Goal: Task Accomplishment & Management: Use online tool/utility

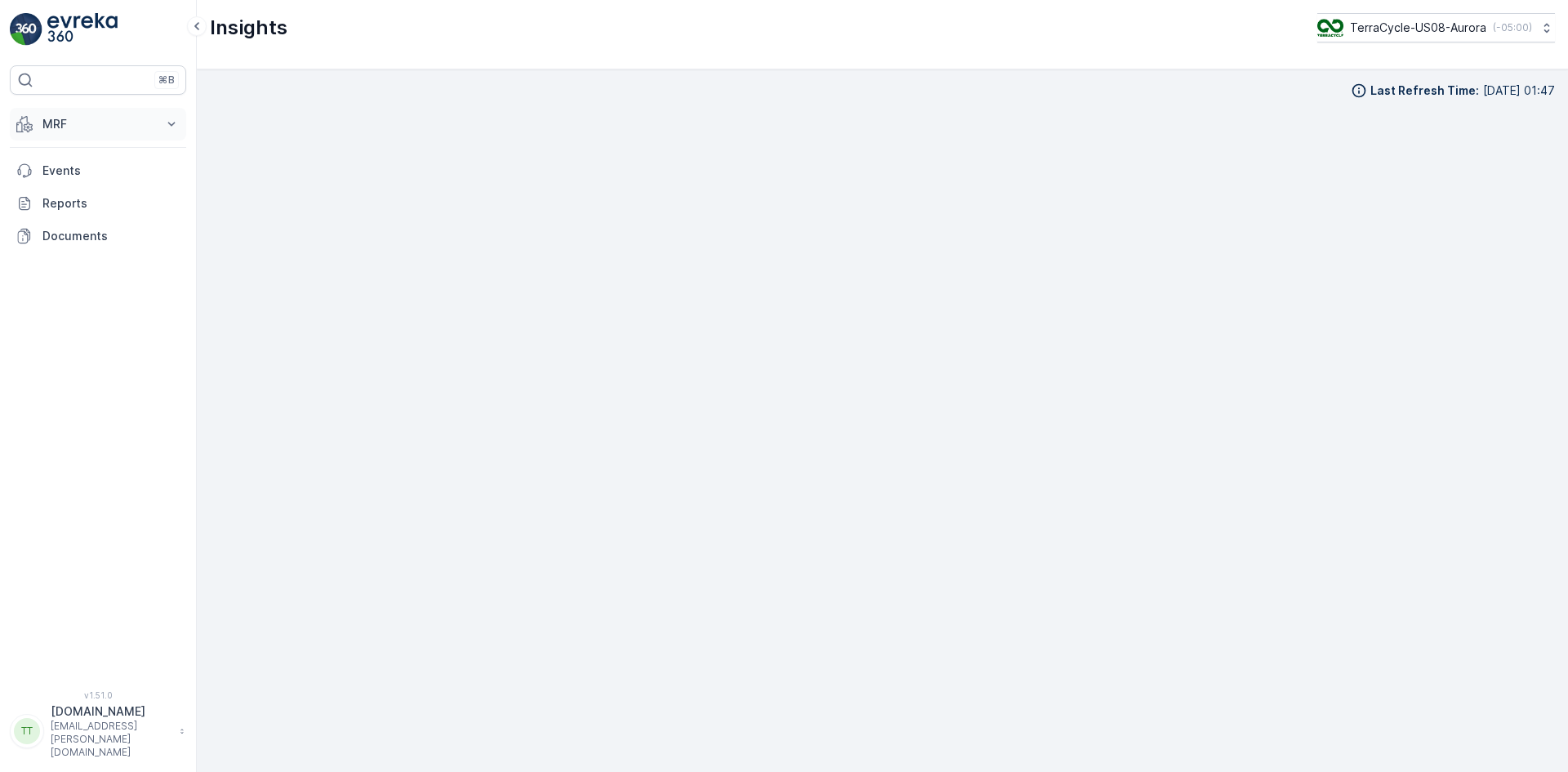
click at [73, 123] on p "MRF" at bounding box center [98, 124] width 111 height 16
click at [71, 177] on p "Inbound" at bounding box center [64, 174] width 44 height 16
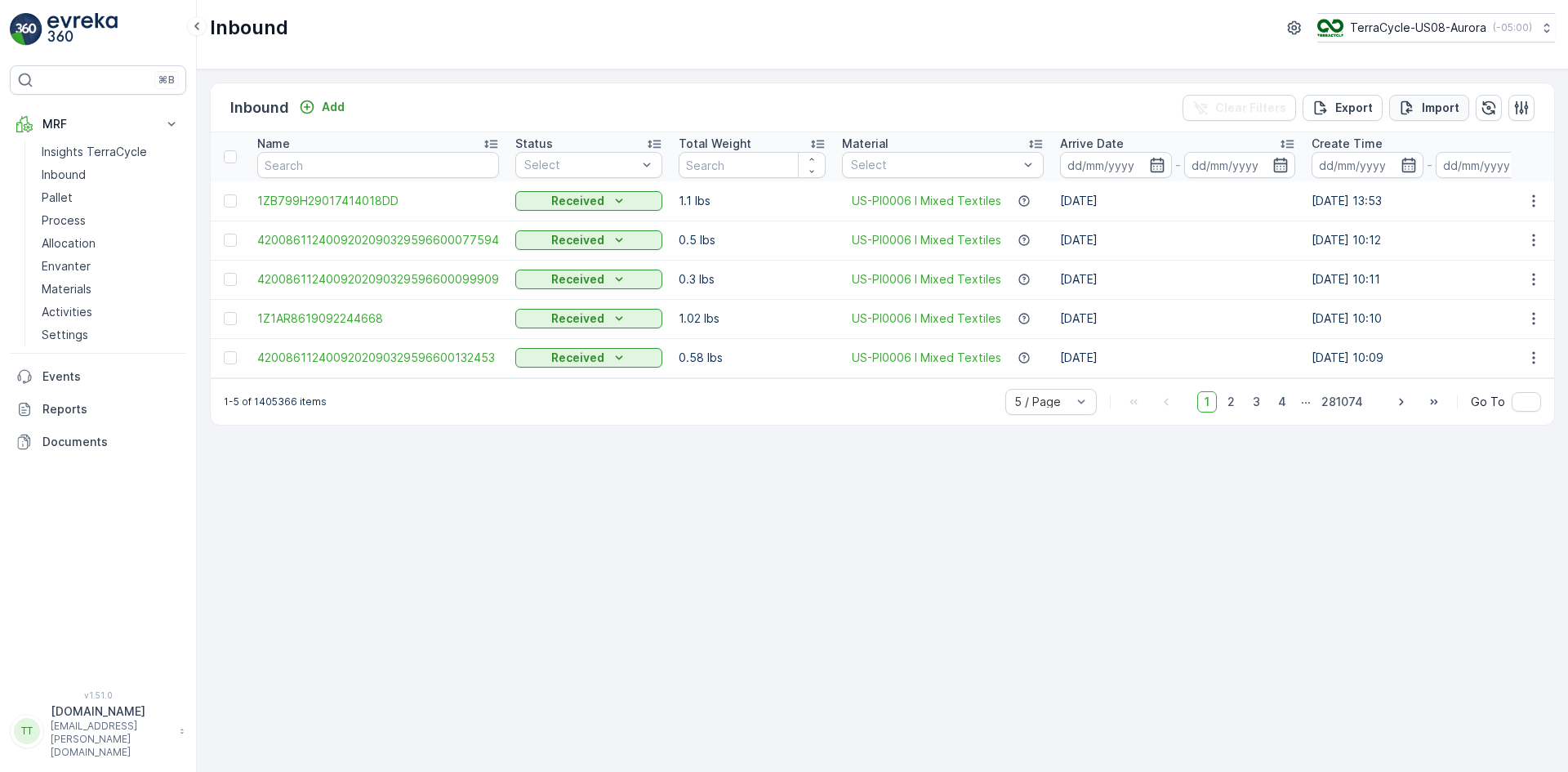
click at [1435, 102] on p "Import" at bounding box center [1439, 108] width 37 height 16
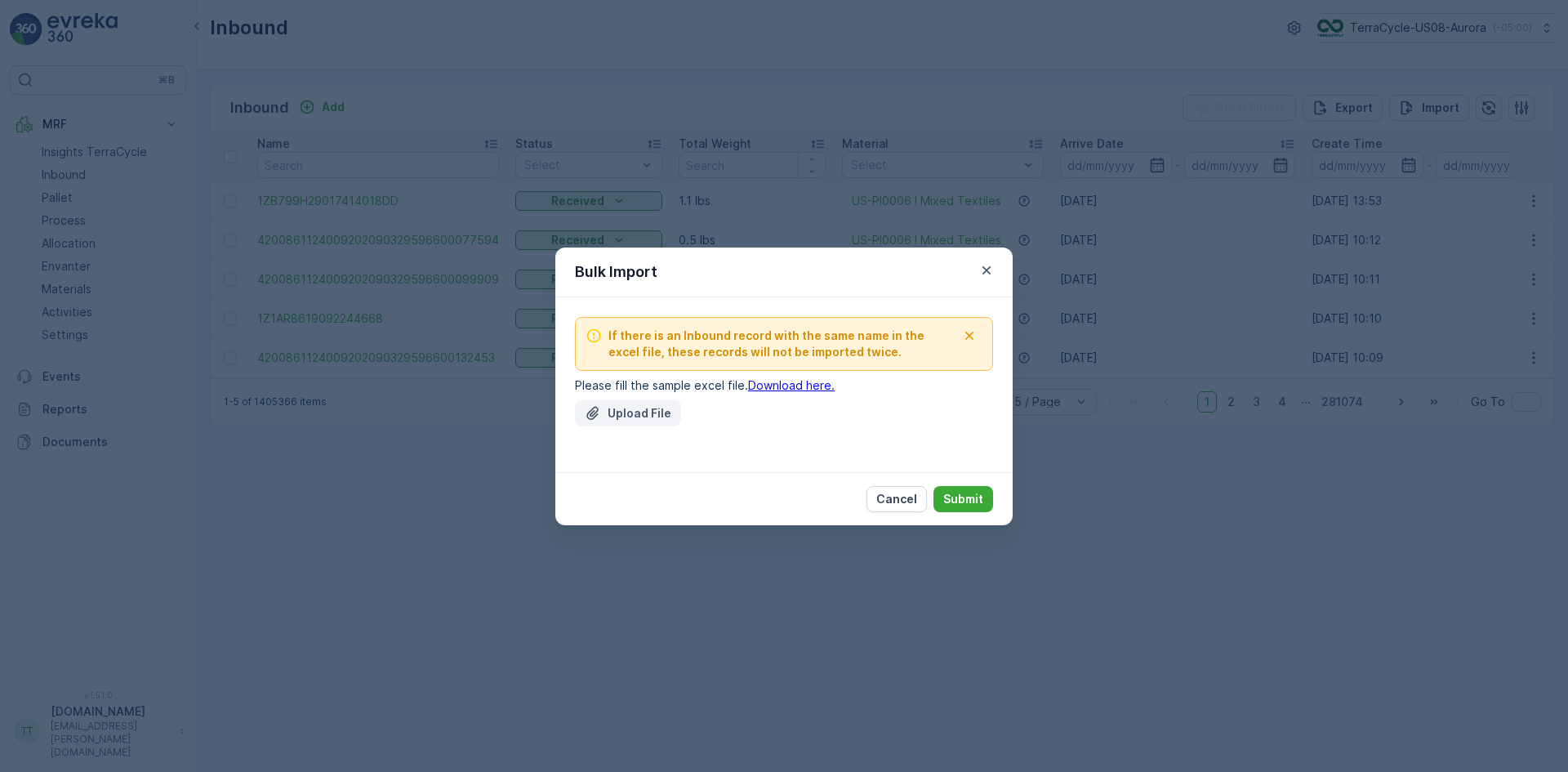
click at [634, 416] on p "Upload File" at bounding box center [639, 413] width 64 height 16
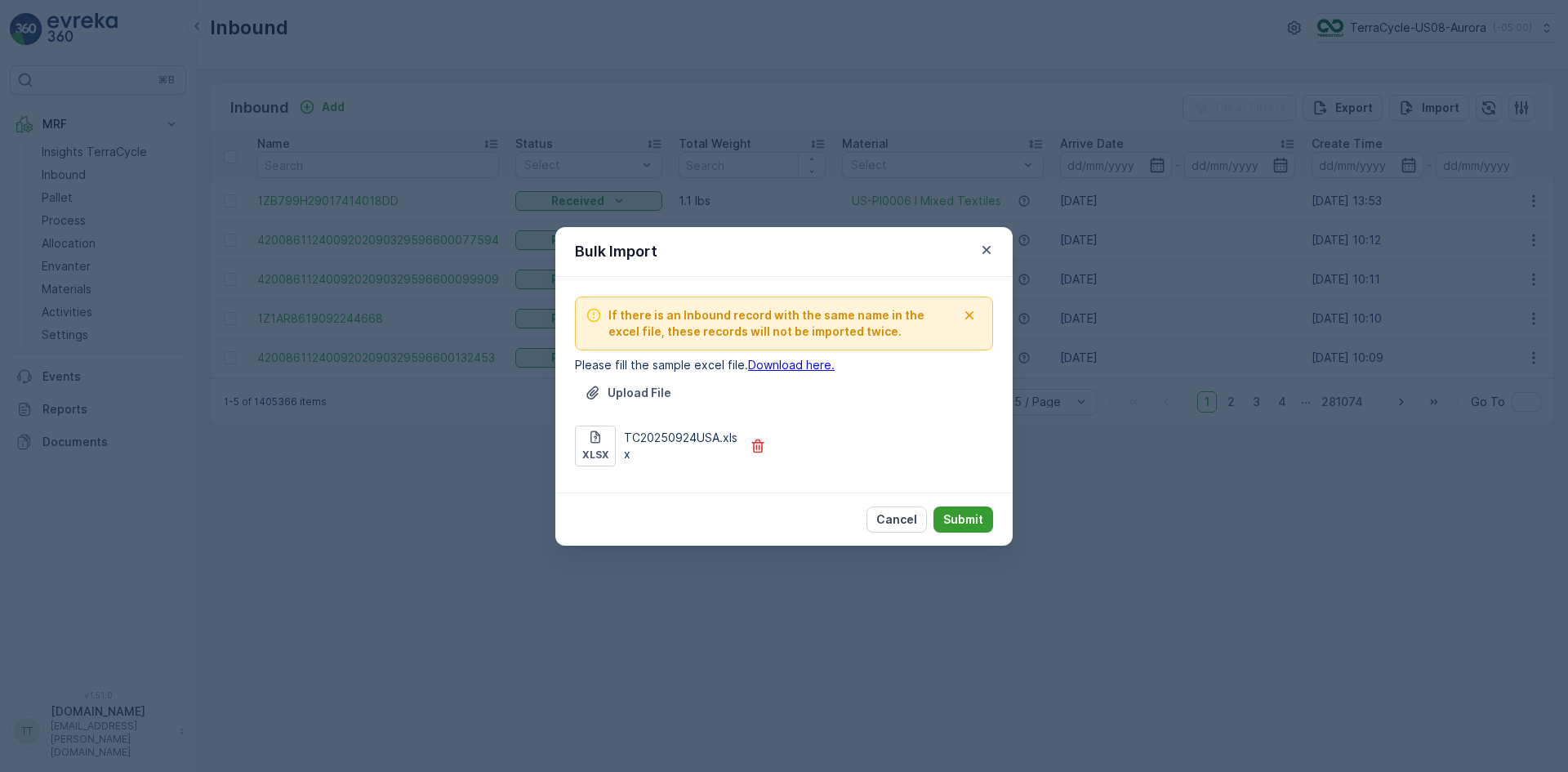
click at [971, 518] on p "Submit" at bounding box center [963, 519] width 40 height 16
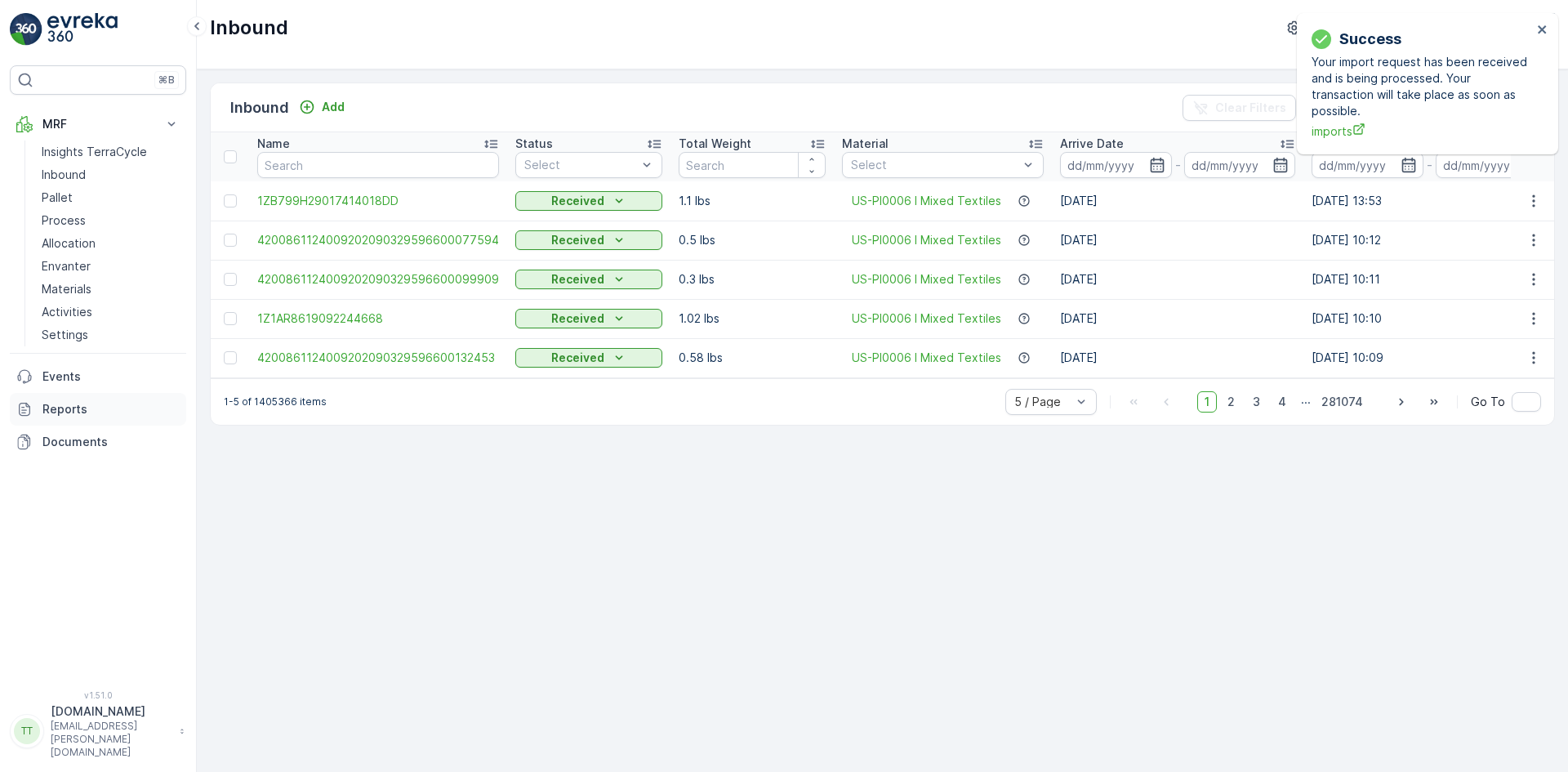
click at [76, 402] on p "Reports" at bounding box center [111, 409] width 137 height 16
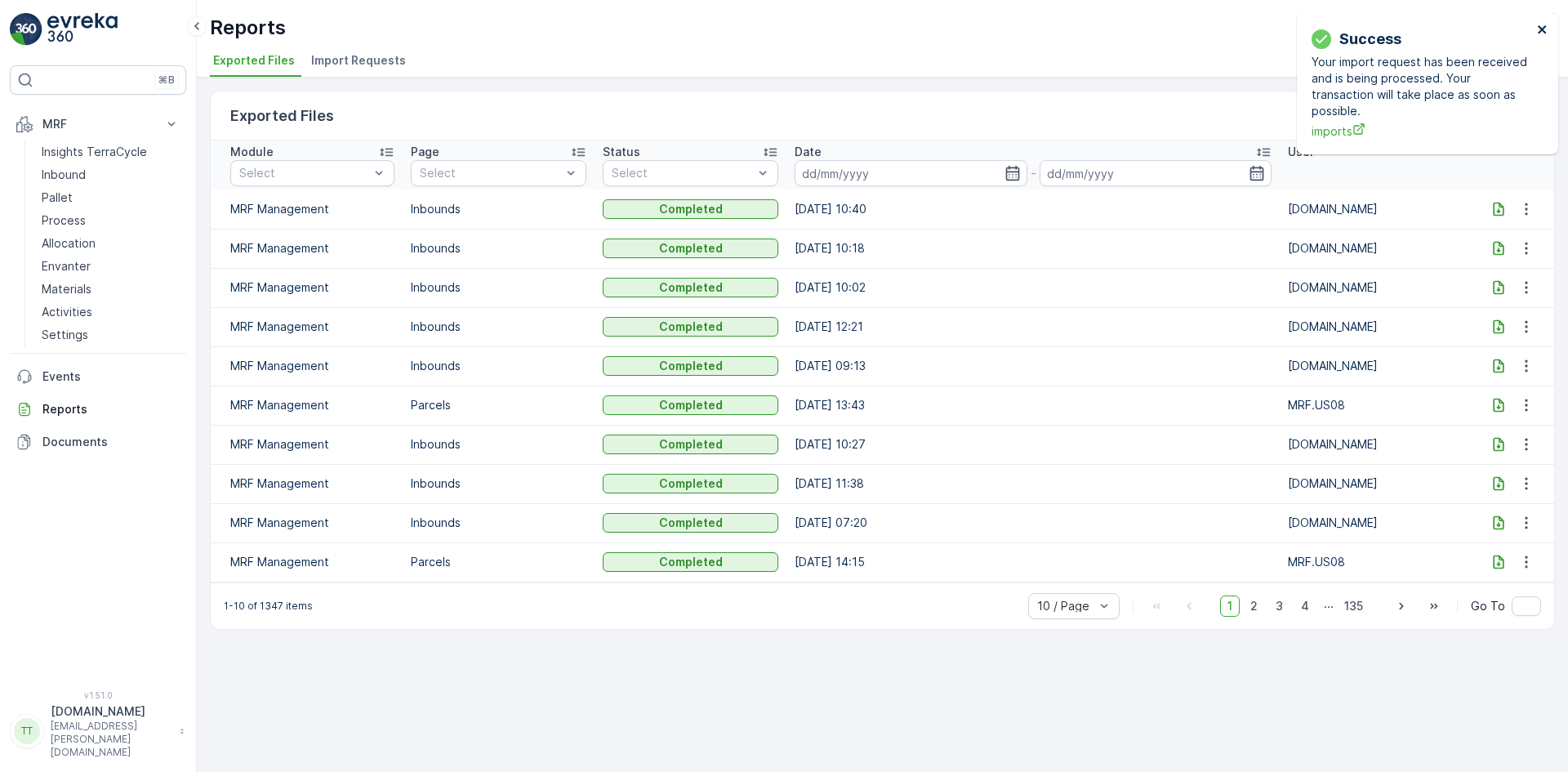
drag, startPoint x: 1546, startPoint y: 30, endPoint x: 1535, endPoint y: 29, distance: 11.0
click at [1546, 29] on icon "close" at bounding box center [1542, 30] width 11 height 13
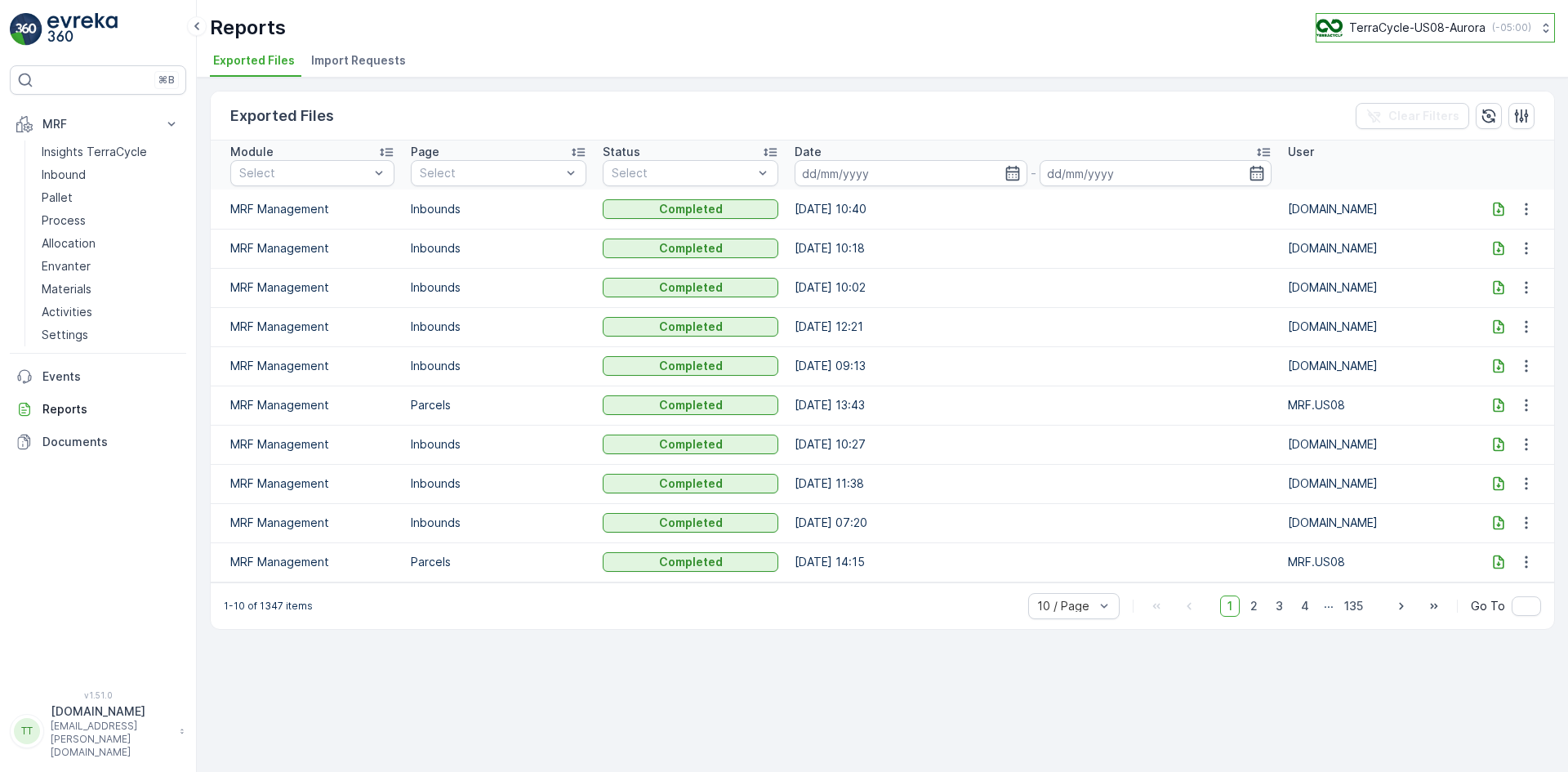
click at [1432, 20] on p "TerraCycle-US08-Aurora" at bounding box center [1417, 28] width 136 height 16
type input "bt"
click at [1415, 96] on span "TerraCycle-CA03-BT" at bounding box center [1384, 100] width 115 height 16
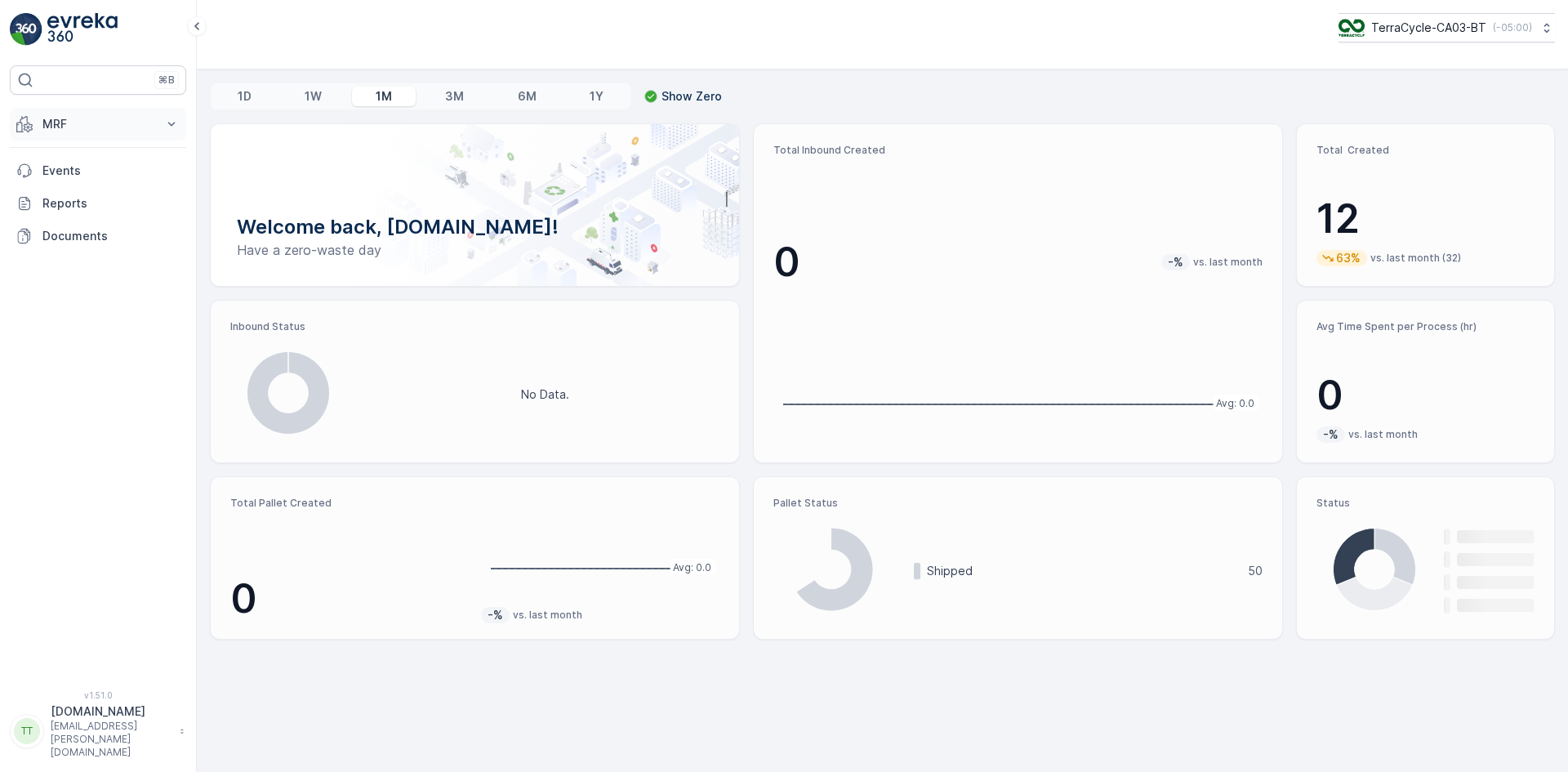
click at [100, 117] on p "MRF" at bounding box center [98, 124] width 111 height 16
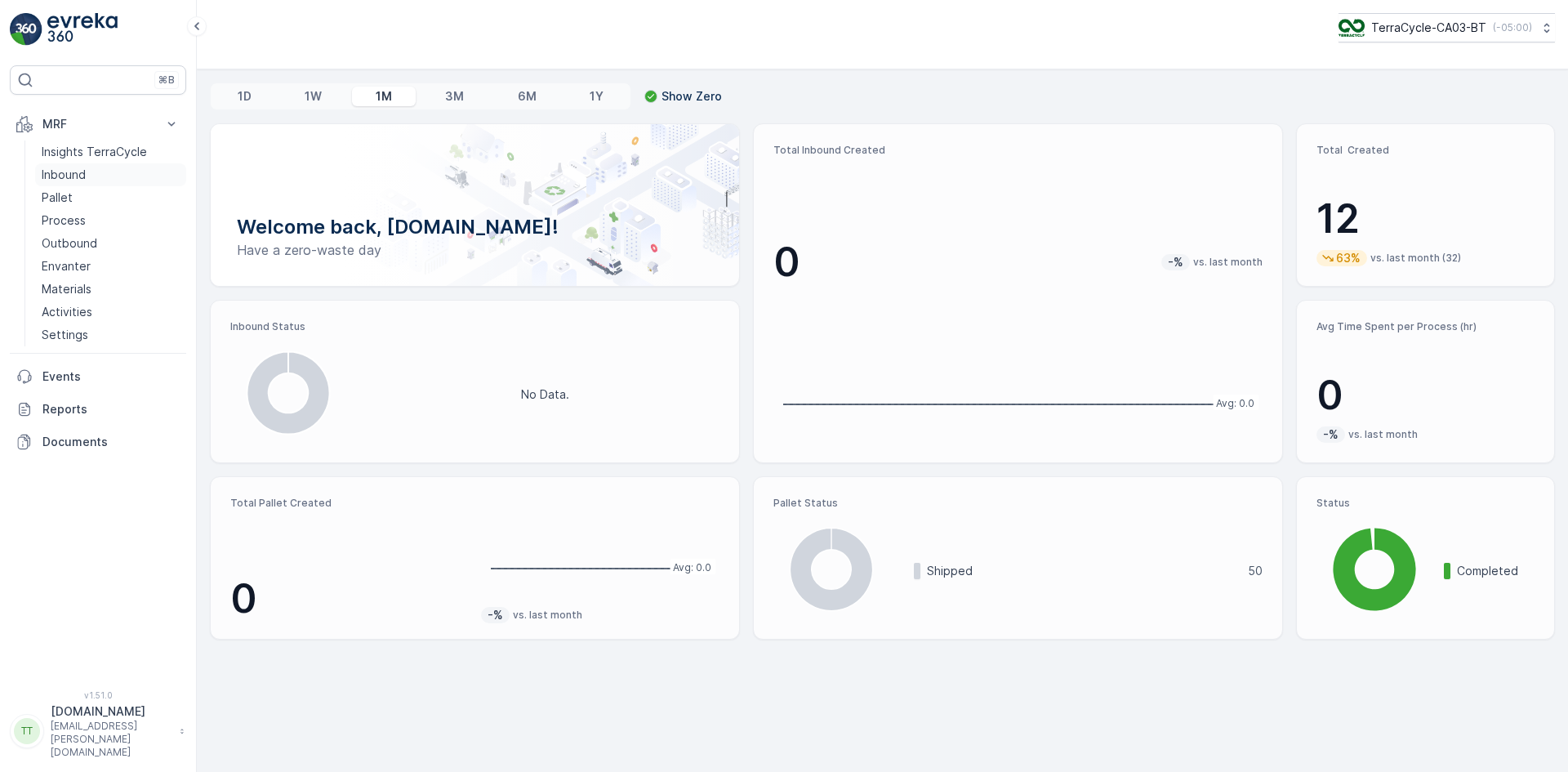
click at [71, 169] on p "Inbound" at bounding box center [64, 174] width 44 height 16
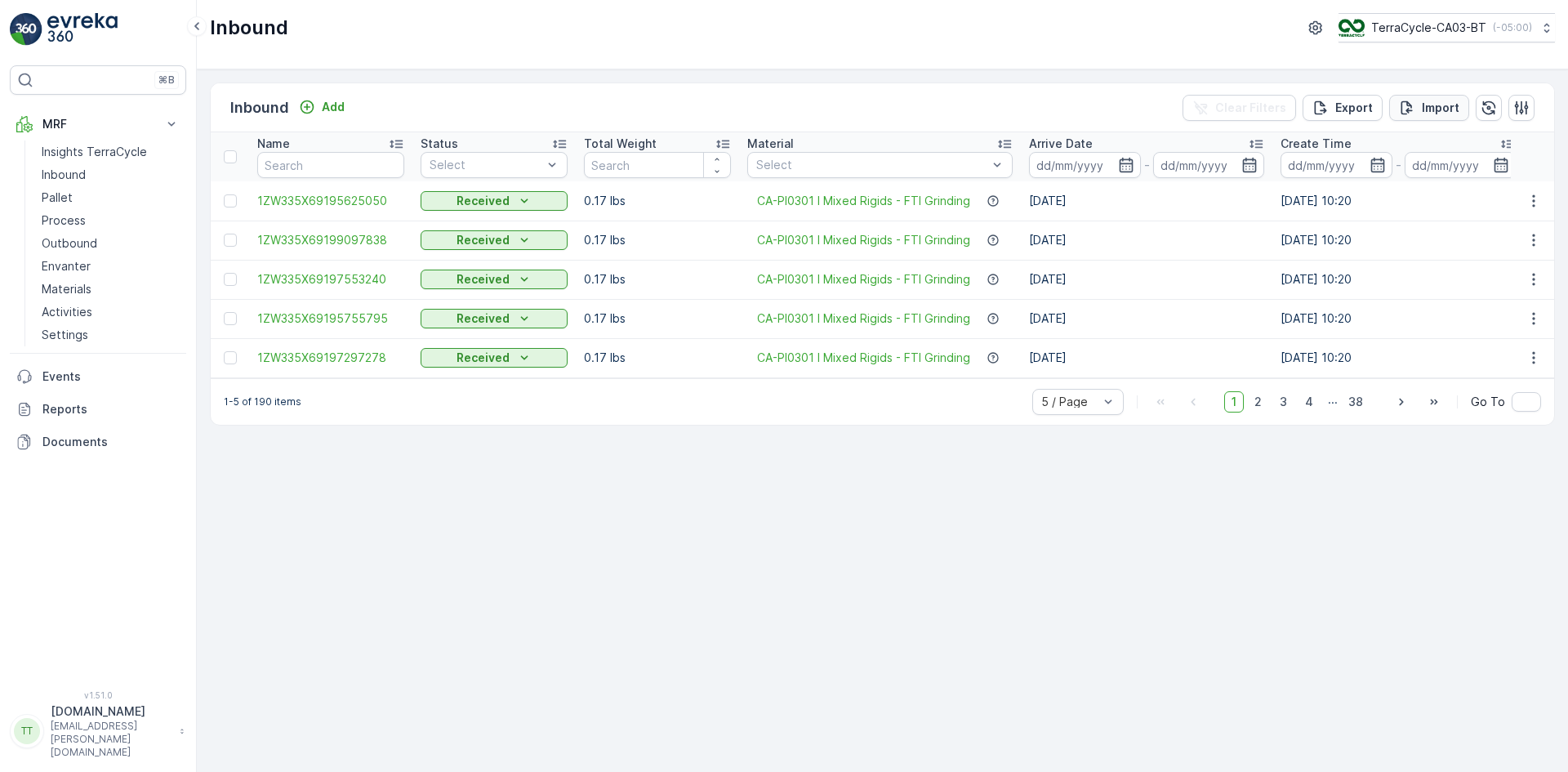
click at [1429, 100] on p "Import" at bounding box center [1439, 108] width 37 height 16
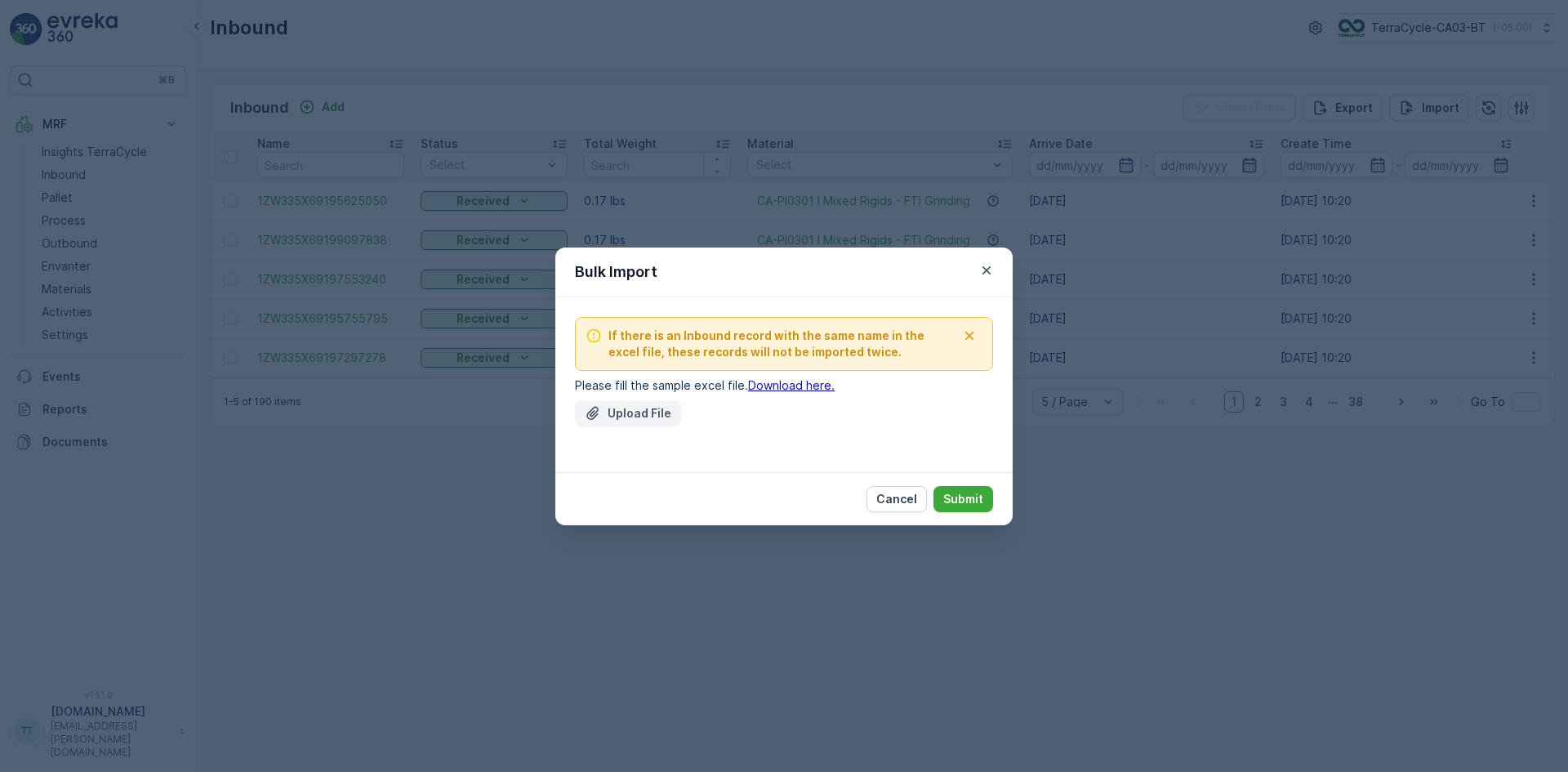
click at [594, 420] on icon "Upload File" at bounding box center [593, 413] width 16 height 16
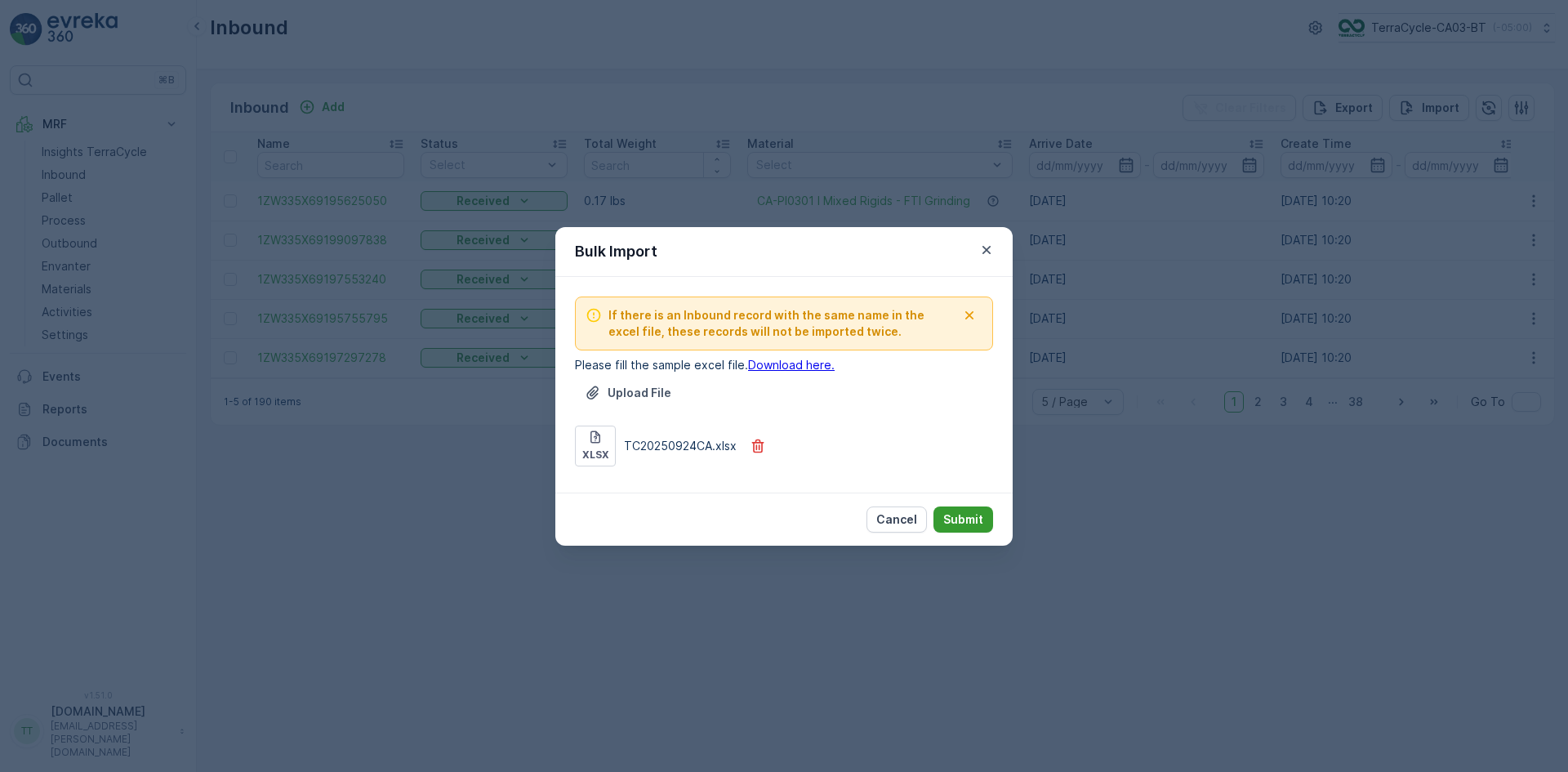
click at [969, 517] on p "Submit" at bounding box center [963, 519] width 40 height 16
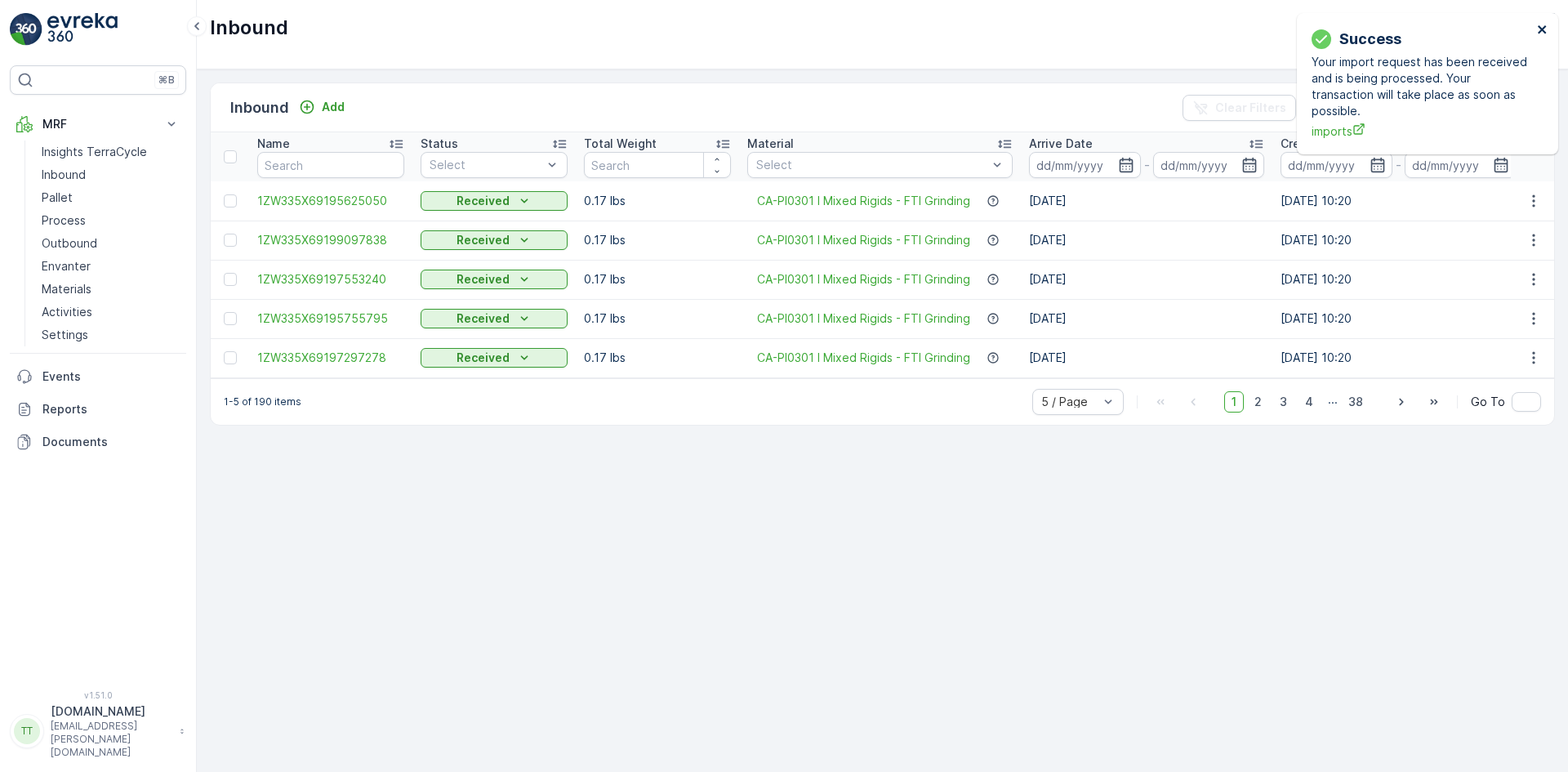
click at [1542, 31] on icon "close" at bounding box center [1542, 30] width 11 height 13
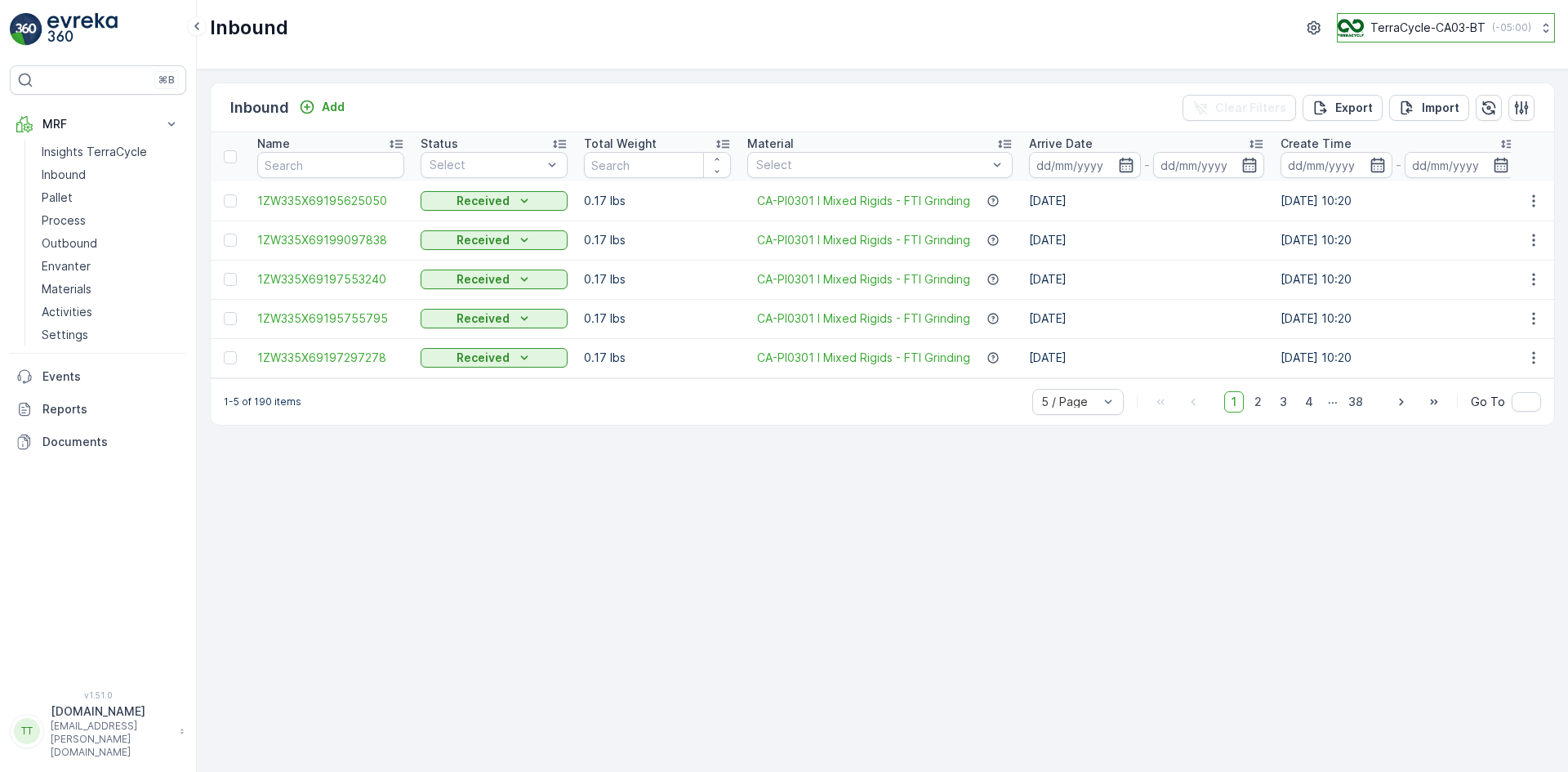
click at [1408, 30] on p "TerraCycle-CA03-BT" at bounding box center [1427, 28] width 115 height 16
type input "uk"
click at [1356, 132] on span "TerraCycle-UK02-Econpro" at bounding box center [1438, 136] width 181 height 16
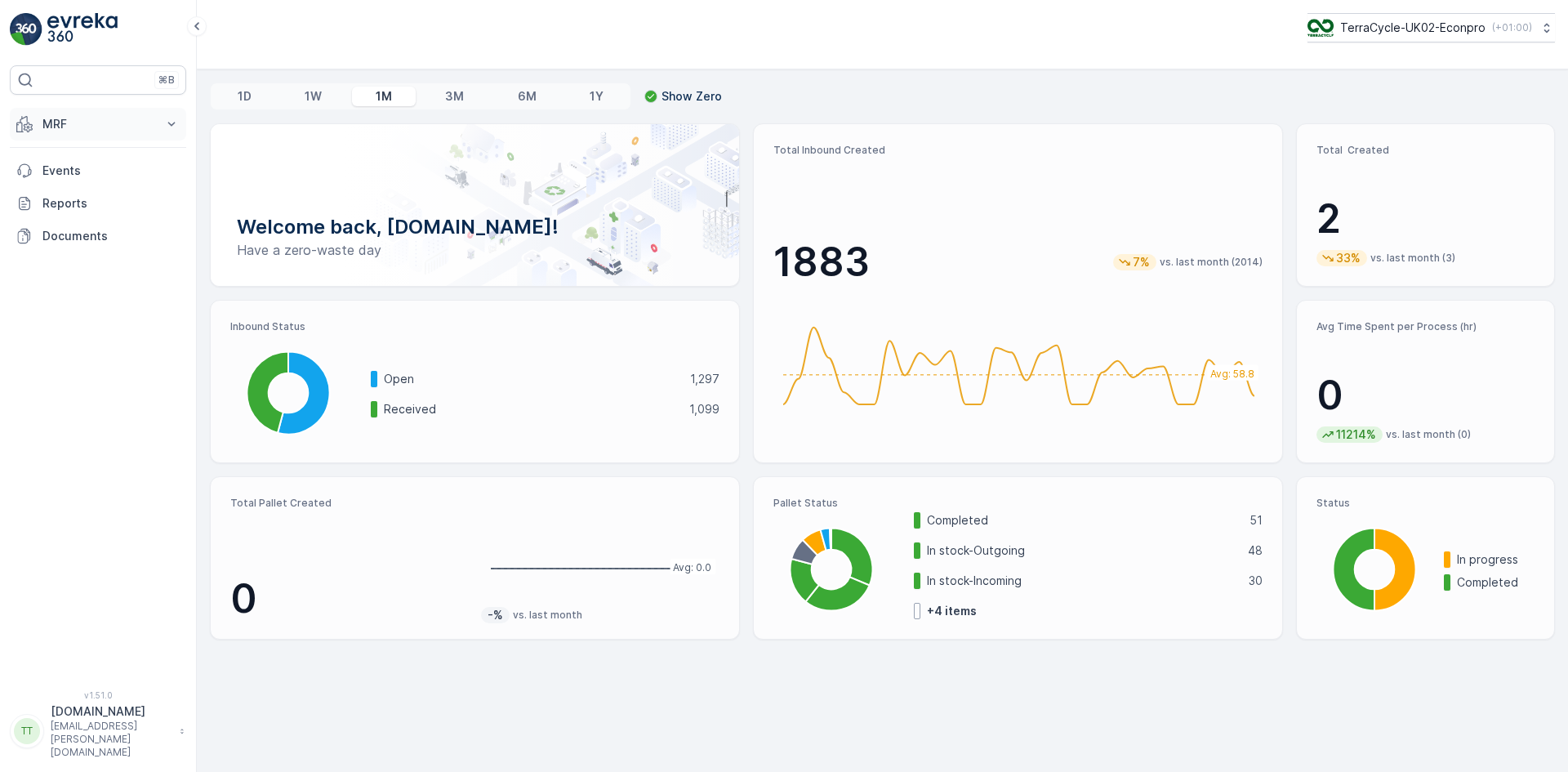
click at [75, 129] on p "MRF" at bounding box center [98, 124] width 111 height 16
click at [89, 173] on link "Inbound" at bounding box center [111, 174] width 151 height 23
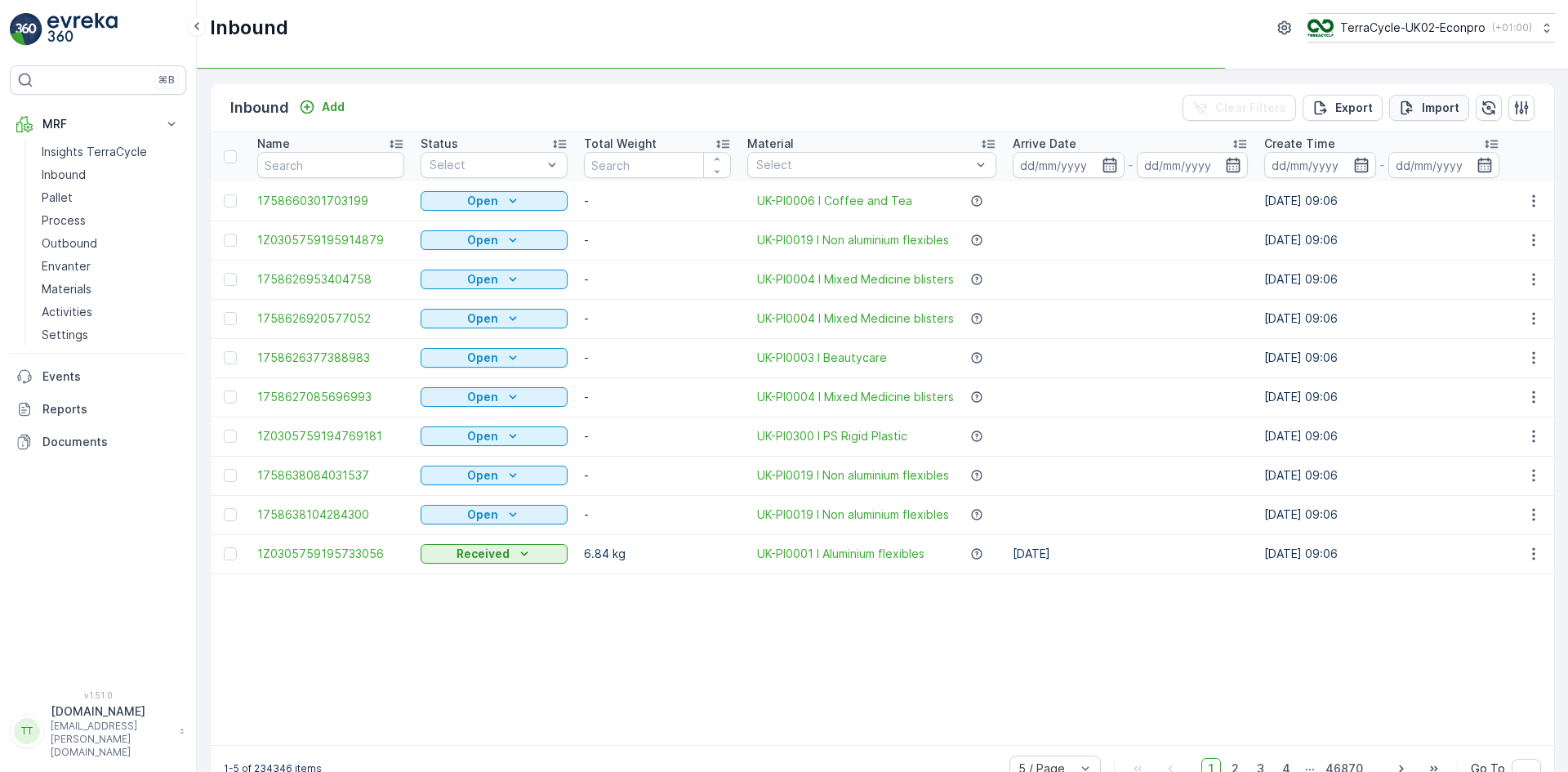
click at [1432, 107] on p "Import" at bounding box center [1439, 108] width 37 height 16
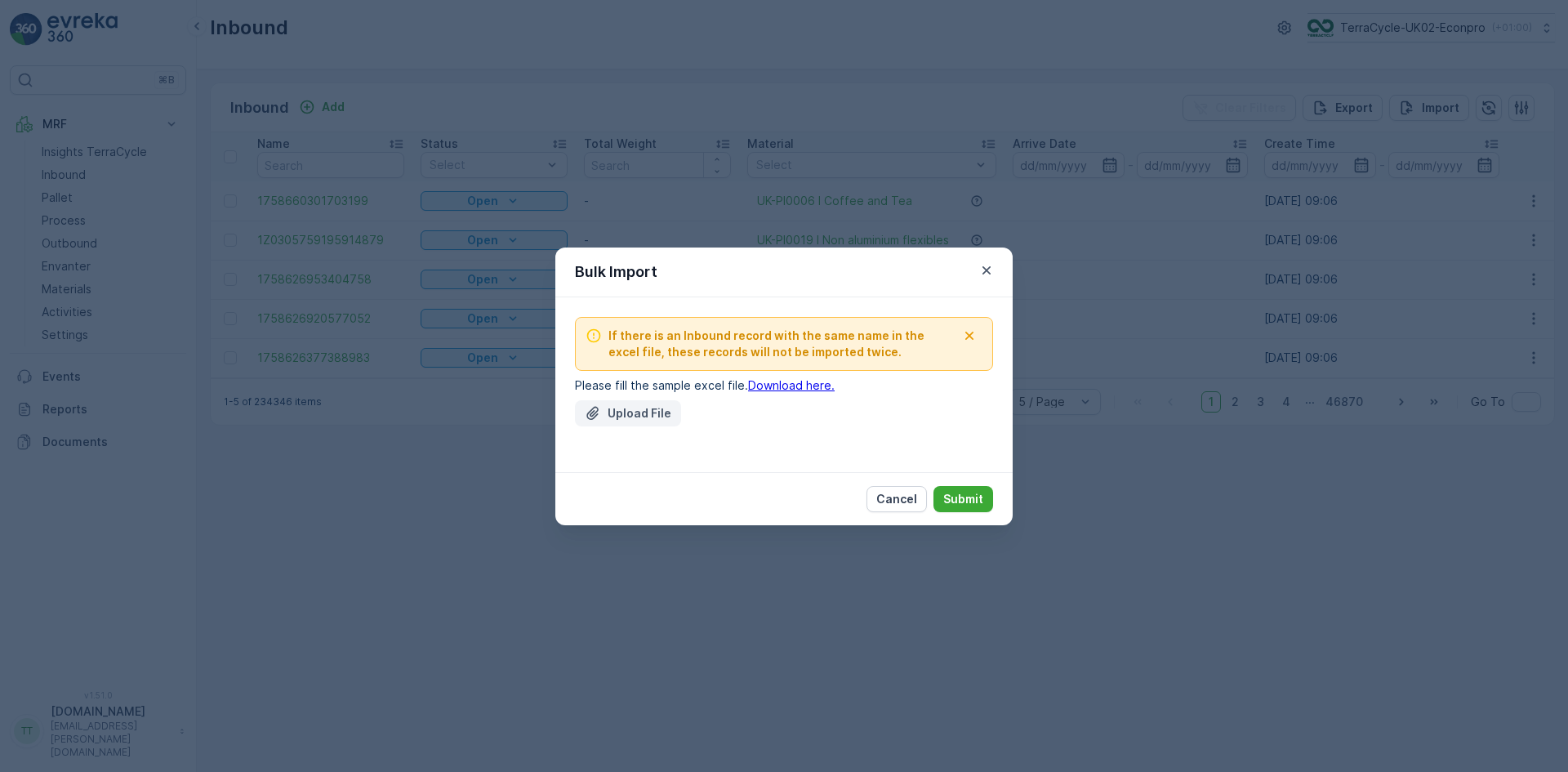
click at [635, 411] on p "Upload File" at bounding box center [639, 413] width 64 height 16
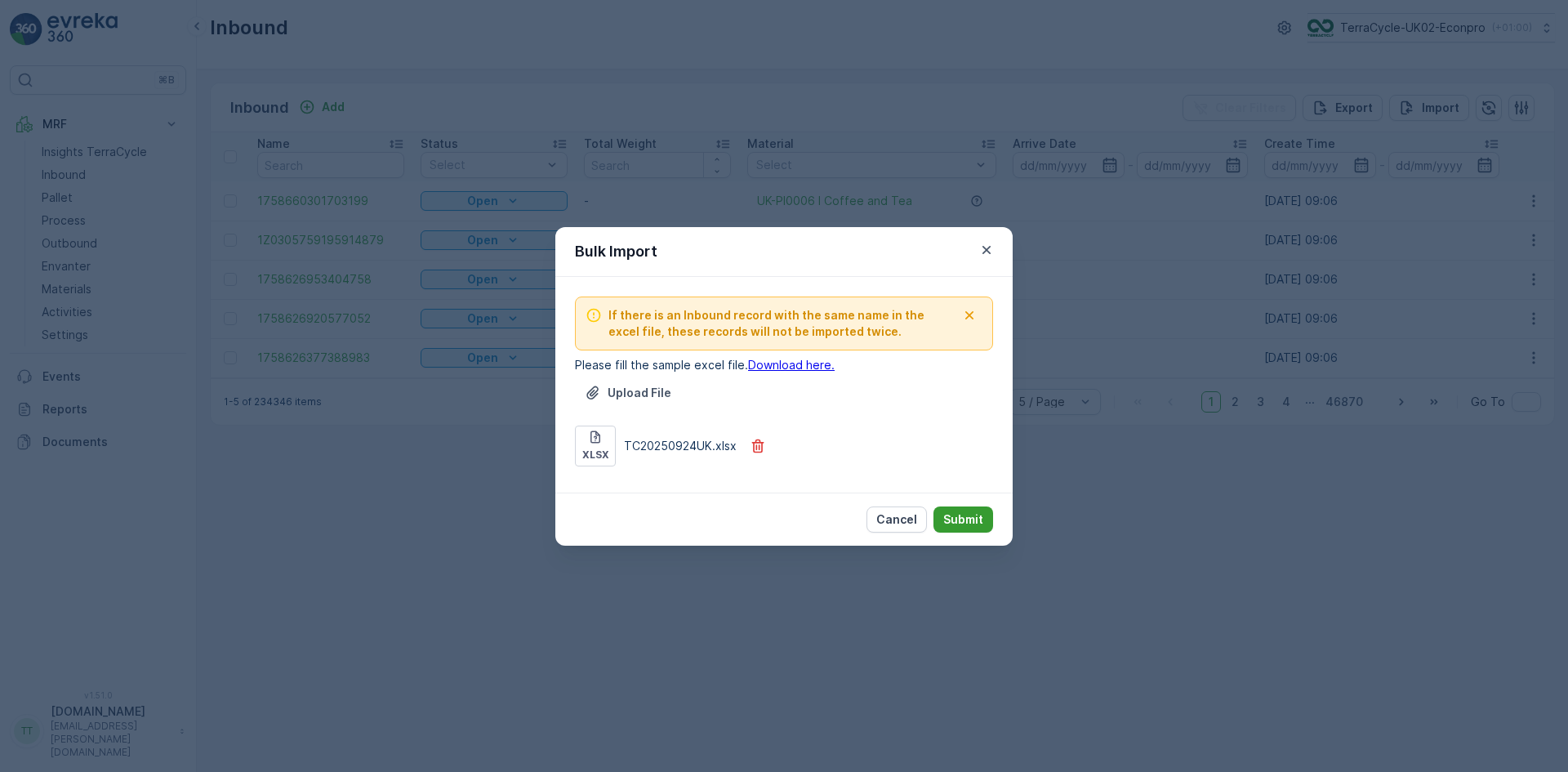
click at [963, 518] on p "Submit" at bounding box center [963, 519] width 40 height 16
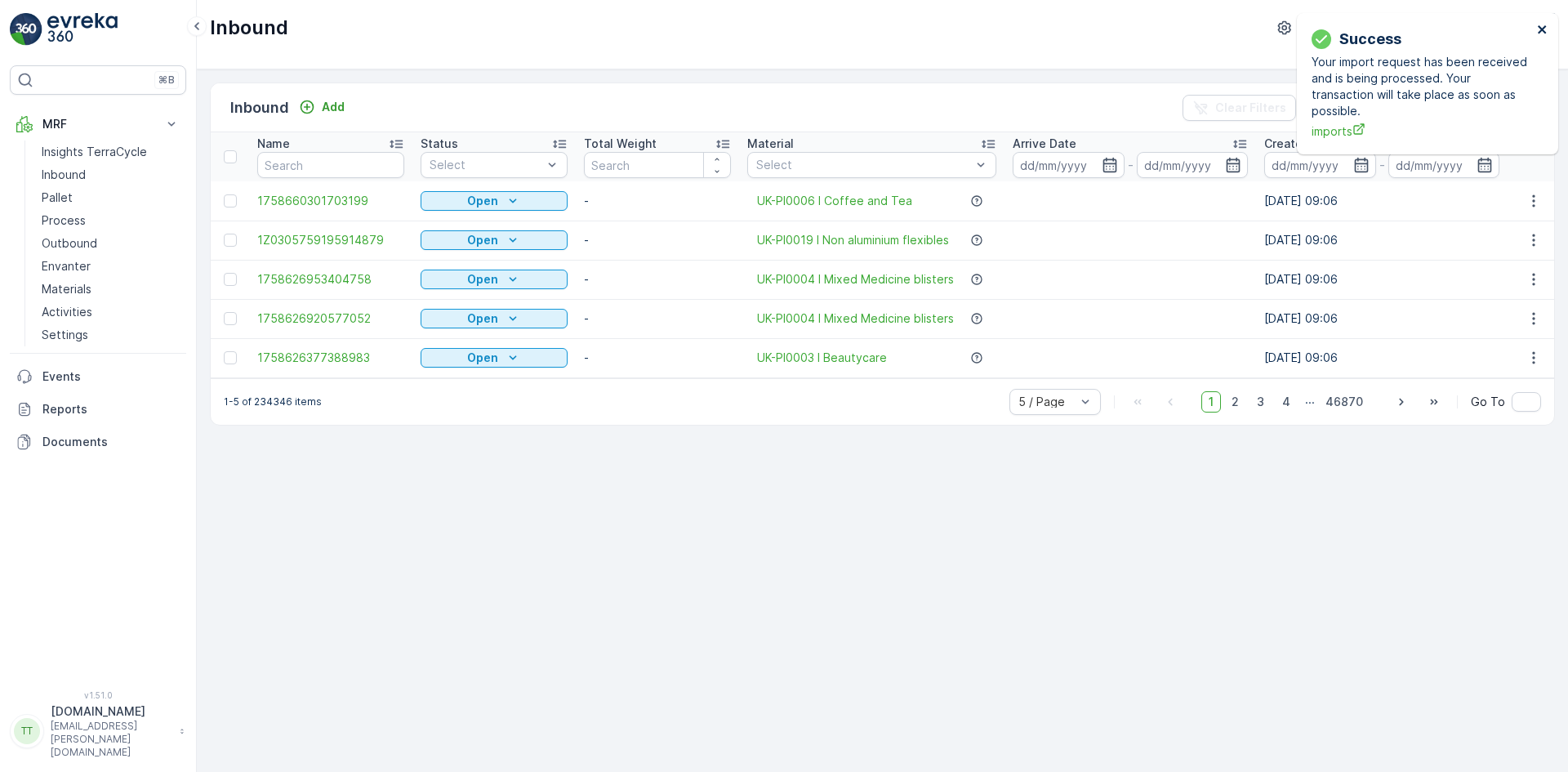
click at [1540, 26] on icon "close" at bounding box center [1542, 30] width 11 height 13
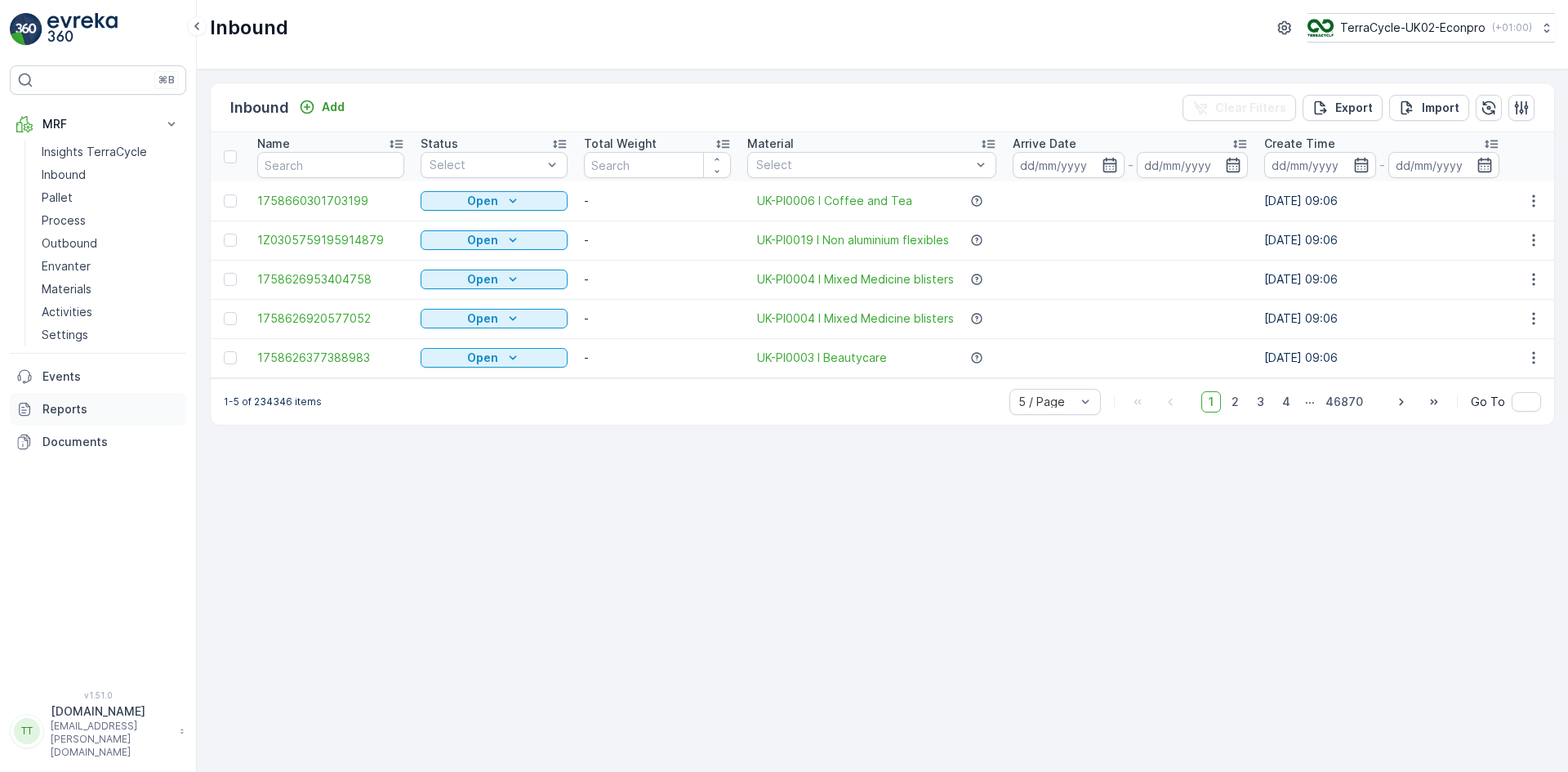
click at [99, 413] on p "Reports" at bounding box center [111, 409] width 137 height 16
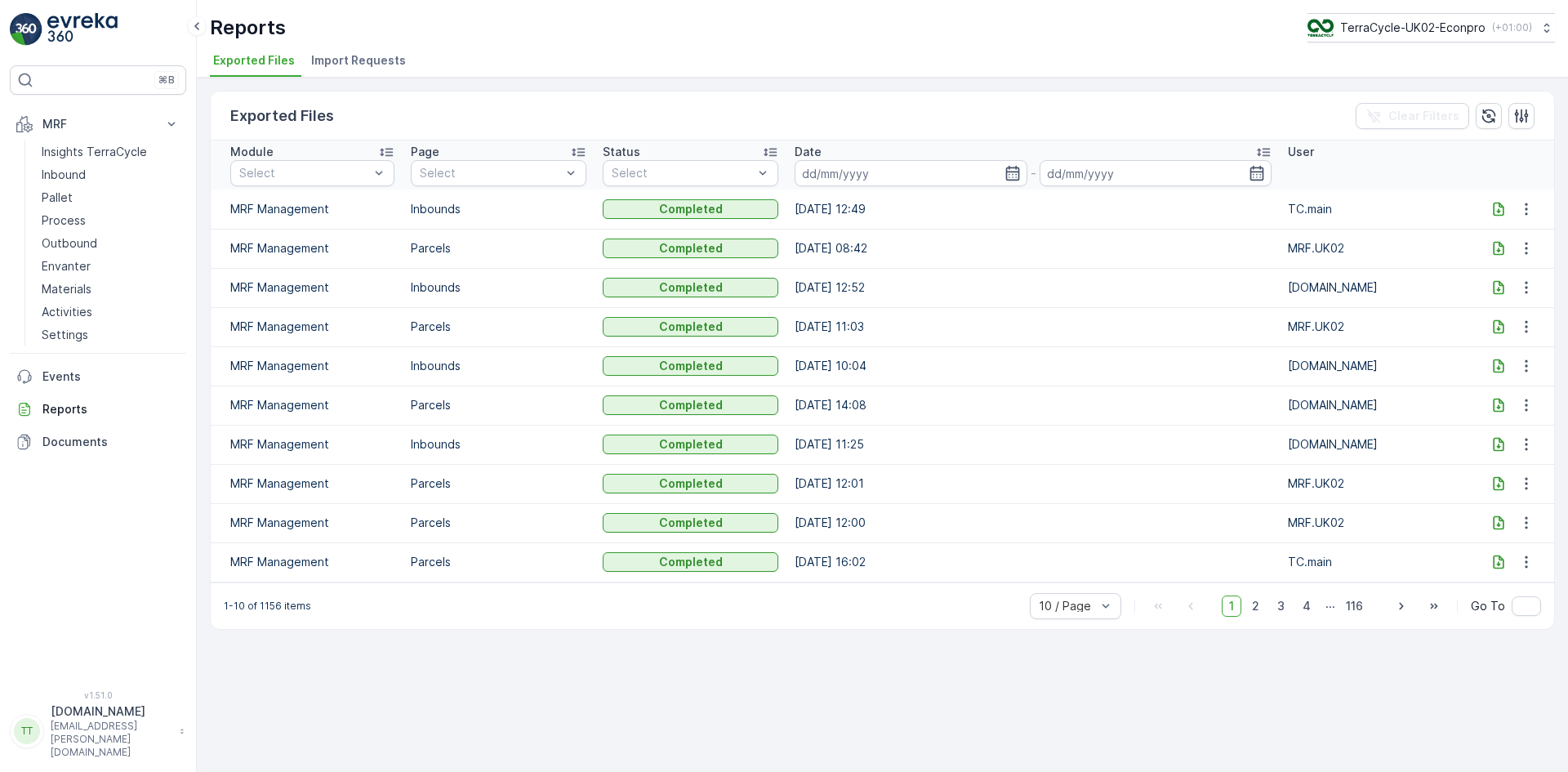
click at [349, 55] on span "Import Requests" at bounding box center [358, 60] width 94 height 16
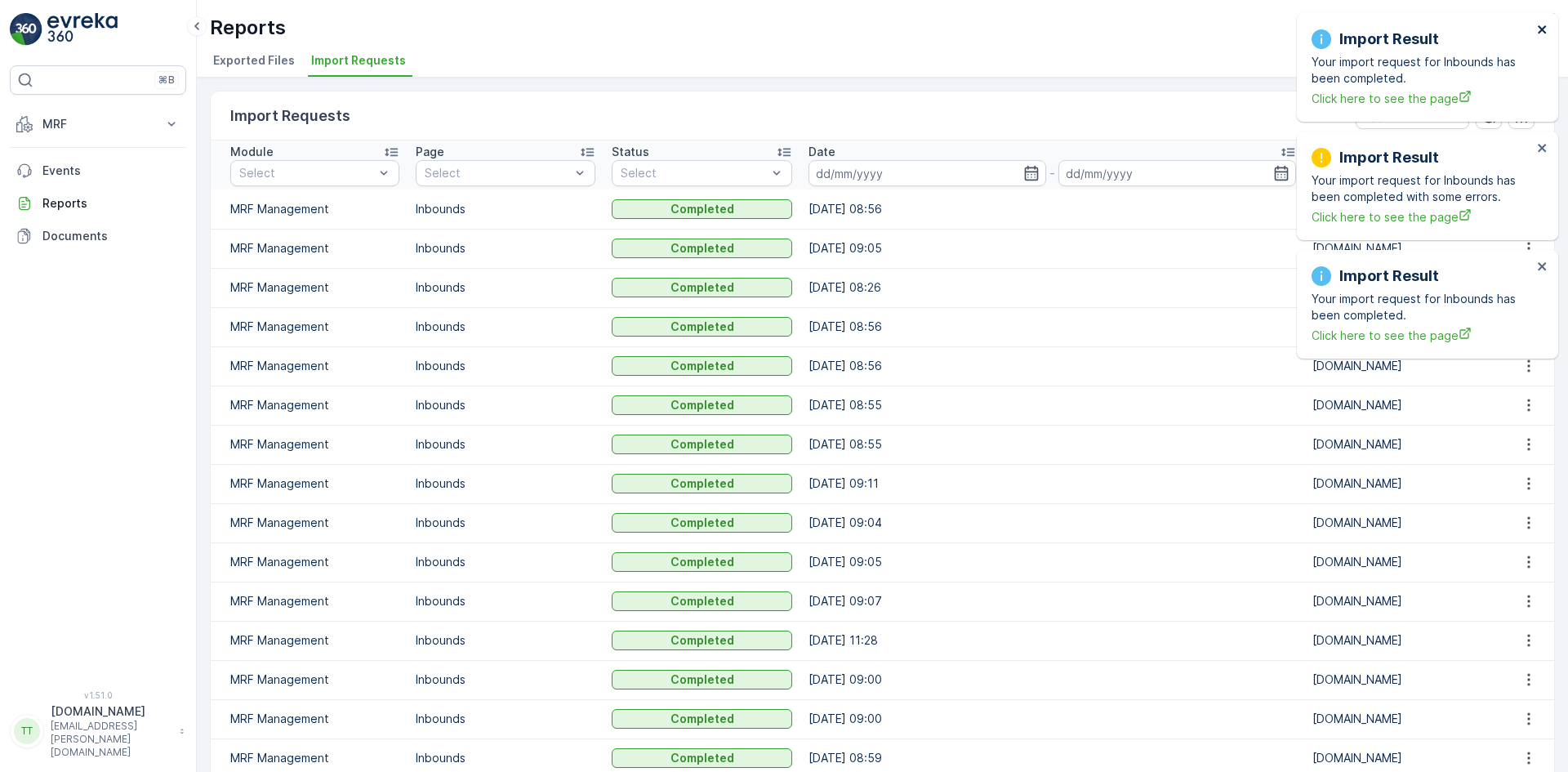
click at [1539, 26] on icon "close" at bounding box center [1542, 30] width 11 height 13
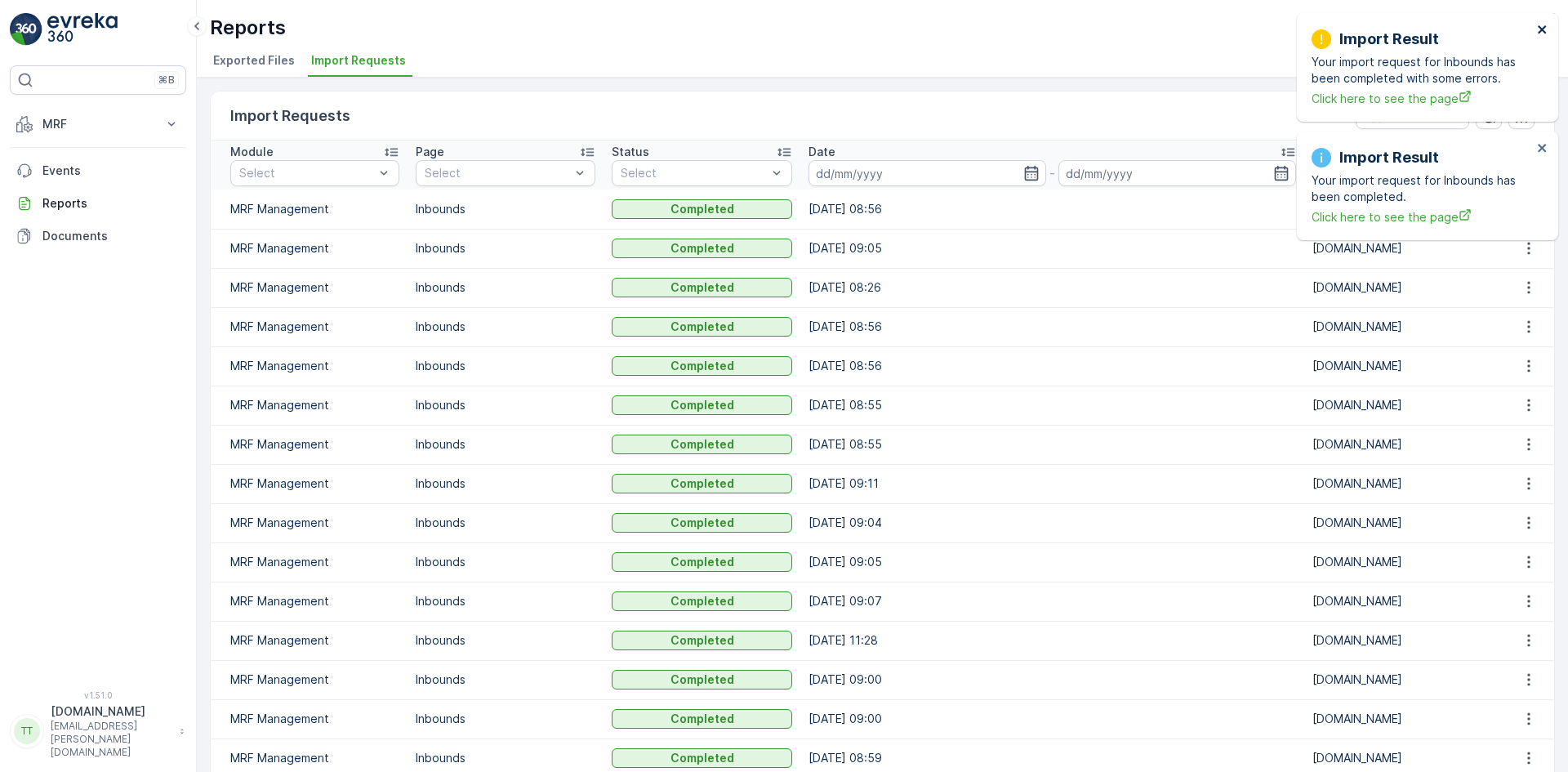
click at [1540, 26] on icon "close" at bounding box center [1542, 30] width 11 height 13
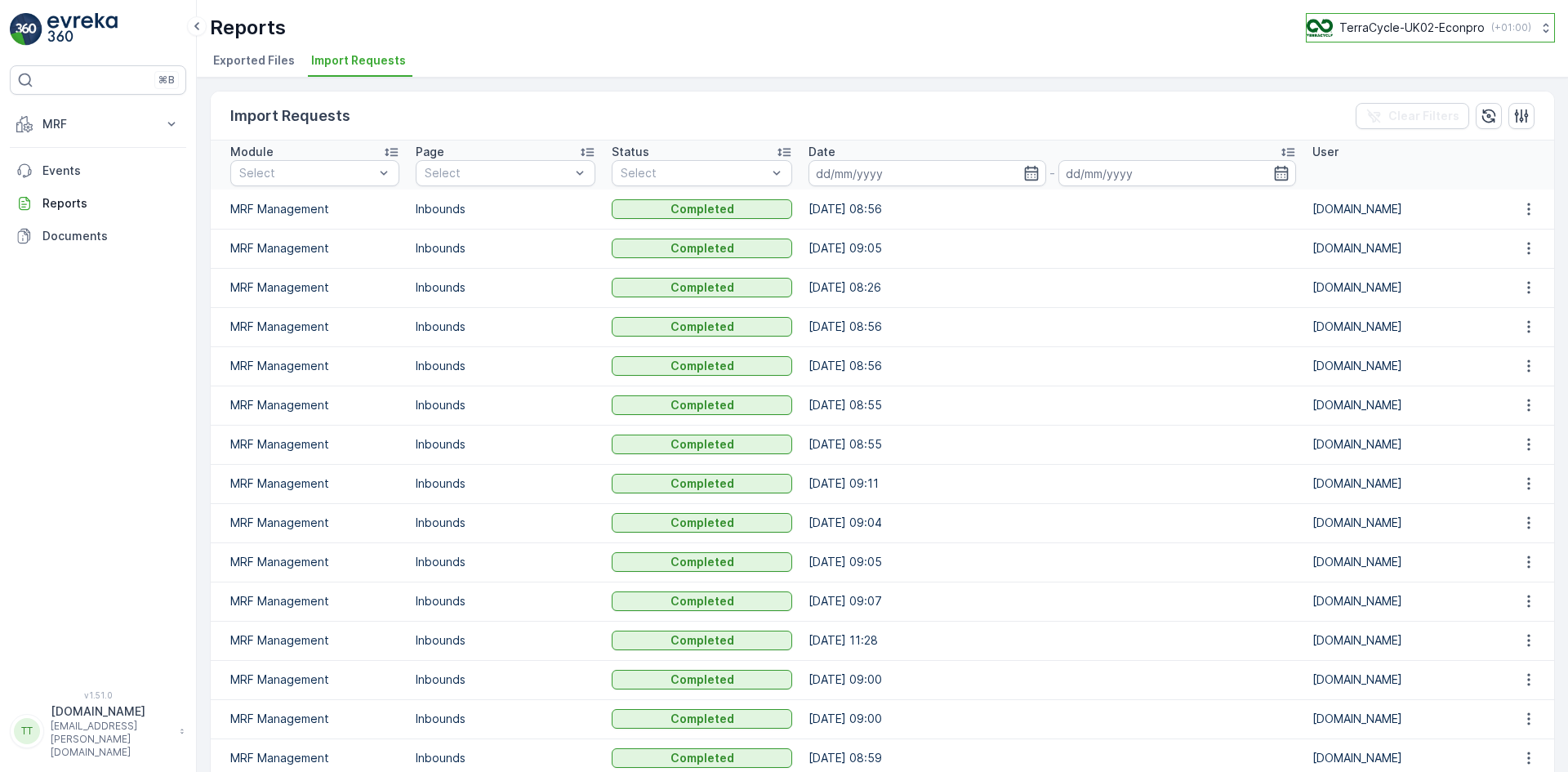
click at [1449, 24] on p "TerraCycle-UK02-Econpro" at bounding box center [1412, 28] width 146 height 16
type input "fr"
click at [1392, 96] on span "TerraCycle- FR02 -MRF" at bounding box center [1408, 100] width 182 height 16
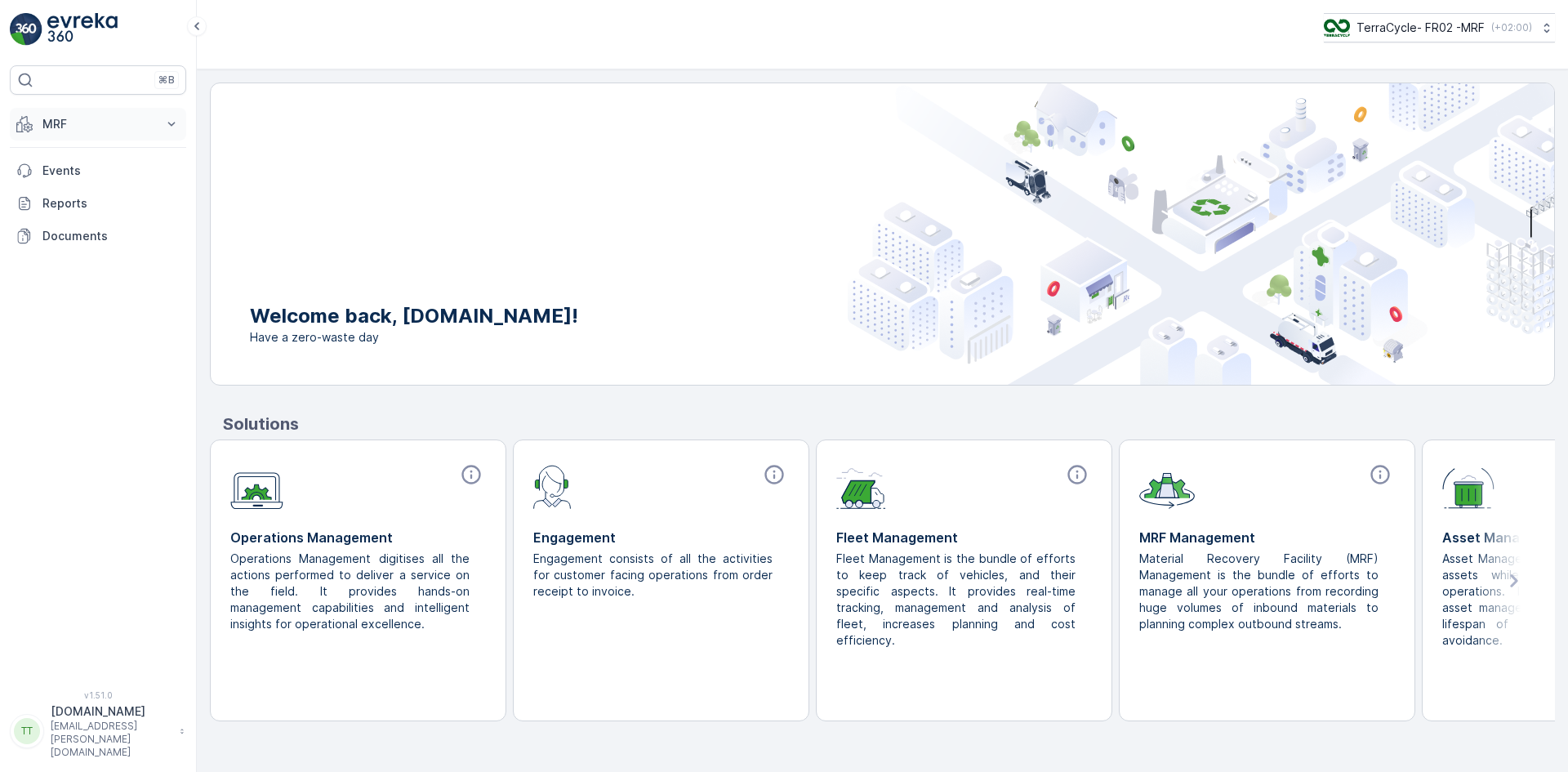
click at [61, 121] on p "MRF" at bounding box center [98, 124] width 111 height 16
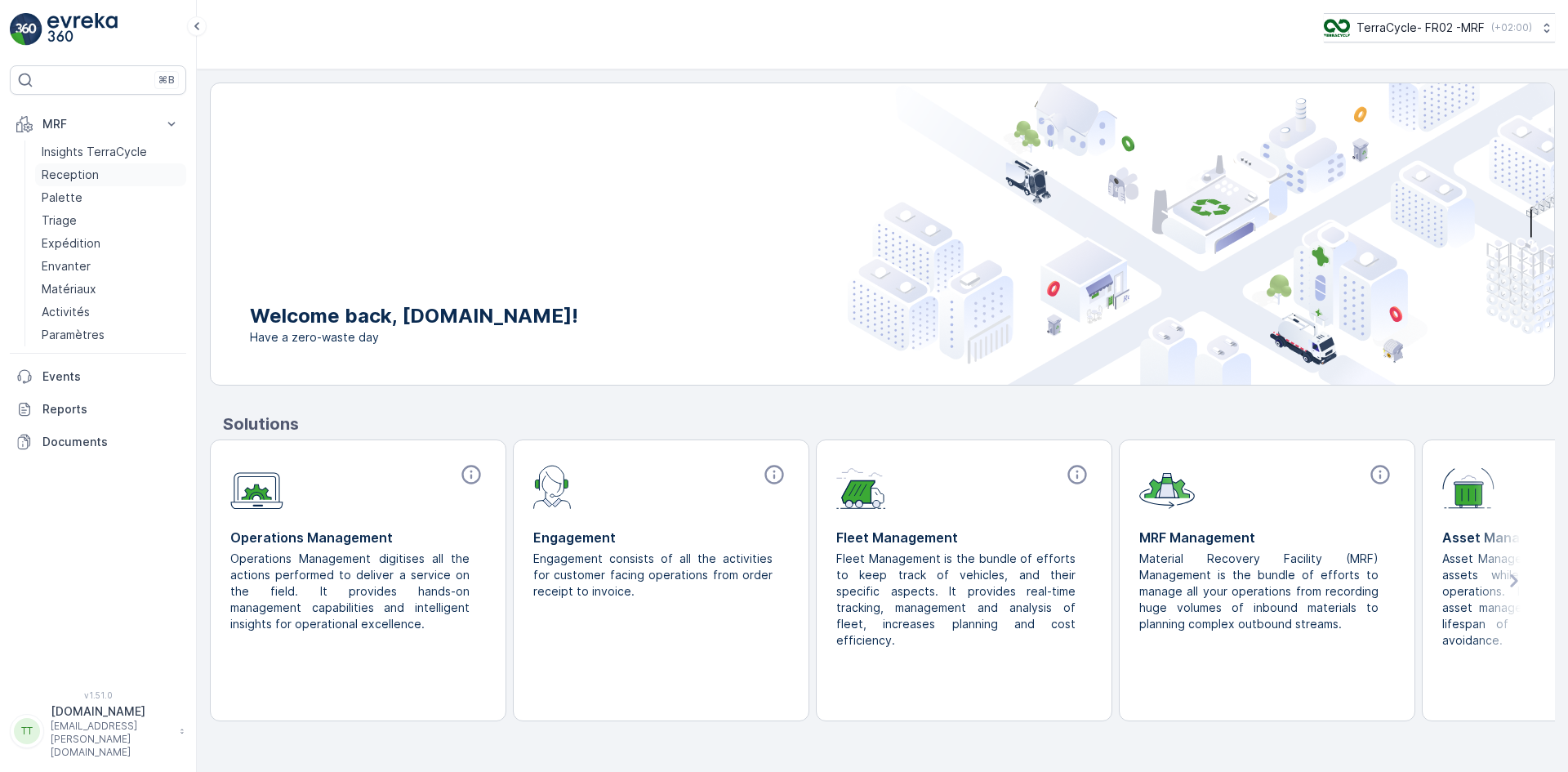
click at [92, 171] on p "Reception" at bounding box center [70, 174] width 57 height 16
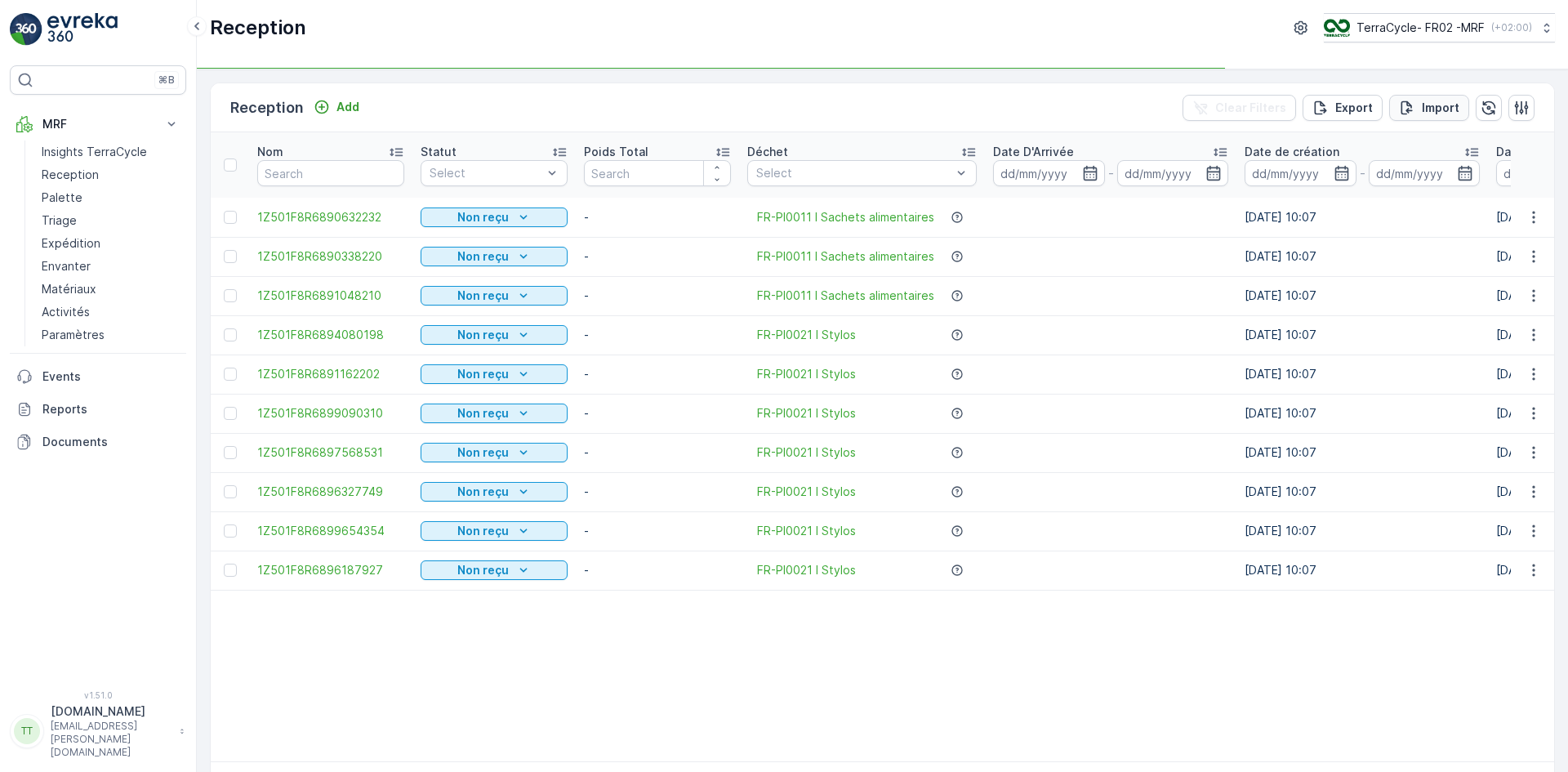
click at [1427, 107] on p "Import" at bounding box center [1439, 108] width 37 height 16
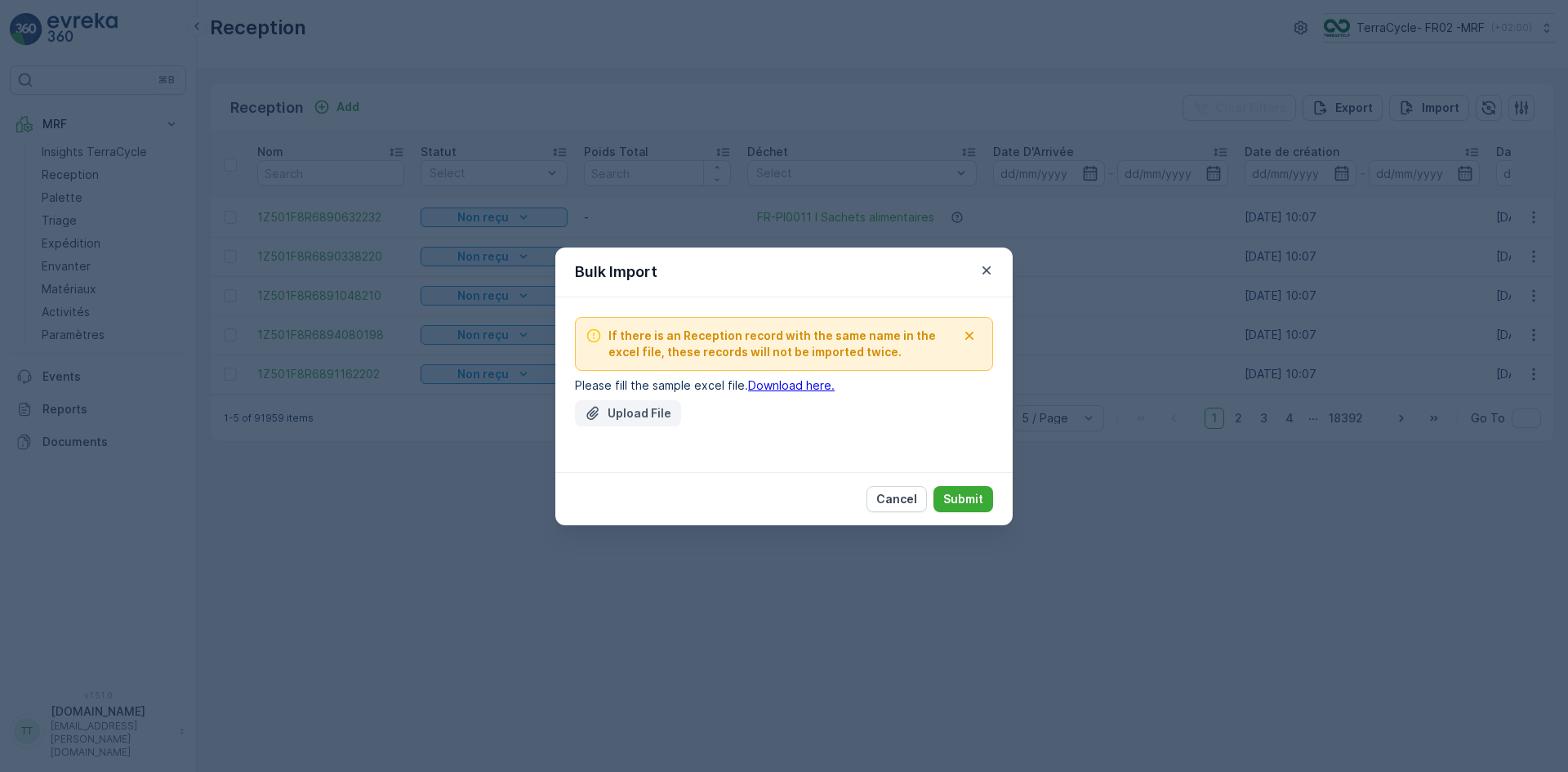
click at [643, 410] on p "Upload File" at bounding box center [639, 413] width 64 height 16
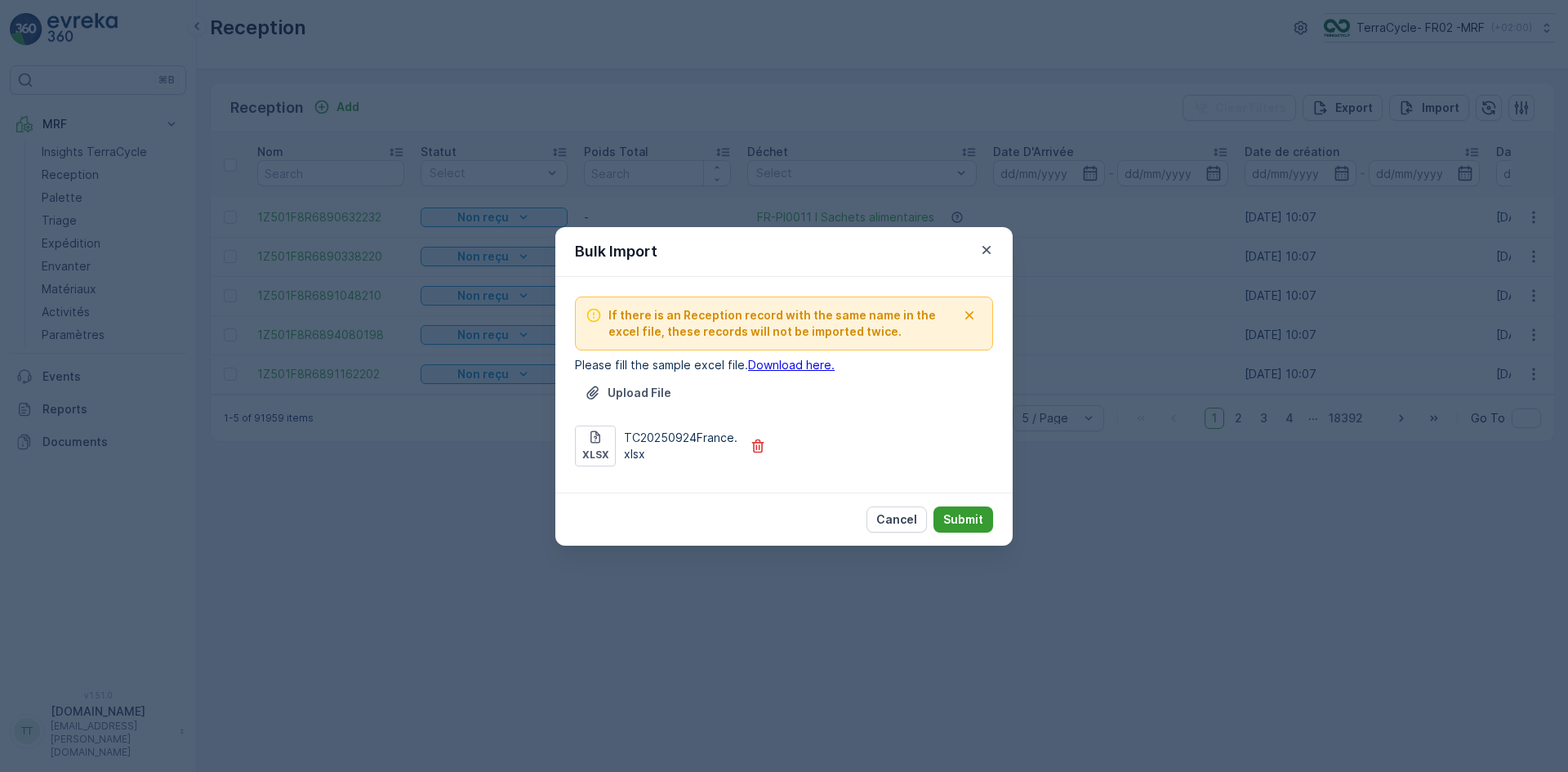
click at [982, 522] on p "Submit" at bounding box center [963, 519] width 40 height 16
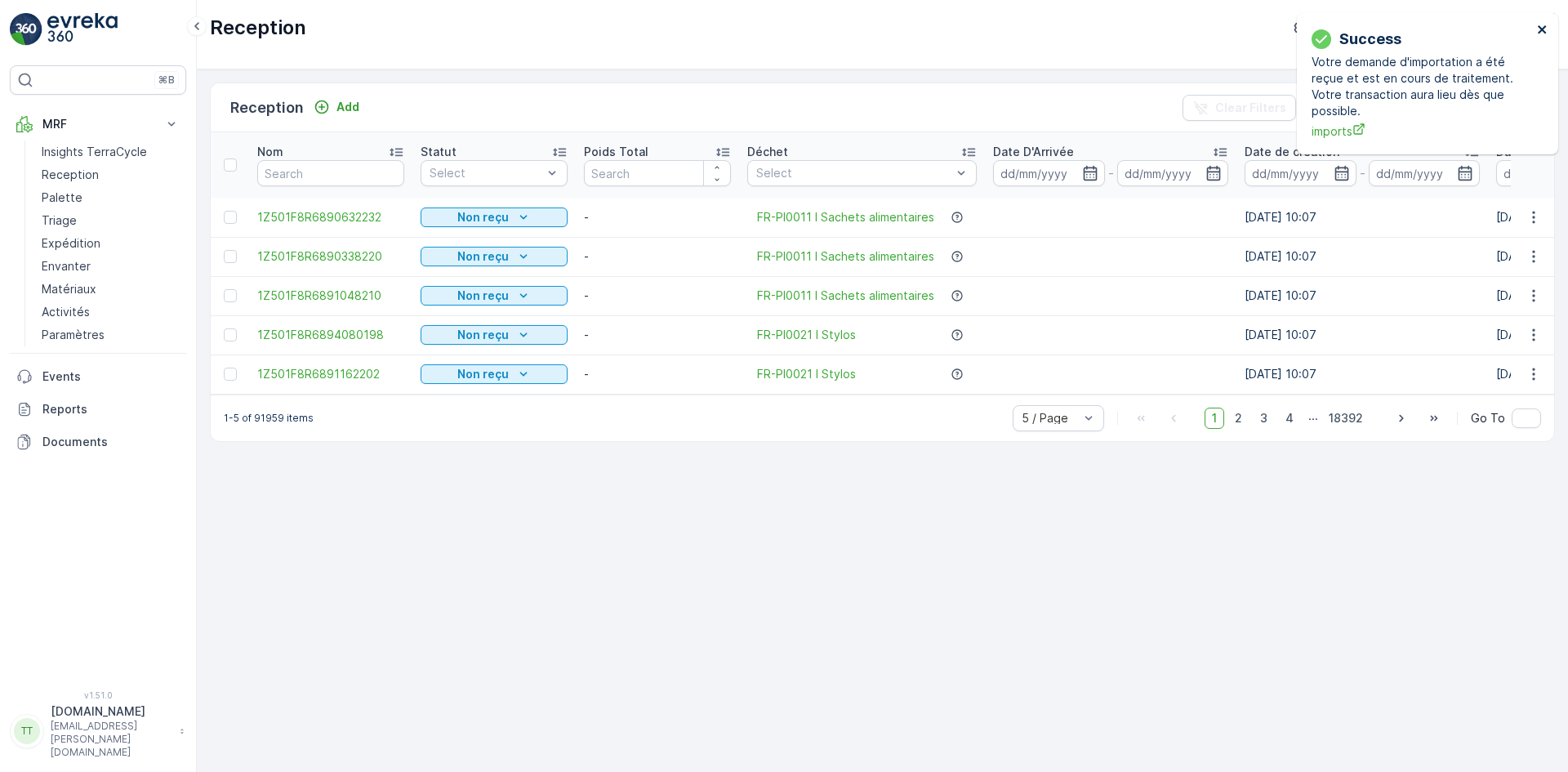
click at [1540, 29] on icon "close" at bounding box center [1541, 30] width 9 height 9
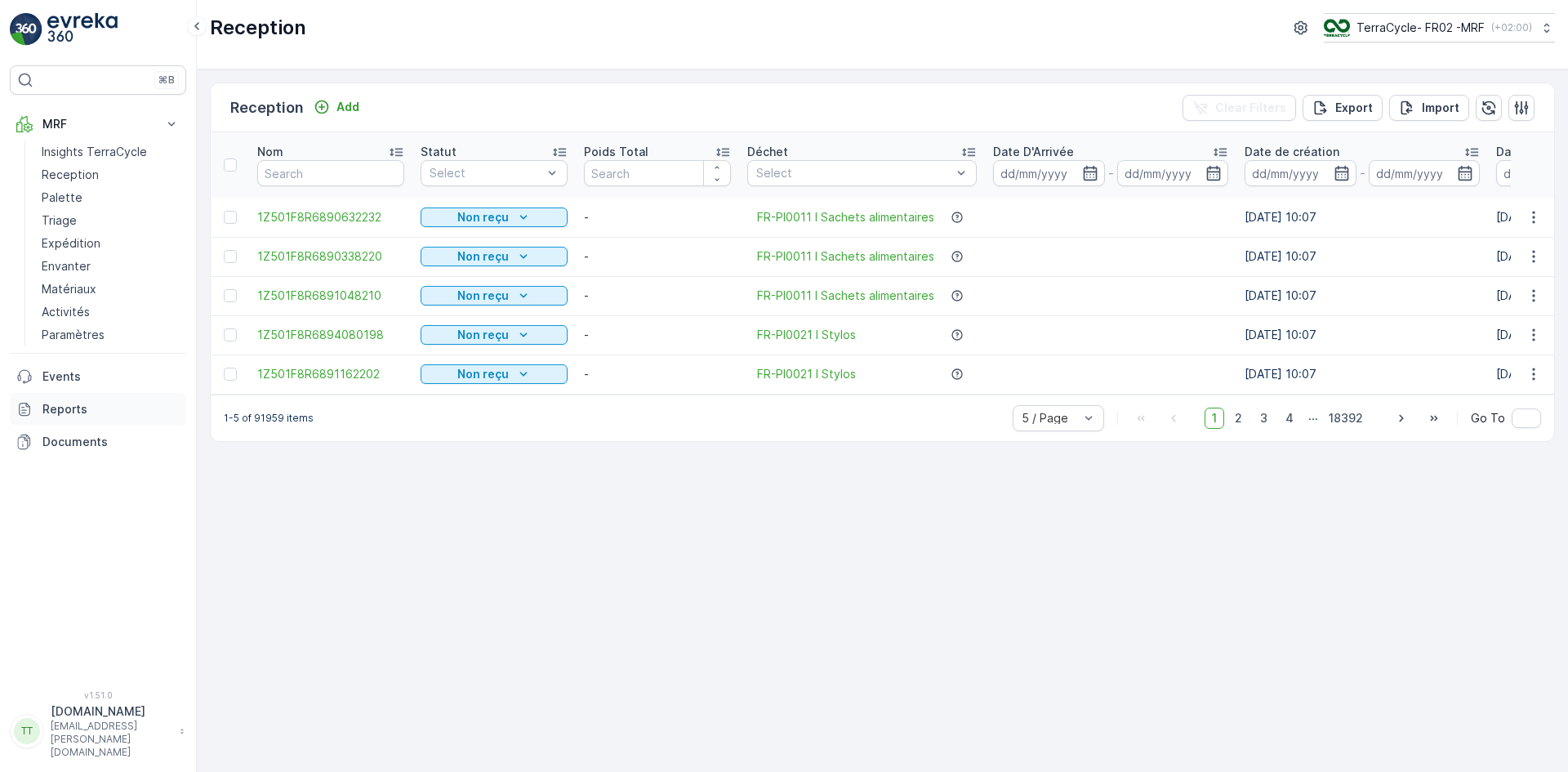
click at [40, 409] on link "Reports" at bounding box center [97, 409] width 176 height 32
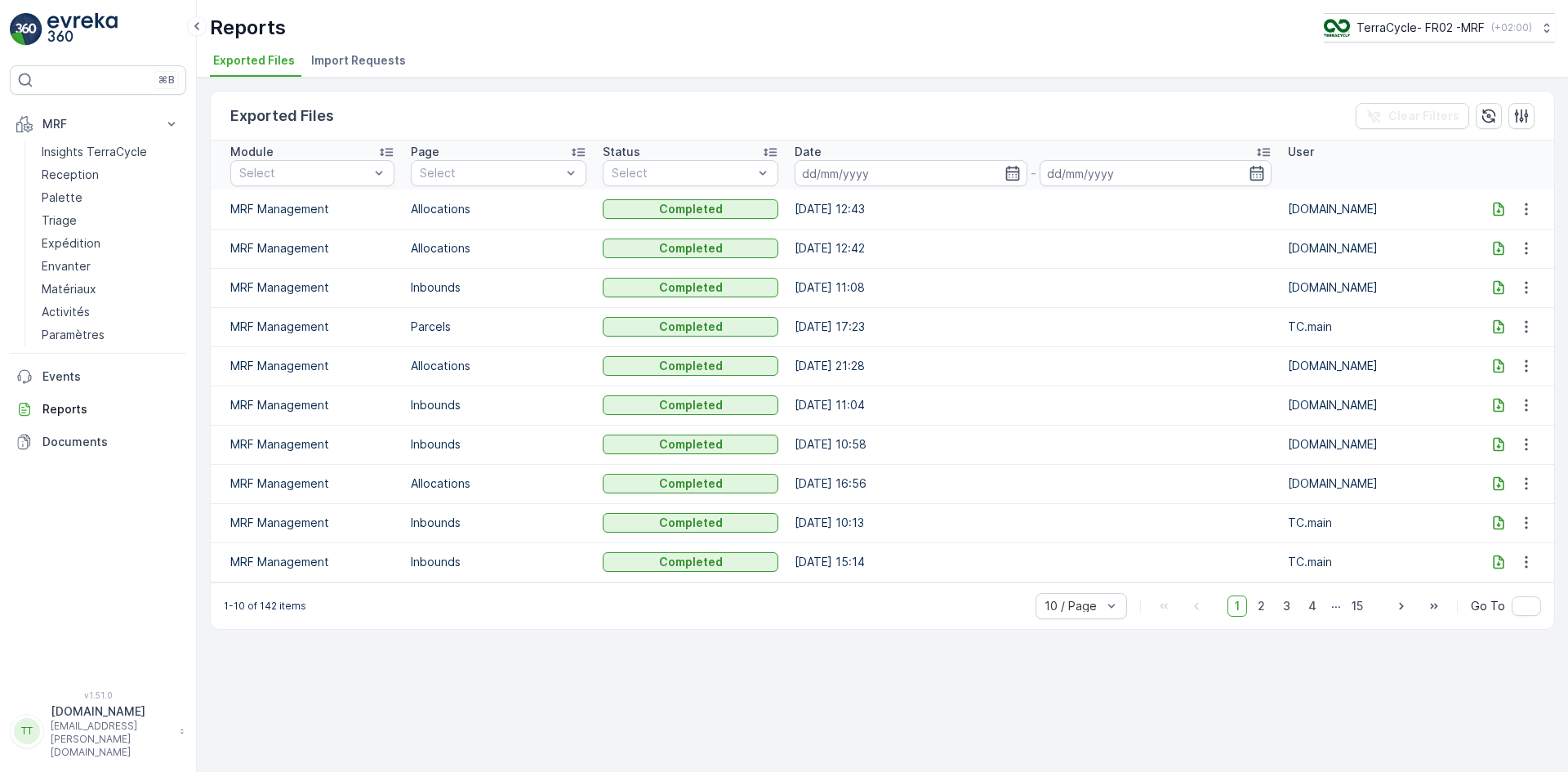
click at [332, 55] on span "Import Requests" at bounding box center [358, 60] width 94 height 16
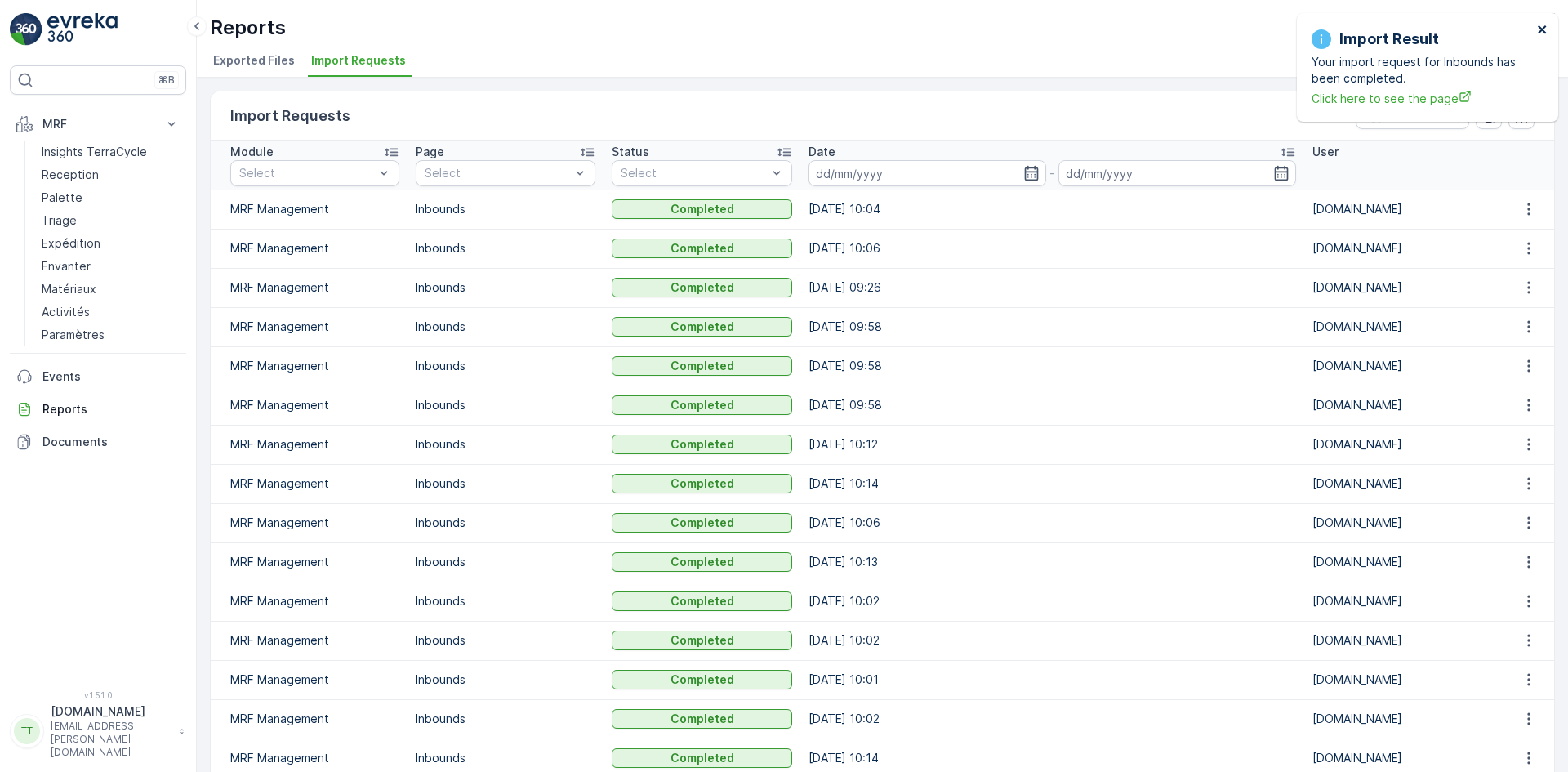
click at [1544, 29] on icon "close" at bounding box center [1542, 30] width 11 height 13
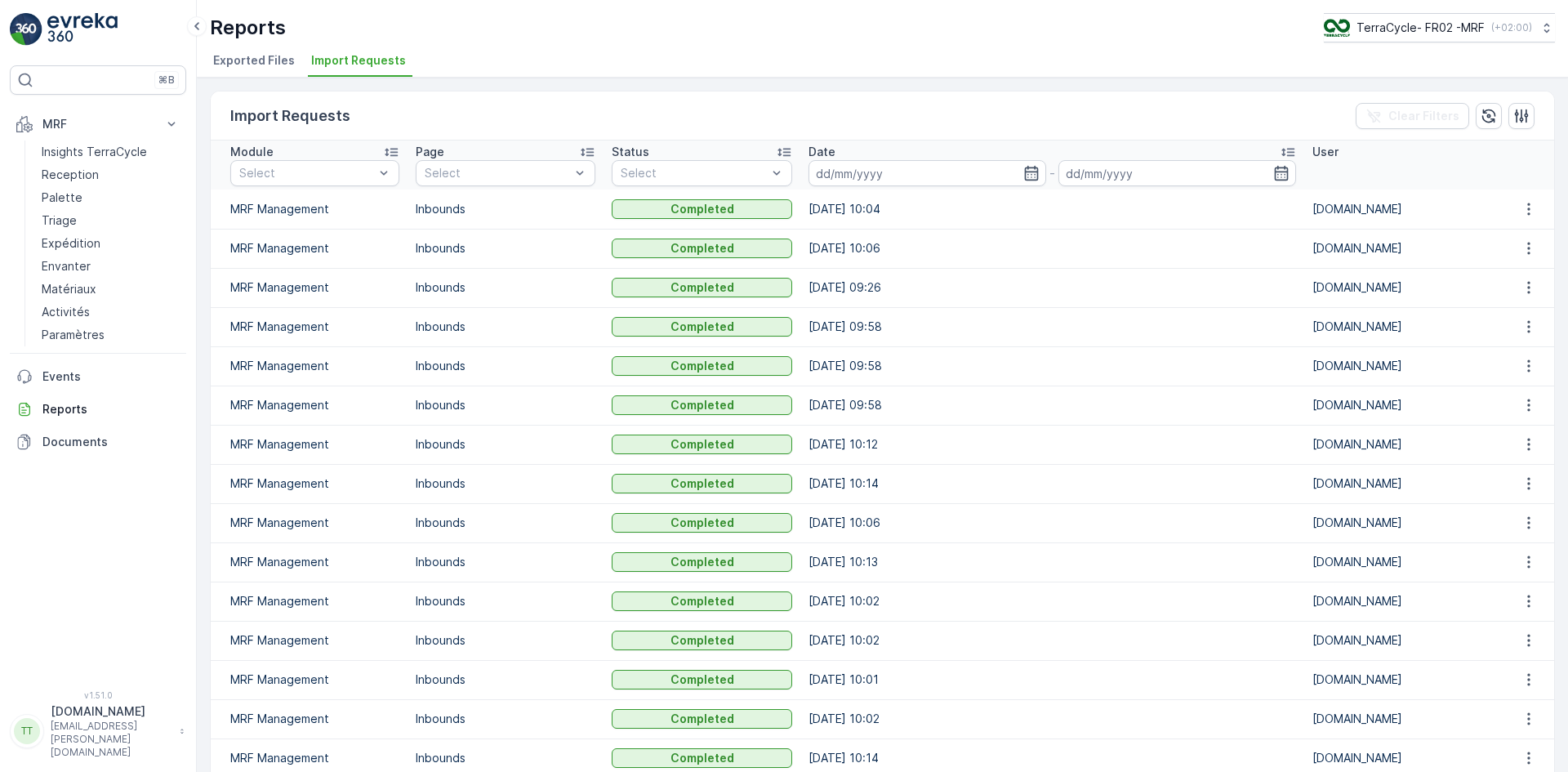
drag, startPoint x: 1091, startPoint y: 20, endPoint x: 1198, endPoint y: 14, distance: 107.2
click at [1091, 20] on div "Reports TerraCycle- FR02 -MRF ( +02:00 )" at bounding box center [882, 28] width 1345 height 30
click at [1437, 24] on p "TerraCycle- FR02 -MRF" at bounding box center [1419, 28] width 129 height 16
type input "nz"
click at [1415, 110] on span "NZ (+12:00)" at bounding box center [1401, 115] width 136 height 13
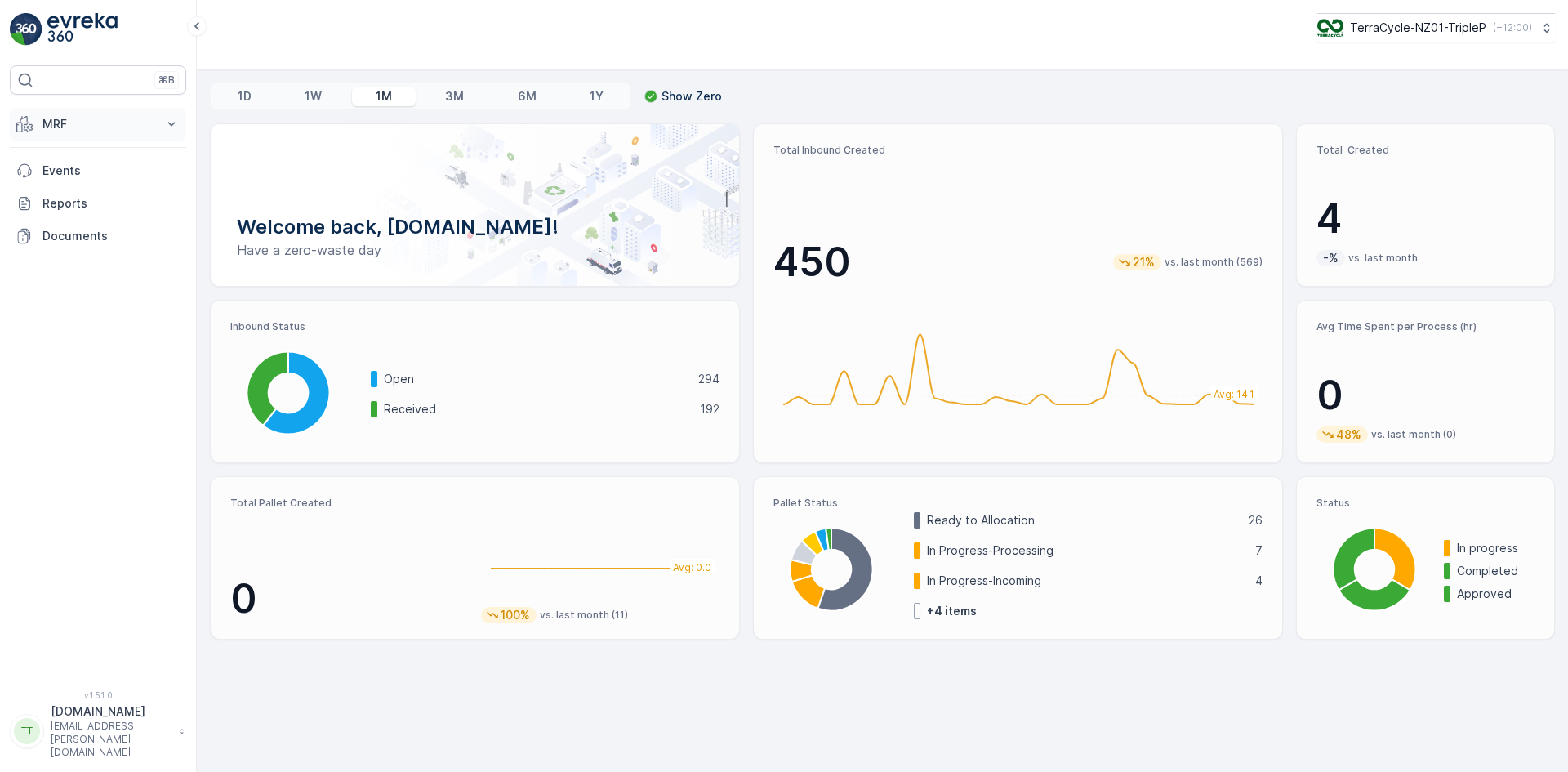
click at [70, 125] on p "MRF" at bounding box center [98, 124] width 111 height 16
click at [77, 176] on p "Inbound" at bounding box center [64, 174] width 44 height 16
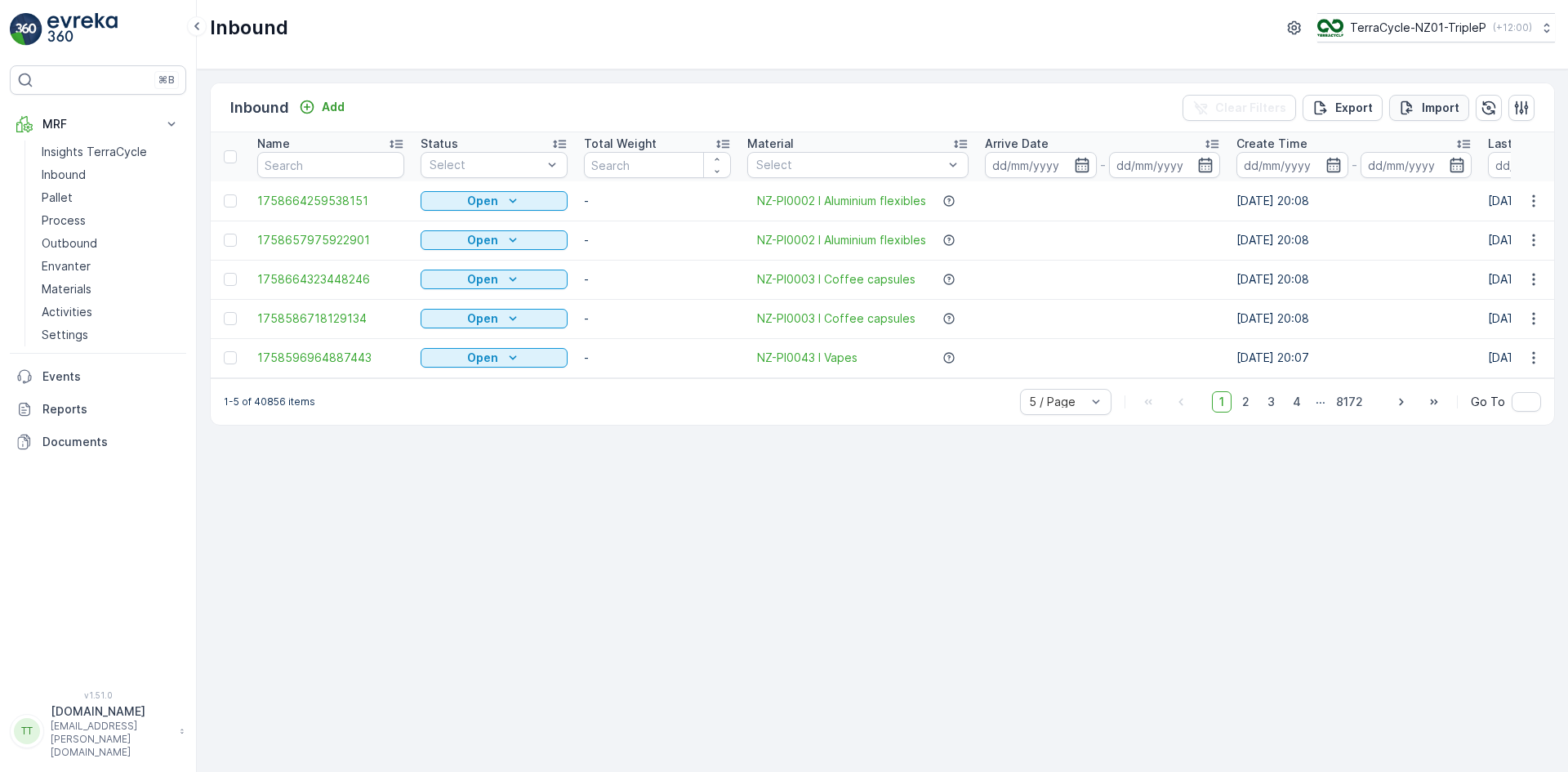
click at [1431, 106] on p "Import" at bounding box center [1439, 108] width 37 height 16
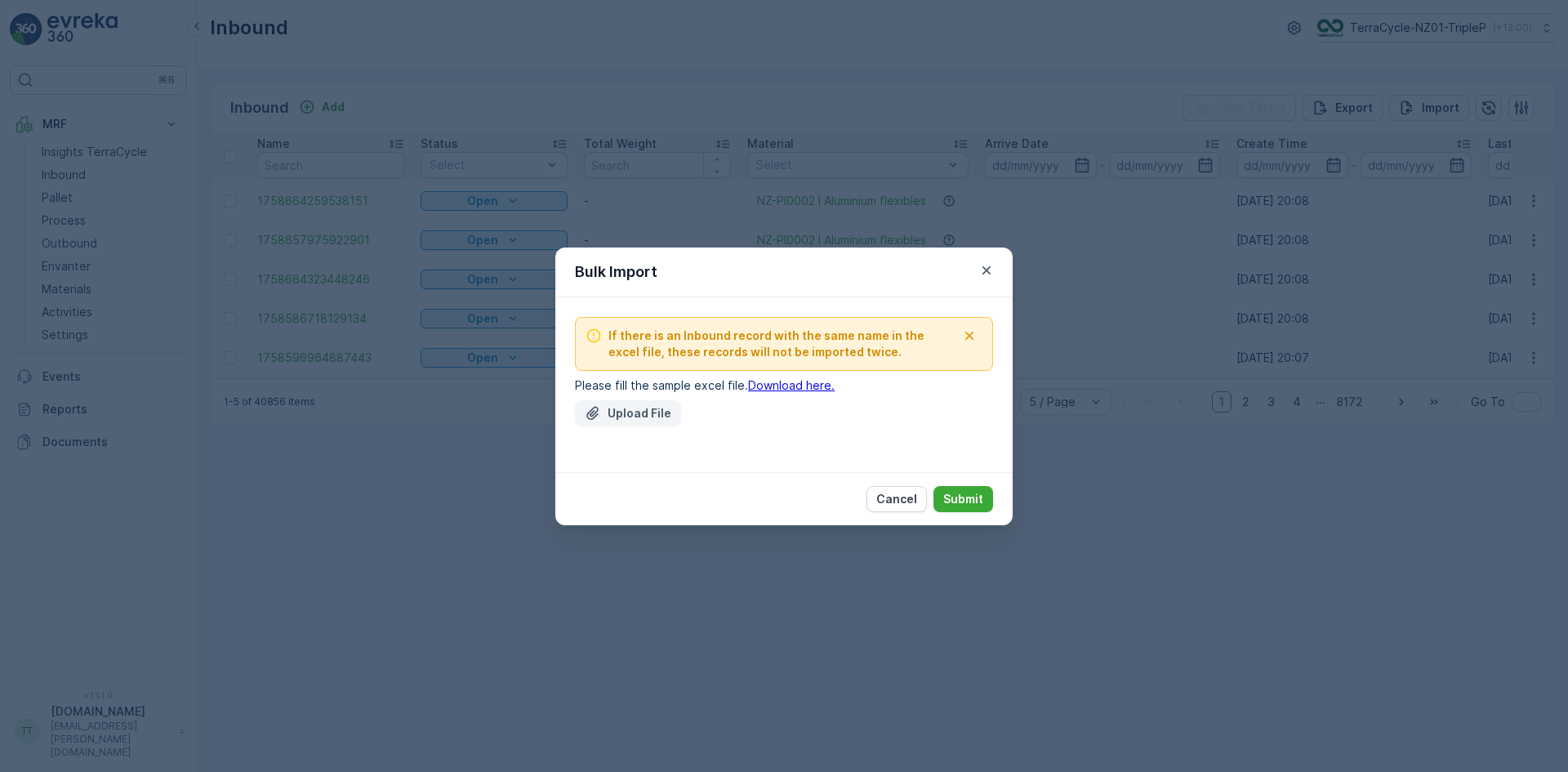
click at [644, 406] on p "Upload File" at bounding box center [639, 413] width 64 height 16
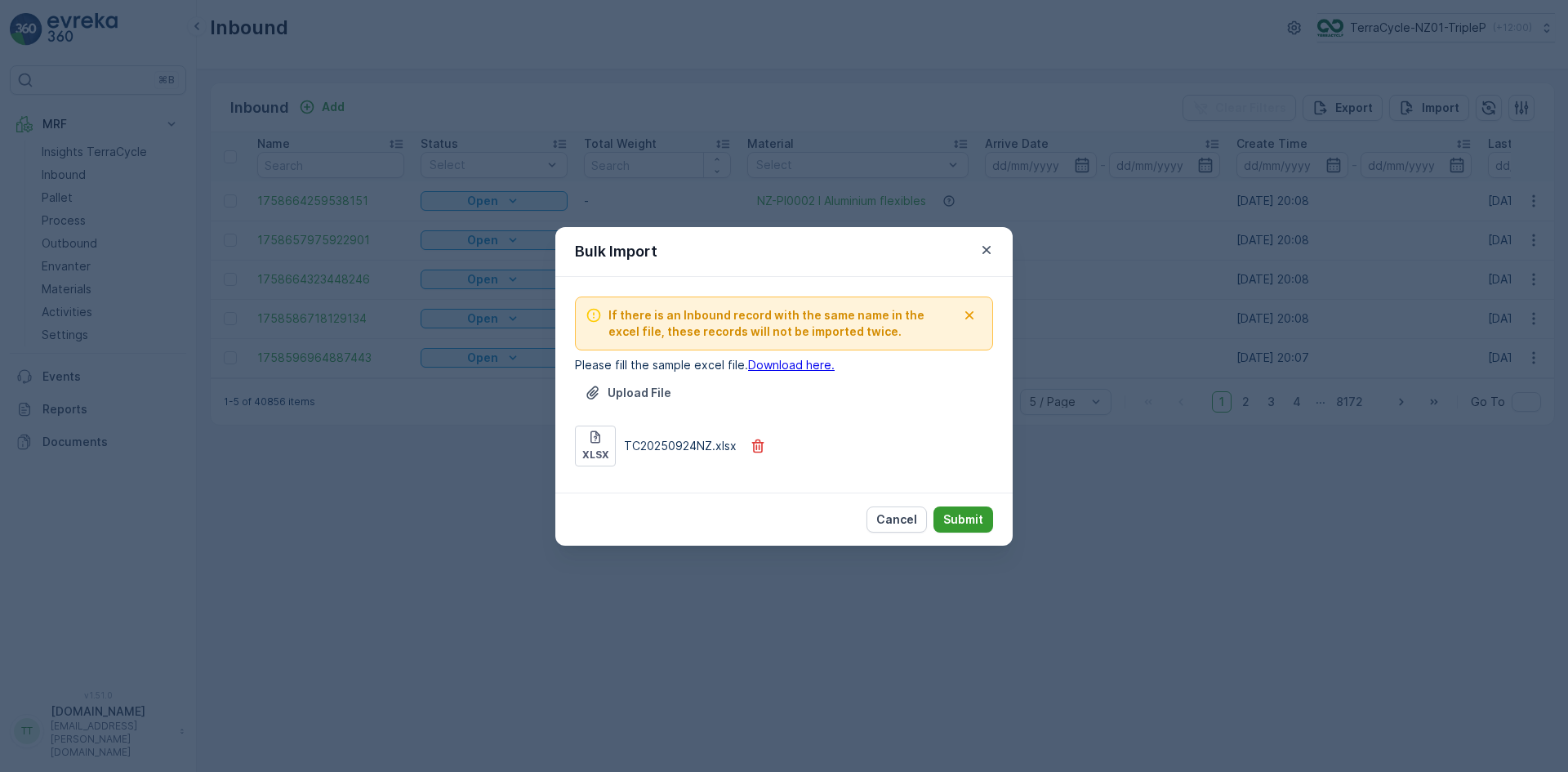
click at [957, 521] on p "Submit" at bounding box center [963, 519] width 40 height 16
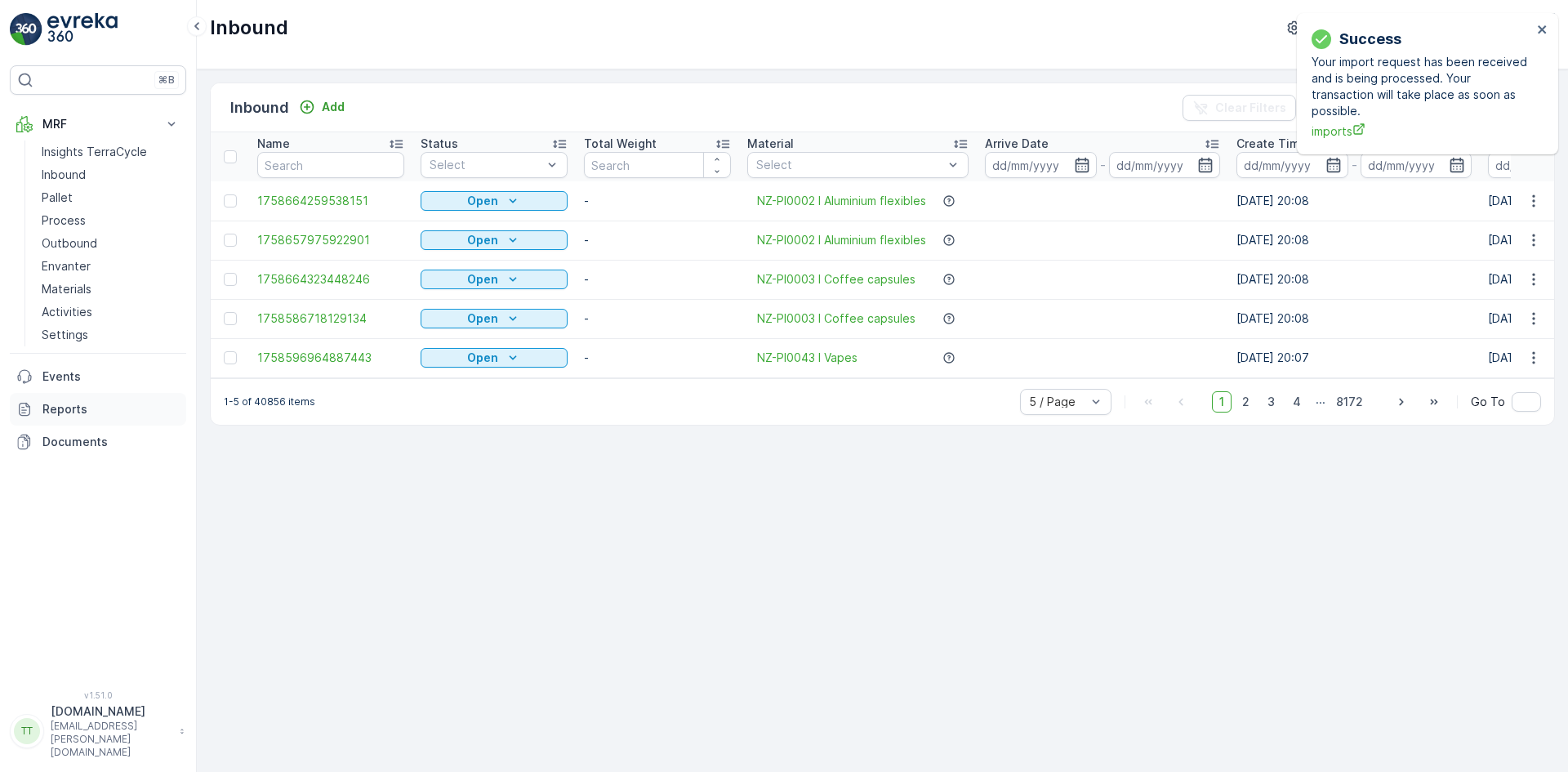
click at [70, 407] on p "Reports" at bounding box center [111, 409] width 137 height 16
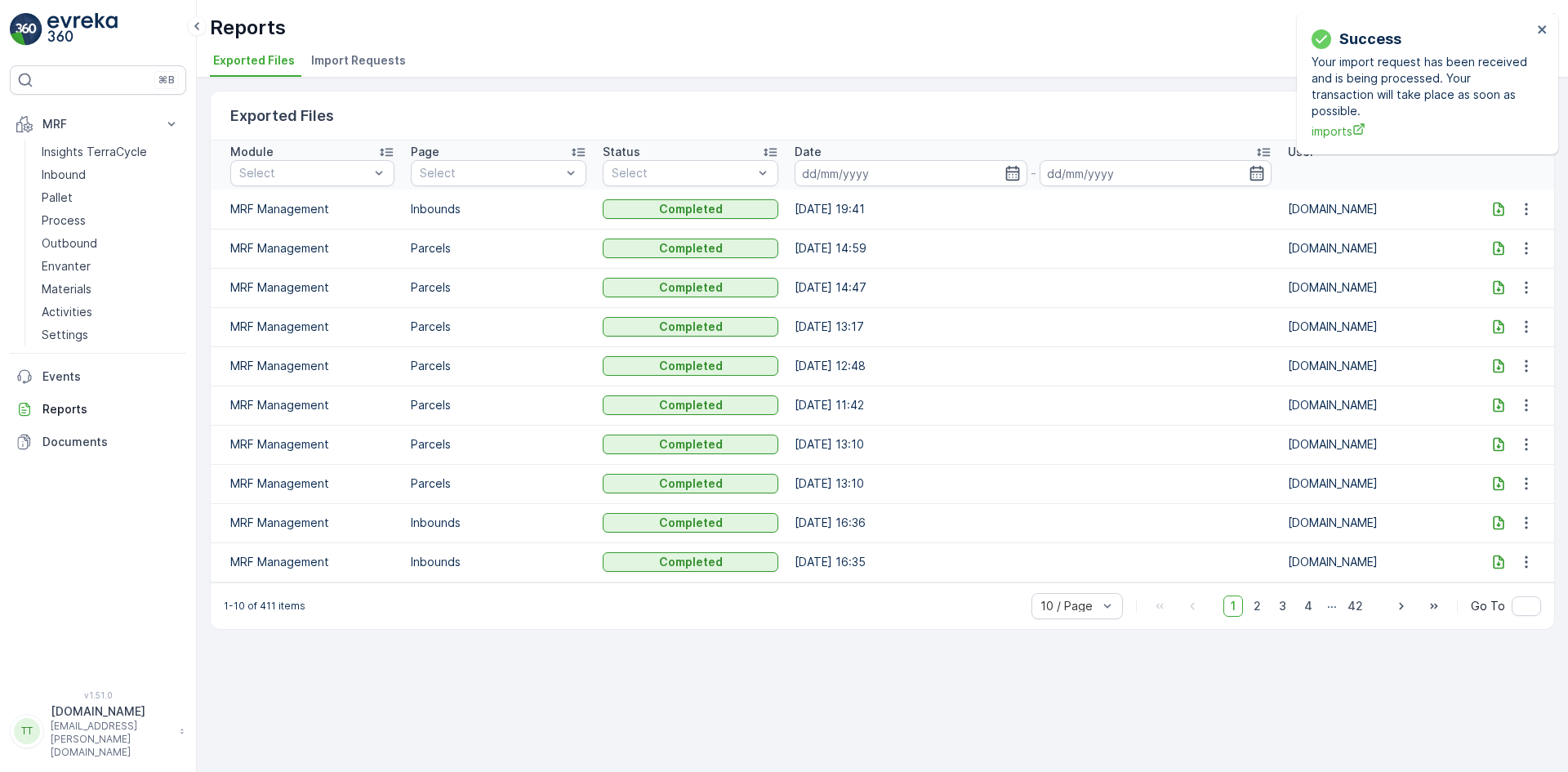
click at [1548, 31] on div "Success Your import request has been received and is being processed. Your tran…" at bounding box center [1427, 84] width 261 height 141
click at [1544, 30] on icon "close" at bounding box center [1542, 30] width 11 height 13
click at [352, 59] on span "Import Requests" at bounding box center [358, 60] width 94 height 16
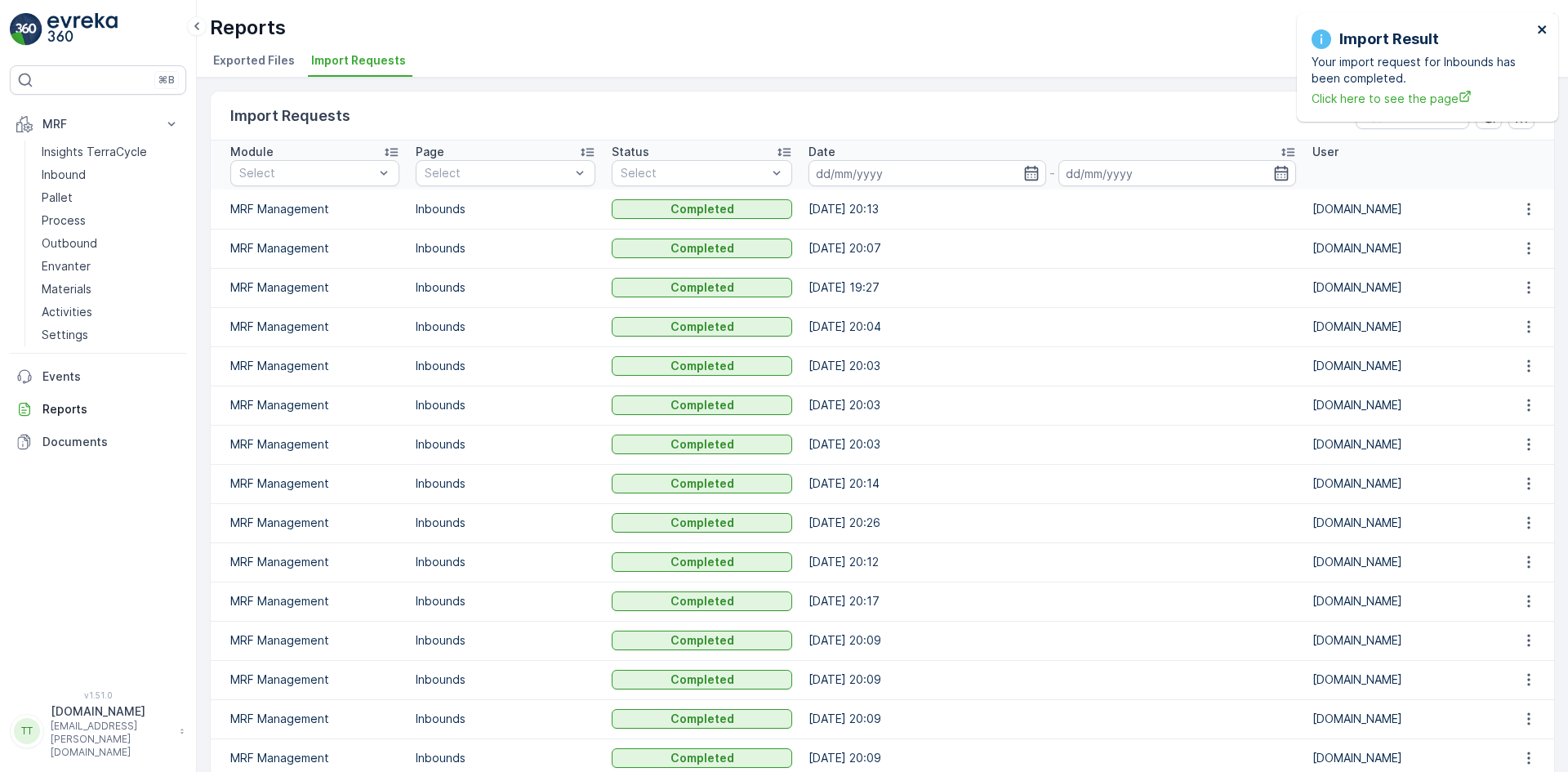
click at [1546, 29] on icon "close" at bounding box center [1542, 30] width 11 height 13
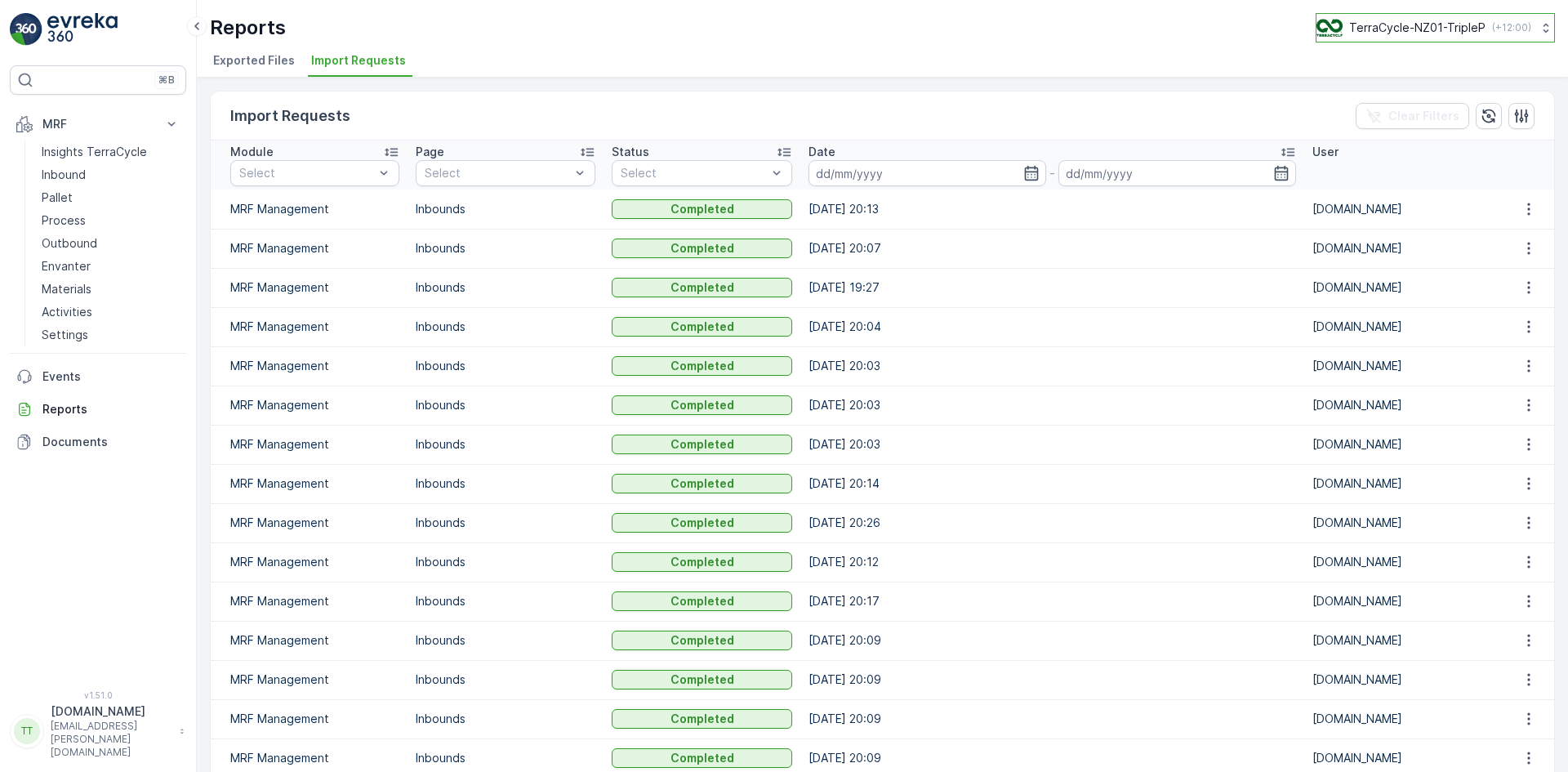
click at [1432, 23] on p "TerraCycle-NZ01-TripleP" at bounding box center [1417, 28] width 136 height 16
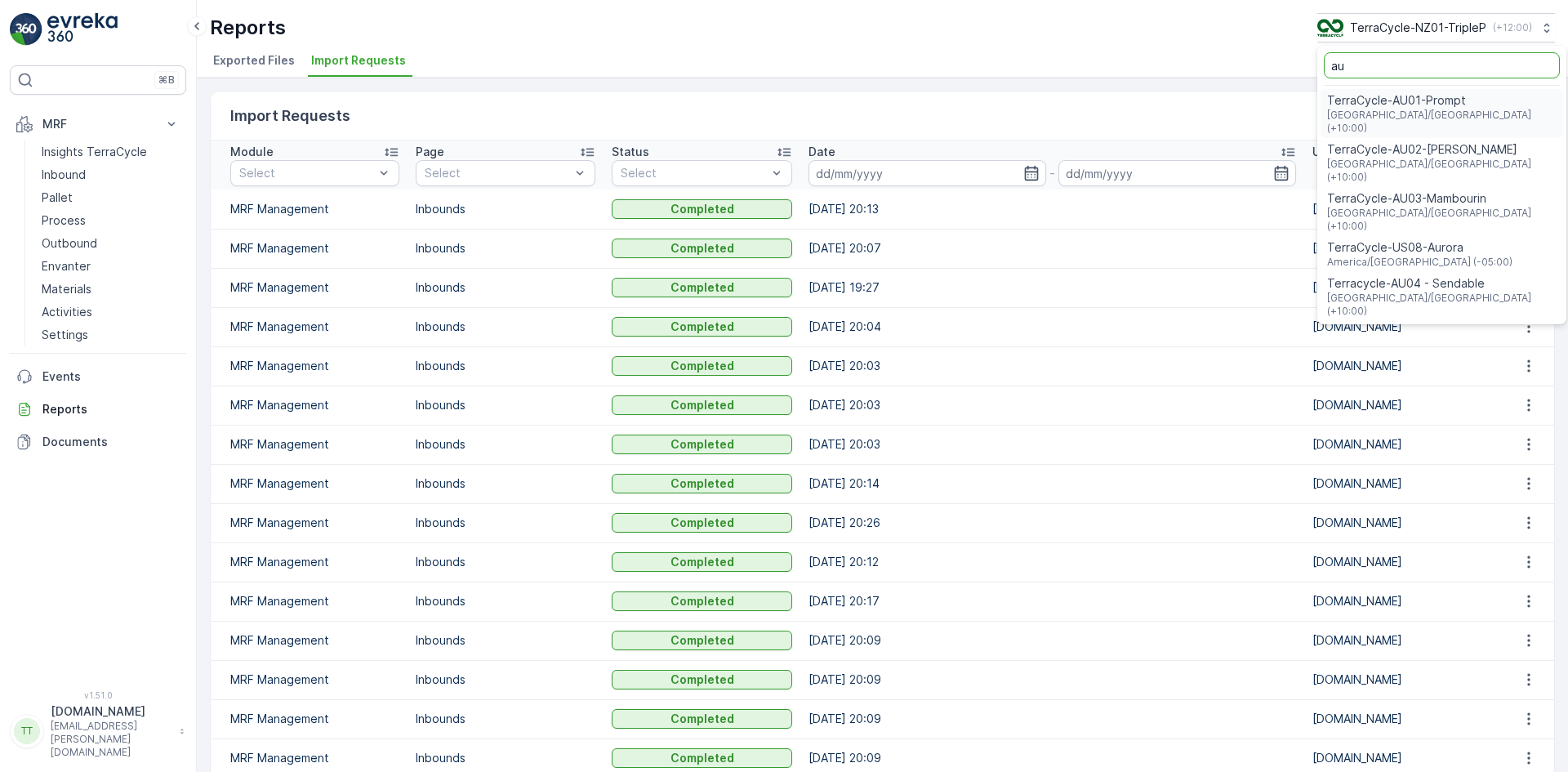
type input "au"
click at [1397, 94] on span "TerraCycle-AU01-Prompt" at bounding box center [1441, 100] width 230 height 16
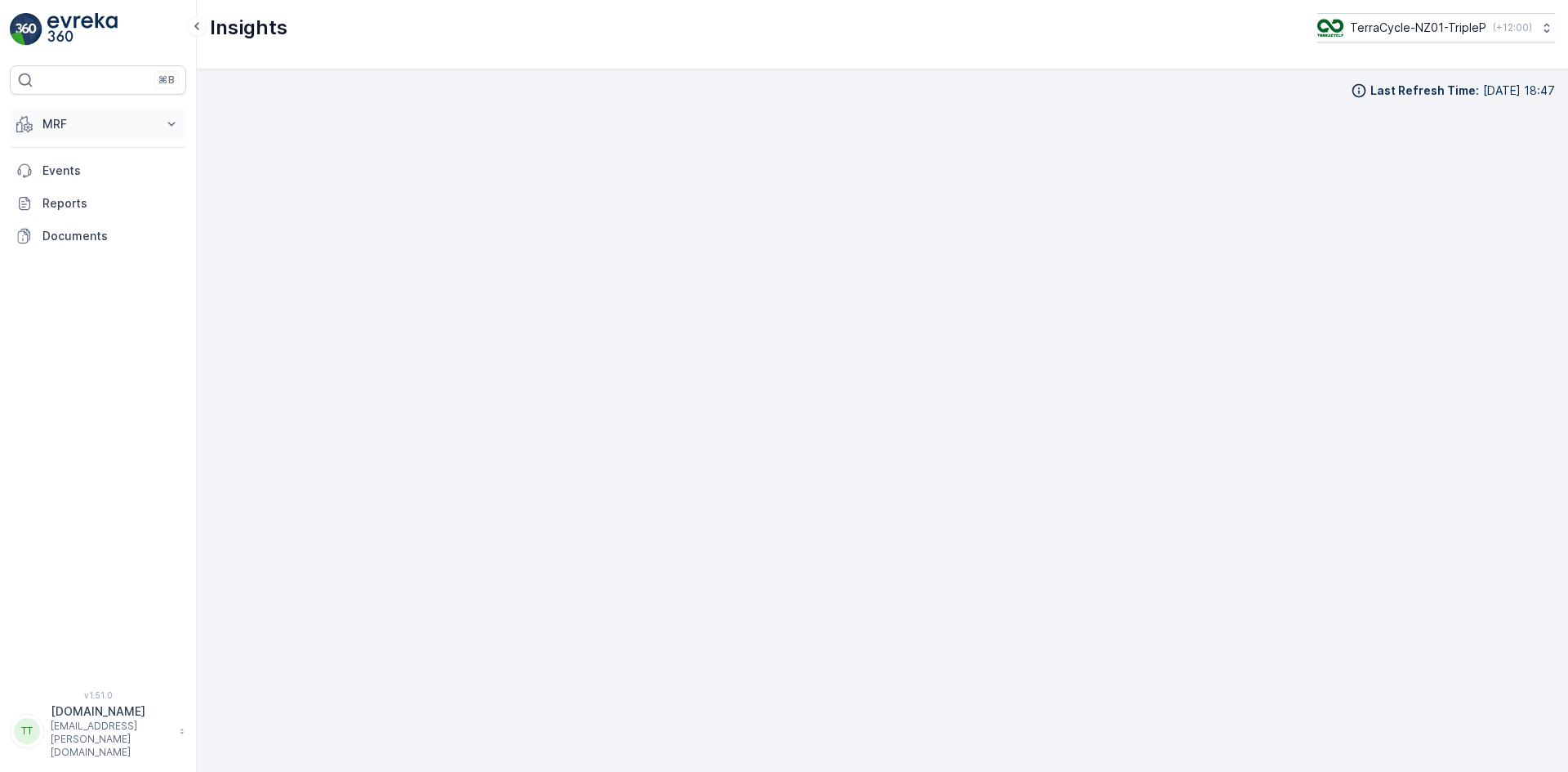
click at [60, 127] on p "MRF" at bounding box center [98, 124] width 111 height 16
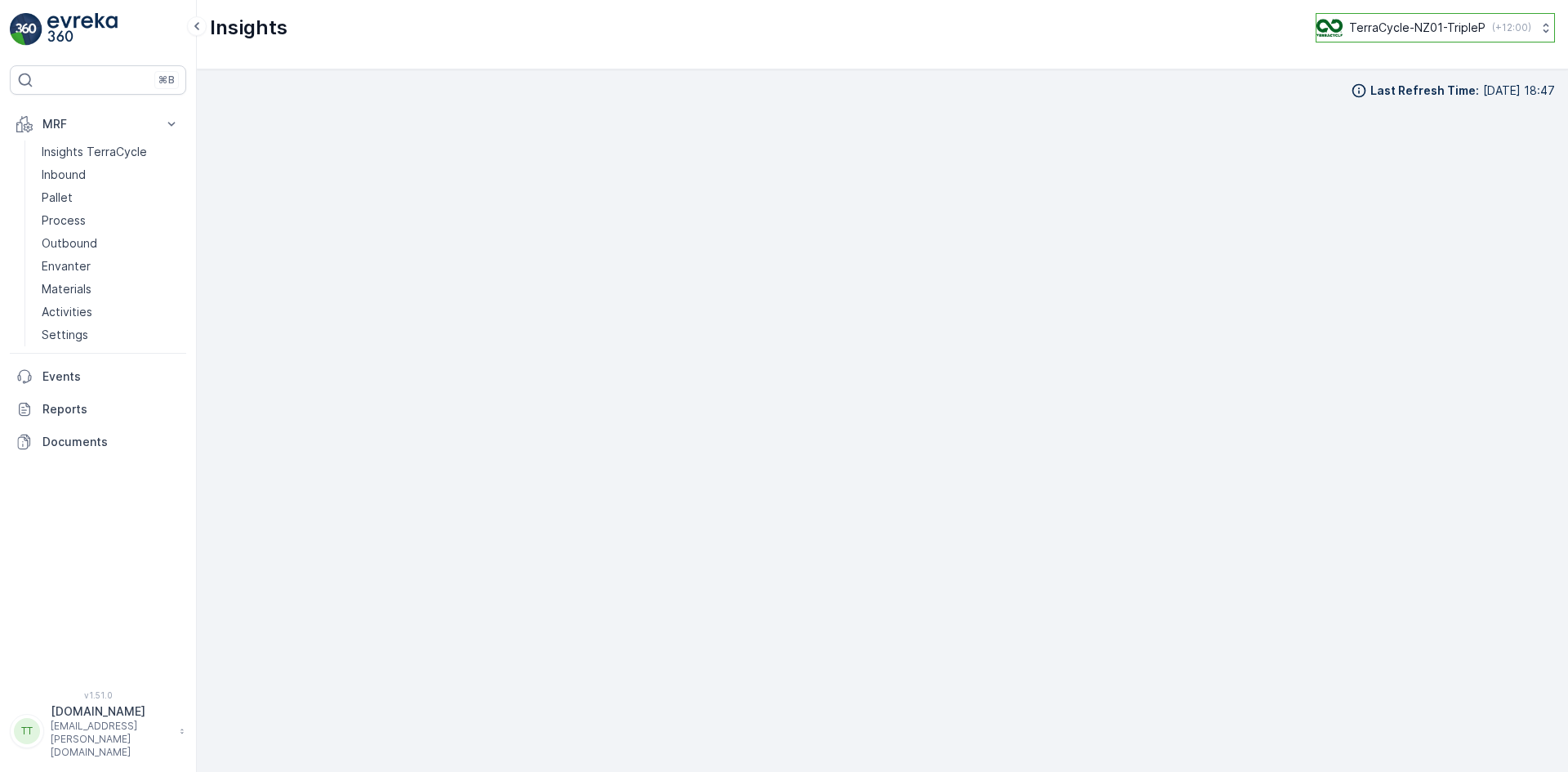
click at [1424, 31] on p "TerraCycle-NZ01-TripleP" at bounding box center [1417, 28] width 136 height 16
type input "uk"
drag, startPoint x: 1395, startPoint y: 123, endPoint x: 1388, endPoint y: 139, distance: 17.5
click at [1388, 139] on ul "uk TerraCycle-UK Europe/London (+01:00) TerraCycle-UK02-Econpro Europe/London (…" at bounding box center [1441, 105] width 249 height 118
click at [1387, 139] on span "TerraCycle-UK02-Econpro" at bounding box center [1417, 136] width 181 height 16
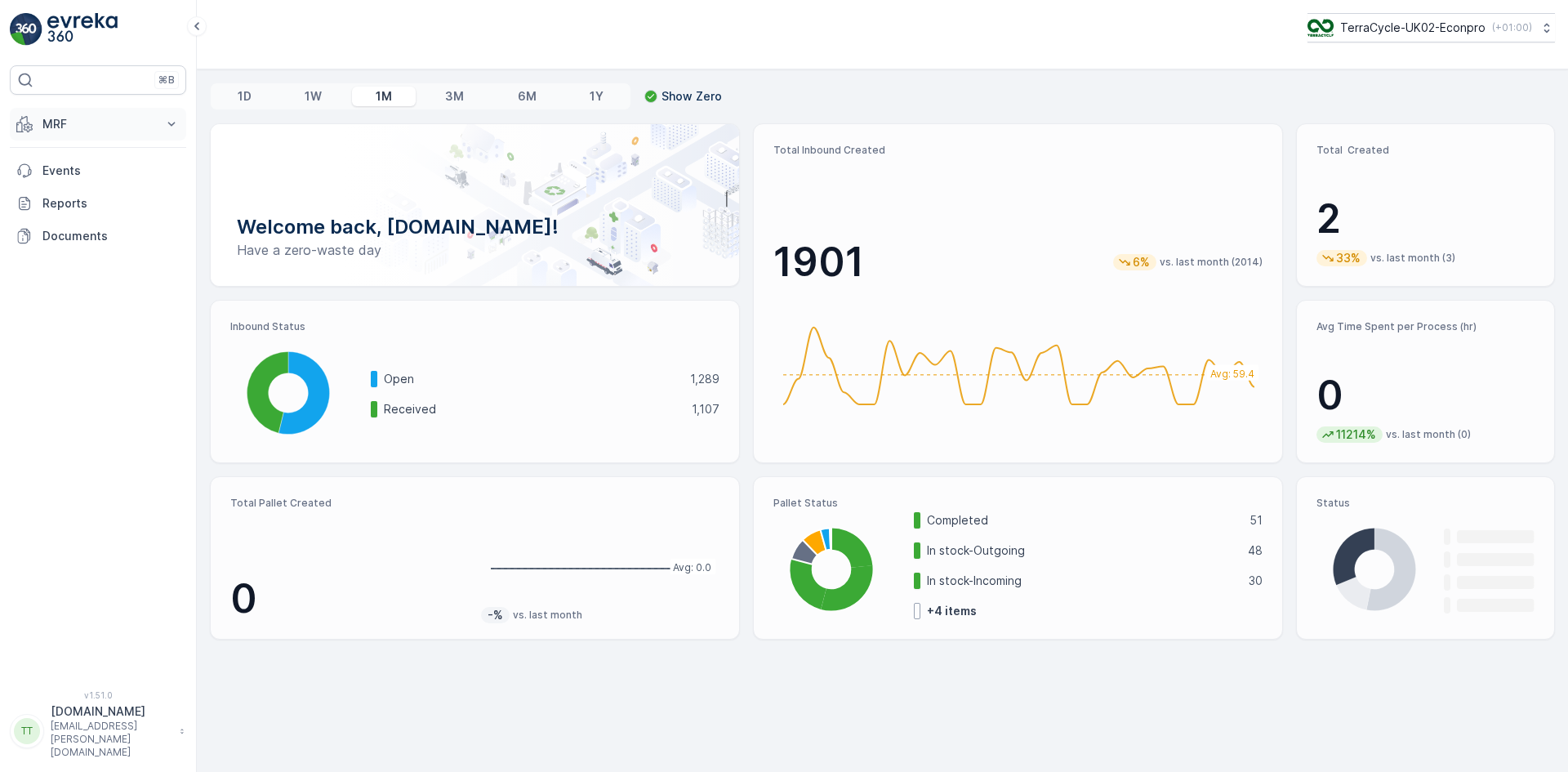
click at [50, 116] on p "MRF" at bounding box center [98, 124] width 111 height 16
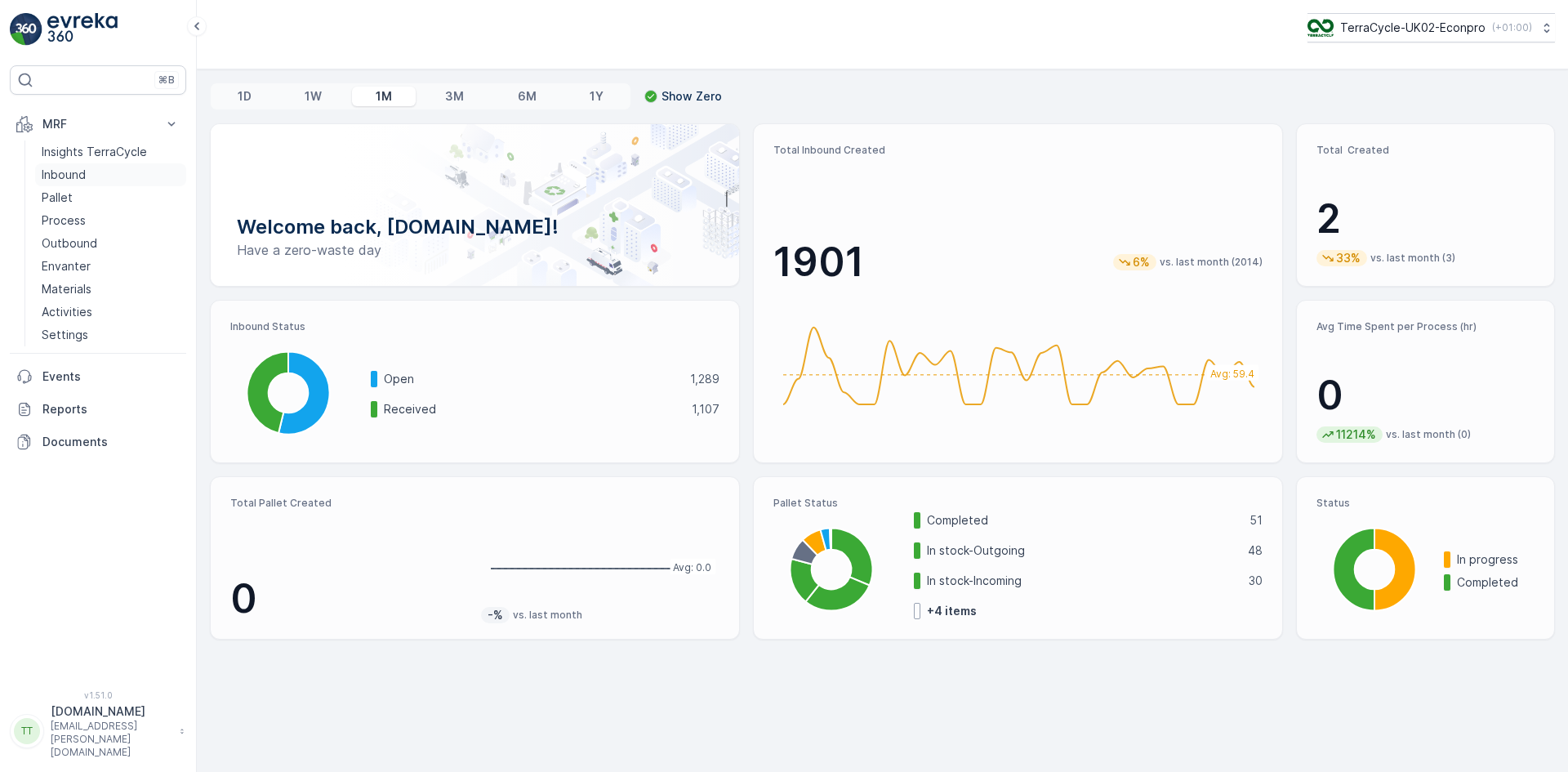
click at [83, 177] on p "Inbound" at bounding box center [64, 174] width 44 height 16
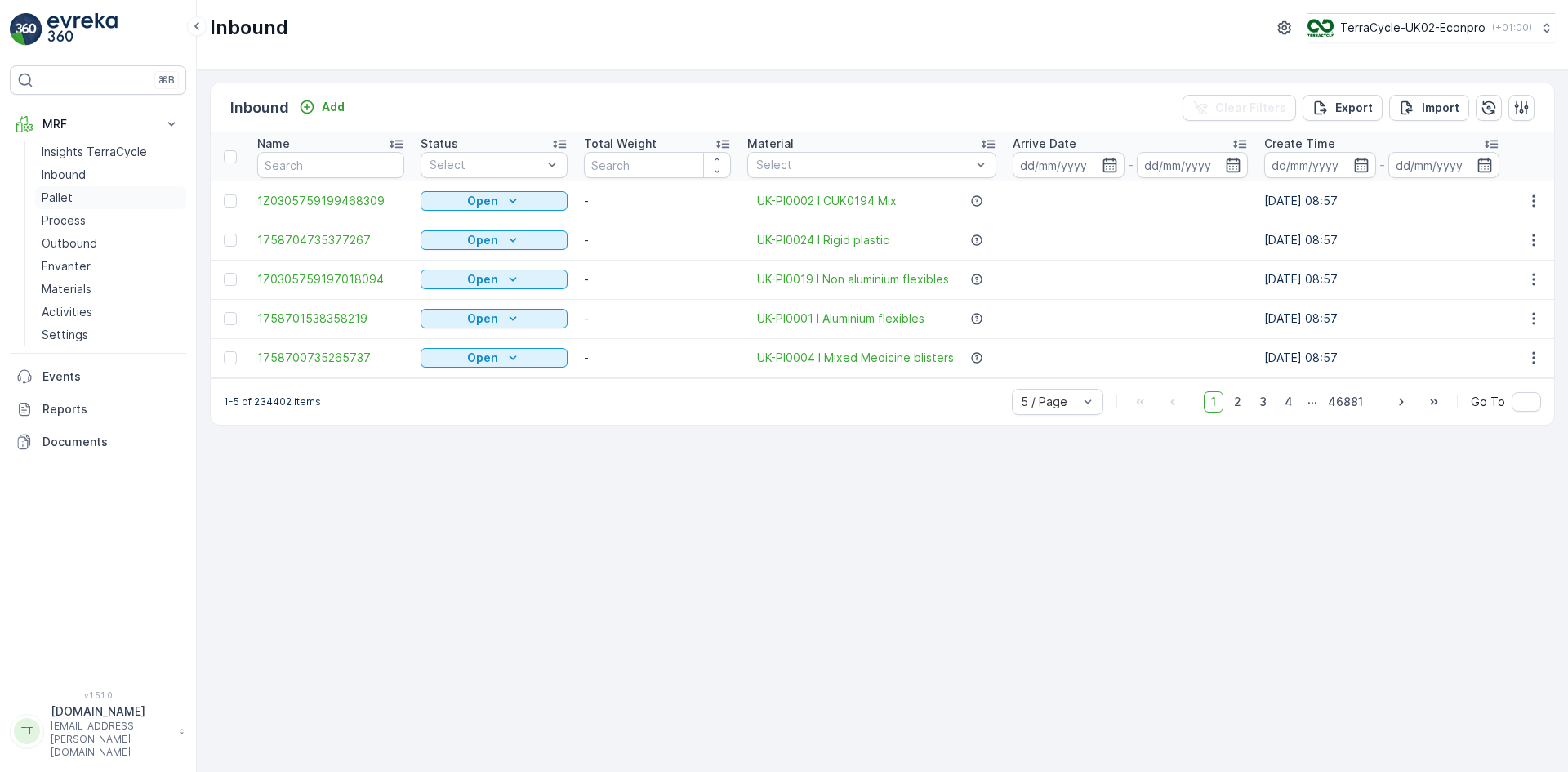
click at [71, 203] on p "Pallet" at bounding box center [57, 197] width 31 height 16
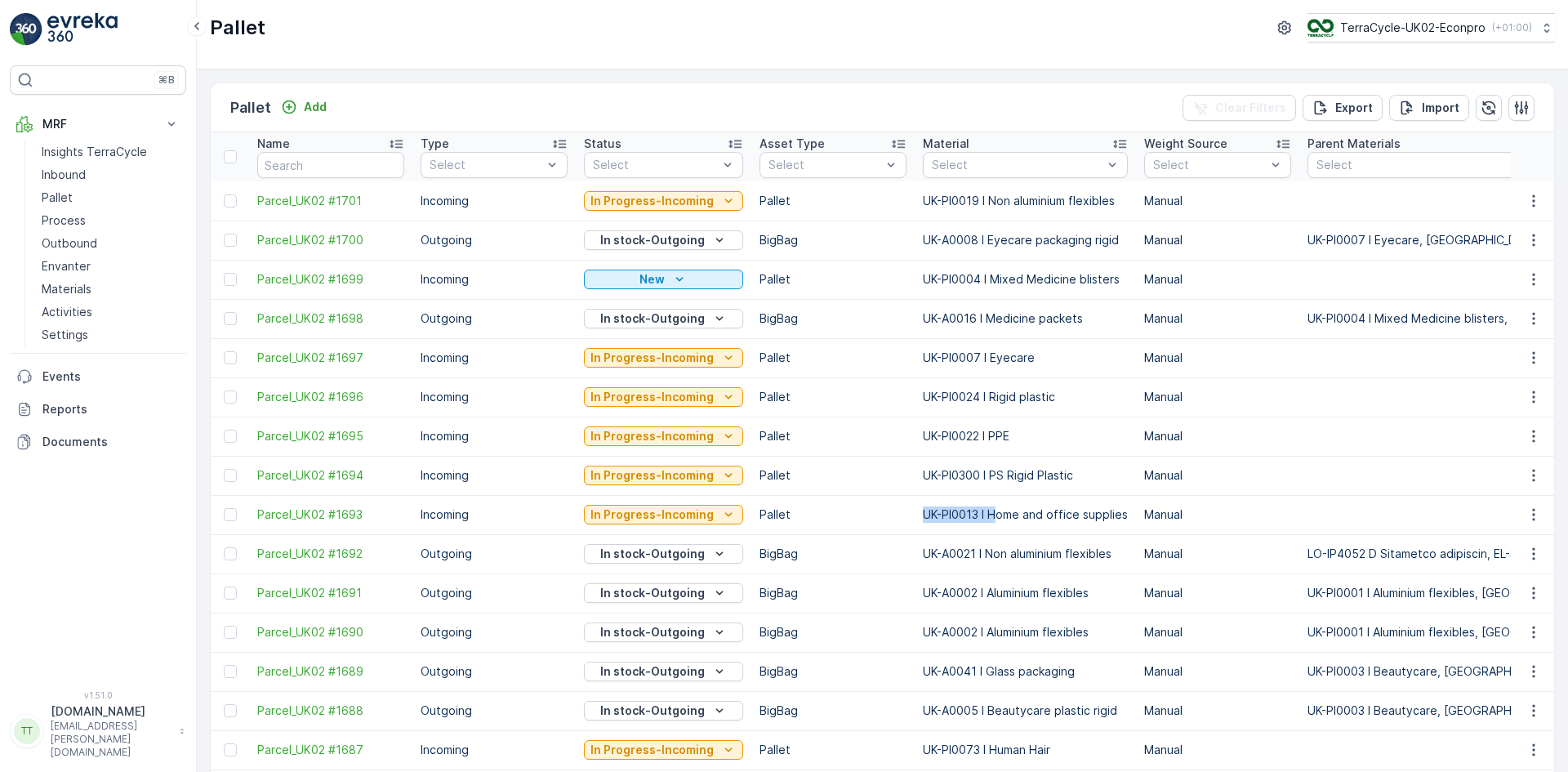
drag, startPoint x: 965, startPoint y: 507, endPoint x: 995, endPoint y: 507, distance: 30.0
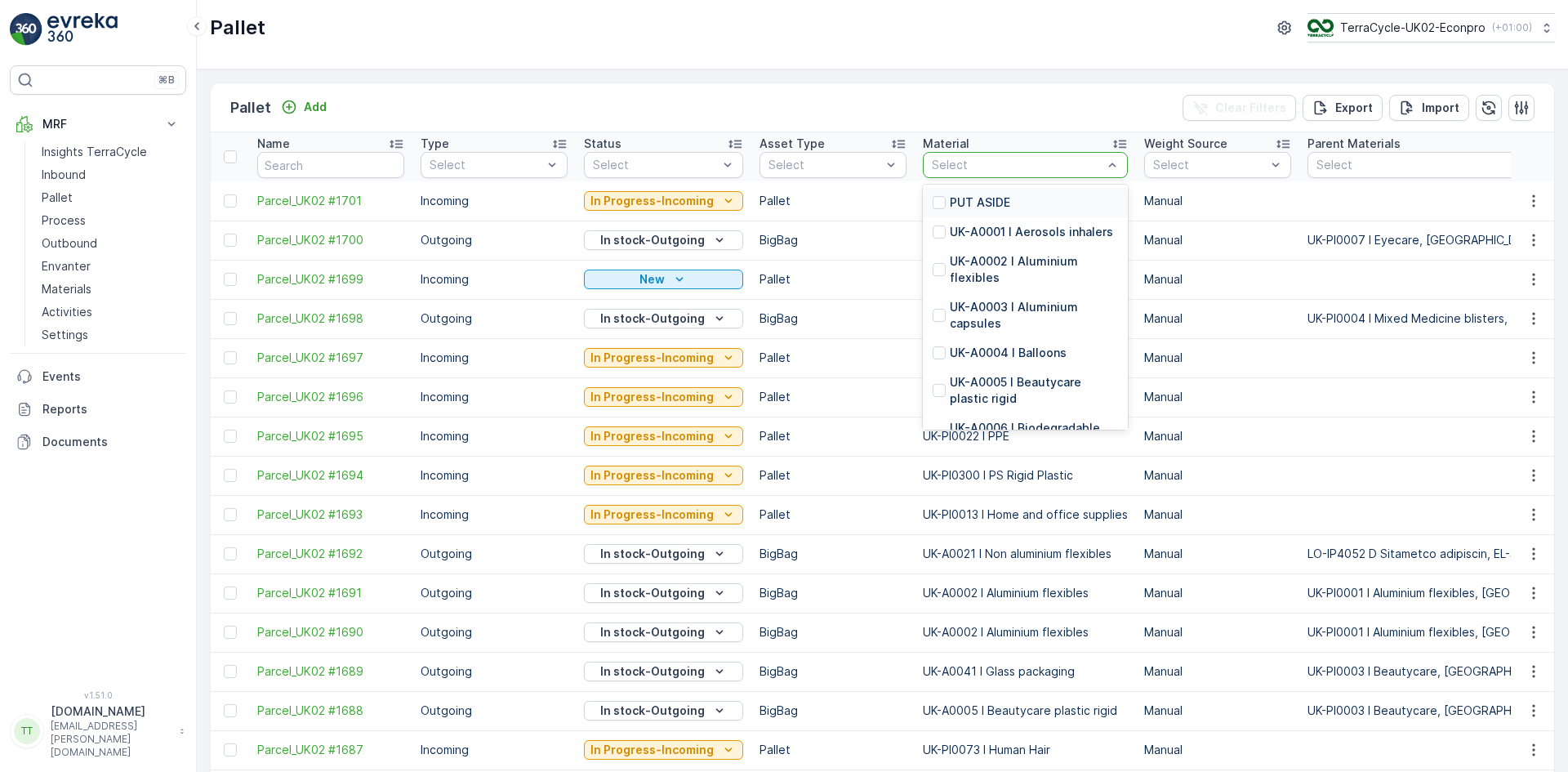
type input "UK-PI0013 I H"
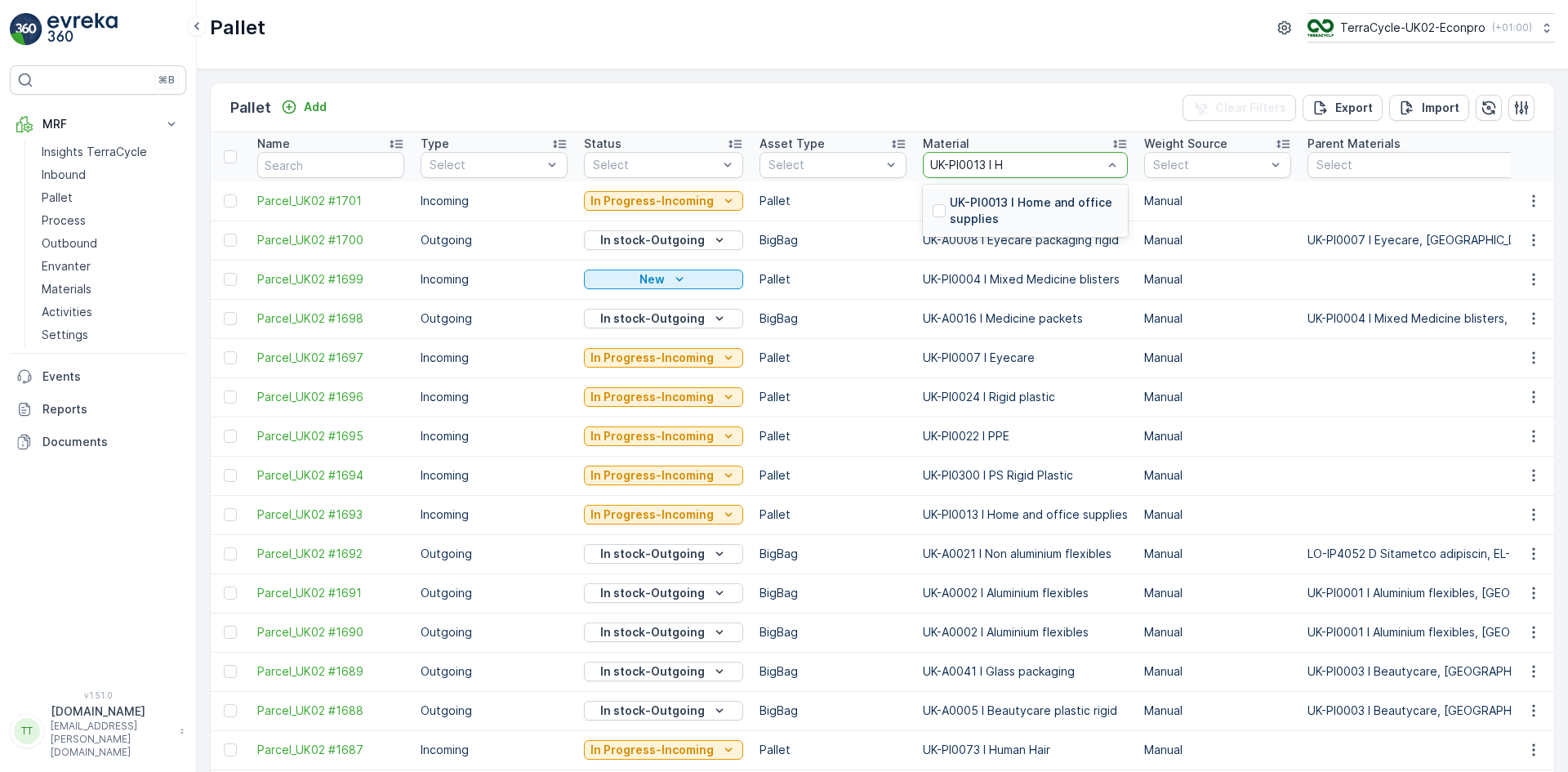
click at [950, 209] on p "UK-PI0013 I Home and office supplies" at bounding box center [1034, 211] width 169 height 32
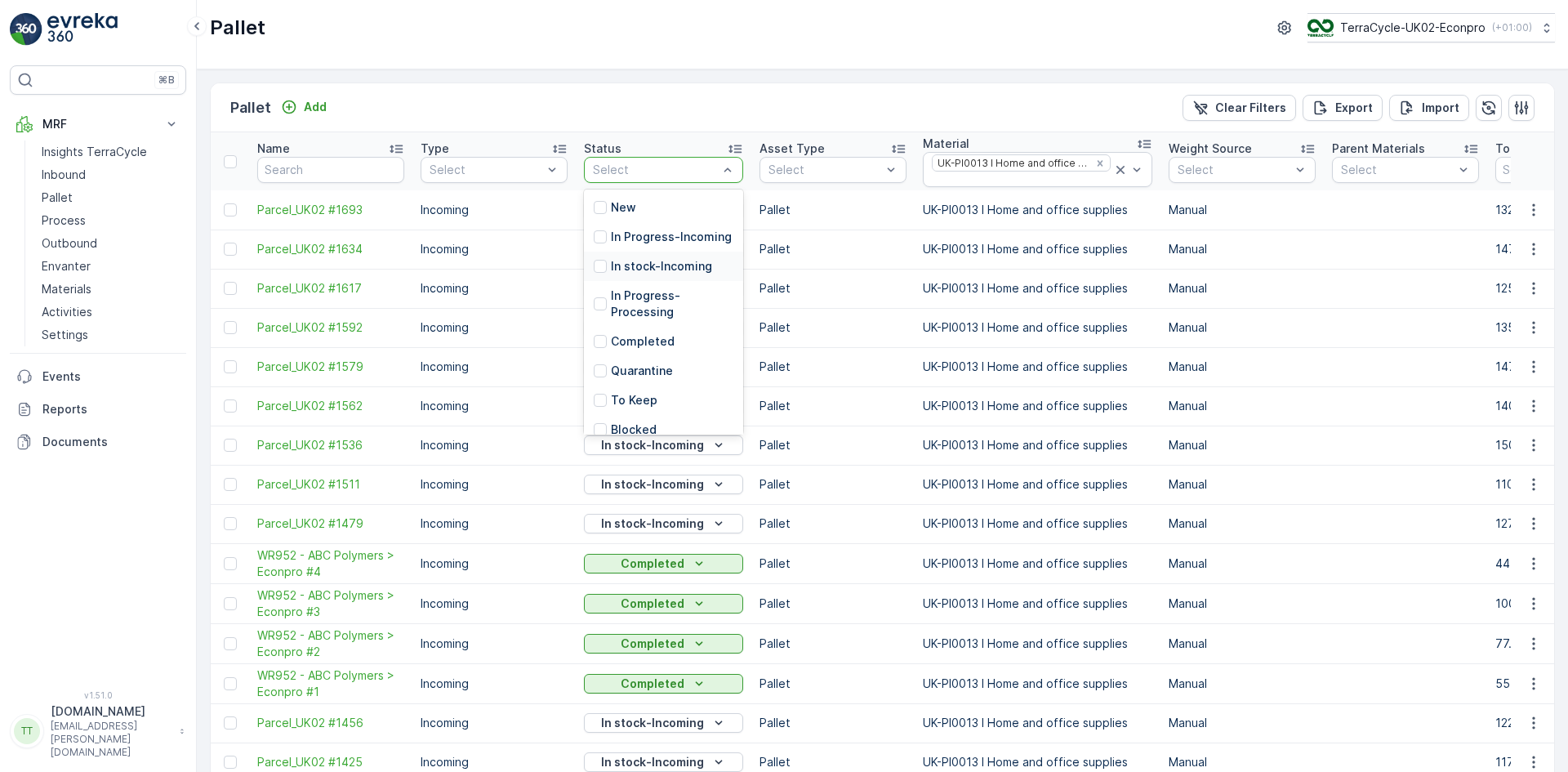
click at [661, 274] on p "In stock-Incoming" at bounding box center [661, 266] width 101 height 16
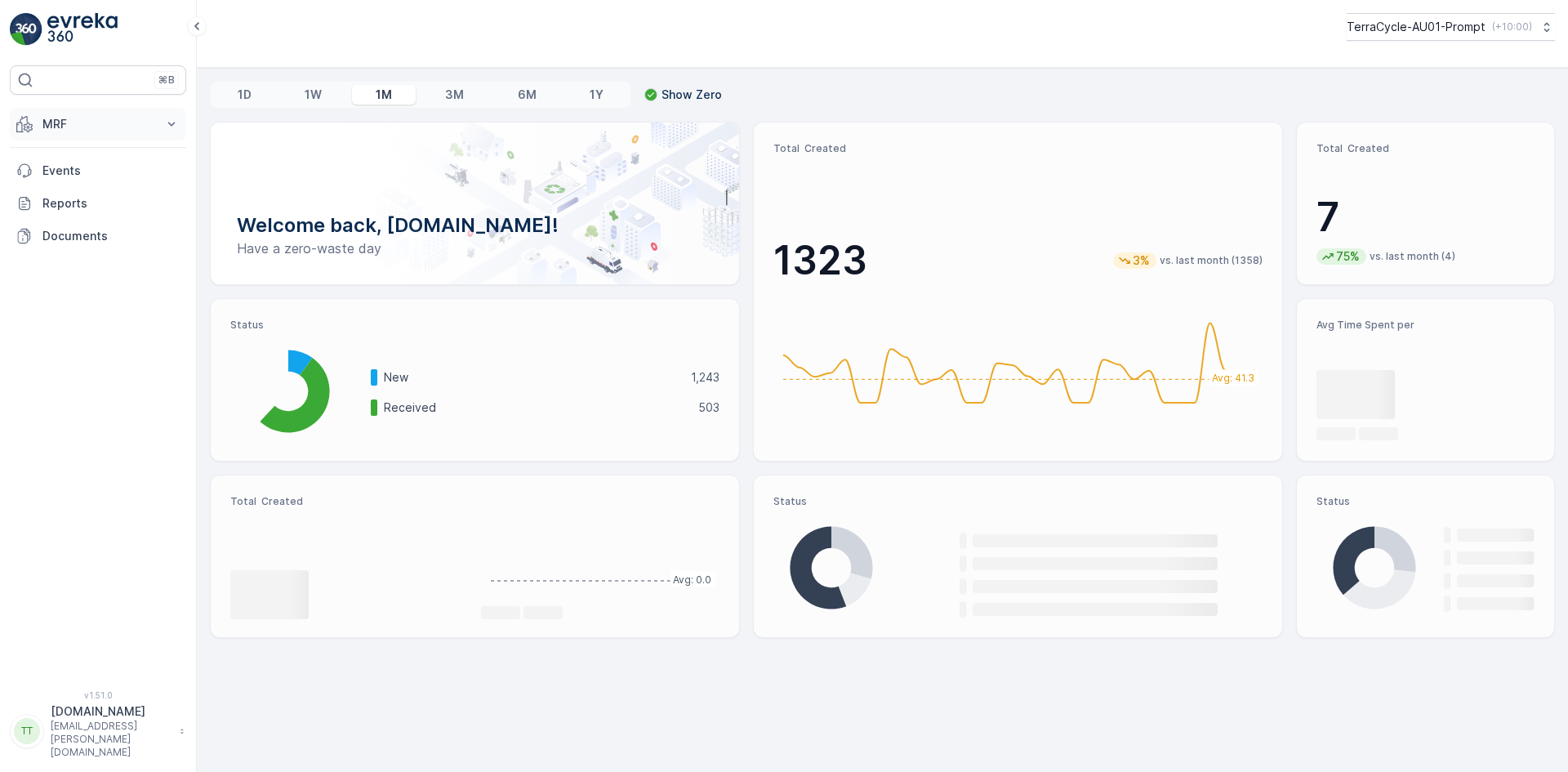
click at [50, 133] on button "MRF" at bounding box center [97, 124] width 176 height 32
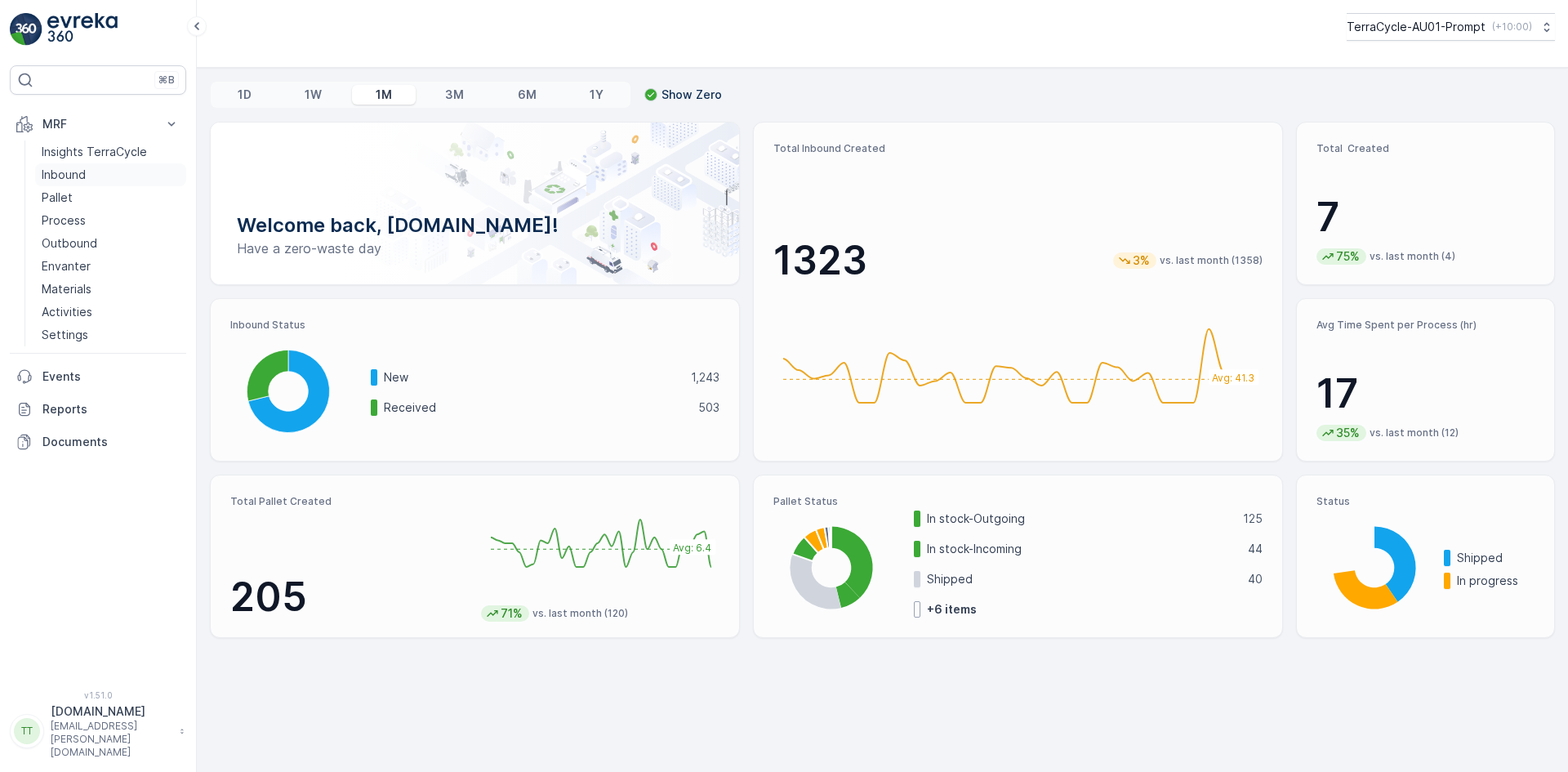
click at [67, 174] on p "Inbound" at bounding box center [64, 174] width 44 height 16
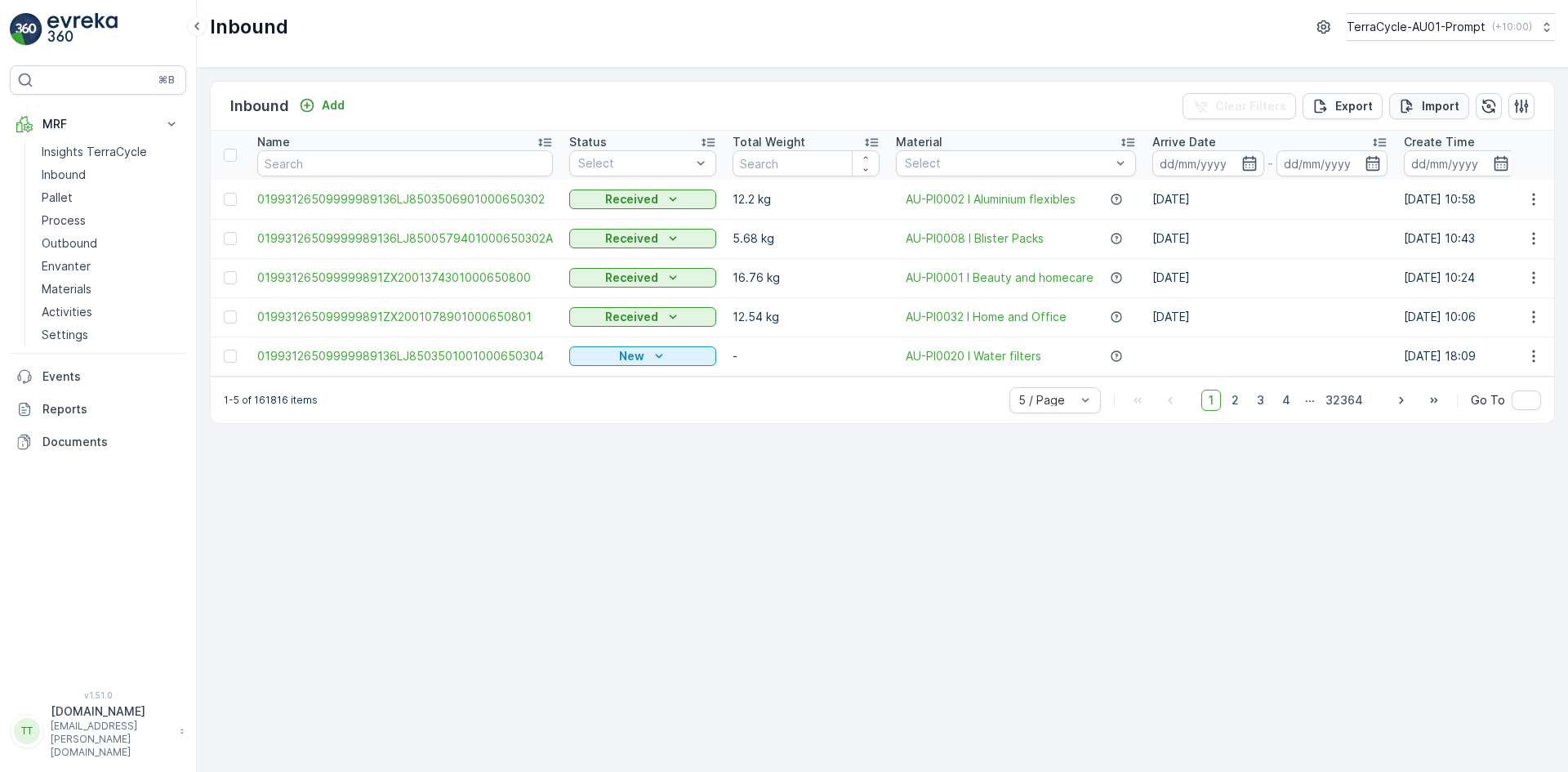
click at [1431, 106] on p "Import" at bounding box center [1439, 106] width 37 height 16
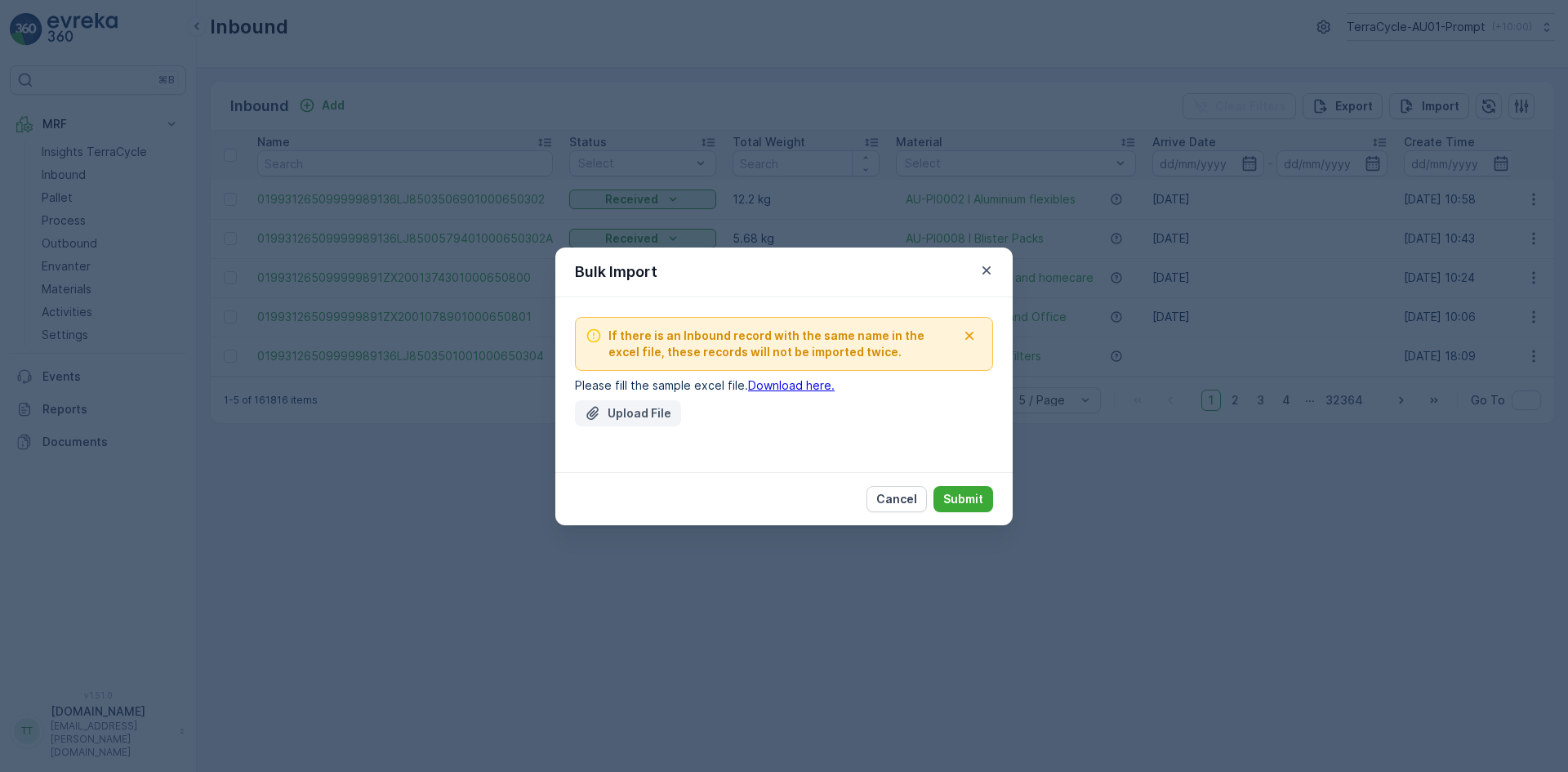
click at [626, 413] on p "Upload File" at bounding box center [639, 413] width 64 height 16
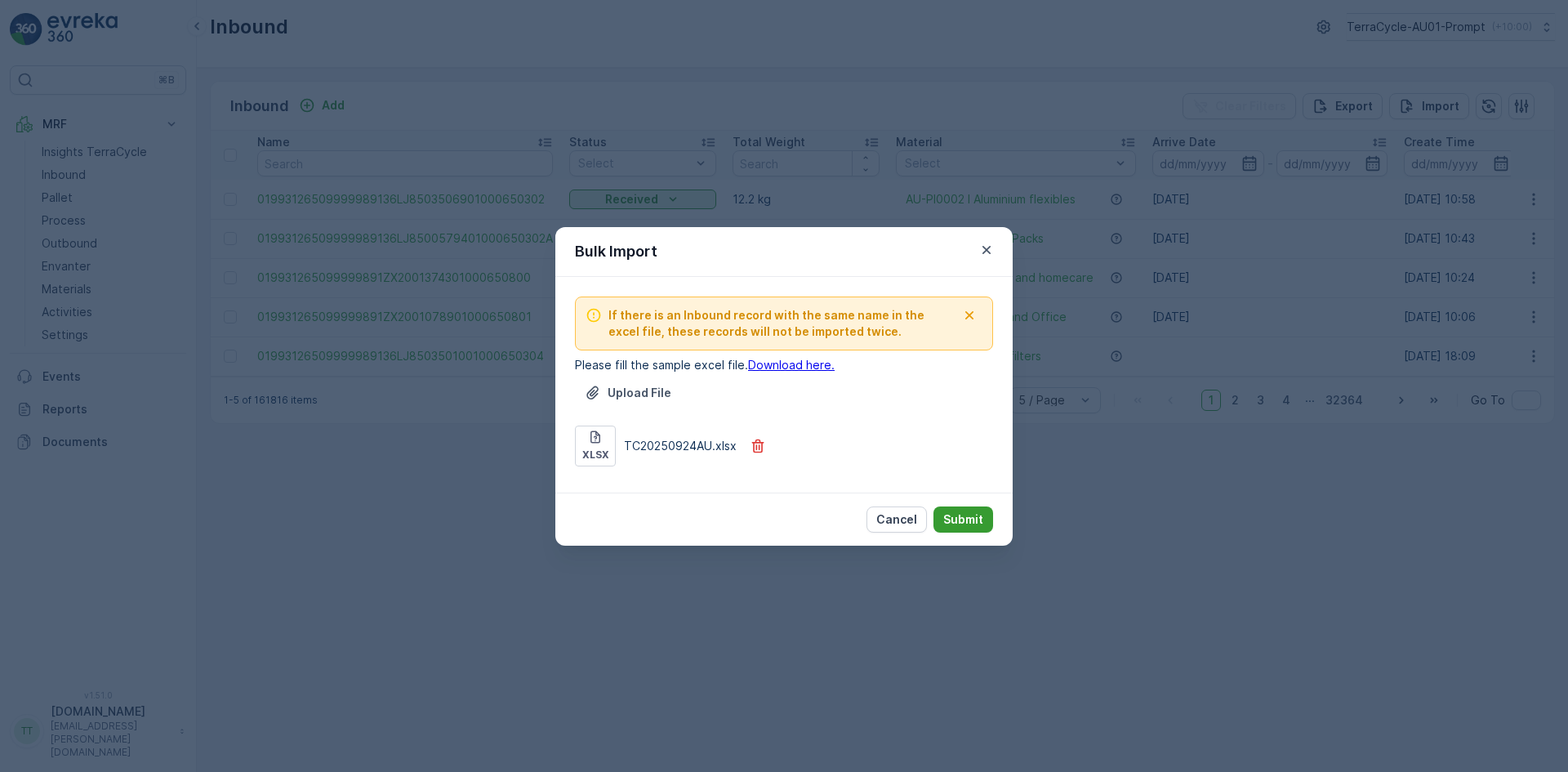
click at [967, 518] on p "Submit" at bounding box center [963, 519] width 40 height 16
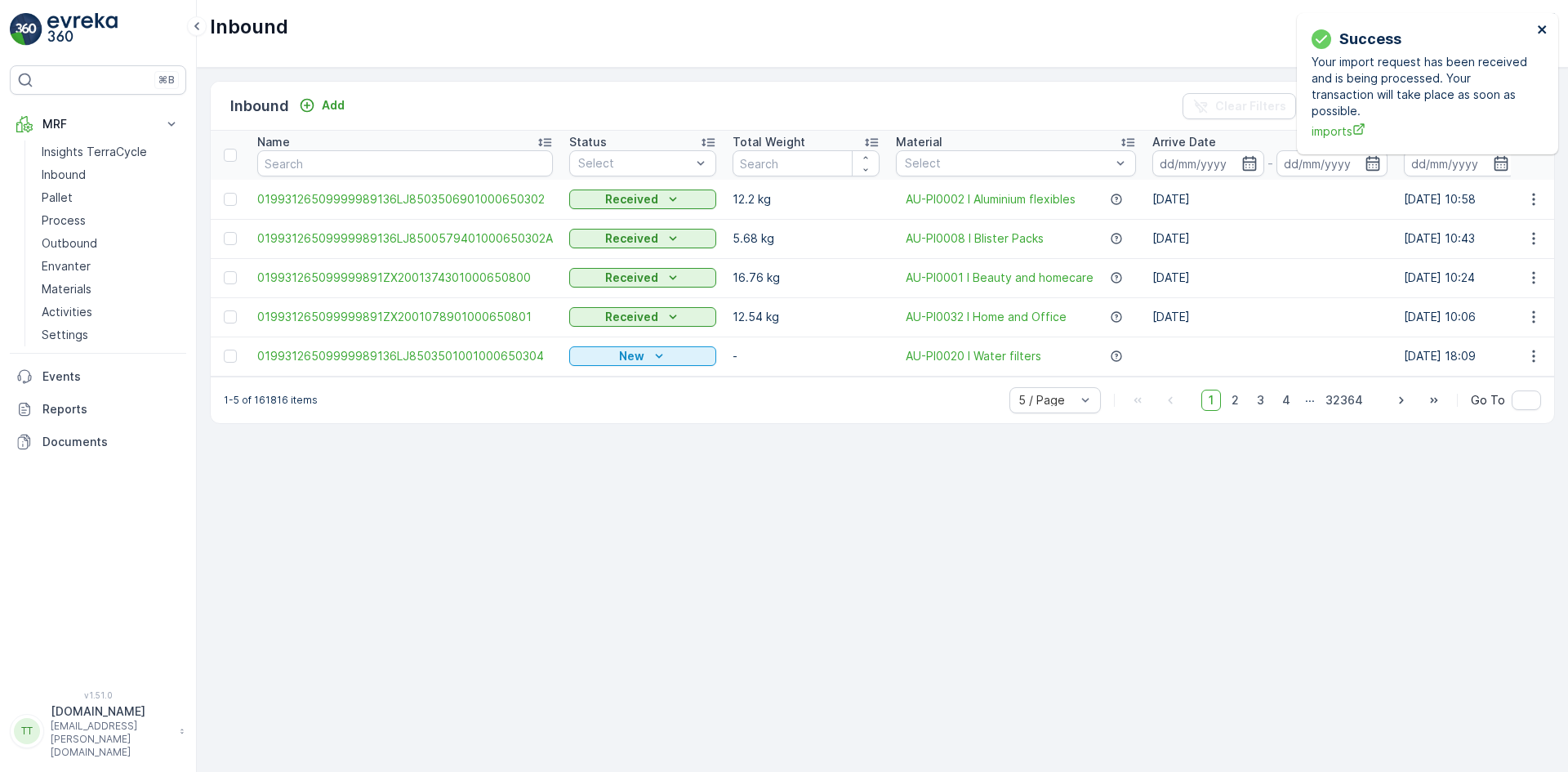
click at [1545, 28] on icon "close" at bounding box center [1542, 30] width 11 height 13
click at [75, 408] on p "Reports" at bounding box center [111, 409] width 137 height 16
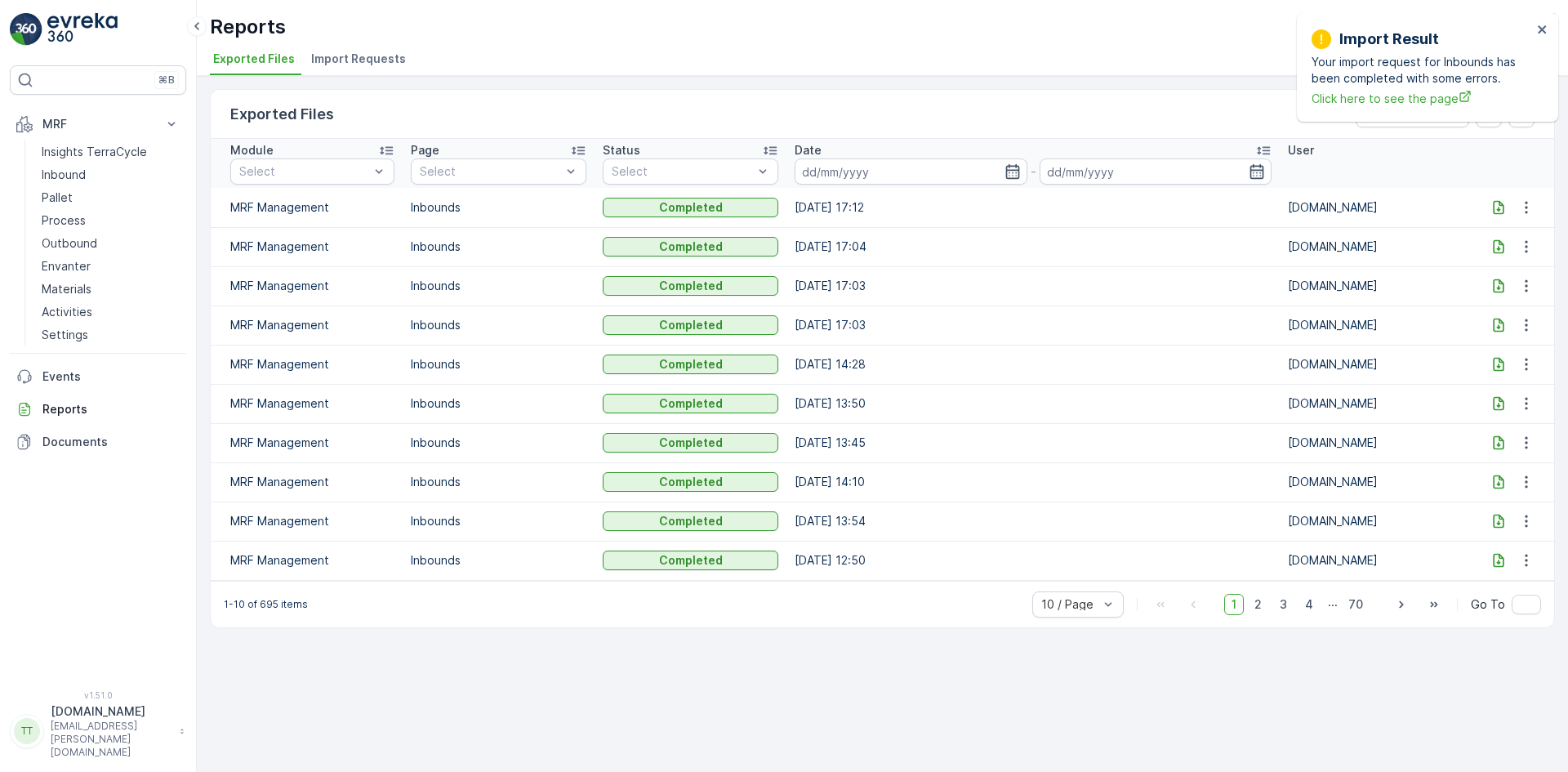
click at [357, 53] on span "Import Requests" at bounding box center [358, 58] width 94 height 16
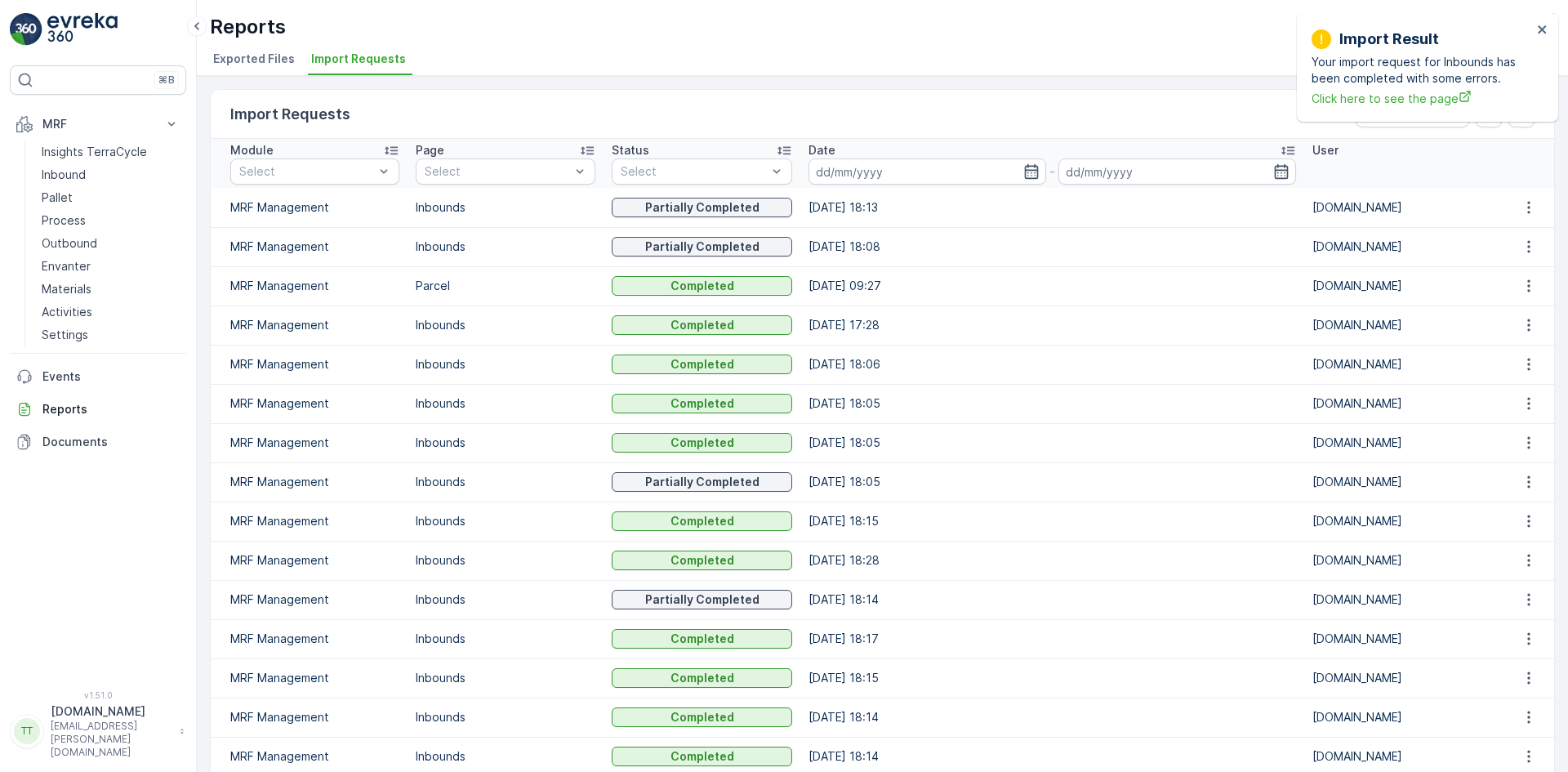
click at [1543, 21] on div "Import Result Your import request for Inbounds has been completed with some err…" at bounding box center [1427, 68] width 261 height 109
click at [1540, 31] on icon "close" at bounding box center [1542, 30] width 11 height 13
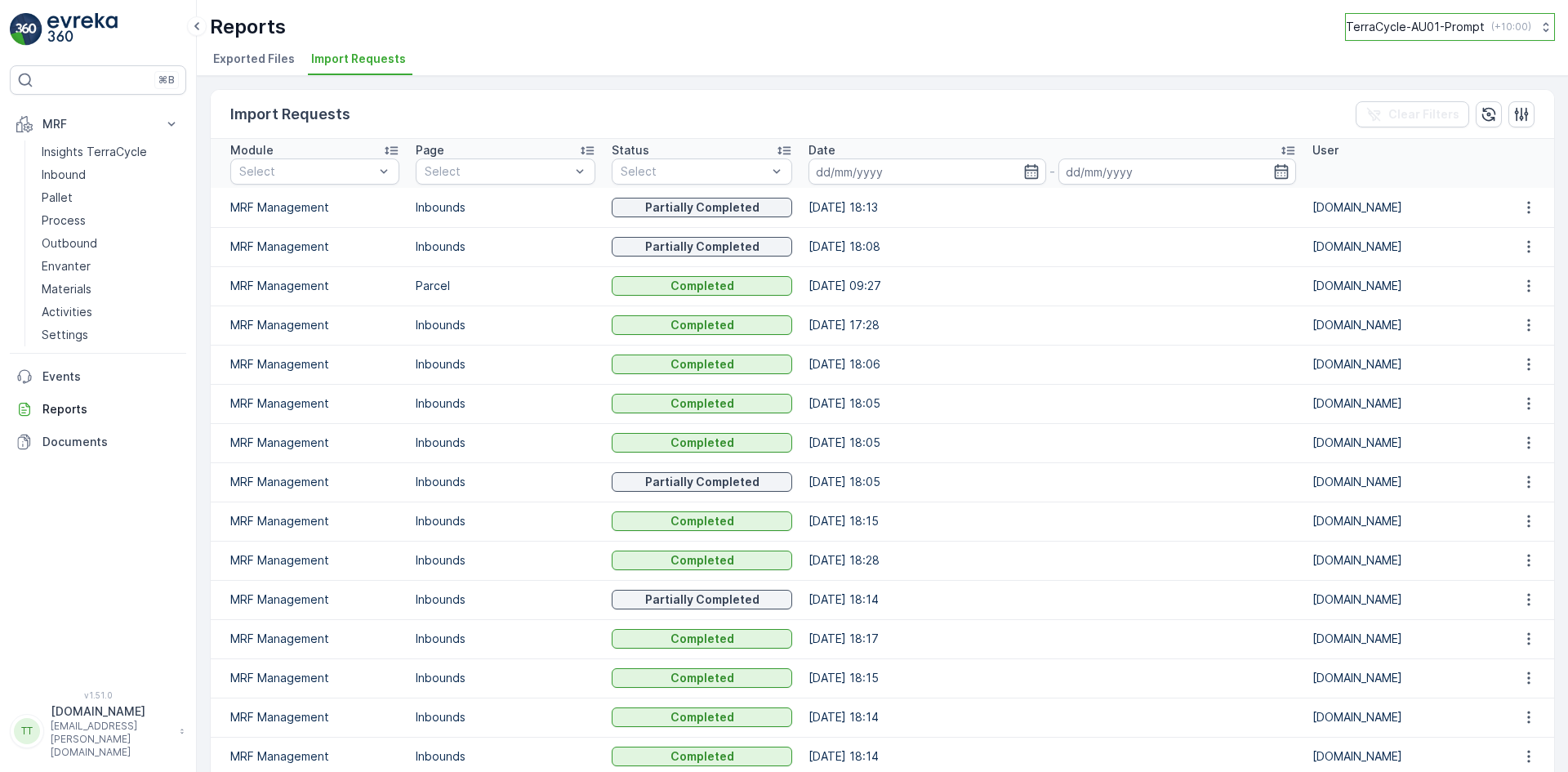
click at [1427, 25] on p "TerraCycle-AU01-Prompt" at bounding box center [1416, 27] width 139 height 16
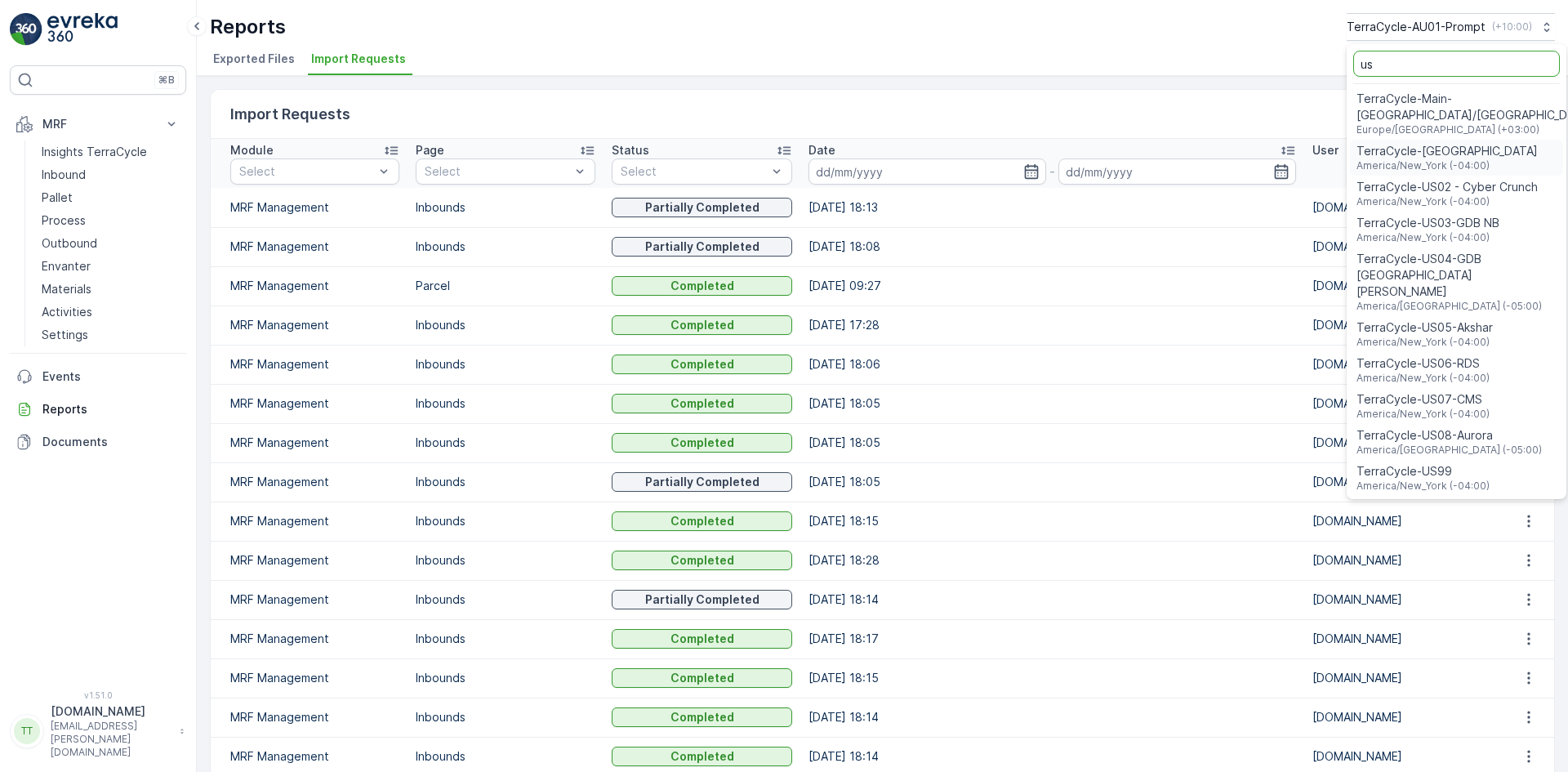
type input "us"
click at [1455, 443] on span "America/[GEOGRAPHIC_DATA] (-05:00)" at bounding box center [1449, 450] width 186 height 13
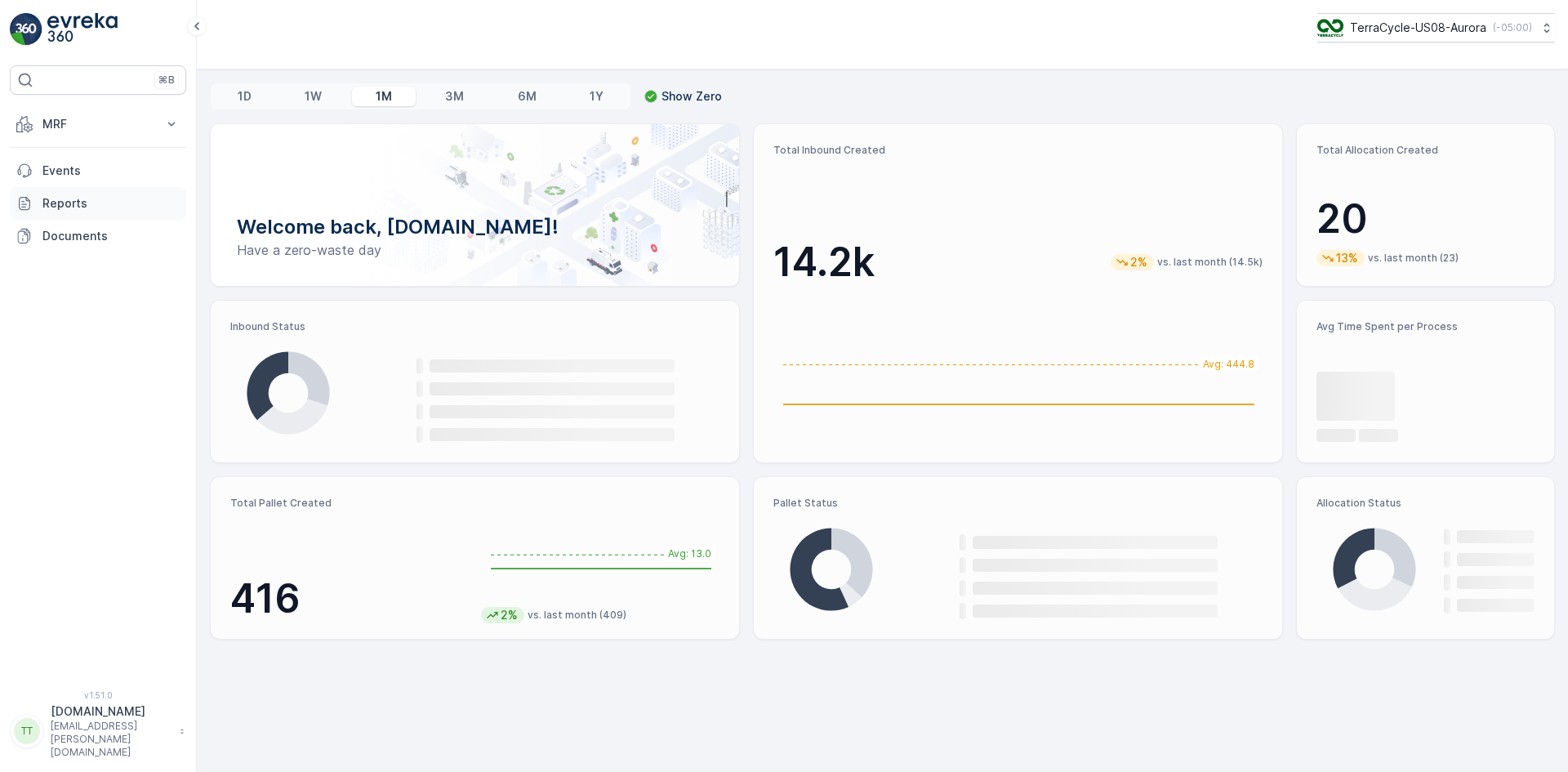
click at [127, 213] on link "Reports" at bounding box center [97, 203] width 176 height 32
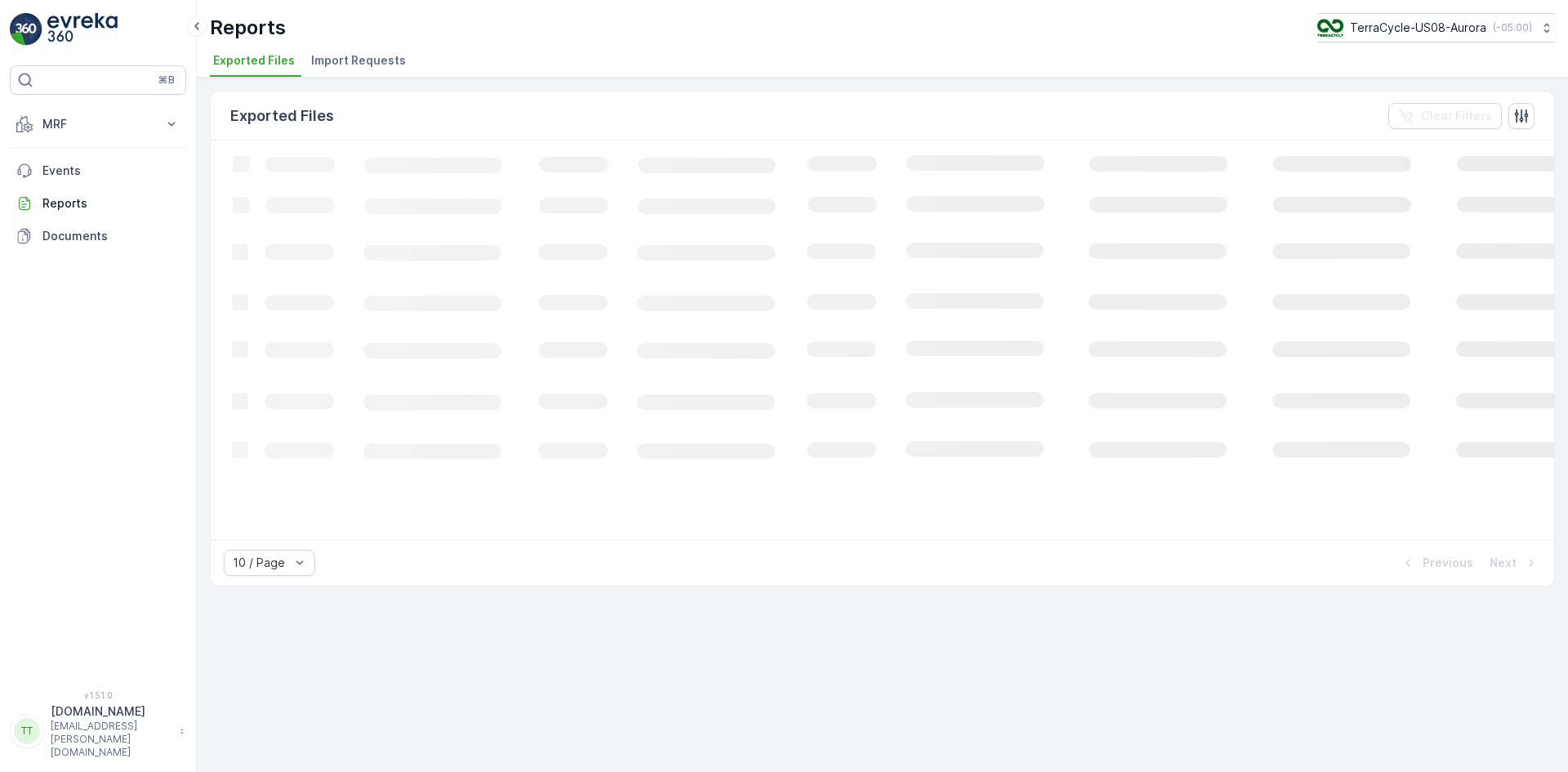
click at [374, 53] on span "Import Requests" at bounding box center [358, 60] width 94 height 16
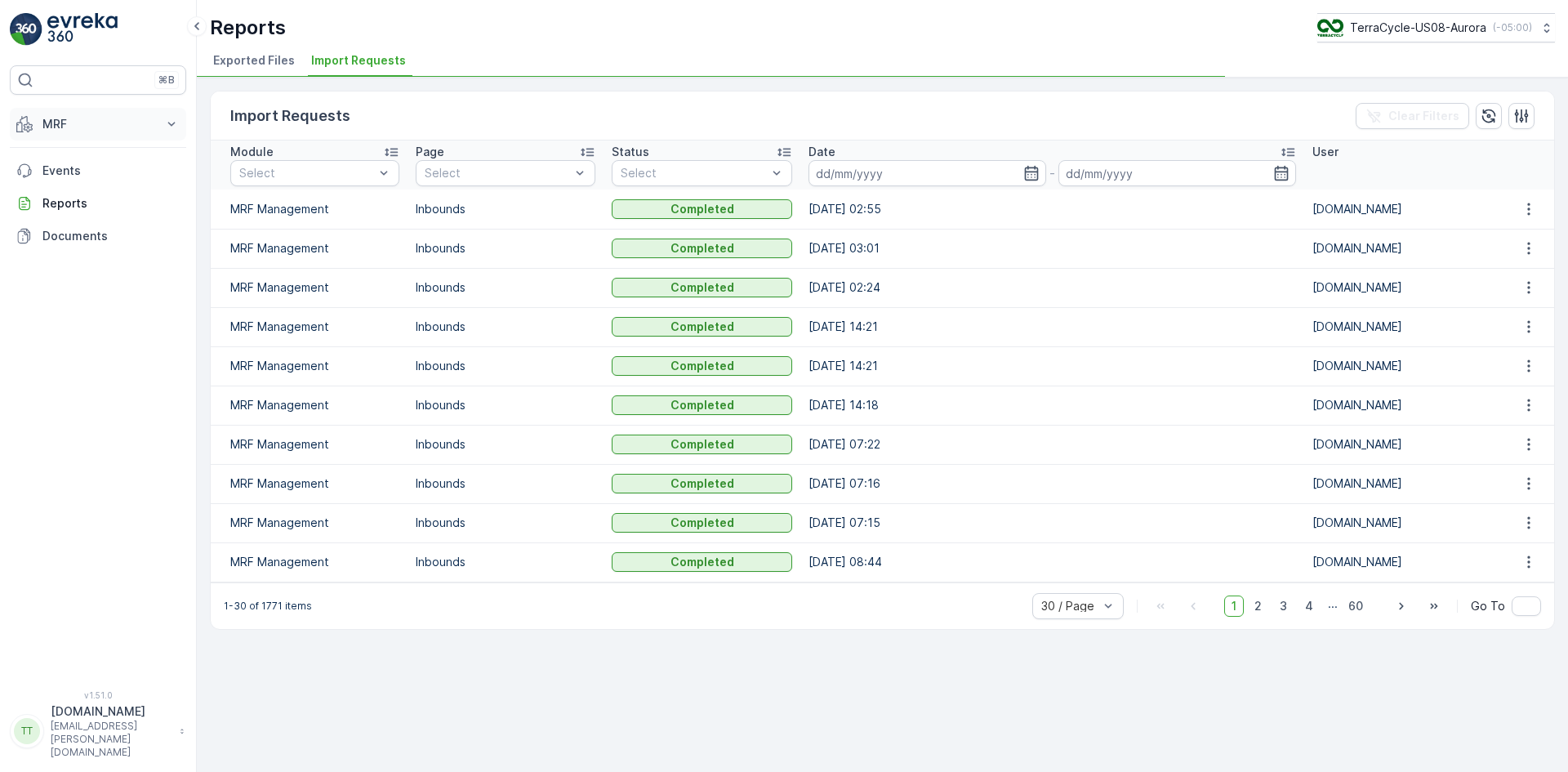
click at [72, 112] on button "MRF" at bounding box center [97, 124] width 176 height 32
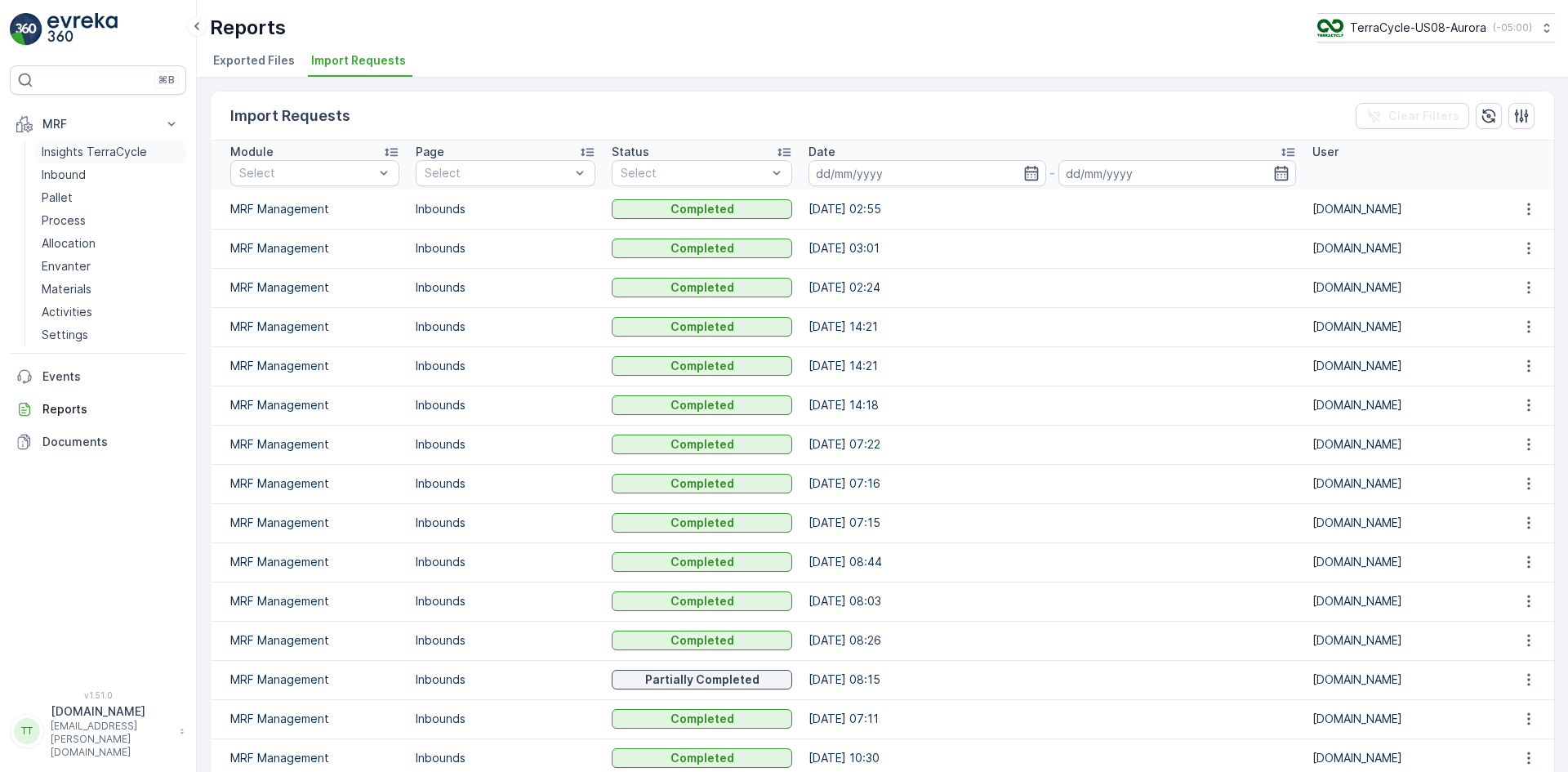
click at [72, 156] on p "Insights TerraCycle" at bounding box center [94, 152] width 106 height 16
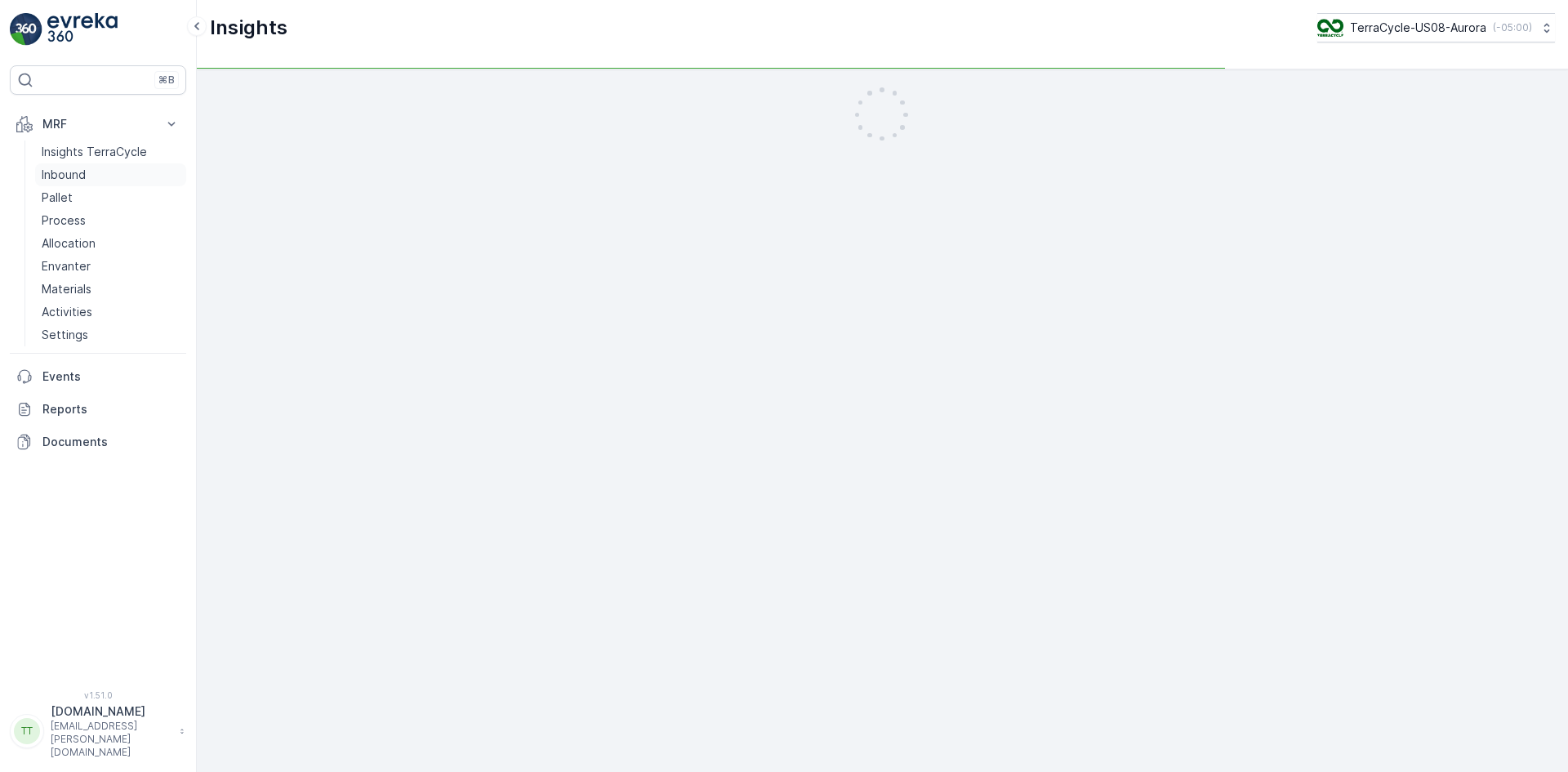
click at [77, 173] on p "Inbound" at bounding box center [64, 174] width 44 height 16
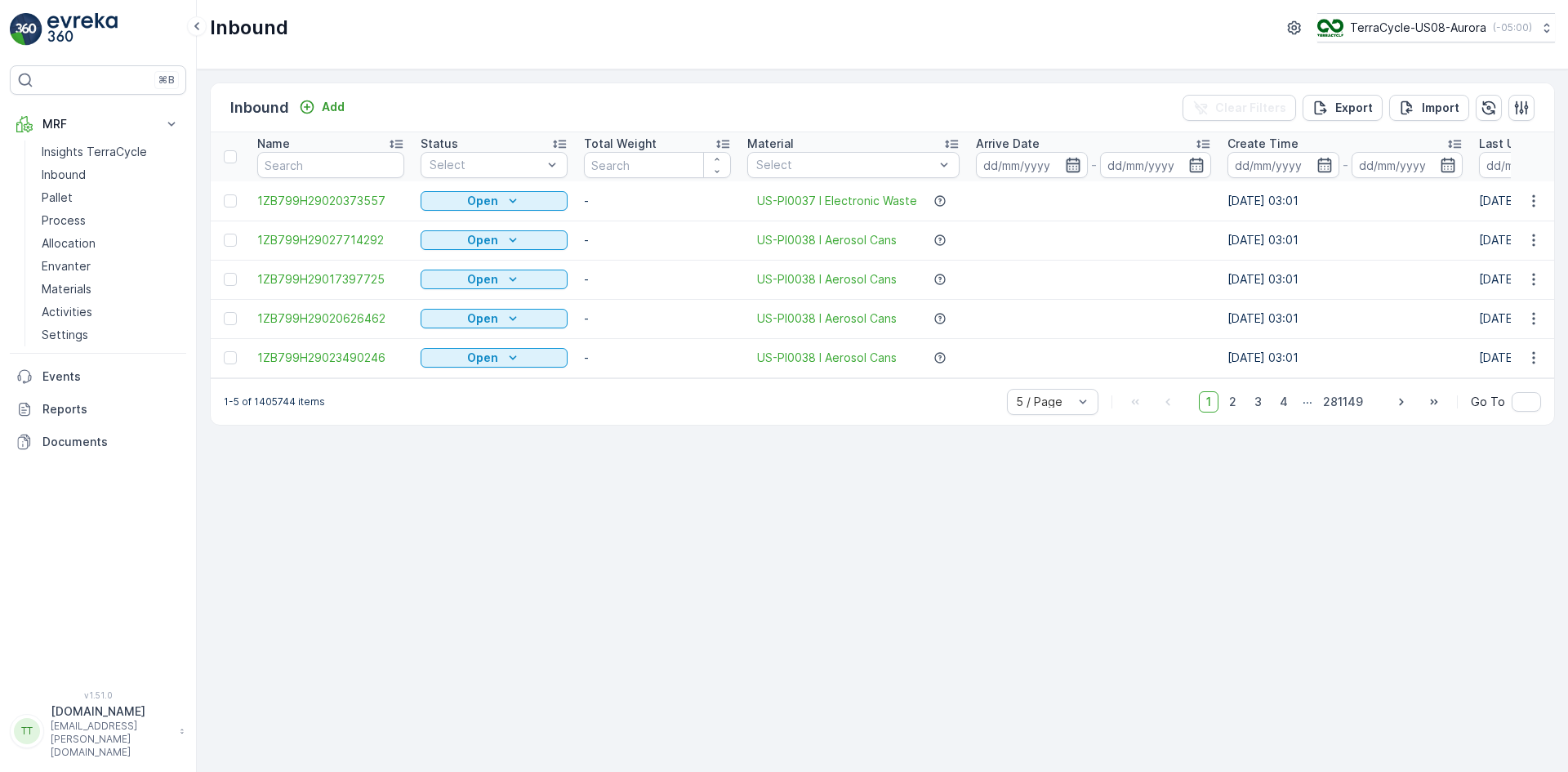
click at [1074, 163] on icon "button" at bounding box center [1073, 164] width 14 height 14
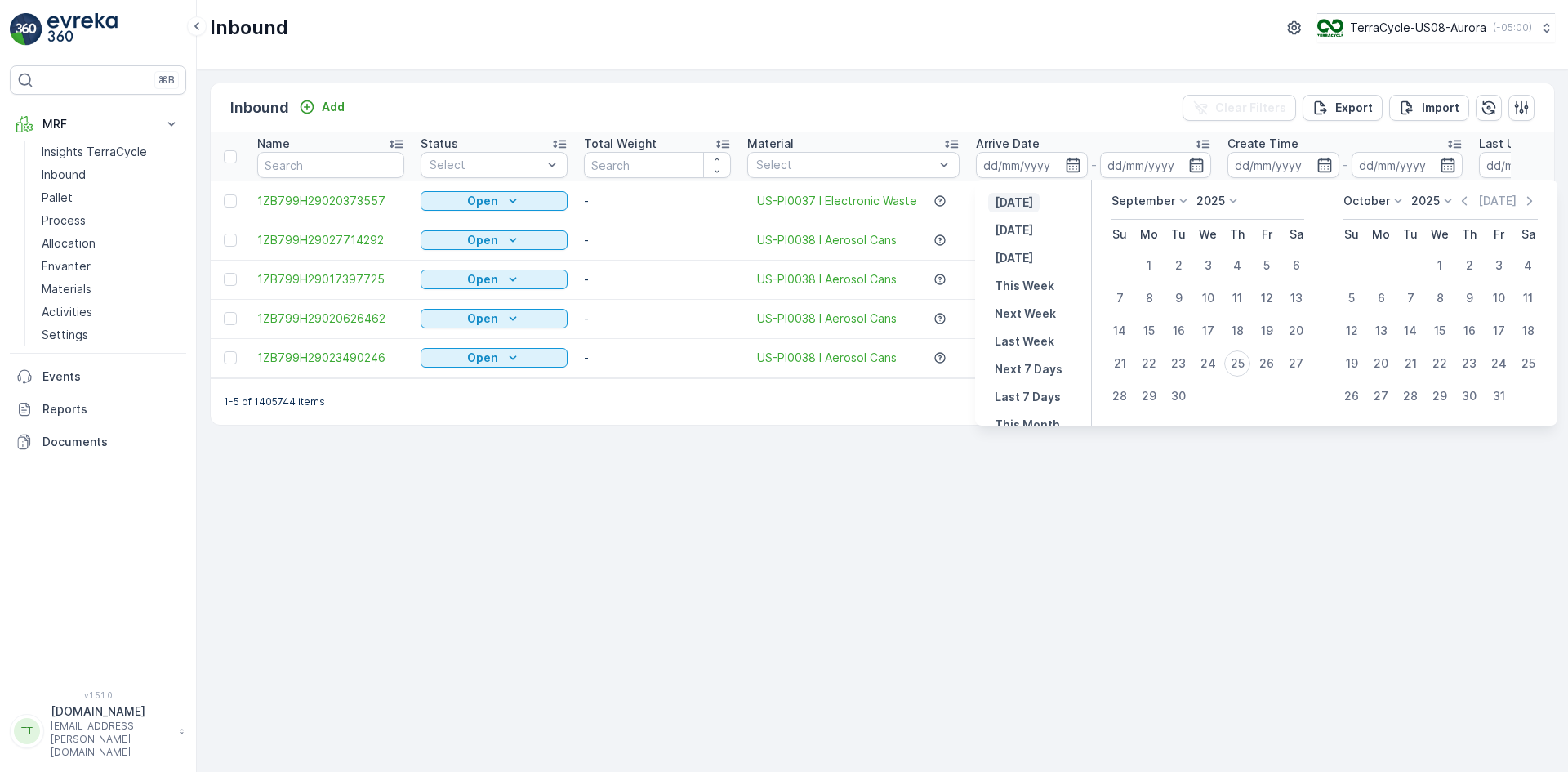
click at [1033, 201] on p "[DATE]" at bounding box center [1014, 202] width 38 height 16
type input "[DATE]"
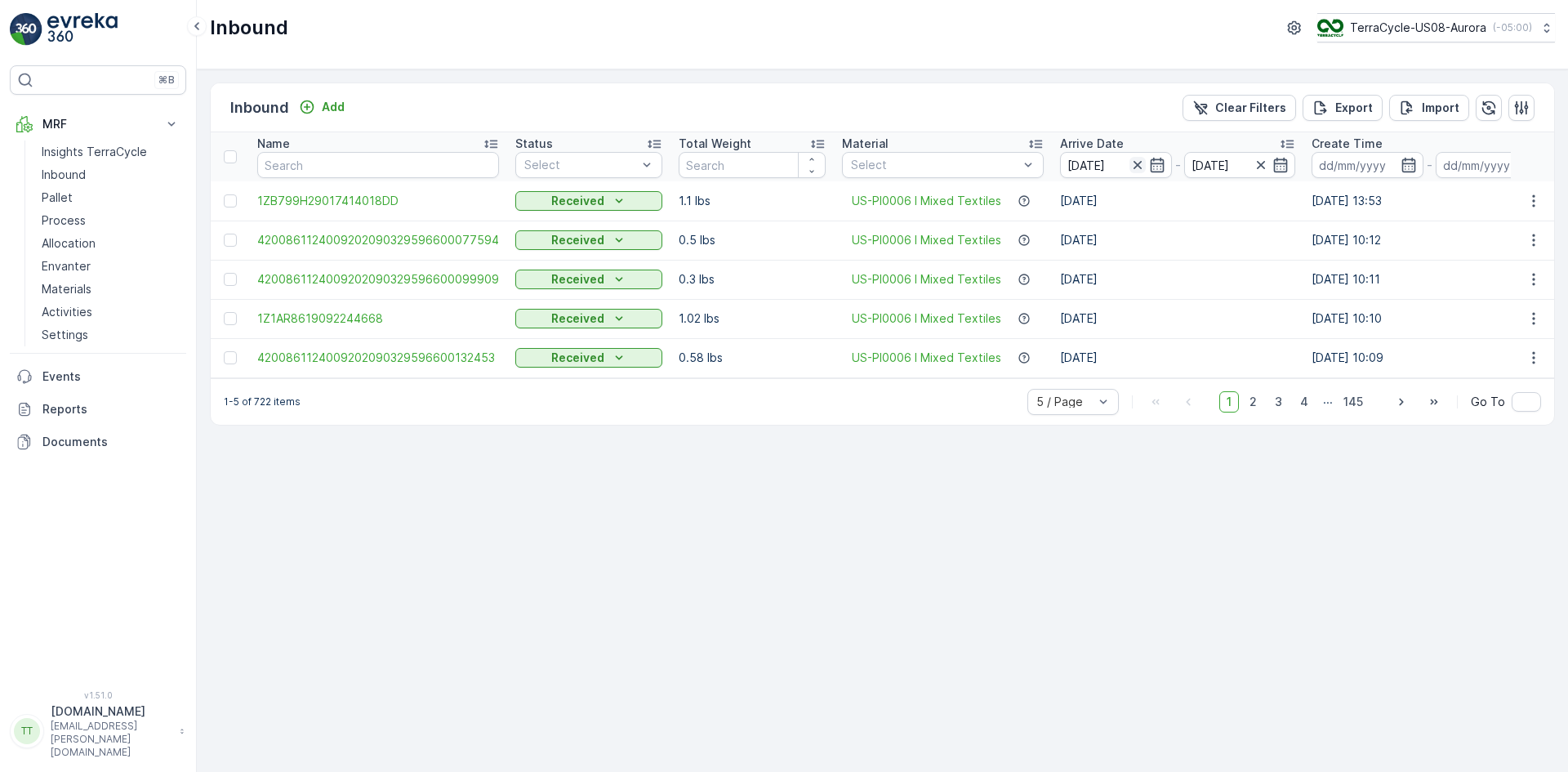
click at [1133, 167] on icon "button" at bounding box center [1136, 165] width 9 height 9
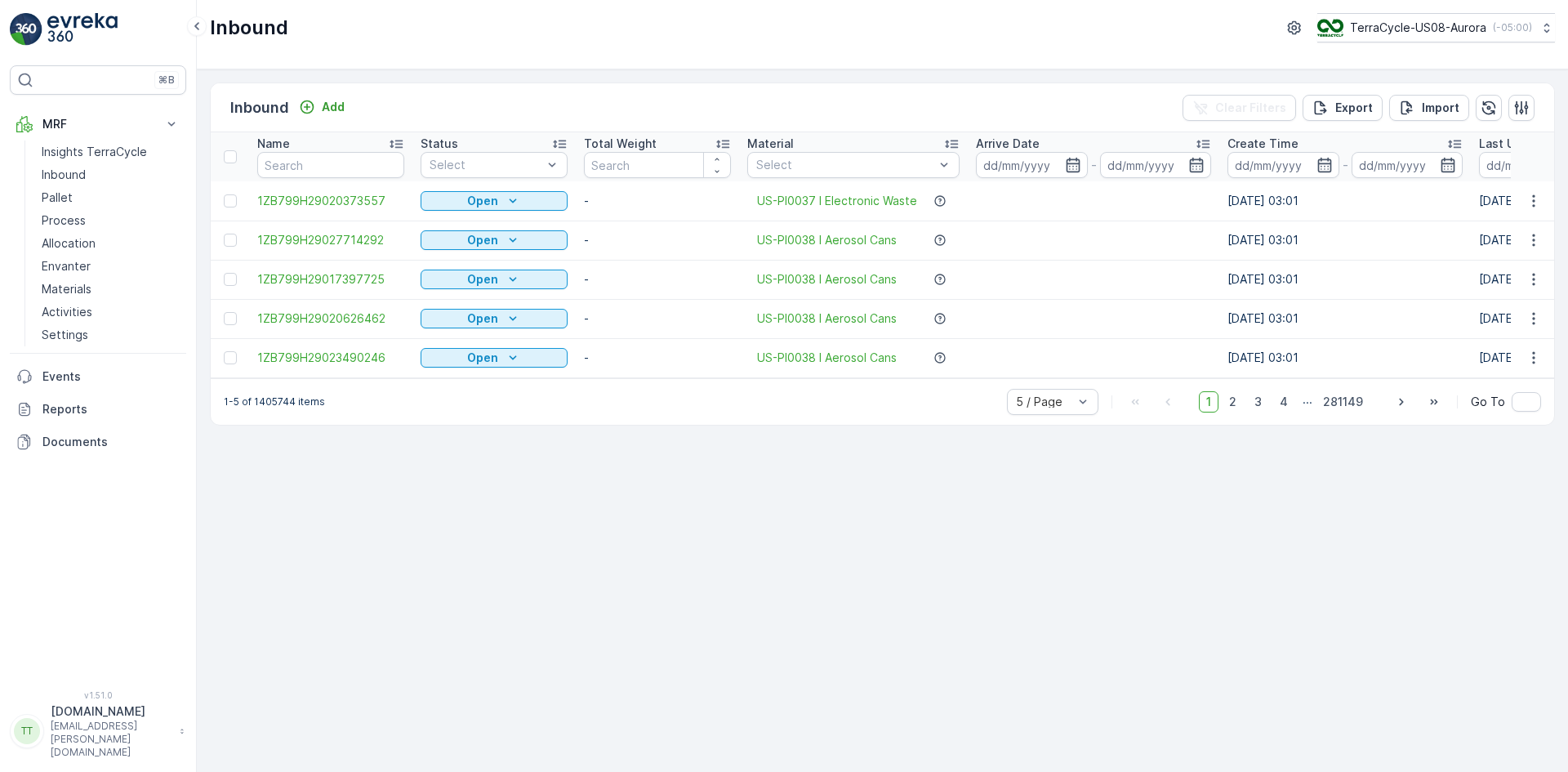
drag, startPoint x: 757, startPoint y: 389, endPoint x: 803, endPoint y: 389, distance: 46.0
click at [803, 389] on div "1-5 of 1405744 items 5 / Page 1 2 3 4 ... 281149 Go To" at bounding box center [882, 401] width 1343 height 47
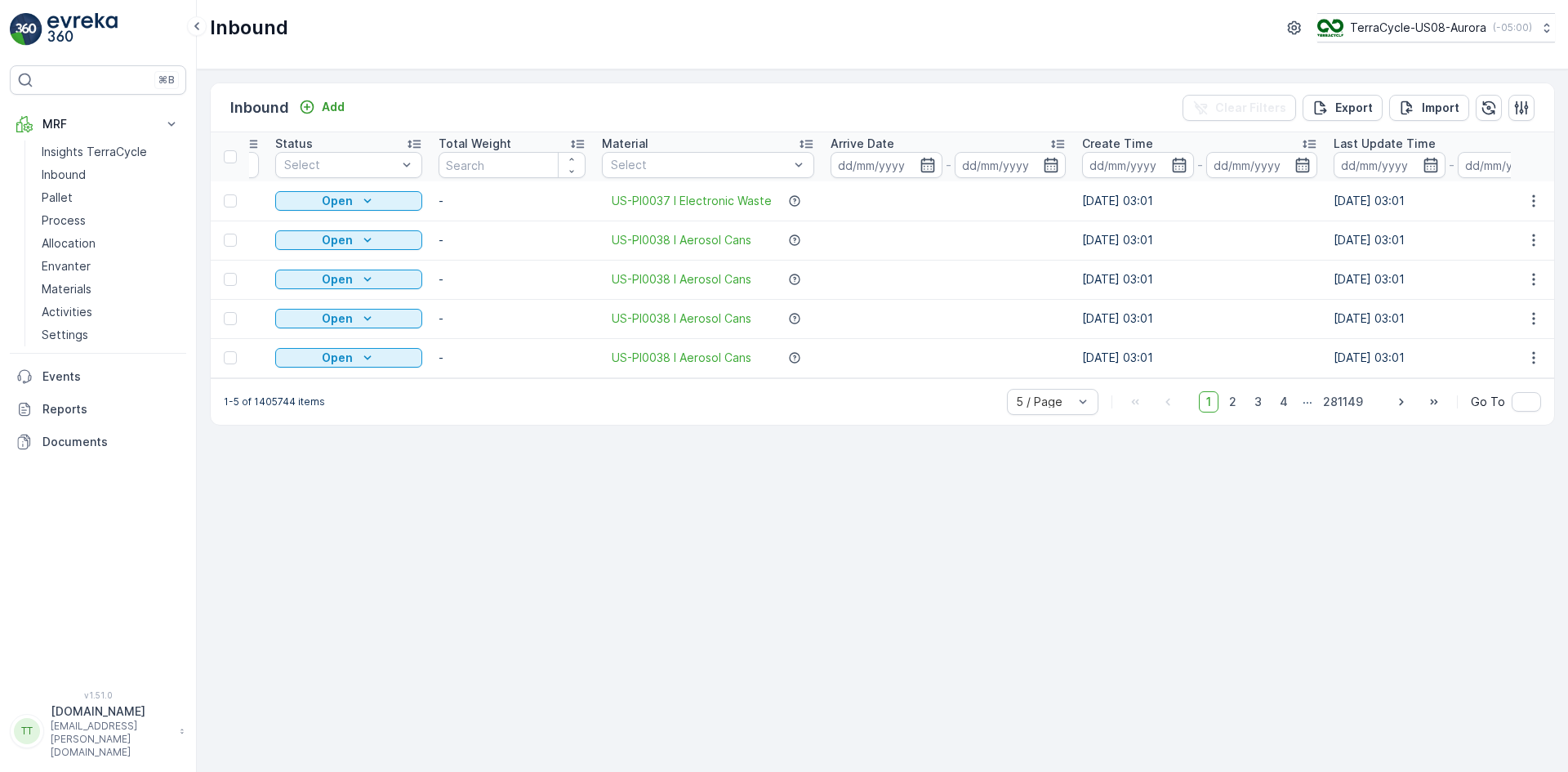
scroll to position [0, 147]
click at [1430, 166] on icon "button" at bounding box center [1428, 165] width 16 height 16
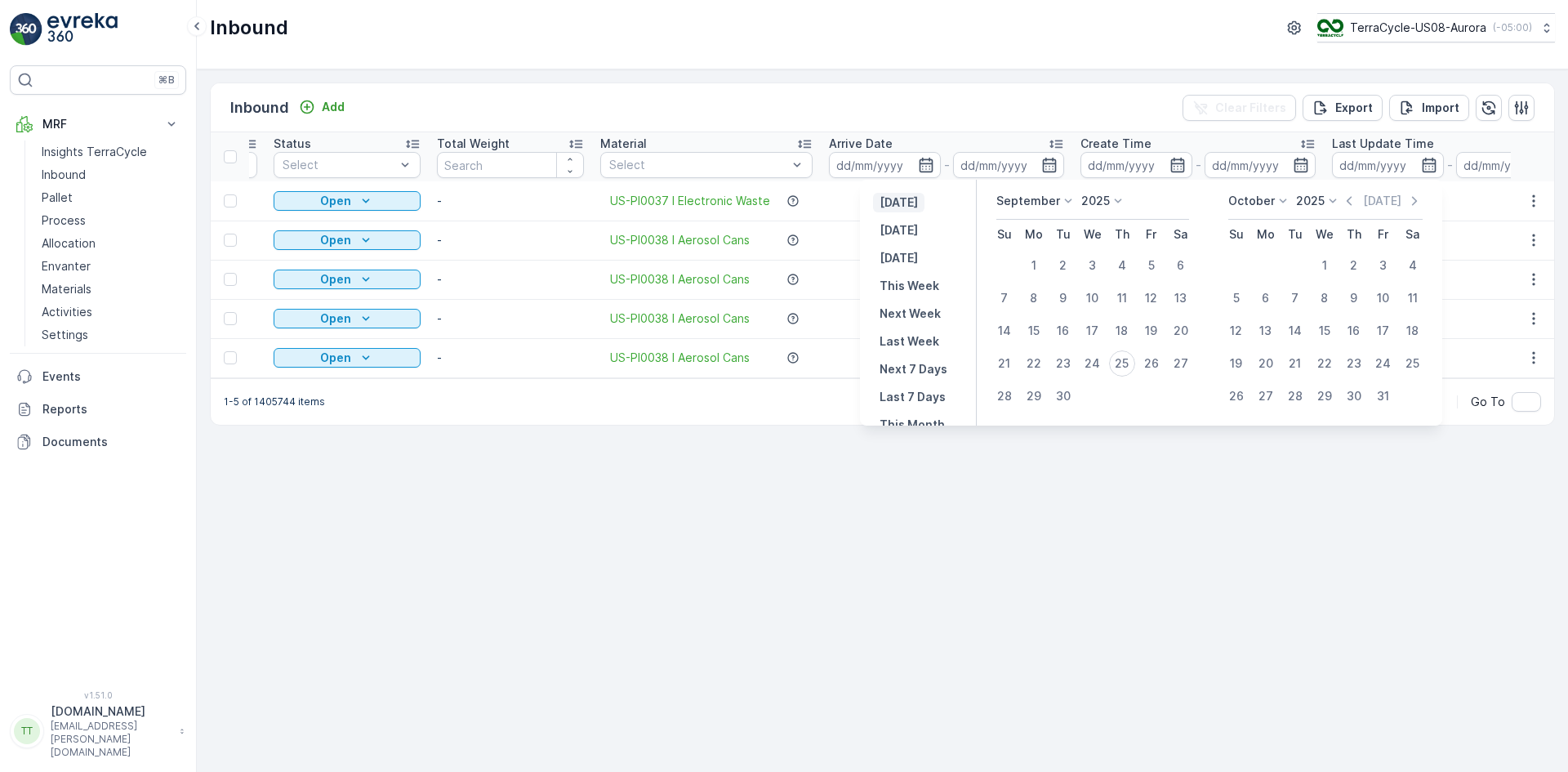
click at [883, 204] on p "[DATE]" at bounding box center [898, 202] width 38 height 16
type input "[DATE]"
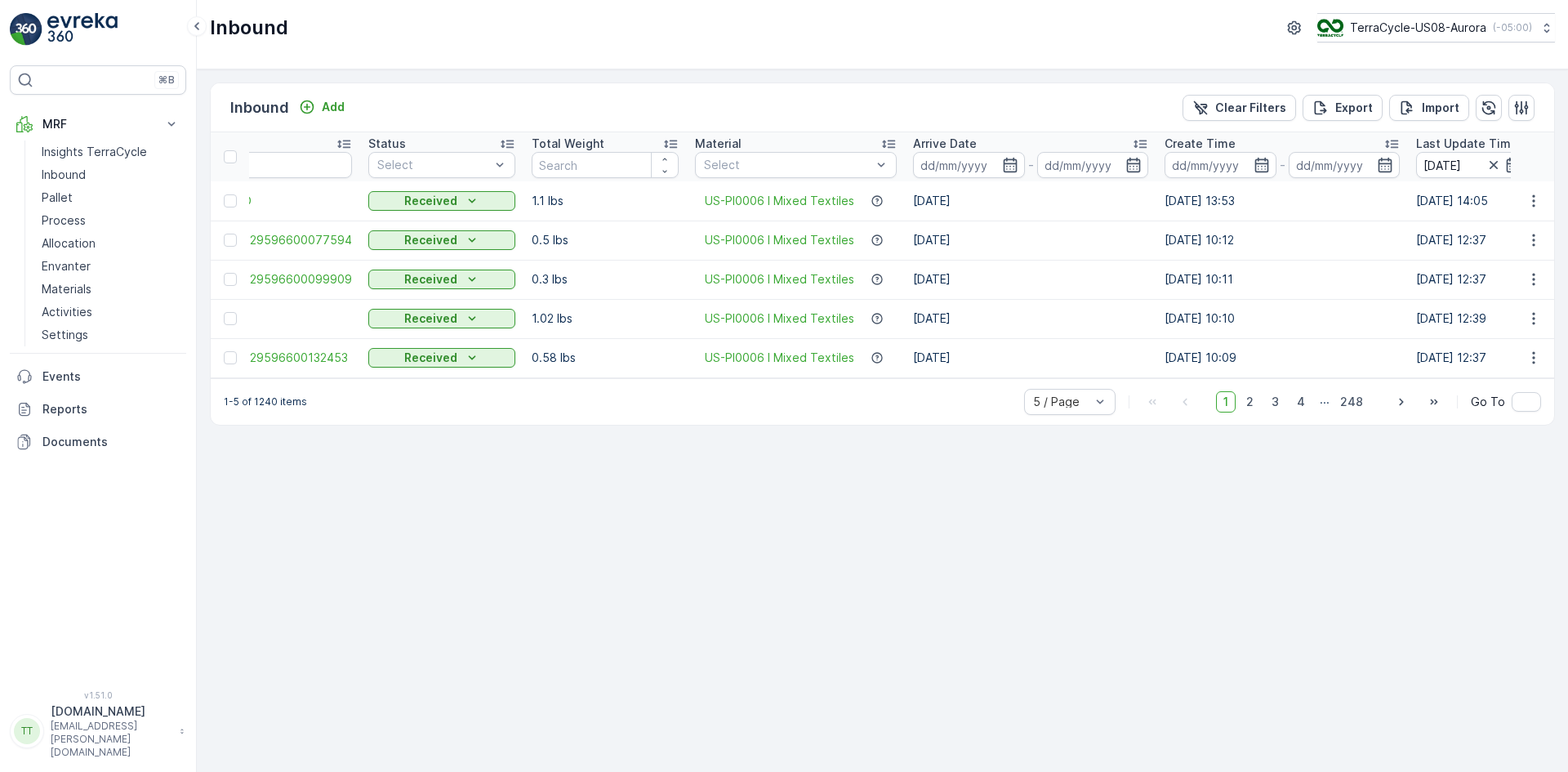
scroll to position [0, 29]
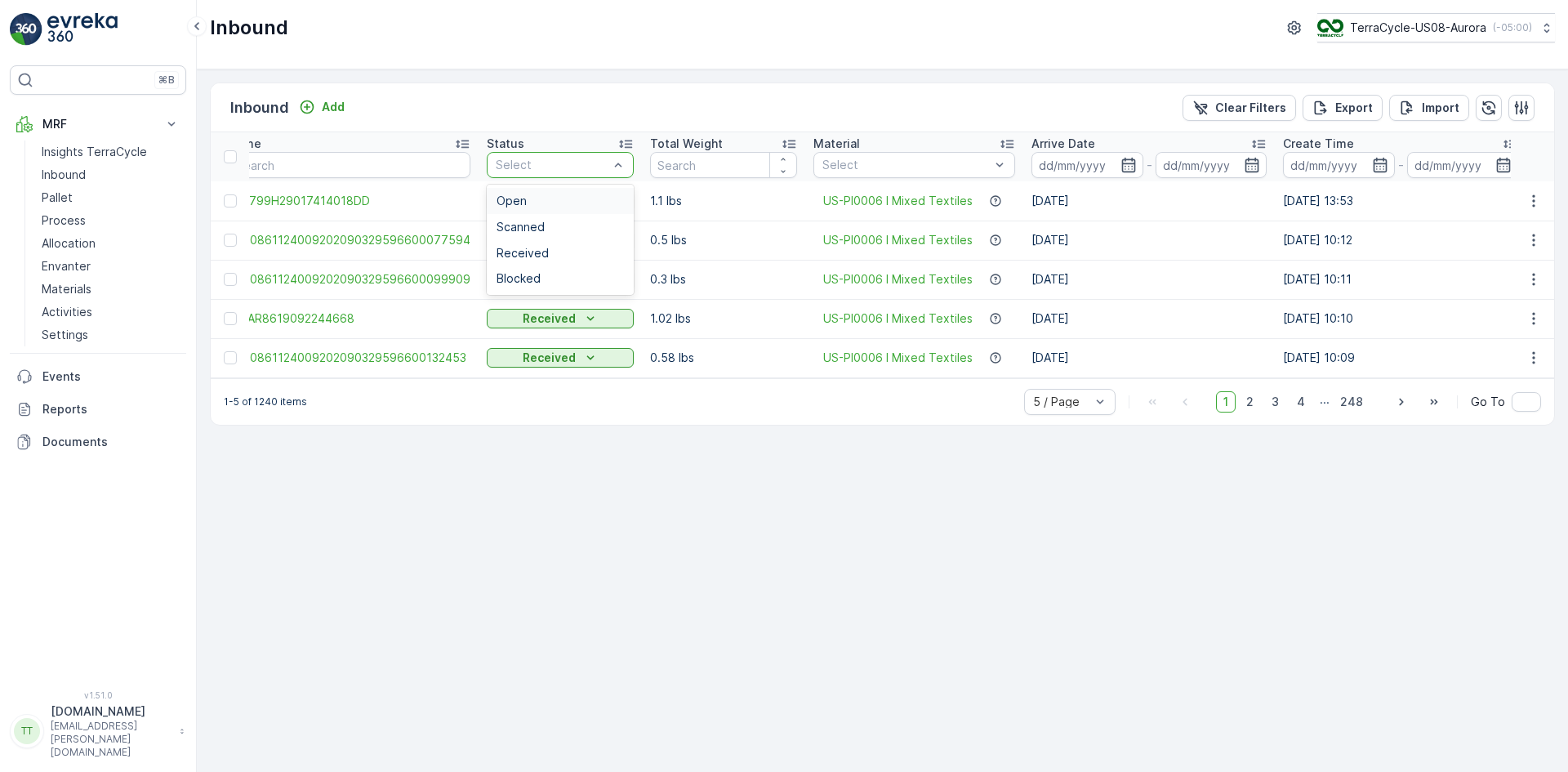
click at [603, 155] on div "Select" at bounding box center [560, 164] width 147 height 26
click at [518, 249] on span "Received" at bounding box center [522, 254] width 52 height 13
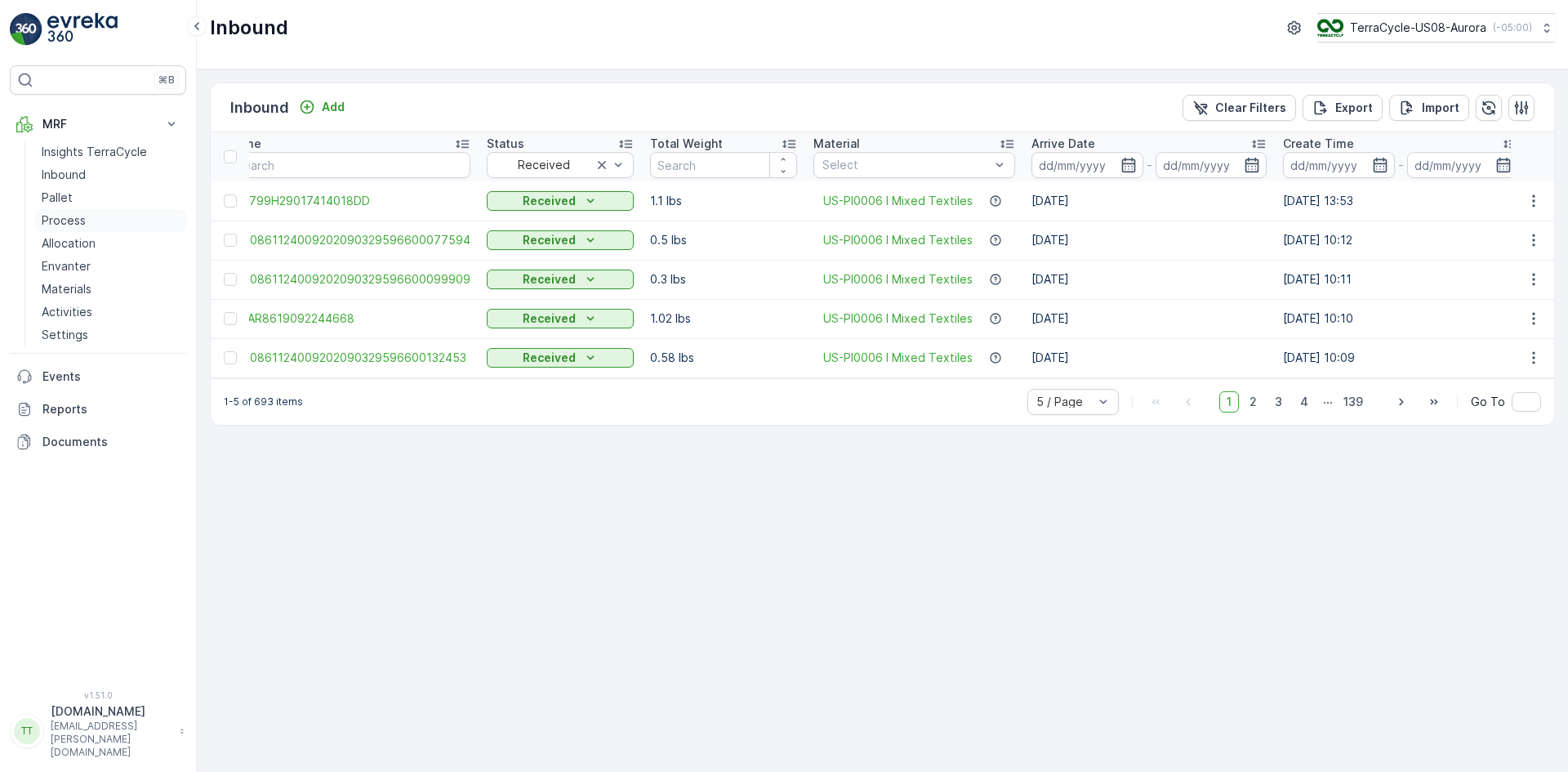
click at [65, 224] on p "Process" at bounding box center [64, 220] width 44 height 16
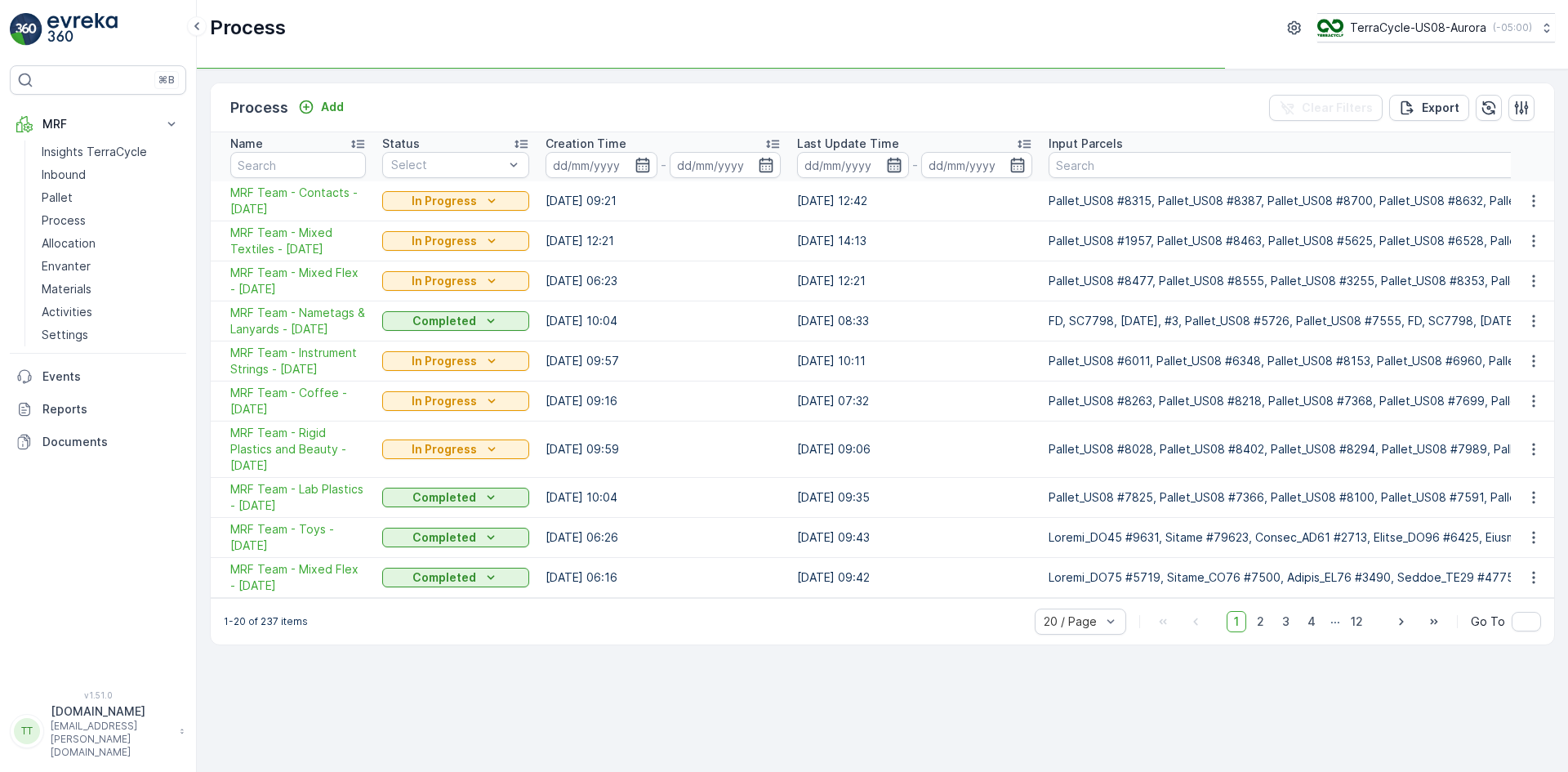
click at [894, 166] on icon "button" at bounding box center [894, 164] width 14 height 14
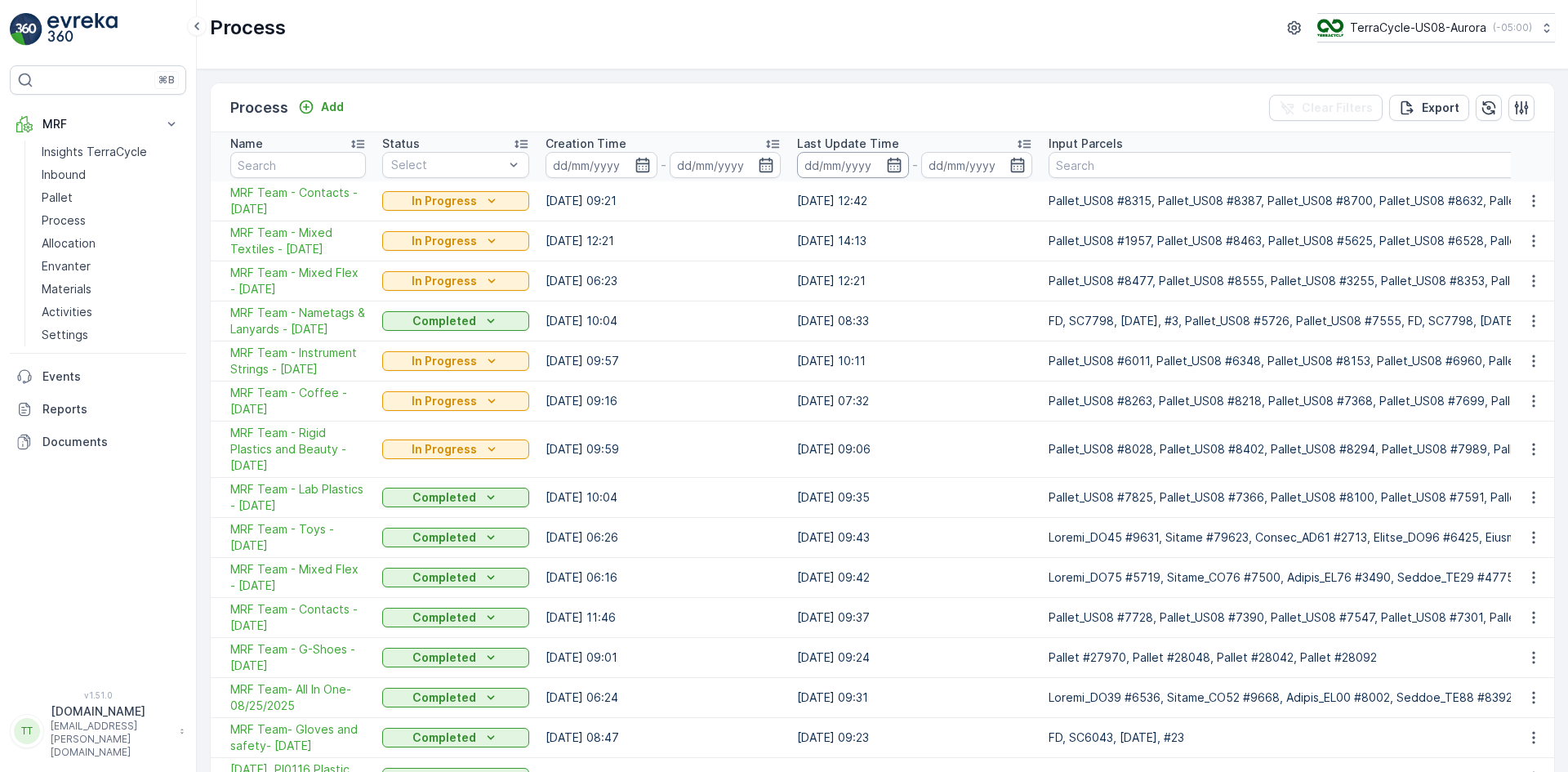
click at [892, 155] on input at bounding box center [853, 164] width 111 height 26
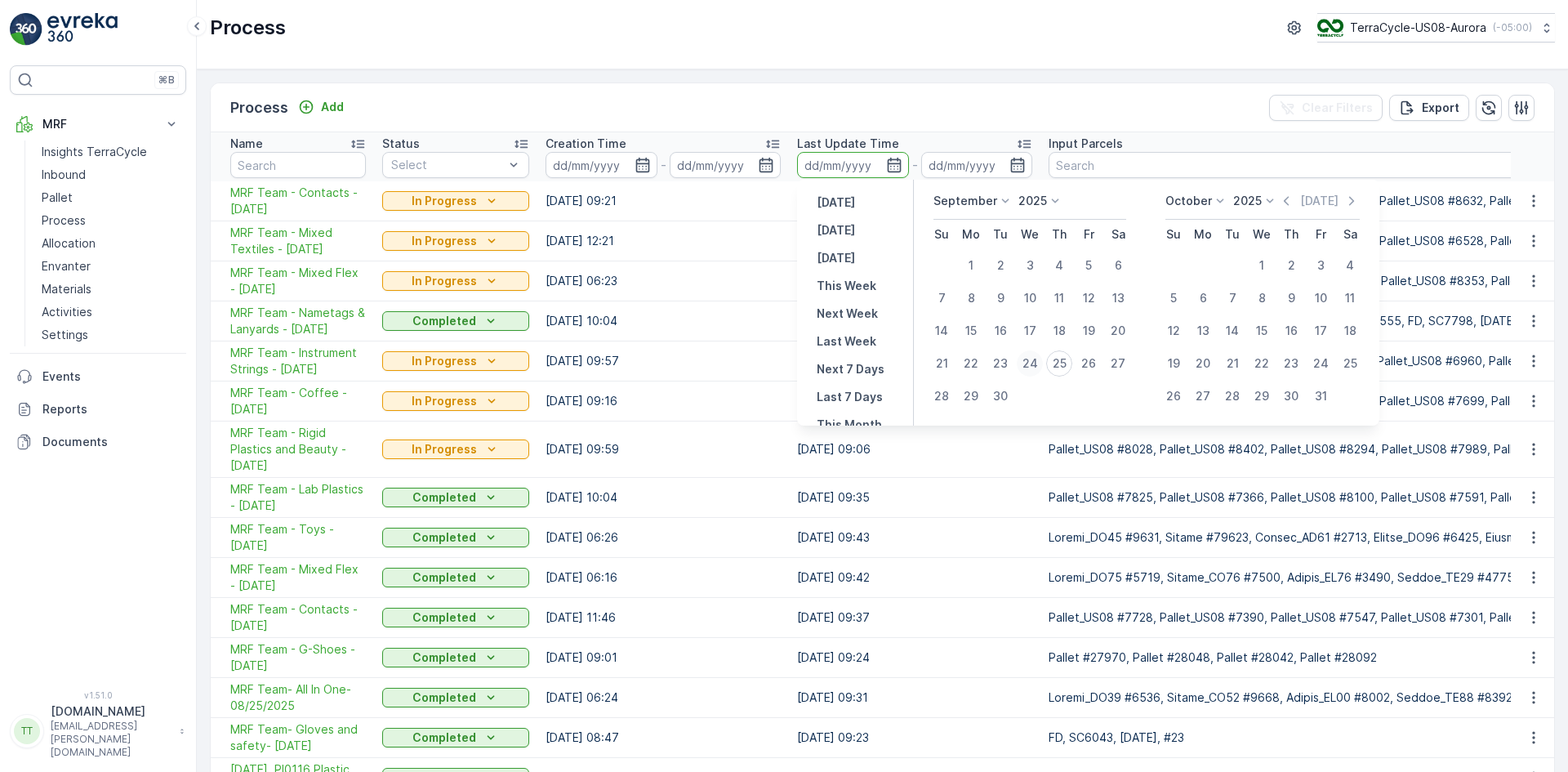
click at [1037, 365] on div "24" at bounding box center [1029, 363] width 26 height 26
type input "[DATE]"
click at [1037, 365] on div "24" at bounding box center [1029, 363] width 26 height 26
type input "[DATE]"
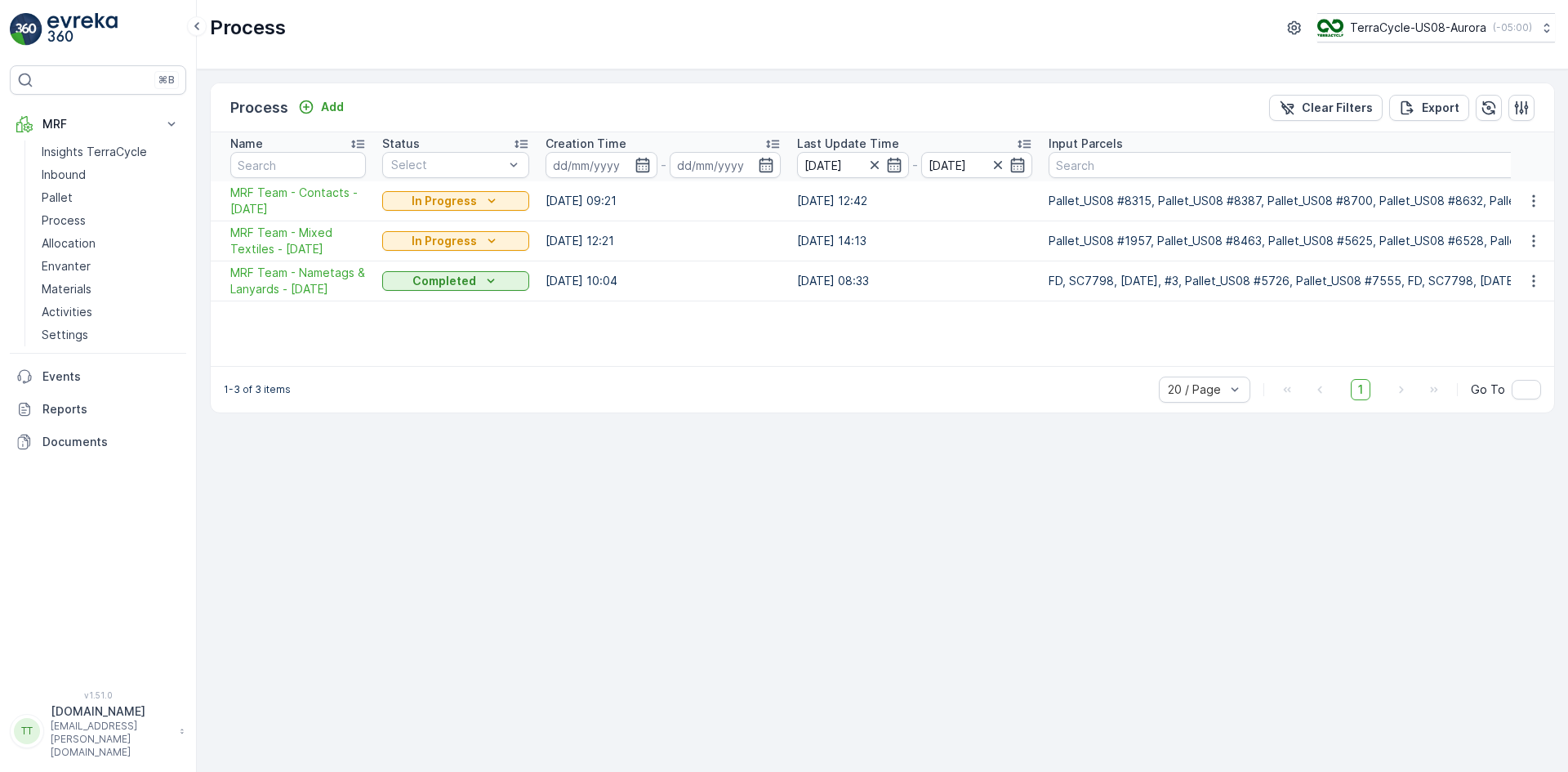
click at [892, 169] on icon "button" at bounding box center [894, 165] width 16 height 16
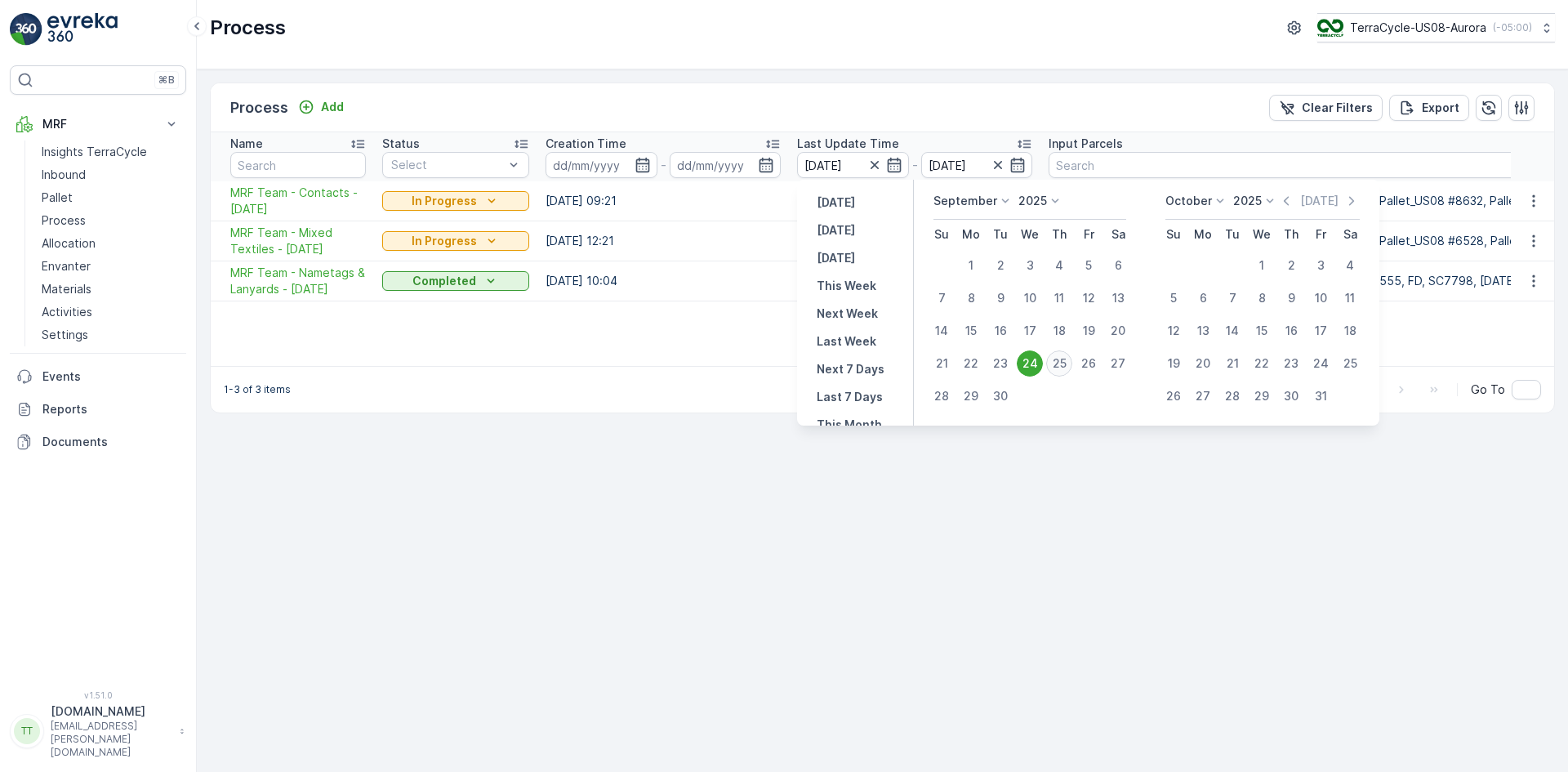
click at [1068, 369] on div "25" at bounding box center [1058, 363] width 26 height 26
type input "25.09.2025"
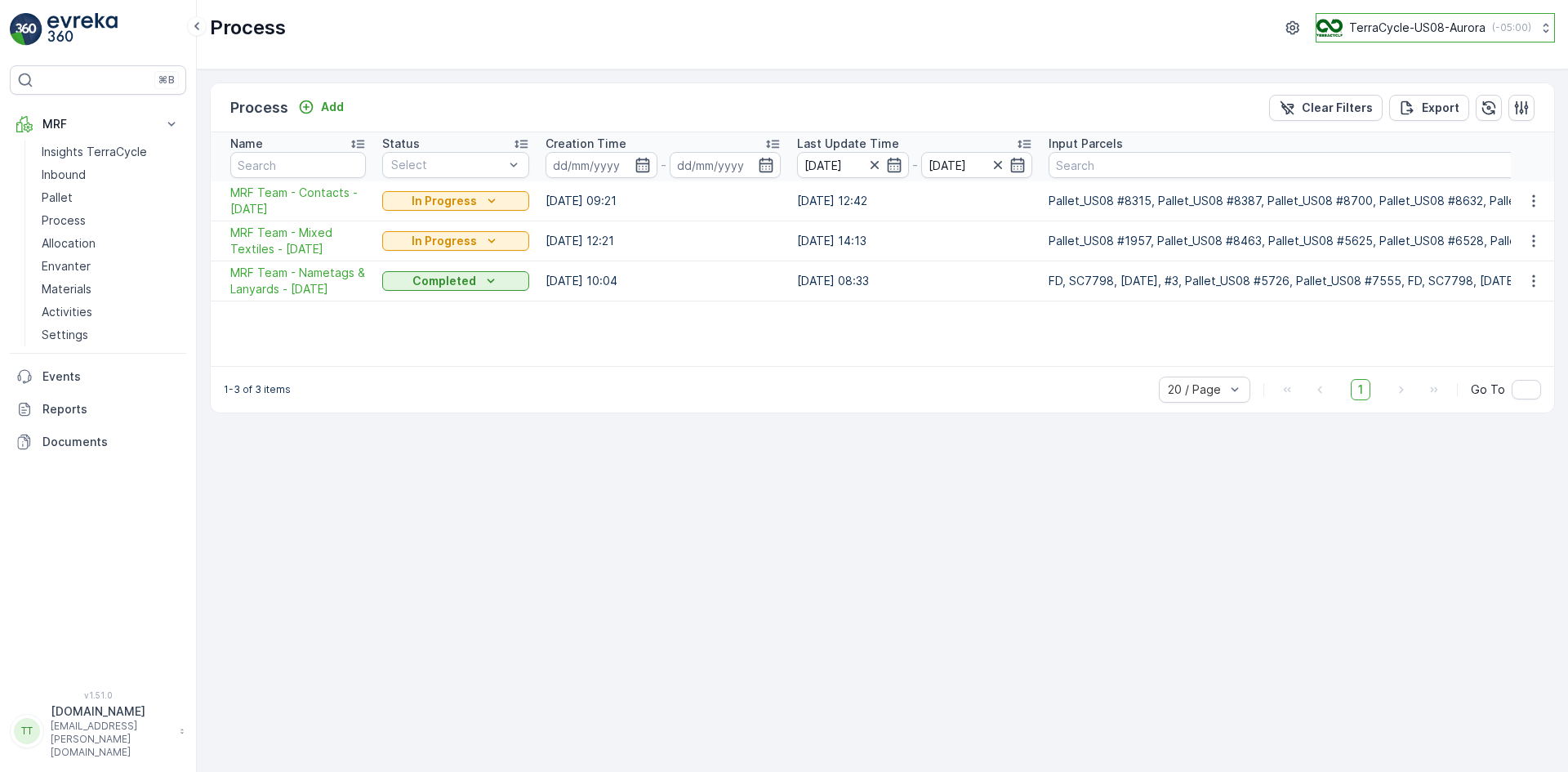
click at [1407, 31] on p "TerraCycle-US08-Aurora" at bounding box center [1417, 28] width 136 height 16
type input "bt"
click at [1379, 105] on span "TerraCycle-CA03-BT" at bounding box center [1384, 100] width 115 height 16
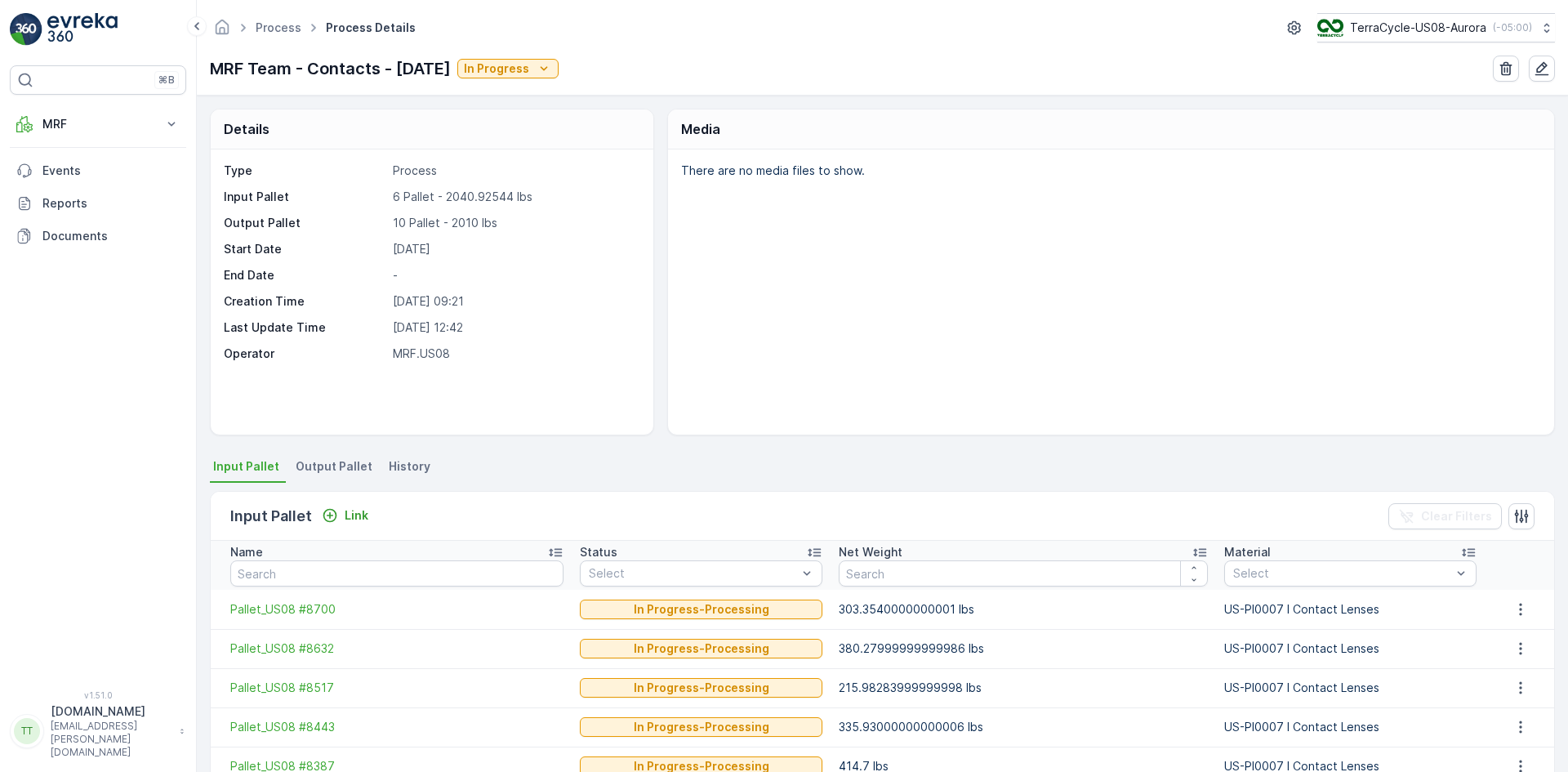
click at [403, 468] on span "History" at bounding box center [410, 466] width 42 height 16
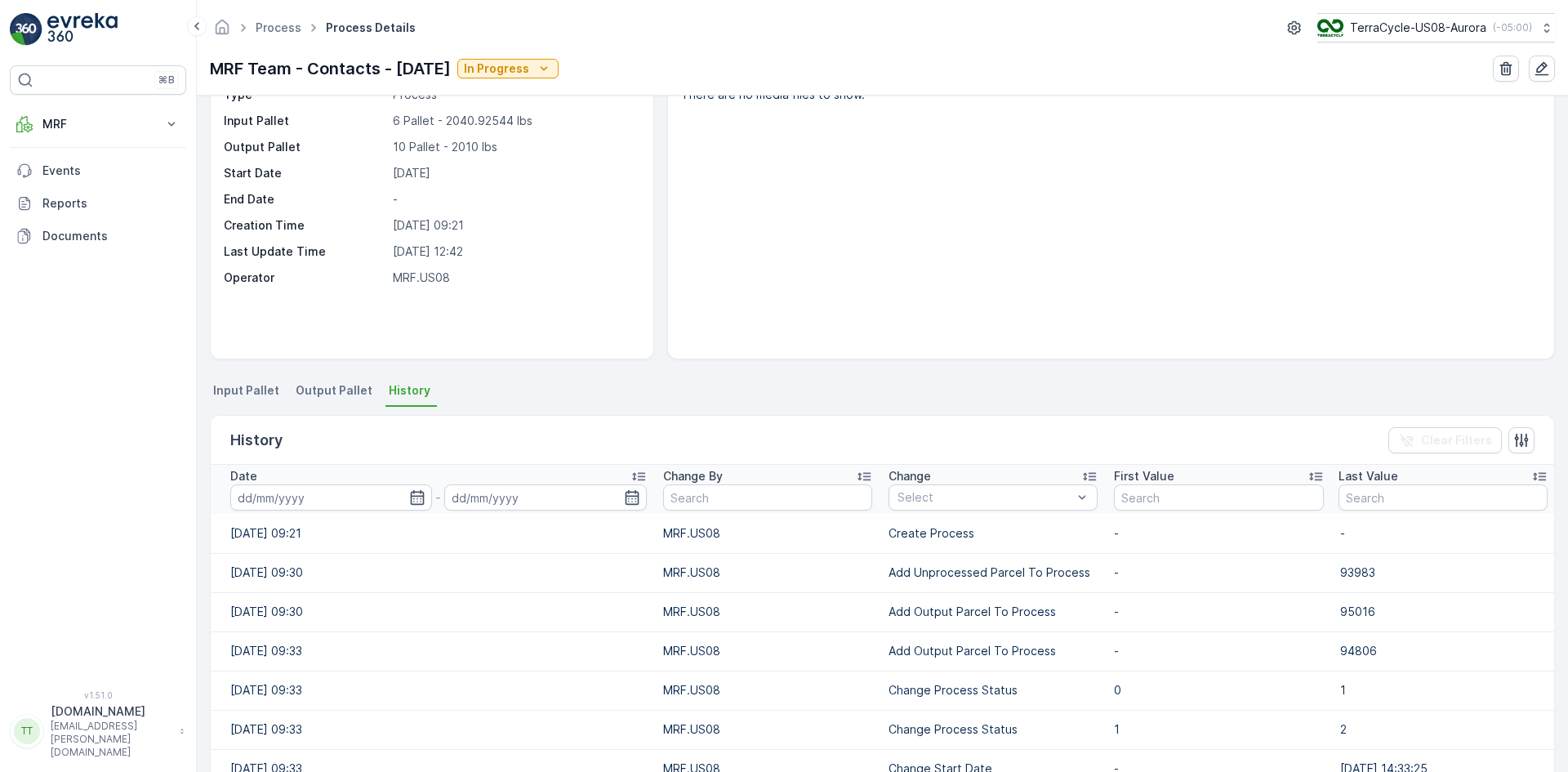
scroll to position [245, 0]
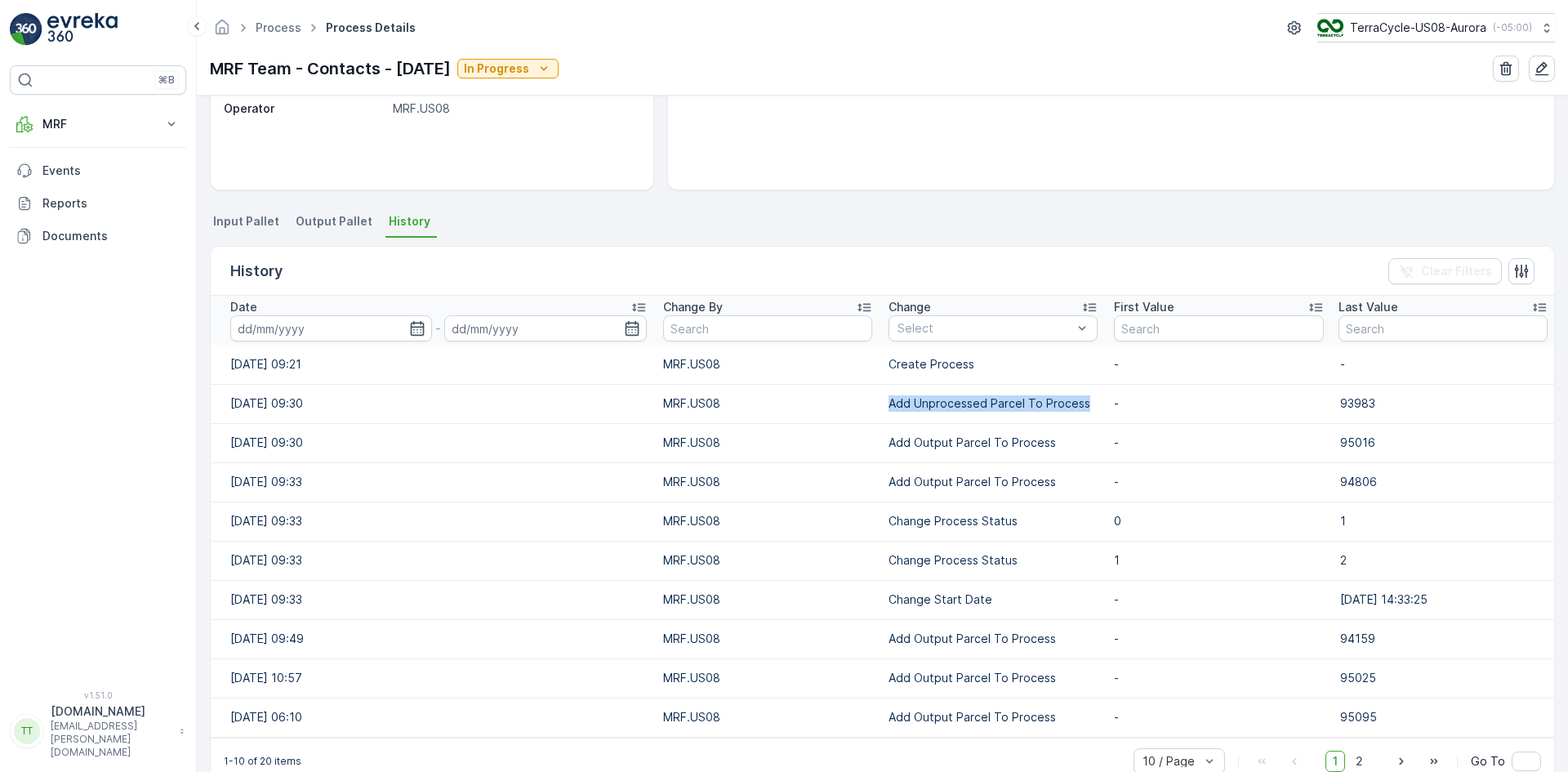
drag, startPoint x: 870, startPoint y: 401, endPoint x: 1083, endPoint y: 413, distance: 213.3
click at [1083, 413] on tr "[DATE] 09:30 MRF.US08 Add Unprocessed Parcel To Process - 93983" at bounding box center [882, 403] width 1343 height 39
copy tr "Add Unprocessed Parcel To Process"
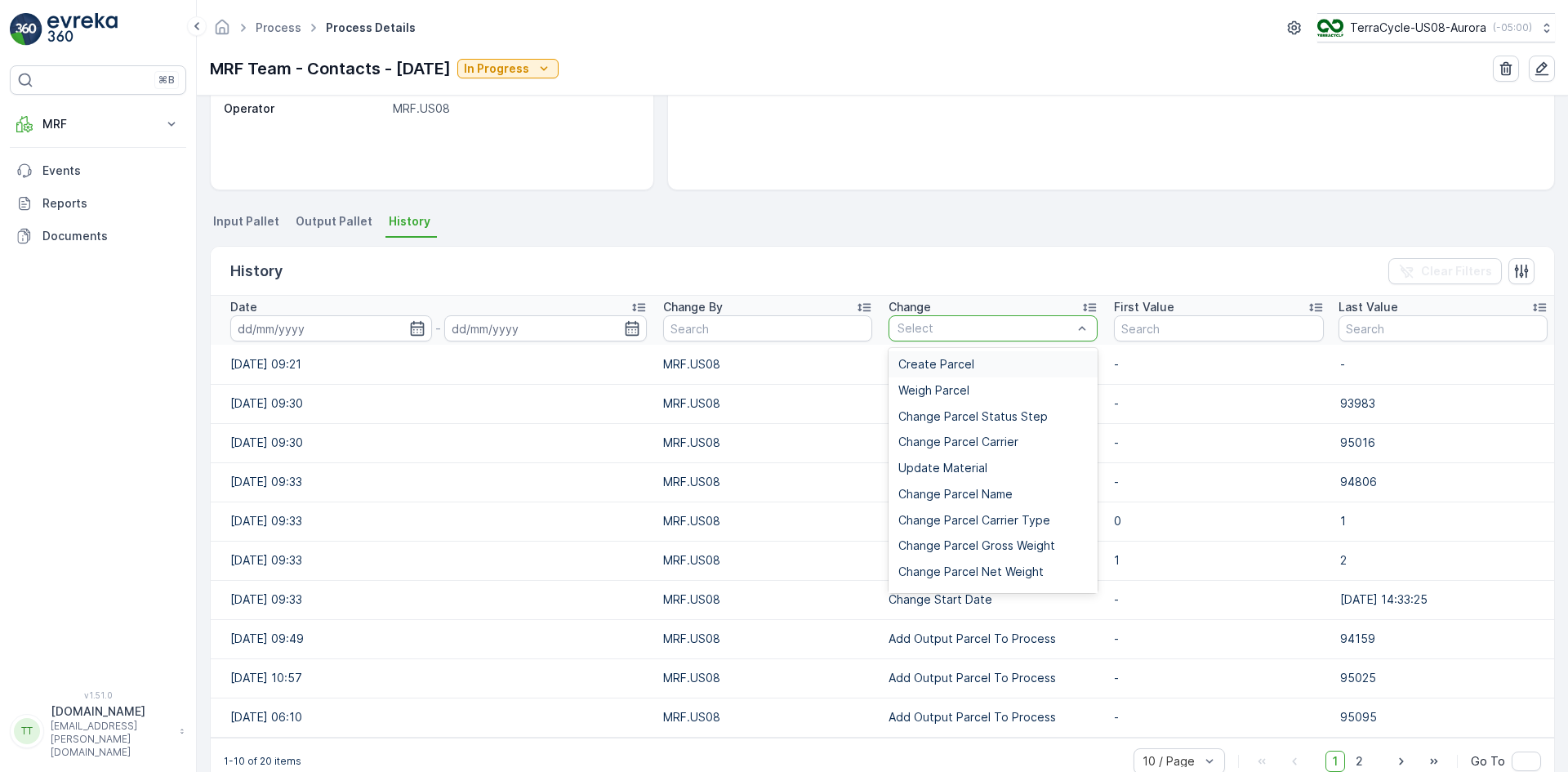
type input "Add Unprocessed Parcel To Process"
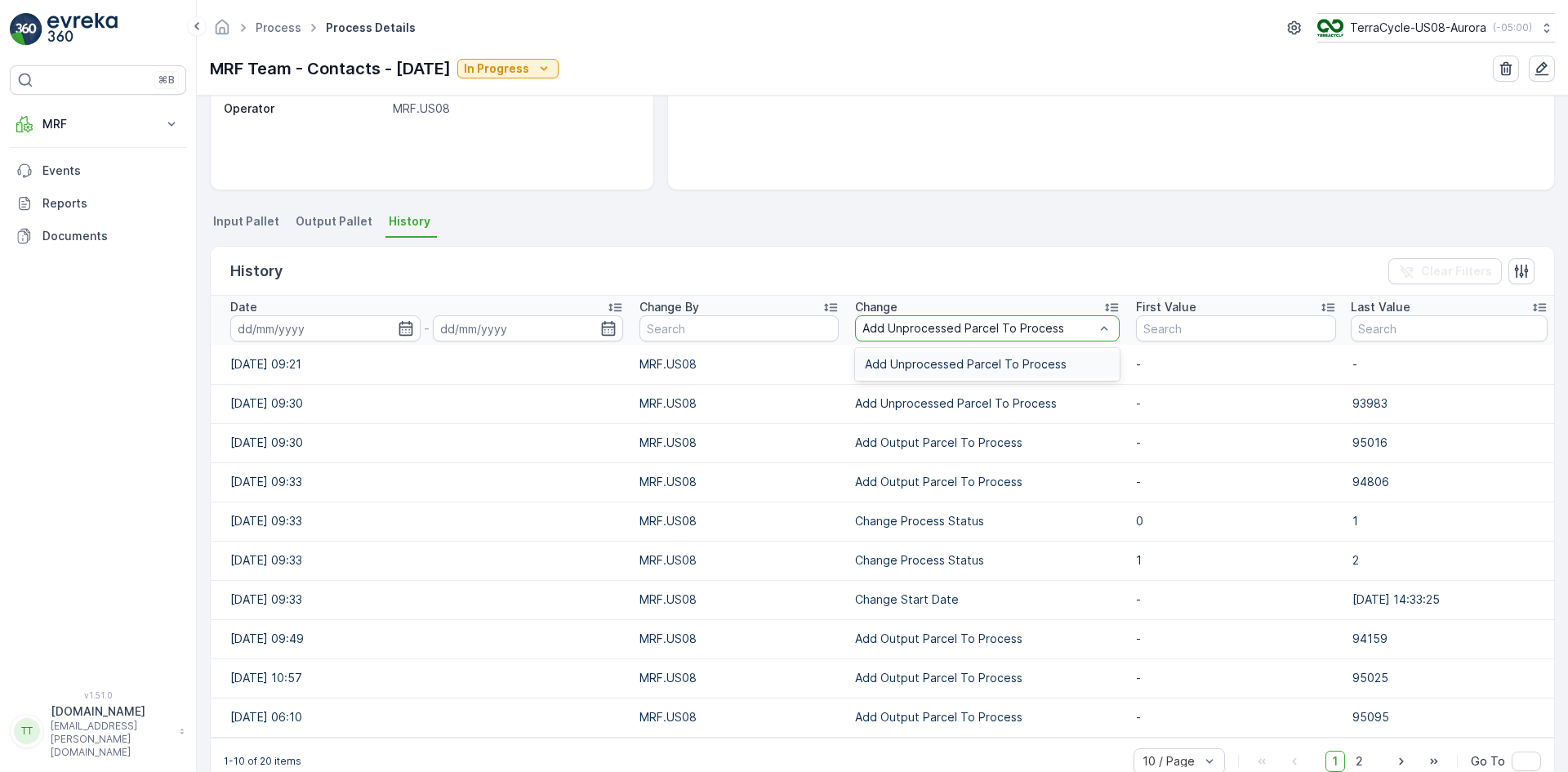
click at [927, 370] on span "Add Unprocessed Parcel To Process" at bounding box center [966, 364] width 202 height 13
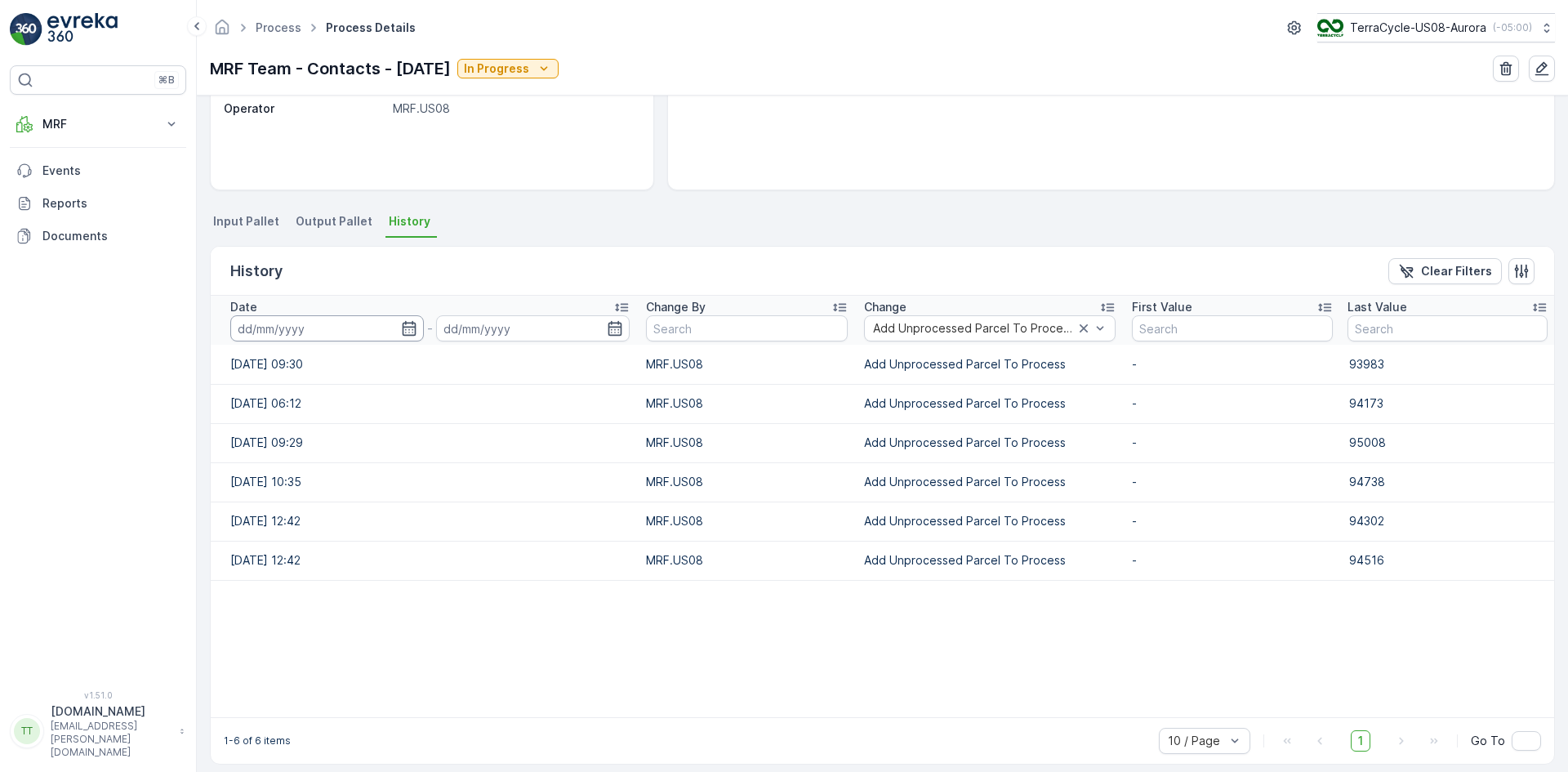
click at [392, 326] on input at bounding box center [327, 328] width 193 height 26
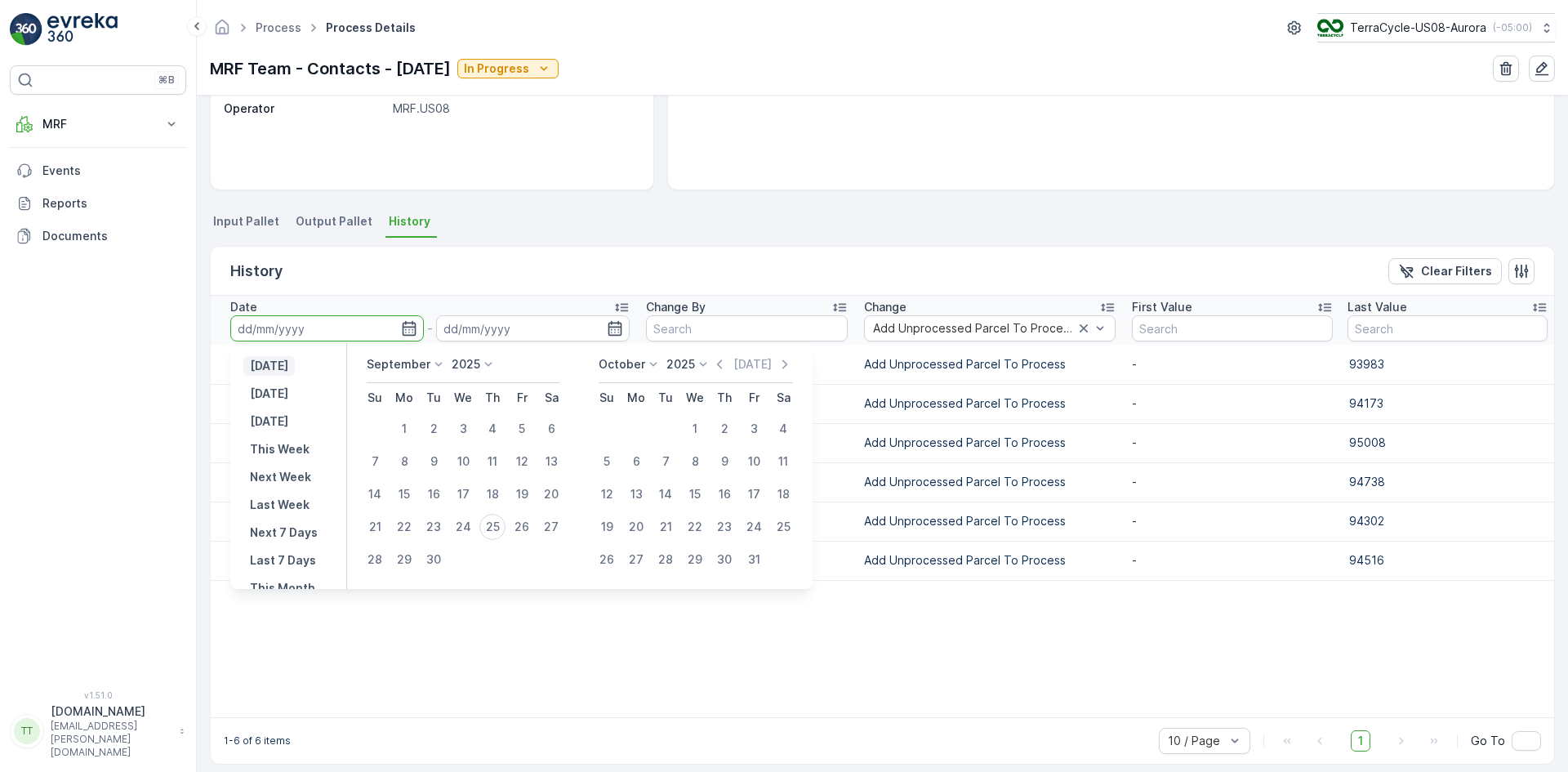
click at [289, 367] on p "[DATE]" at bounding box center [269, 365] width 38 height 16
type input "[DATE]"
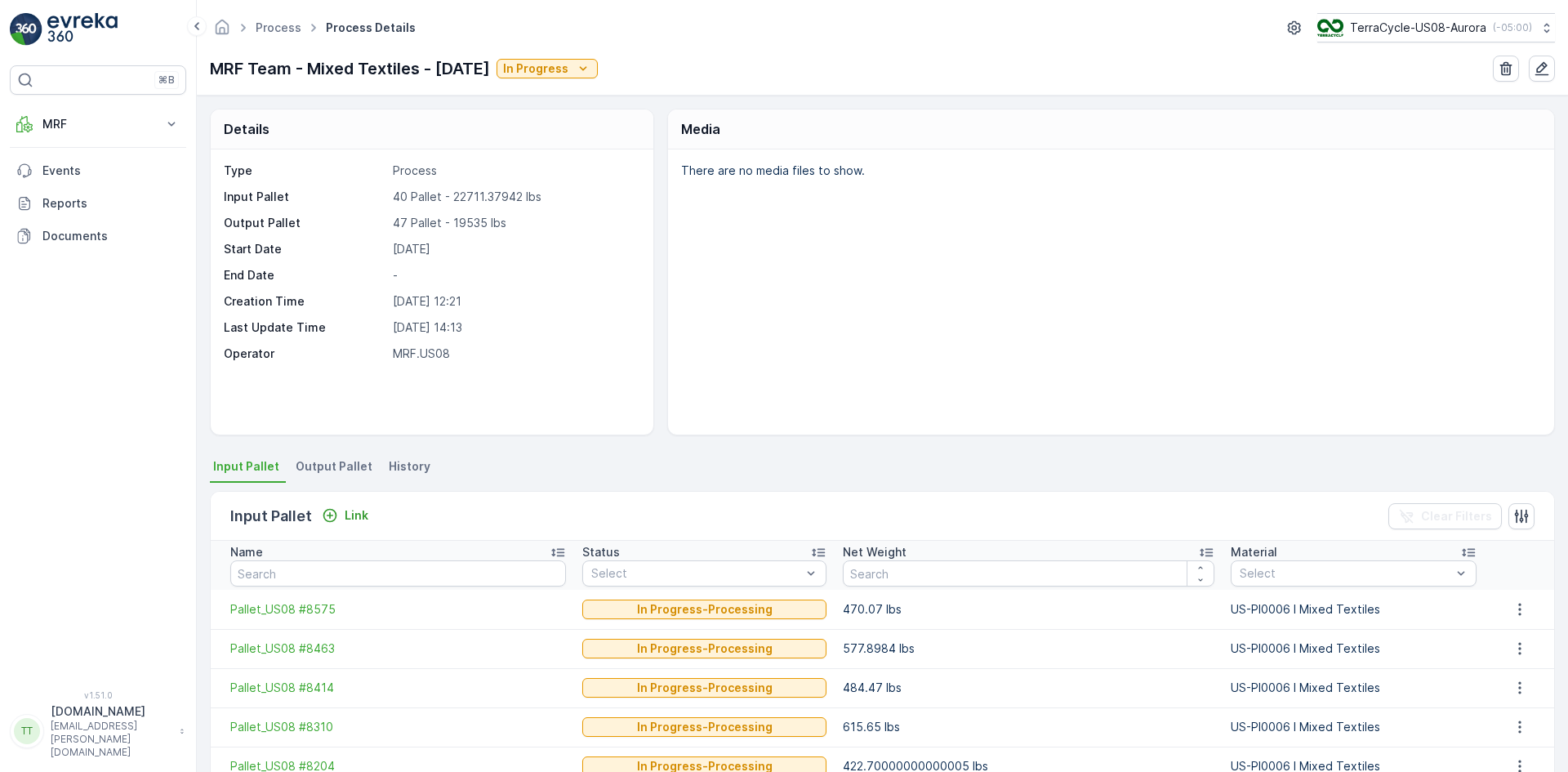
click at [402, 458] on span "History" at bounding box center [410, 466] width 42 height 16
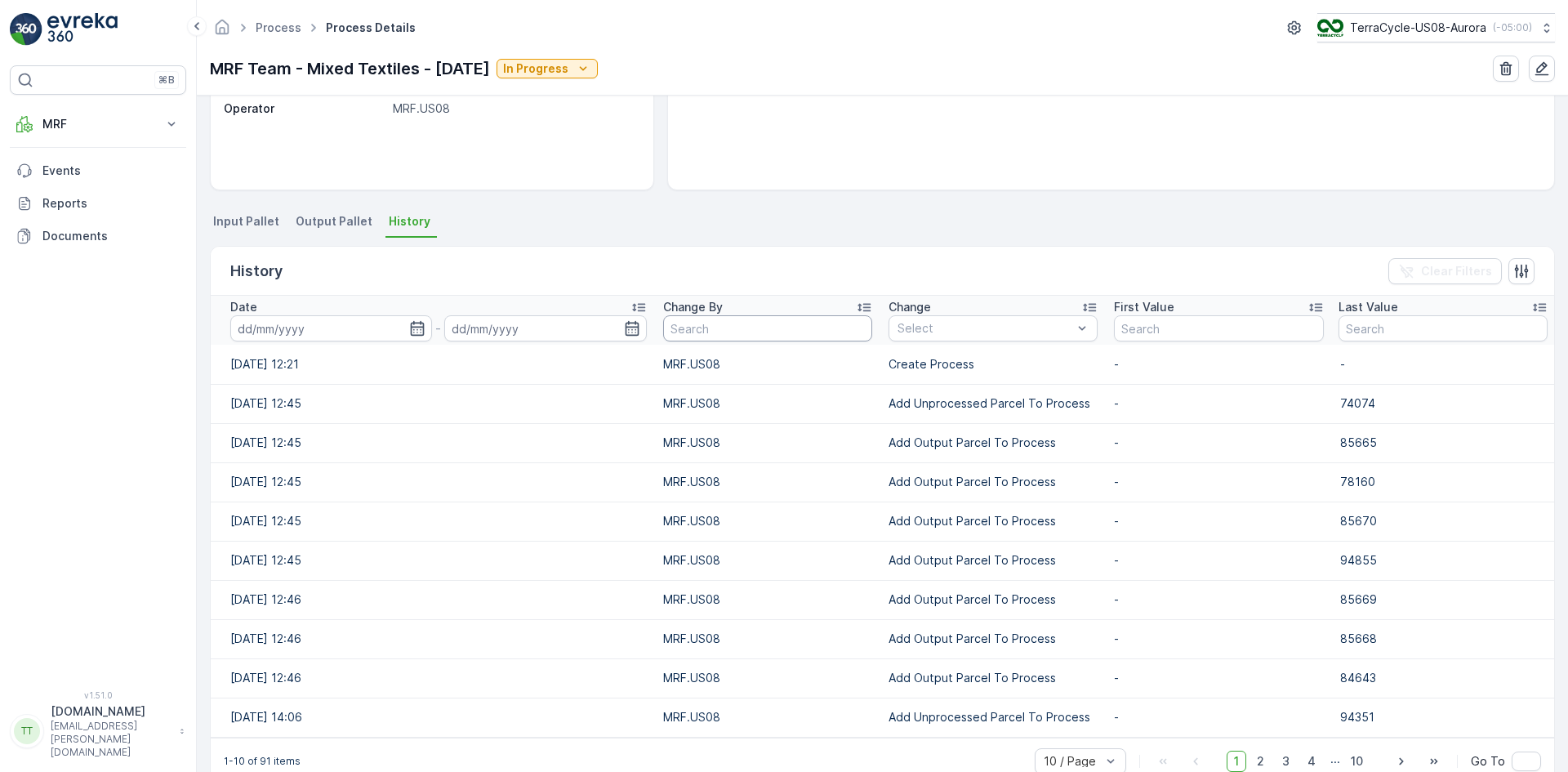
scroll to position [163, 0]
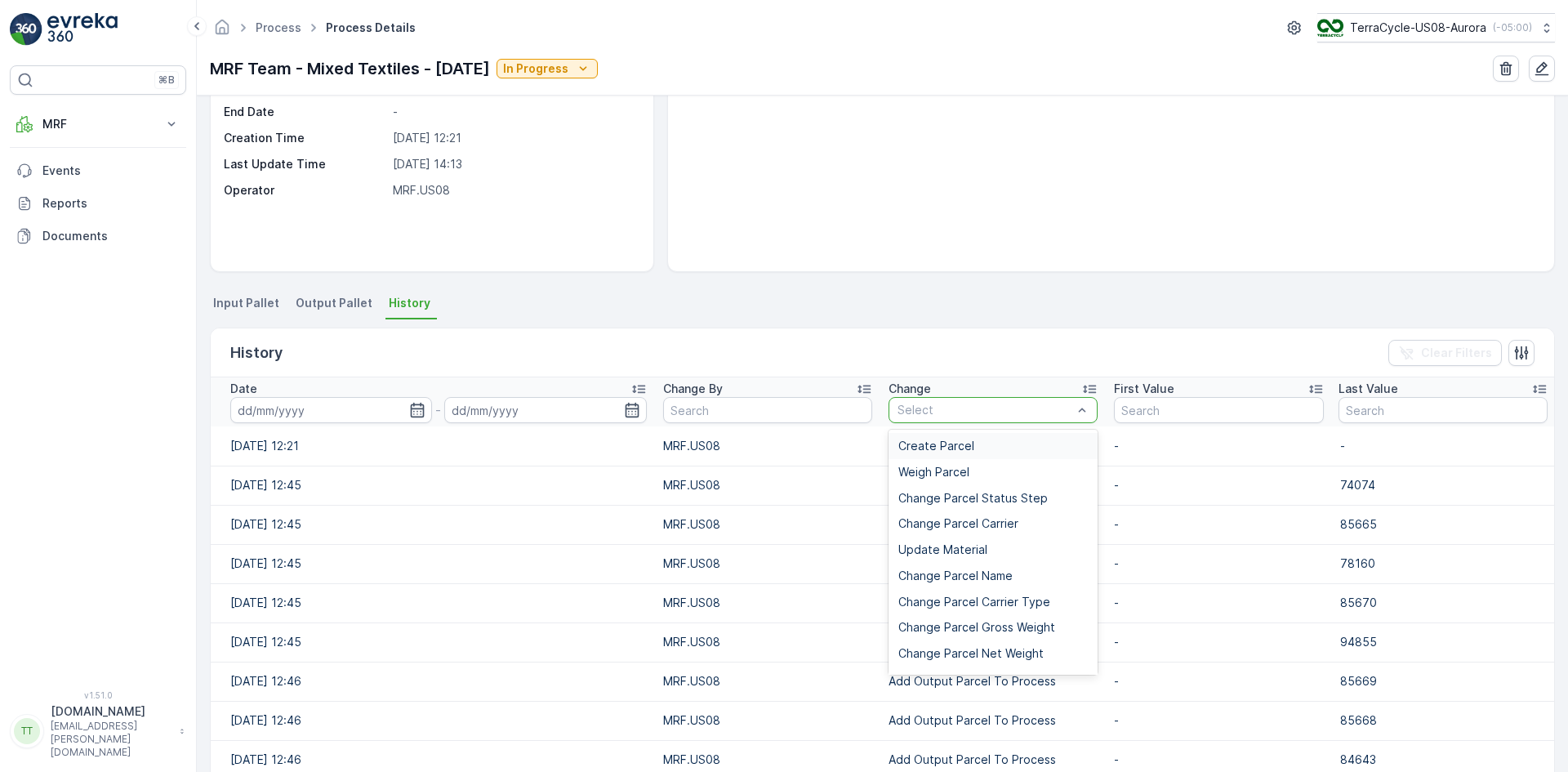
type input "Add Unprocessed Parcel To Process"
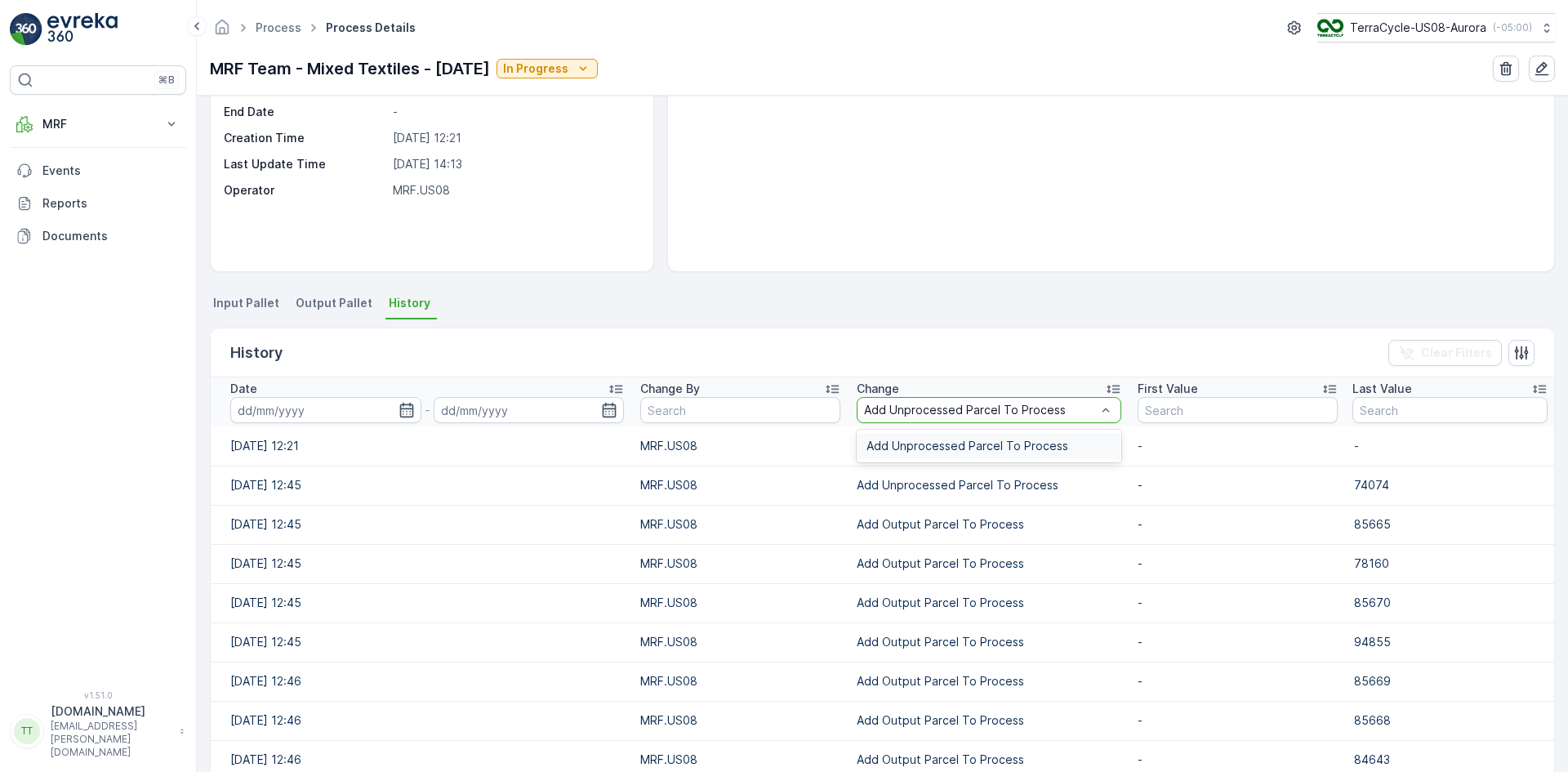
click at [909, 451] on span "Add Unprocessed Parcel To Process" at bounding box center [967, 446] width 202 height 13
click at [408, 409] on icon "button" at bounding box center [410, 410] width 14 height 14
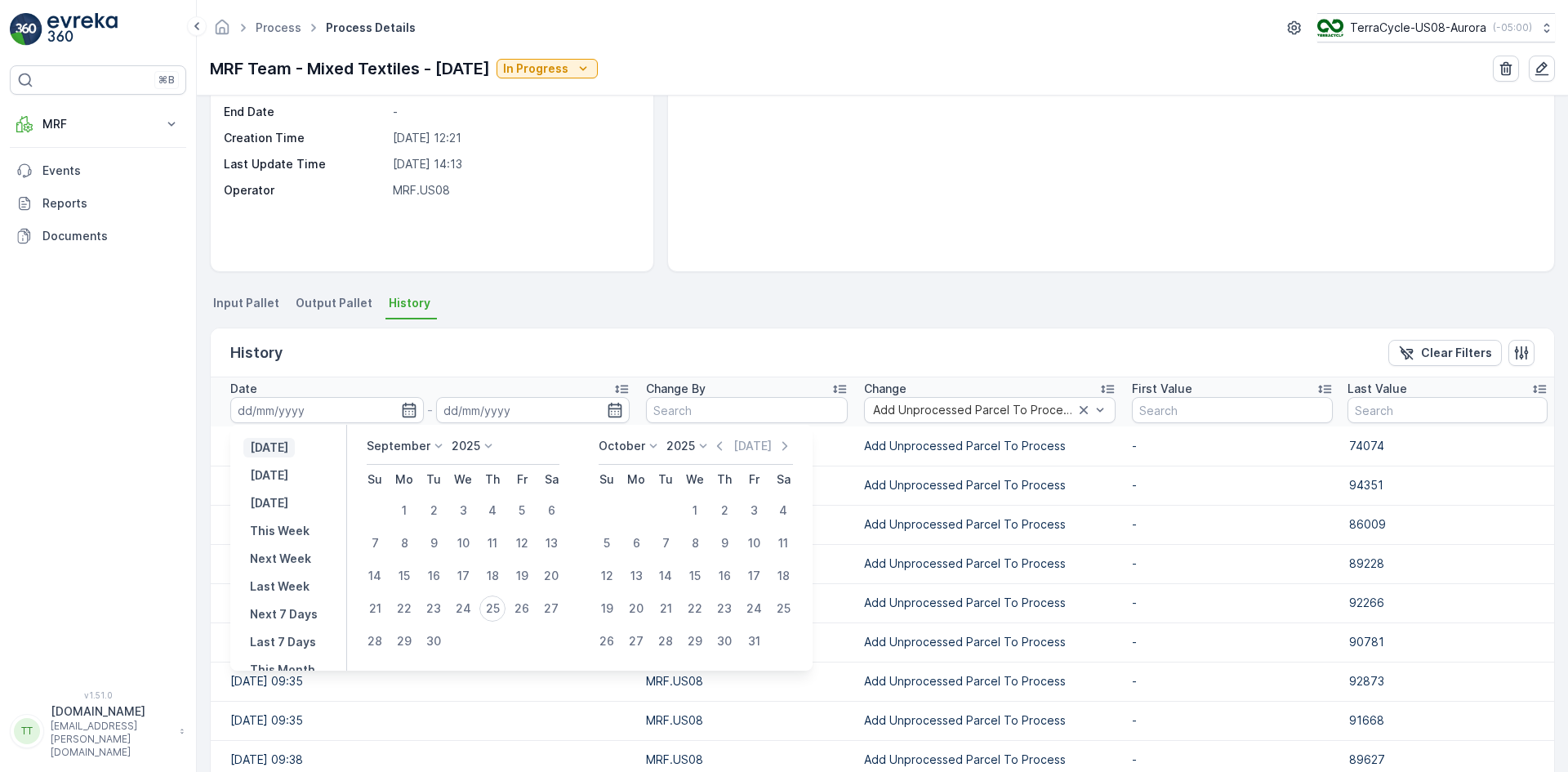
click at [289, 442] on p "Yesterday" at bounding box center [269, 447] width 38 height 16
type input "24.09.2025"
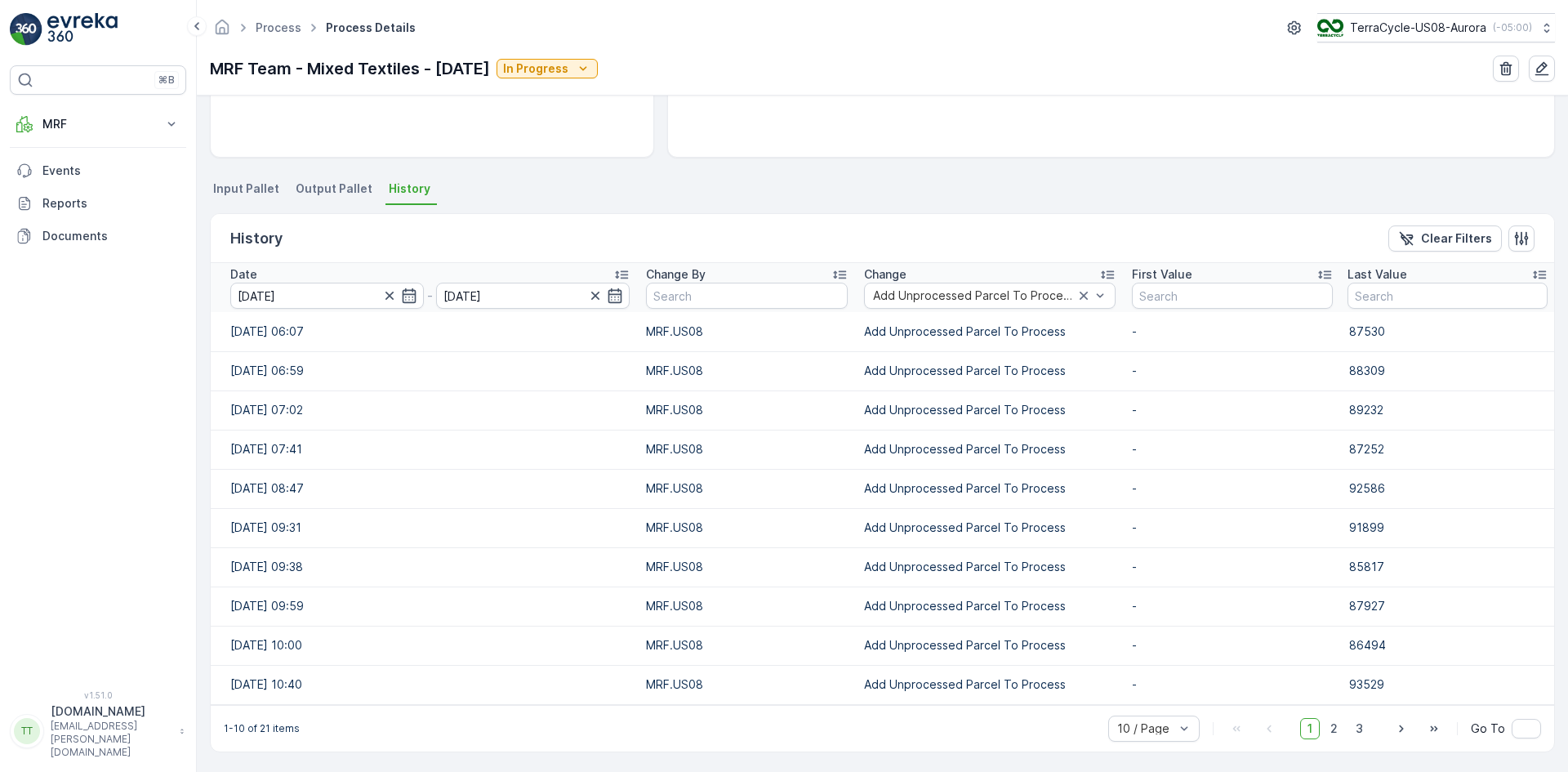
scroll to position [279, 0]
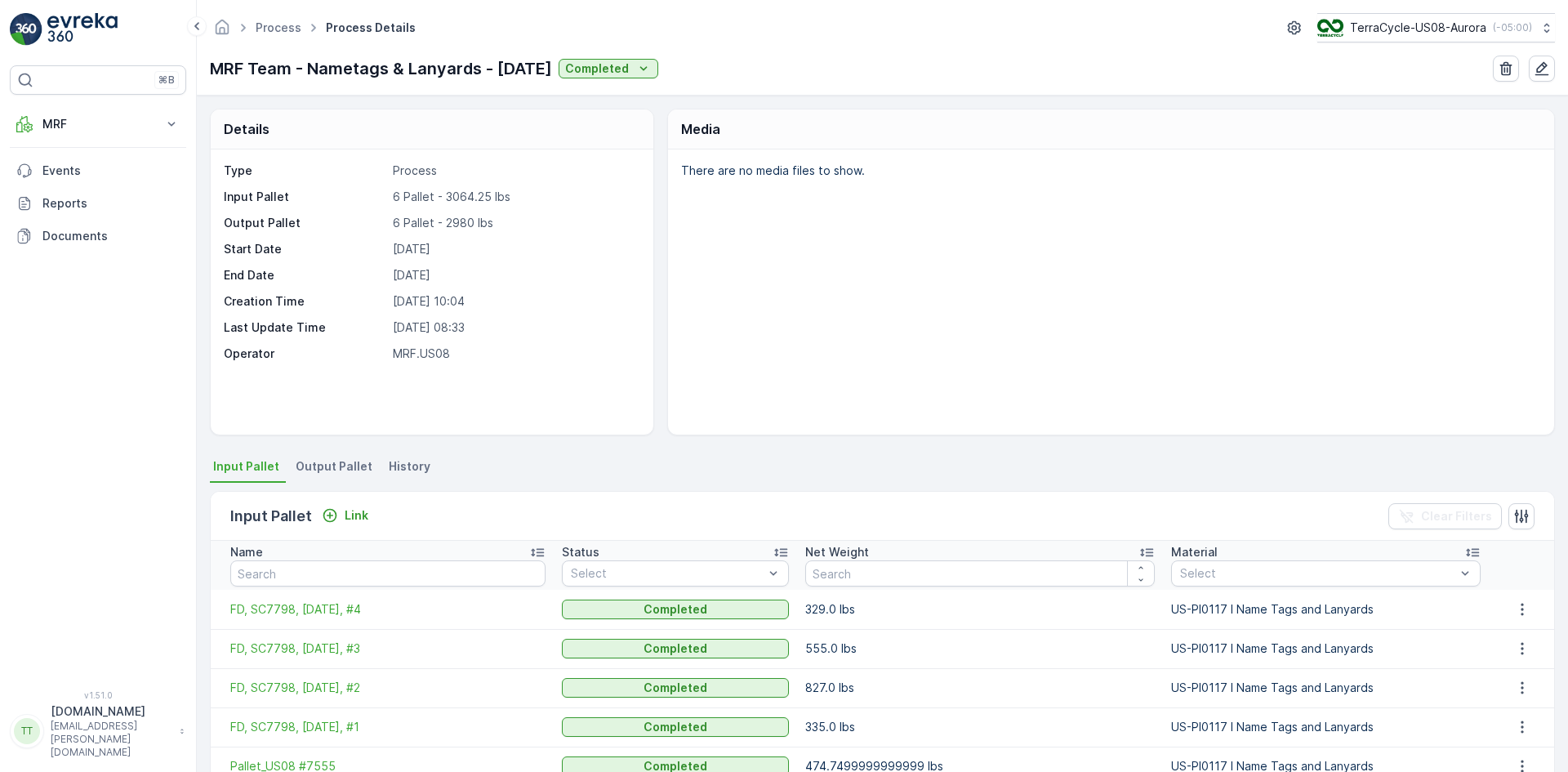
click at [389, 464] on span "History" at bounding box center [410, 466] width 42 height 16
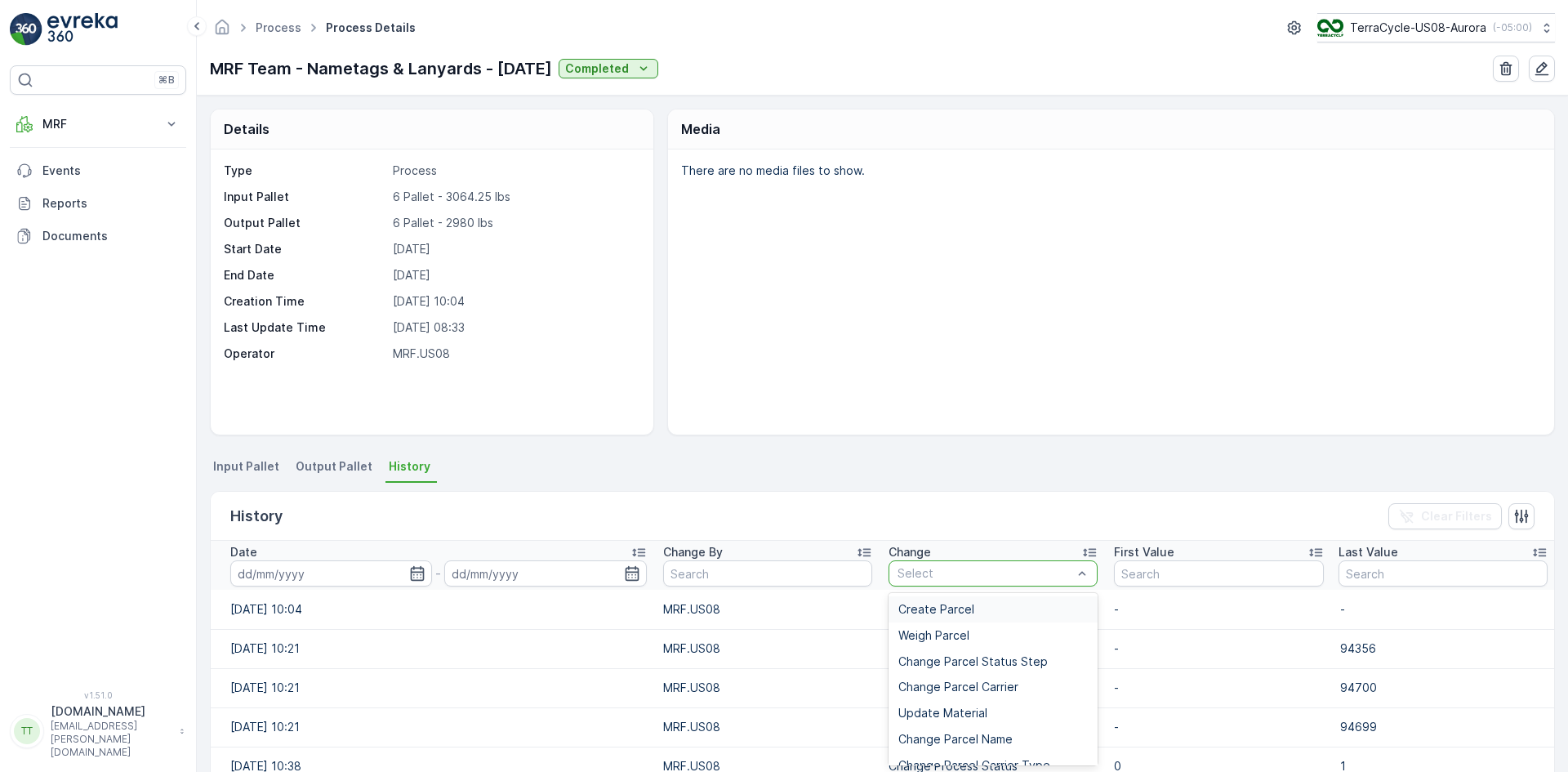
type input "Add Unprocessed Parcel To Process"
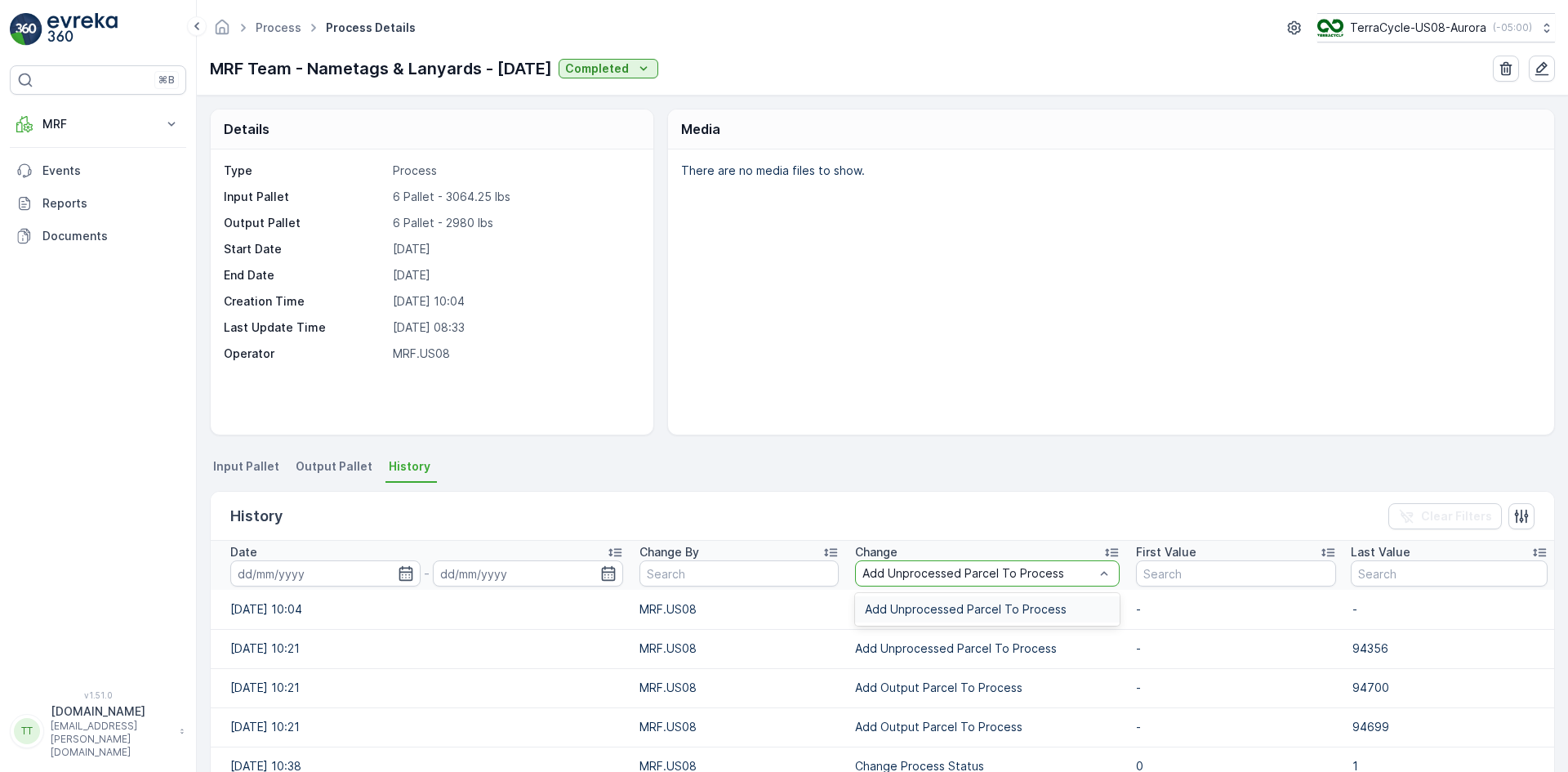
click at [909, 603] on span "Add Unprocessed Parcel To Process" at bounding box center [966, 610] width 202 height 13
click at [407, 574] on icon "button" at bounding box center [409, 573] width 16 height 16
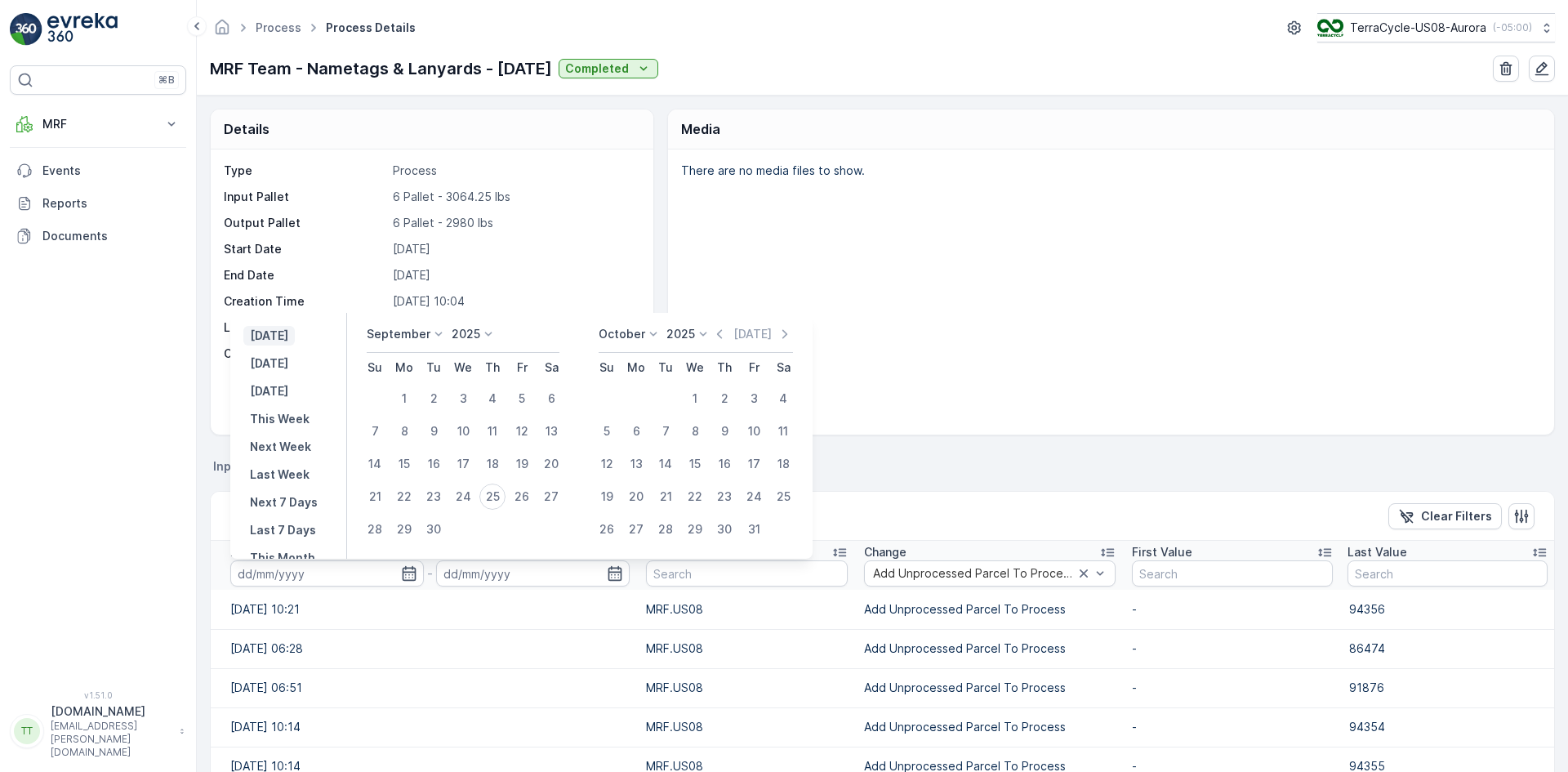
click at [289, 335] on p "[DATE]" at bounding box center [269, 335] width 38 height 16
type input "[DATE]"
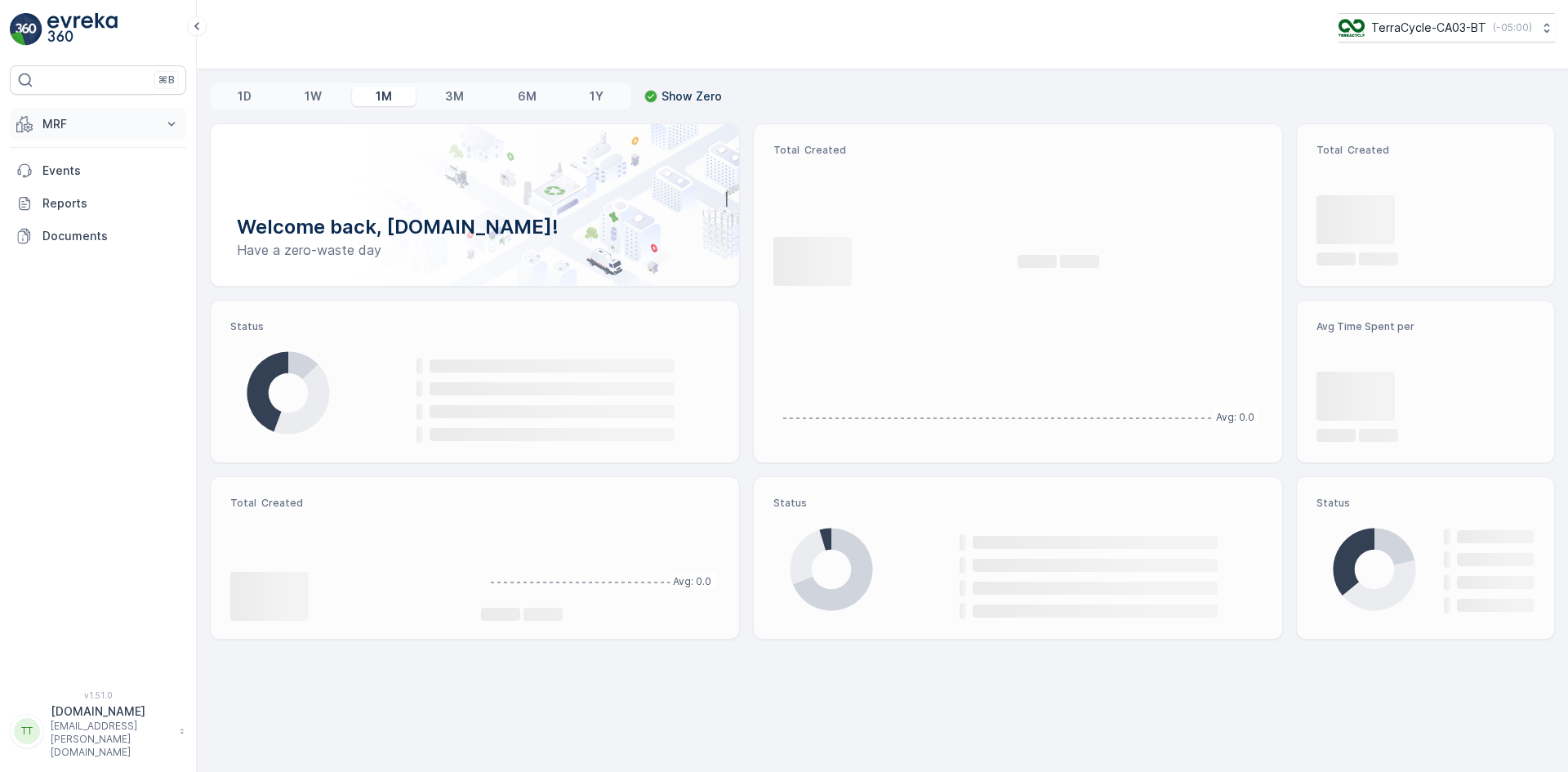
click at [83, 123] on p "MRF" at bounding box center [98, 124] width 111 height 16
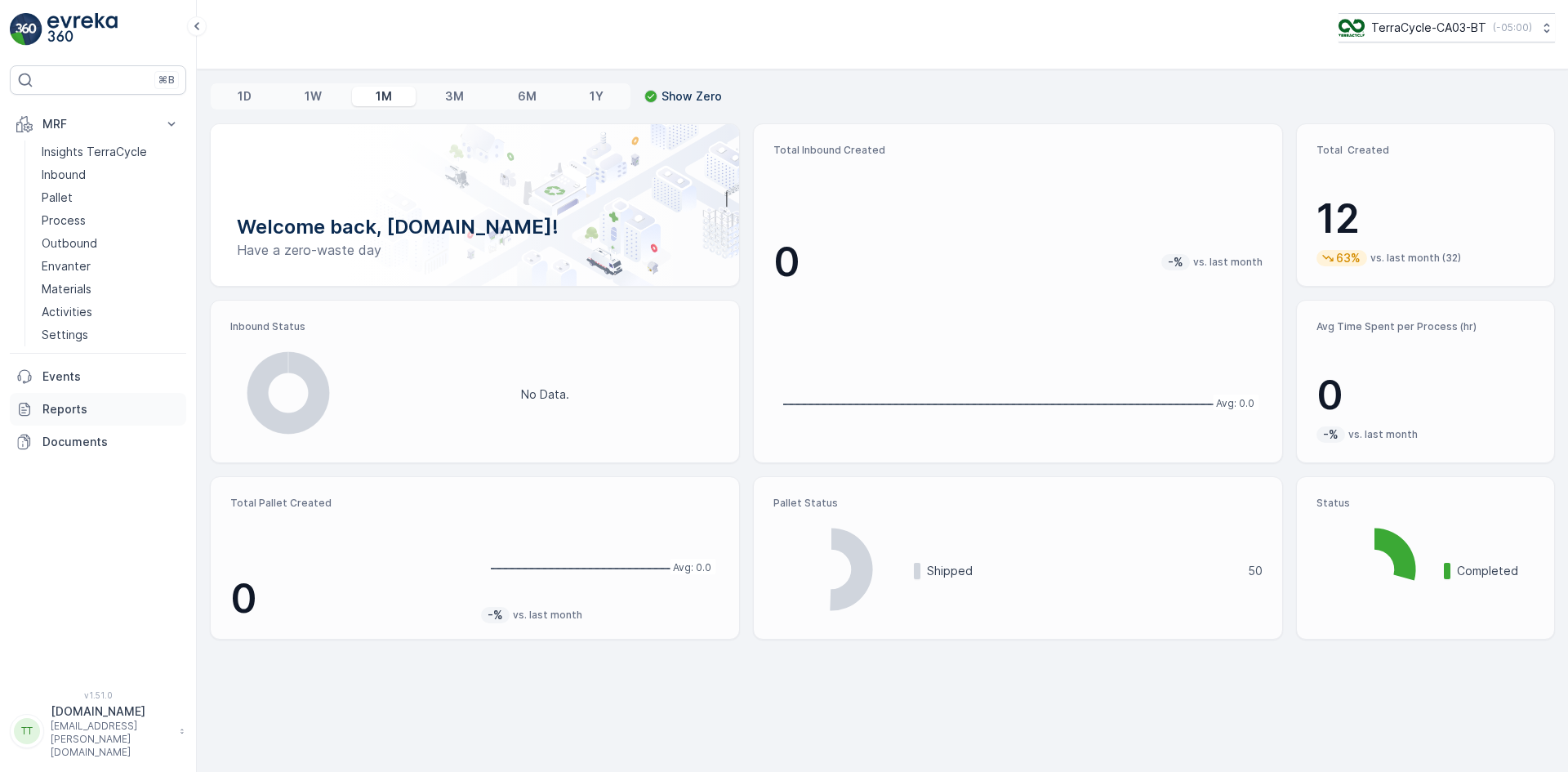
click at [88, 421] on link "Reports" at bounding box center [97, 409] width 176 height 32
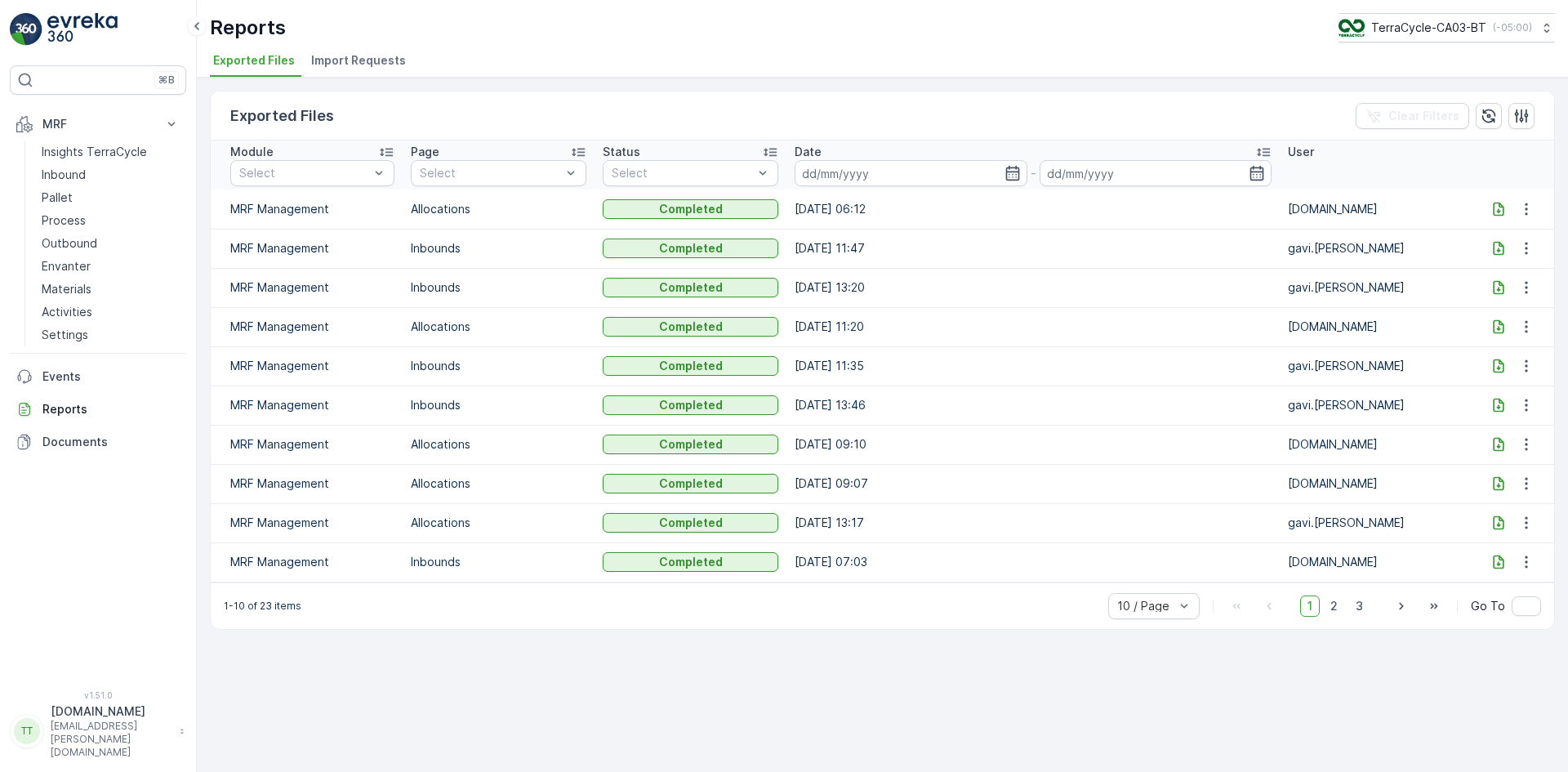
click at [360, 54] on span "Import Requests" at bounding box center [358, 60] width 94 height 16
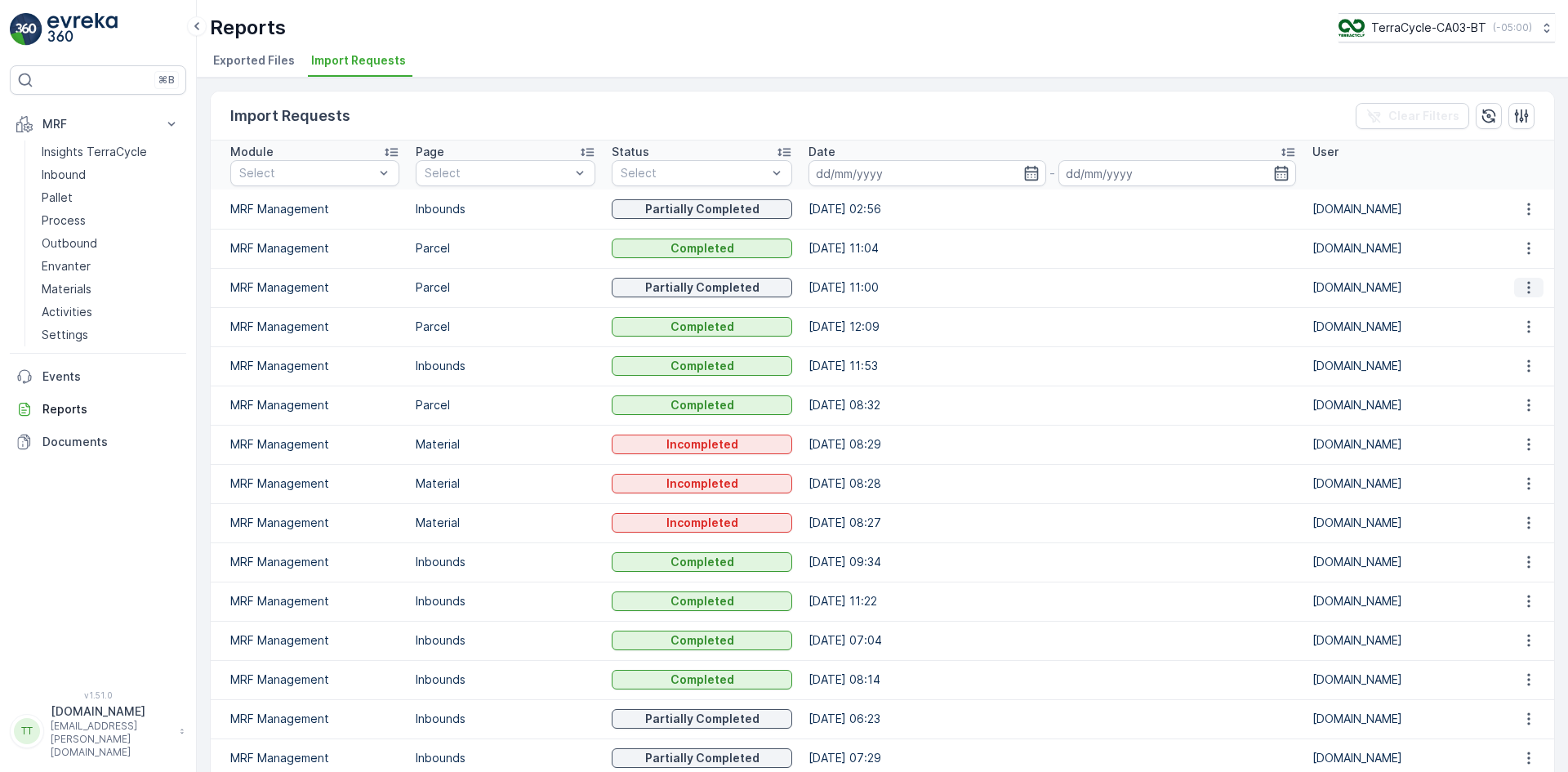
click at [1520, 290] on icon "button" at bounding box center [1528, 287] width 16 height 16
click at [1507, 311] on span "See More Details" at bounding box center [1513, 312] width 94 height 16
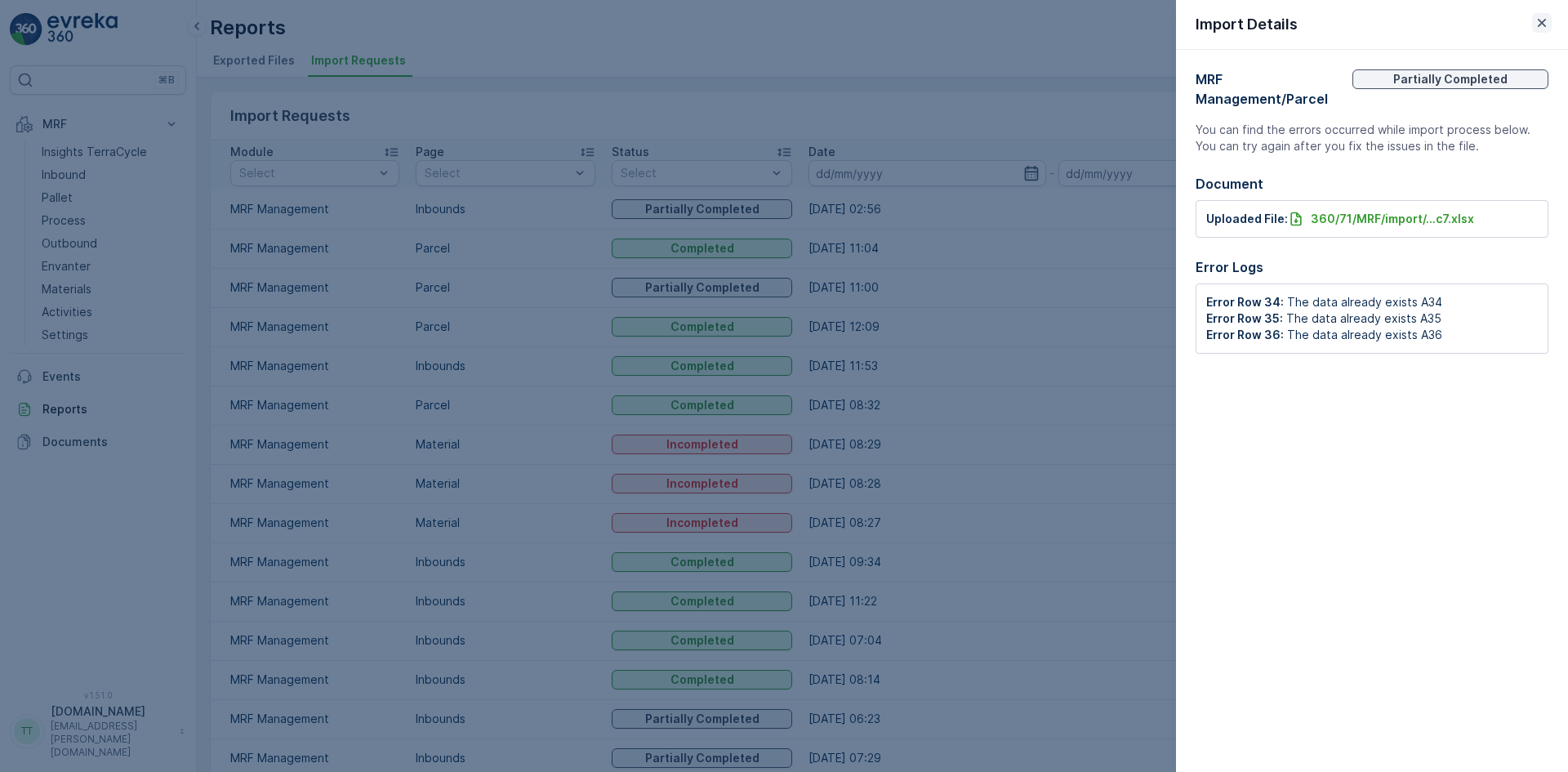
click at [1542, 19] on icon "button" at bounding box center [1541, 22] width 16 height 16
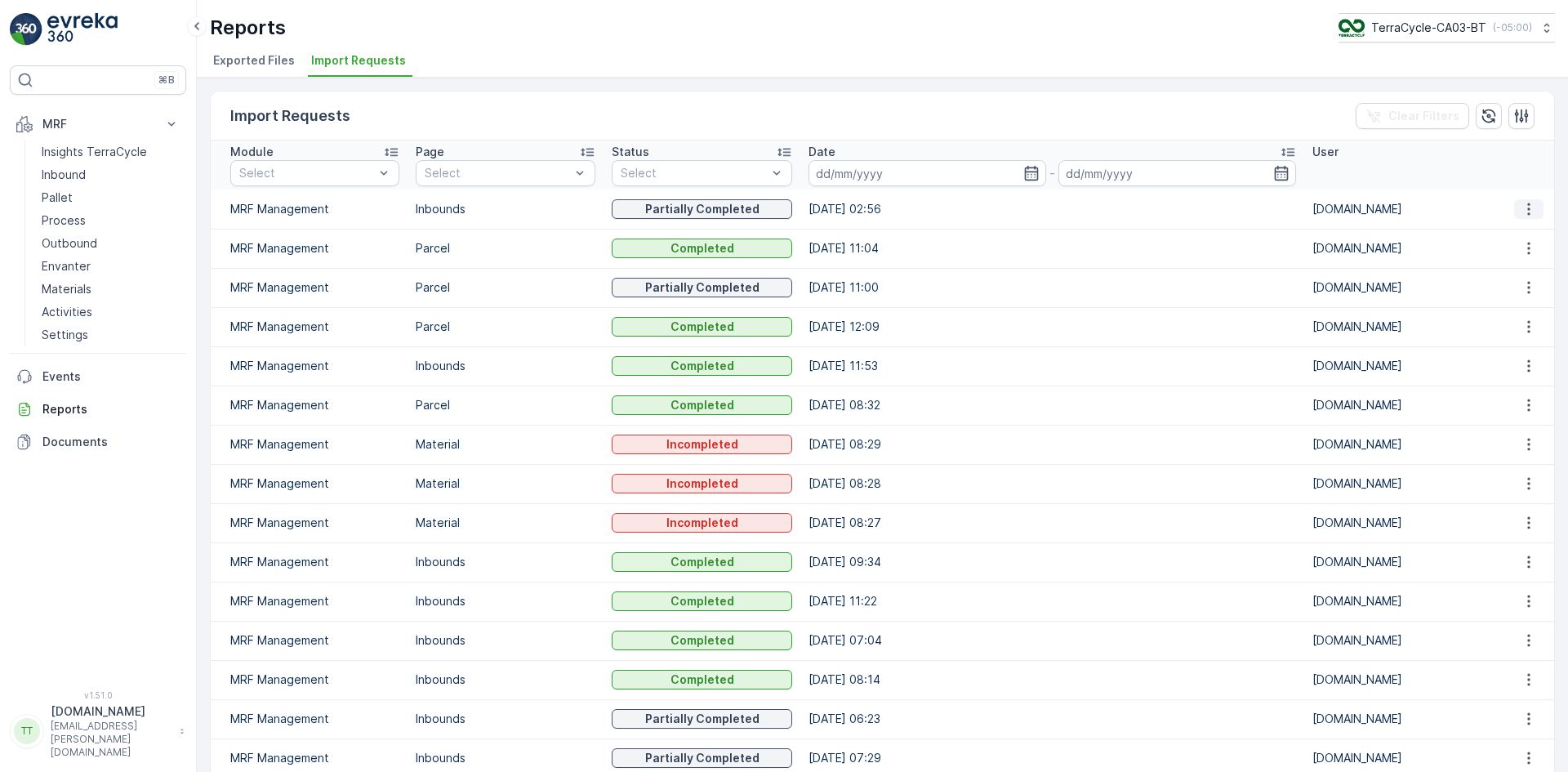
click at [1520, 211] on icon "button" at bounding box center [1528, 209] width 16 height 16
click at [1516, 233] on span "See More Details" at bounding box center [1513, 234] width 94 height 16
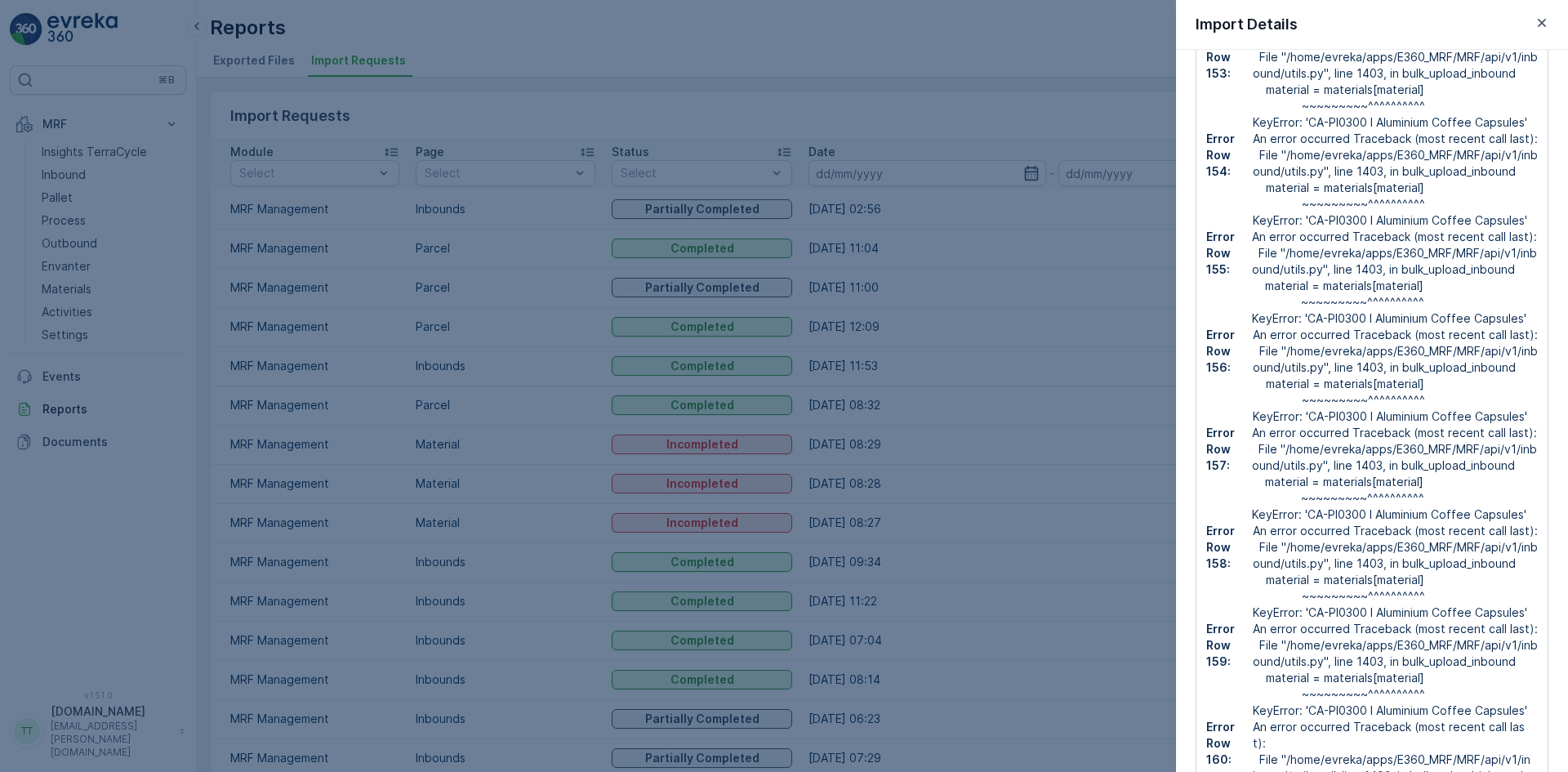
scroll to position [15848, 0]
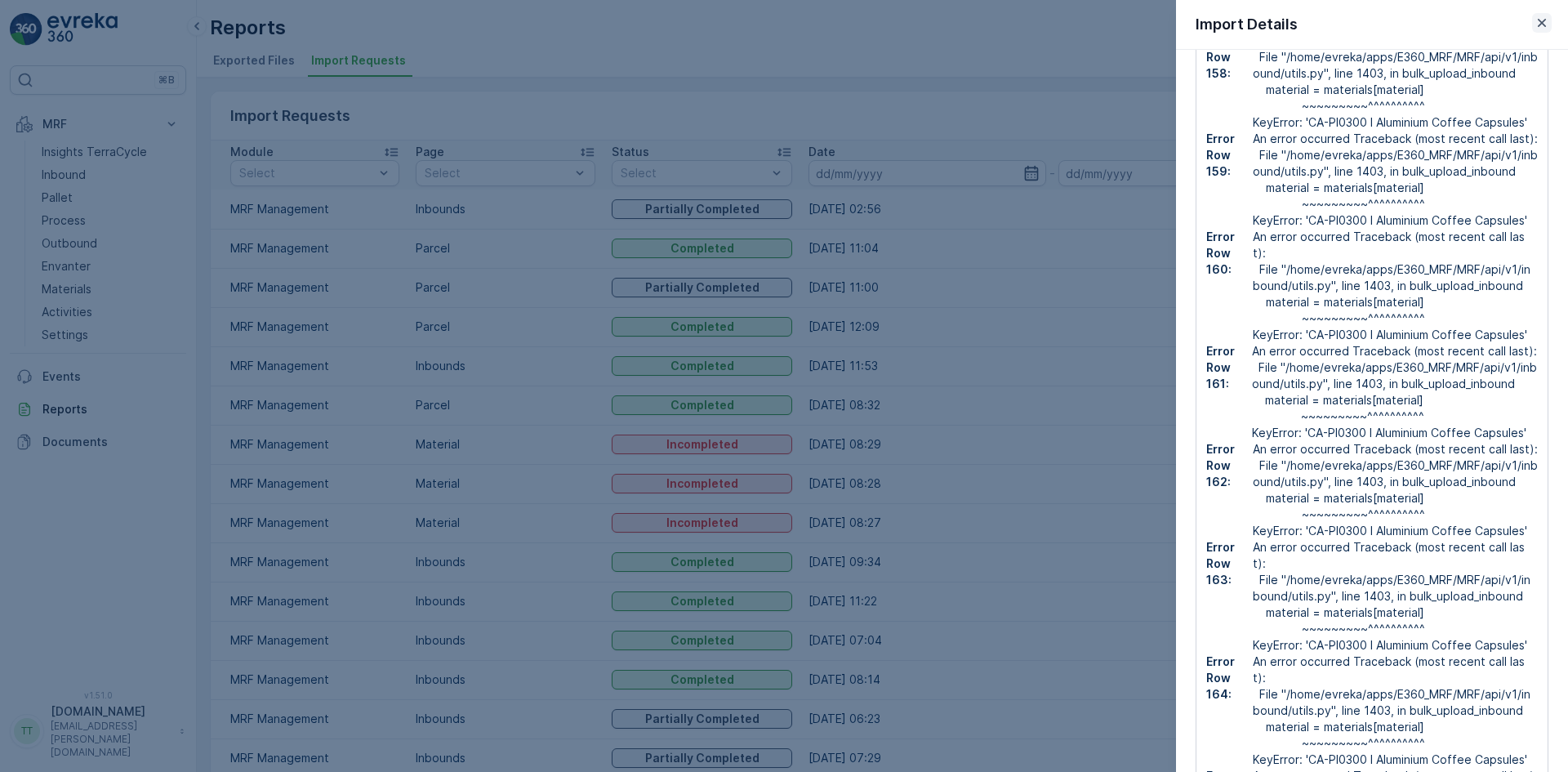
click at [1538, 22] on icon "button" at bounding box center [1541, 22] width 16 height 16
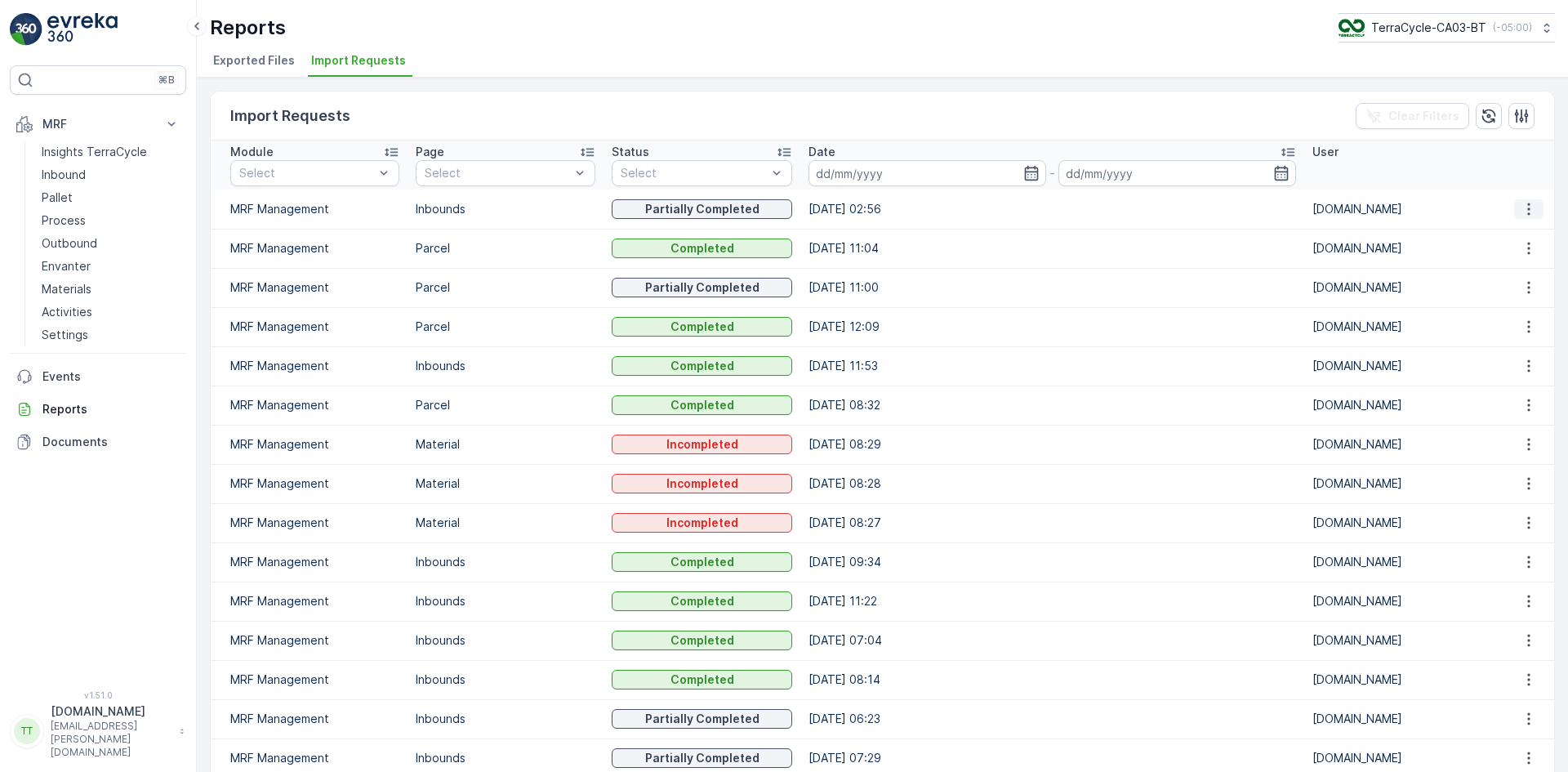
click at [1520, 205] on icon "button" at bounding box center [1528, 209] width 16 height 16
click at [1511, 230] on span "See More Details" at bounding box center [1513, 234] width 94 height 16
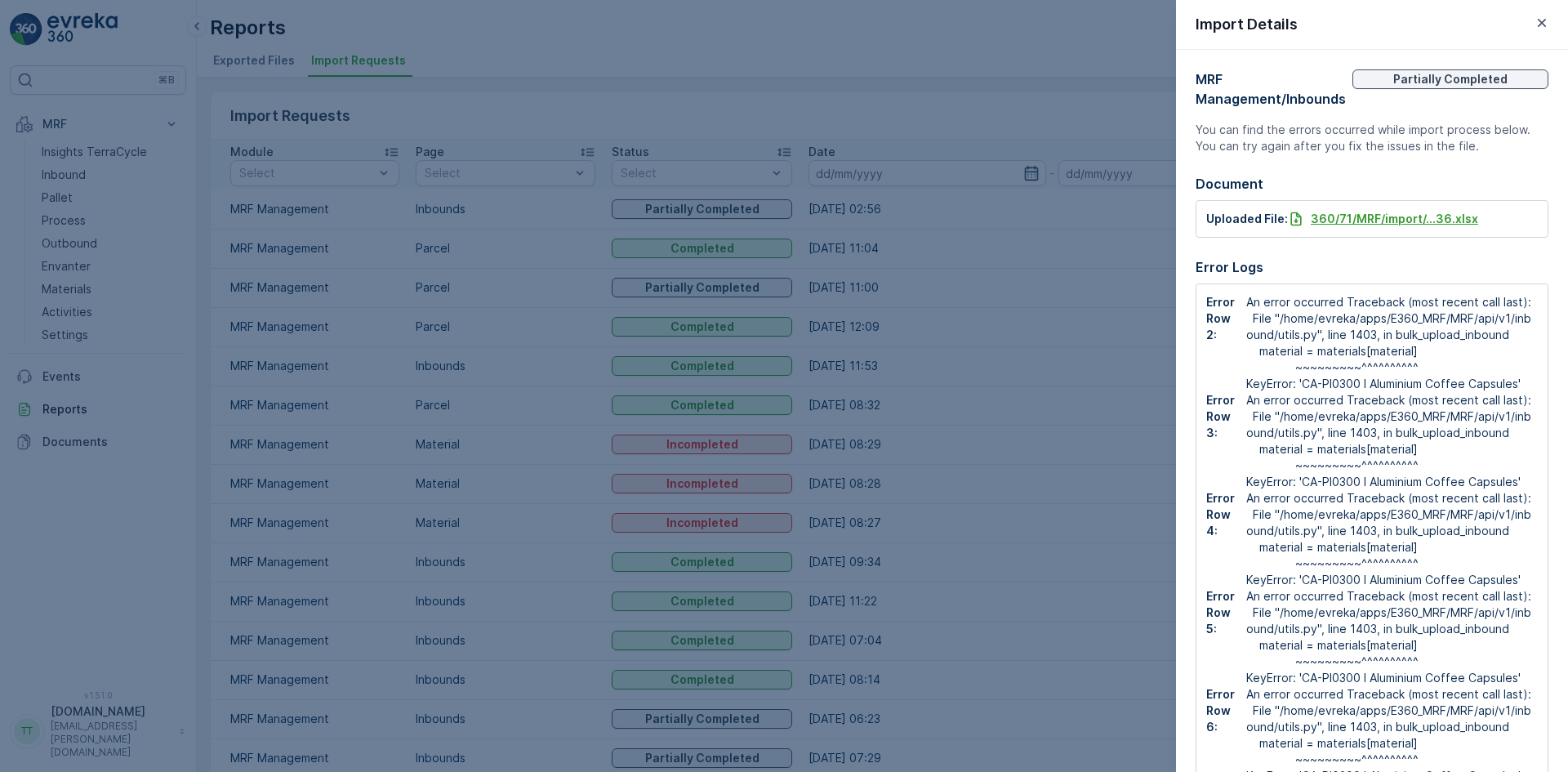
click at [1388, 220] on p "360/71/MRF/import/...36.xlsx" at bounding box center [1395, 218] width 168 height 16
click at [1538, 20] on icon "button" at bounding box center [1541, 23] width 9 height 9
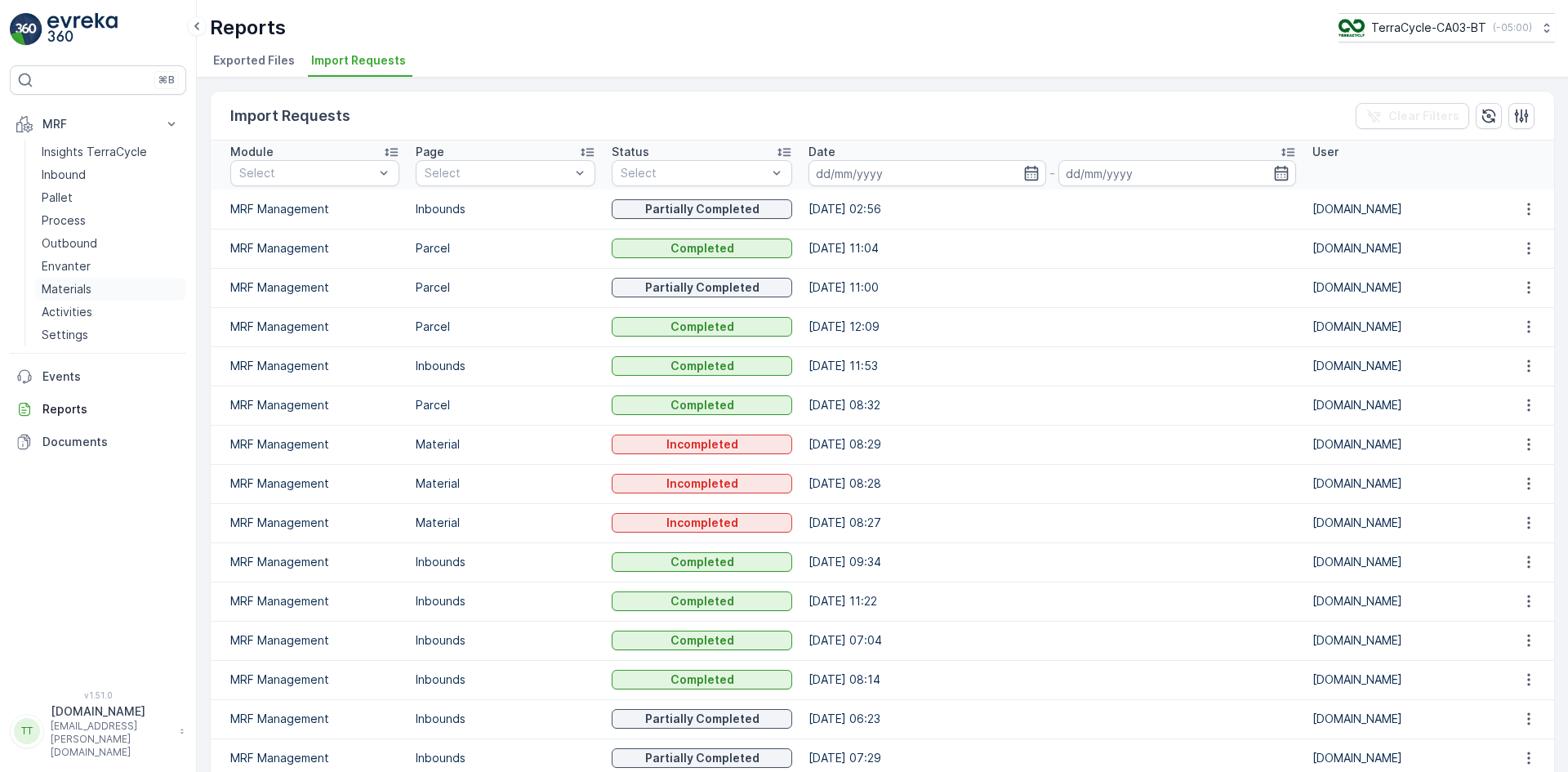
click at [84, 290] on p "Materials" at bounding box center [67, 289] width 50 height 16
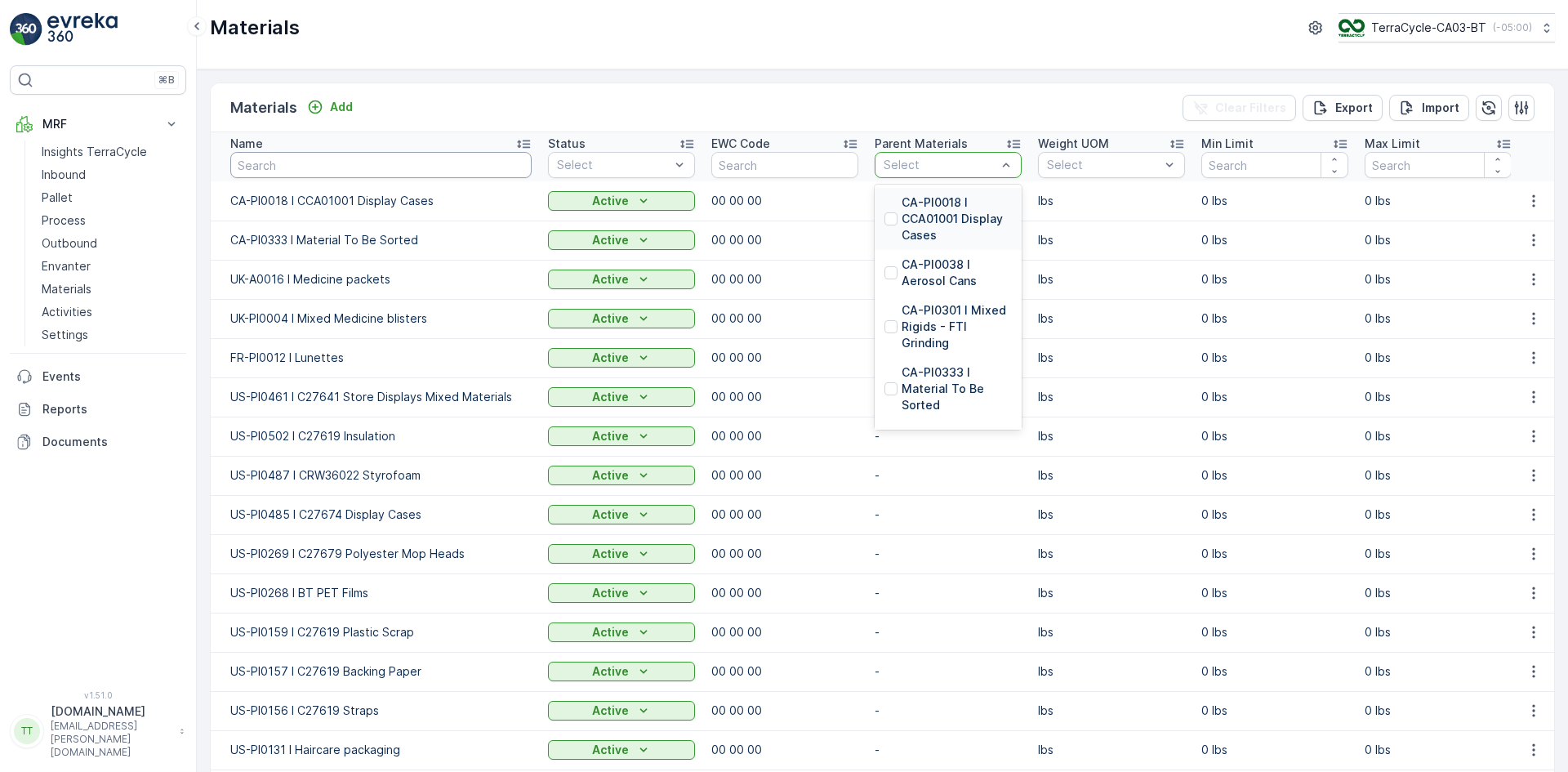
click at [286, 174] on input "text" at bounding box center [381, 164] width 301 height 26
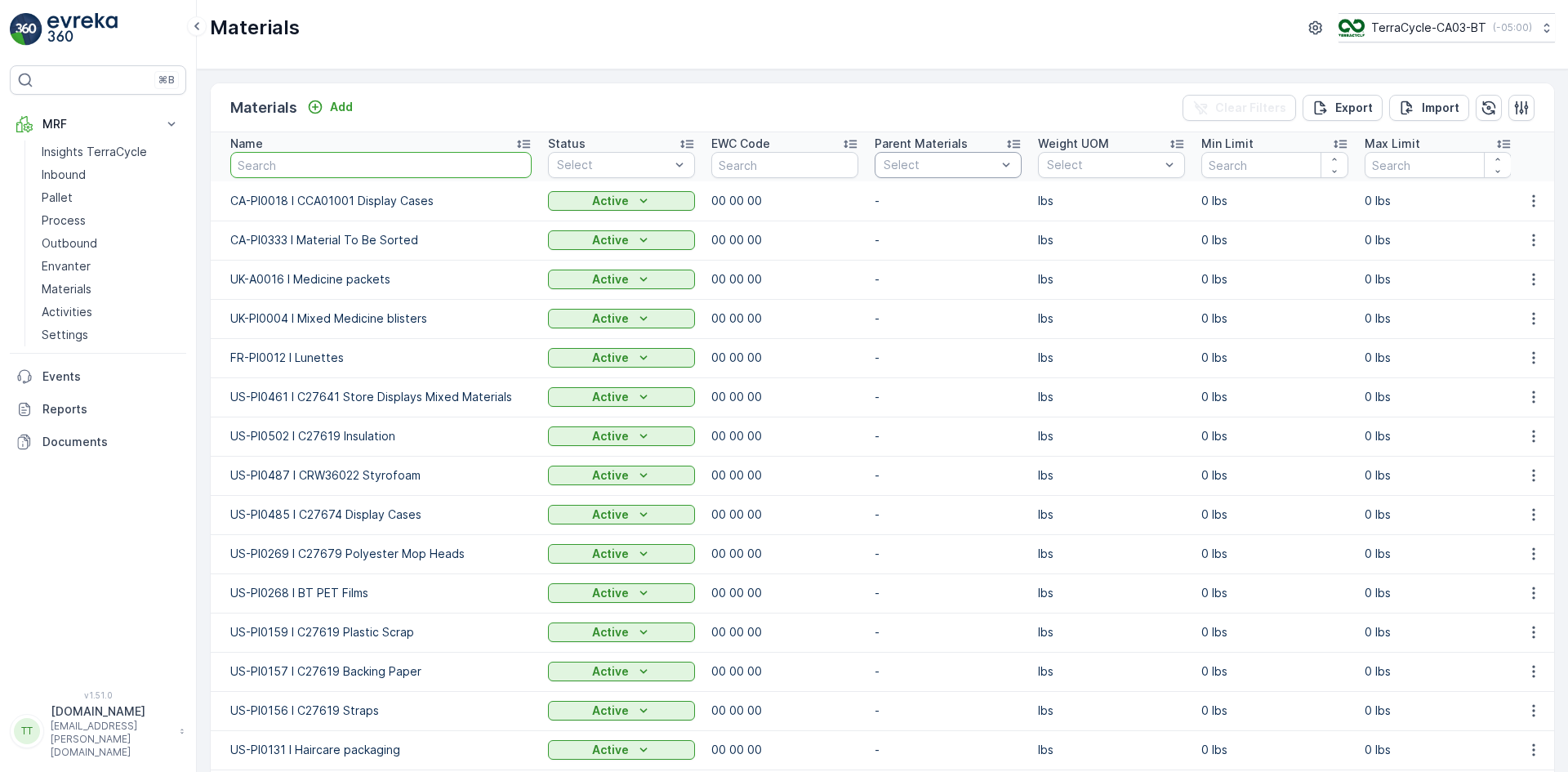
paste input "CA-PI0300 I Aluminium Coffee Capsules"
type input "CA-PI0300 I Aluminium Coffee Capsules"
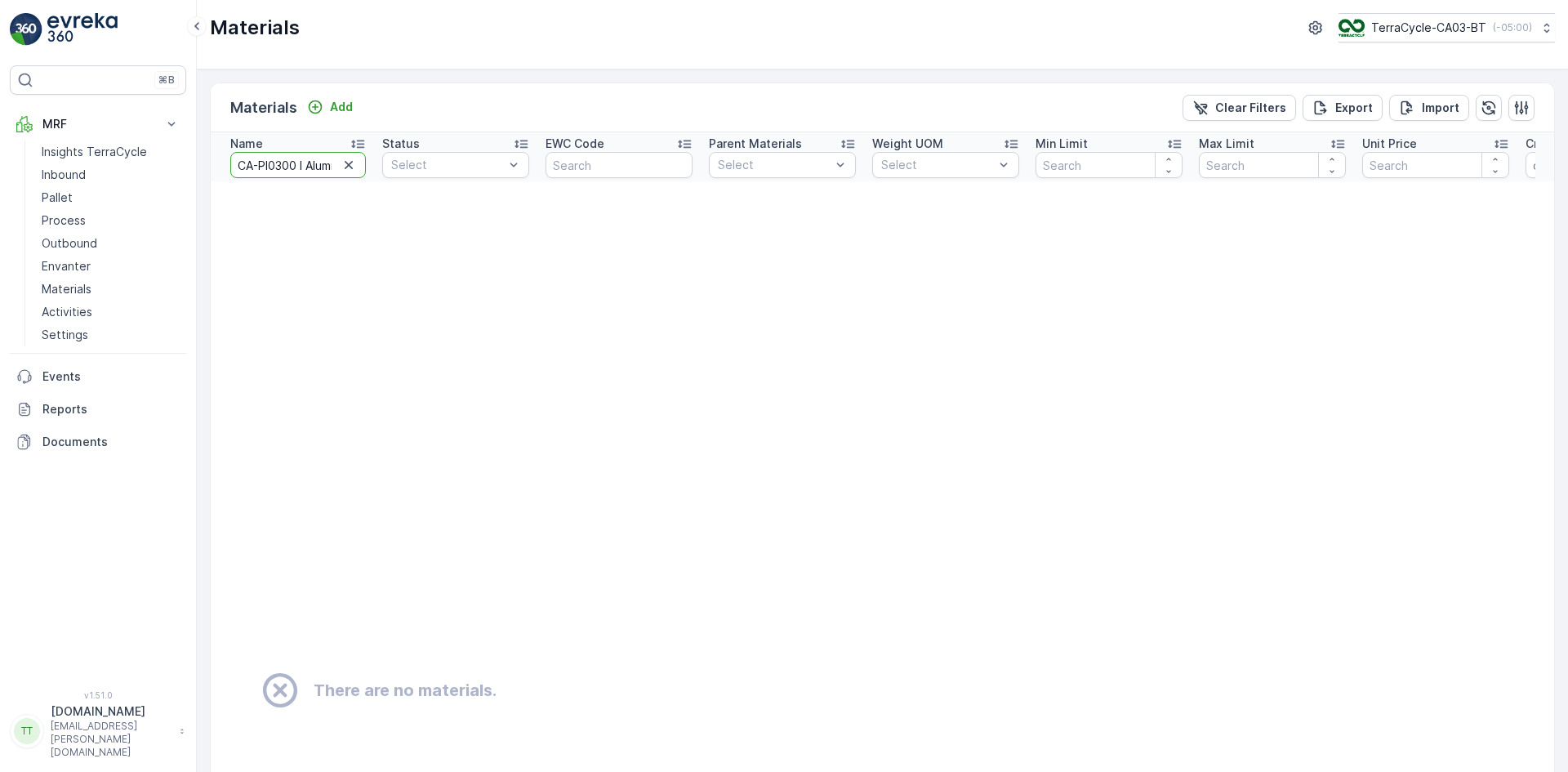
click at [288, 169] on input "CA-PI0300 I Aluminium Coffee Capsules" at bounding box center [298, 164] width 135 height 26
type input "CA-PI0300"
drag, startPoint x: 270, startPoint y: 169, endPoint x: 231, endPoint y: 166, distance: 39.1
click at [231, 166] on input "CA-PI0300" at bounding box center [298, 164] width 135 height 26
type input "0300"
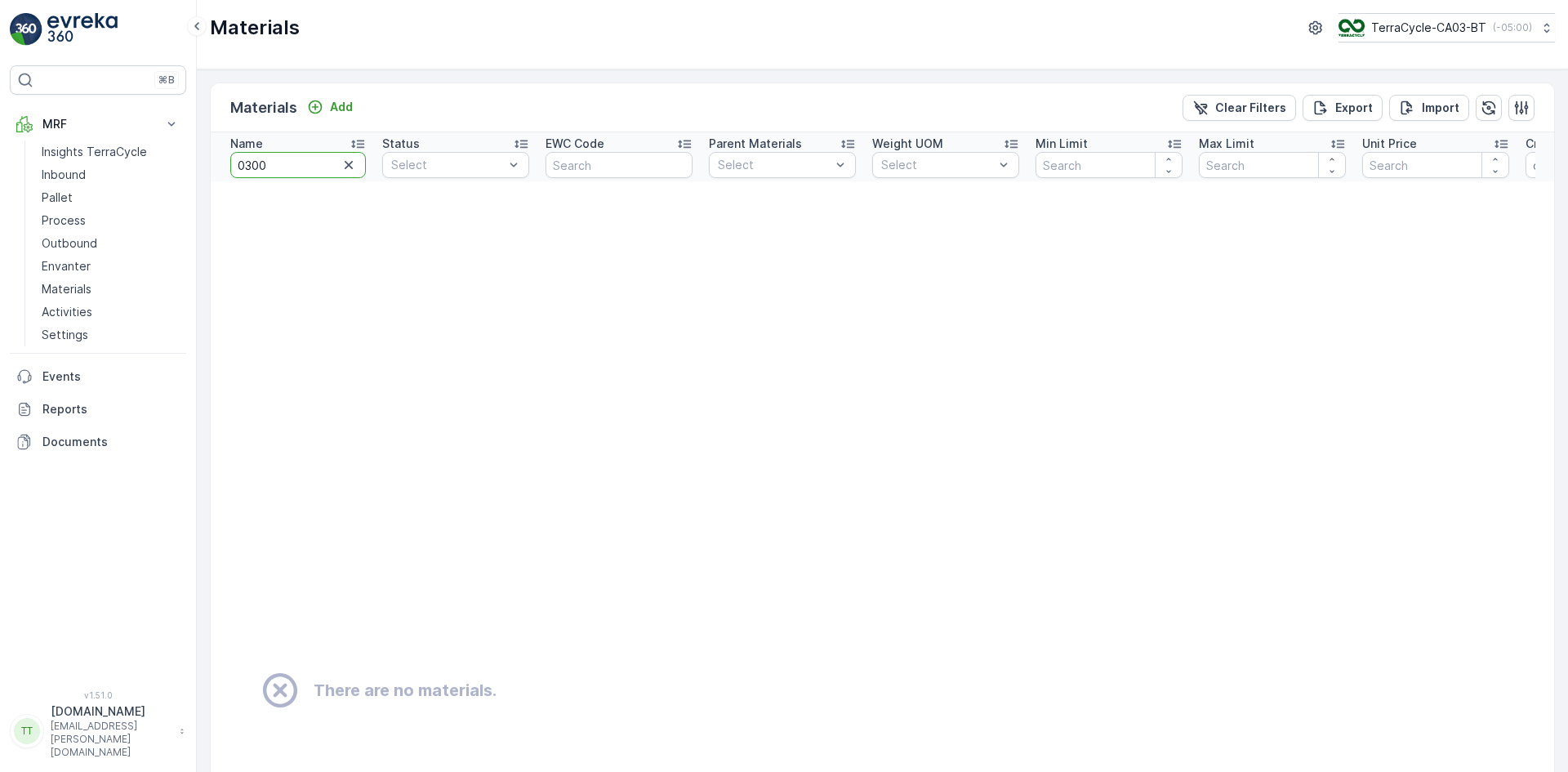
click at [243, 165] on input "0300" at bounding box center [298, 164] width 135 height 26
type input "300"
click at [1427, 28] on p "TerraCycle-CA03-BT" at bounding box center [1427, 28] width 115 height 16
type input "fti"
click at [1357, 97] on span "TerraCycle-CA01-FTI" at bounding box center [1406, 100] width 116 height 16
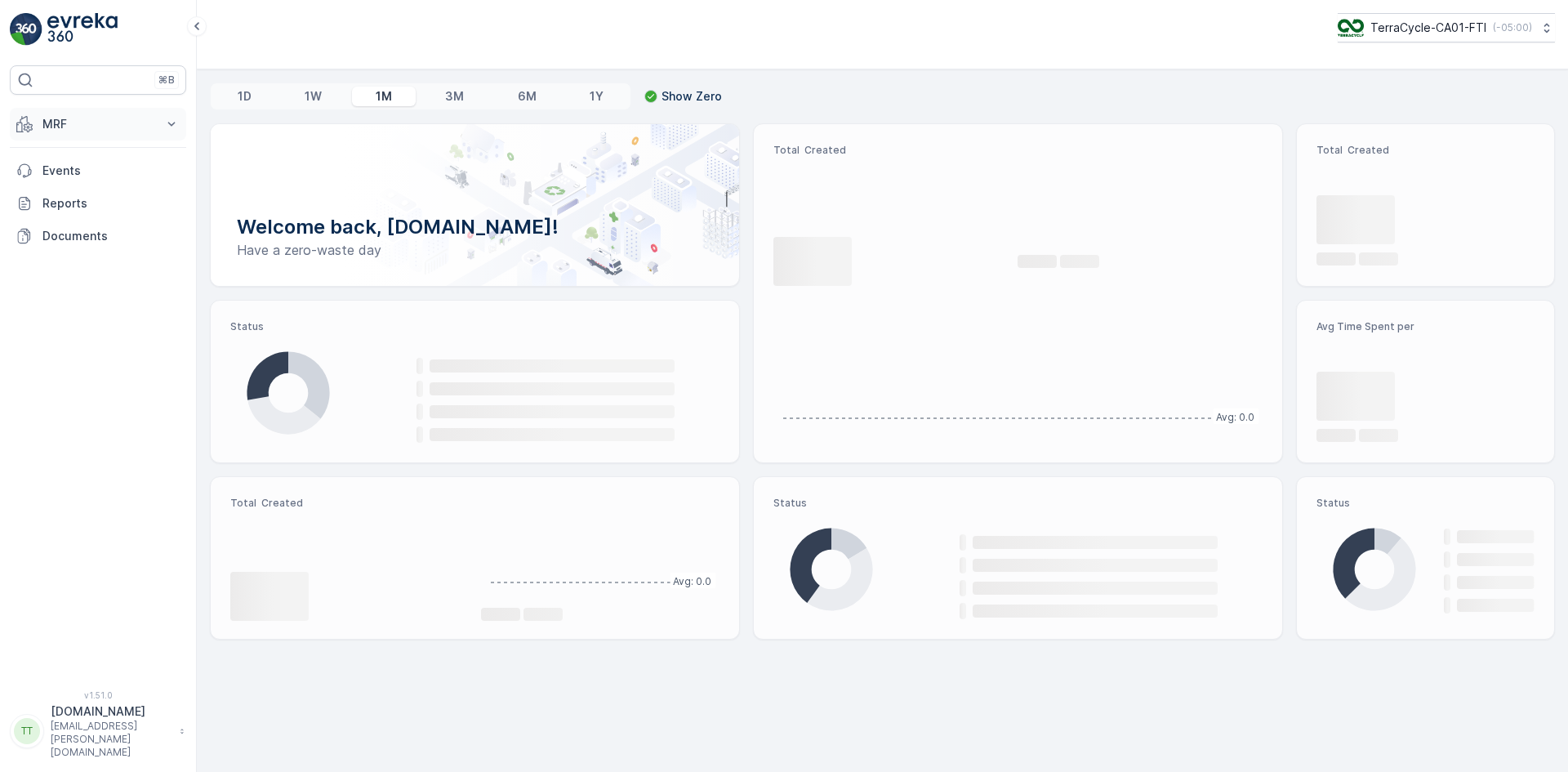
click at [59, 121] on p "MRF" at bounding box center [98, 124] width 111 height 16
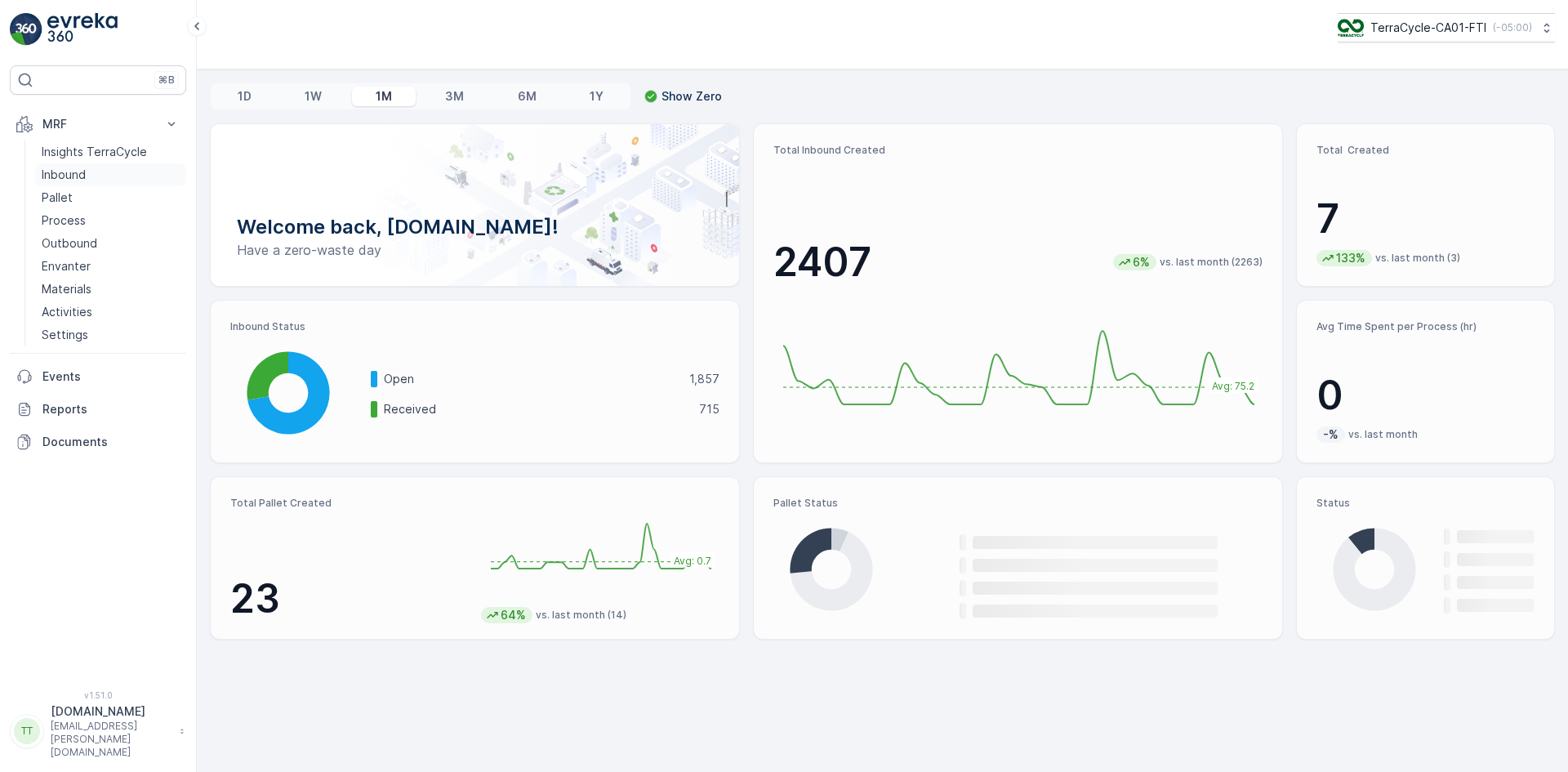
click at [70, 176] on p "Inbound" at bounding box center [64, 174] width 44 height 16
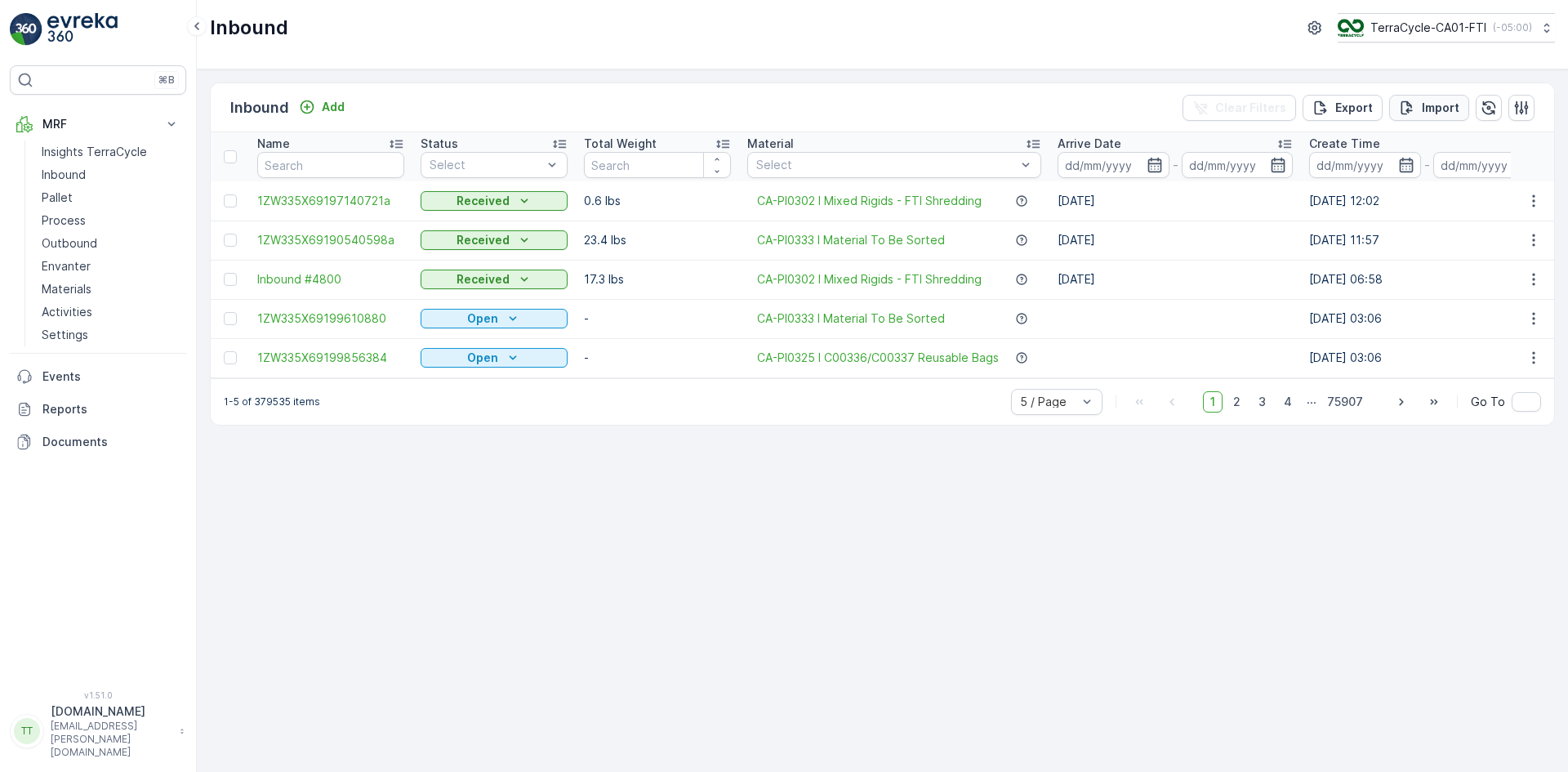
click at [1446, 108] on p "Import" at bounding box center [1439, 108] width 37 height 16
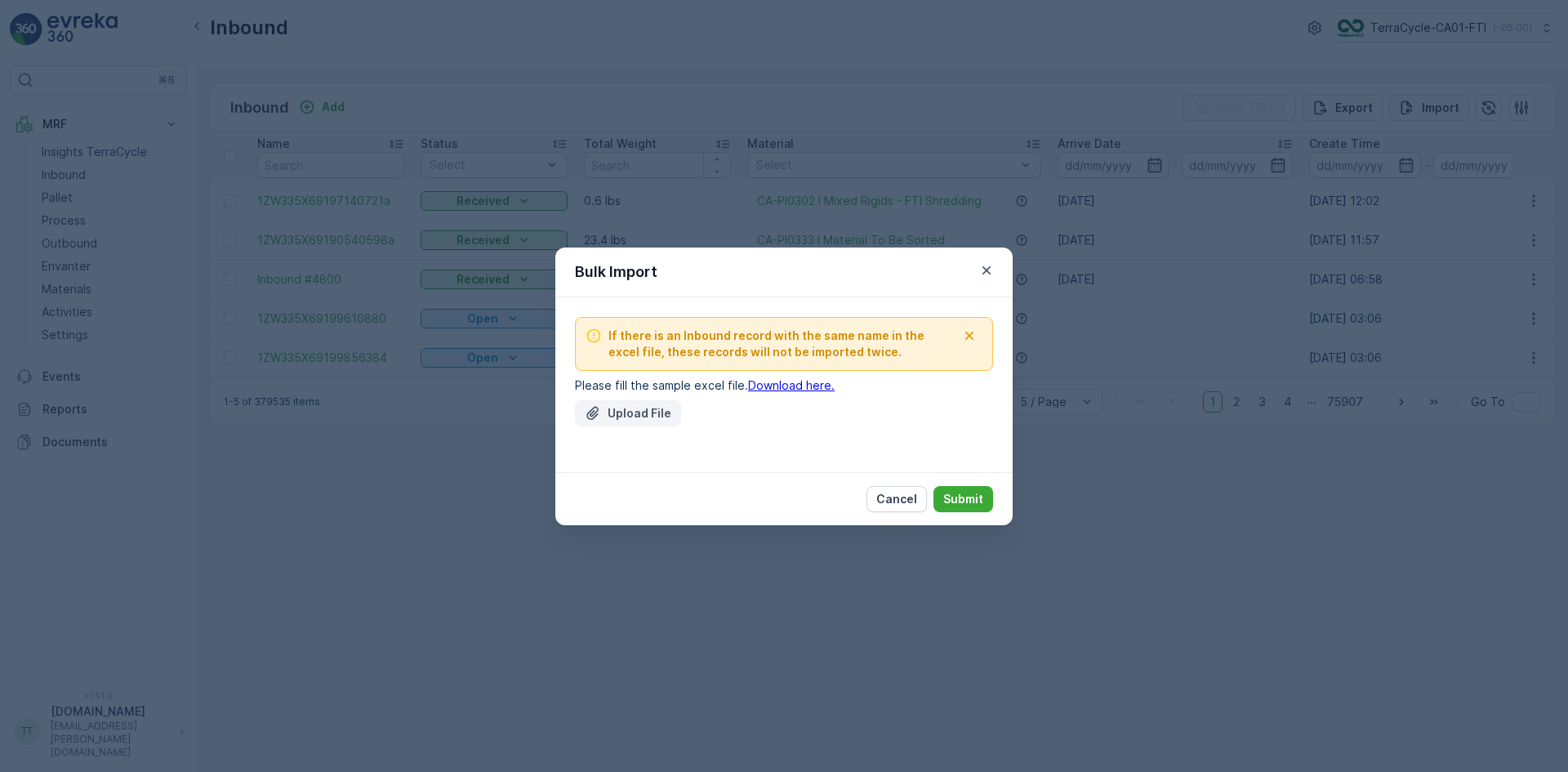
click at [626, 416] on p "Upload File" at bounding box center [639, 413] width 64 height 16
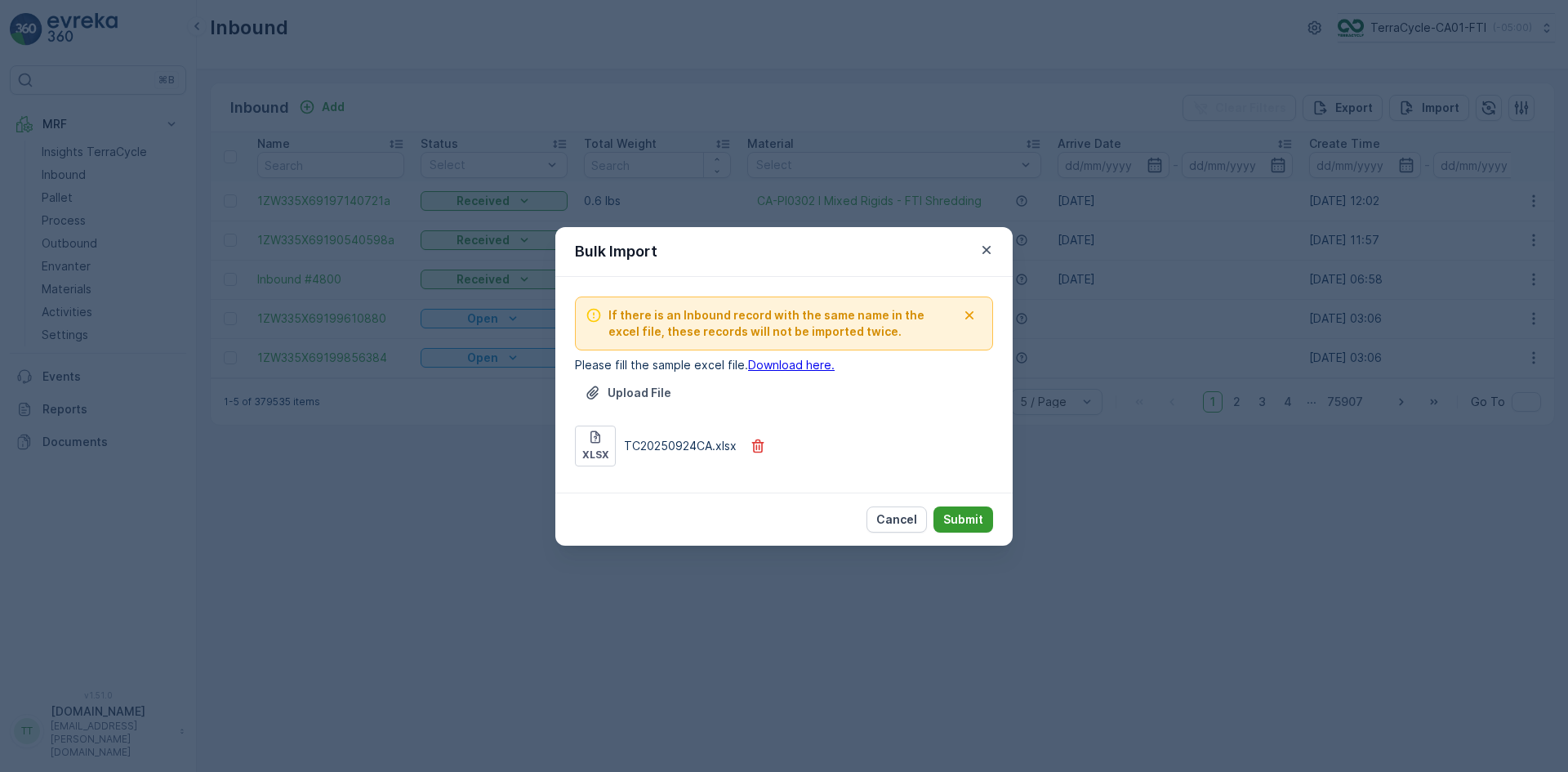
click at [967, 515] on p "Submit" at bounding box center [963, 519] width 40 height 16
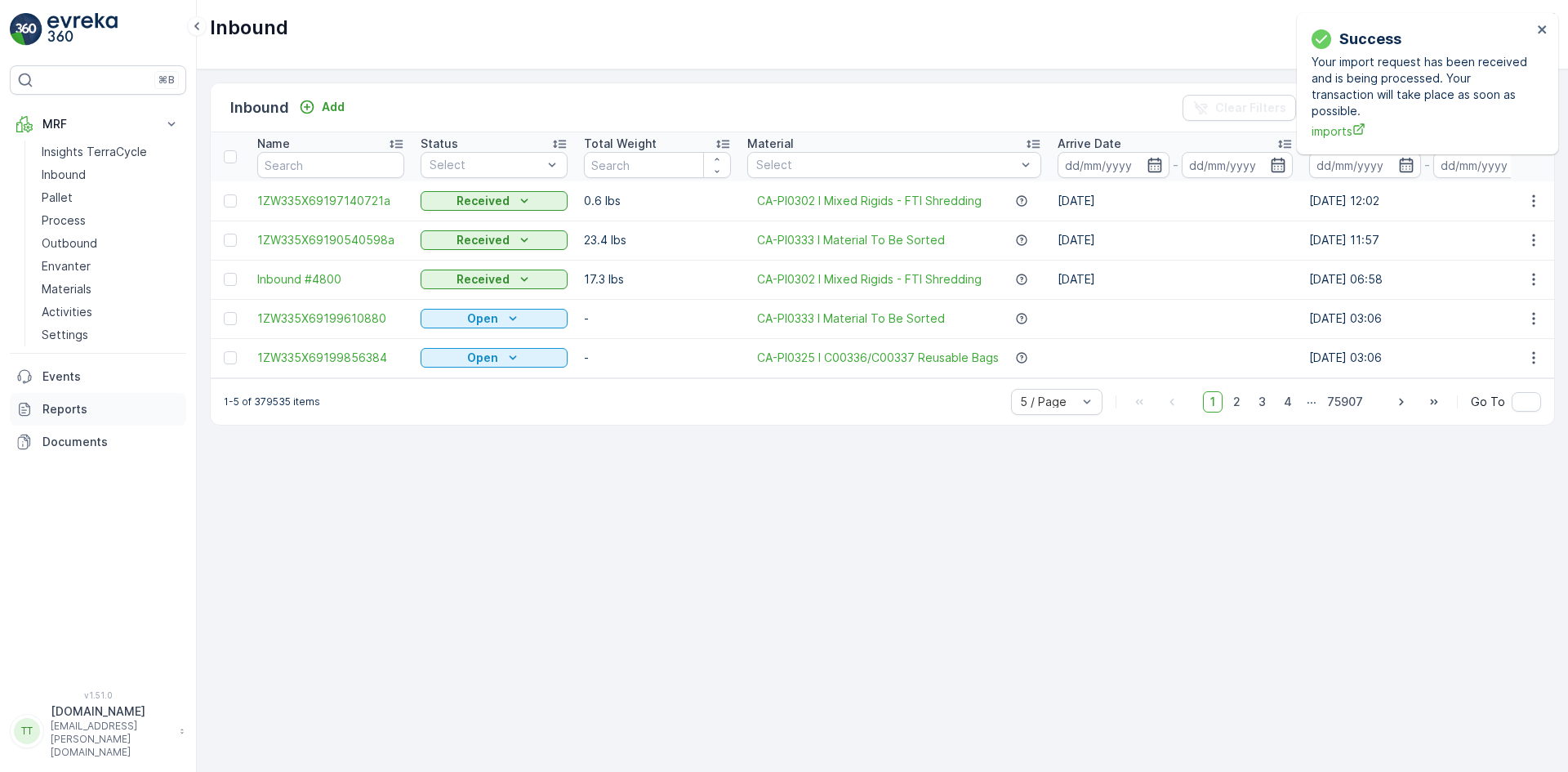
click at [99, 409] on p "Reports" at bounding box center [111, 409] width 137 height 16
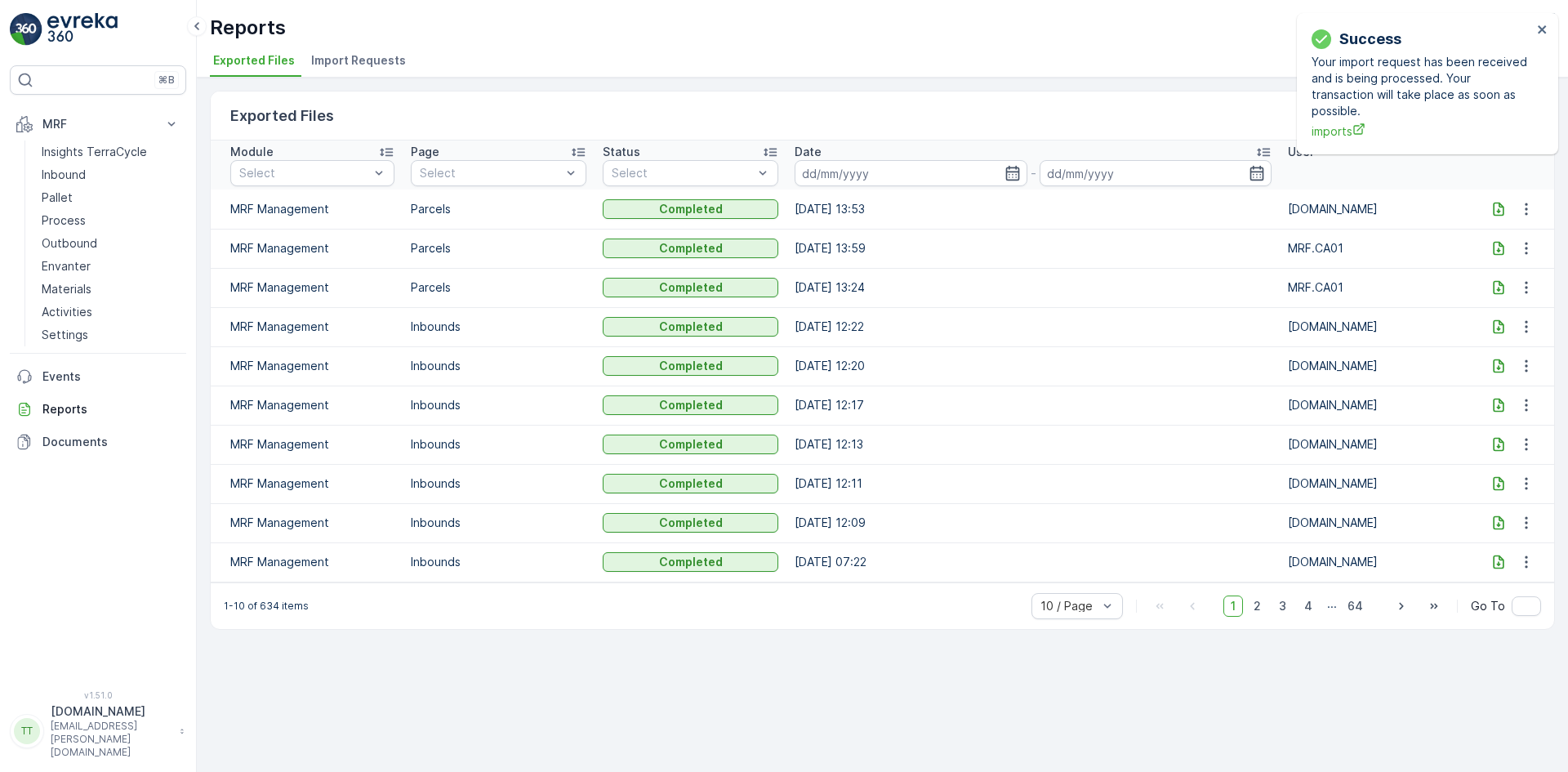
click at [376, 65] on span "Import Requests" at bounding box center [358, 60] width 94 height 16
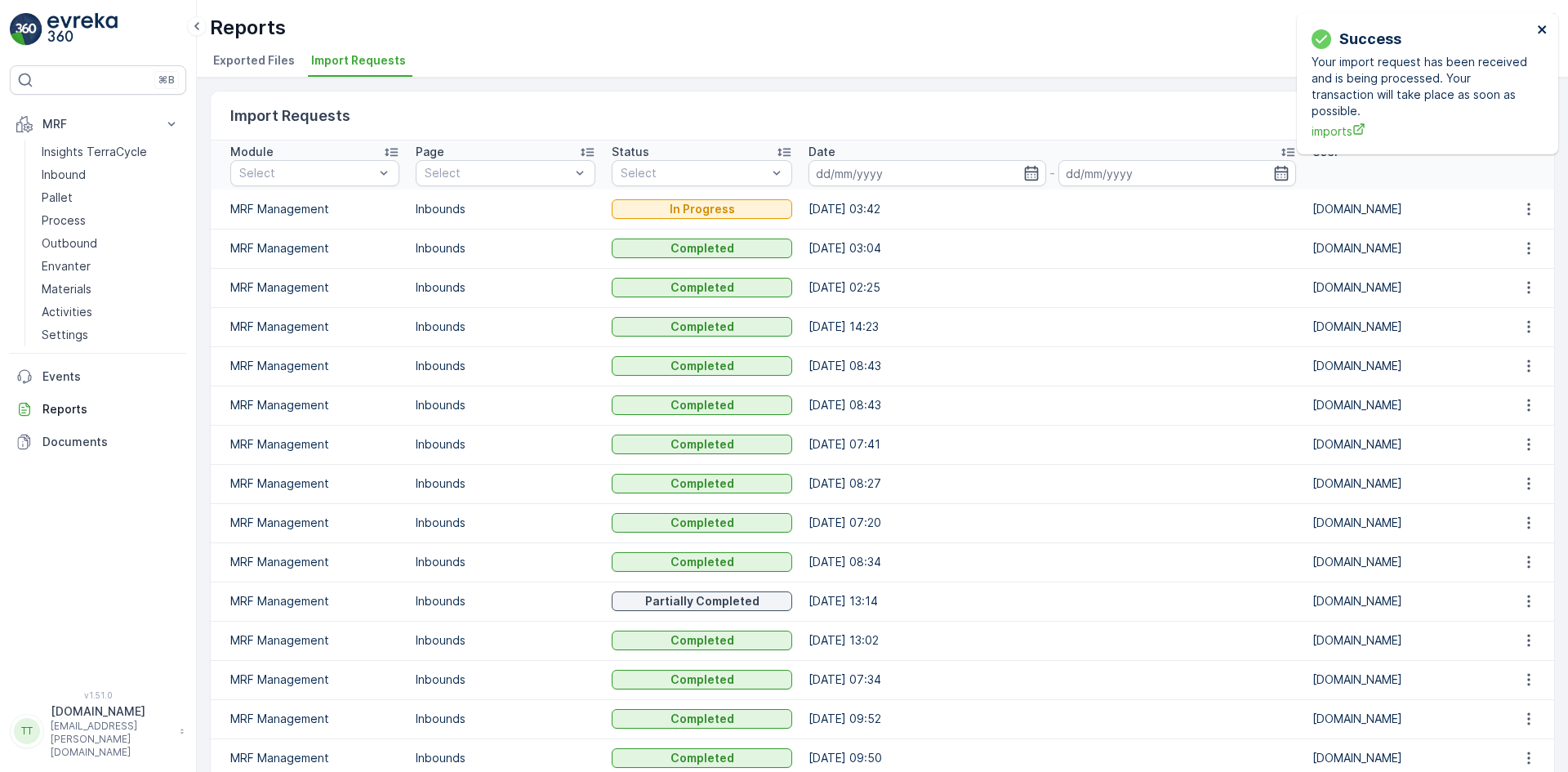
click at [1543, 28] on icon "close" at bounding box center [1541, 30] width 9 height 9
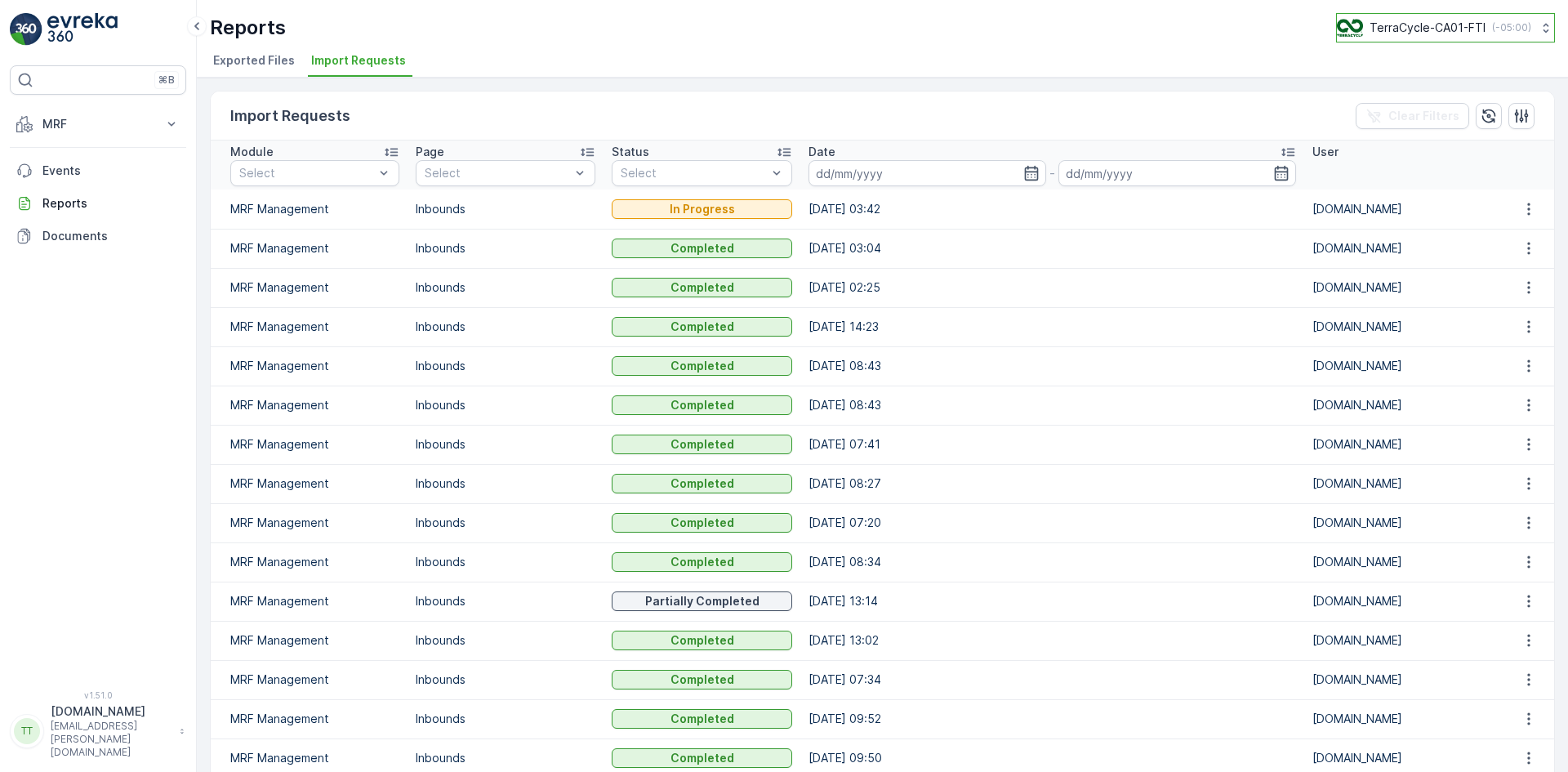
click at [1428, 27] on p "TerraCycle-CA01-FTI" at bounding box center [1427, 28] width 116 height 16
type input "bt"
click at [1408, 93] on span "TerraCycle-CA03-BT" at bounding box center [1404, 100] width 115 height 16
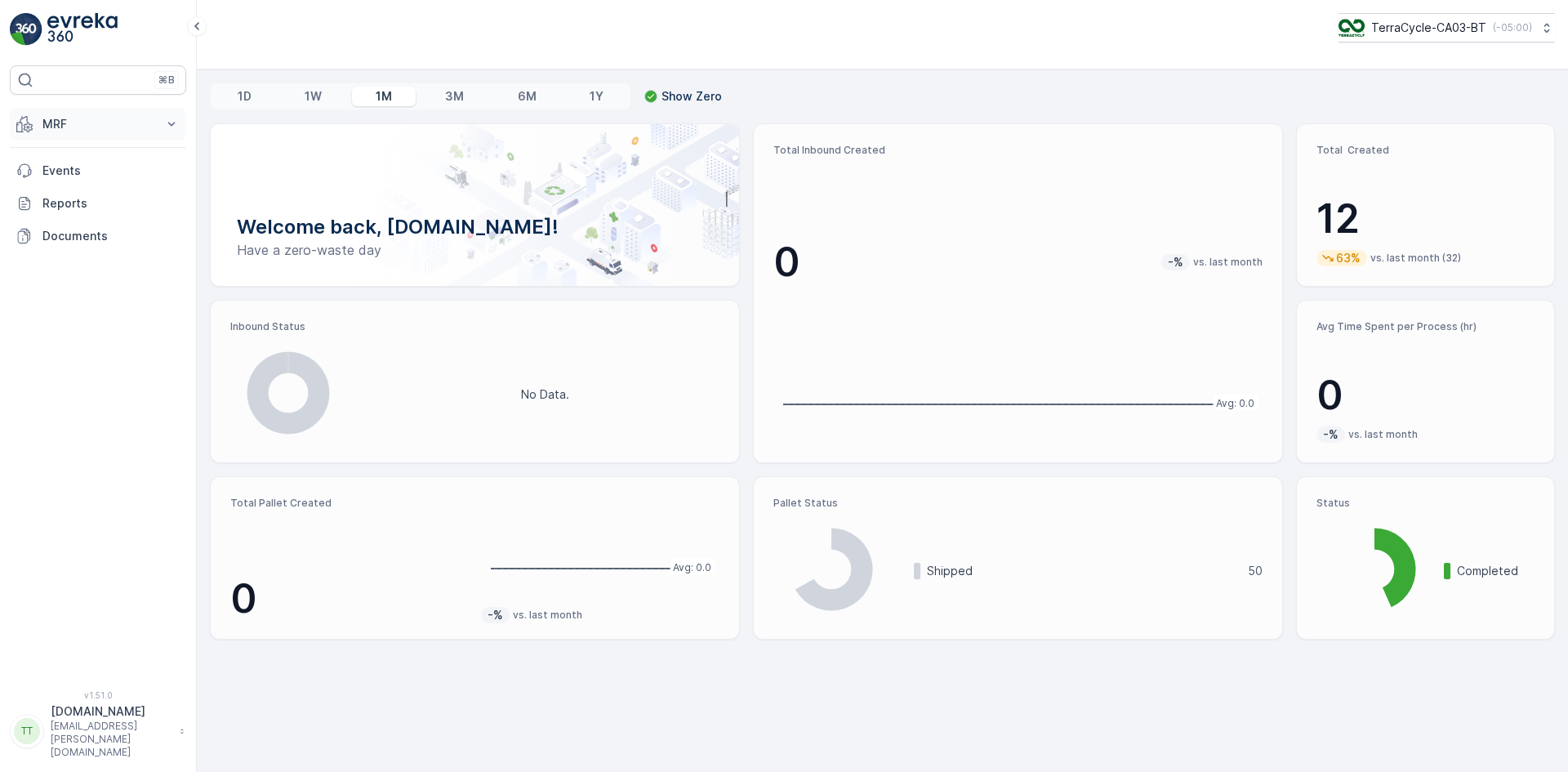
click at [68, 131] on p "MRF" at bounding box center [98, 124] width 111 height 16
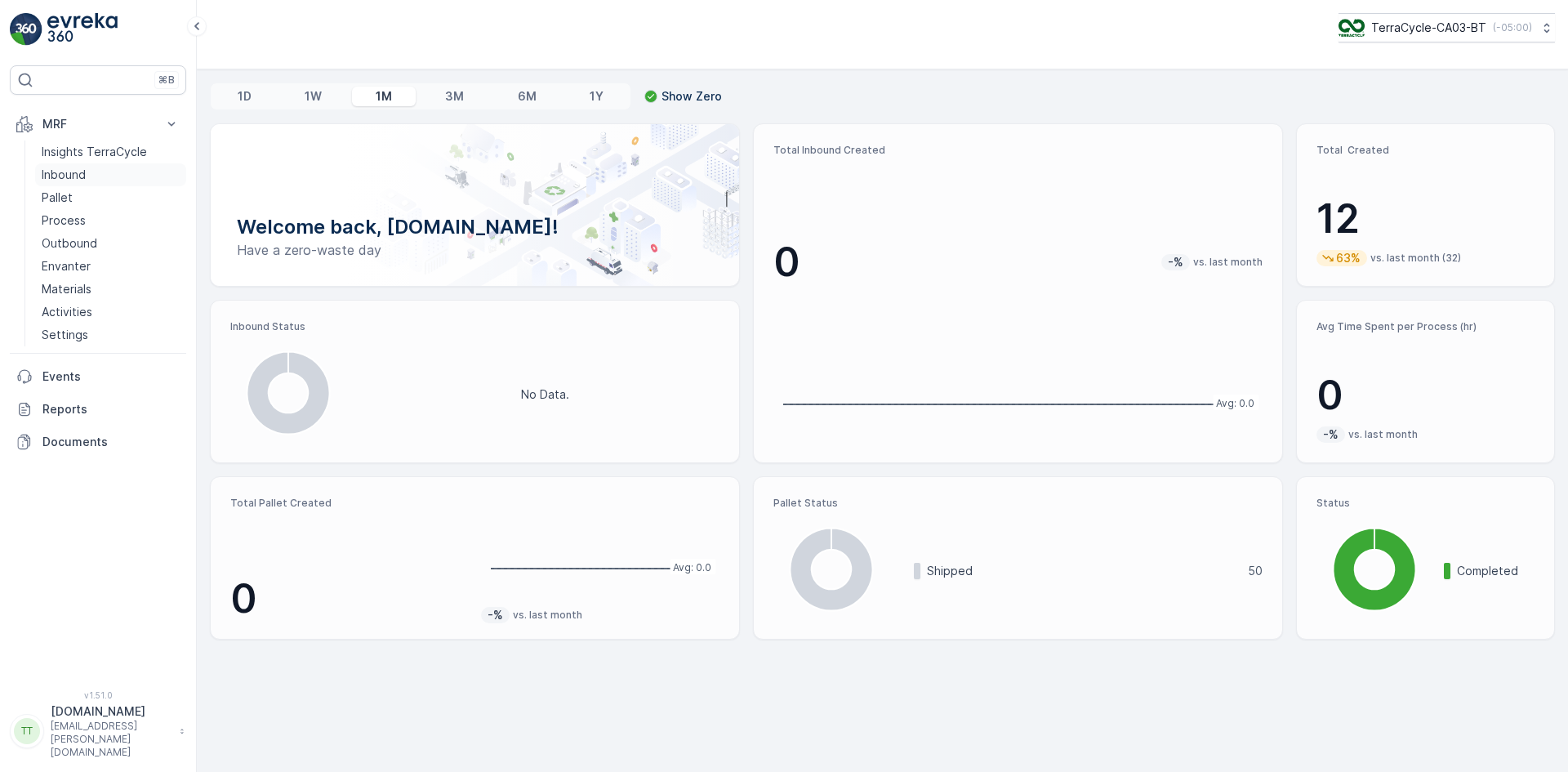
click at [83, 173] on p "Inbound" at bounding box center [64, 174] width 44 height 16
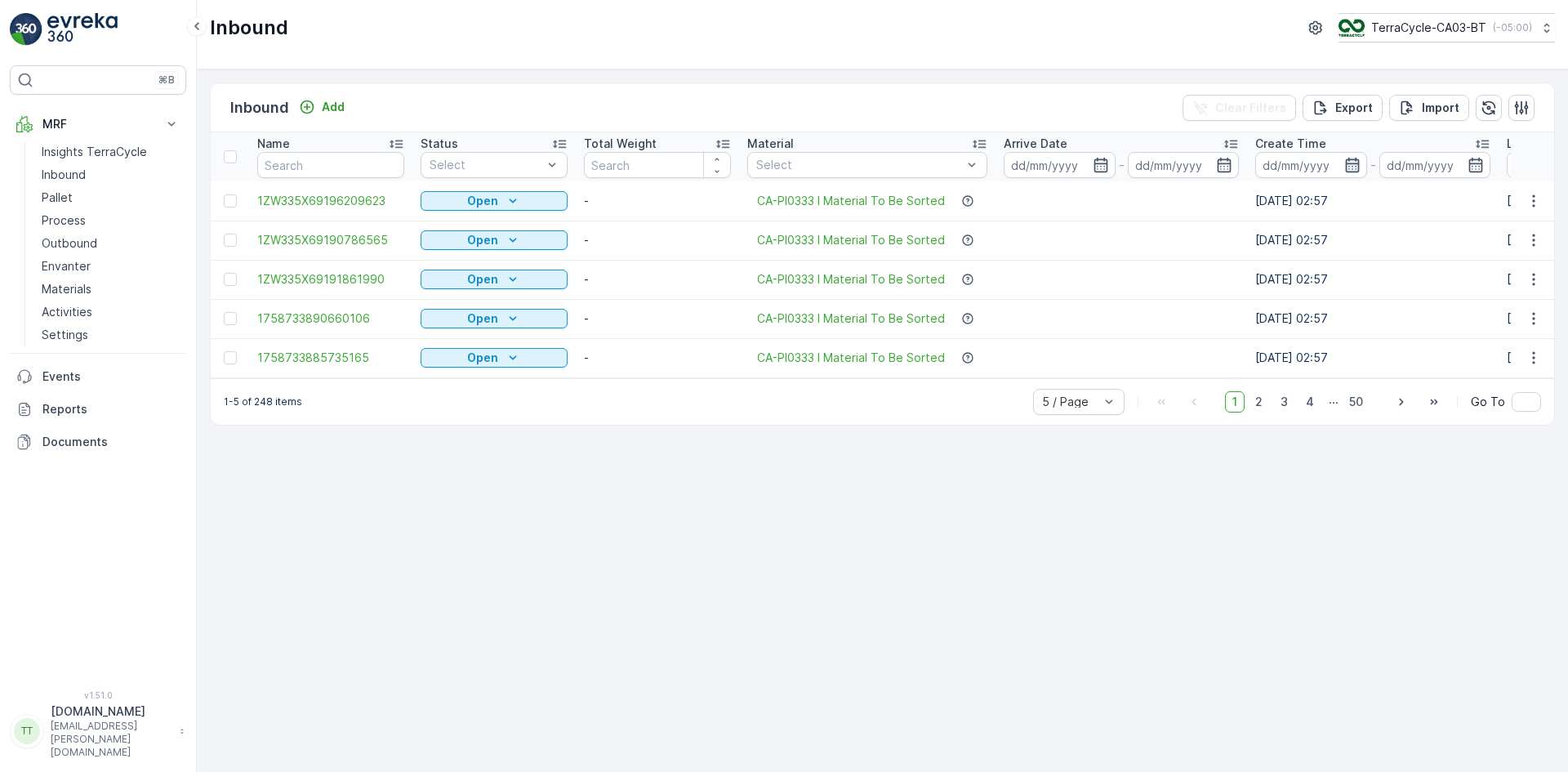
click at [1351, 166] on icon "button" at bounding box center [1352, 164] width 14 height 14
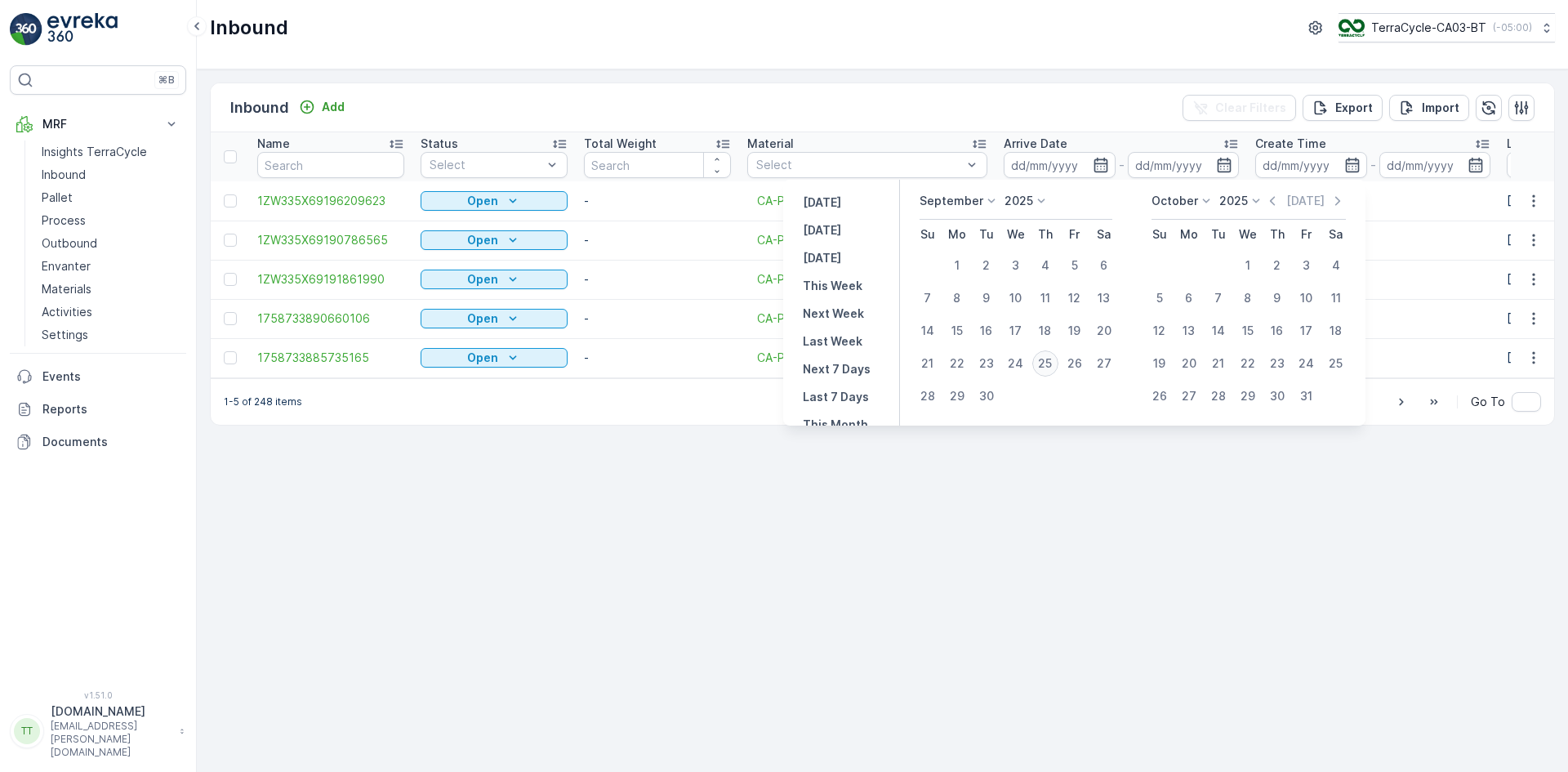
click at [1049, 363] on div "25" at bounding box center [1044, 363] width 26 height 26
type input "25.09.2025"
click at [1049, 363] on div "25" at bounding box center [1044, 363] width 26 height 26
type input "25.09.2025"
click at [1105, 480] on div "Inbound Add Clear Filters Export Import Name Status Select Total Weight Materia…" at bounding box center [882, 420] width 1371 height 702
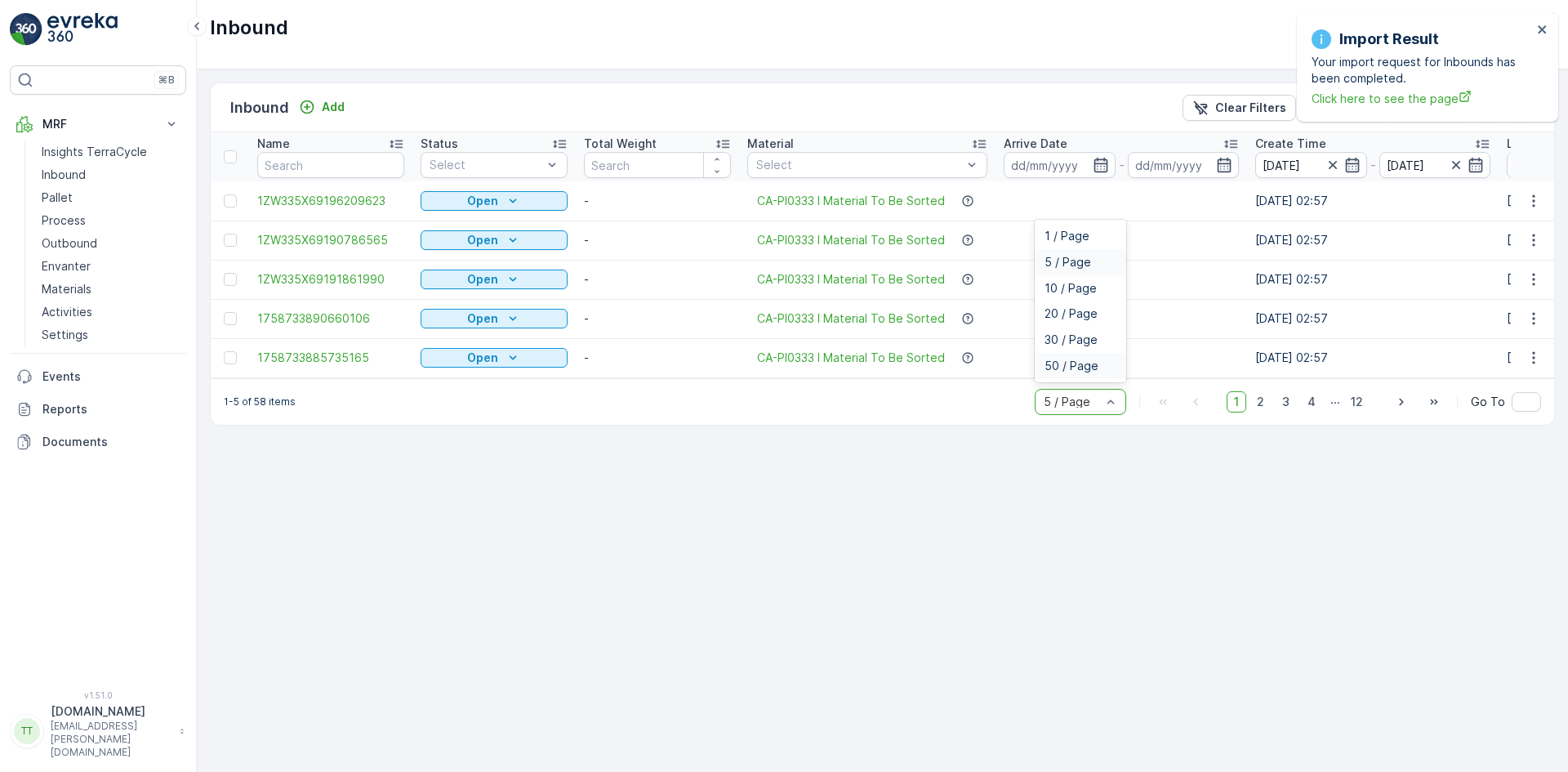
click at [1070, 373] on span "50 / Page" at bounding box center [1071, 366] width 54 height 13
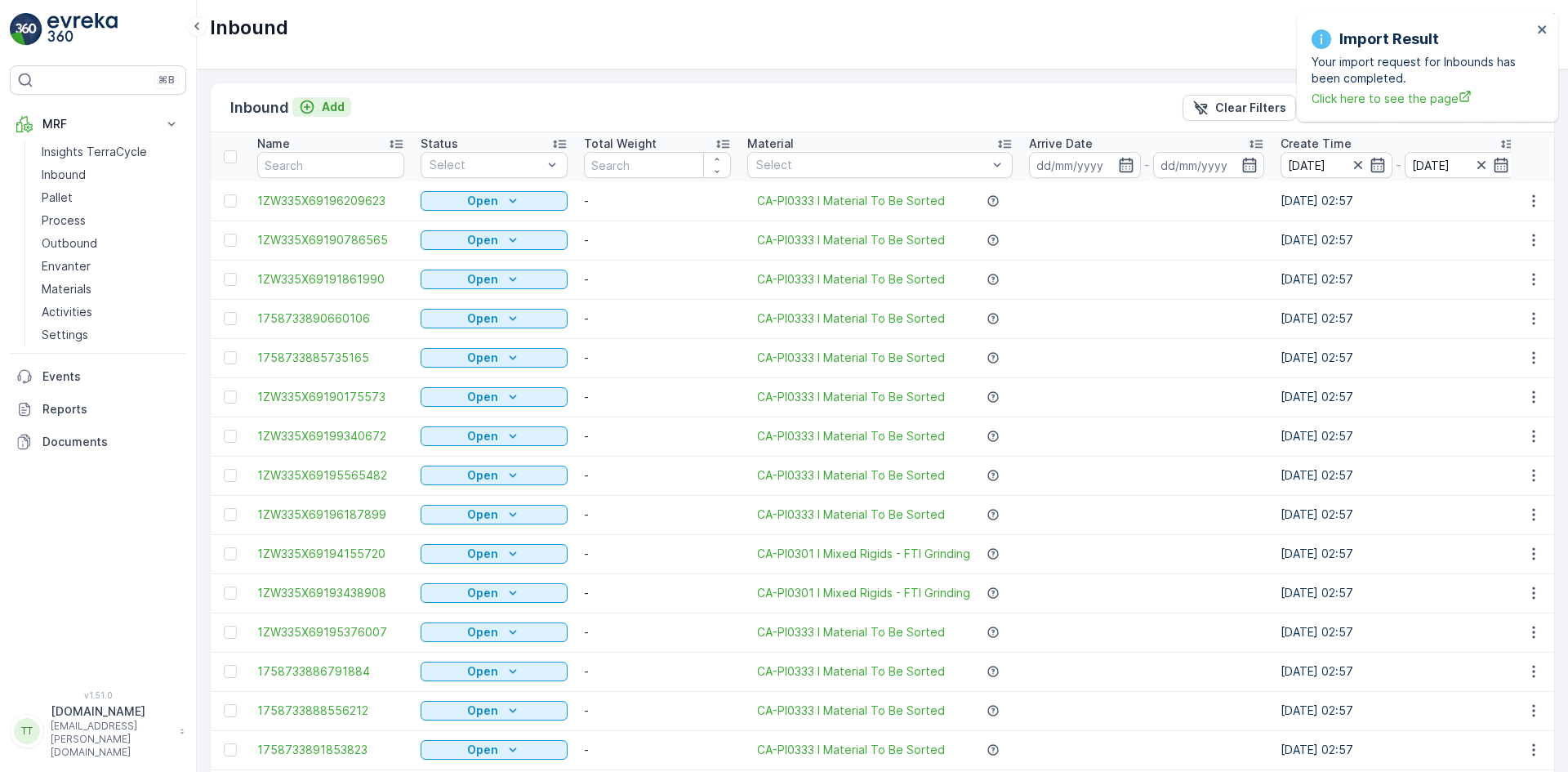
click at [332, 105] on p "Add" at bounding box center [333, 107] width 23 height 16
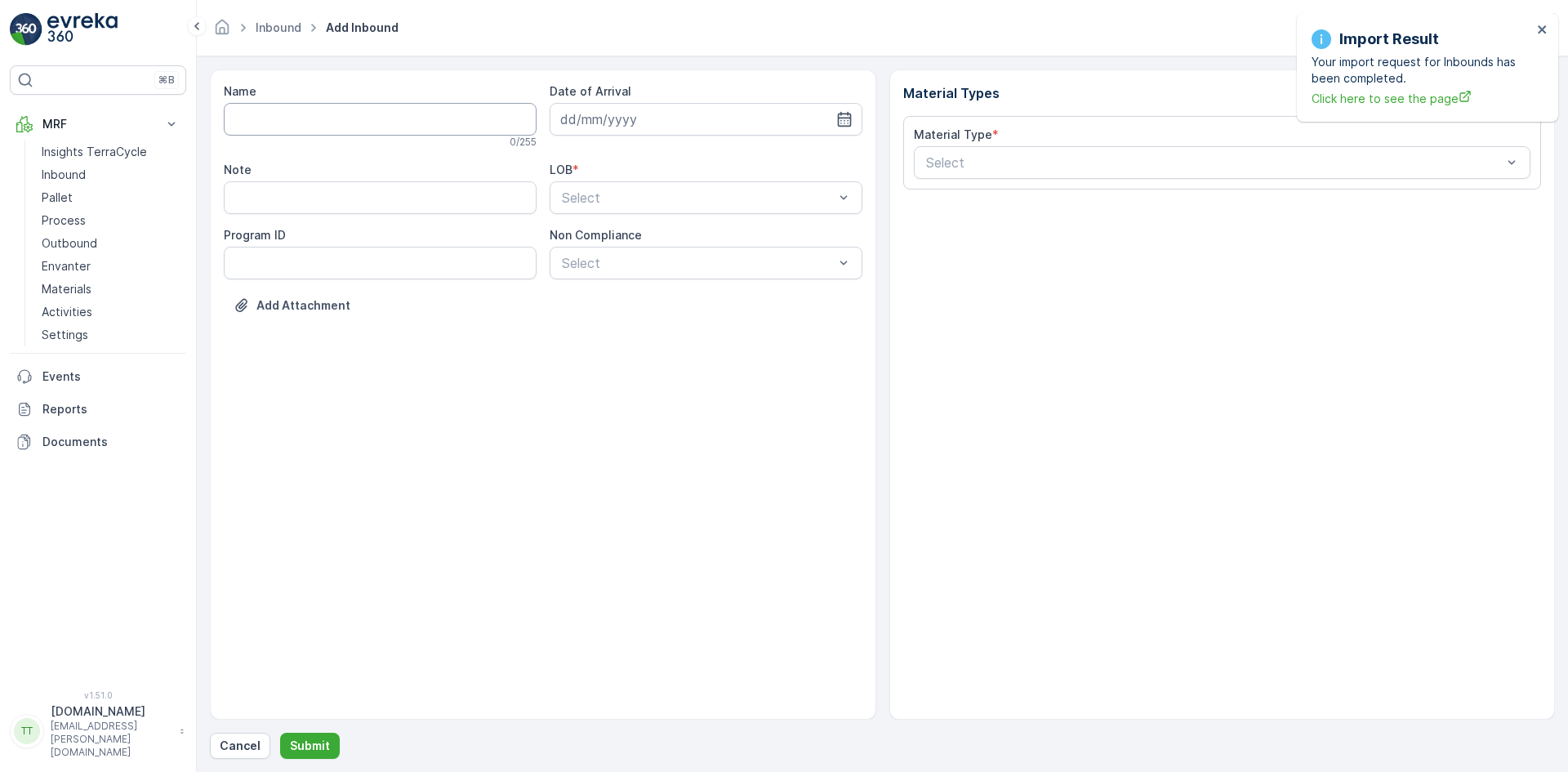
click at [323, 122] on input "Name" at bounding box center [380, 119] width 312 height 32
type input "test"
type input "00"
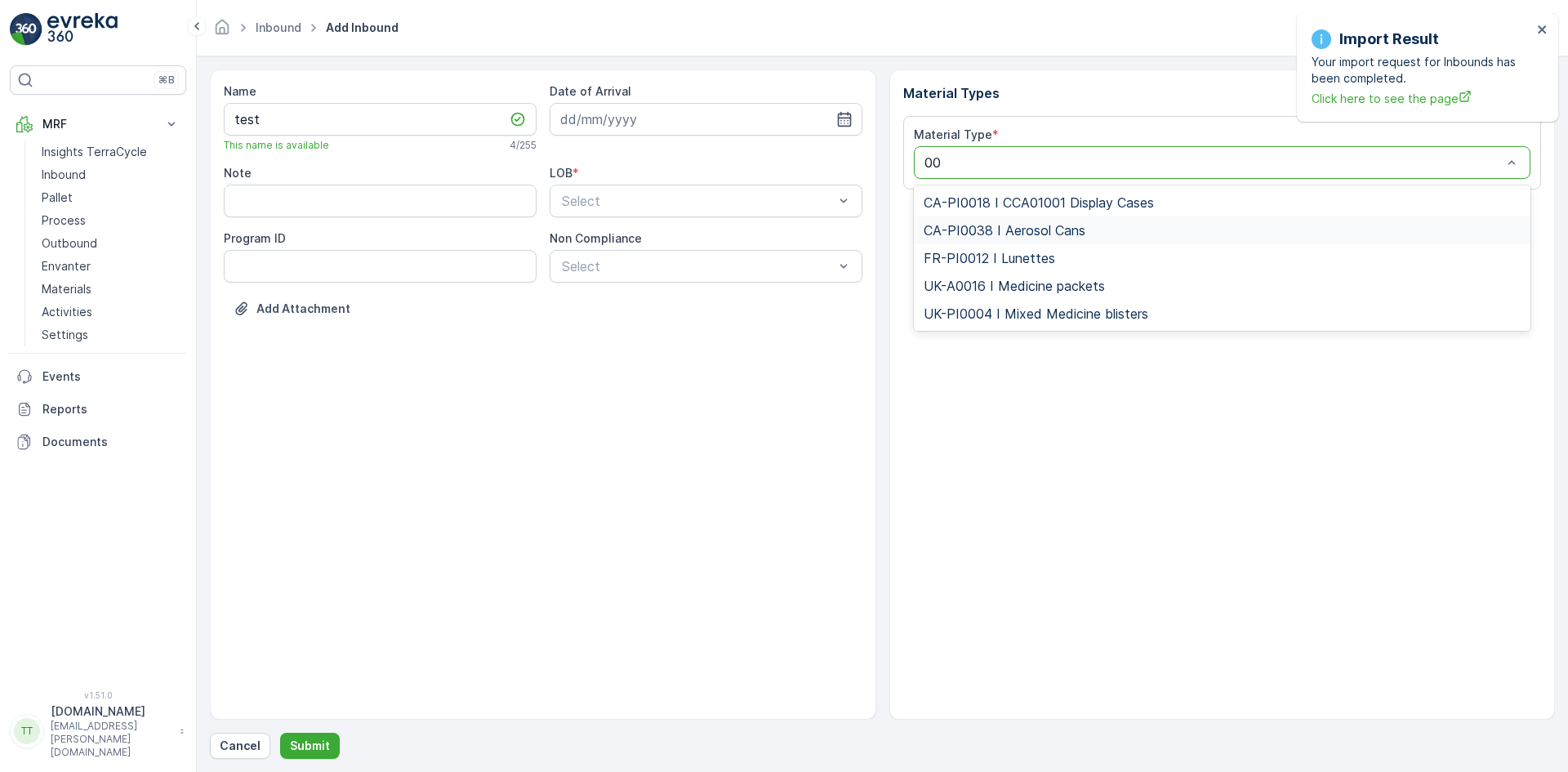
click at [964, 225] on span "CA-PI0038 I Aerosol Cans" at bounding box center [1004, 230] width 162 height 14
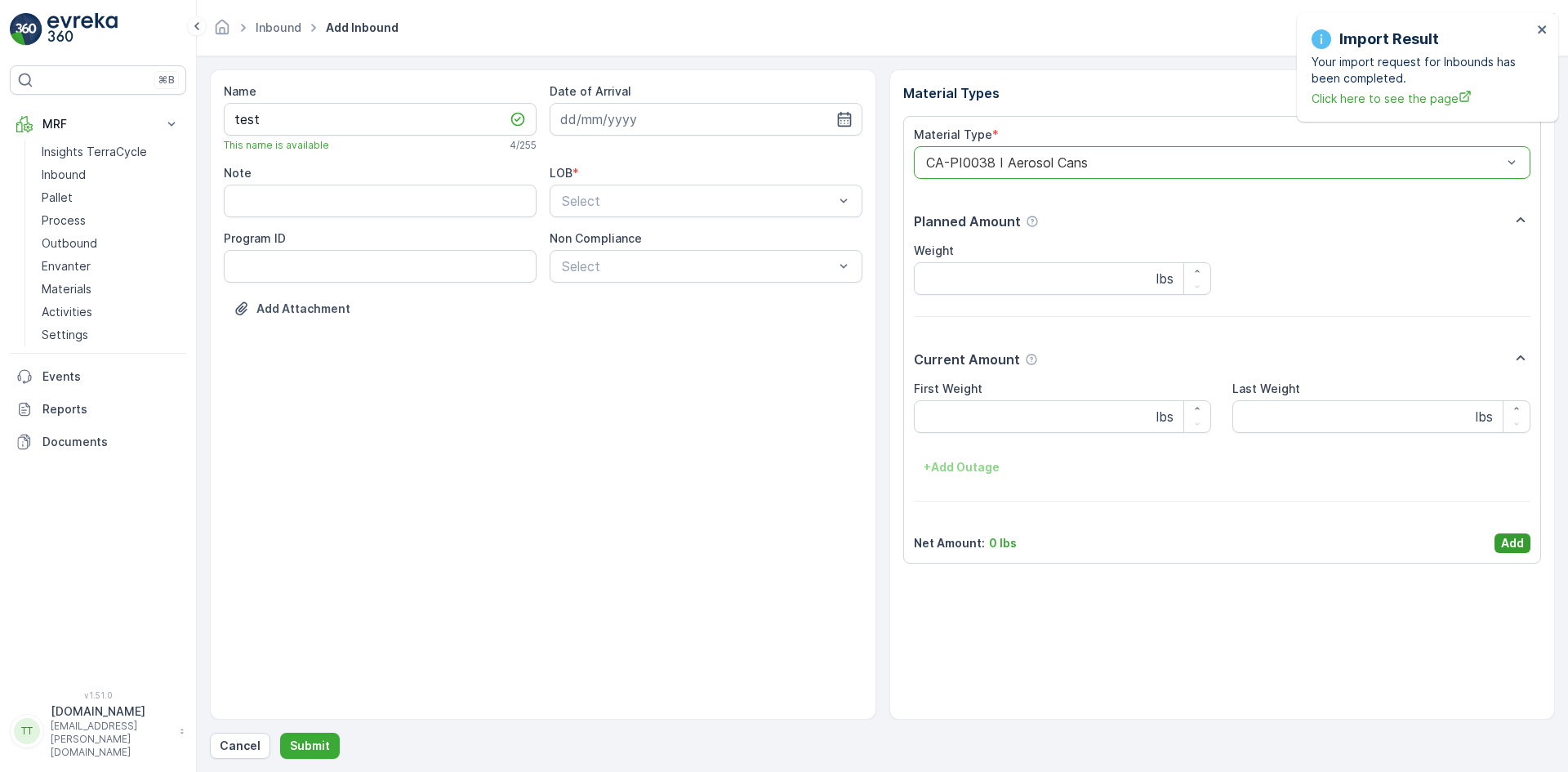
click at [1520, 541] on p "Add" at bounding box center [1512, 542] width 23 height 16
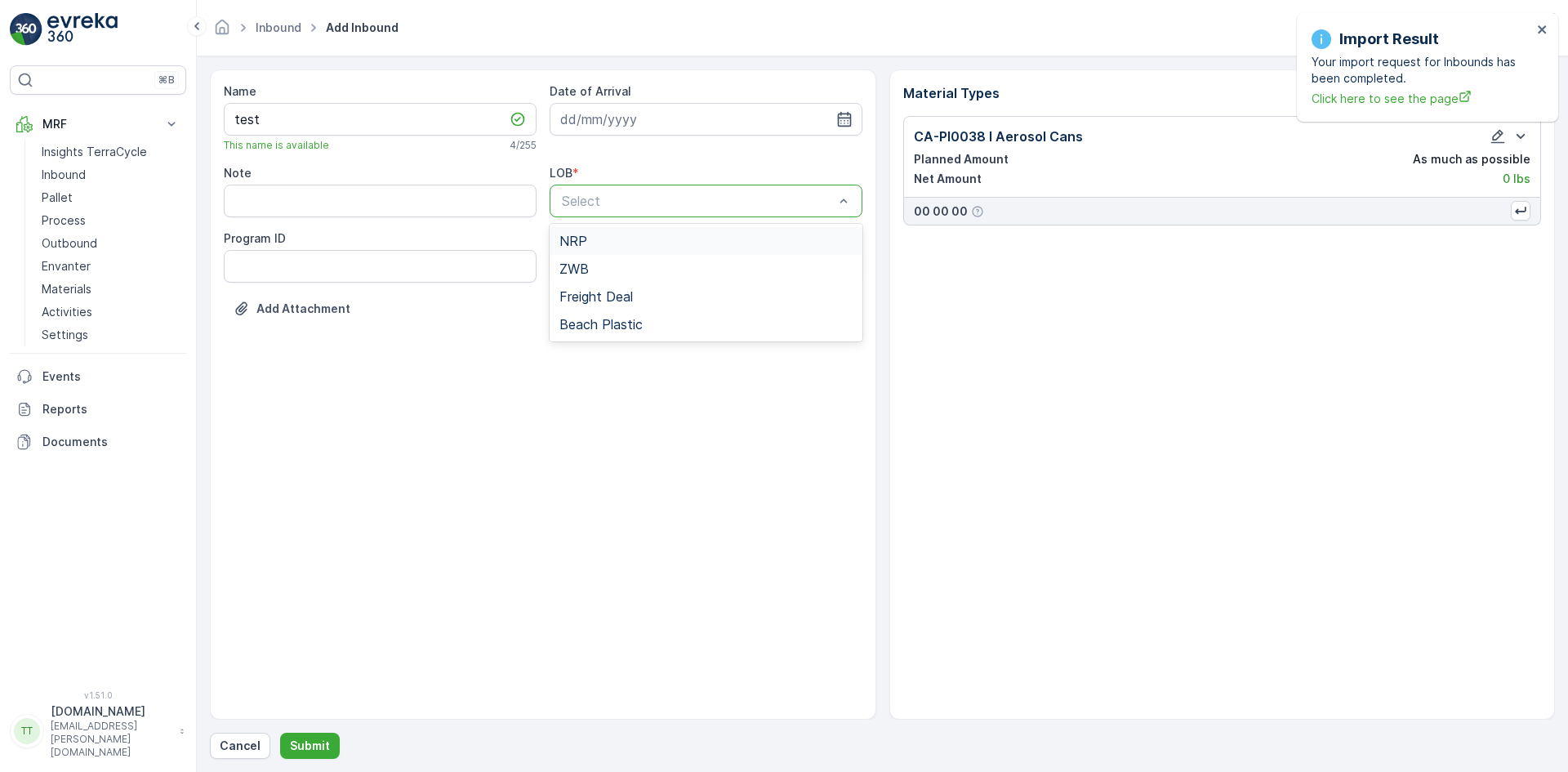
click at [593, 240] on div "NRP" at bounding box center [706, 240] width 293 height 14
click at [321, 746] on p "Submit" at bounding box center [310, 745] width 40 height 16
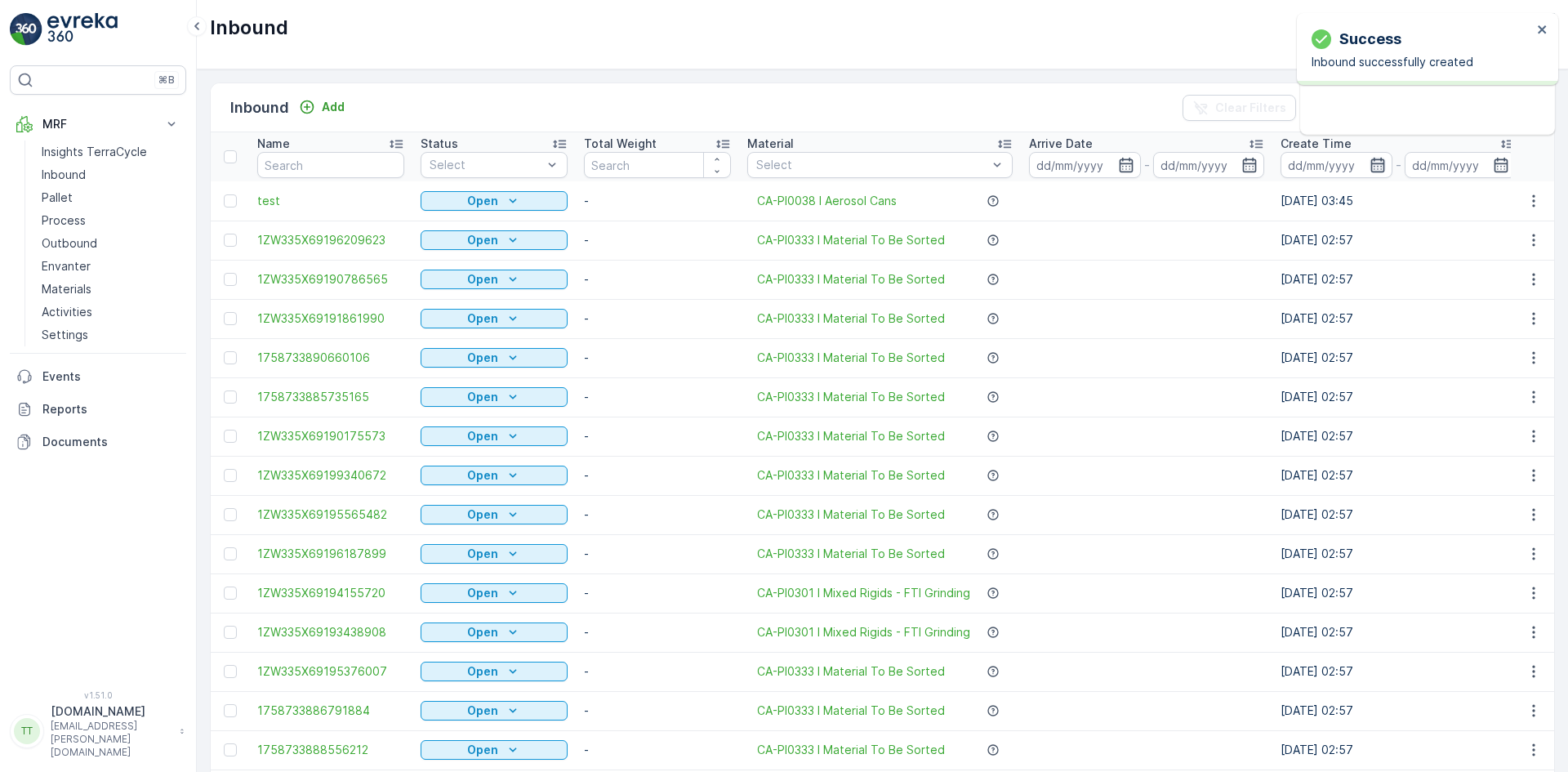
click at [1386, 166] on icon "button" at bounding box center [1377, 165] width 16 height 16
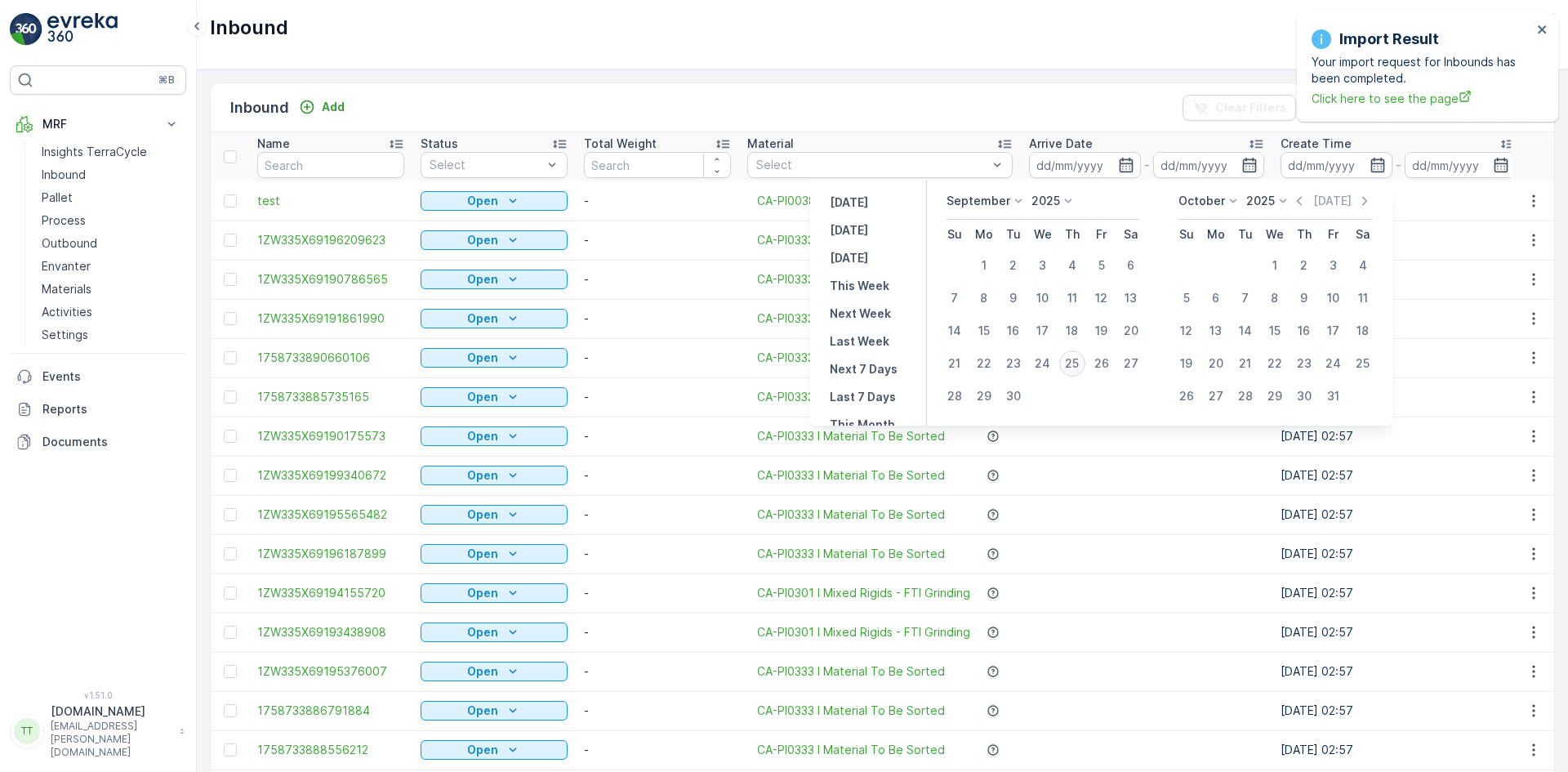
click at [1077, 364] on div "25" at bounding box center [1072, 363] width 26 height 26
type input "25.09.2025"
click at [1077, 364] on div "25" at bounding box center [1072, 363] width 26 height 26
type input "25.09.2025"
click at [1068, 87] on div "Inbound Add Clear Filters Export Import" at bounding box center [882, 107] width 1343 height 49
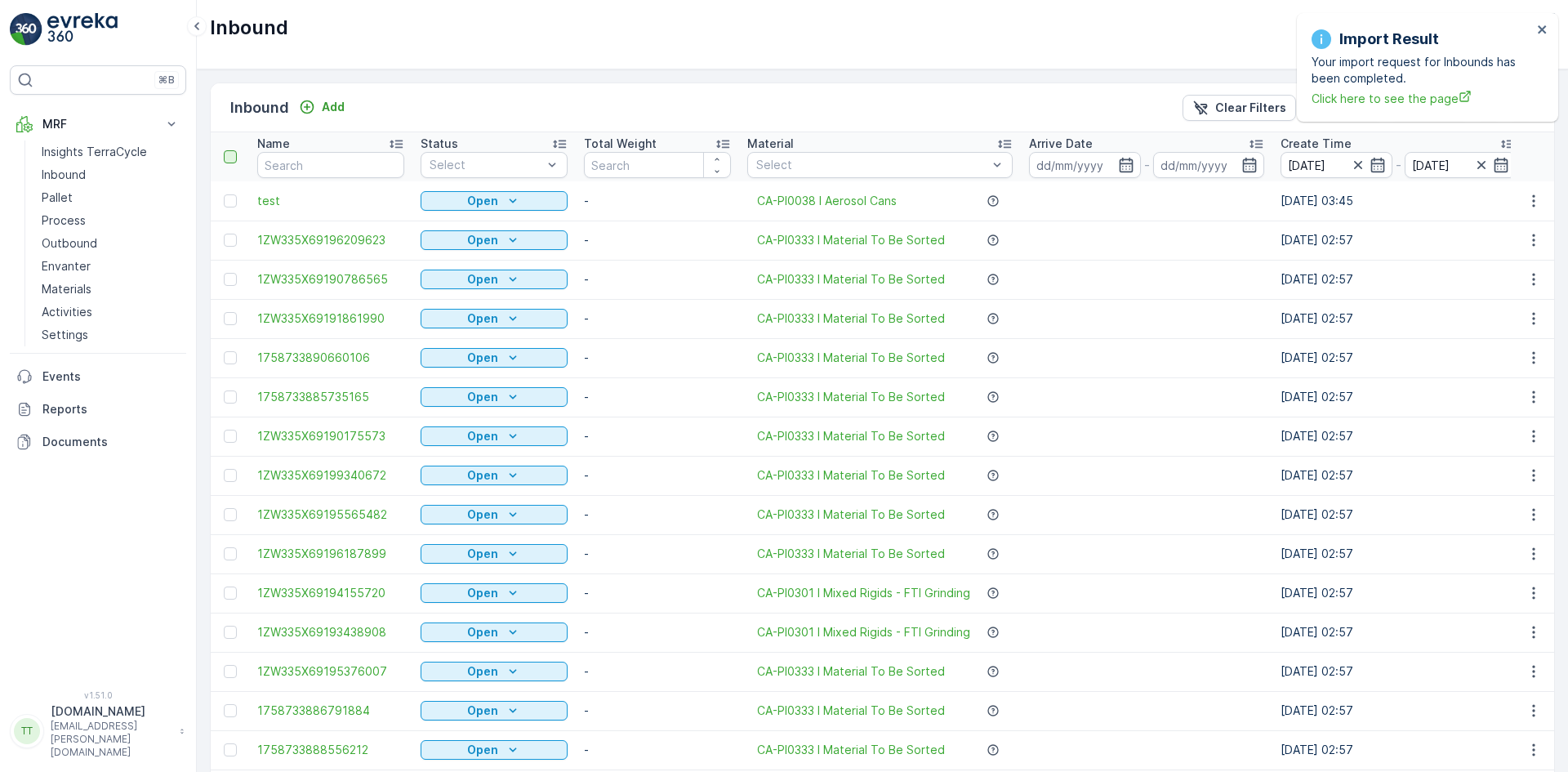
click at [229, 154] on div at bounding box center [231, 157] width 13 height 13
click at [232, 151] on input "checkbox" at bounding box center [232, 151] width 0 height 0
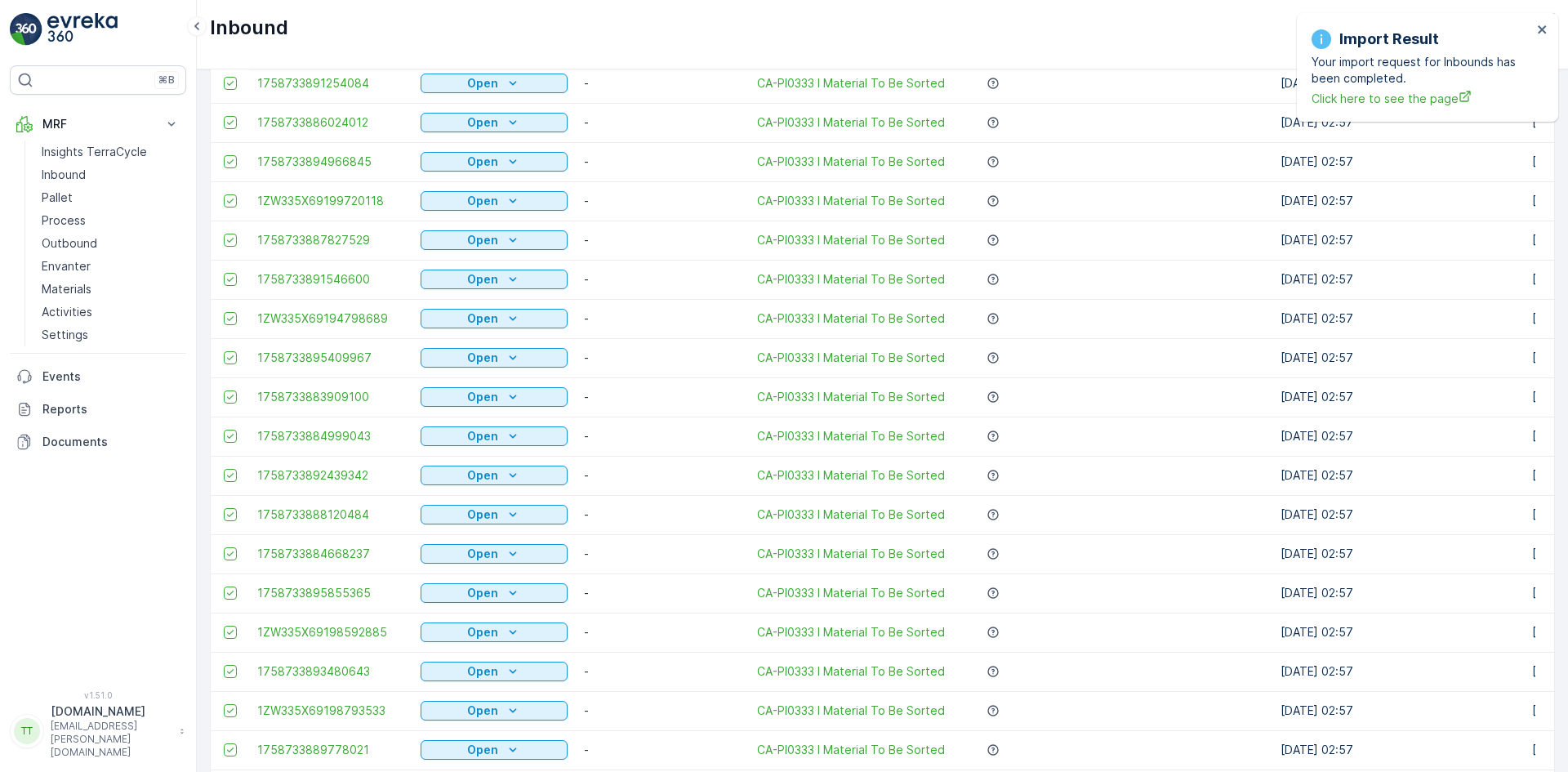
scroll to position [1439, 0]
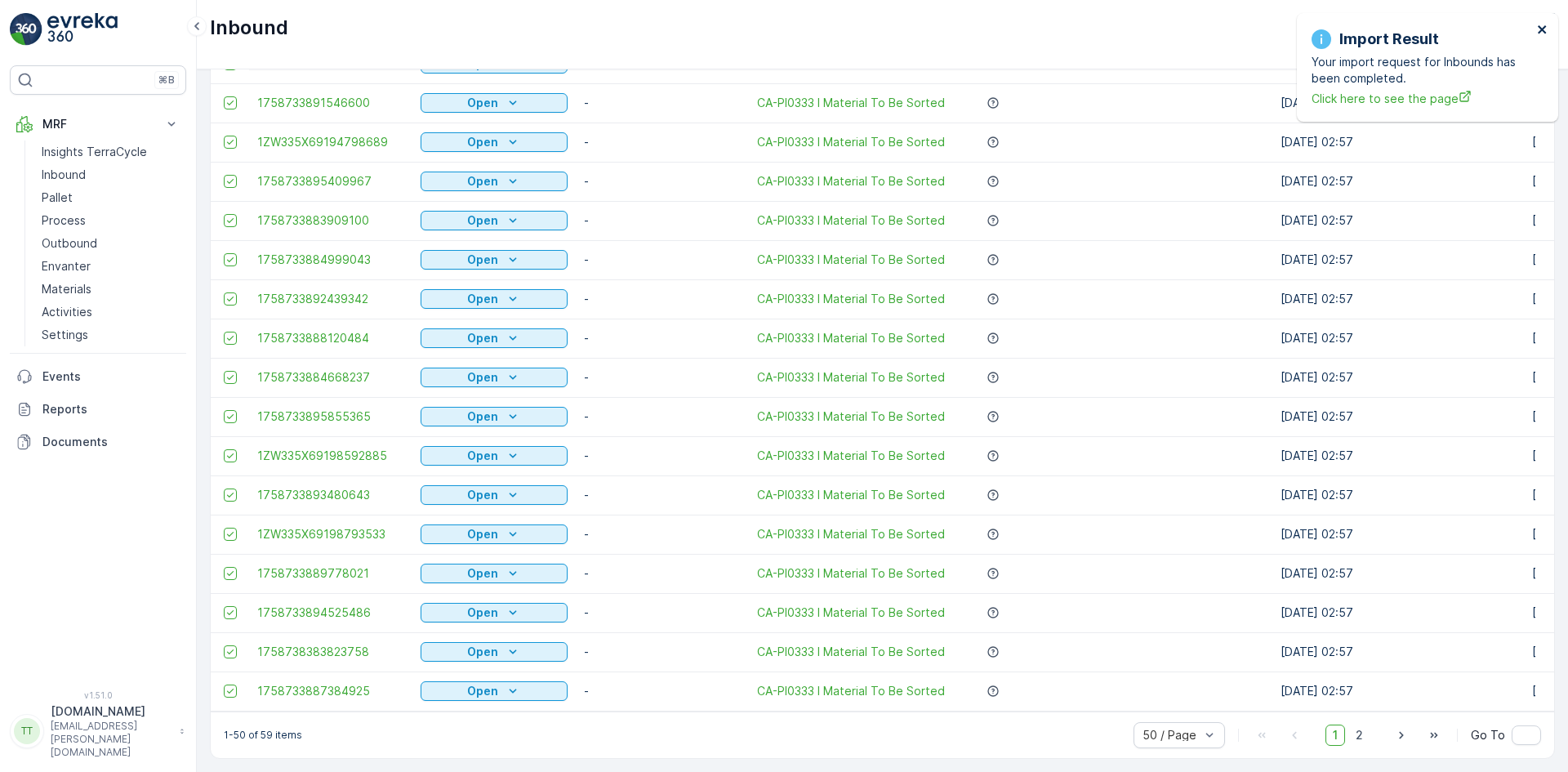
click at [1542, 26] on icon "close" at bounding box center [1542, 30] width 11 height 13
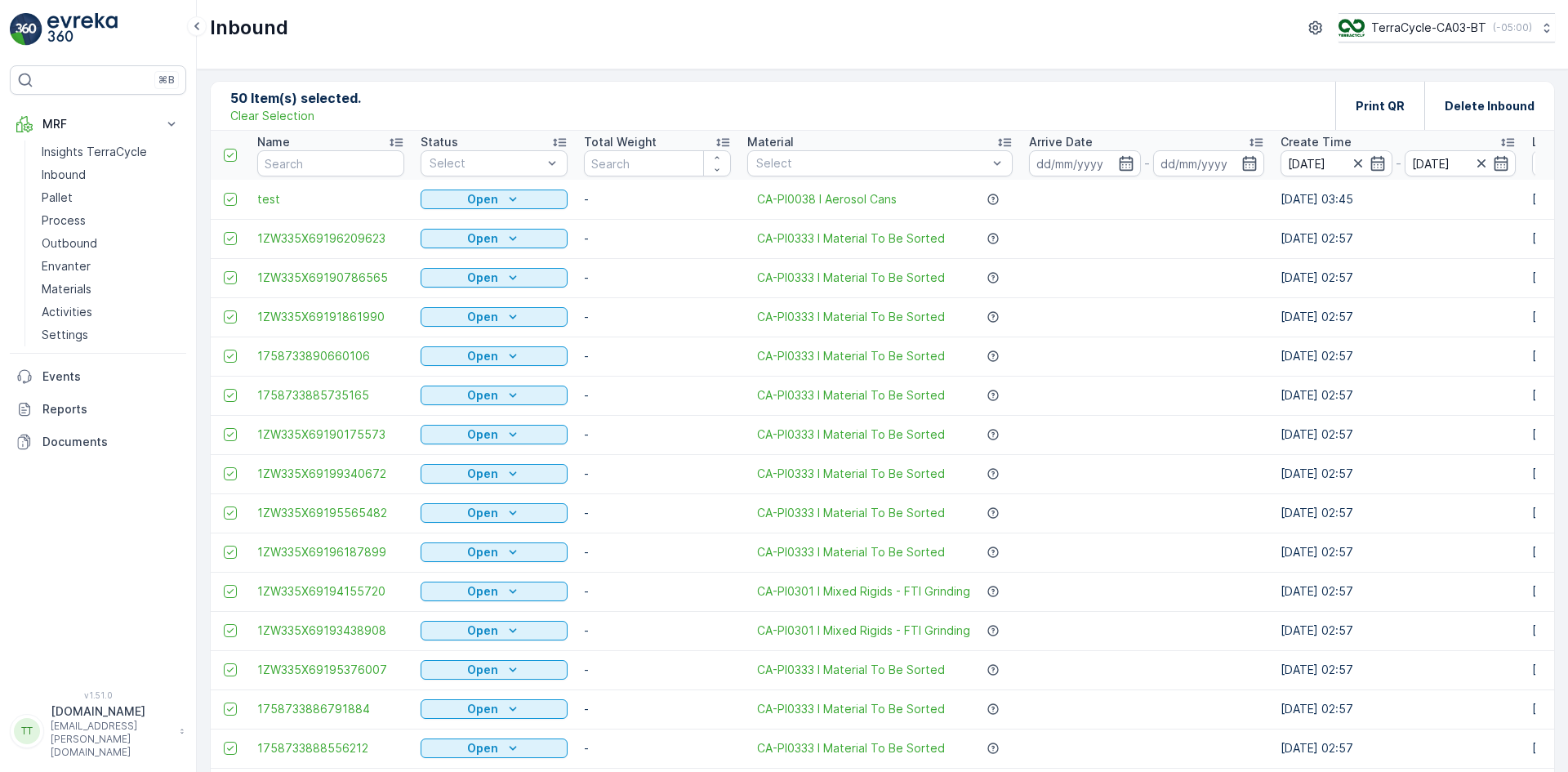
scroll to position [0, 0]
click at [1466, 112] on p "Delete Inbound" at bounding box center [1489, 108] width 90 height 16
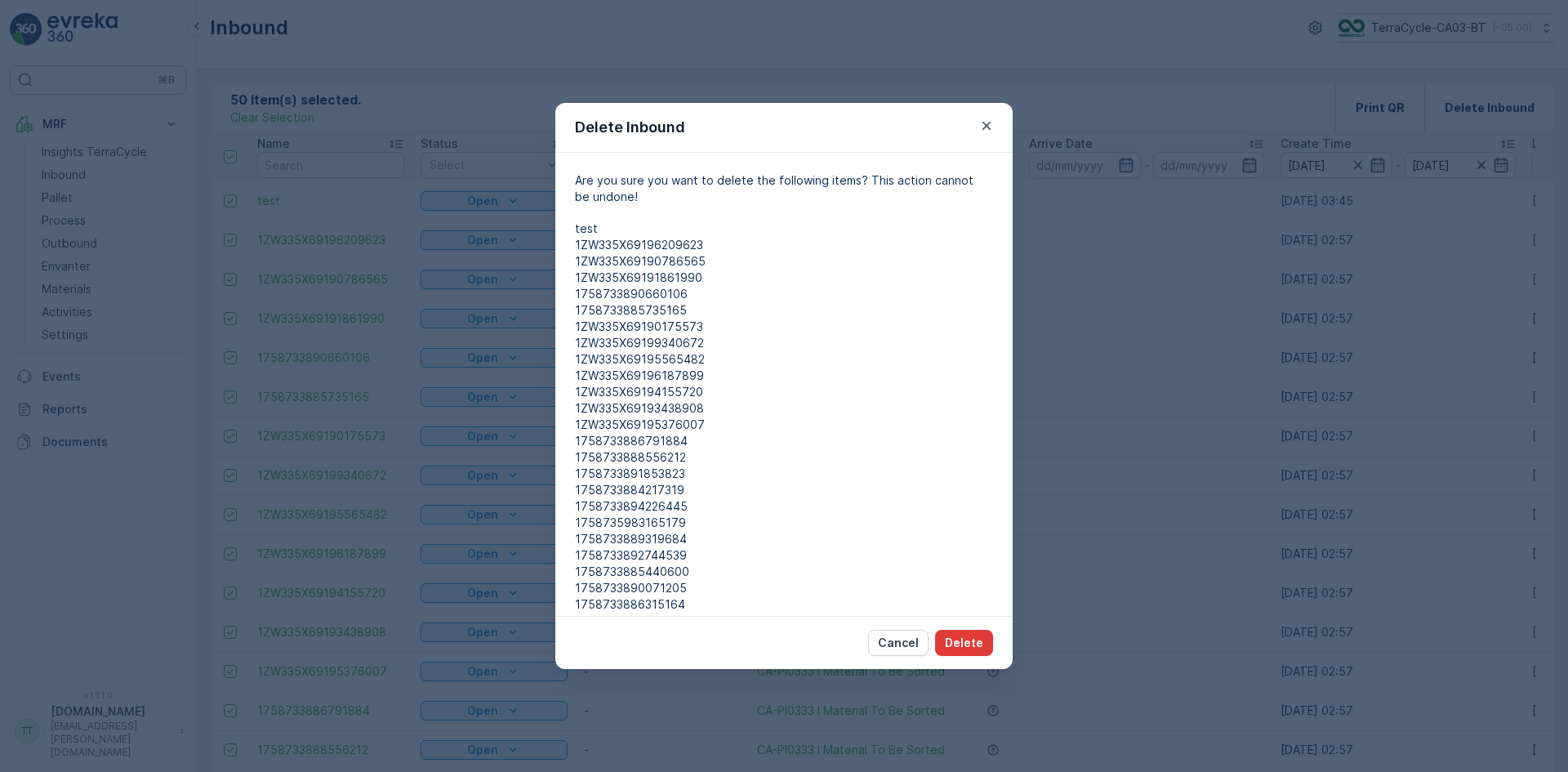
click at [967, 640] on p "Delete" at bounding box center [964, 642] width 38 height 16
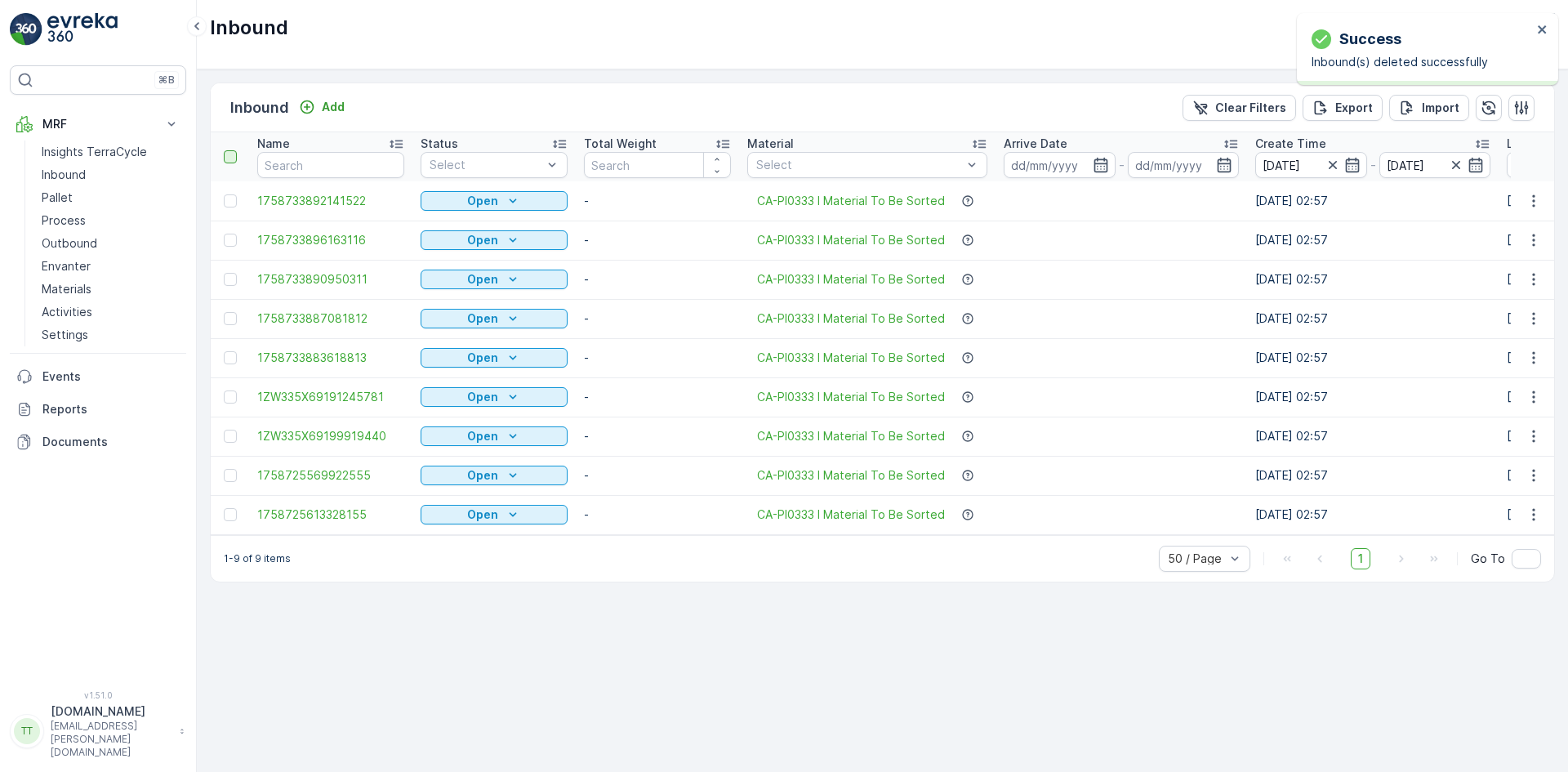
click at [231, 156] on div at bounding box center [231, 157] width 13 height 13
click at [232, 151] on input "checkbox" at bounding box center [232, 151] width 0 height 0
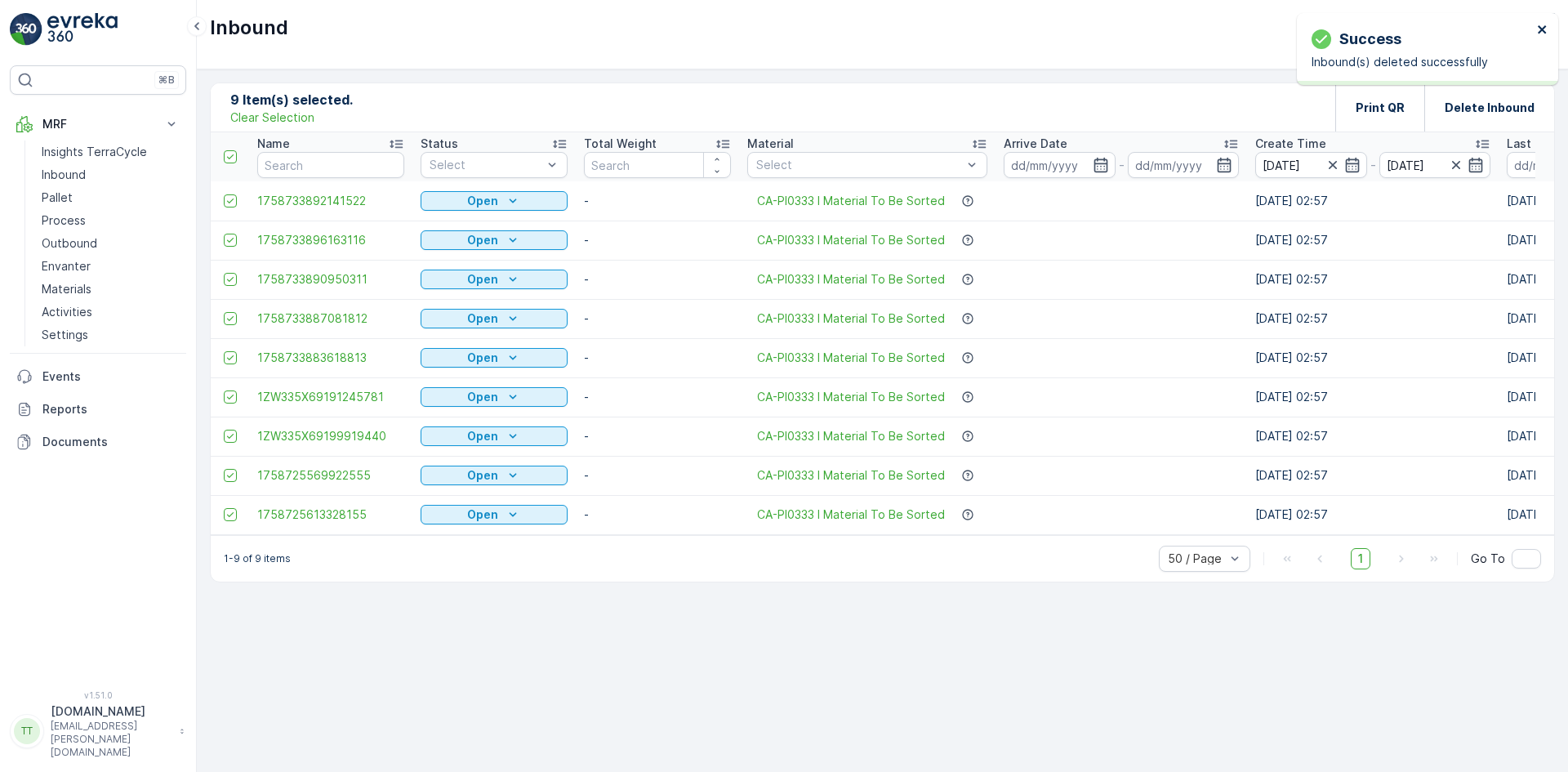
click at [1540, 29] on icon "close" at bounding box center [1541, 30] width 9 height 9
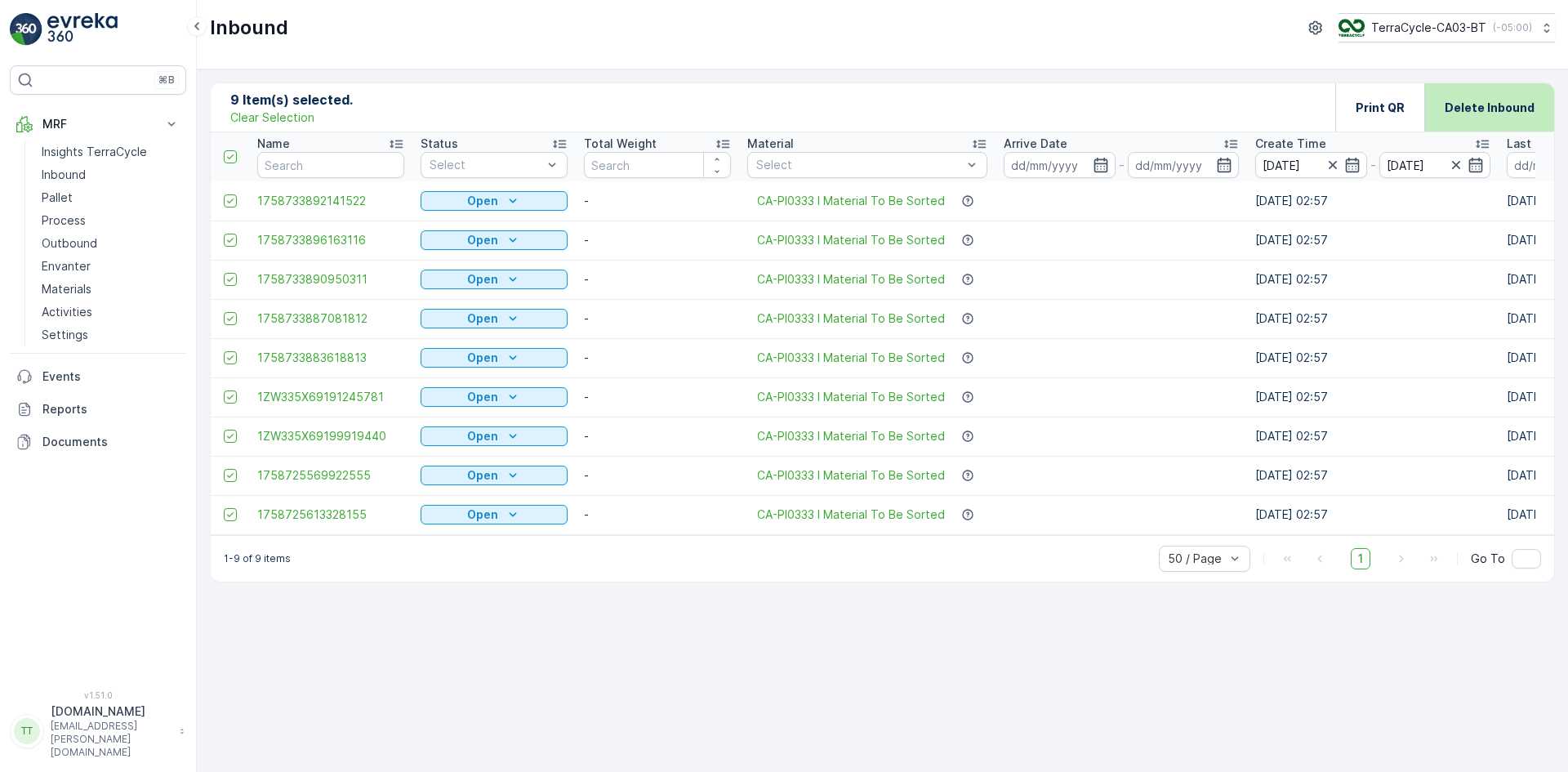
click at [1479, 106] on p "Delete Inbound" at bounding box center [1489, 108] width 90 height 16
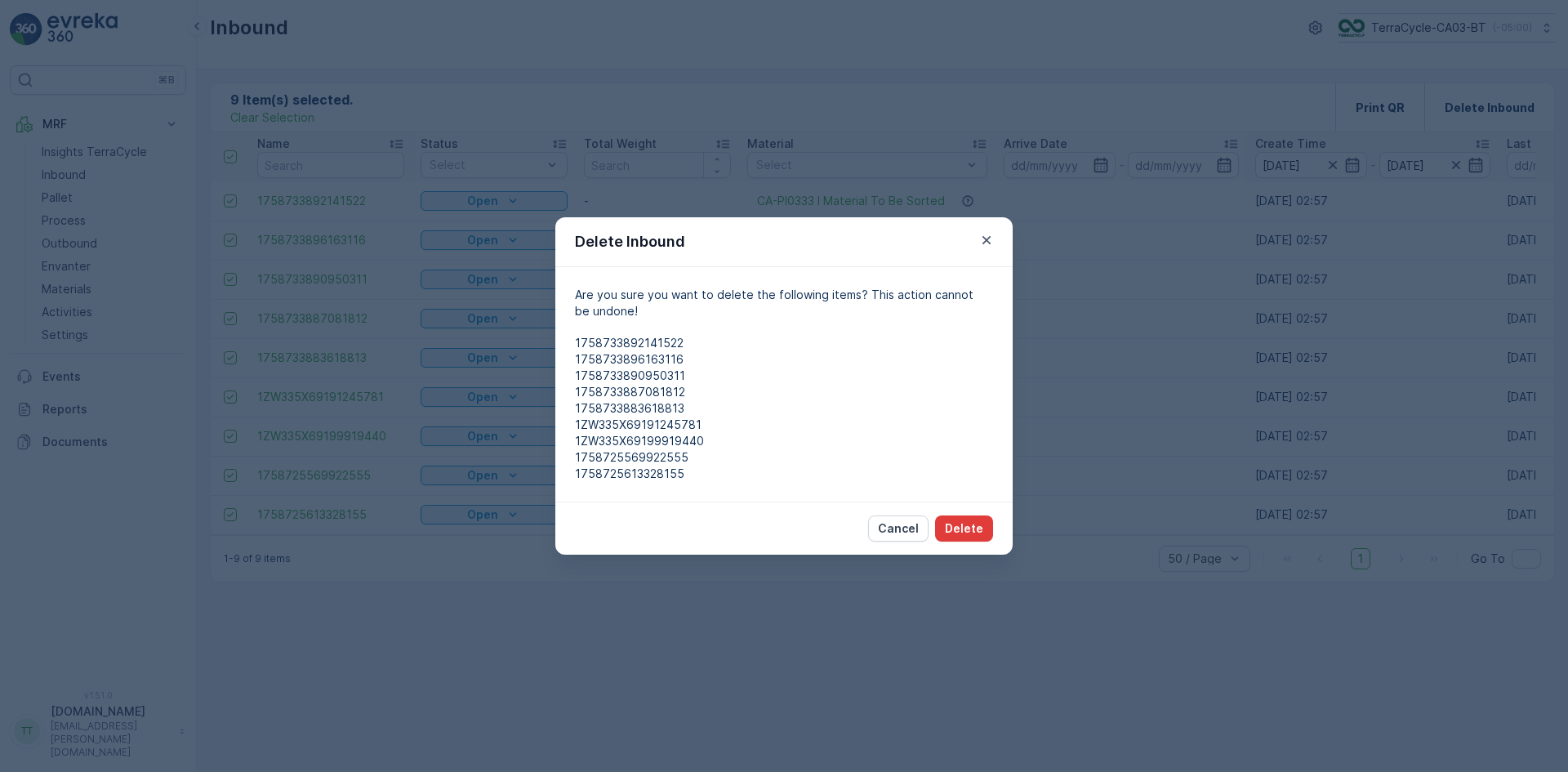
click at [962, 532] on p "Delete" at bounding box center [964, 528] width 38 height 16
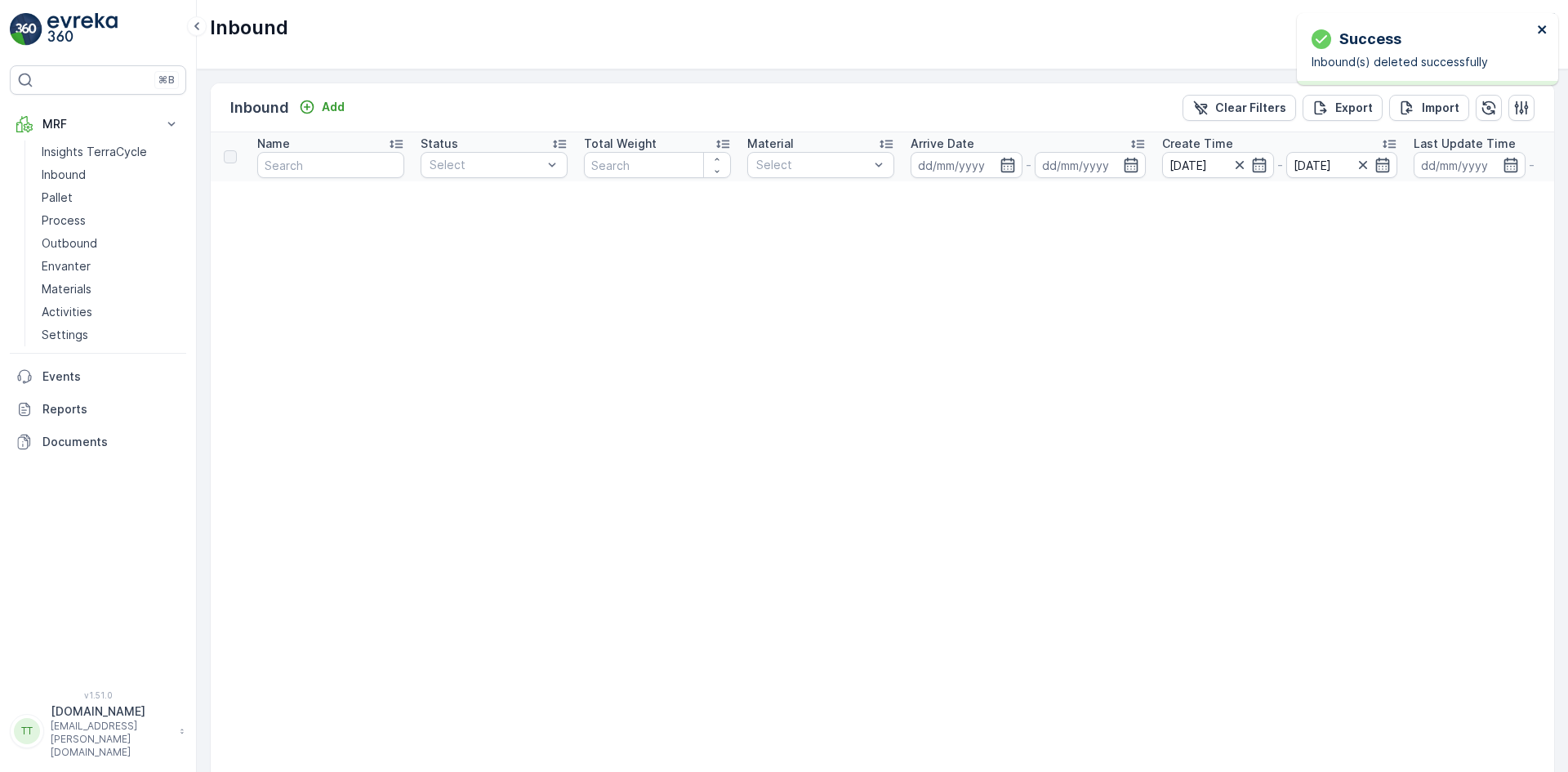
click at [1540, 26] on icon "close" at bounding box center [1542, 30] width 11 height 13
click at [1415, 27] on p "TerraCycle-CA03-BT" at bounding box center [1427, 28] width 115 height 16
type input "fti"
click at [74, 405] on p "Reports" at bounding box center [111, 409] width 137 height 16
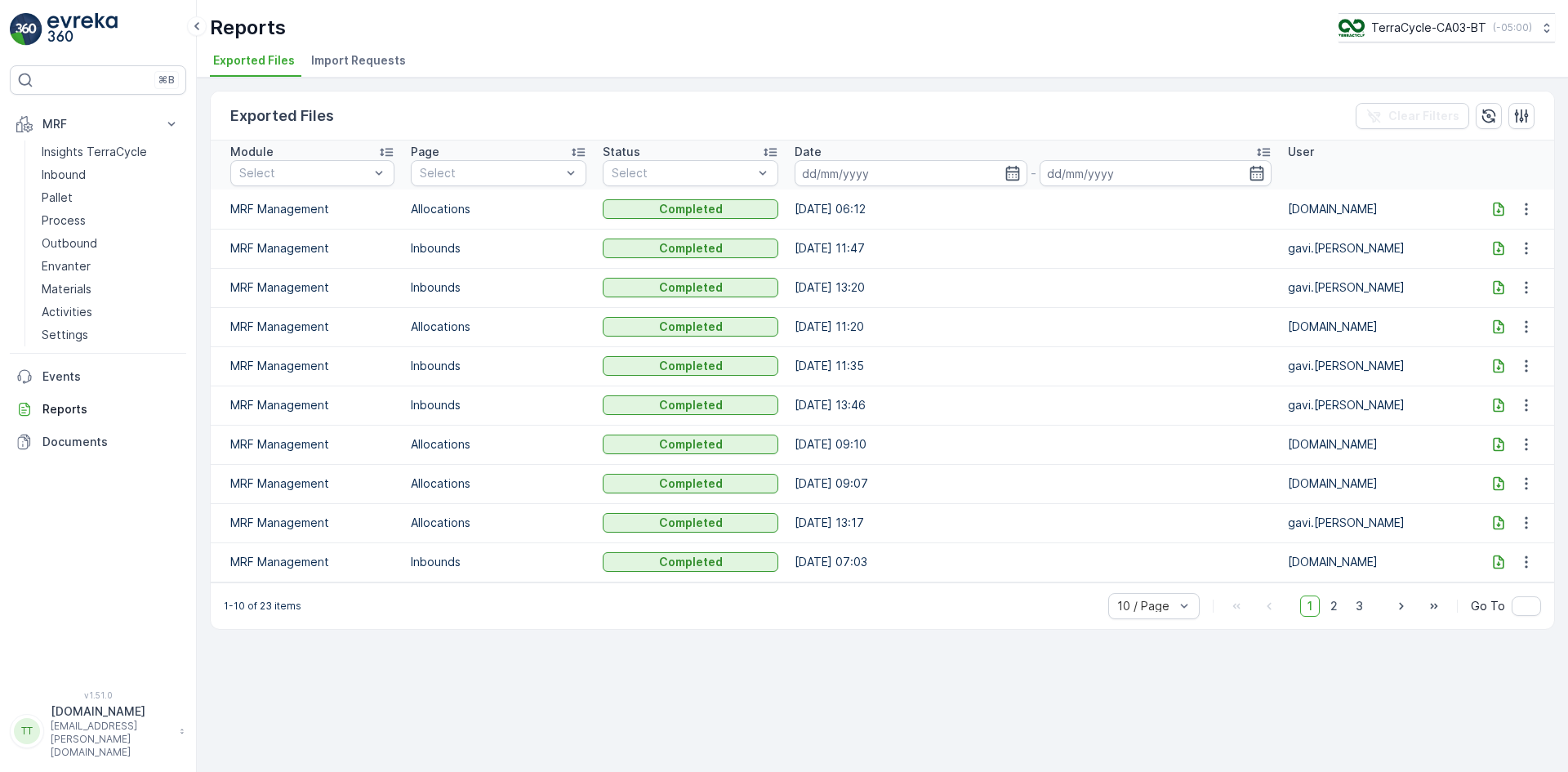
click at [352, 57] on span "Import Requests" at bounding box center [358, 60] width 94 height 16
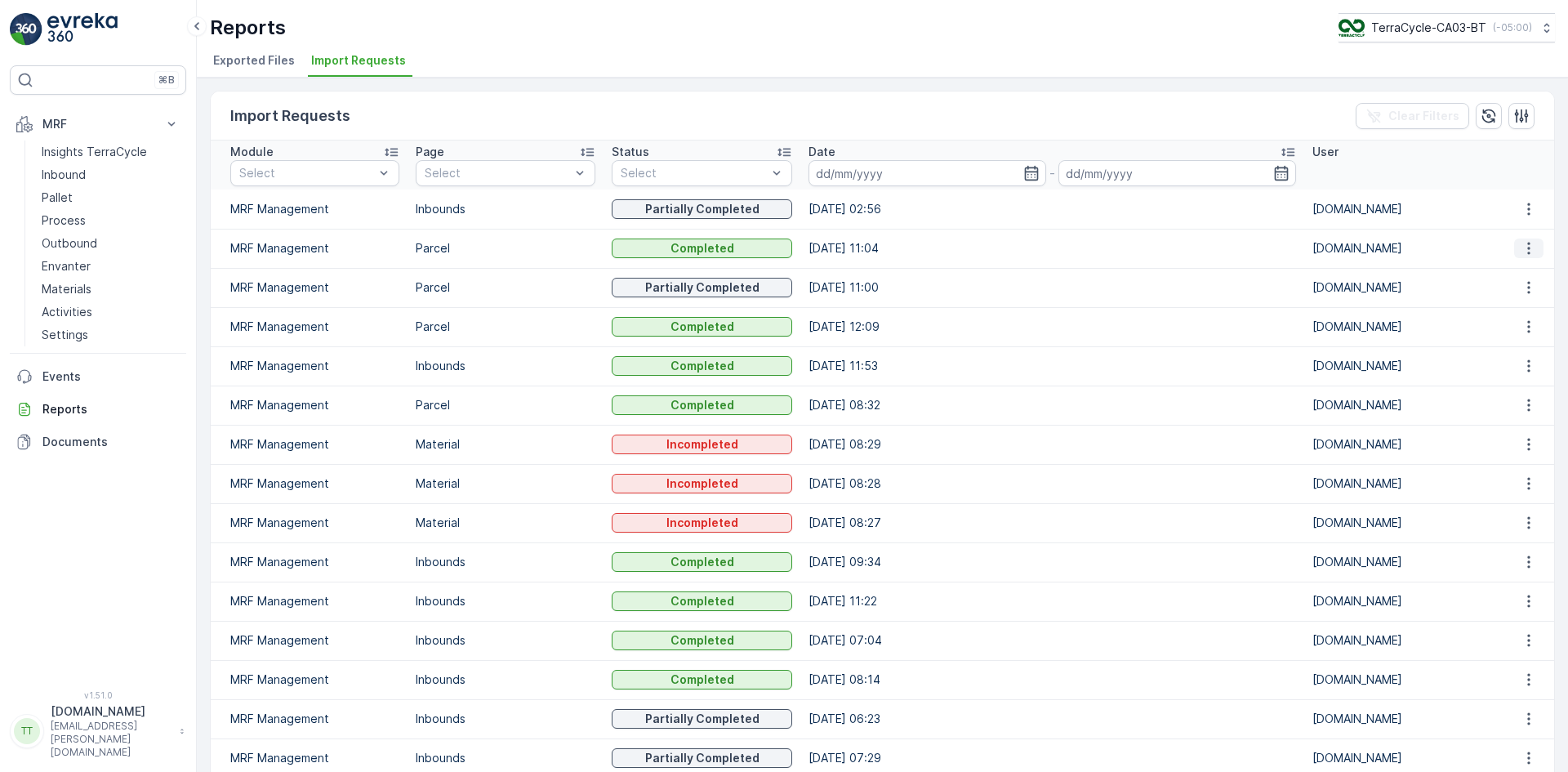
click at [1526, 247] on icon "button" at bounding box center [1528, 248] width 16 height 16
click at [1512, 274] on span "See More Details" at bounding box center [1513, 273] width 94 height 16
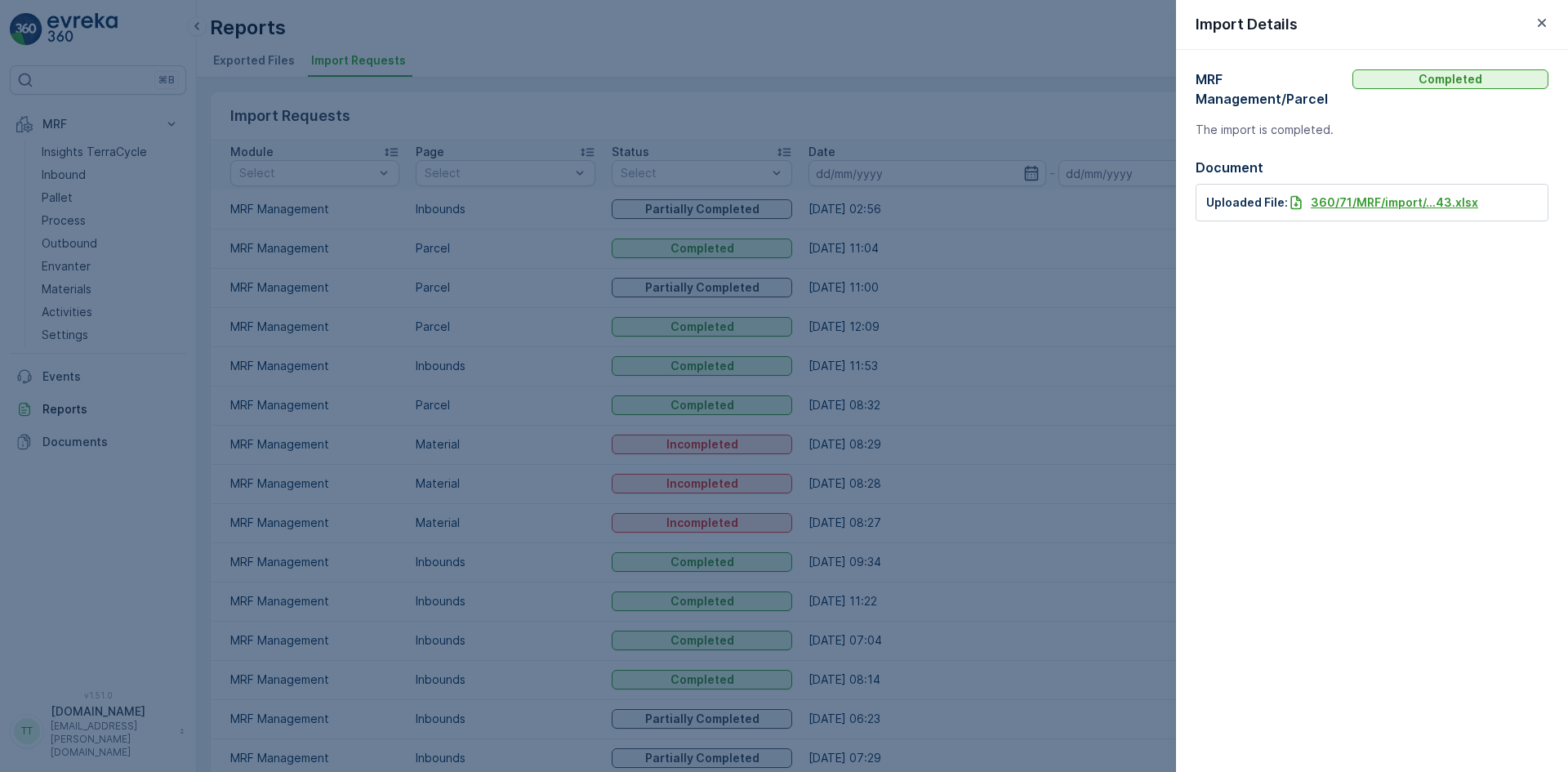
click at [1362, 205] on p "360/71/MRF/import/...43.xlsx" at bounding box center [1395, 202] width 168 height 16
click at [1544, 24] on icon "button" at bounding box center [1541, 22] width 16 height 16
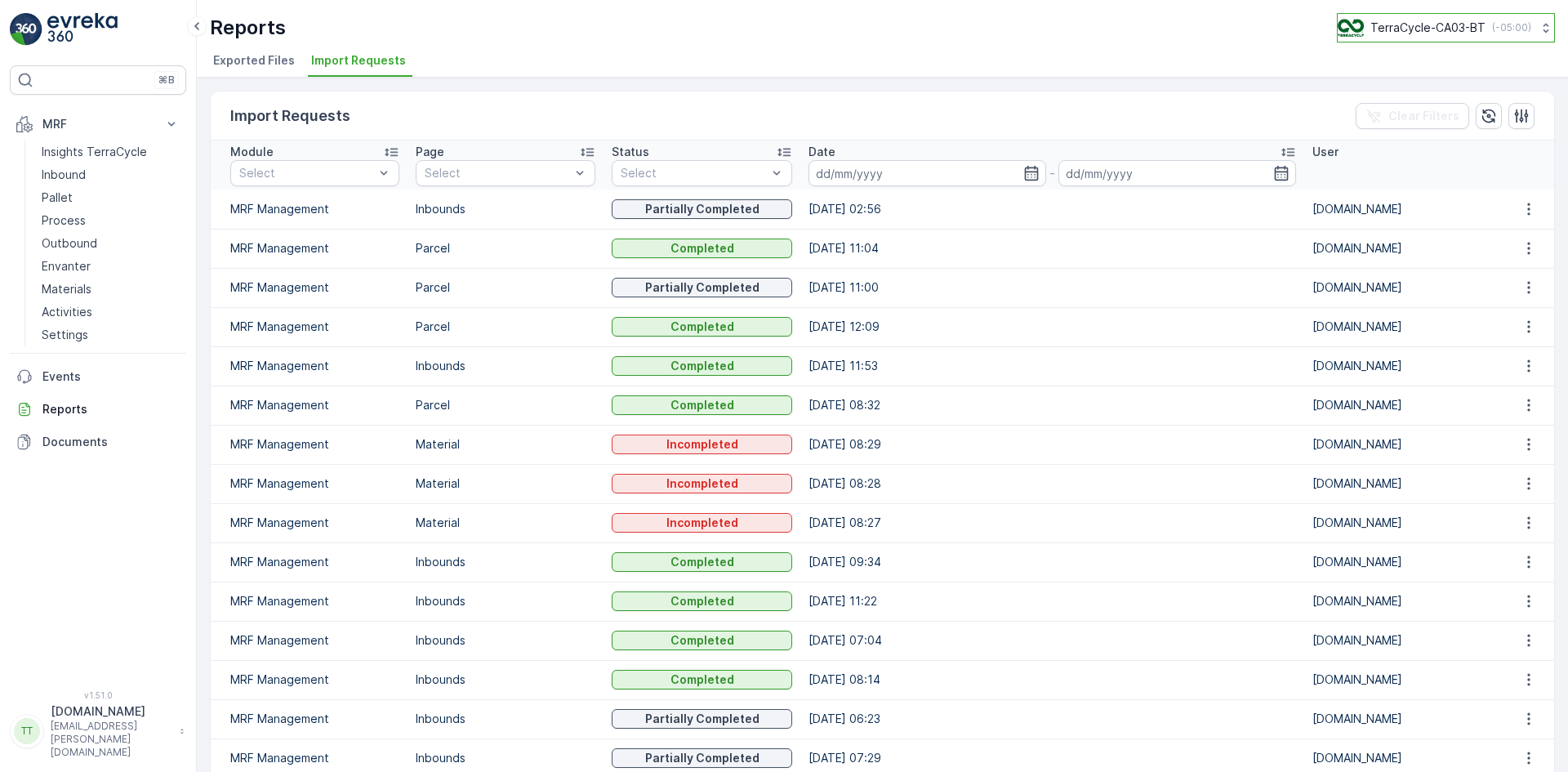
click at [1432, 20] on p "TerraCycle-CA03-BT" at bounding box center [1427, 28] width 115 height 16
type input "fti"
click at [1424, 100] on span "TerraCycle-CA01-FTI" at bounding box center [1406, 100] width 116 height 16
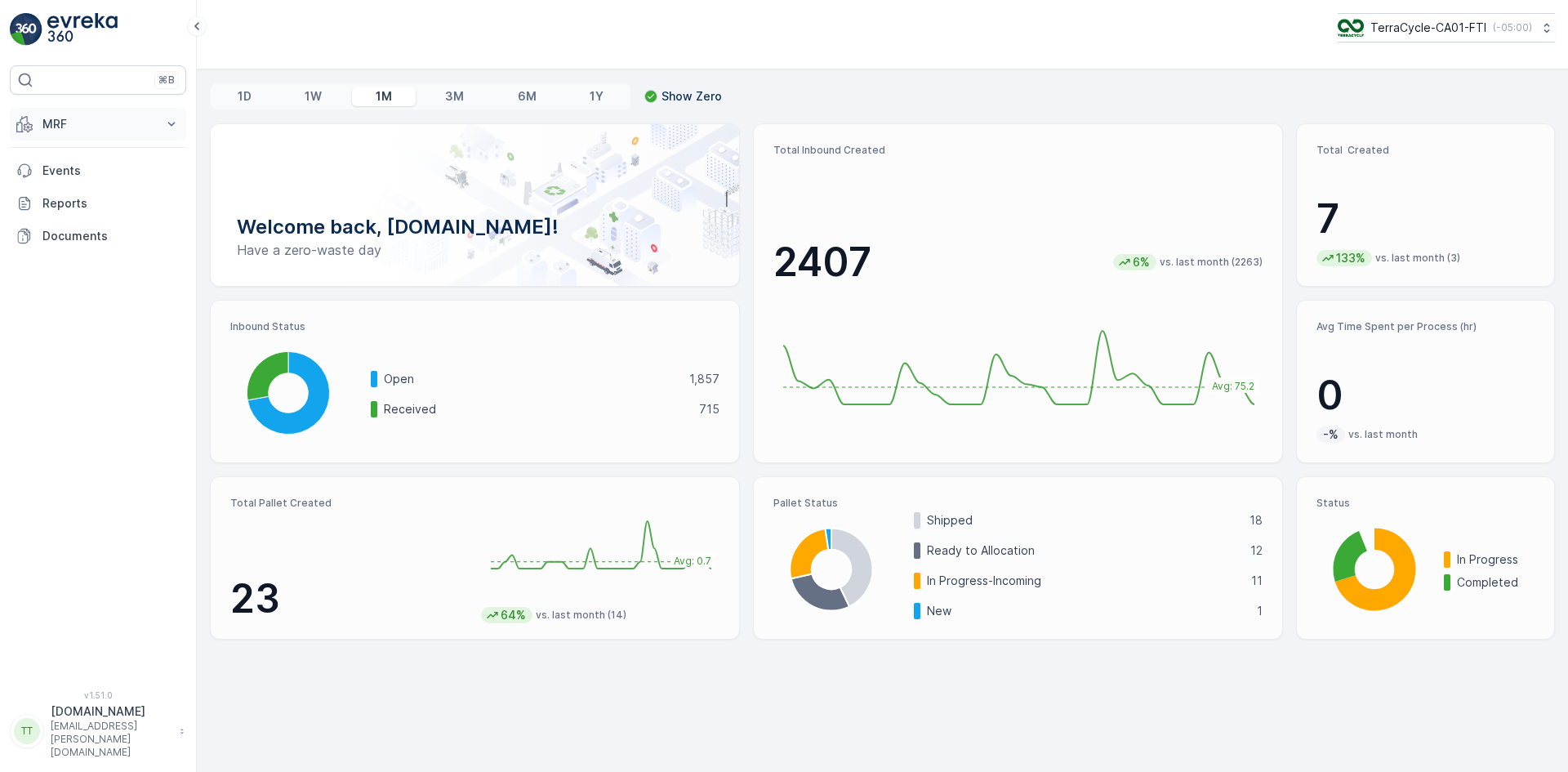
click at [70, 126] on p "MRF" at bounding box center [98, 124] width 111 height 16
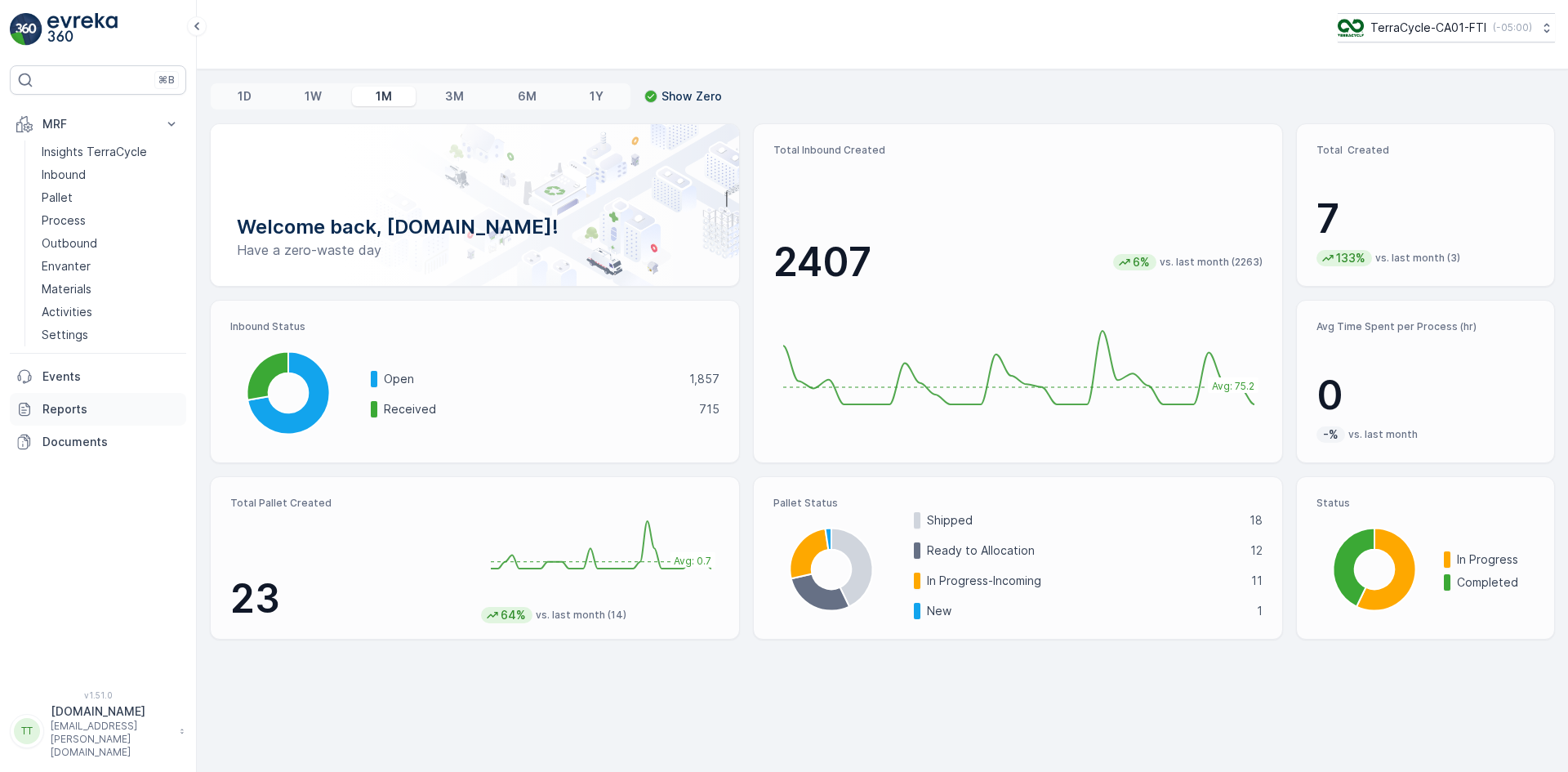
click at [94, 415] on p "Reports" at bounding box center [111, 409] width 137 height 16
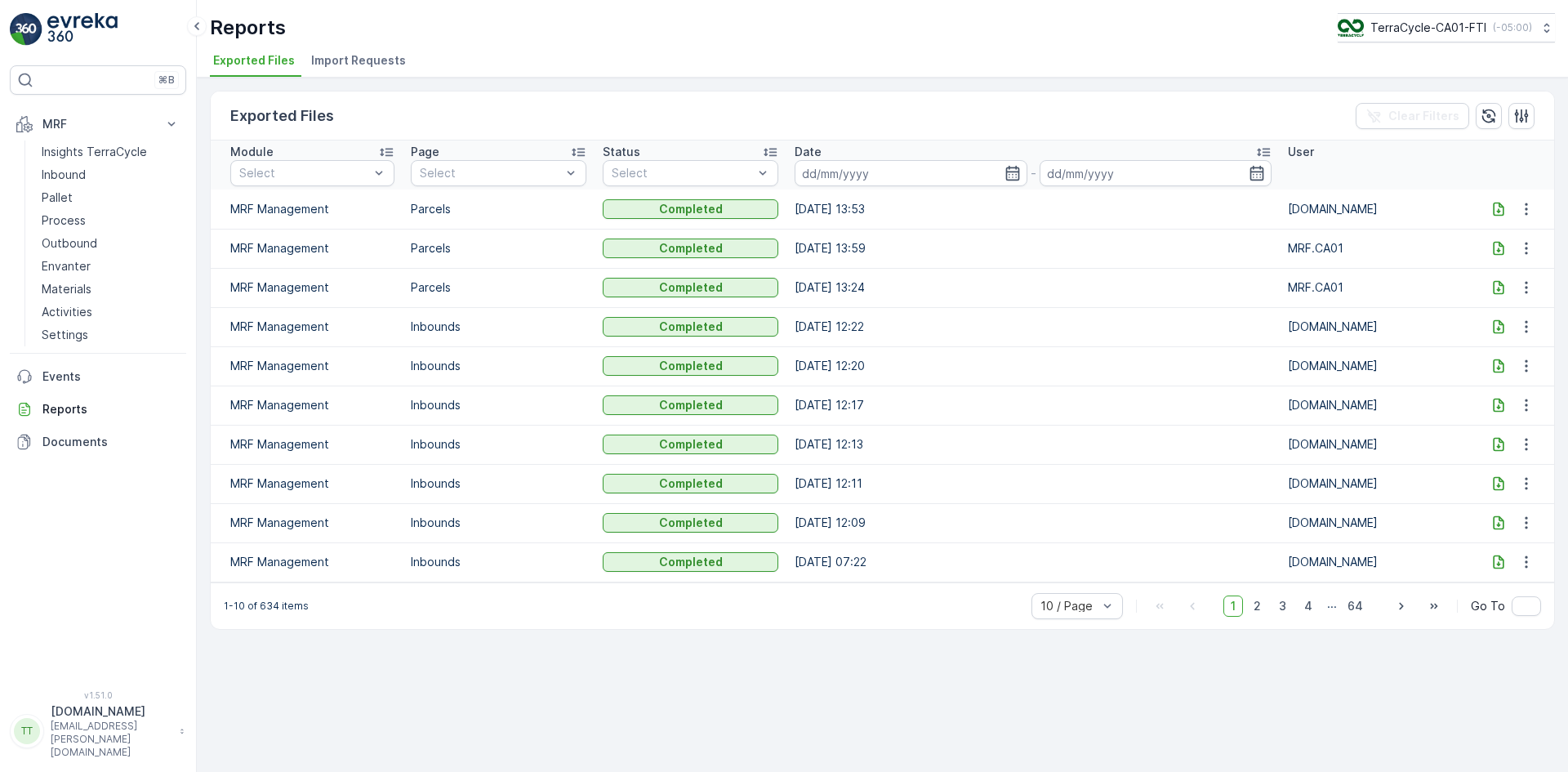
click at [373, 56] on span "Import Requests" at bounding box center [358, 60] width 94 height 16
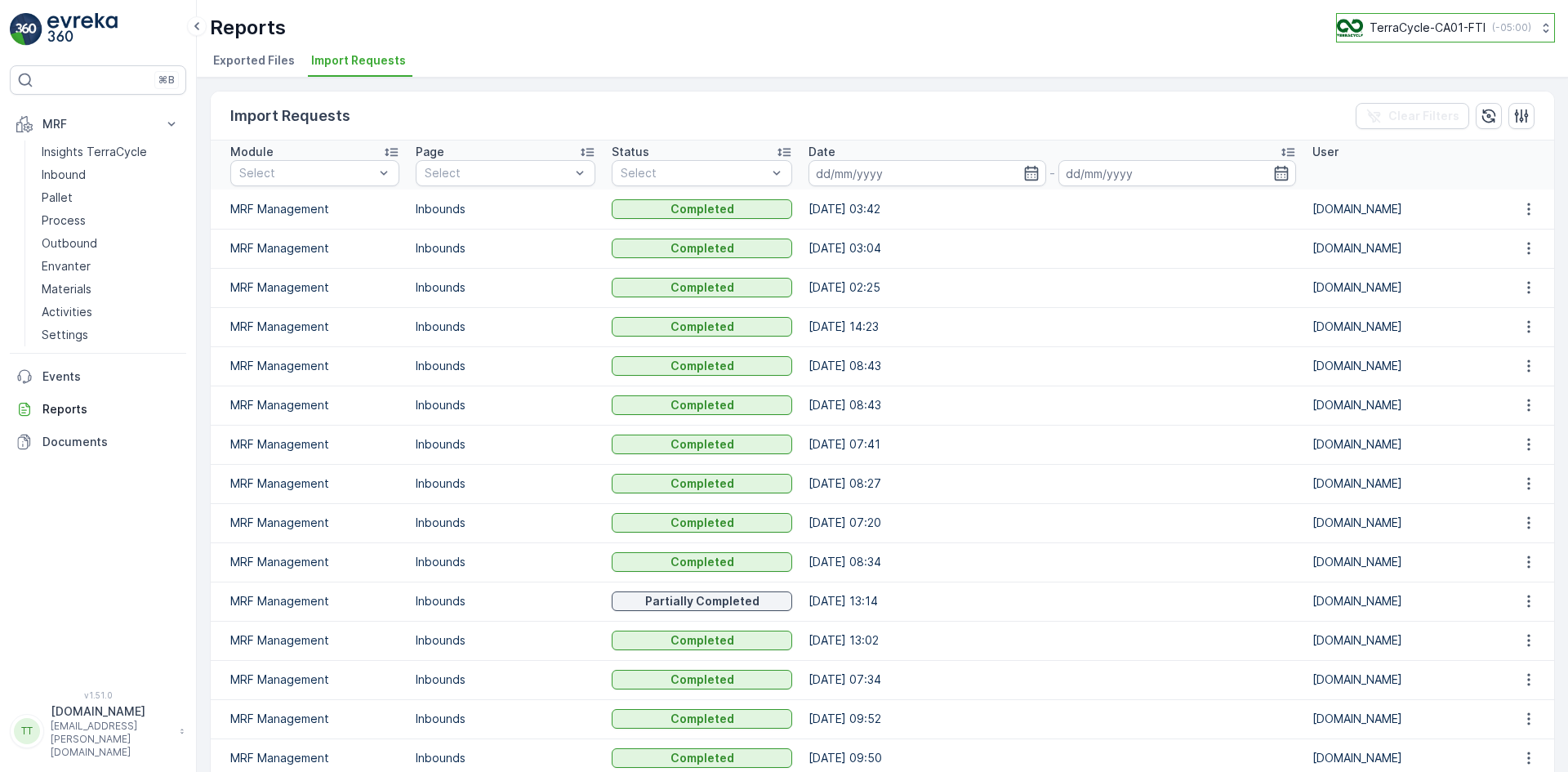
click at [1437, 26] on p "TerraCycle-CA01-FTI" at bounding box center [1427, 28] width 116 height 16
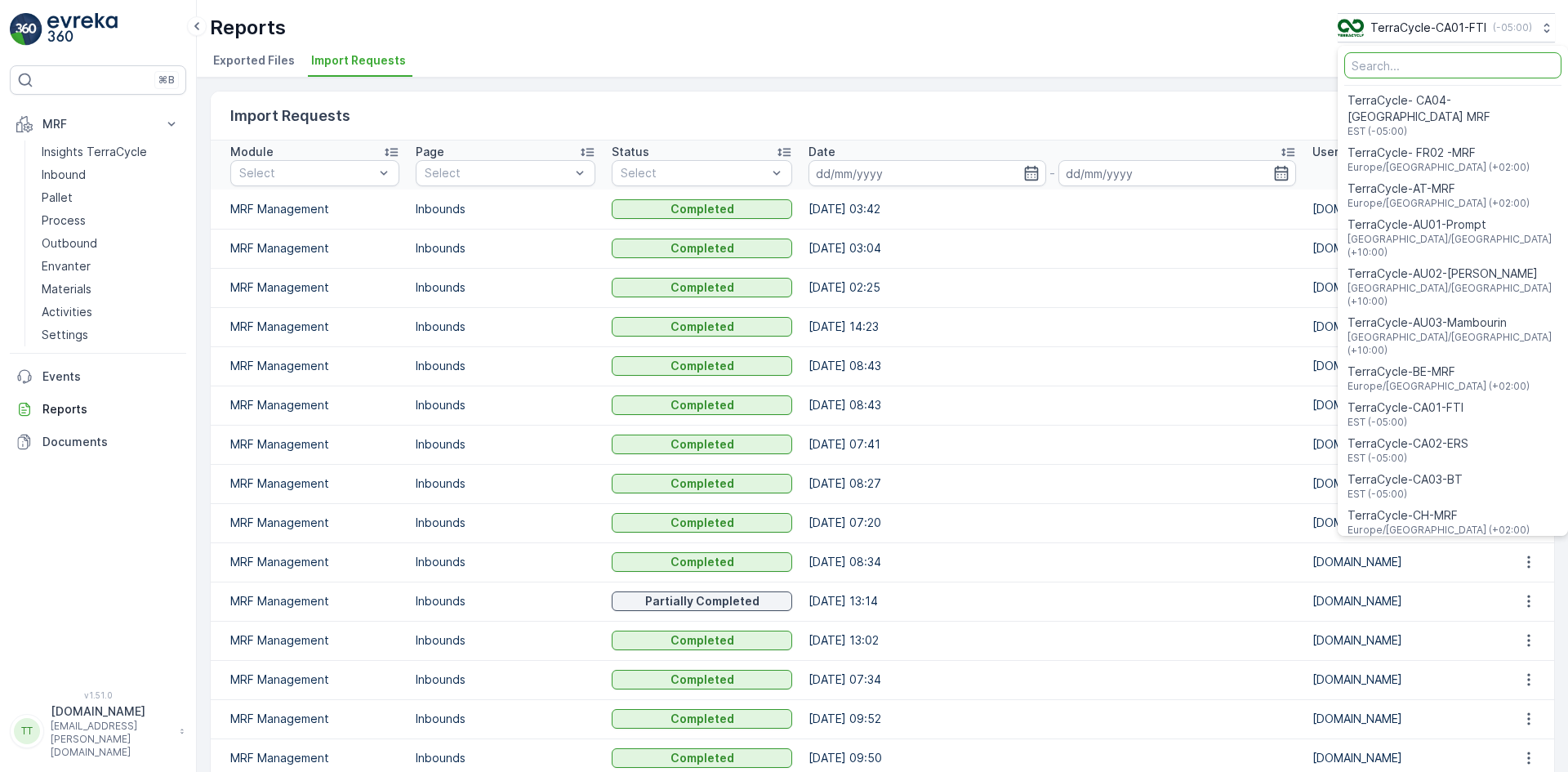
type input "f"
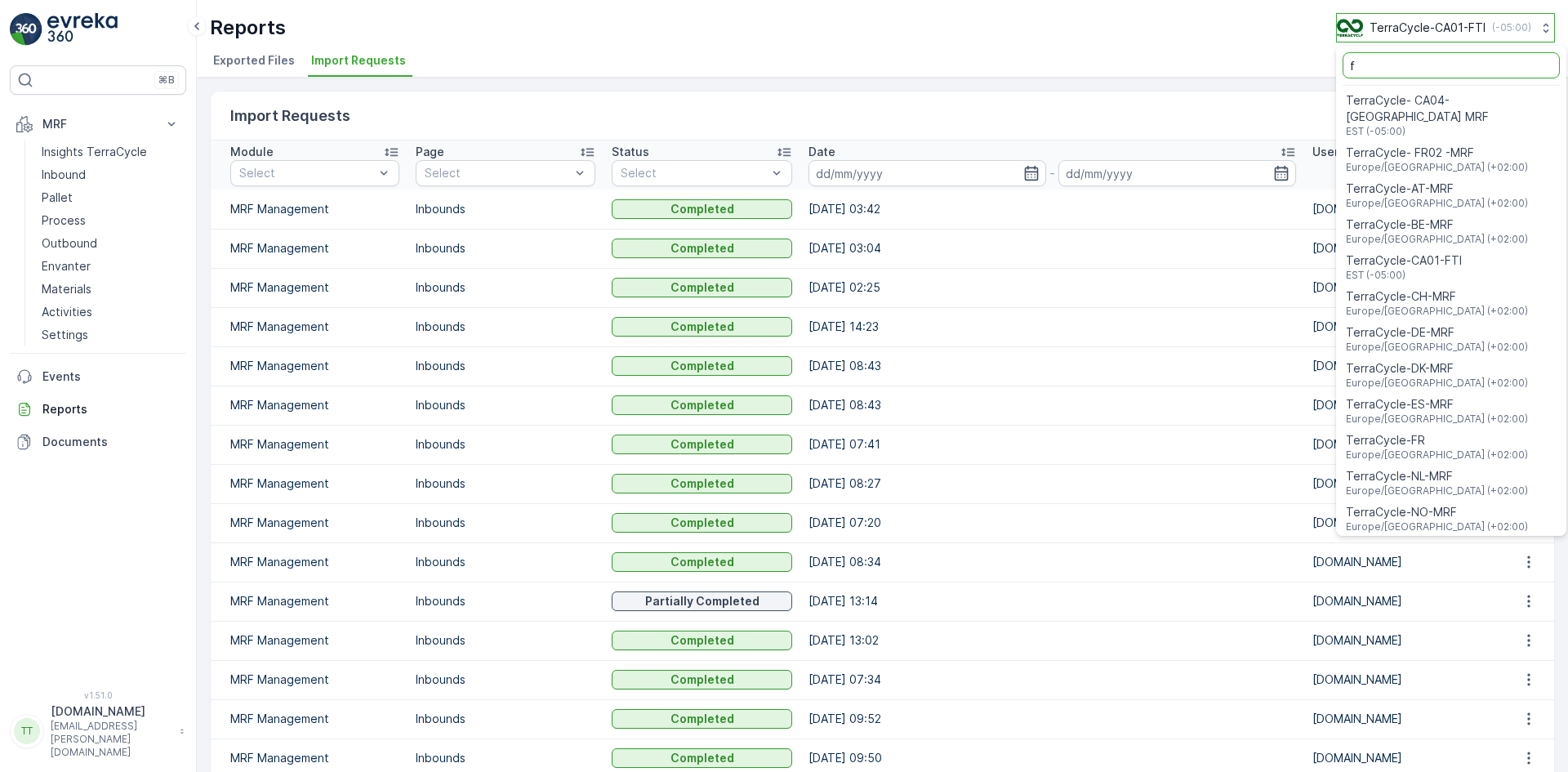
click at [1400, 30] on p "TerraCycle-CA01-FTI" at bounding box center [1427, 28] width 116 height 16
drag, startPoint x: 1367, startPoint y: 62, endPoint x: 1317, endPoint y: 70, distance: 50.6
click at [1317, 70] on div "Reports TerraCycle-CA01-FTI ( -05:00 ) f TerraCycle- CA04-Canada MRF EST (-05:0…" at bounding box center [882, 38] width 1371 height 77
type input "y"
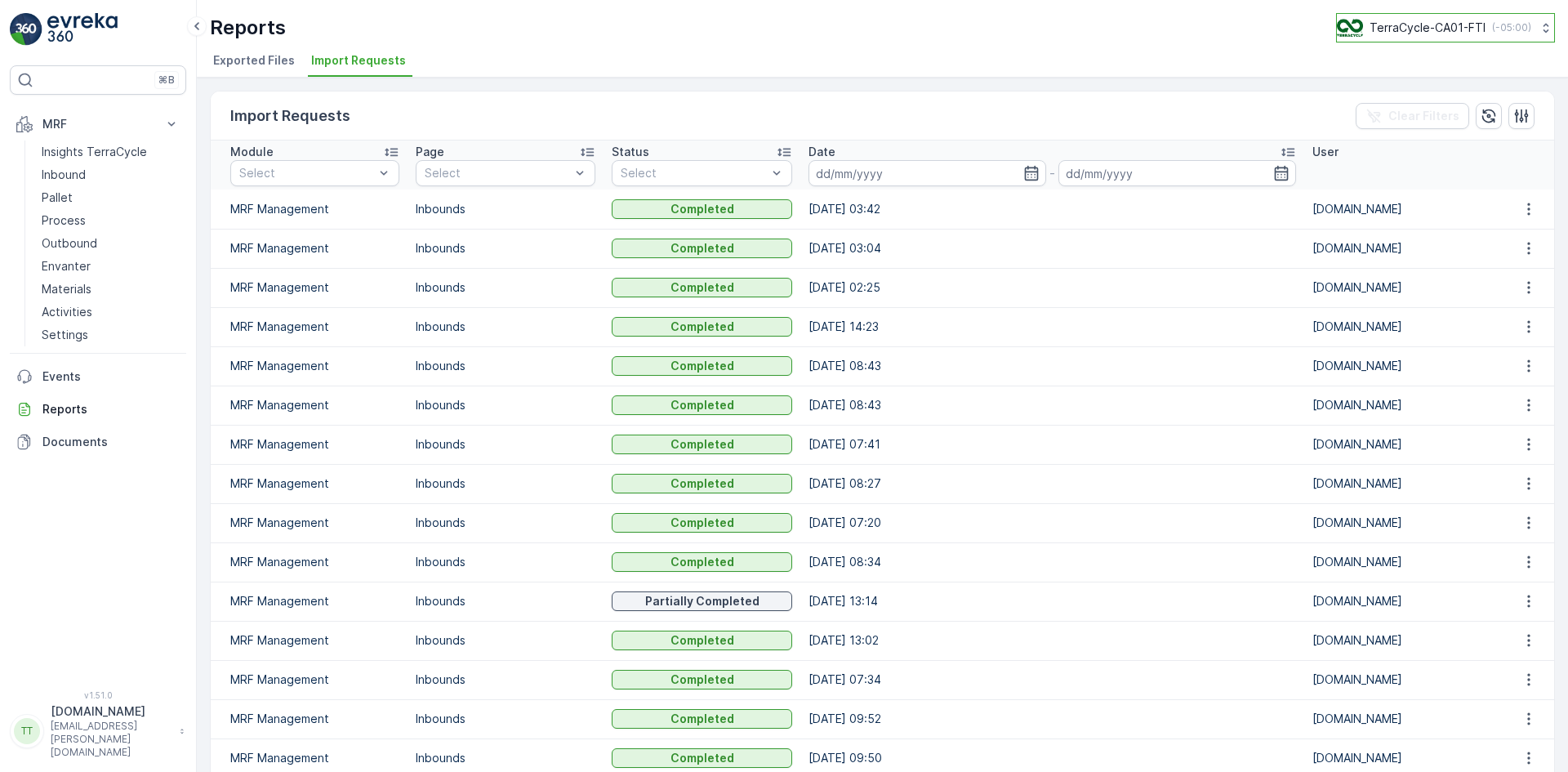
click at [1432, 21] on p "TerraCycle-CA01-FTI" at bounding box center [1427, 28] width 116 height 16
type input "uk"
click at [1402, 141] on span "TerraCycle-UK02-Econpro" at bounding box center [1437, 136] width 181 height 16
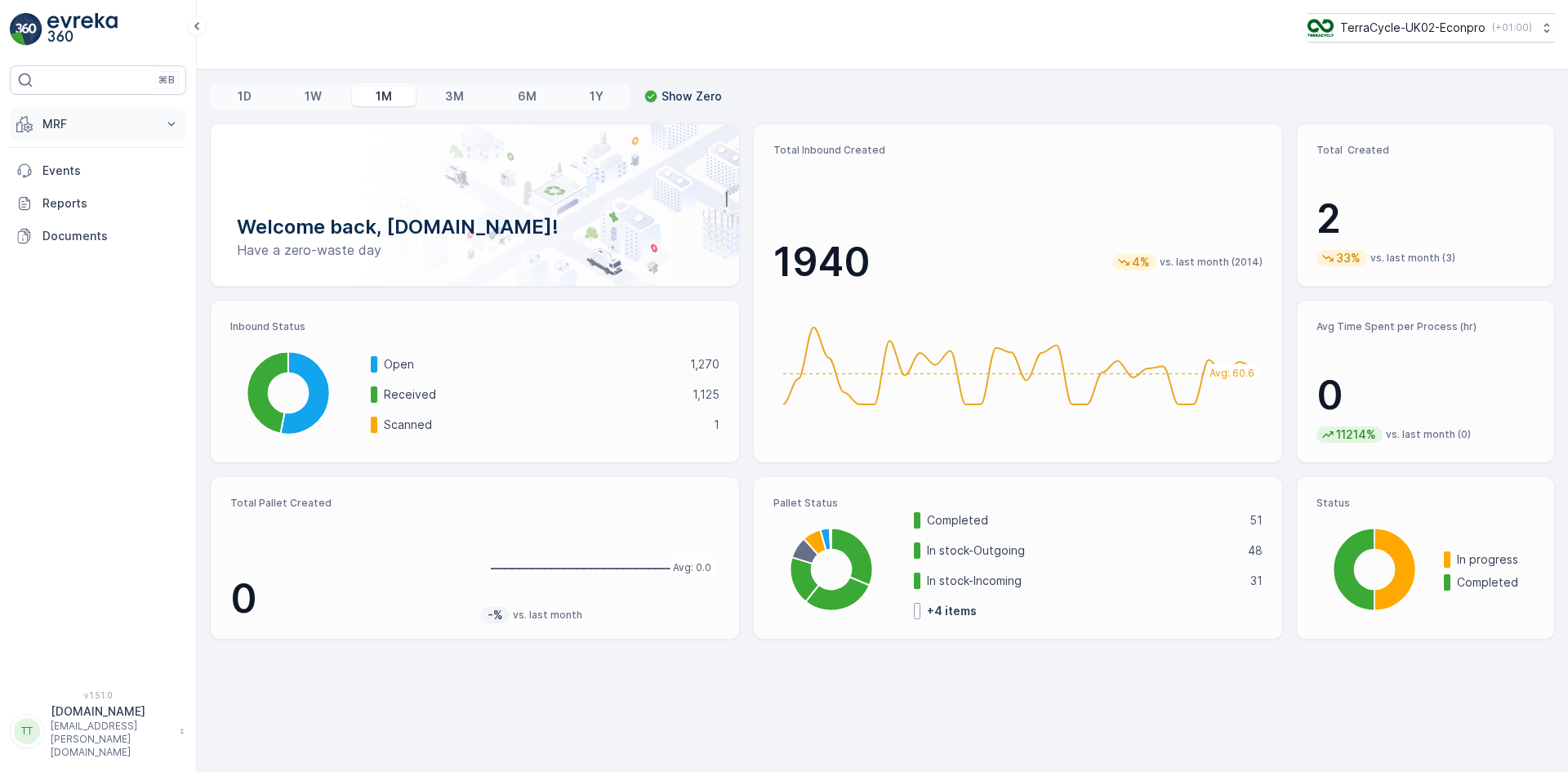
click at [74, 132] on p "MRF" at bounding box center [98, 124] width 111 height 16
click at [90, 203] on link "Pallet" at bounding box center [111, 197] width 151 height 23
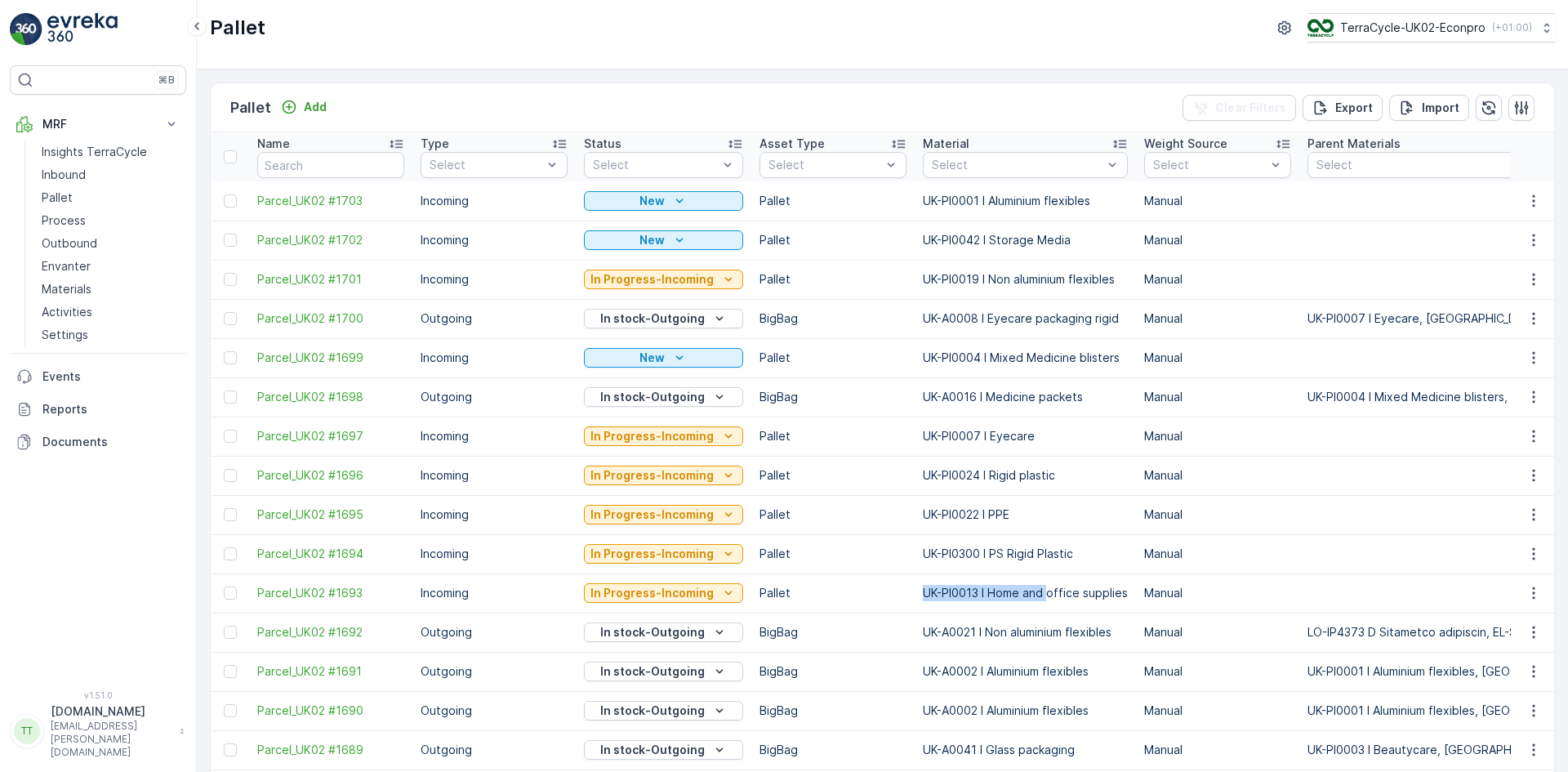
drag, startPoint x: 915, startPoint y: 592, endPoint x: 1046, endPoint y: 609, distance: 132.1
click at [1046, 609] on td "UK-PI0013 I Home and office supplies" at bounding box center [1025, 593] width 221 height 39
copy p "UK-PI0013 I Home and"
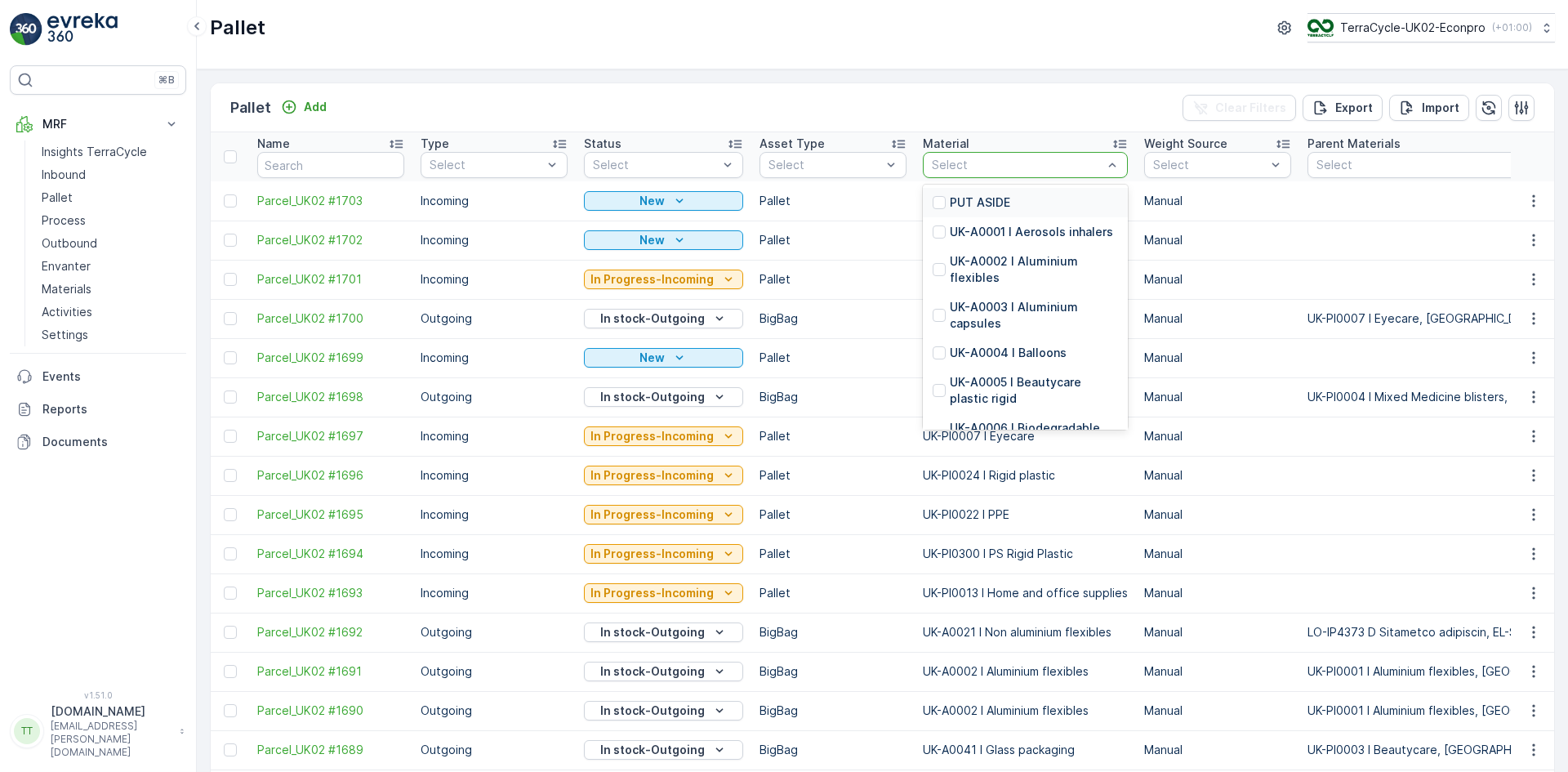
type input "UK-PI0013 I Home and"
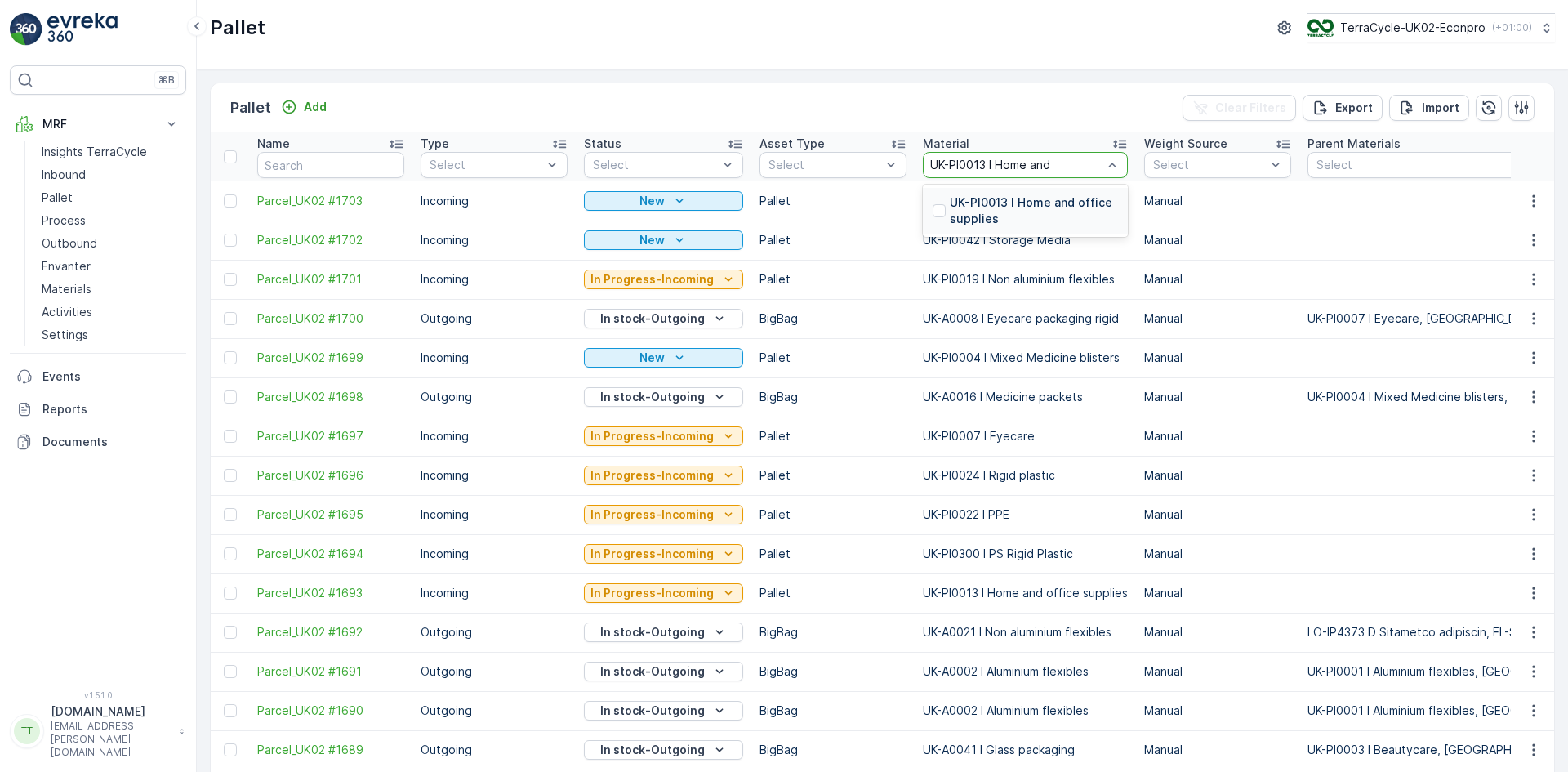
click at [964, 209] on p "UK-PI0013 I Home and office supplies" at bounding box center [1034, 211] width 169 height 32
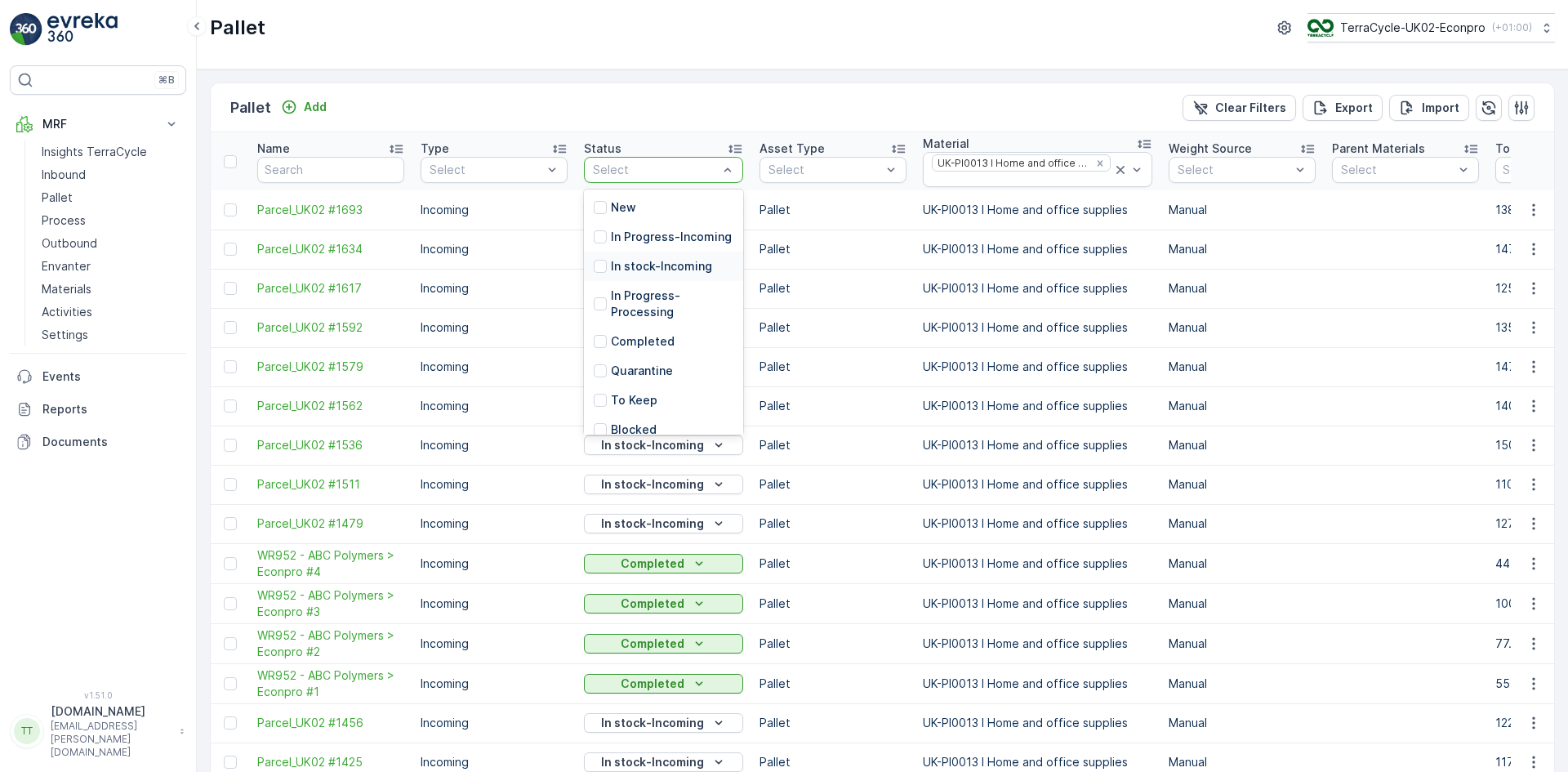
click at [677, 274] on p "In stock-Incoming" at bounding box center [661, 266] width 101 height 16
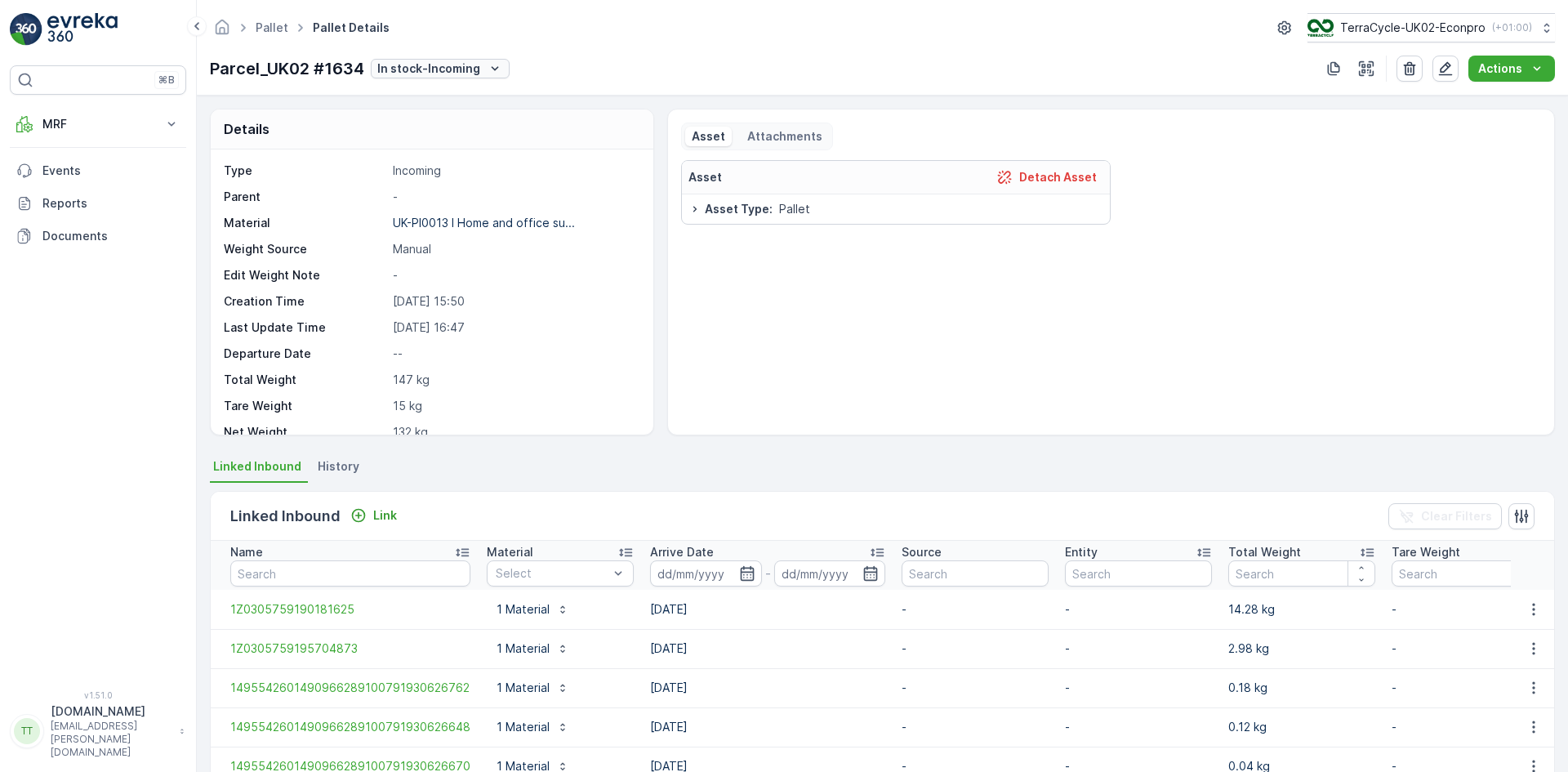
click at [439, 59] on button "In stock-Incoming" at bounding box center [440, 69] width 139 height 20
click at [469, 271] on span "Ready to Allocation" at bounding box center [434, 275] width 108 height 16
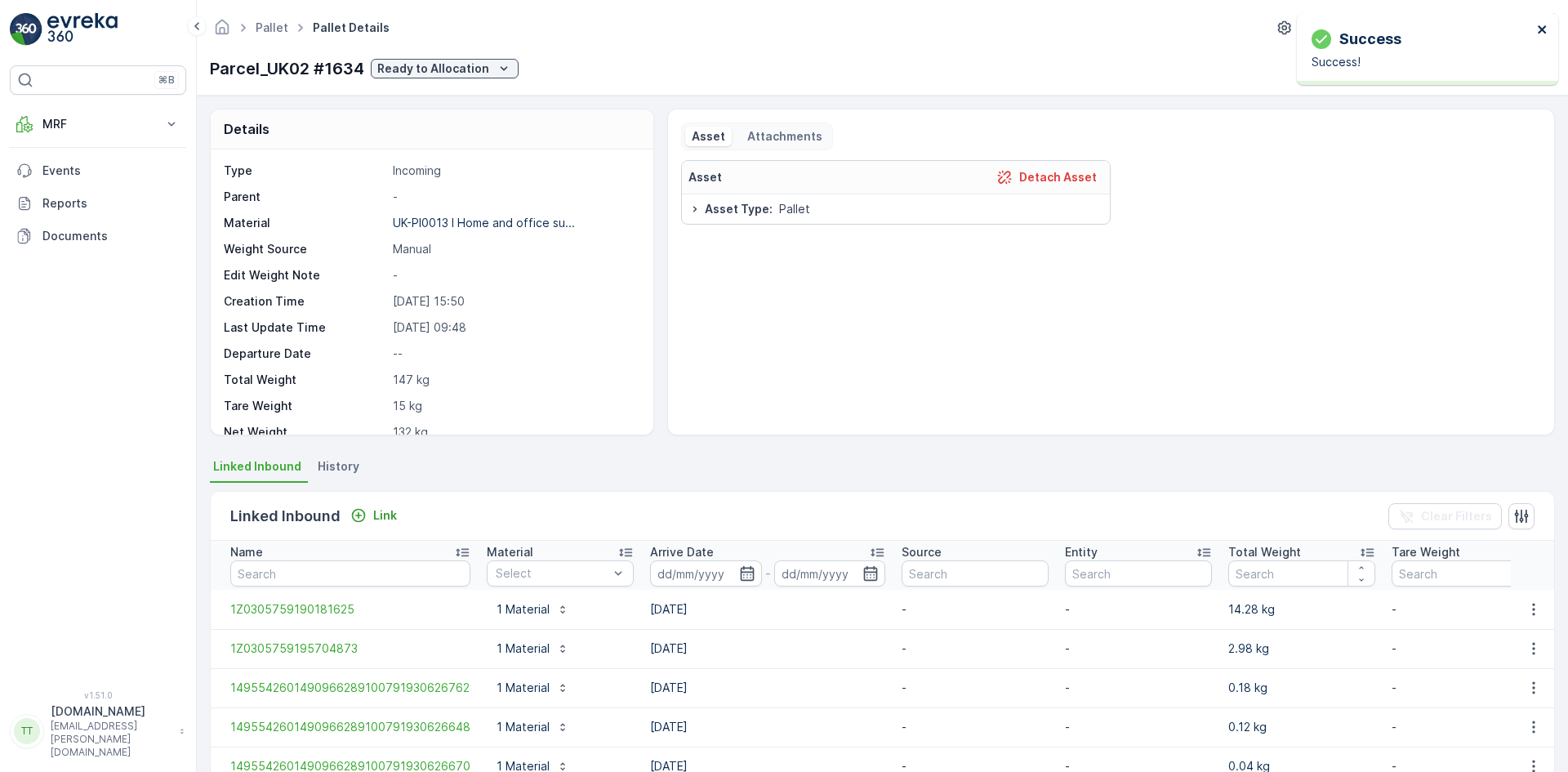
click at [1542, 26] on icon "close" at bounding box center [1542, 30] width 11 height 13
click at [1451, 71] on icon "button" at bounding box center [1445, 68] width 16 height 16
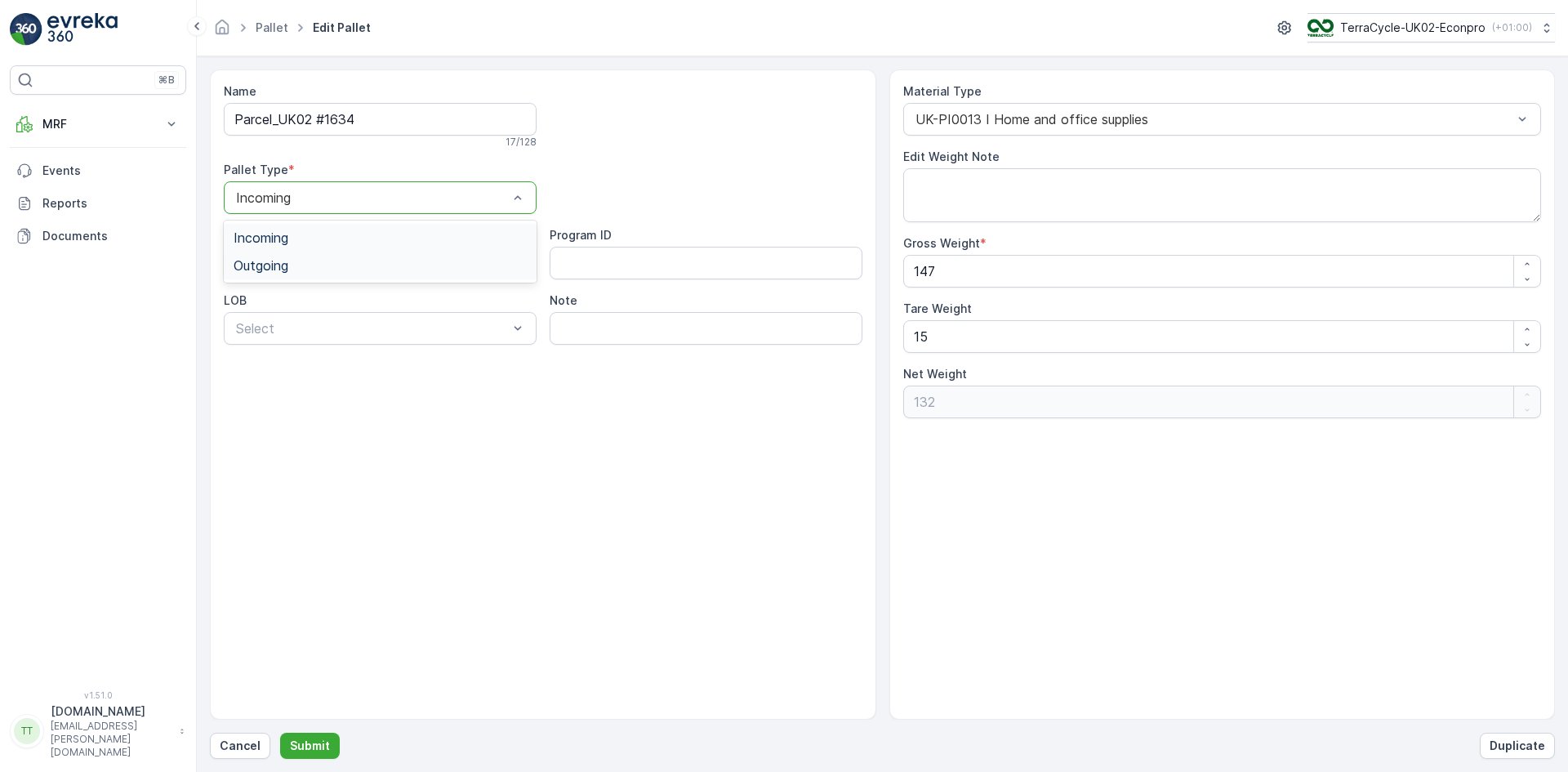
click at [274, 261] on span "Outgoing" at bounding box center [260, 265] width 54 height 14
click at [316, 744] on p "Submit" at bounding box center [310, 745] width 40 height 16
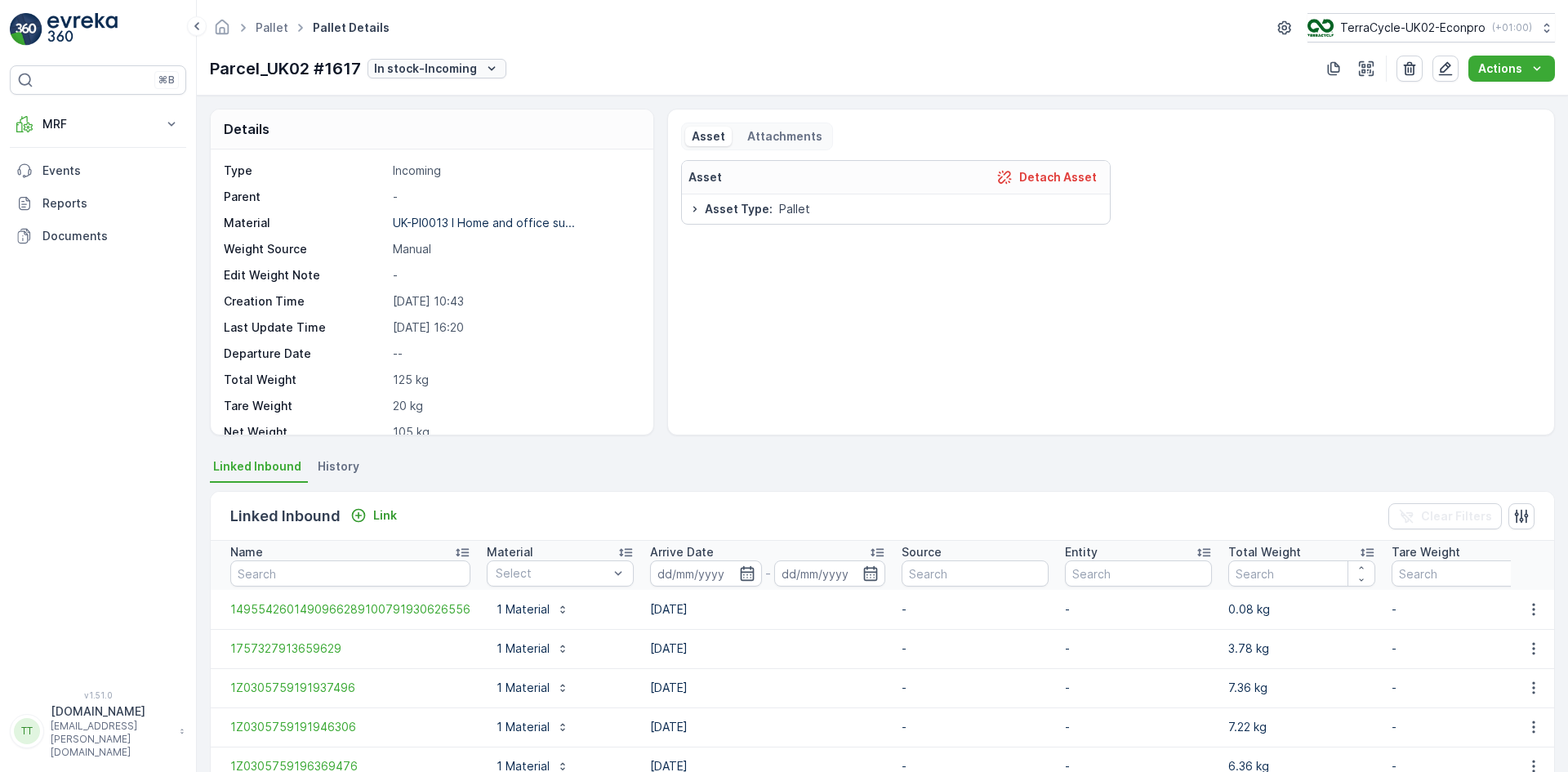
click at [443, 71] on p "In stock-Incoming" at bounding box center [426, 68] width 103 height 16
click at [443, 269] on span "Ready to Allocation" at bounding box center [431, 275] width 108 height 16
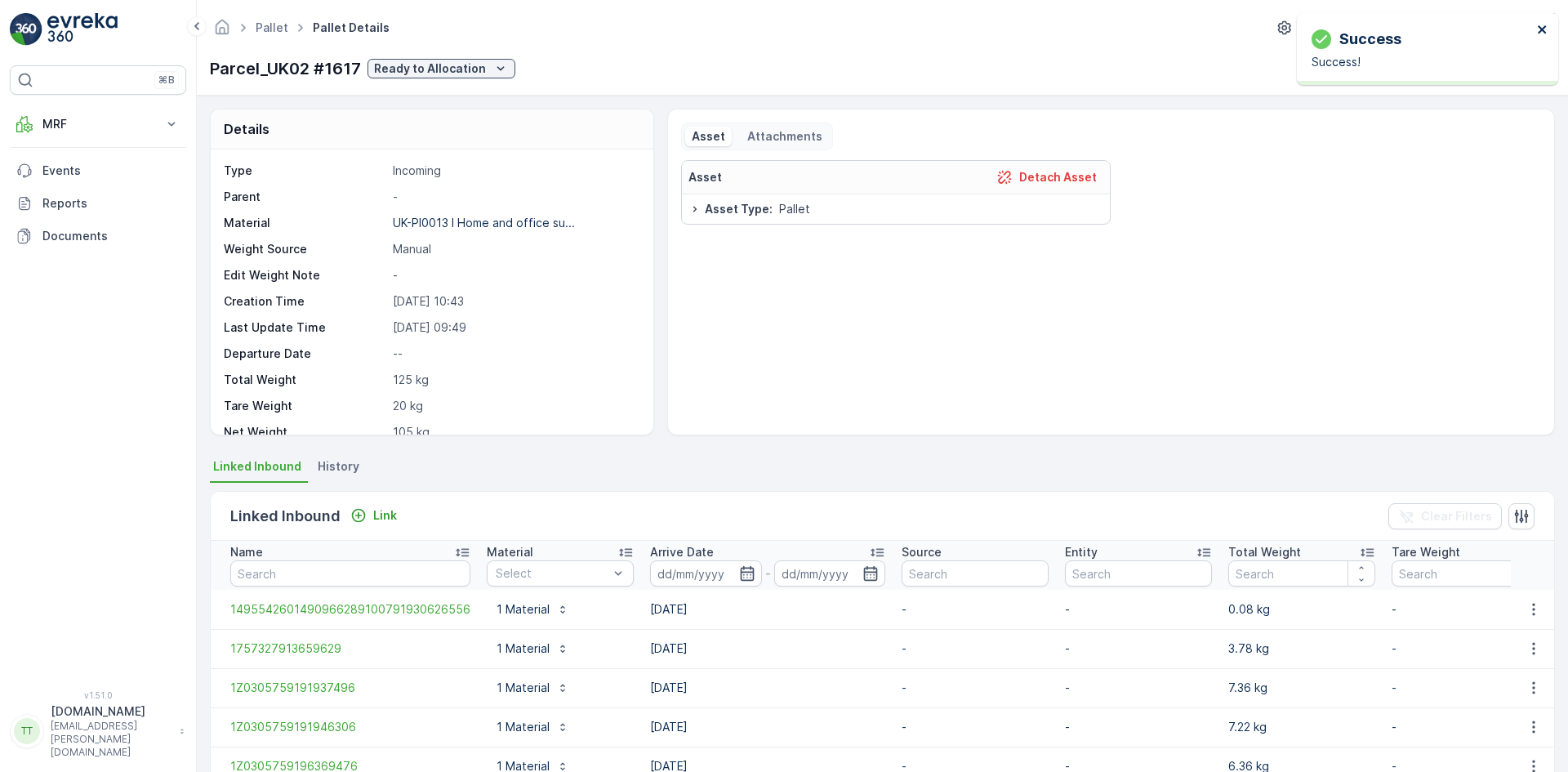
click at [1540, 27] on icon "close" at bounding box center [1541, 30] width 9 height 9
click at [1450, 69] on icon "button" at bounding box center [1445, 68] width 16 height 16
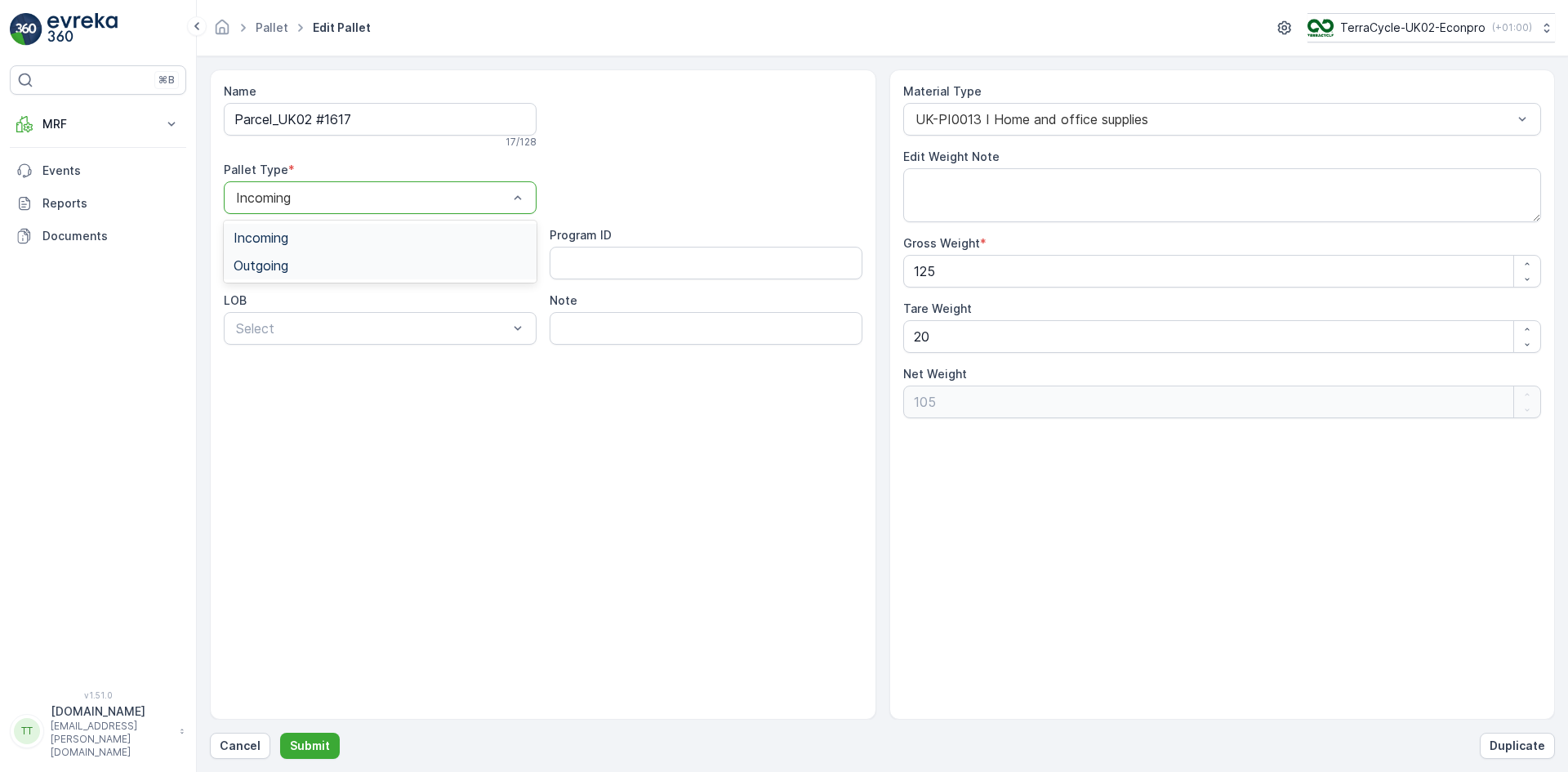
click at [276, 264] on span "Outgoing" at bounding box center [260, 265] width 54 height 14
click at [309, 748] on p "Submit" at bounding box center [310, 745] width 40 height 16
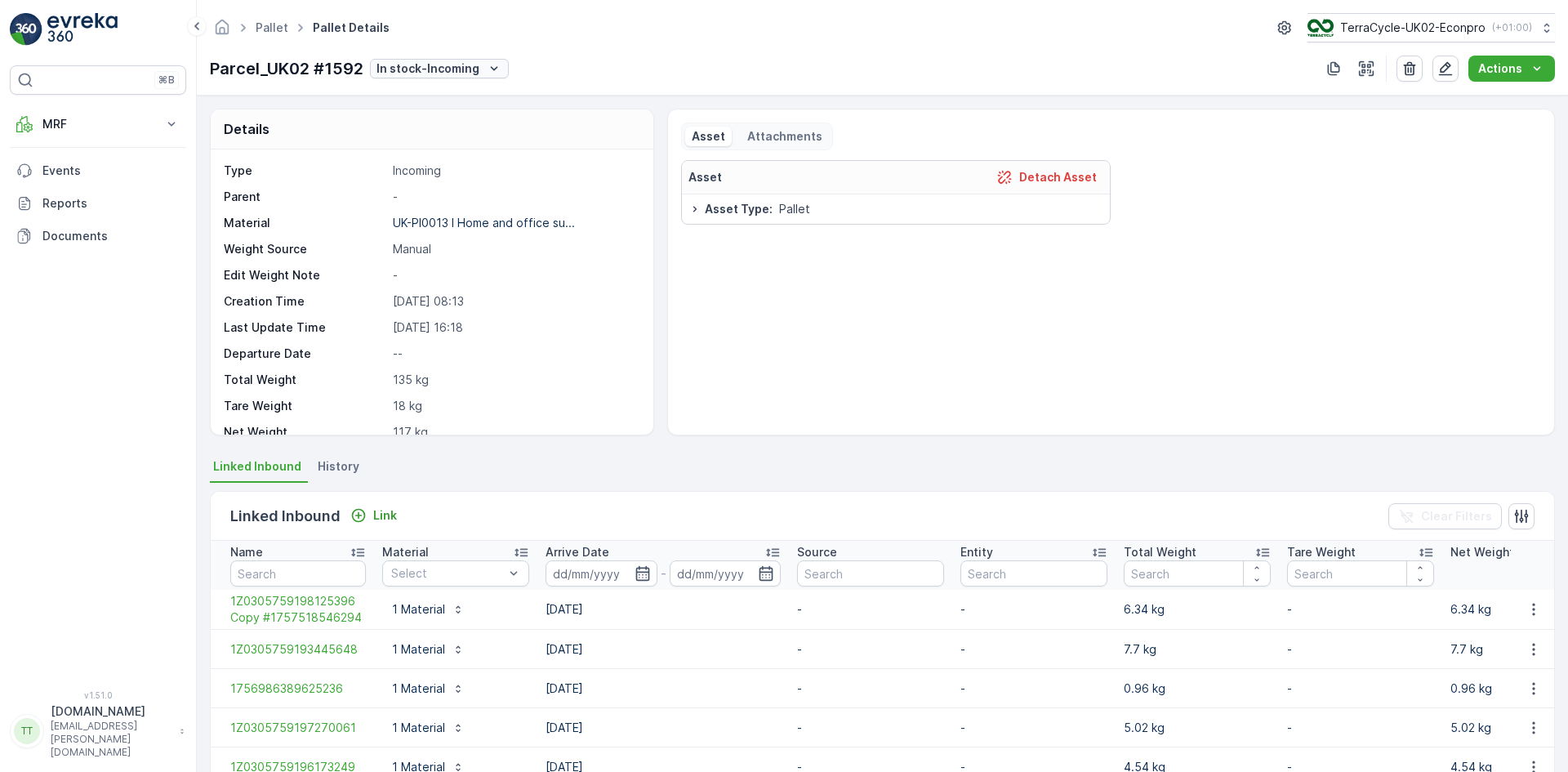
click at [489, 71] on icon "In stock-Incoming" at bounding box center [493, 68] width 16 height 16
click at [422, 277] on span "Ready to Allocation" at bounding box center [433, 275] width 108 height 16
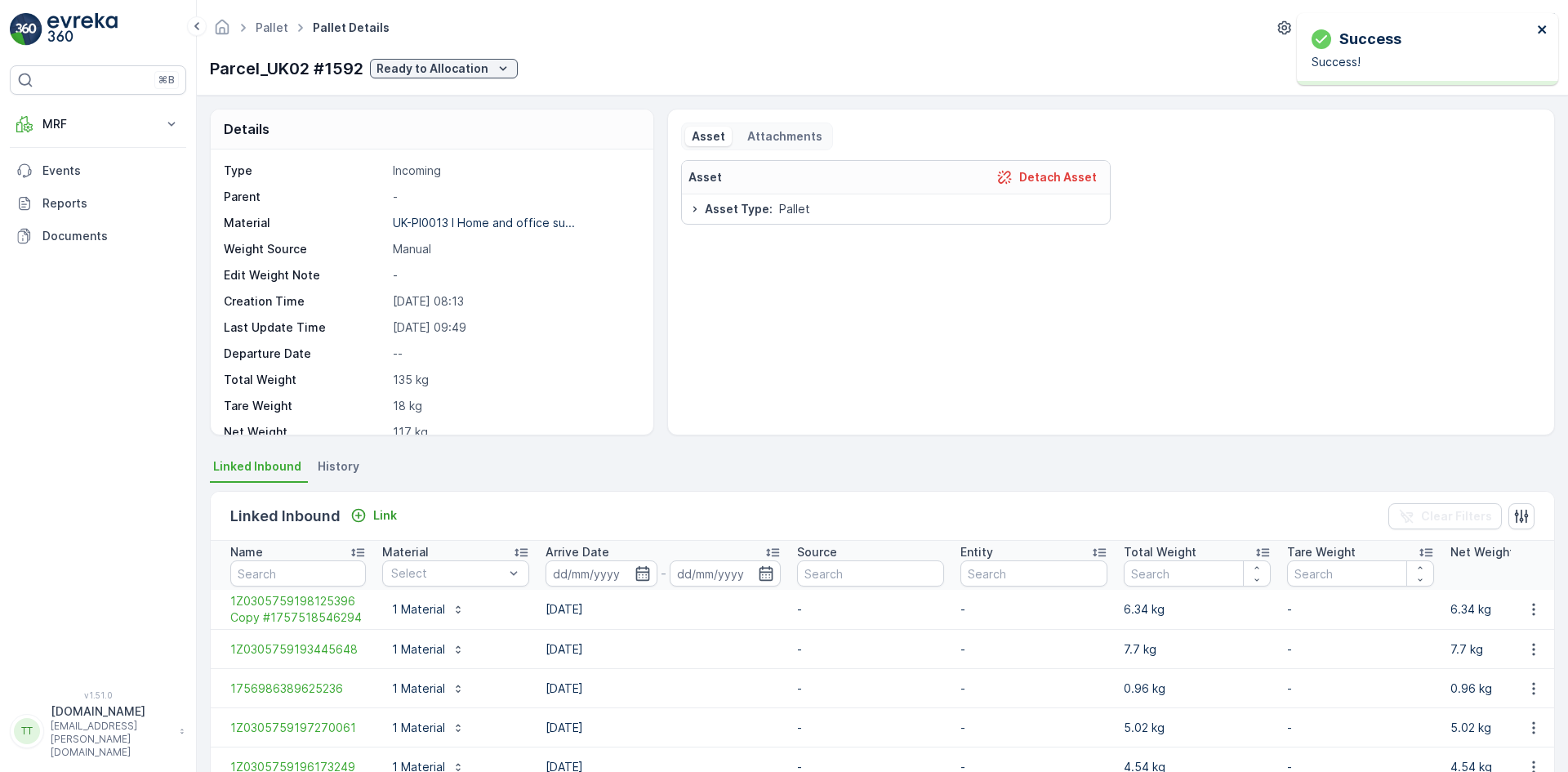
click at [1538, 29] on icon "close" at bounding box center [1542, 30] width 11 height 13
click at [1446, 68] on icon "button" at bounding box center [1445, 68] width 16 height 16
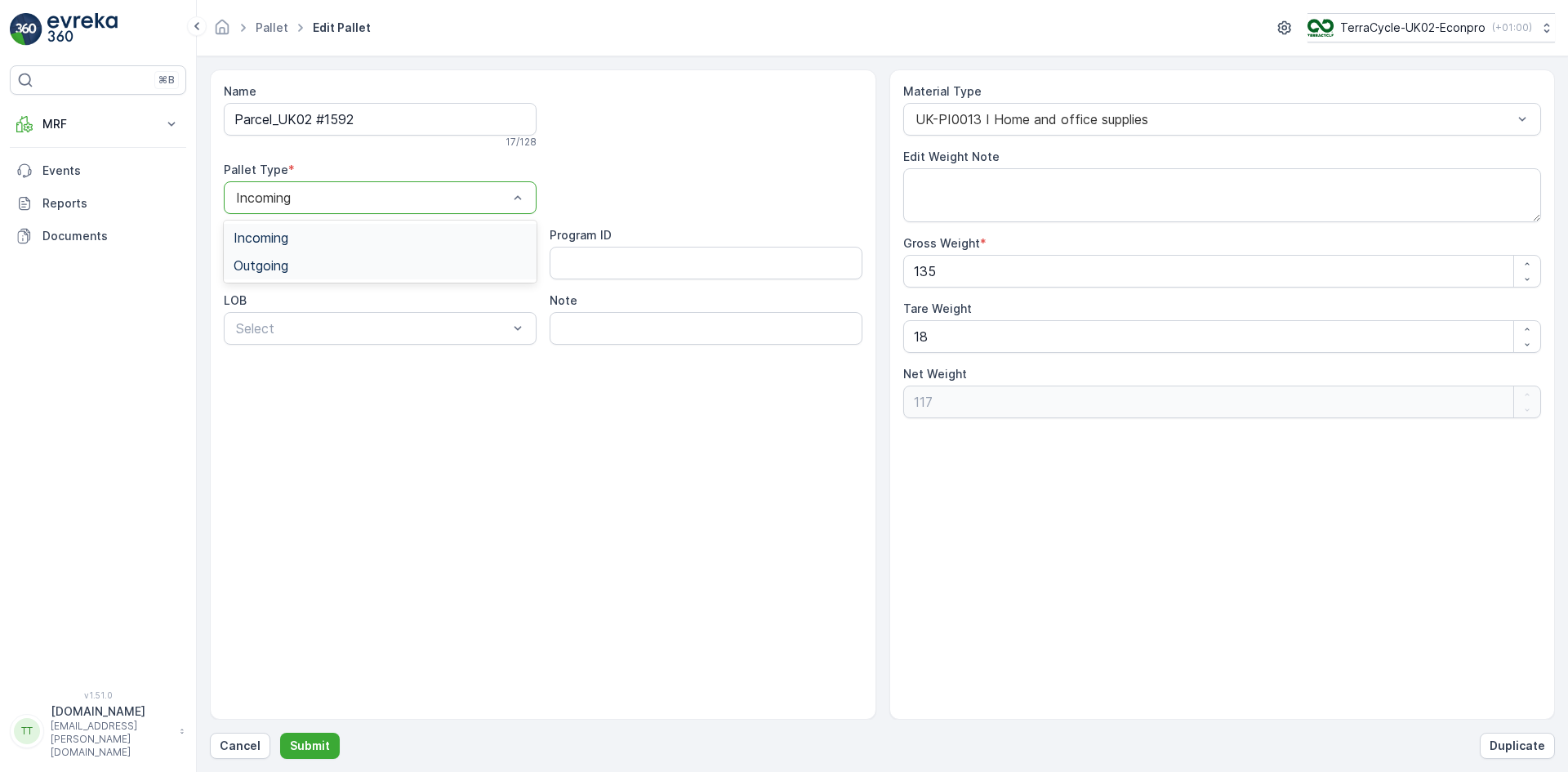
click at [292, 261] on div "Outgoing" at bounding box center [380, 265] width 293 height 14
click at [317, 745] on p "Submit" at bounding box center [310, 745] width 40 height 16
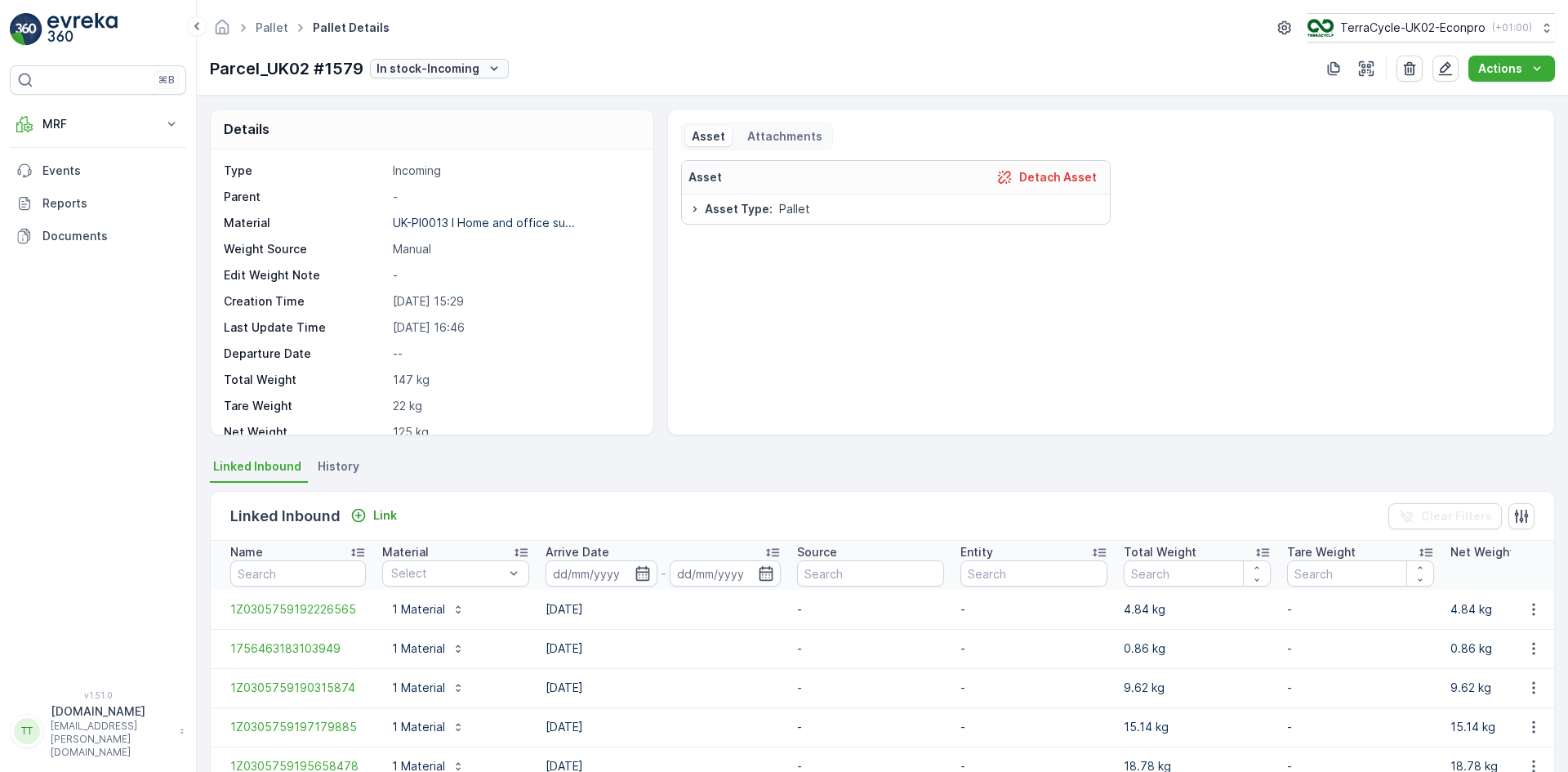
click at [487, 70] on icon "In stock-Incoming" at bounding box center [493, 68] width 16 height 16
click at [455, 273] on span "Ready to Allocation" at bounding box center [433, 275] width 108 height 16
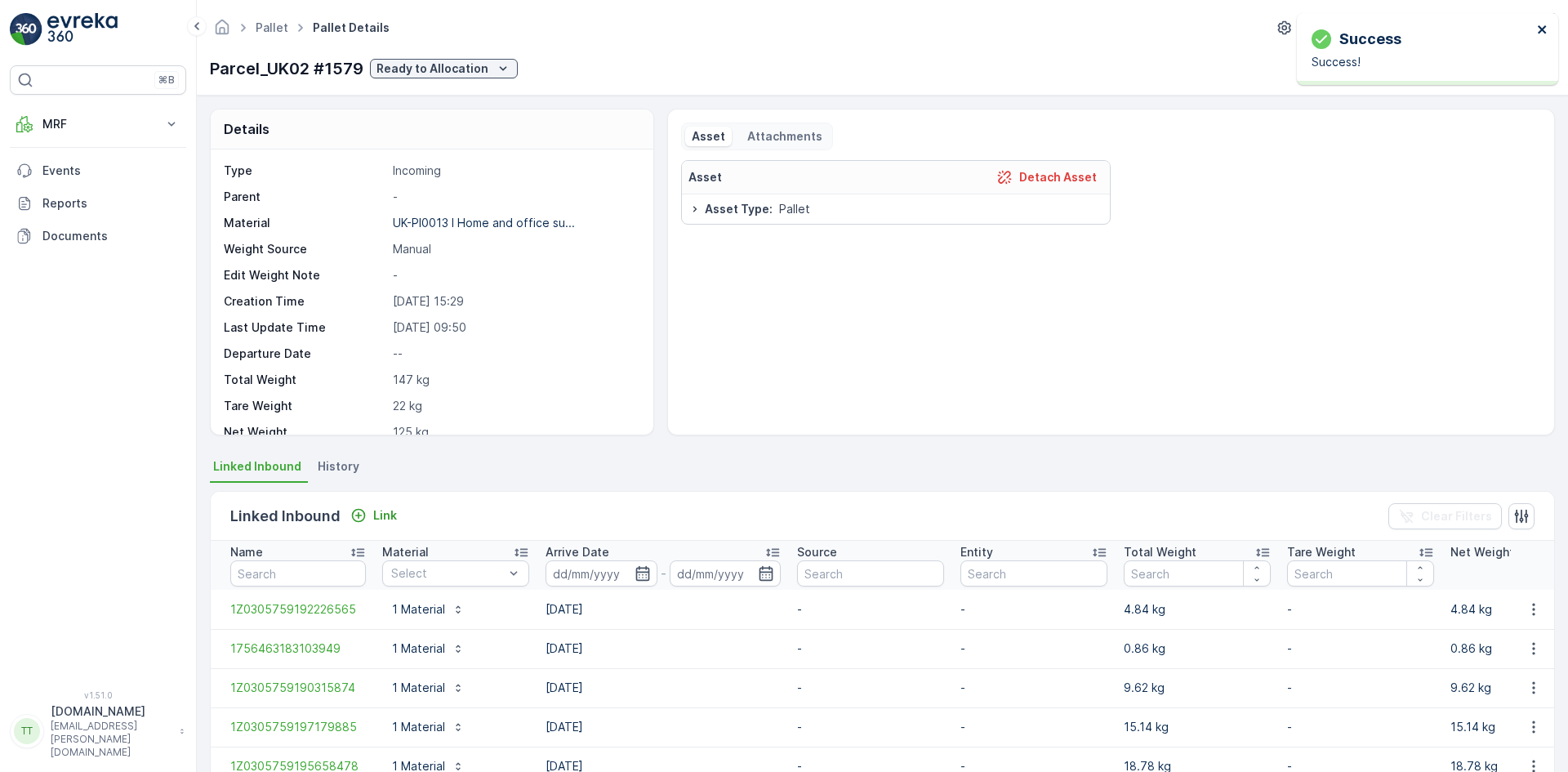
click at [1540, 31] on icon "close" at bounding box center [1541, 30] width 9 height 9
click at [1450, 66] on icon "button" at bounding box center [1445, 68] width 16 height 16
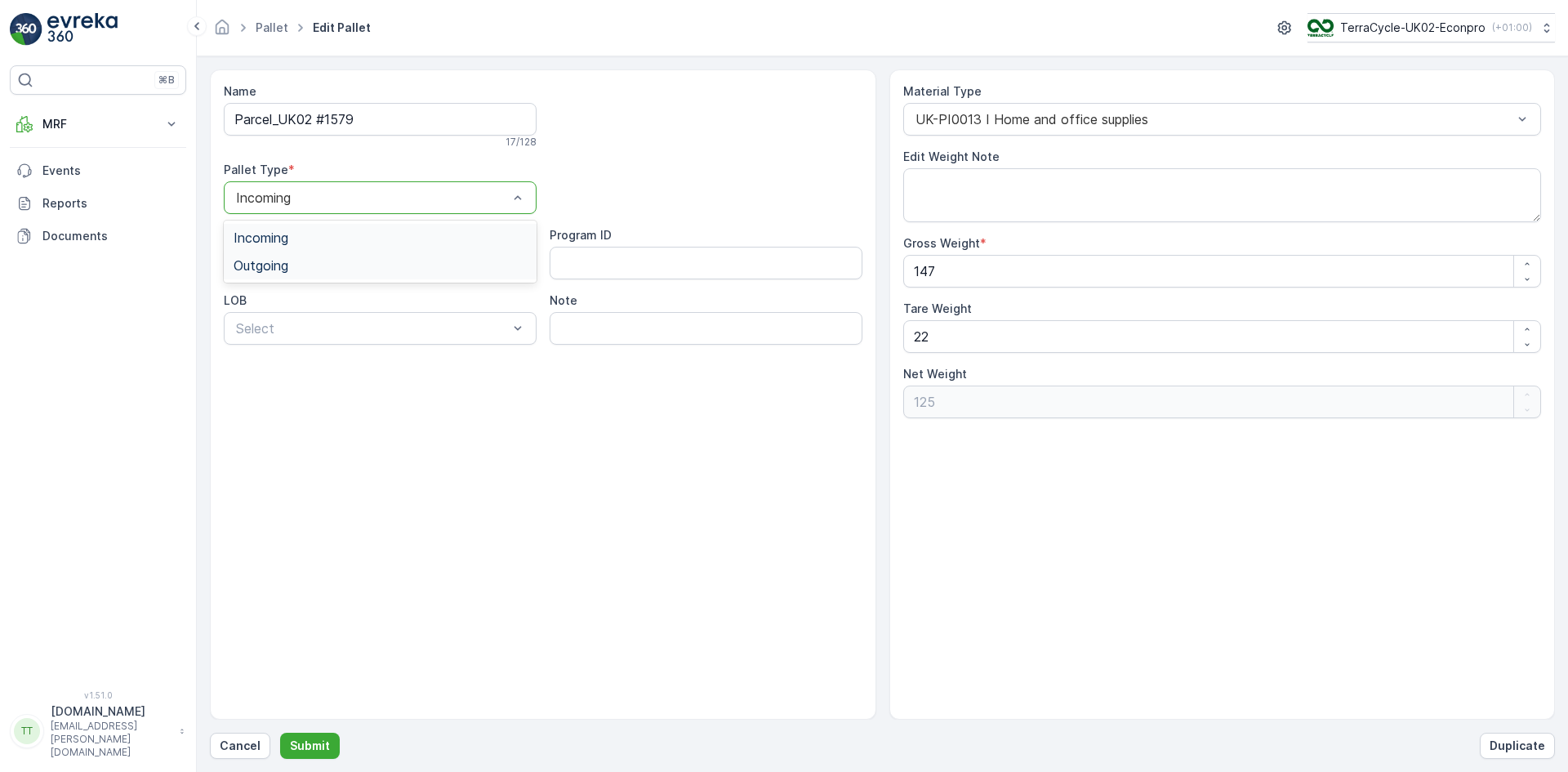
click at [292, 262] on div "Outgoing" at bounding box center [380, 265] width 293 height 14
click at [317, 746] on p "Submit" at bounding box center [310, 745] width 40 height 16
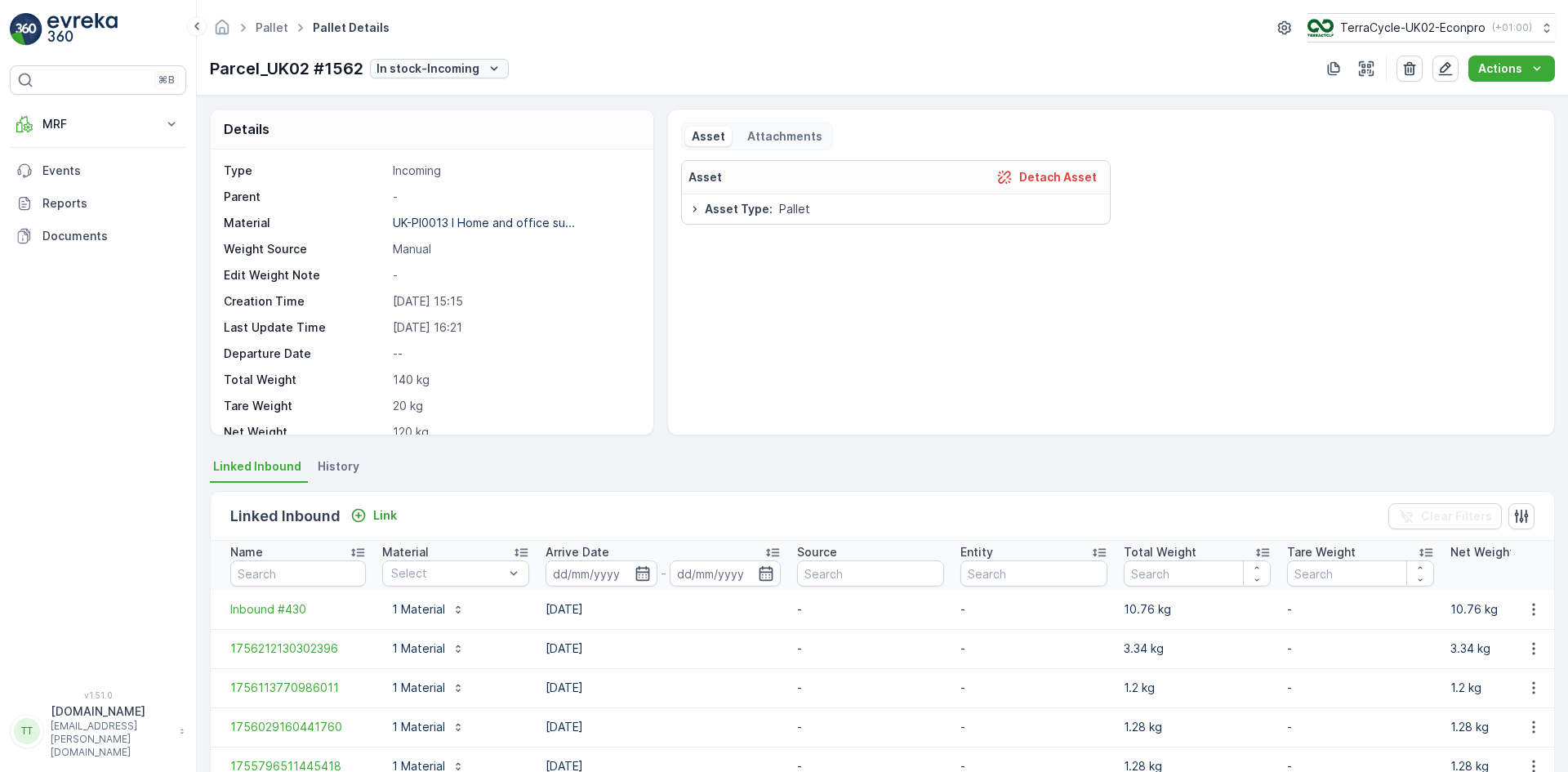
click at [465, 71] on p "In stock-Incoming" at bounding box center [428, 68] width 103 height 16
click at [456, 295] on span "Ready to Allocation" at bounding box center [444, 303] width 108 height 16
click at [1541, 31] on icon "close" at bounding box center [1542, 30] width 11 height 13
click at [1445, 70] on icon "button" at bounding box center [1445, 68] width 16 height 16
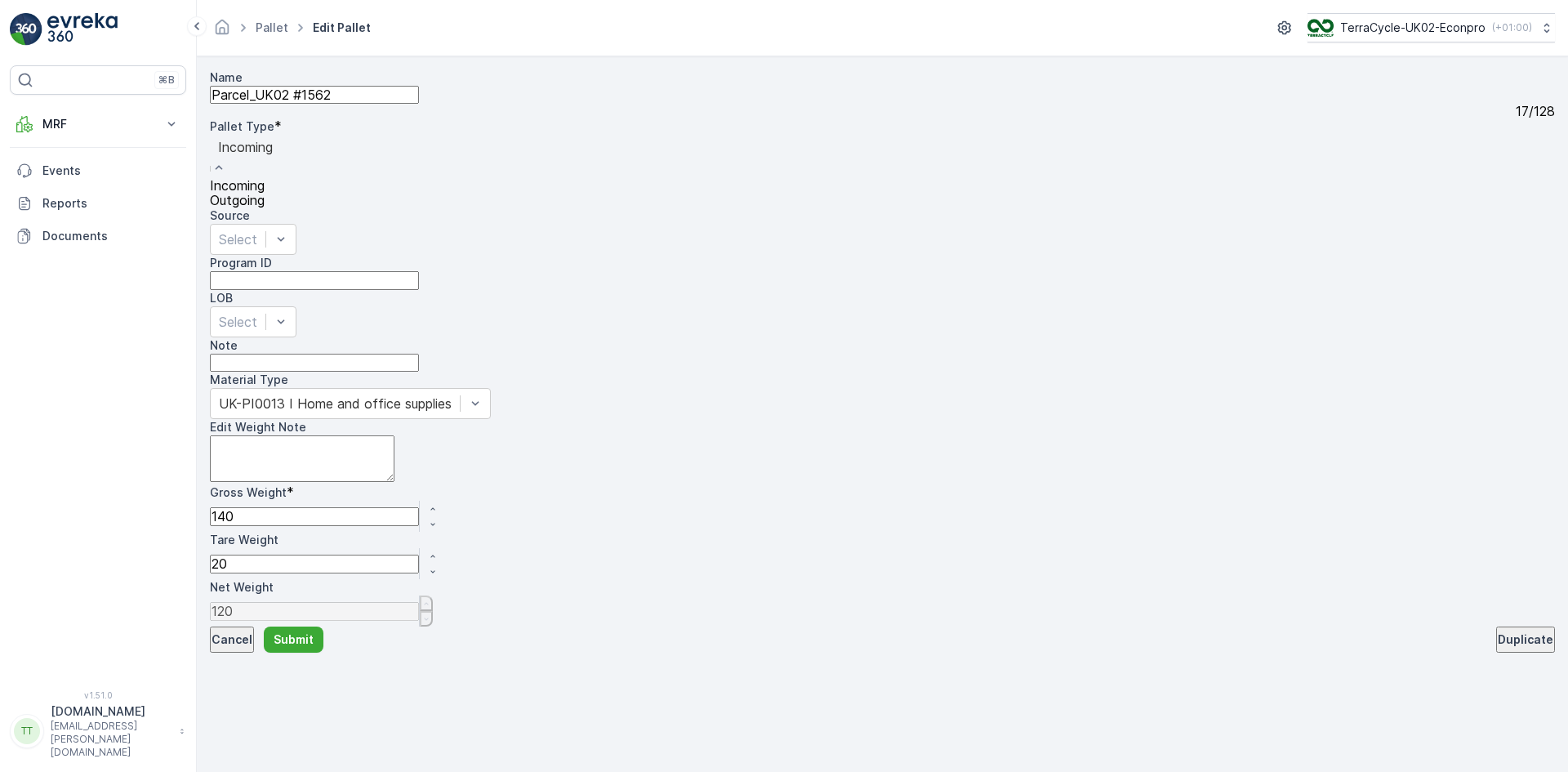
click at [265, 209] on span "Outgoing" at bounding box center [236, 199] width 54 height 16
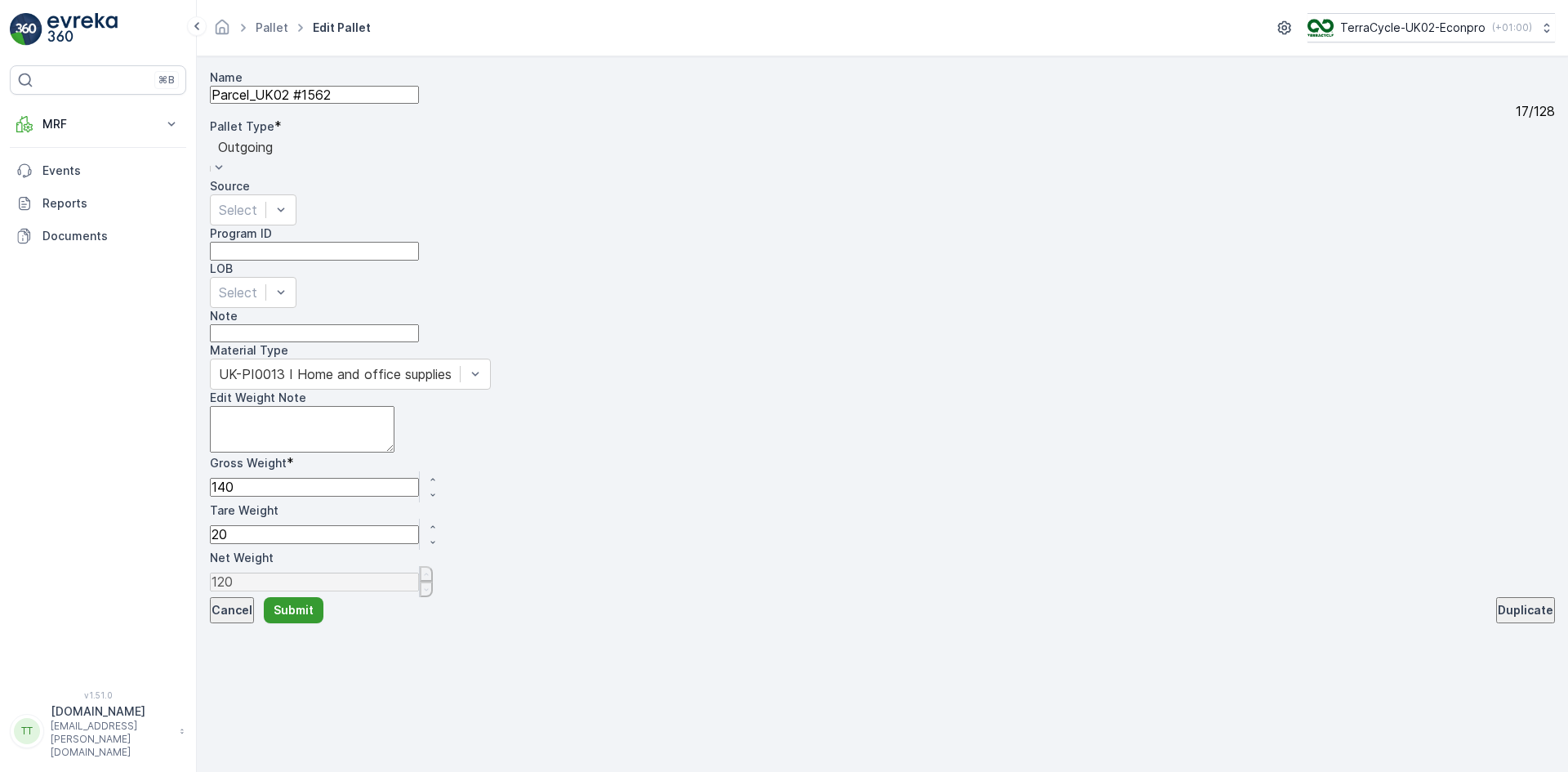
click at [312, 619] on p "Submit" at bounding box center [293, 610] width 40 height 16
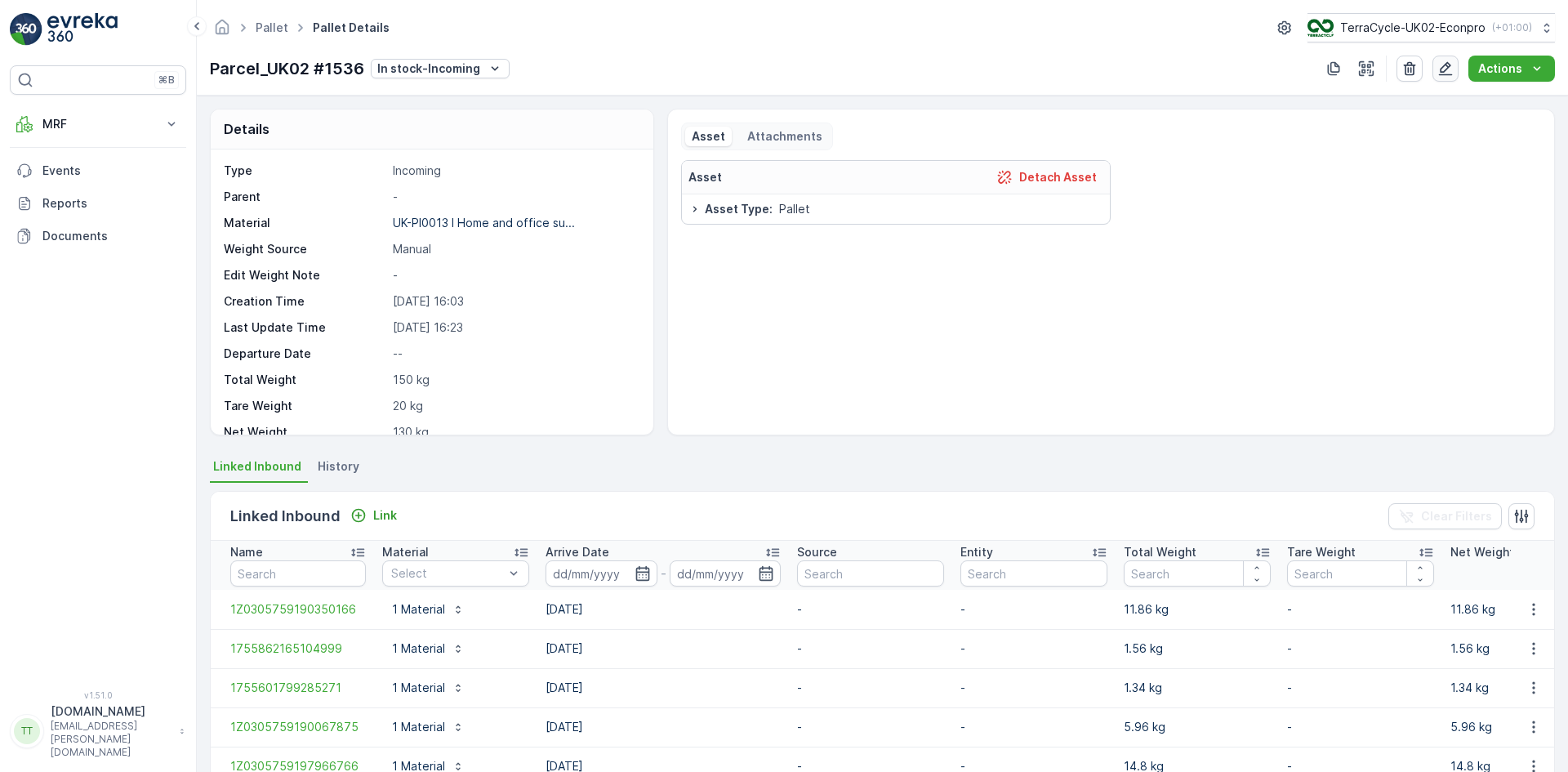
click at [1445, 66] on icon "button" at bounding box center [1445, 69] width 14 height 14
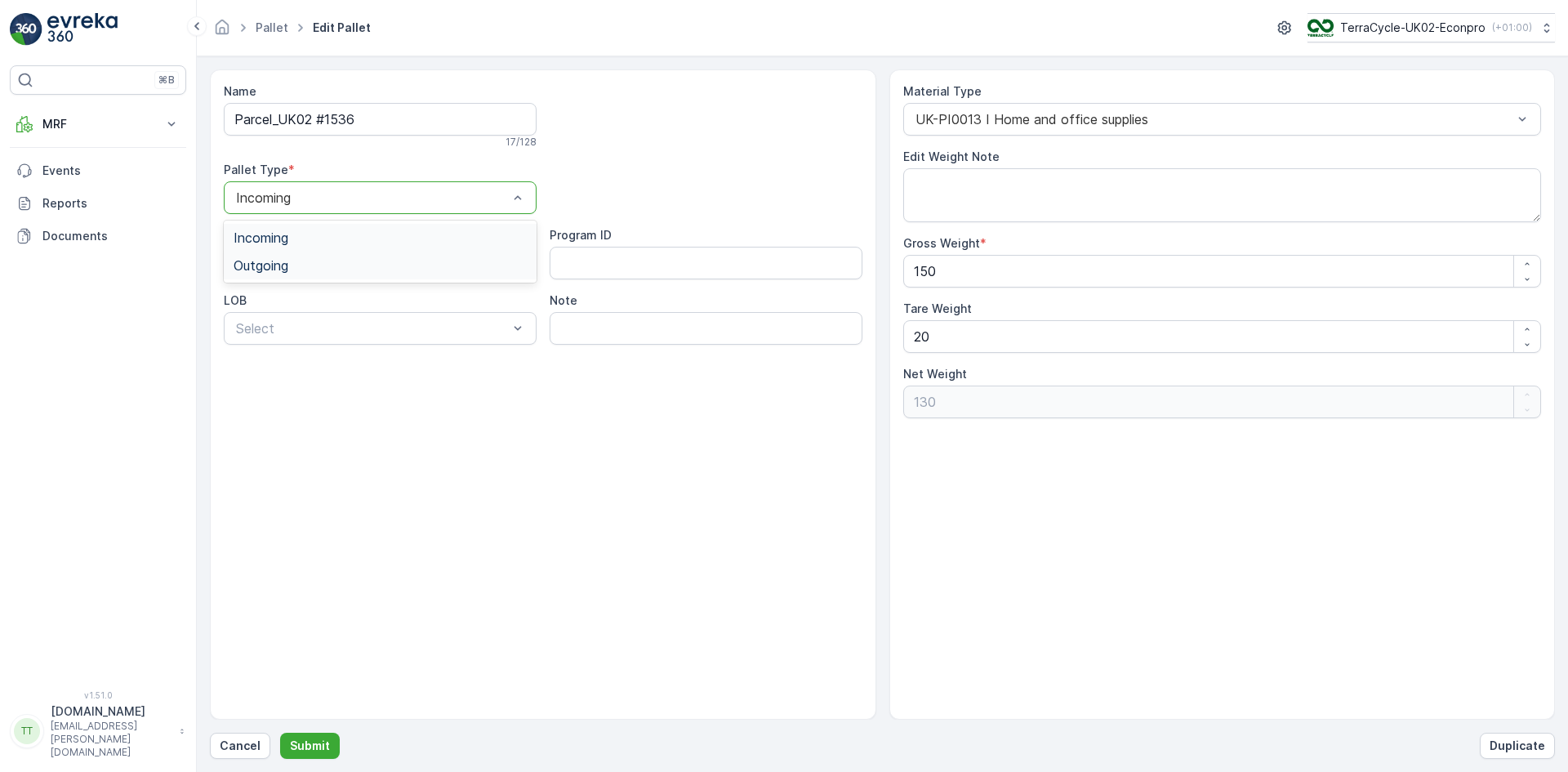
click at [267, 255] on div "Outgoing" at bounding box center [380, 265] width 312 height 28
click at [353, 119] on input "Parcel_UK02 #1536" at bounding box center [380, 119] width 312 height 32
click at [321, 741] on p "Submit" at bounding box center [310, 745] width 40 height 16
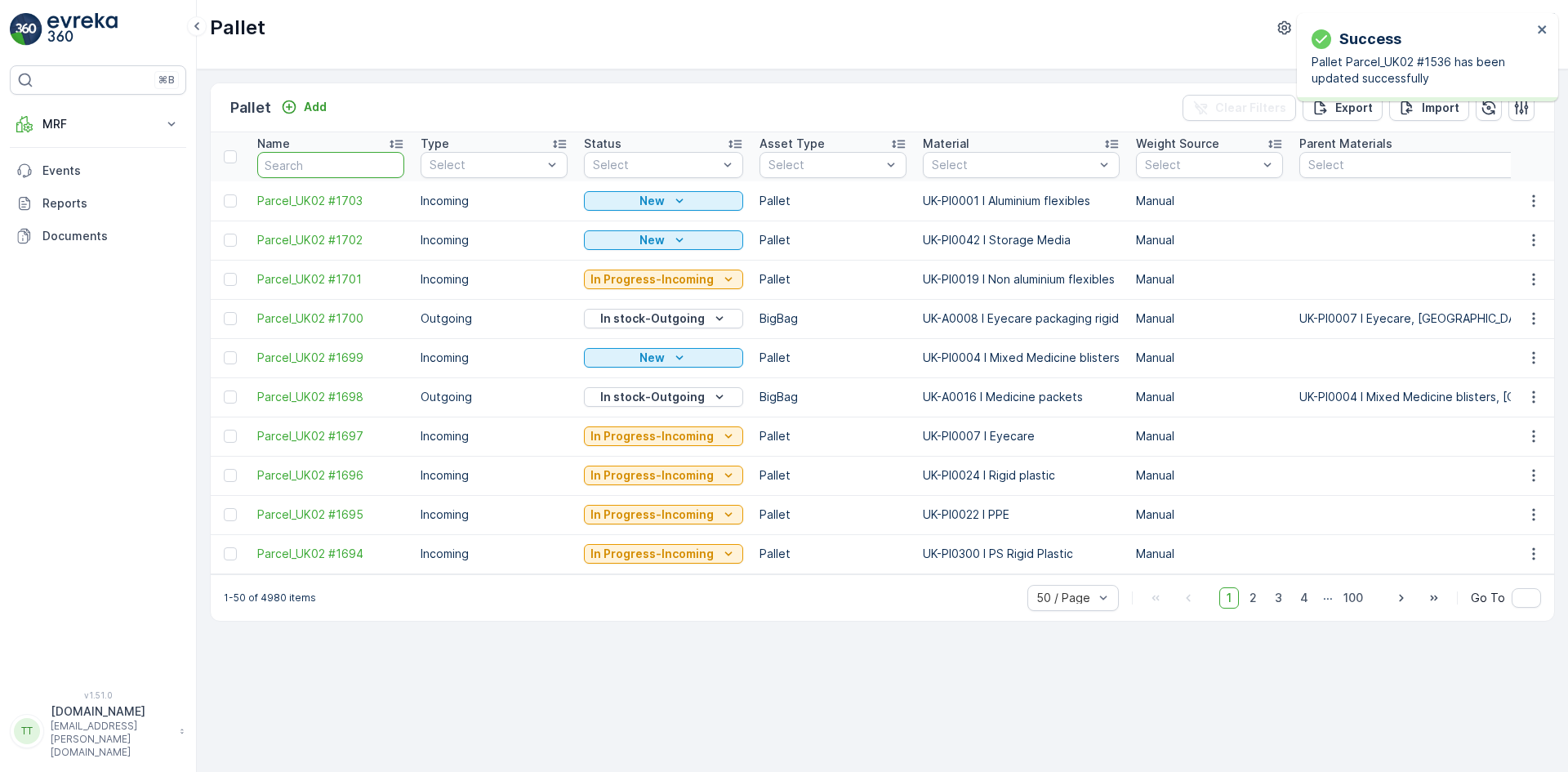
click at [337, 163] on input "text" at bounding box center [331, 164] width 147 height 26
paste input "Parcel_UK02 #1536"
type input "Parcel_UK02 #1536"
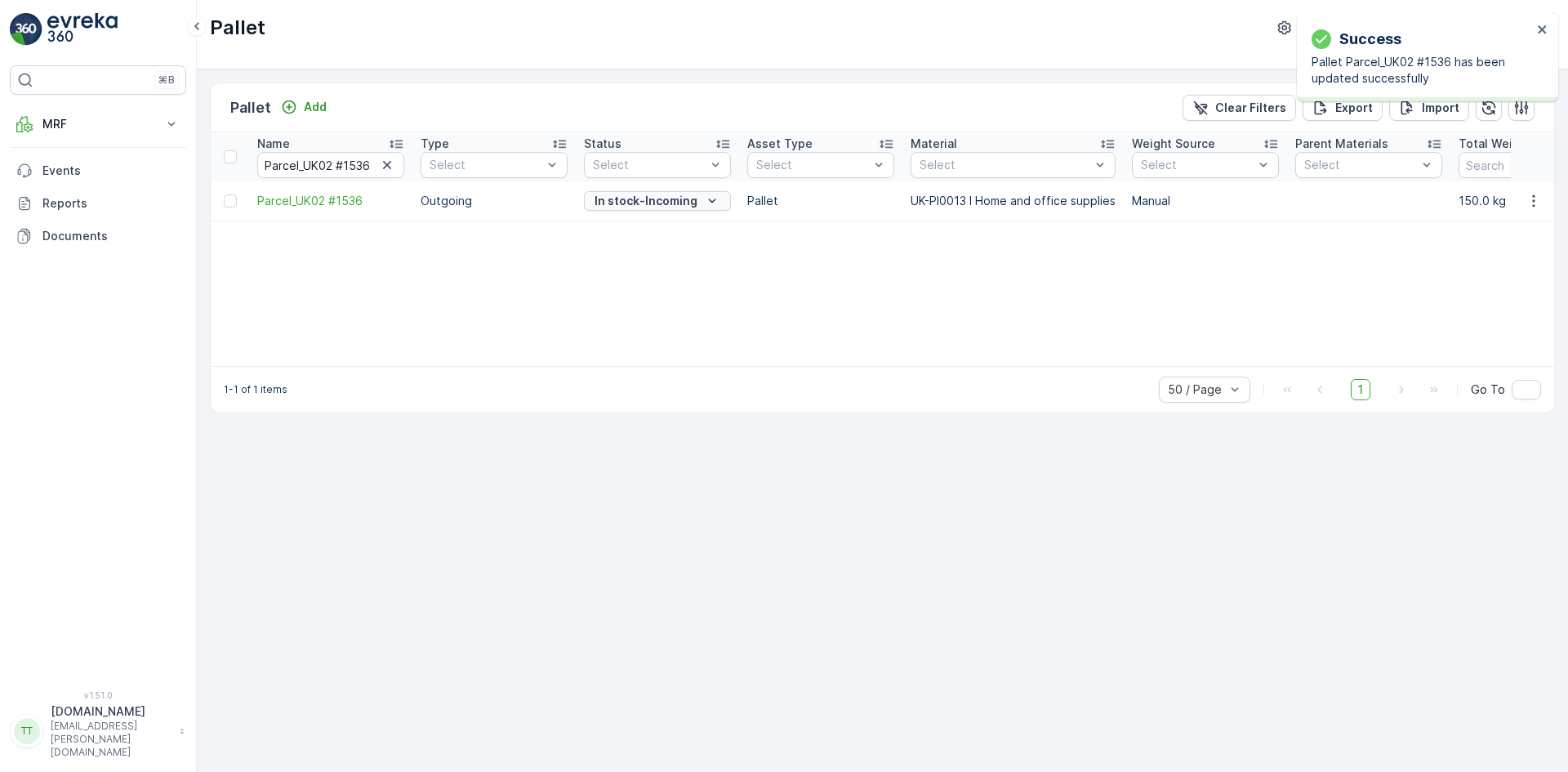
click at [704, 197] on icon "In stock-Incoming" at bounding box center [712, 200] width 16 height 16
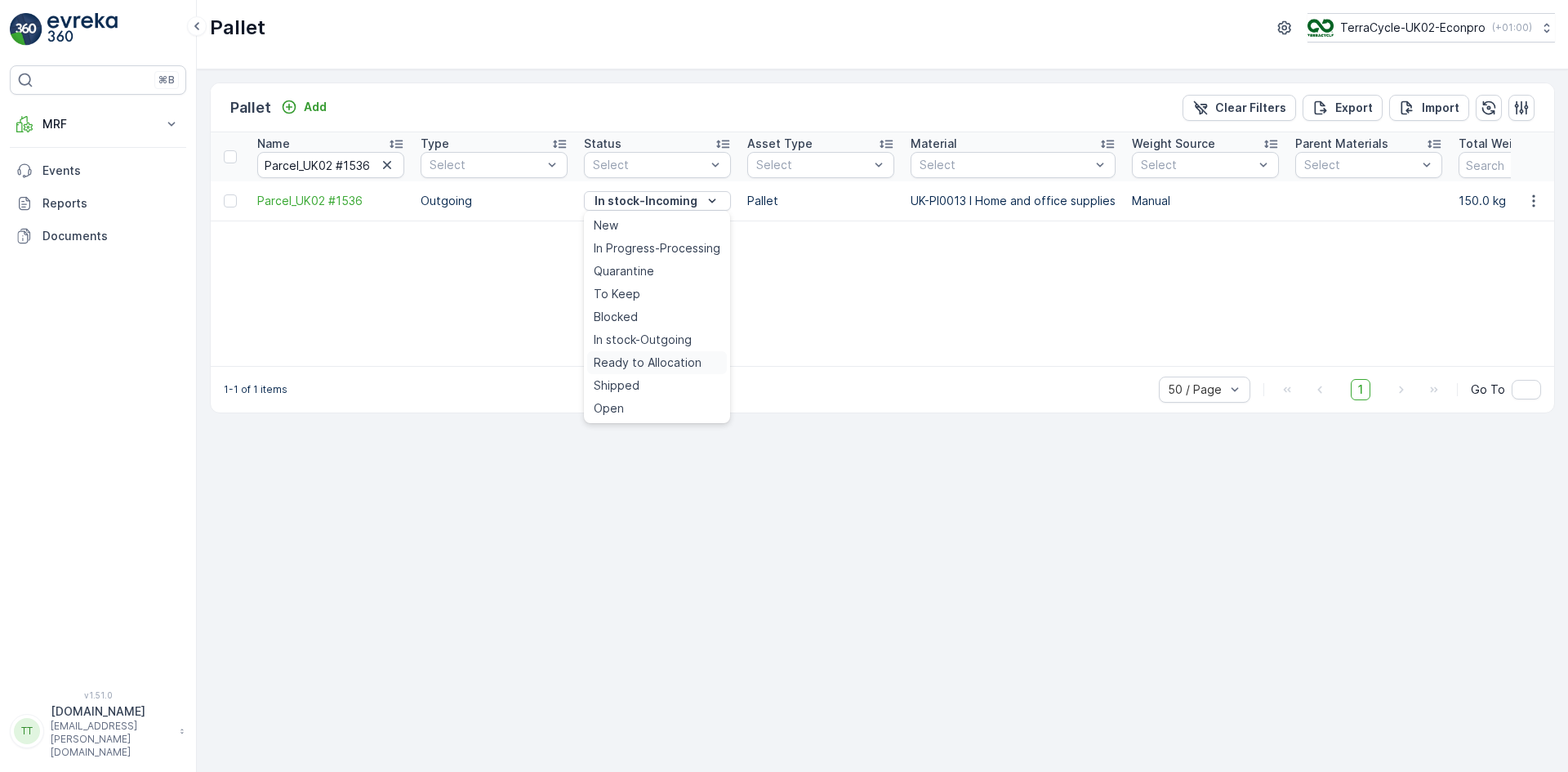
click at [682, 365] on span "Ready to Allocation" at bounding box center [647, 362] width 108 height 16
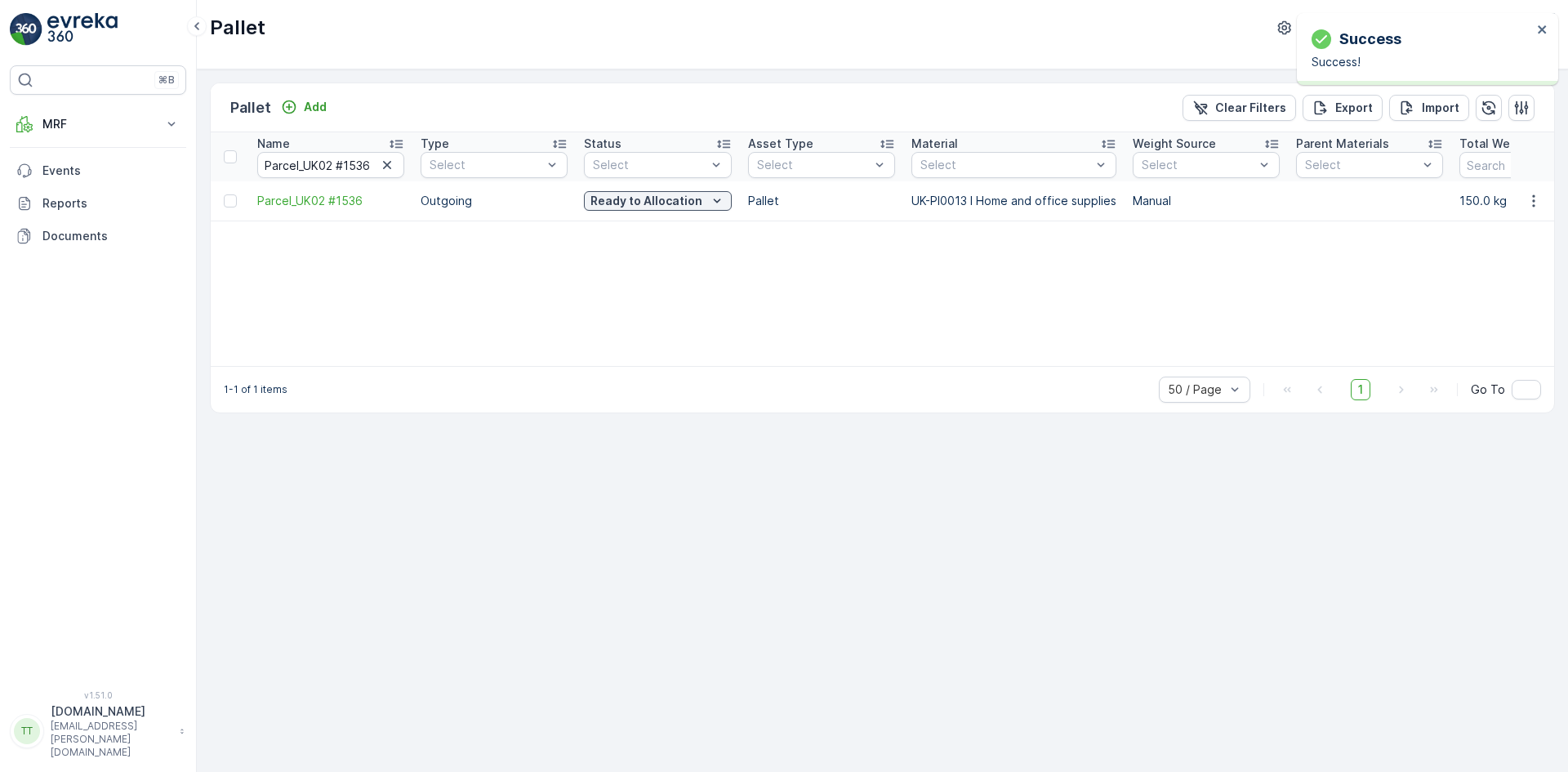
click at [385, 165] on icon "button" at bounding box center [387, 165] width 16 height 16
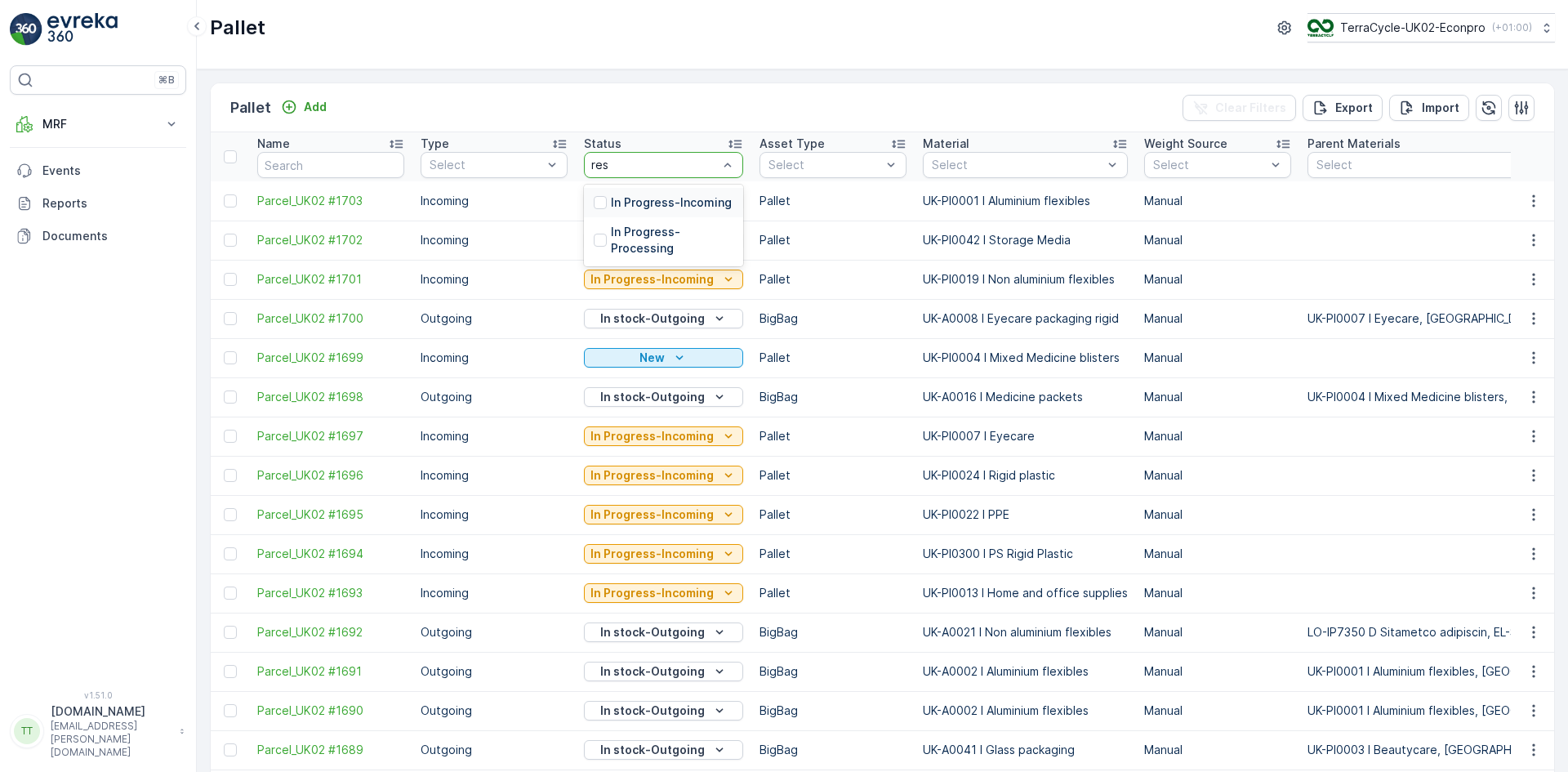
type input "re"
click at [675, 277] on p "Ready to Allocation" at bounding box center [666, 277] width 111 height 16
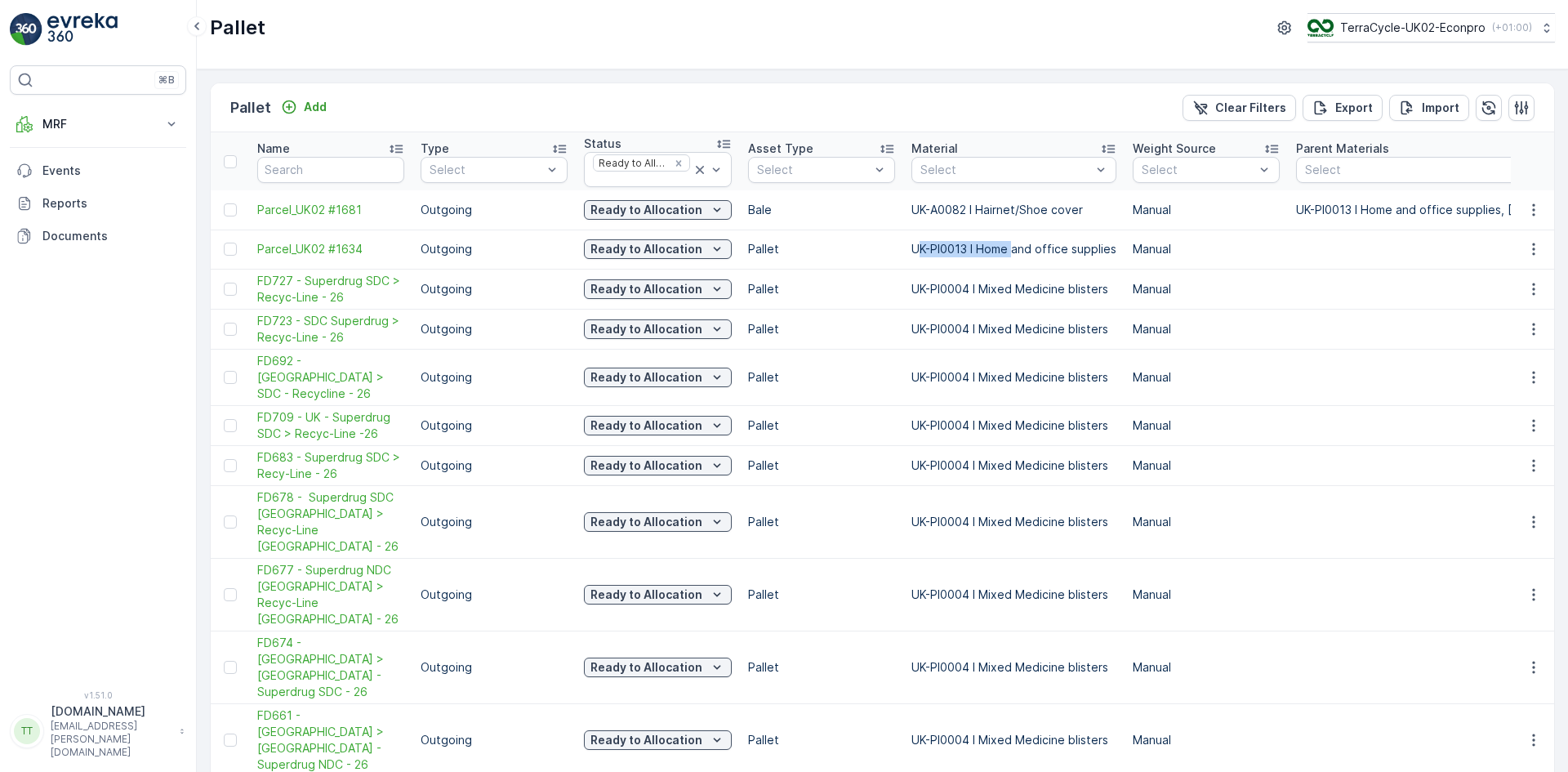
drag, startPoint x: 935, startPoint y: 250, endPoint x: 1015, endPoint y: 250, distance: 80.0
click at [1015, 250] on p "UK-PI0013 I Home and office supplies" at bounding box center [1014, 249] width 205 height 16
copy p "K-PI0013 I Home"
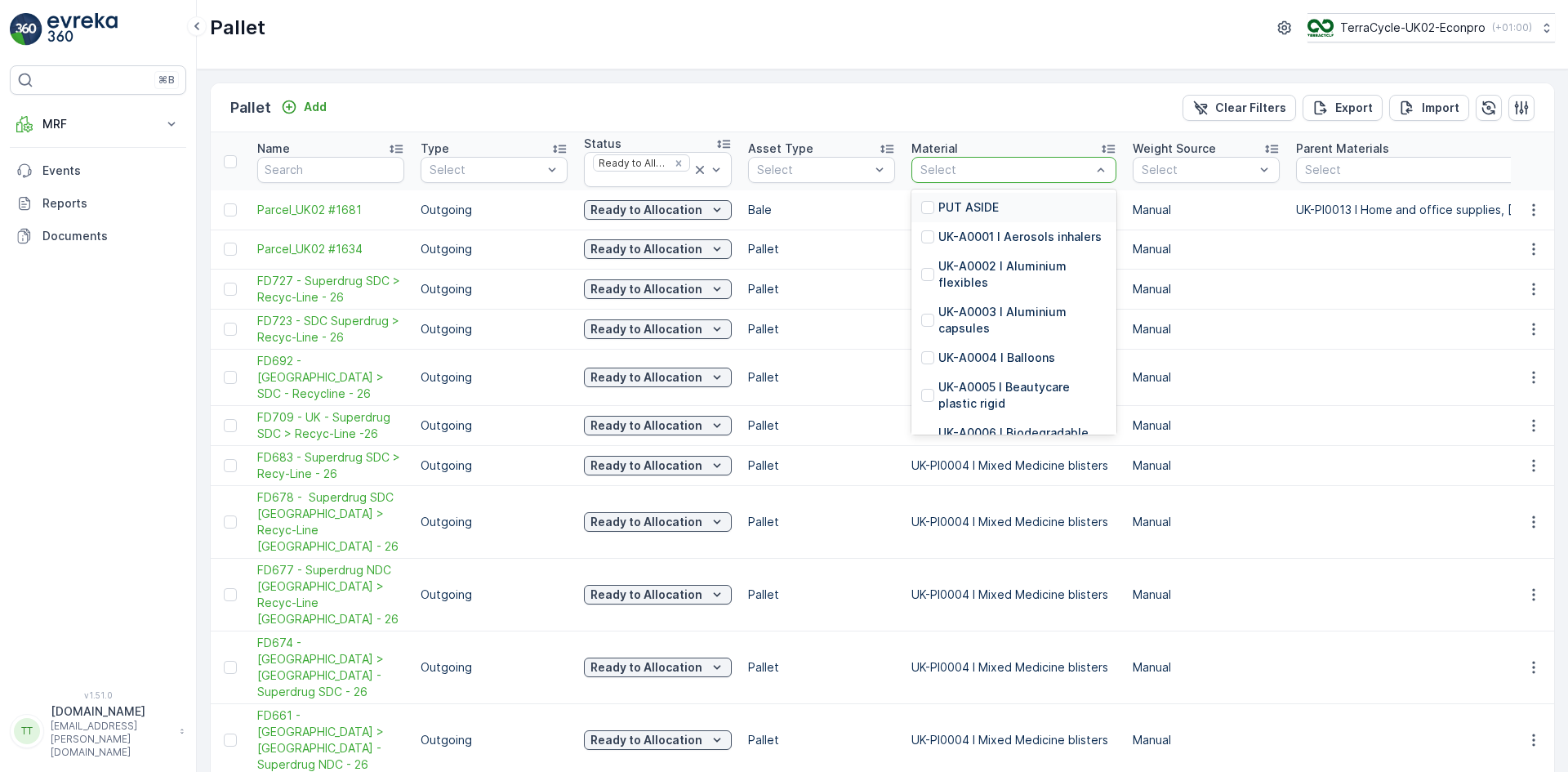
type input "K-PI0013 I Home"
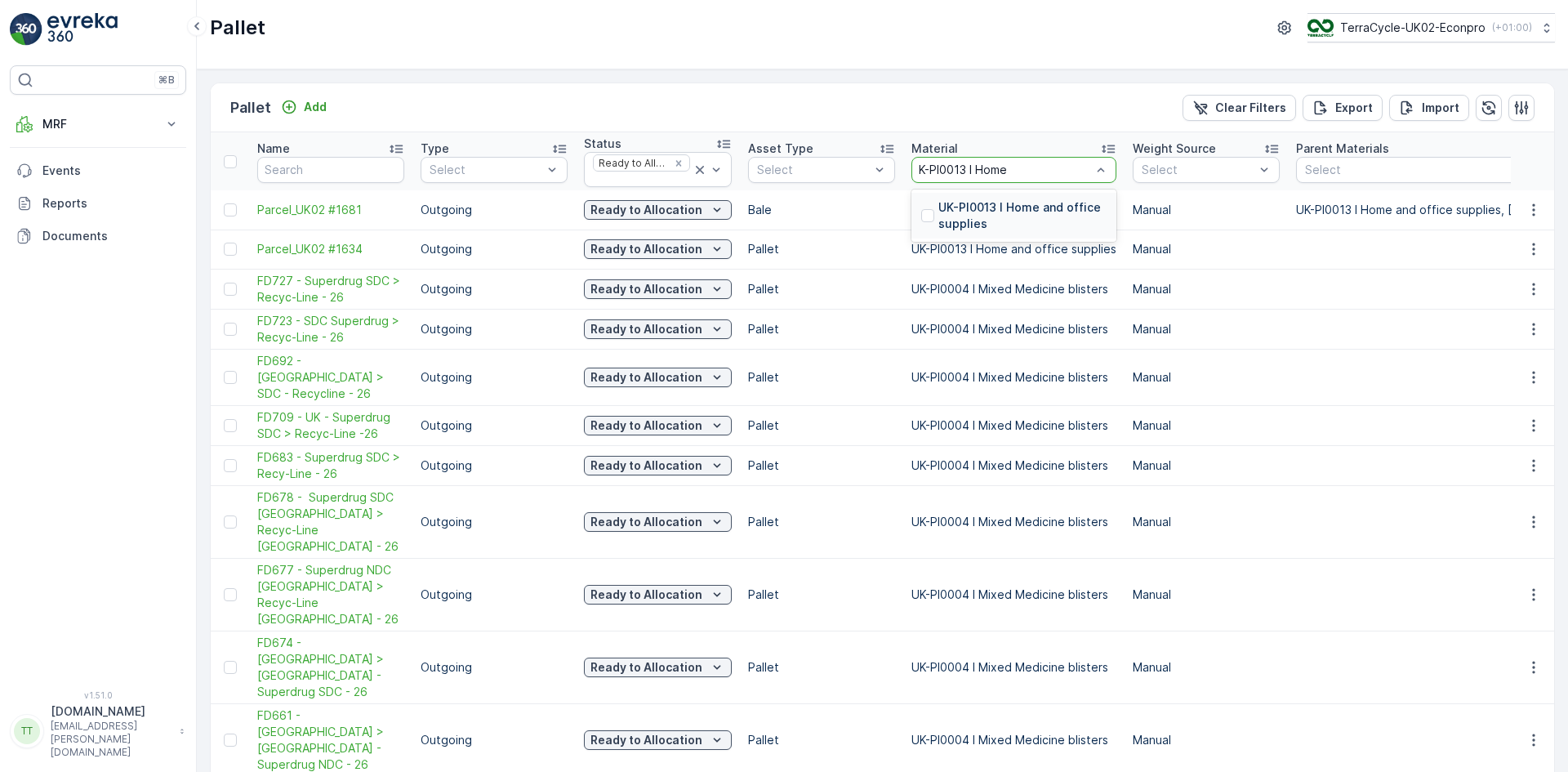
click at [999, 204] on p "UK-PI0013 I Home and office supplies" at bounding box center [1022, 215] width 169 height 32
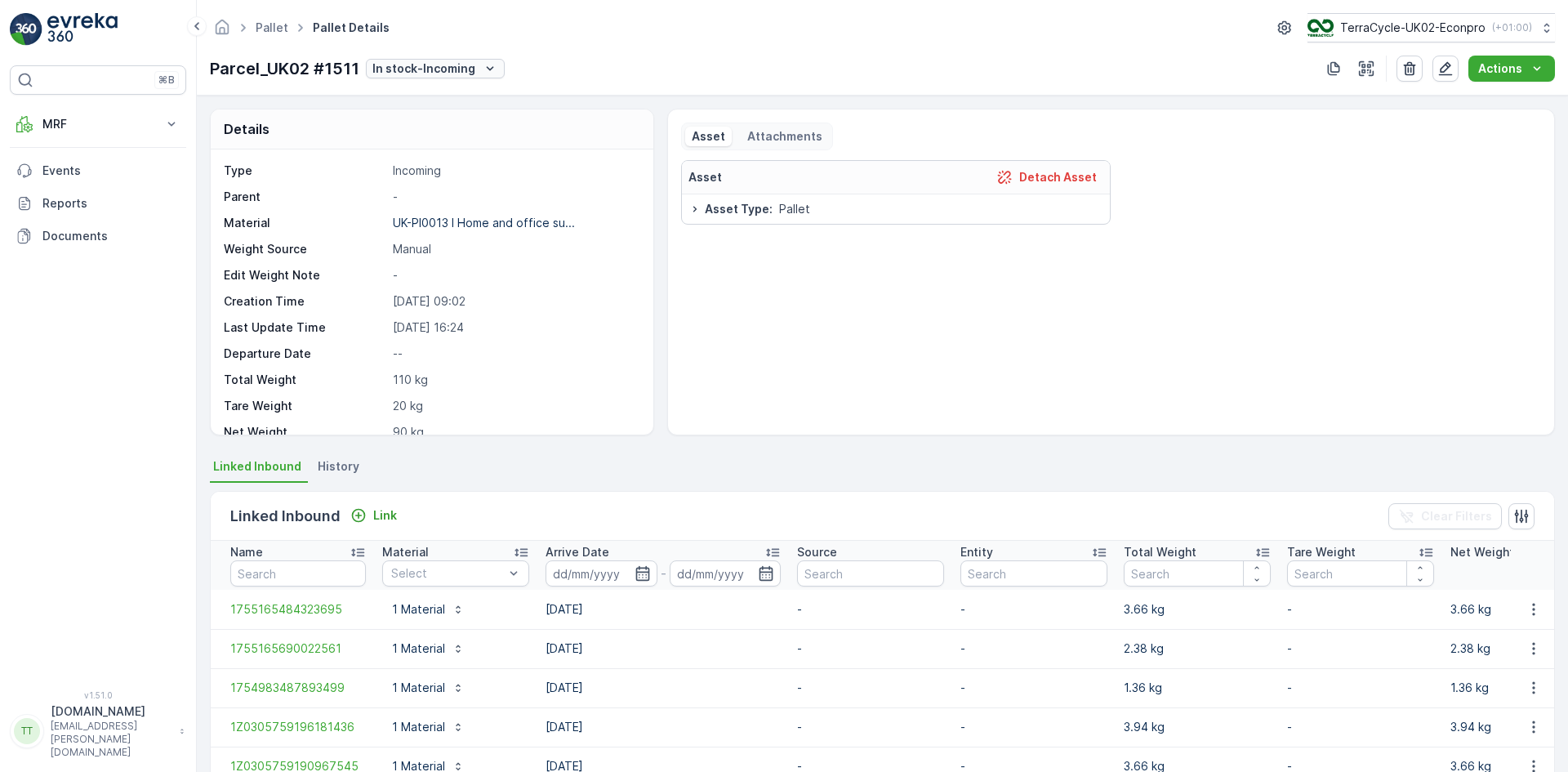
click at [444, 70] on p "In stock-Incoming" at bounding box center [424, 68] width 103 height 16
click at [445, 274] on span "Ready to Allocation" at bounding box center [429, 275] width 108 height 16
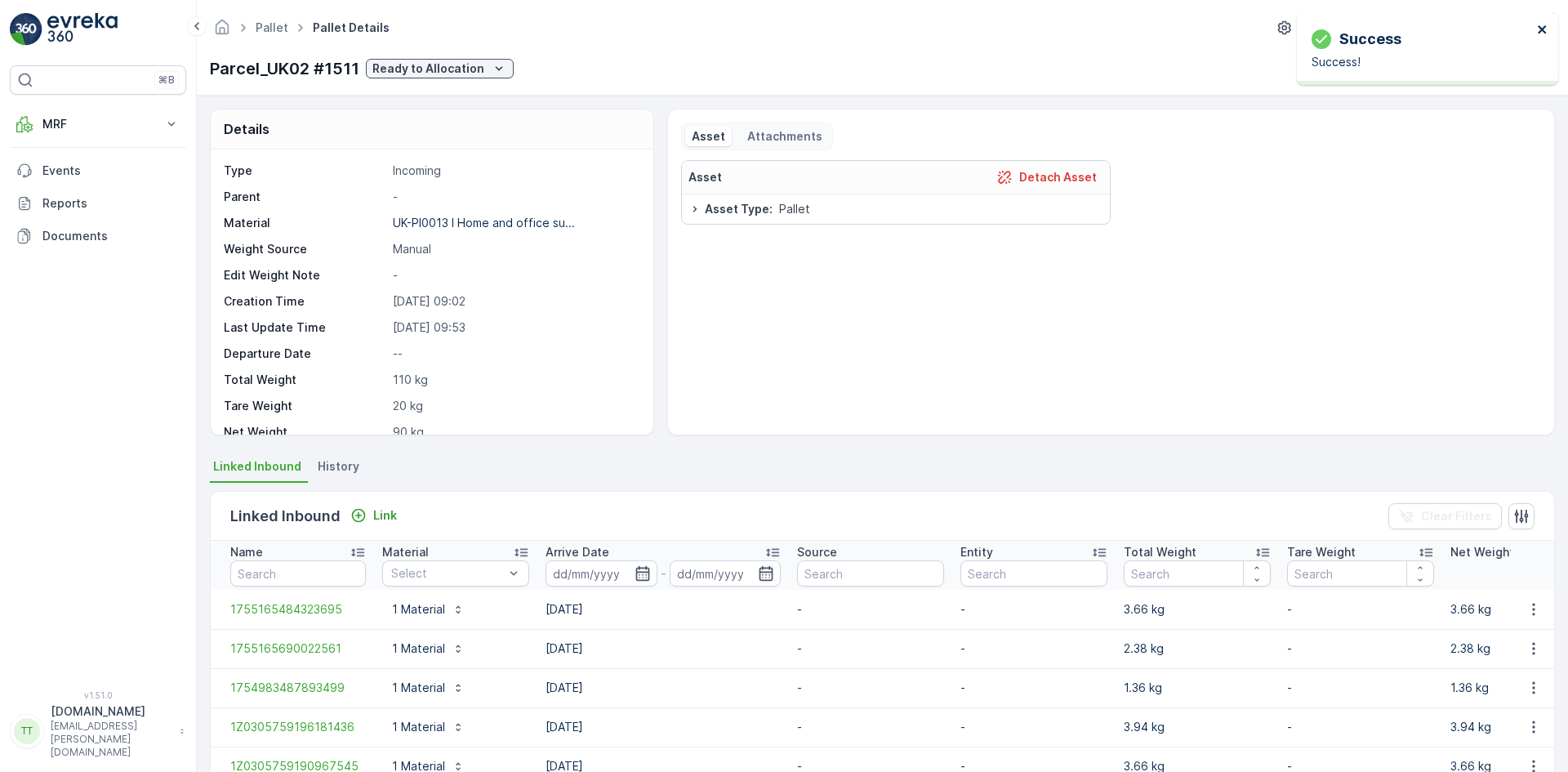
click at [1547, 27] on icon "close" at bounding box center [1542, 30] width 11 height 13
click at [1449, 71] on icon "button" at bounding box center [1445, 68] width 16 height 16
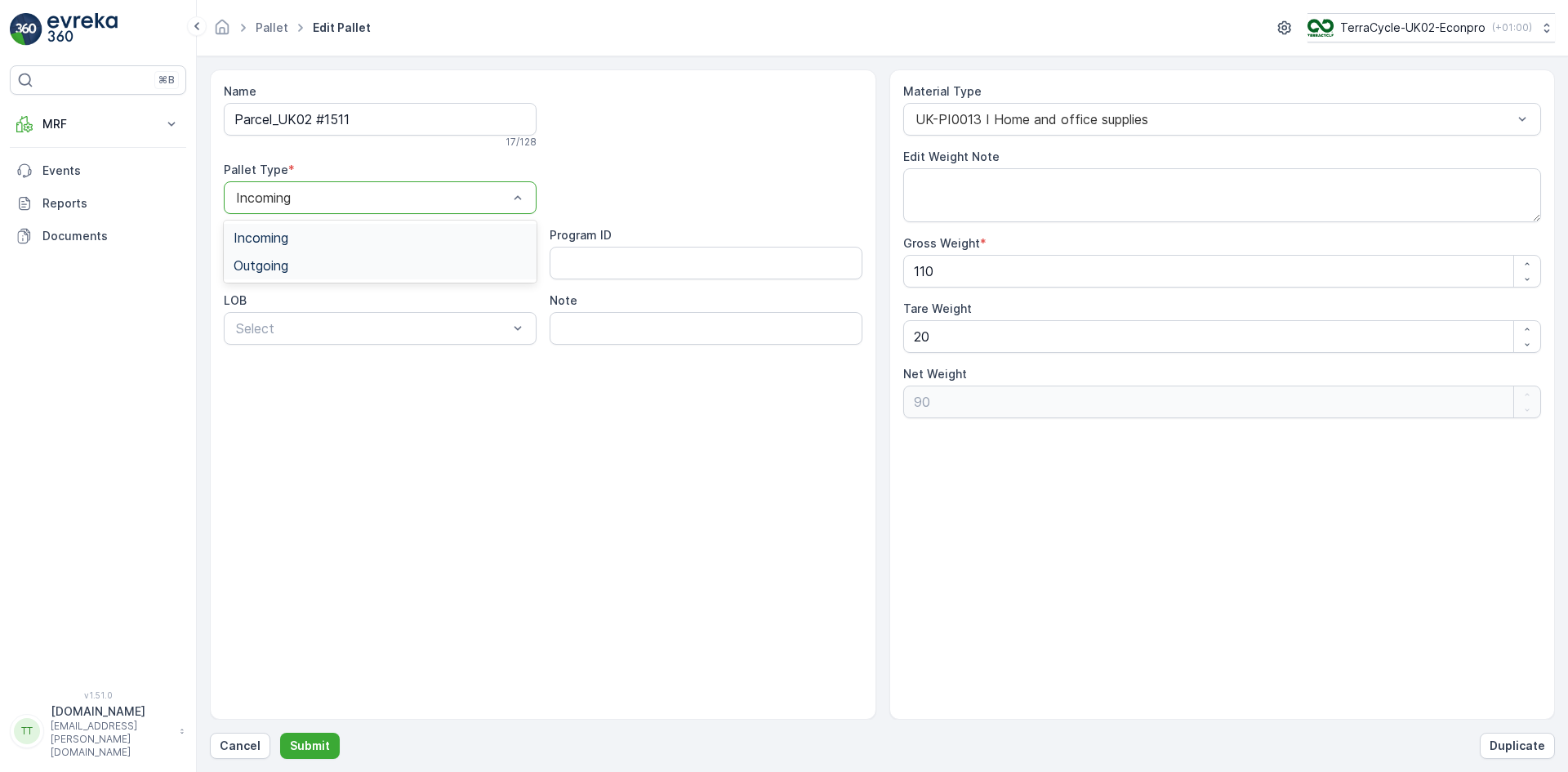
click at [288, 263] on span "Outgoing" at bounding box center [260, 265] width 54 height 14
click at [316, 747] on p "Submit" at bounding box center [310, 745] width 40 height 16
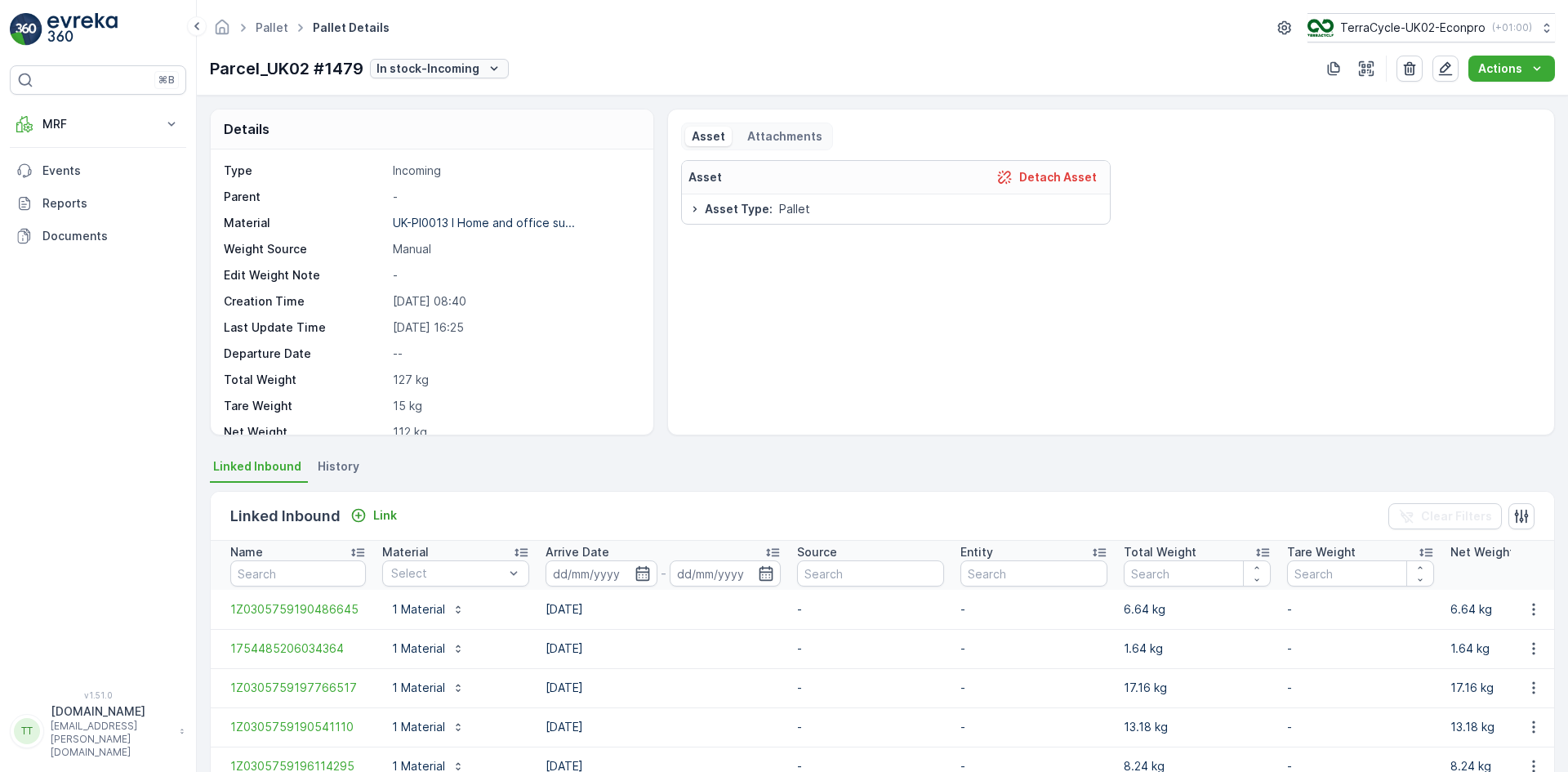
click at [425, 66] on p "In stock-Incoming" at bounding box center [428, 68] width 103 height 16
click at [446, 272] on span "Ready to Allocation" at bounding box center [433, 275] width 108 height 16
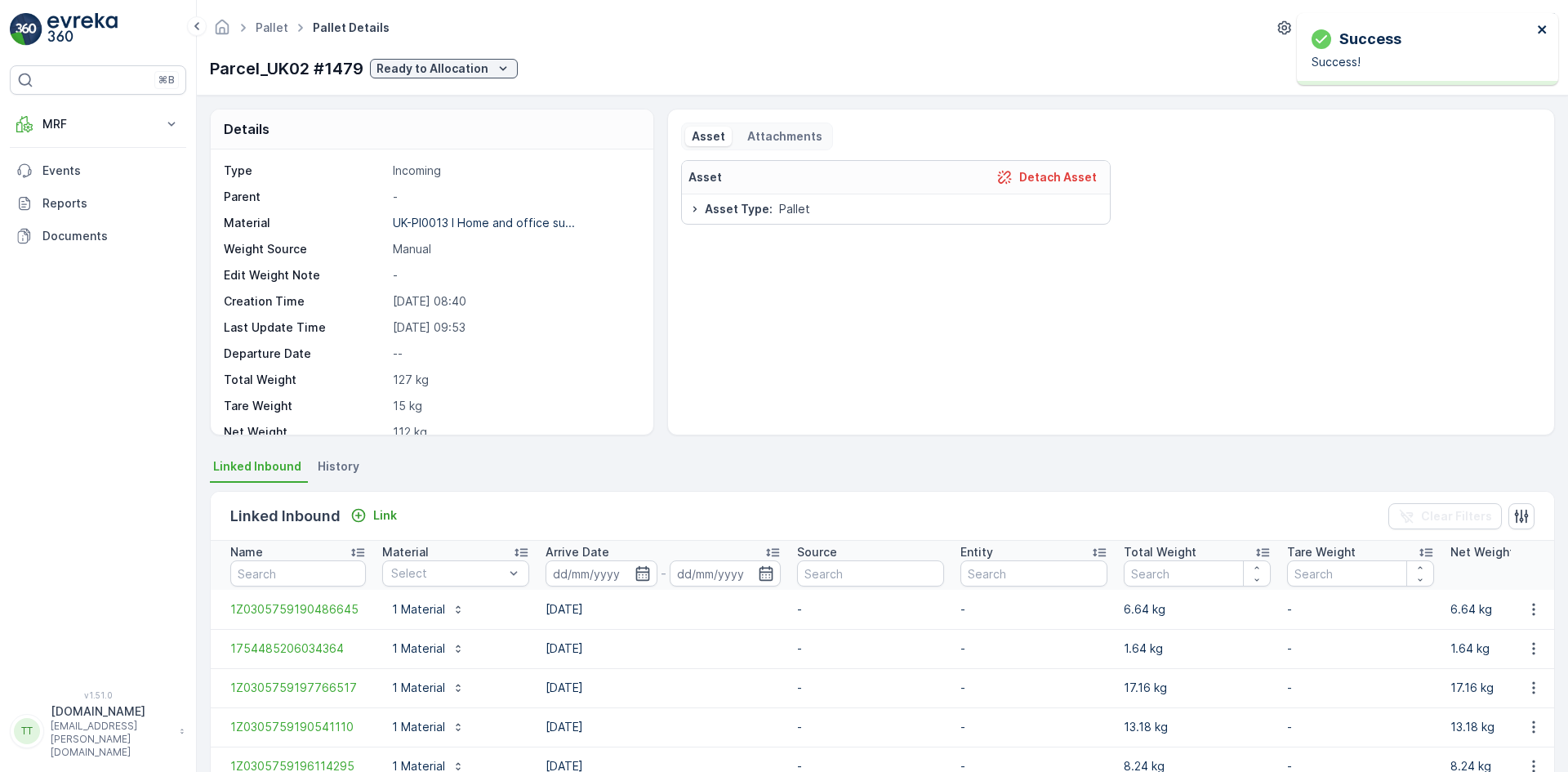
click at [1540, 29] on icon "close" at bounding box center [1541, 30] width 9 height 9
click at [1450, 68] on icon "button" at bounding box center [1445, 69] width 14 height 14
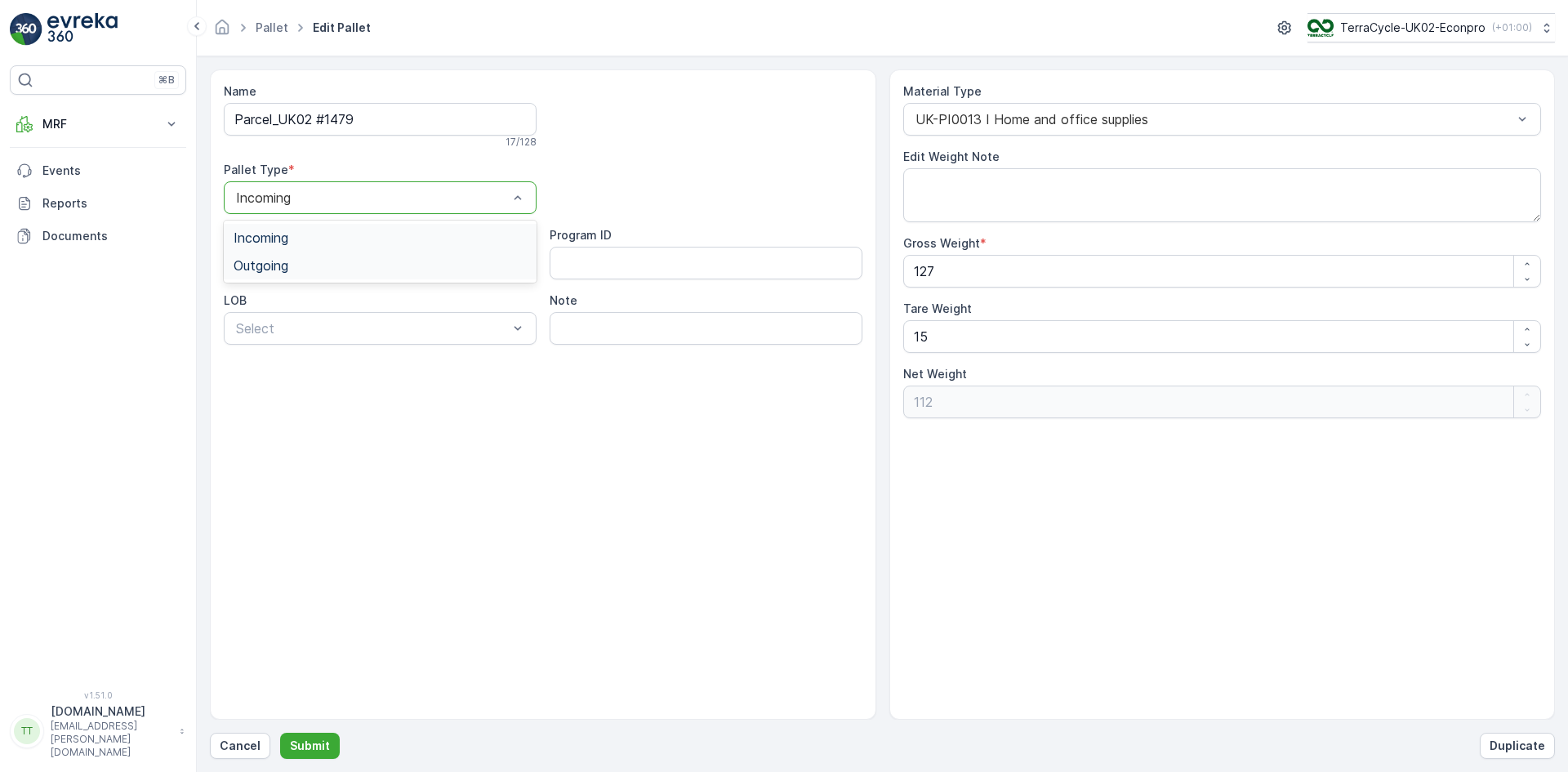
click at [250, 258] on span "Outgoing" at bounding box center [260, 265] width 54 height 14
click at [306, 747] on p "Submit" at bounding box center [310, 745] width 40 height 16
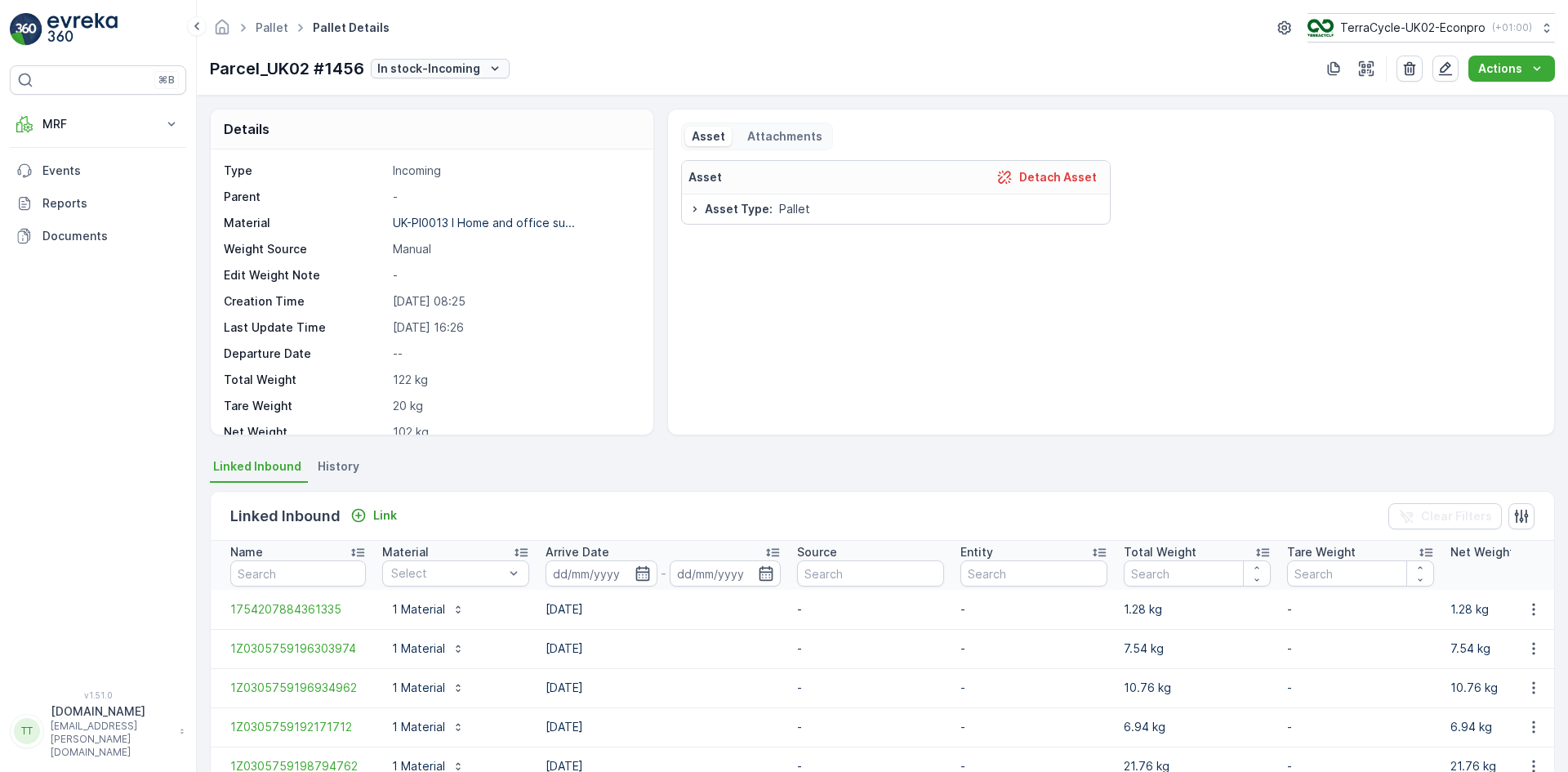
click at [458, 70] on p "In stock-Incoming" at bounding box center [429, 68] width 103 height 16
click at [471, 272] on span "Ready to Allocation" at bounding box center [434, 275] width 108 height 16
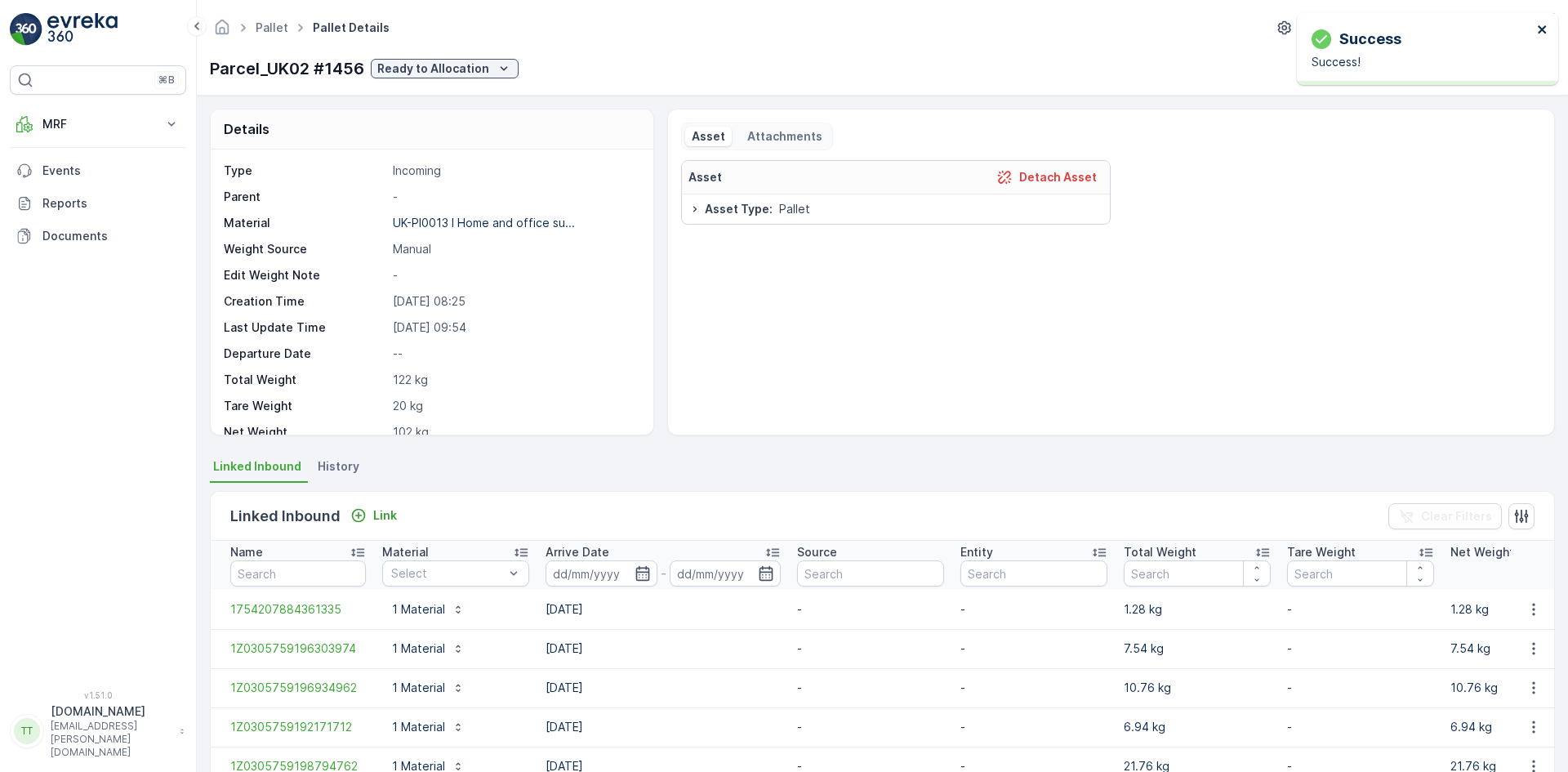
click at [1539, 29] on icon "close" at bounding box center [1542, 30] width 11 height 13
click at [1452, 65] on icon "button" at bounding box center [1445, 69] width 14 height 14
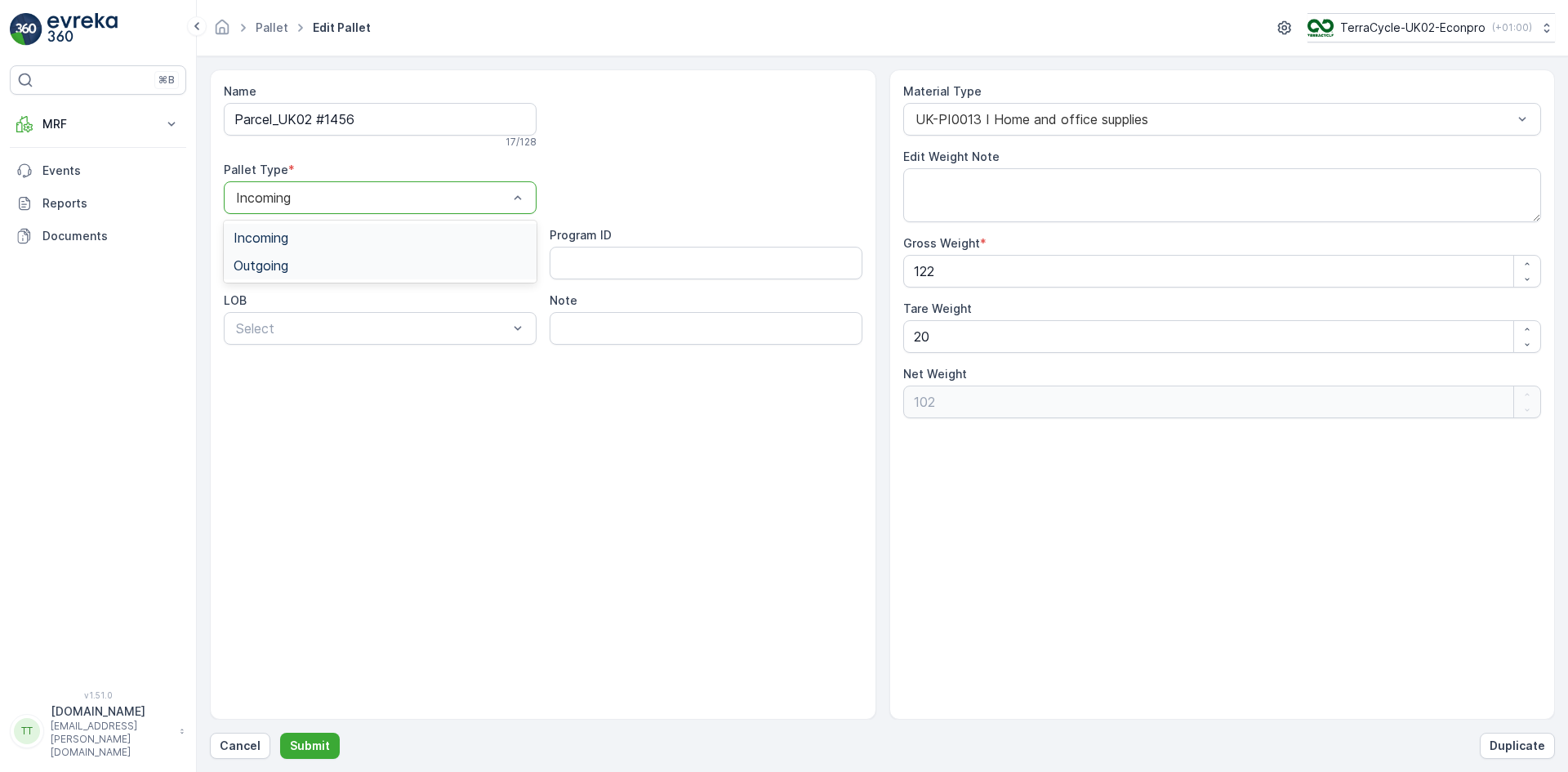
click at [267, 262] on span "Outgoing" at bounding box center [260, 265] width 54 height 14
click at [312, 746] on p "Submit" at bounding box center [310, 745] width 40 height 16
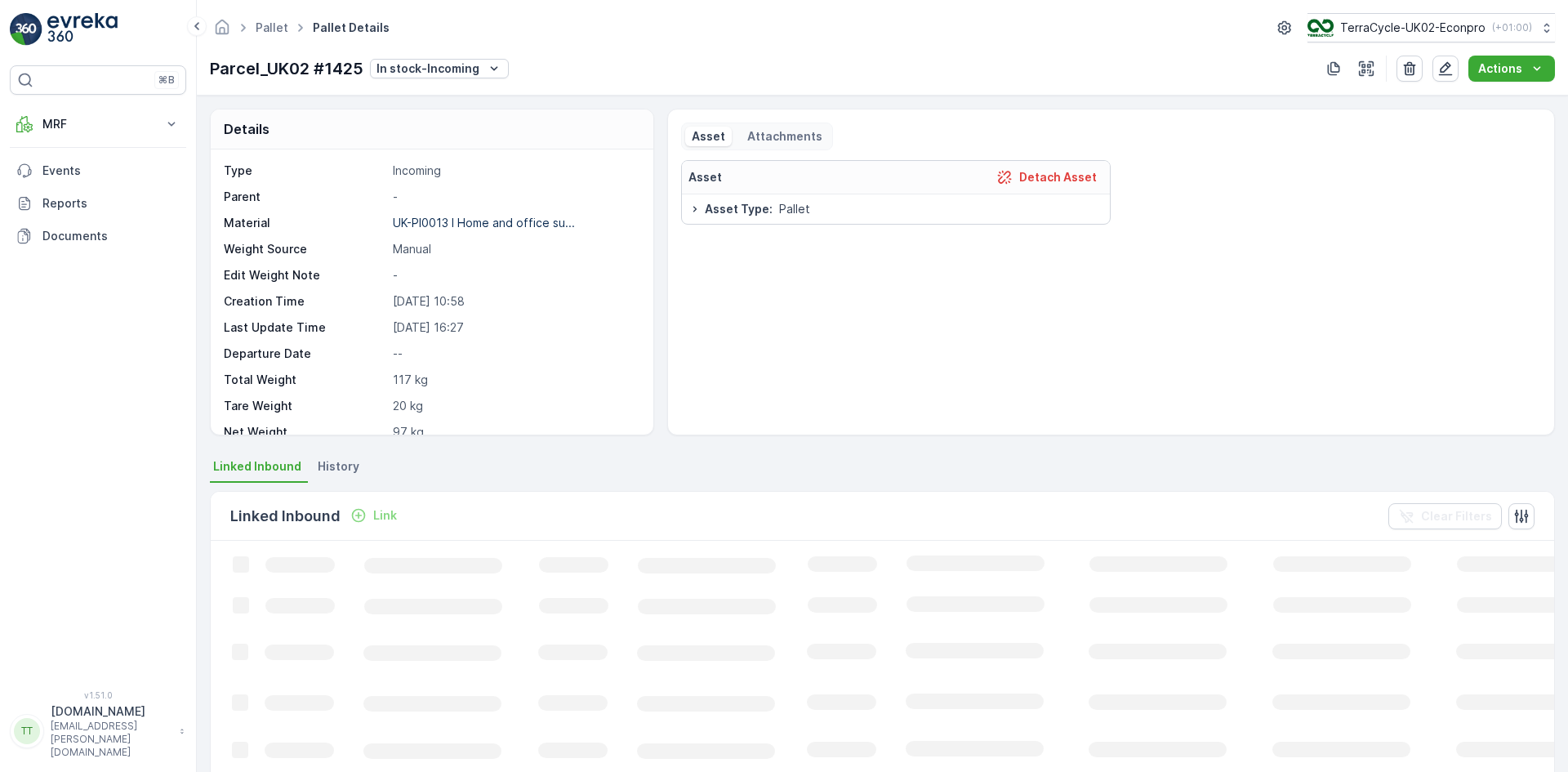
click at [472, 67] on p "In stock-Incoming" at bounding box center [428, 68] width 103 height 16
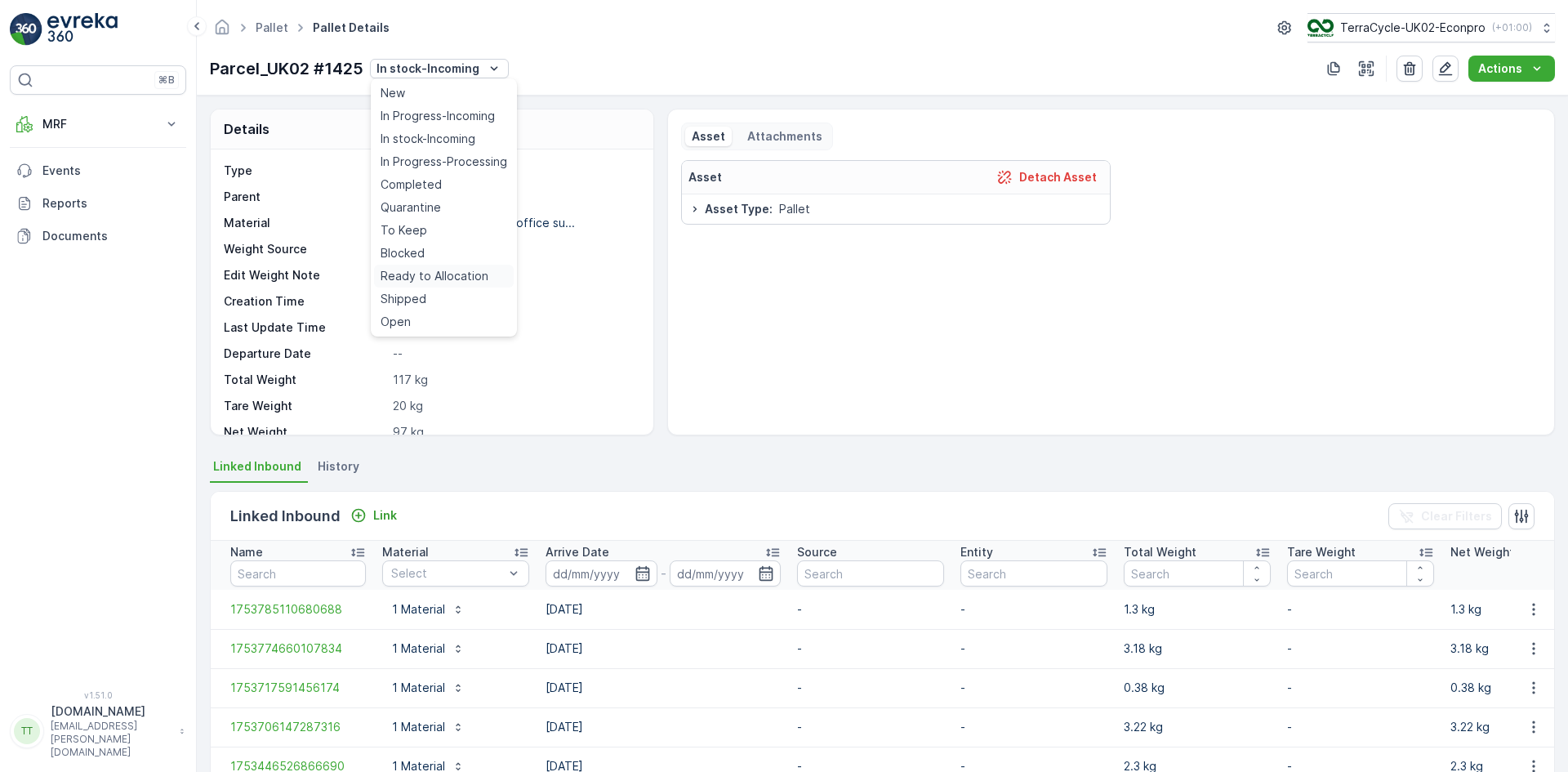
click at [447, 275] on span "Ready to Allocation" at bounding box center [433, 275] width 108 height 16
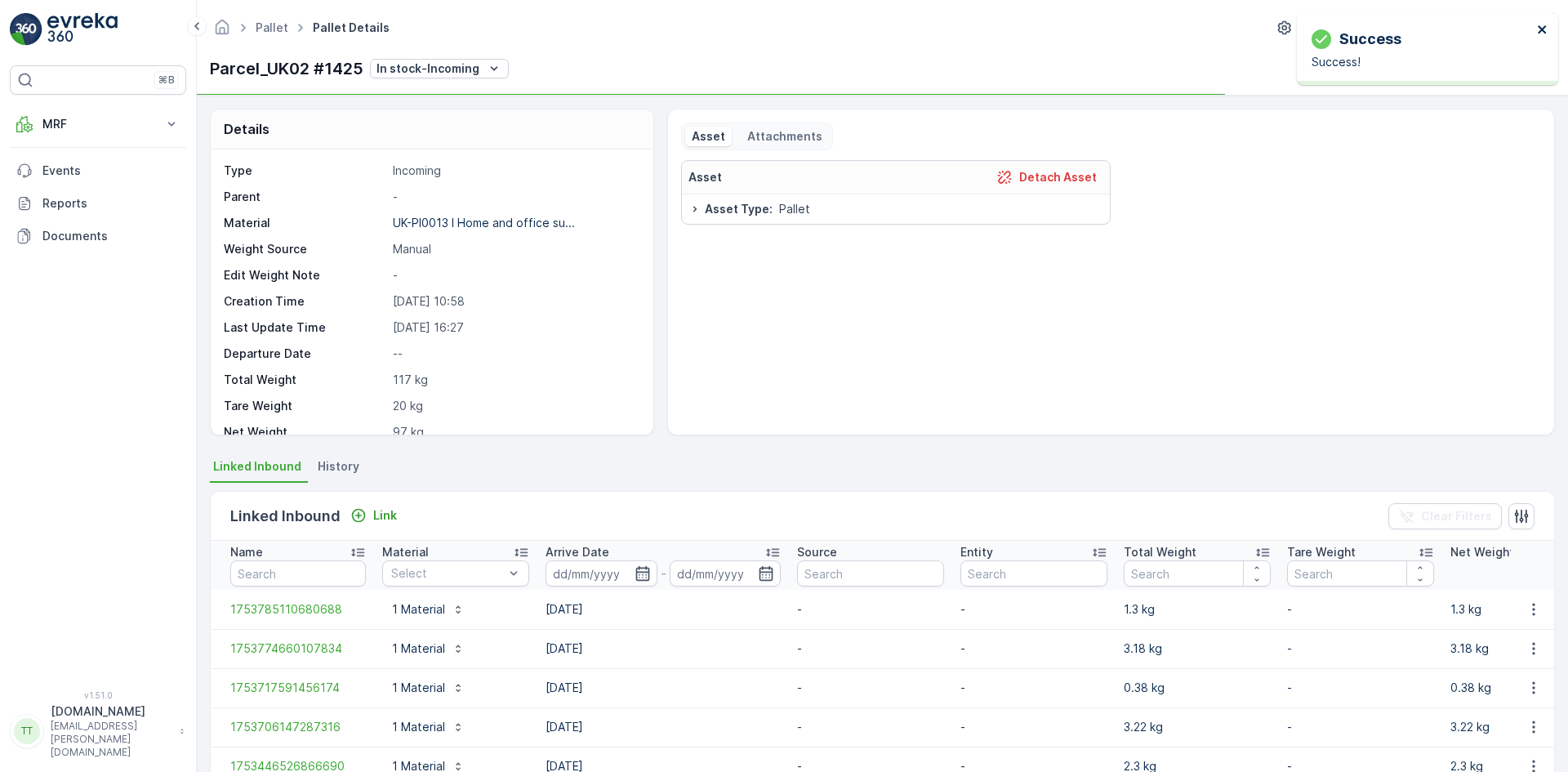
click at [1546, 26] on icon "close" at bounding box center [1542, 30] width 11 height 13
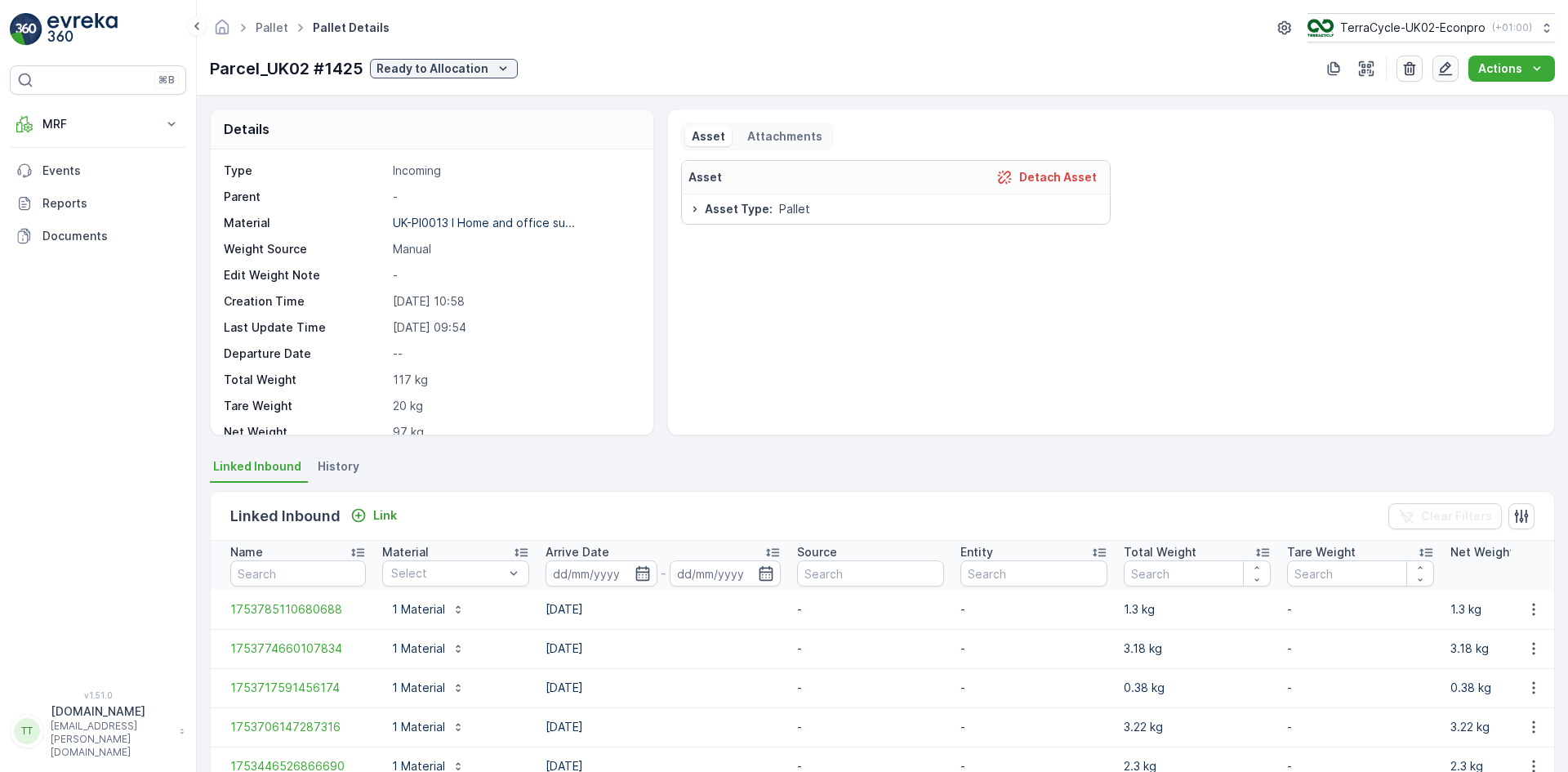
click at [1437, 66] on button "button" at bounding box center [1444, 68] width 26 height 26
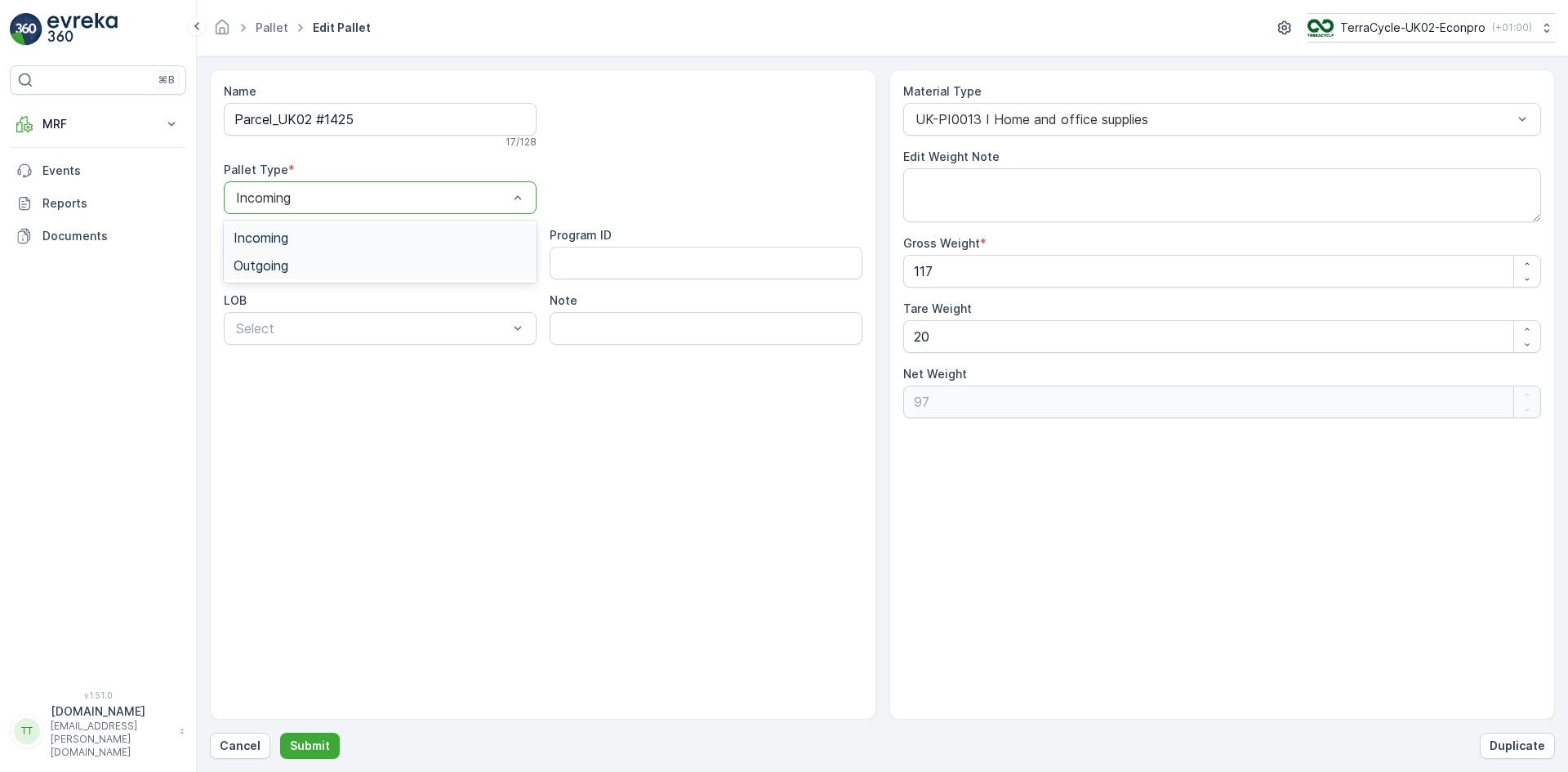
click at [274, 271] on span "Outgoing" at bounding box center [260, 265] width 54 height 14
click at [312, 746] on p "Submit" at bounding box center [310, 745] width 40 height 16
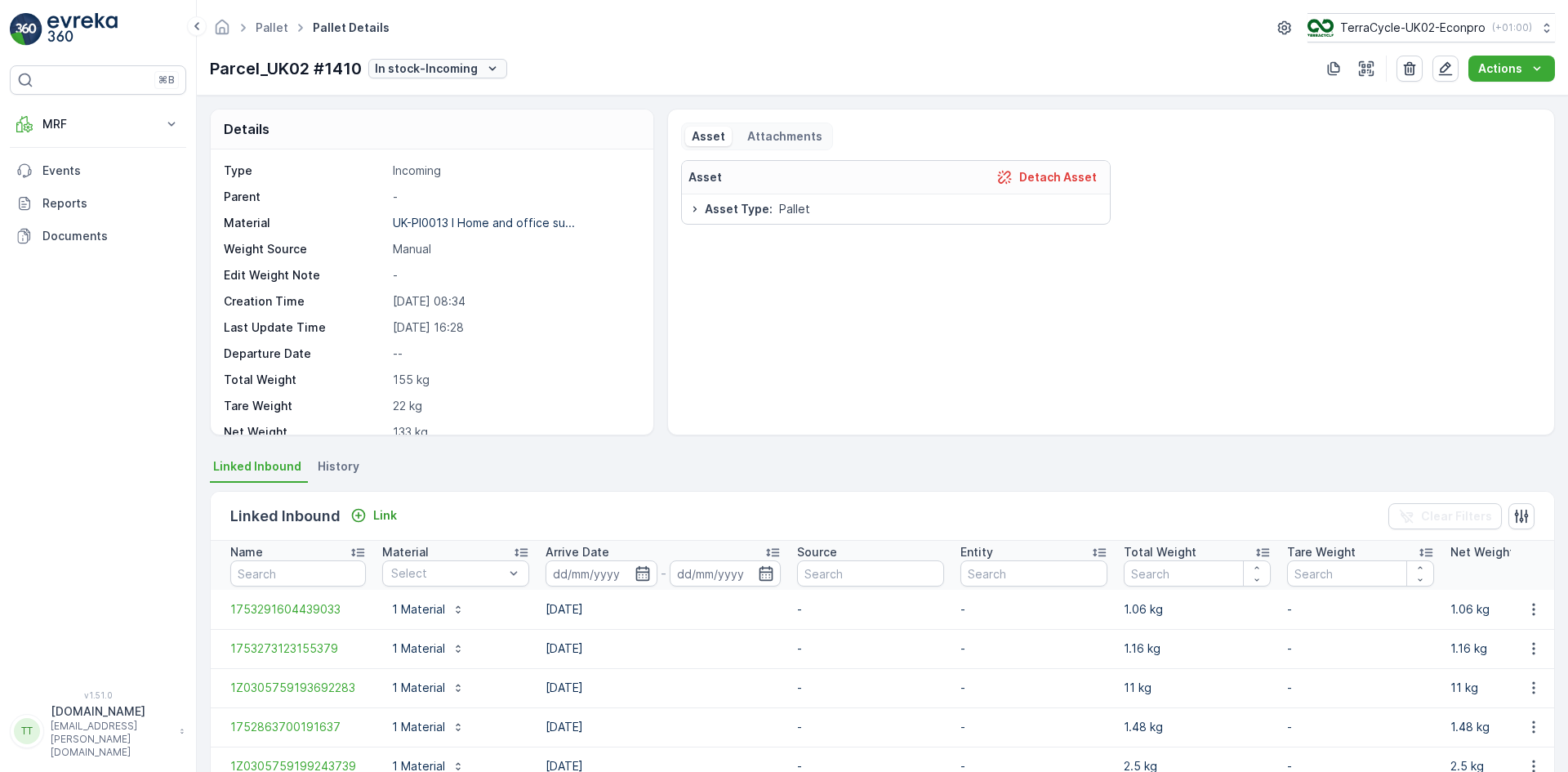
click at [450, 73] on p "In stock-Incoming" at bounding box center [426, 68] width 103 height 16
click at [480, 274] on span "Ready to Allocation" at bounding box center [432, 275] width 108 height 16
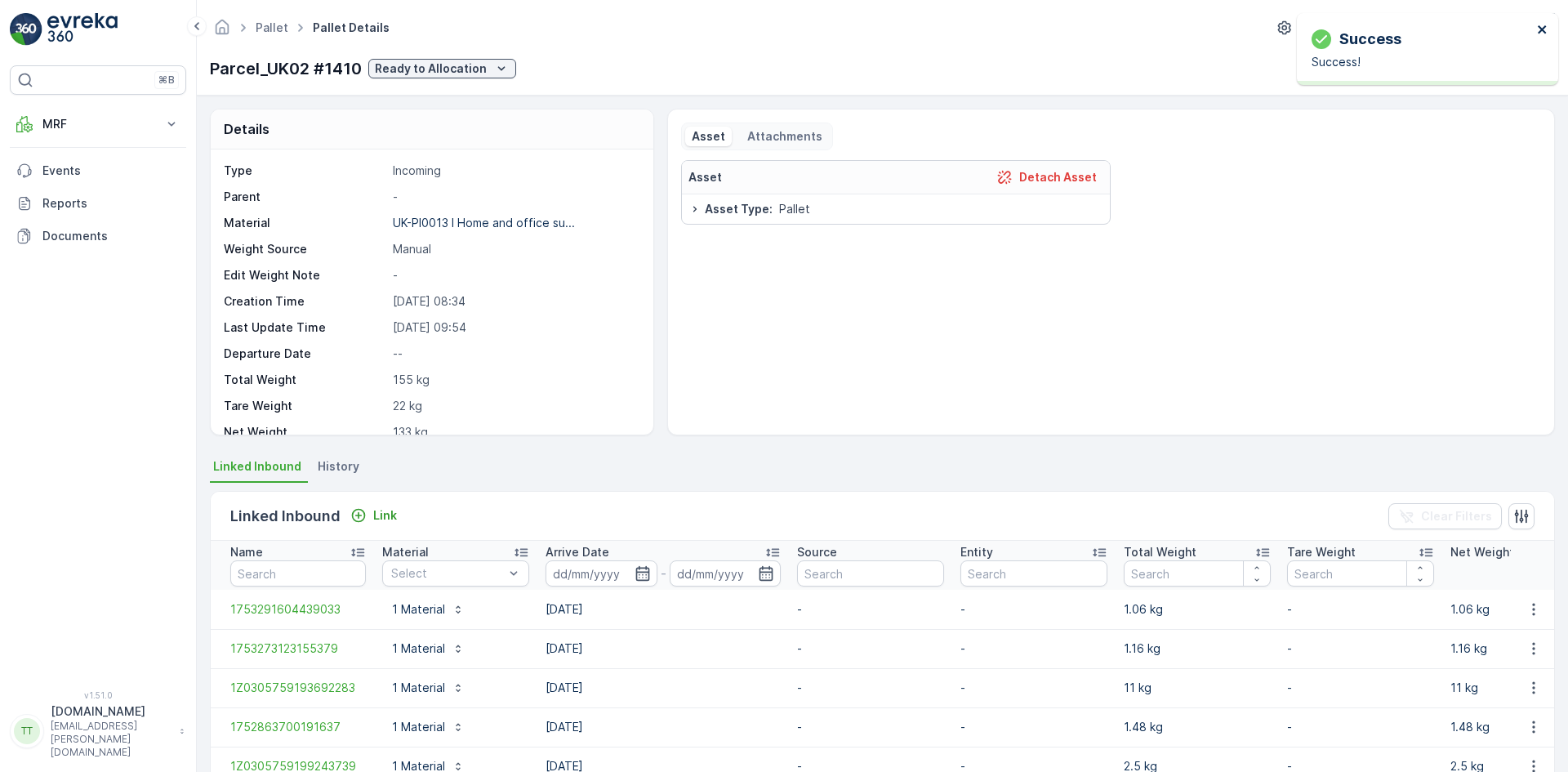
click at [1543, 31] on icon "close" at bounding box center [1541, 30] width 9 height 9
click at [1447, 71] on icon "button" at bounding box center [1445, 69] width 14 height 14
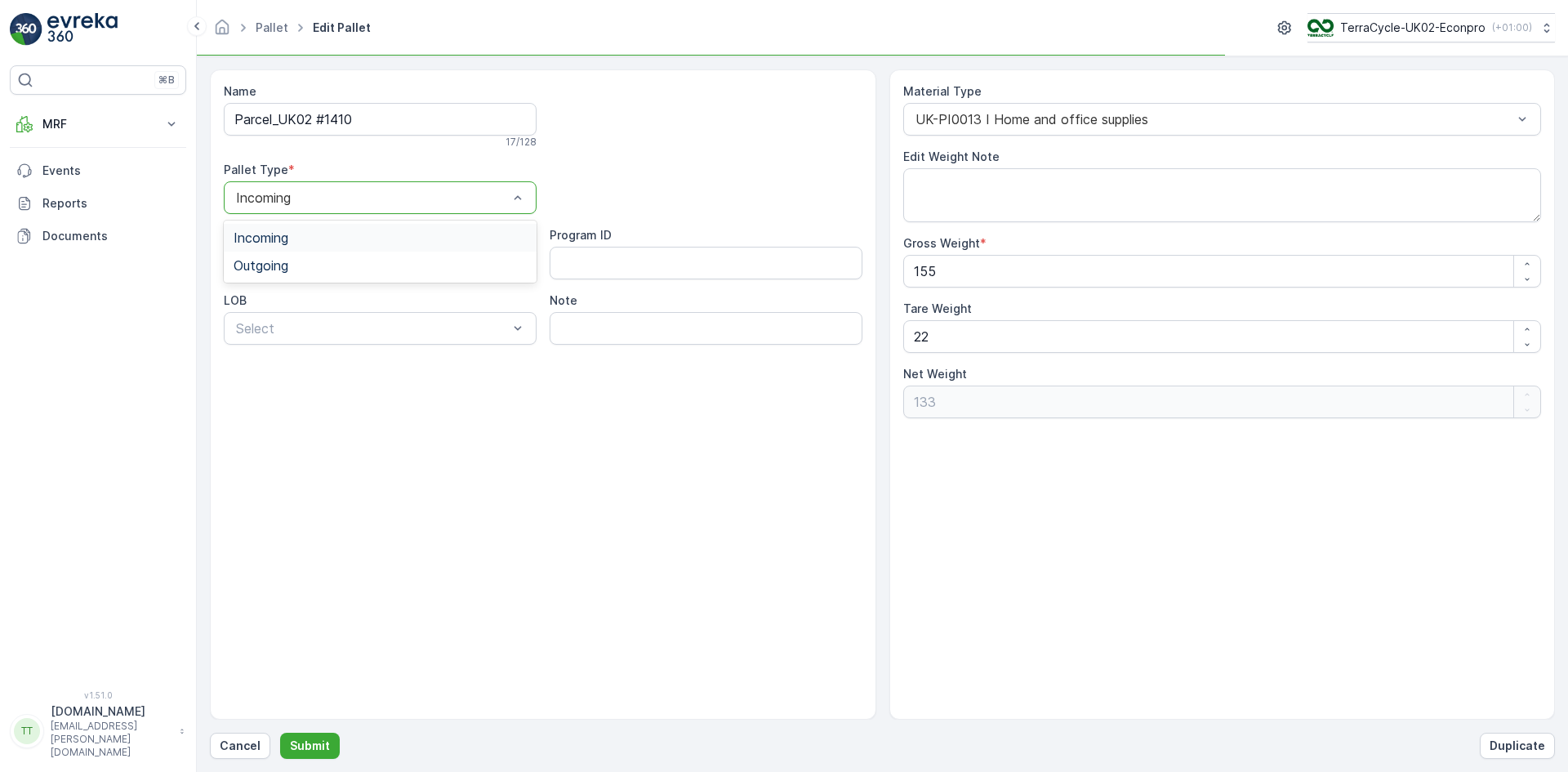
click at [291, 183] on div "Incoming" at bounding box center [380, 197] width 312 height 32
click at [274, 260] on span "Outgoing" at bounding box center [260, 265] width 54 height 14
click at [306, 742] on p "Submit" at bounding box center [310, 745] width 40 height 16
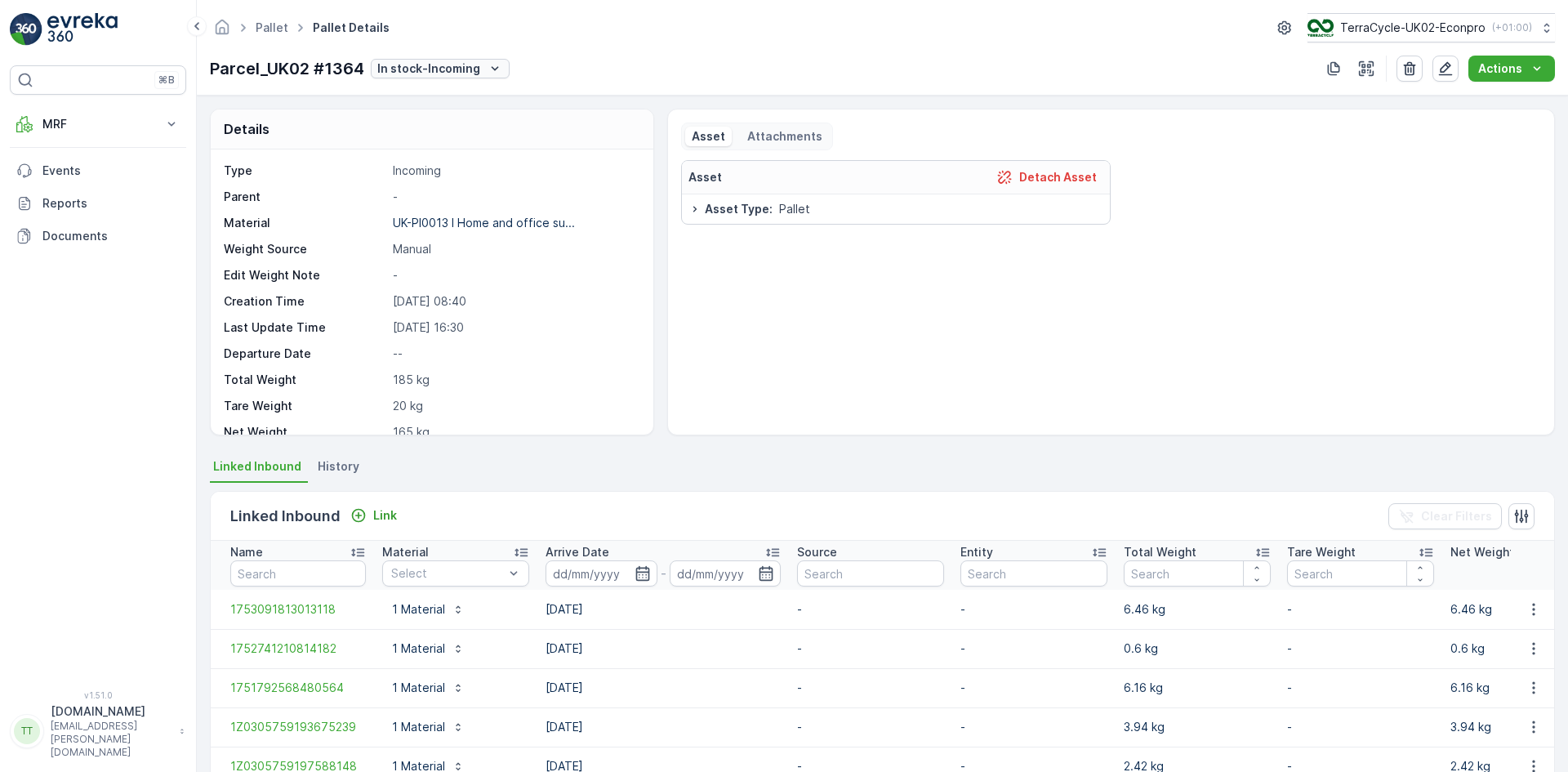
click at [428, 68] on p "In stock-Incoming" at bounding box center [429, 68] width 103 height 16
click at [458, 276] on span "Ready to Allocation" at bounding box center [434, 275] width 108 height 16
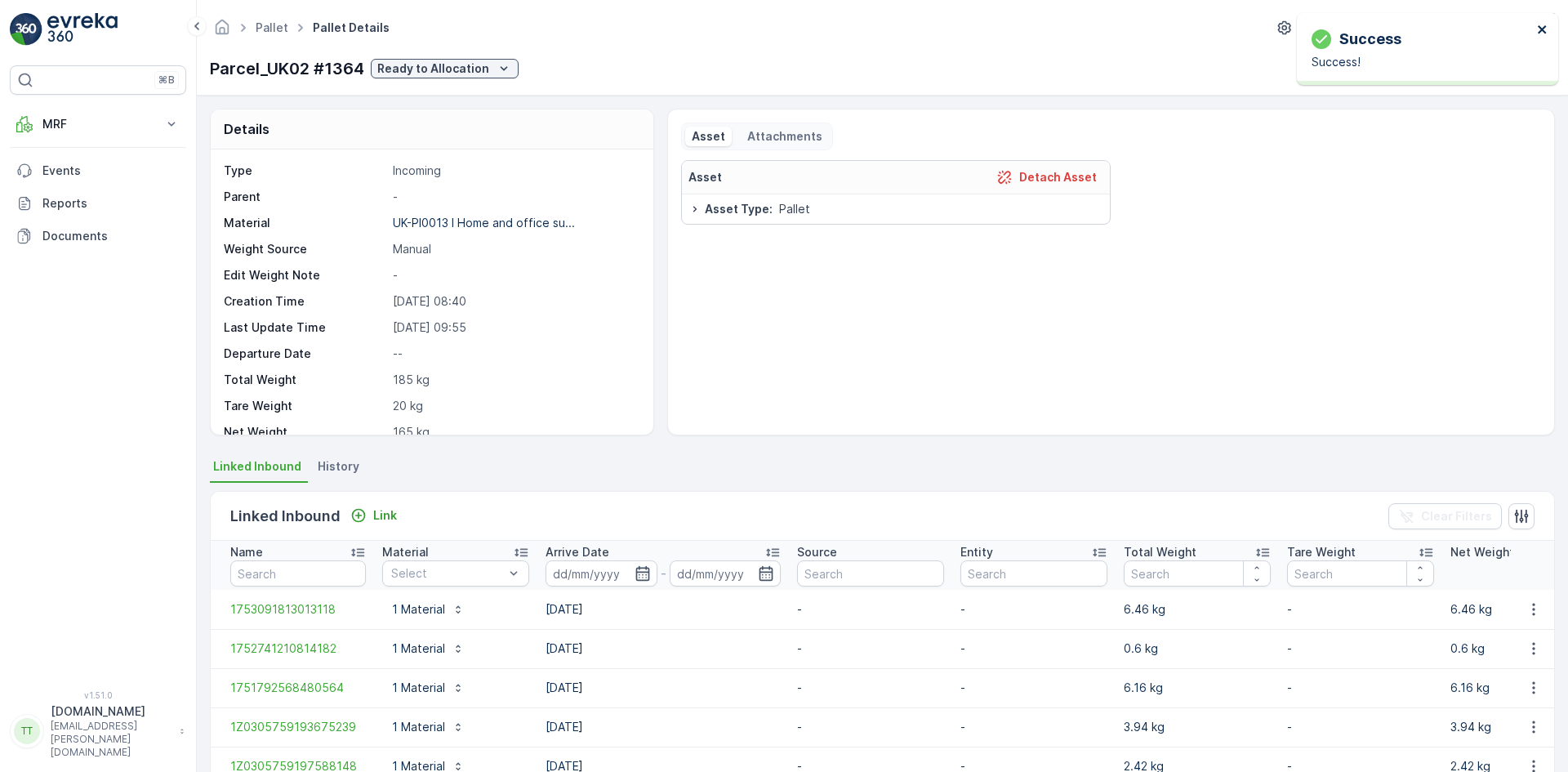
click at [1540, 29] on icon "close" at bounding box center [1541, 30] width 9 height 9
click at [1449, 72] on icon "button" at bounding box center [1445, 68] width 16 height 16
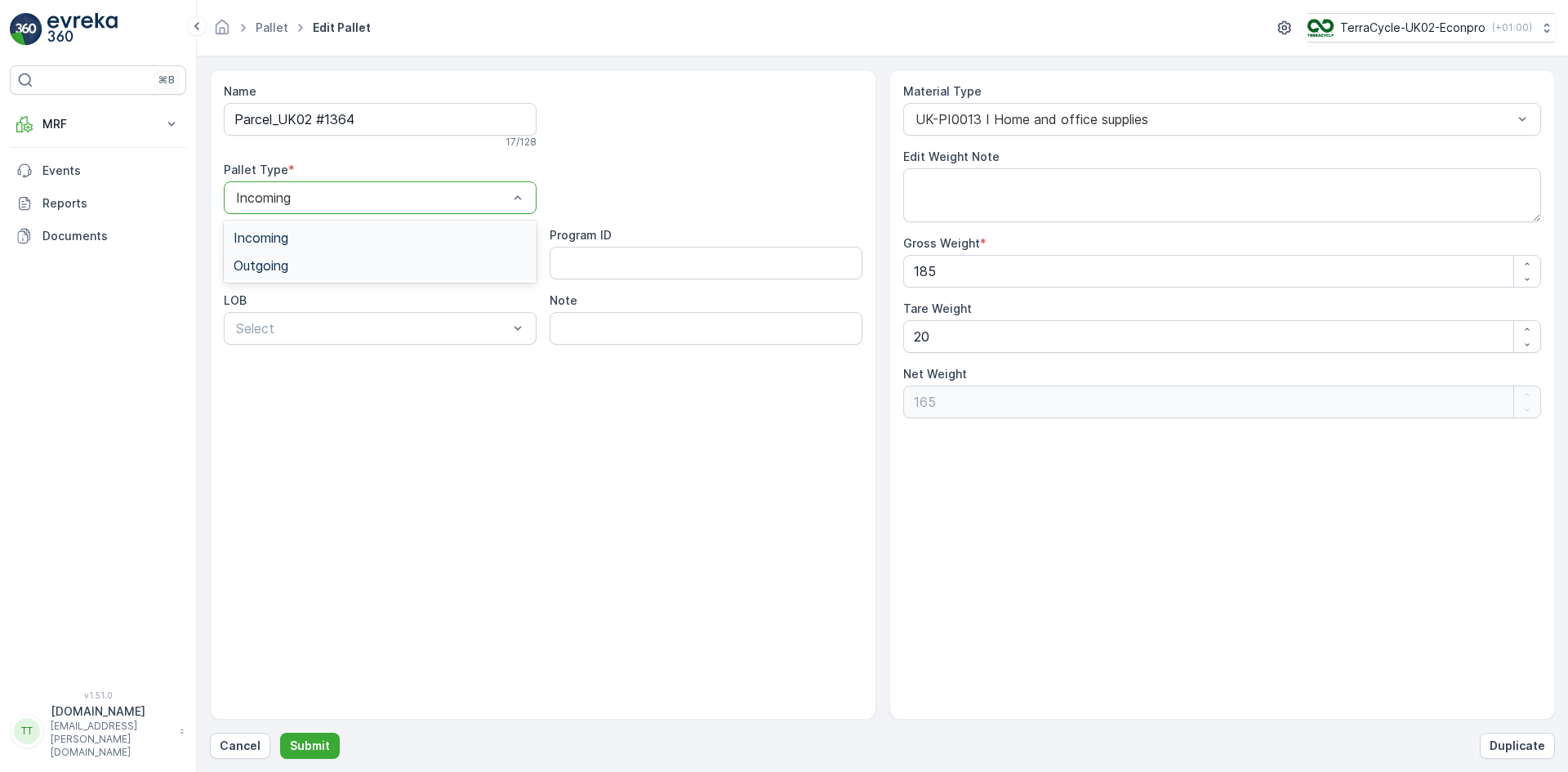
click at [266, 266] on span "Outgoing" at bounding box center [260, 265] width 54 height 14
click at [319, 747] on p "Submit" at bounding box center [310, 745] width 40 height 16
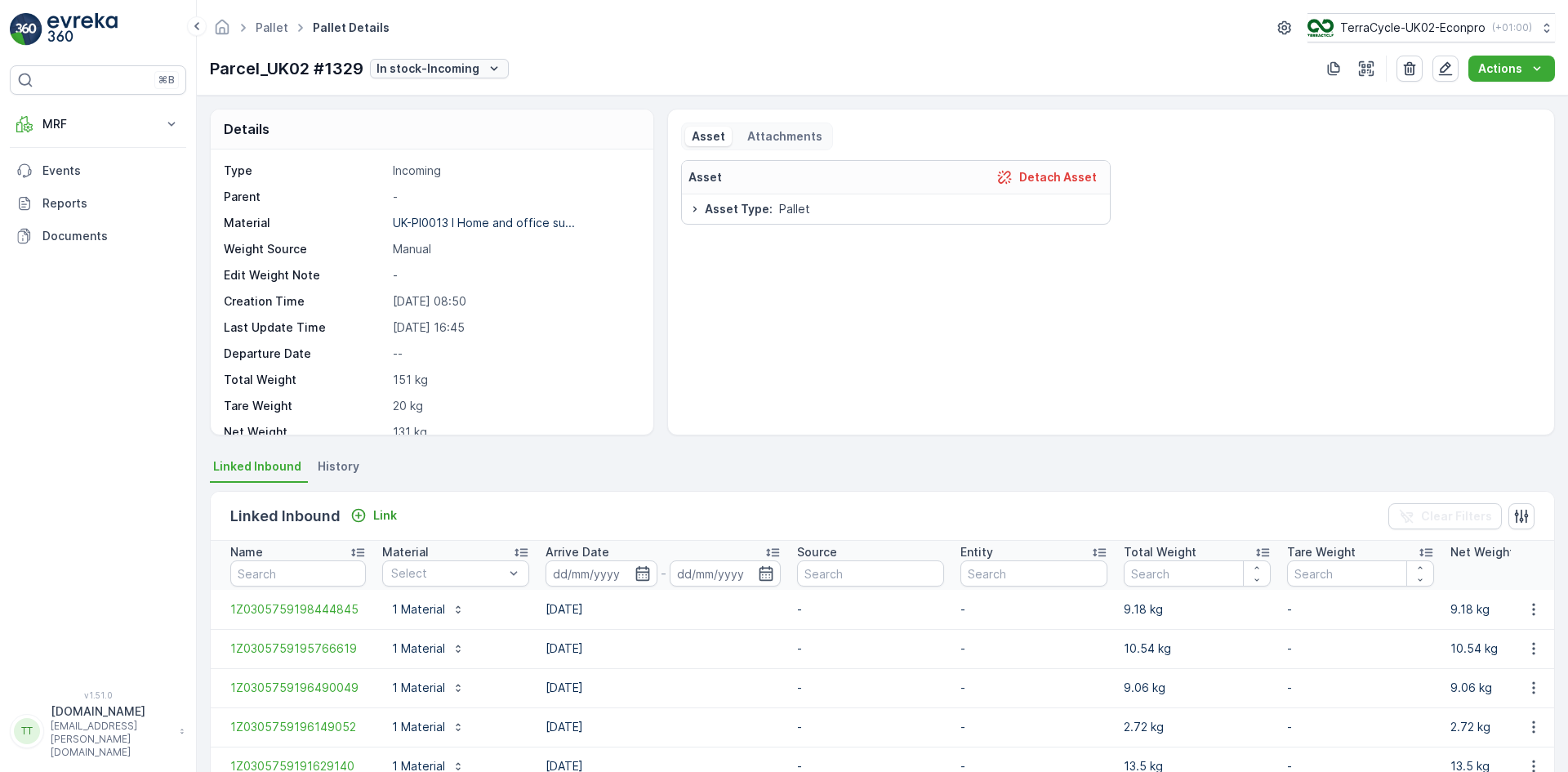
click at [426, 71] on p "In stock-Incoming" at bounding box center [428, 68] width 103 height 16
click at [453, 273] on span "Ready to Allocation" at bounding box center [433, 275] width 108 height 16
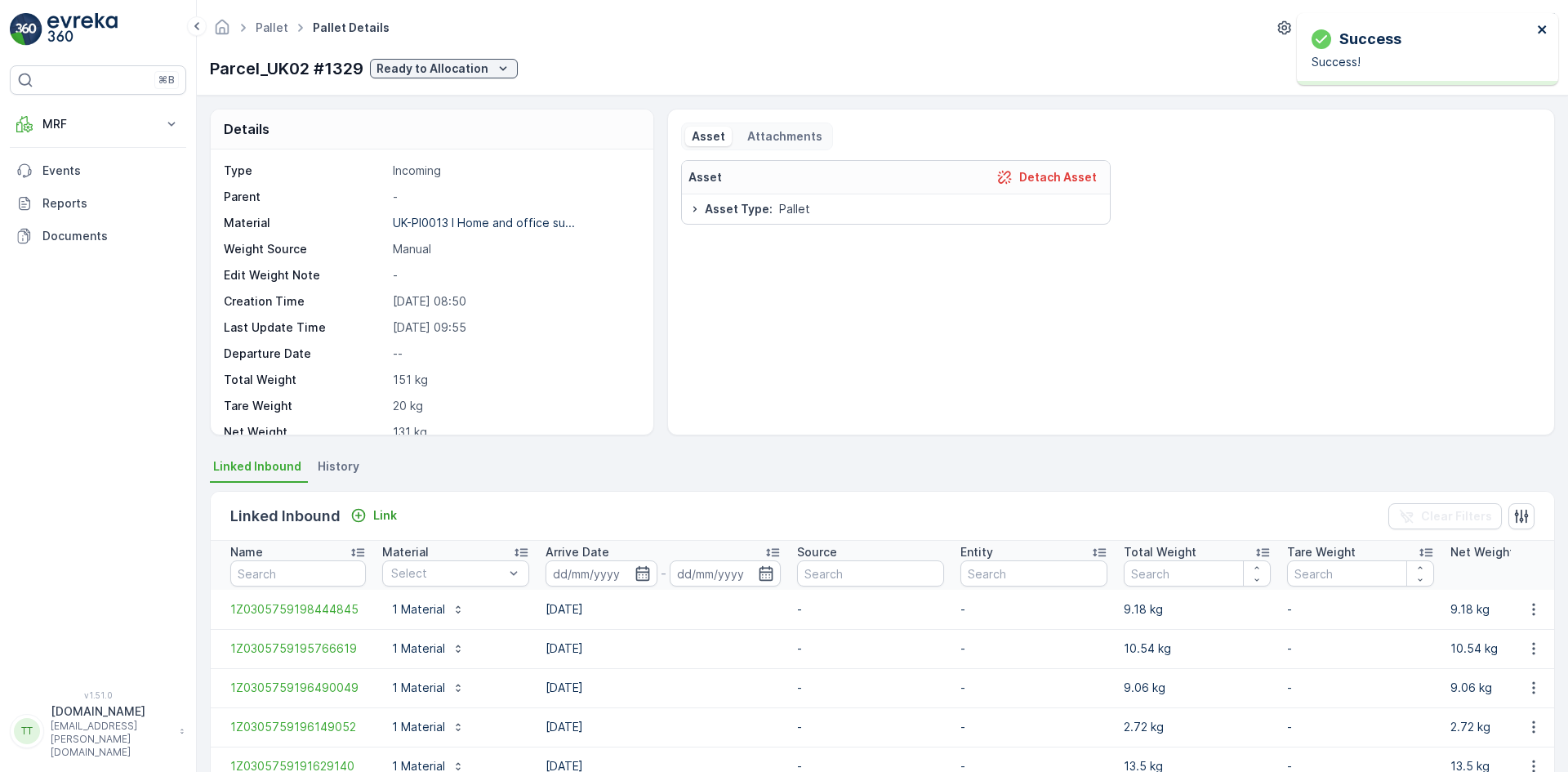
click at [1545, 30] on icon "close" at bounding box center [1542, 30] width 11 height 13
click at [1448, 68] on icon "button" at bounding box center [1445, 68] width 16 height 16
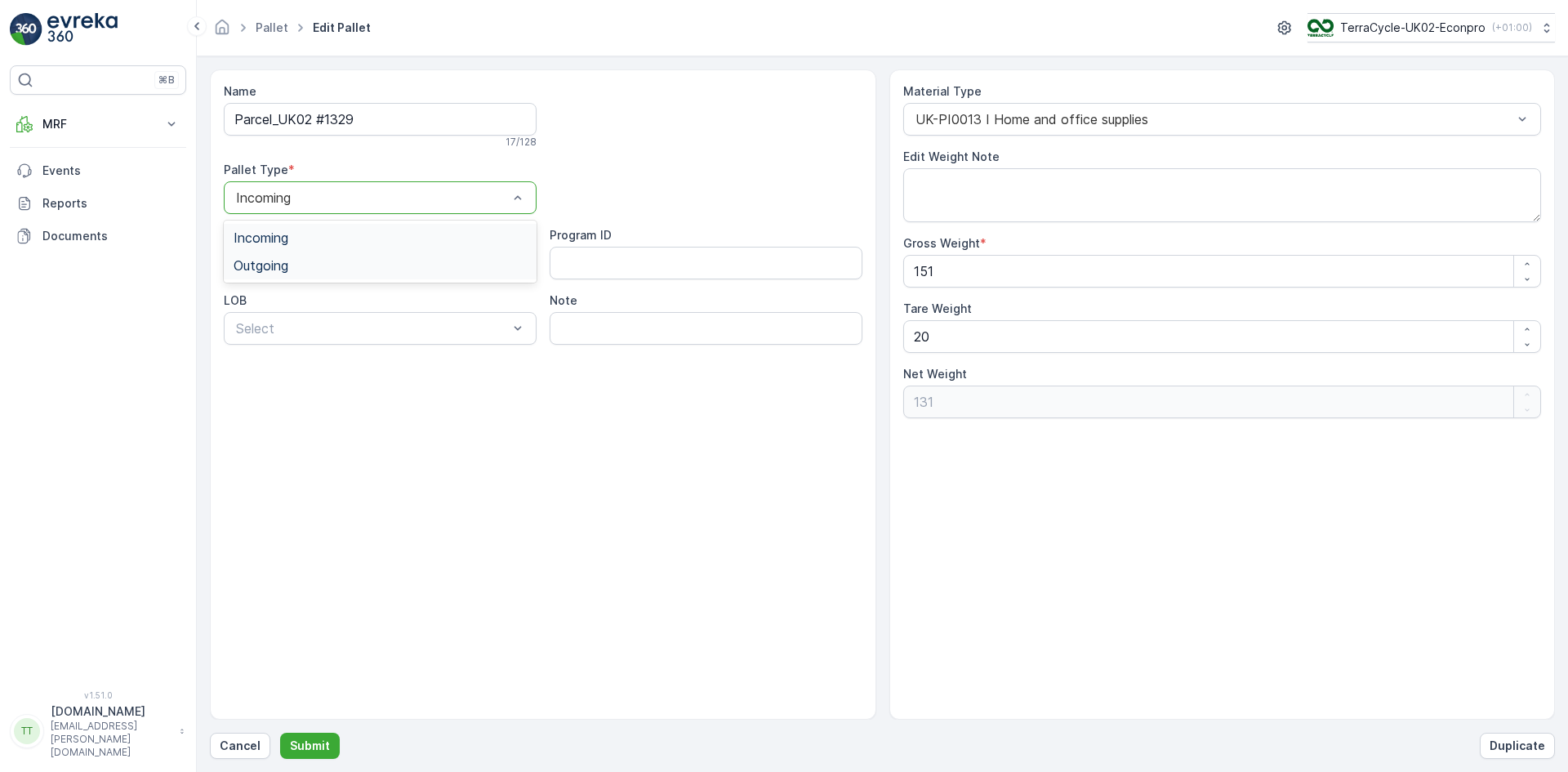
click at [271, 260] on span "Outgoing" at bounding box center [260, 265] width 54 height 14
click at [315, 746] on p "Submit" at bounding box center [310, 745] width 40 height 16
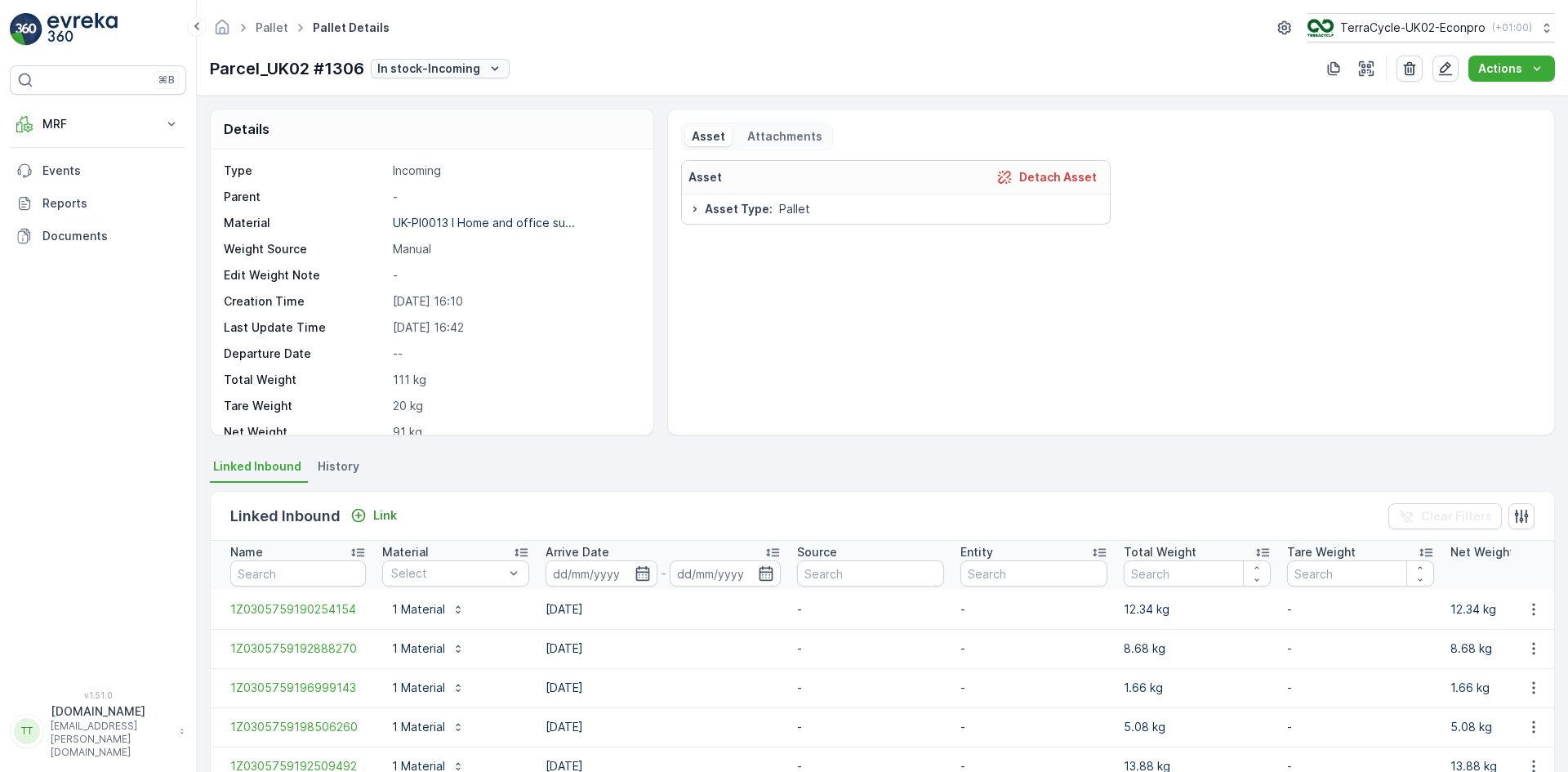
click at [406, 71] on p "In stock-Incoming" at bounding box center [429, 68] width 103 height 16
click at [441, 277] on span "Ready to Allocation" at bounding box center [434, 275] width 108 height 16
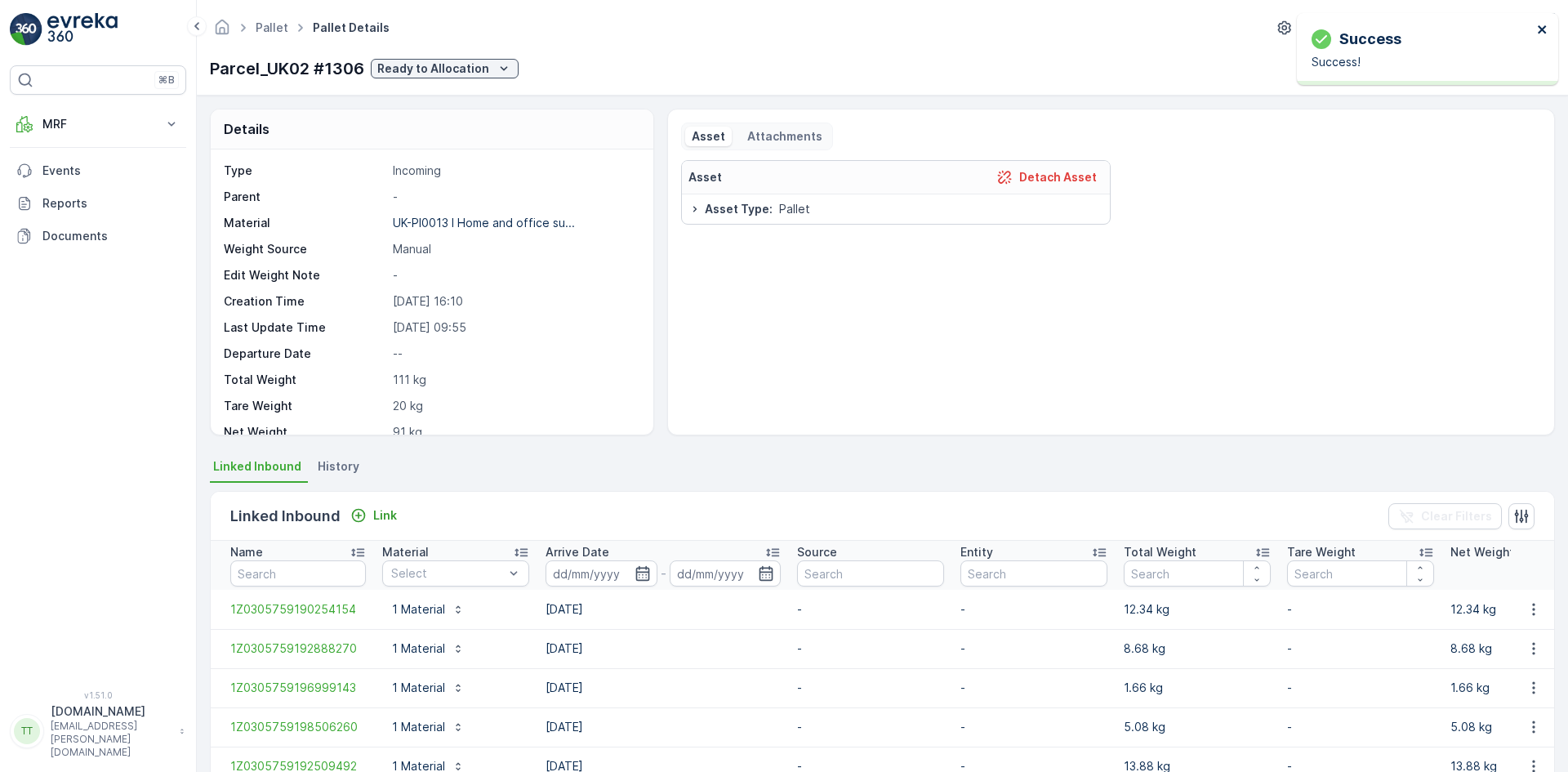
click at [1541, 28] on icon "close" at bounding box center [1542, 30] width 11 height 13
click at [1443, 69] on icon "button" at bounding box center [1445, 69] width 14 height 14
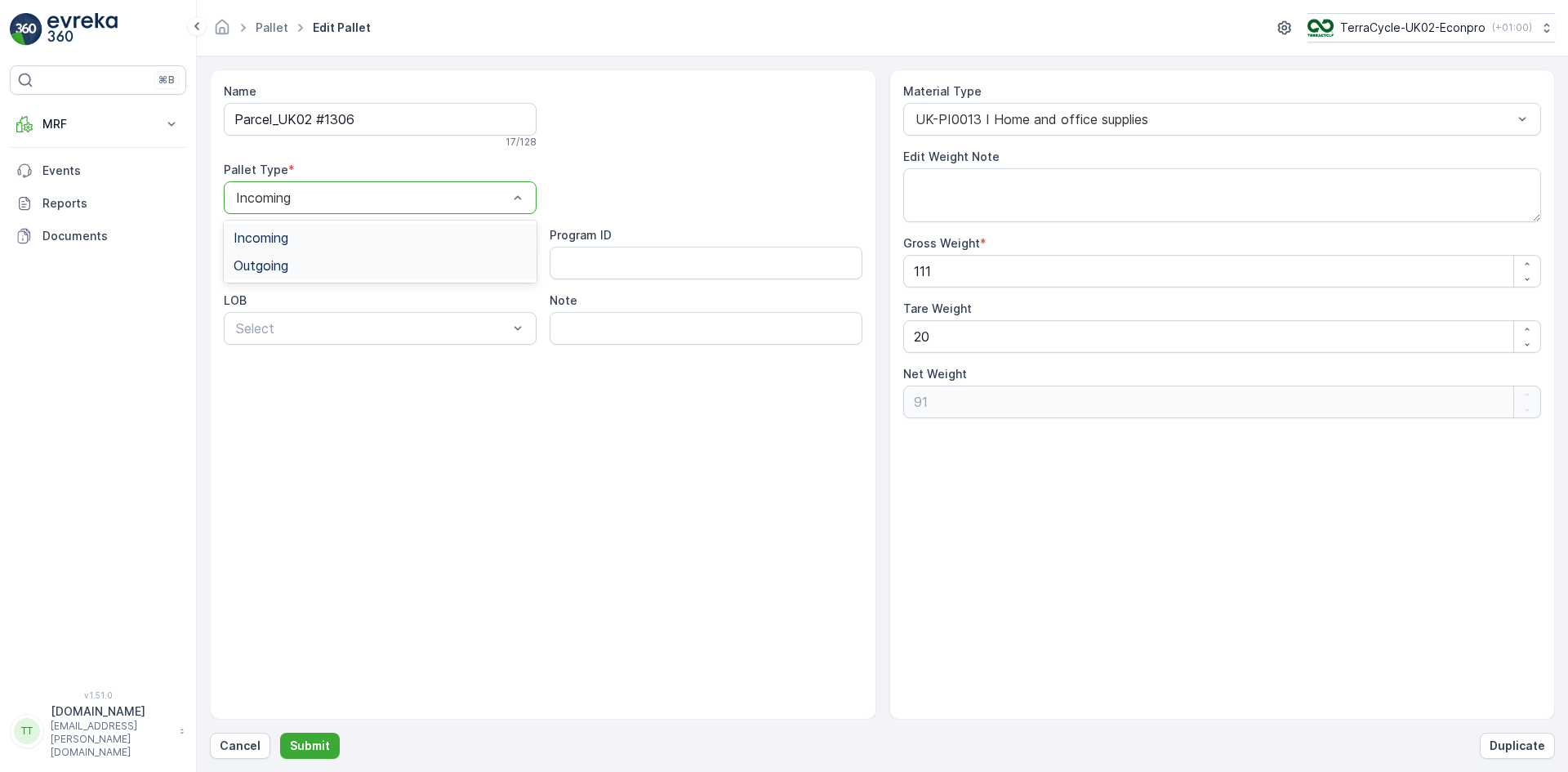
click at [272, 269] on span "Outgoing" at bounding box center [260, 265] width 54 height 14
click at [323, 745] on p "Submit" at bounding box center [310, 745] width 40 height 16
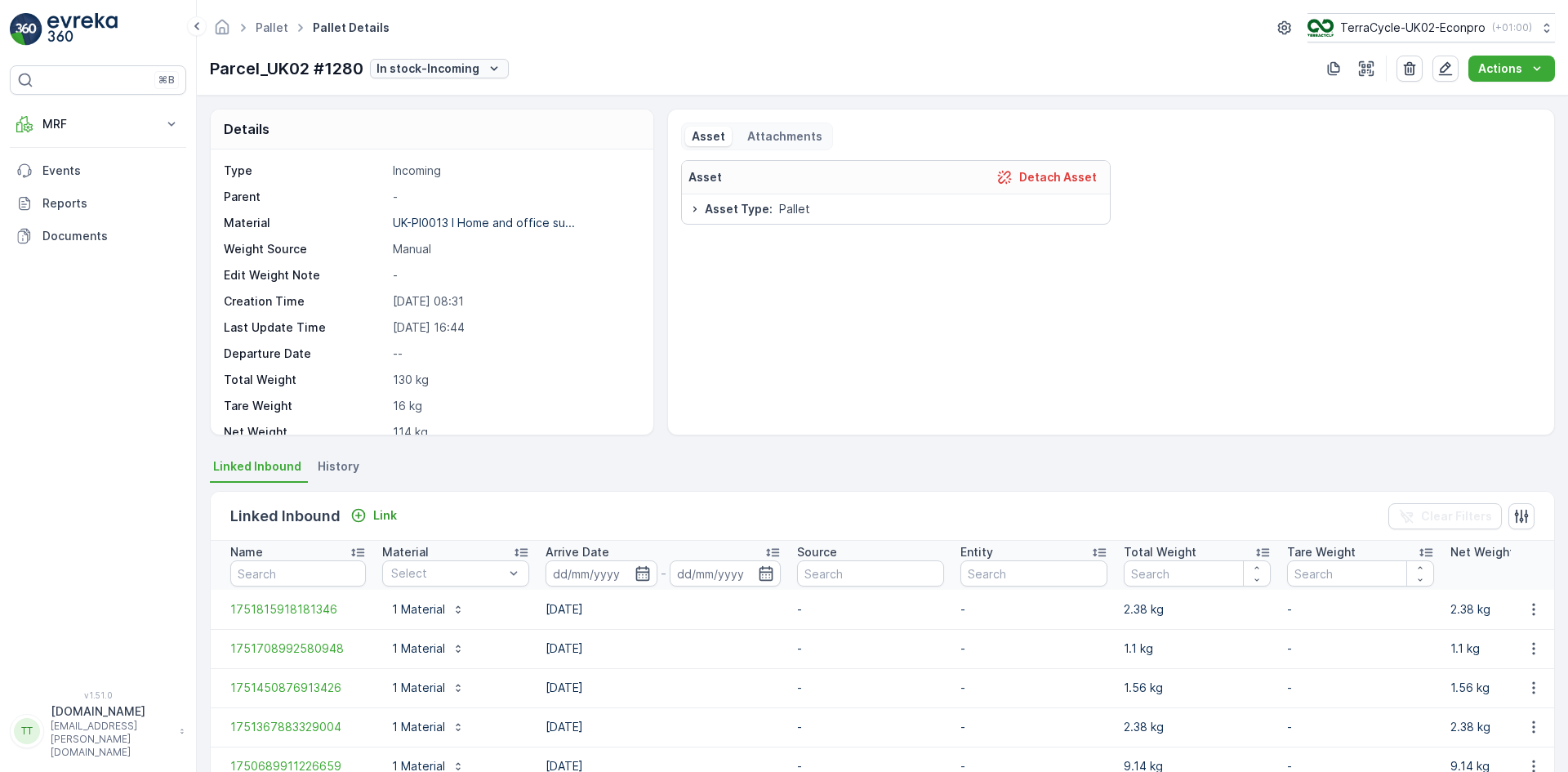
click at [441, 65] on p "In stock-Incoming" at bounding box center [428, 68] width 103 height 16
click at [464, 276] on span "Ready to Allocation" at bounding box center [434, 275] width 108 height 16
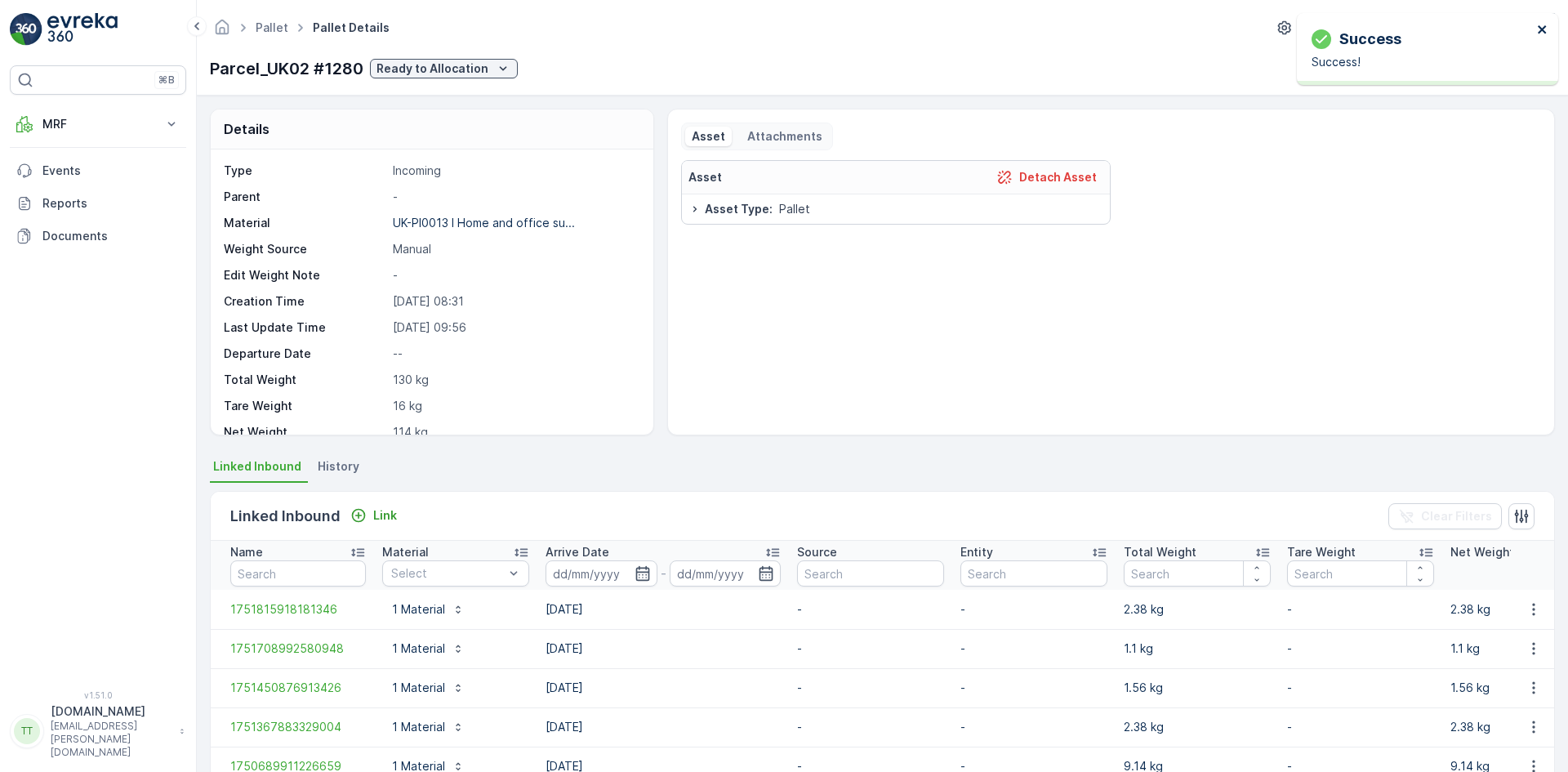
click at [1540, 30] on icon "close" at bounding box center [1541, 30] width 9 height 9
click at [1452, 71] on icon "button" at bounding box center [1445, 68] width 16 height 16
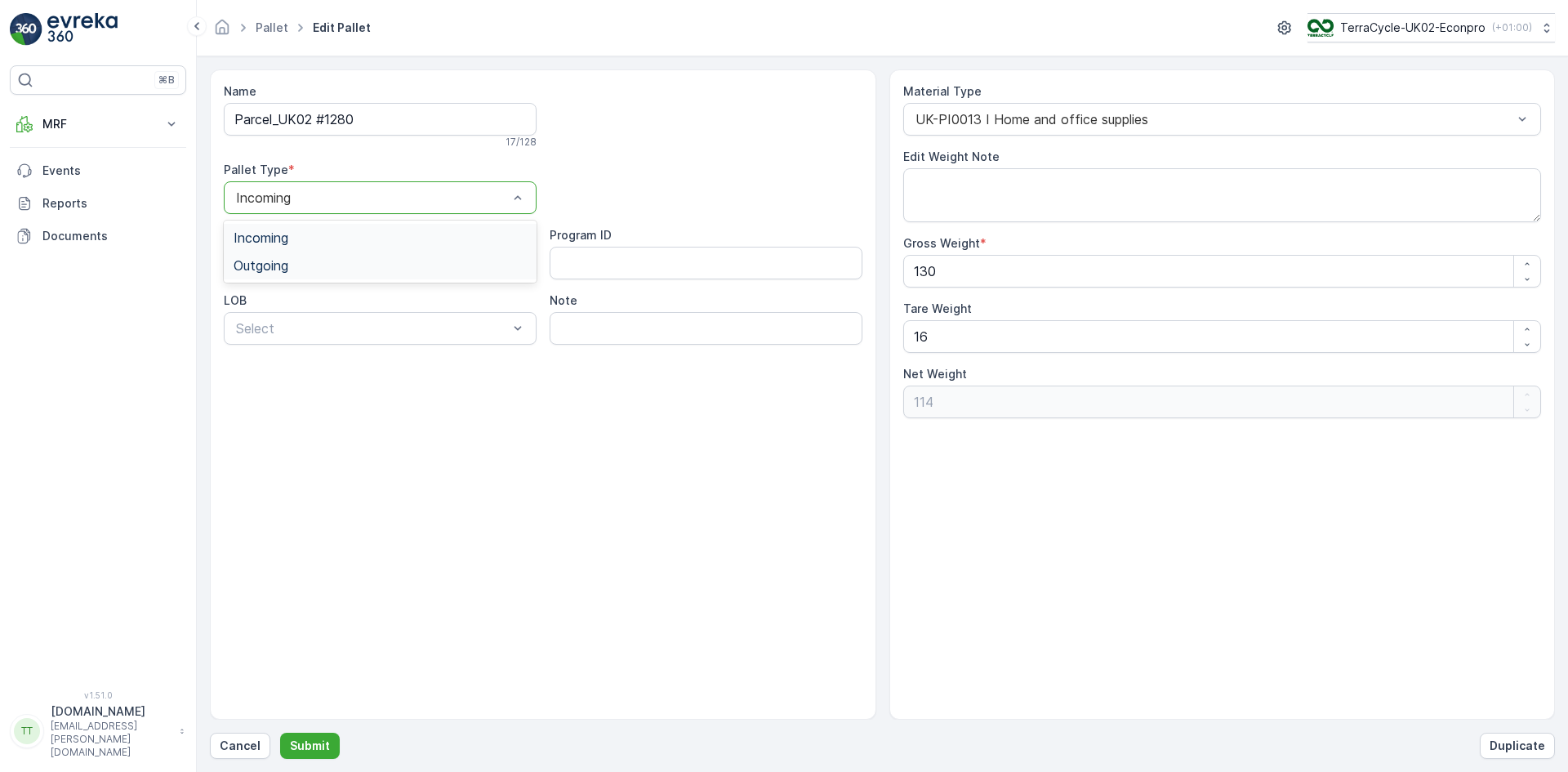
click at [274, 274] on div "Outgoing" at bounding box center [380, 265] width 312 height 28
click at [318, 747] on p "Submit" at bounding box center [310, 745] width 40 height 16
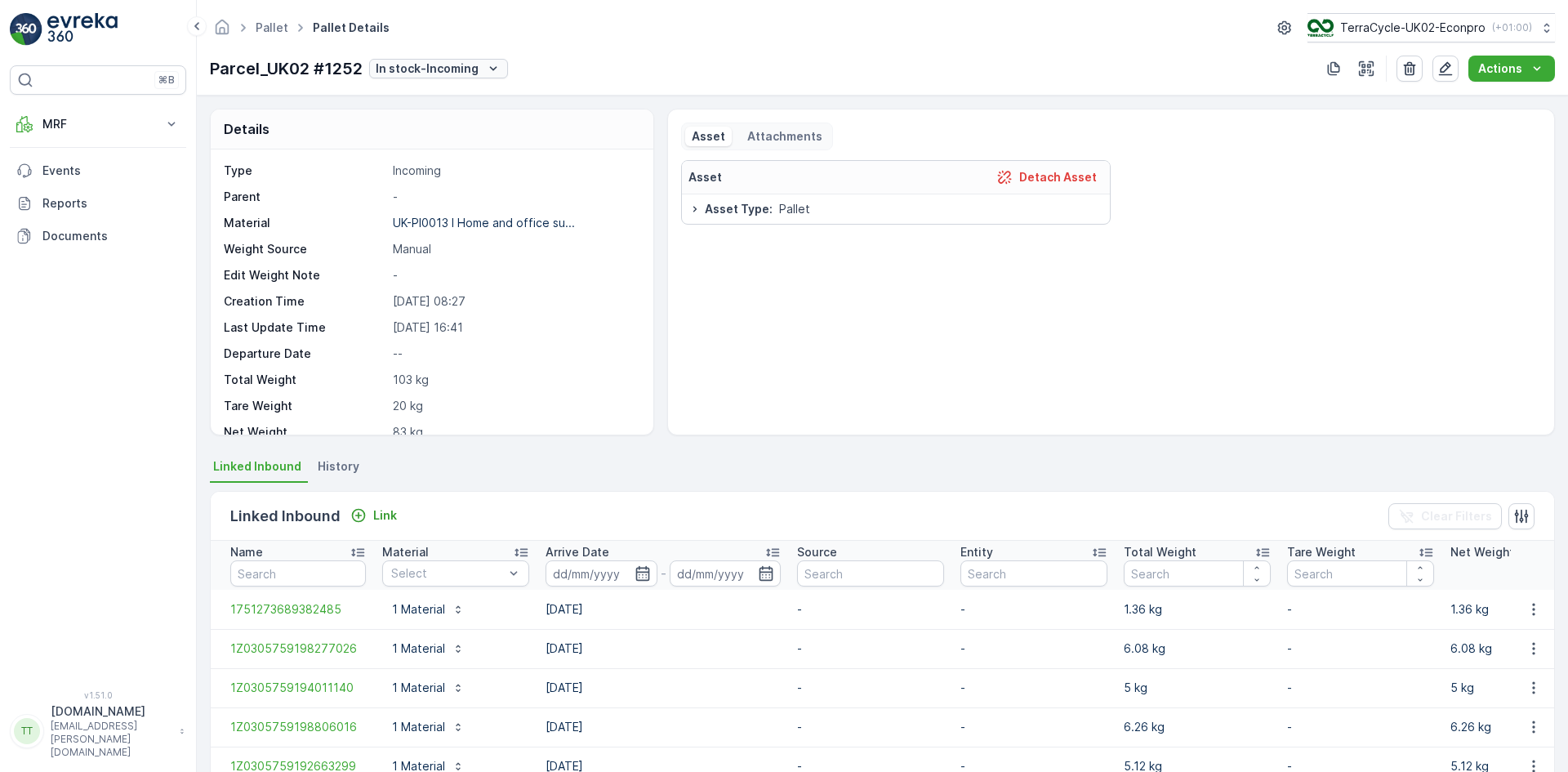
click at [475, 77] on button "In stock-Incoming" at bounding box center [438, 69] width 139 height 20
click at [476, 274] on span "Ready to Allocation" at bounding box center [433, 275] width 108 height 16
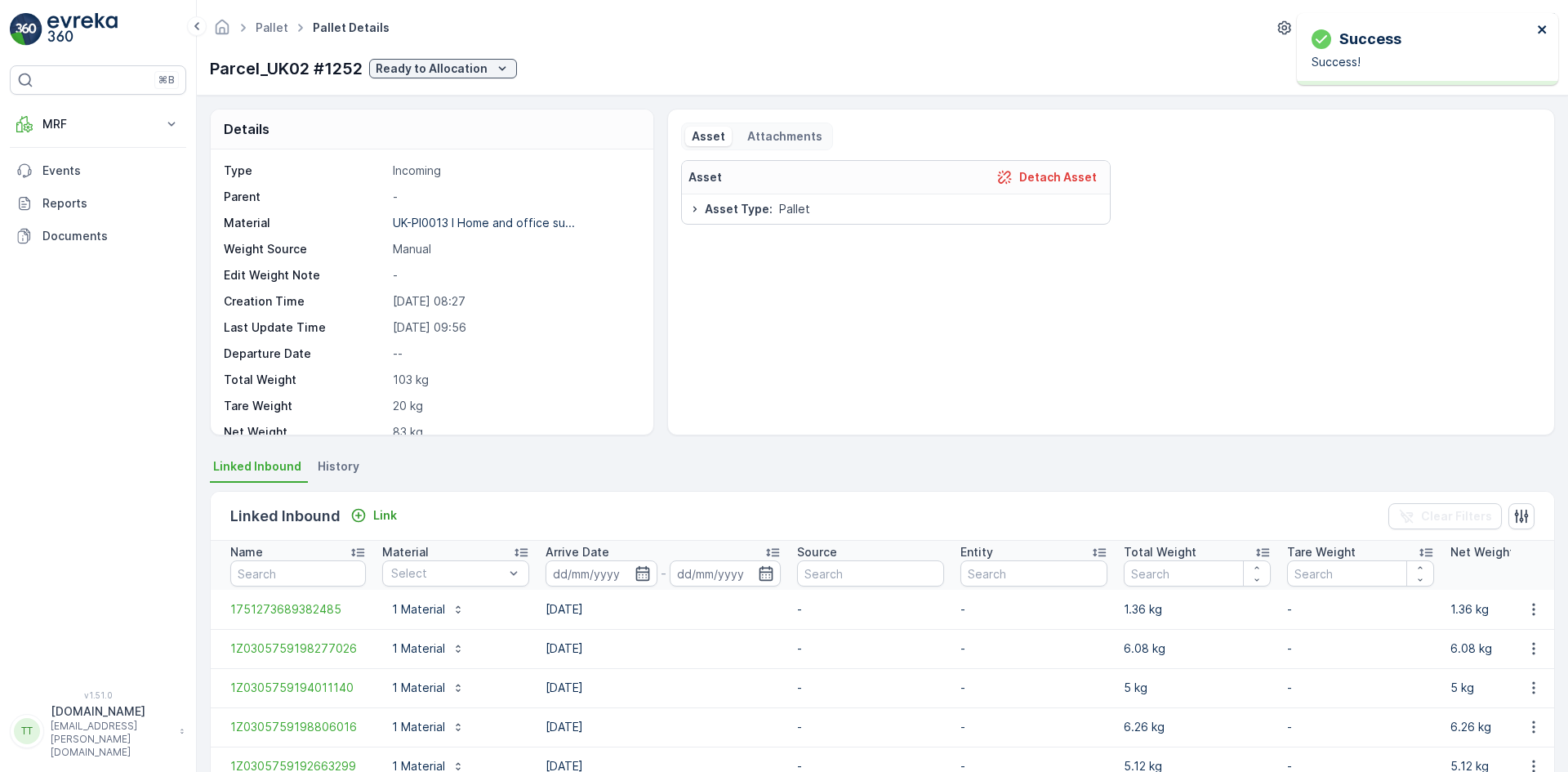
click at [1545, 29] on icon "close" at bounding box center [1542, 30] width 11 height 13
click at [1444, 66] on icon "button" at bounding box center [1445, 68] width 16 height 16
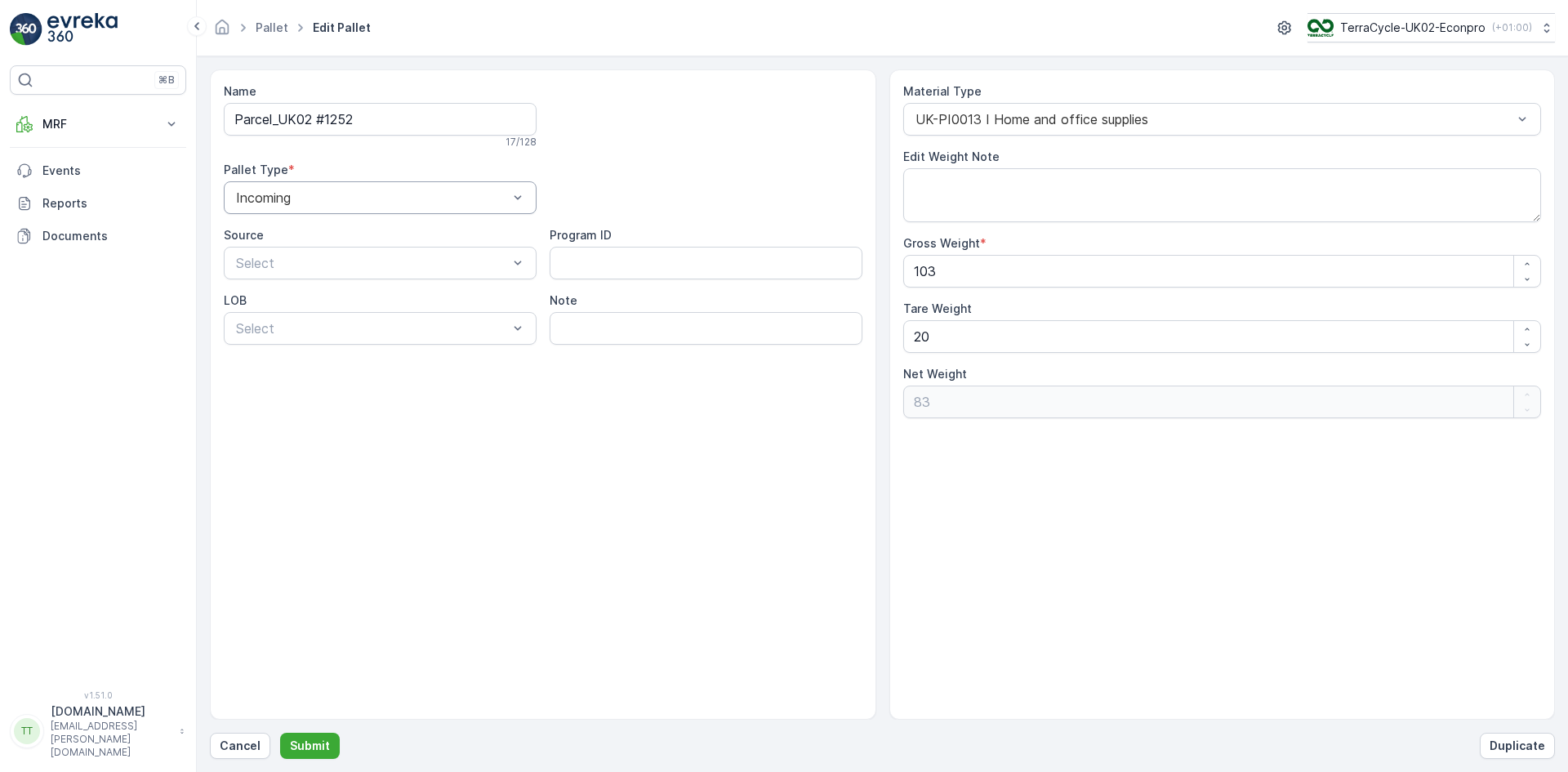
click at [323, 209] on div "Incoming" at bounding box center [380, 197] width 312 height 32
click at [296, 258] on div "Outgoing" at bounding box center [380, 265] width 293 height 14
click at [321, 741] on p "Submit" at bounding box center [310, 745] width 40 height 16
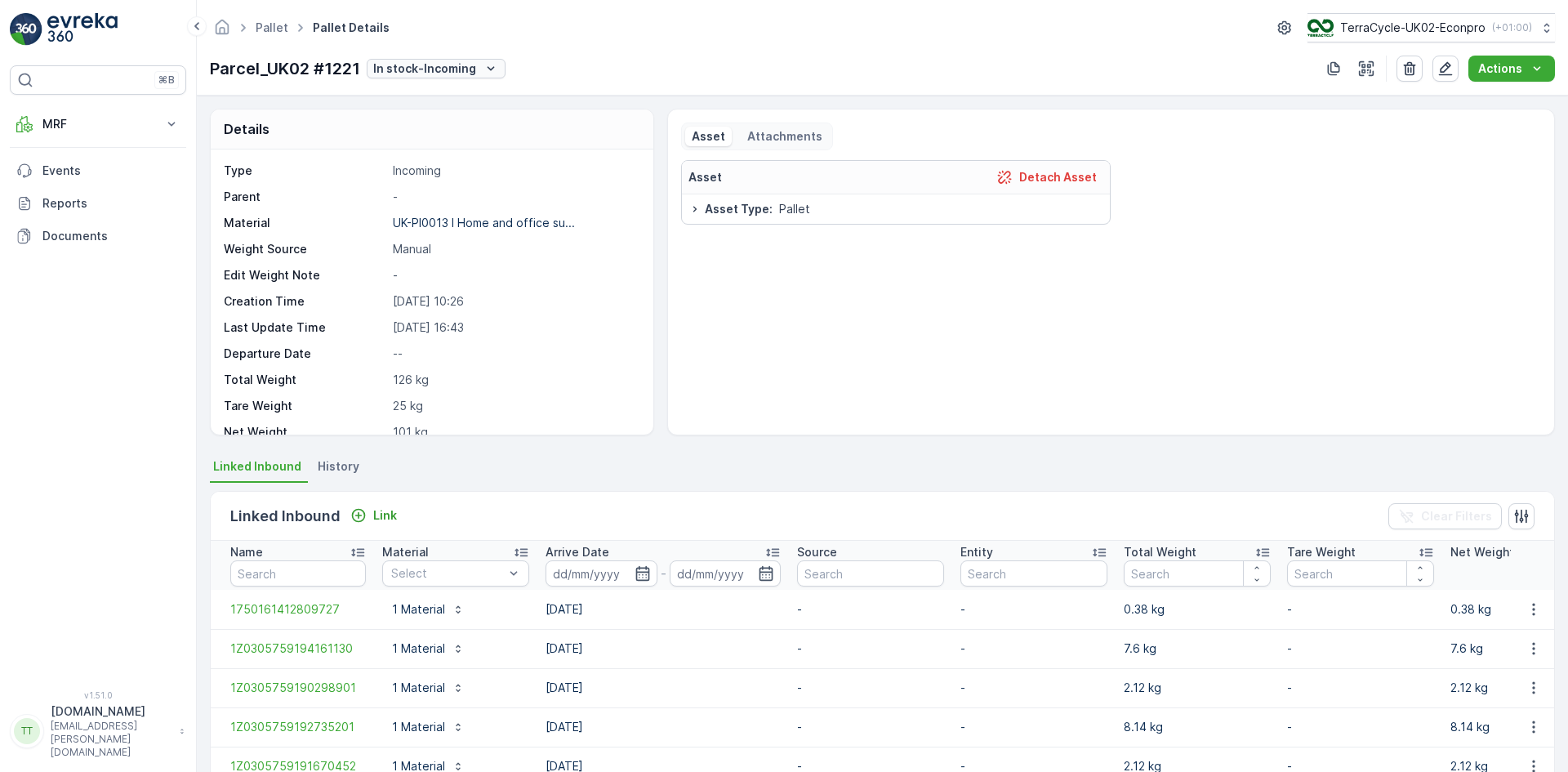
click at [477, 74] on div "In stock-Incoming" at bounding box center [436, 68] width 126 height 16
click at [469, 274] on span "Ready to Allocation" at bounding box center [431, 275] width 108 height 16
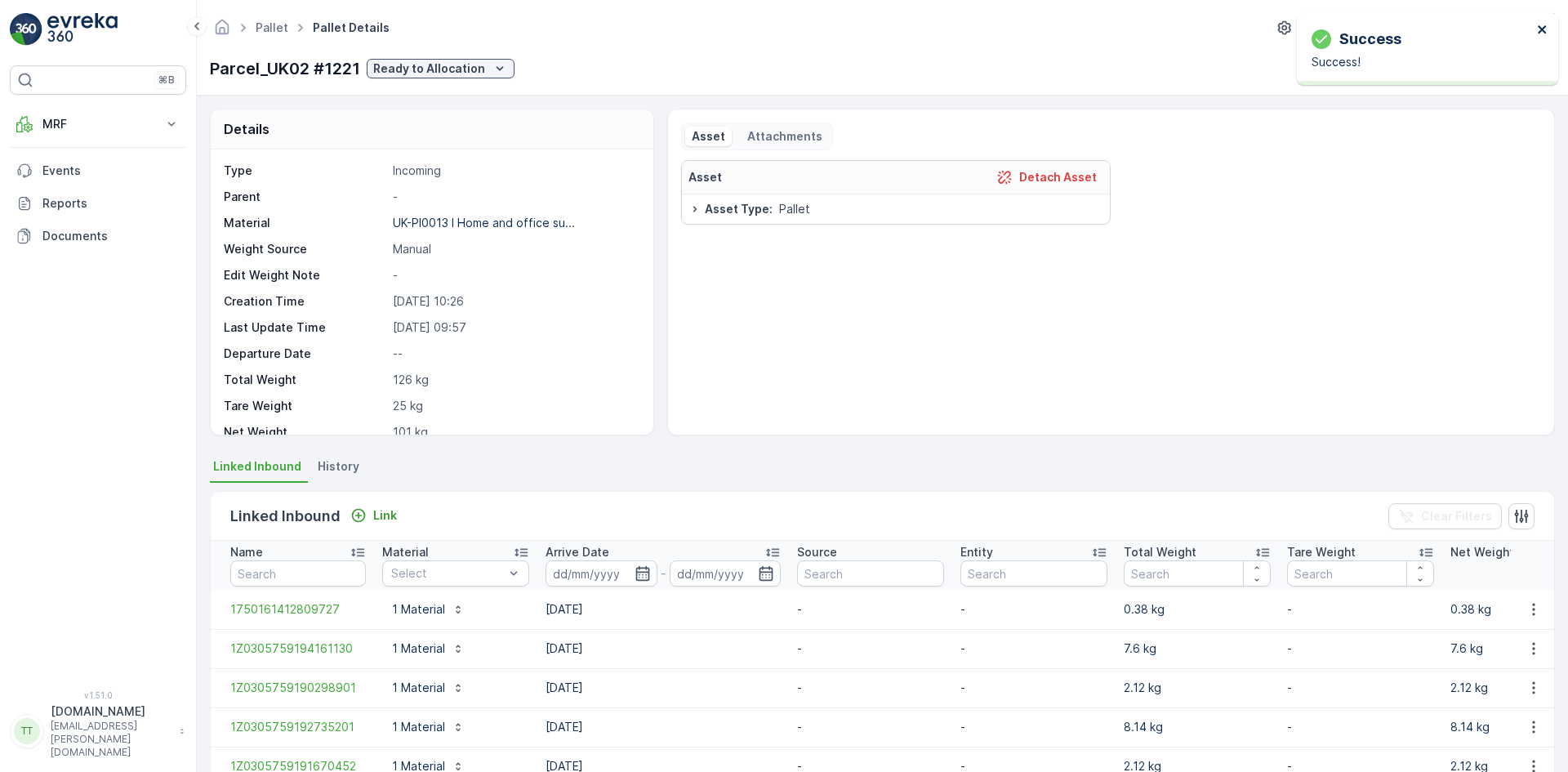
click at [1540, 28] on icon "close" at bounding box center [1541, 30] width 9 height 9
click at [1447, 70] on icon "button" at bounding box center [1445, 68] width 16 height 16
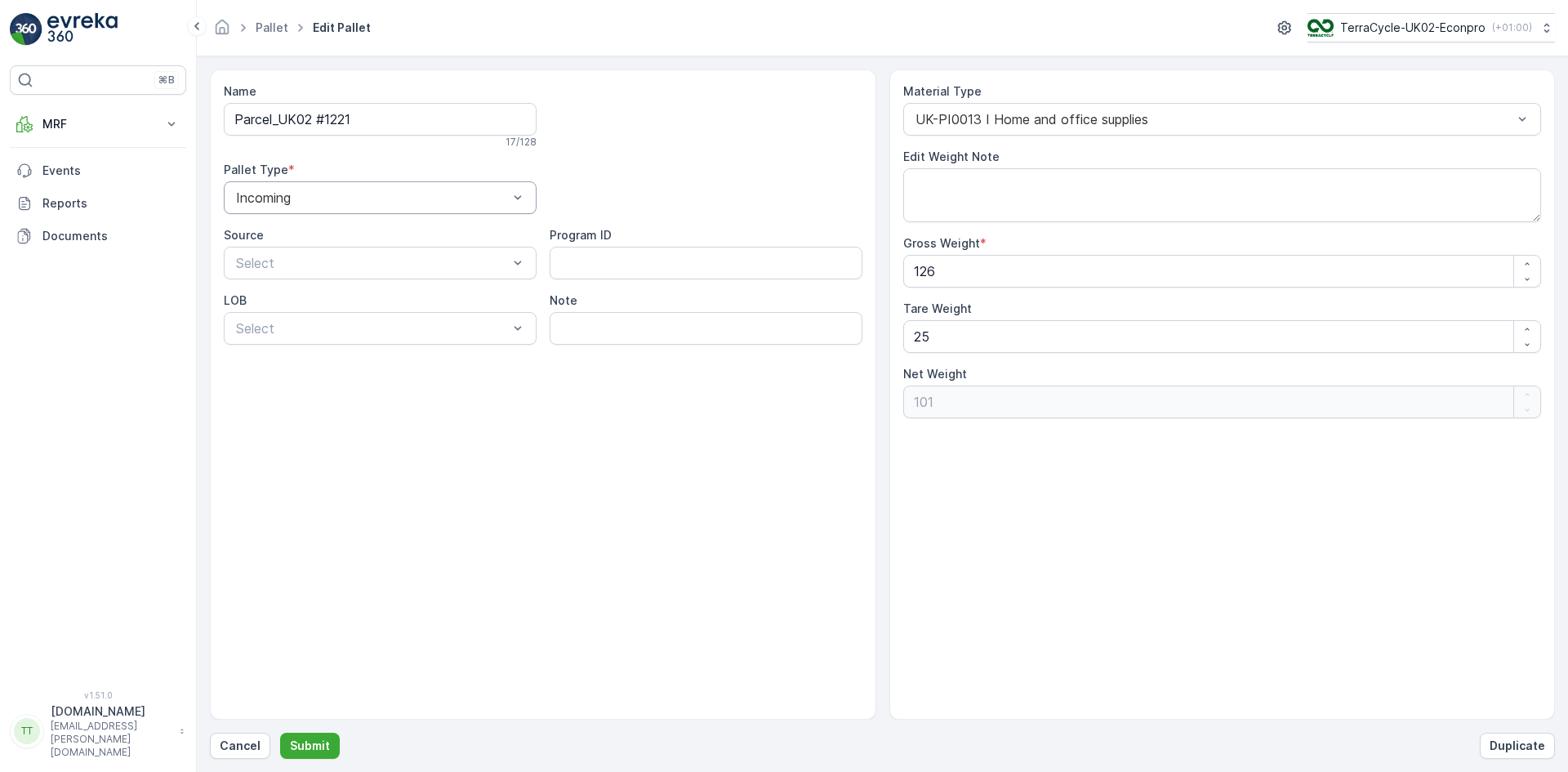
click at [313, 206] on div "Incoming" at bounding box center [380, 197] width 312 height 32
click at [294, 261] on div "Outgoing" at bounding box center [380, 265] width 293 height 14
click at [324, 746] on p "Submit" at bounding box center [310, 745] width 40 height 16
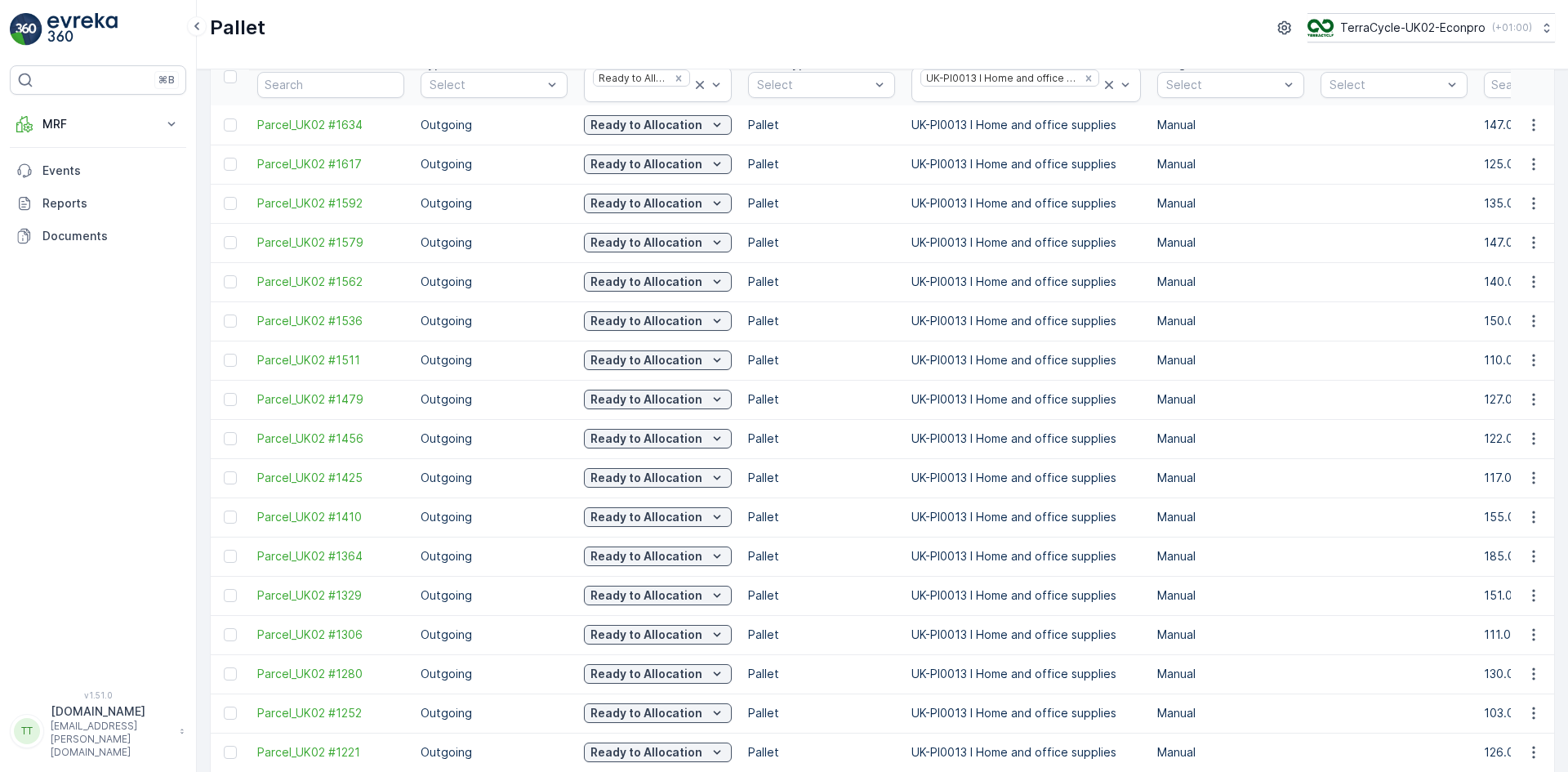
scroll to position [154, 0]
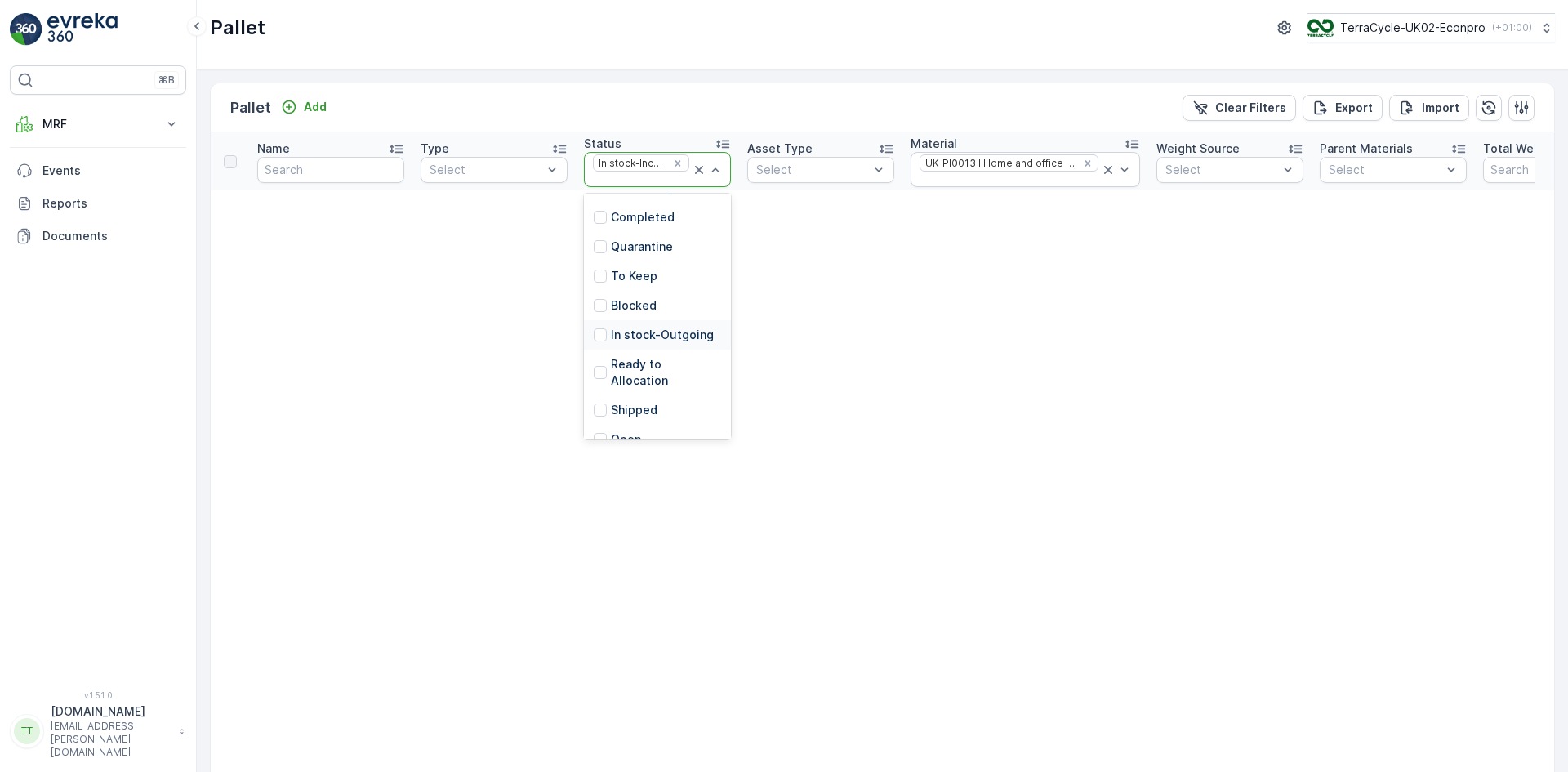
scroll to position [147, 0]
click at [668, 364] on p "Ready to Allocation" at bounding box center [666, 370] width 111 height 32
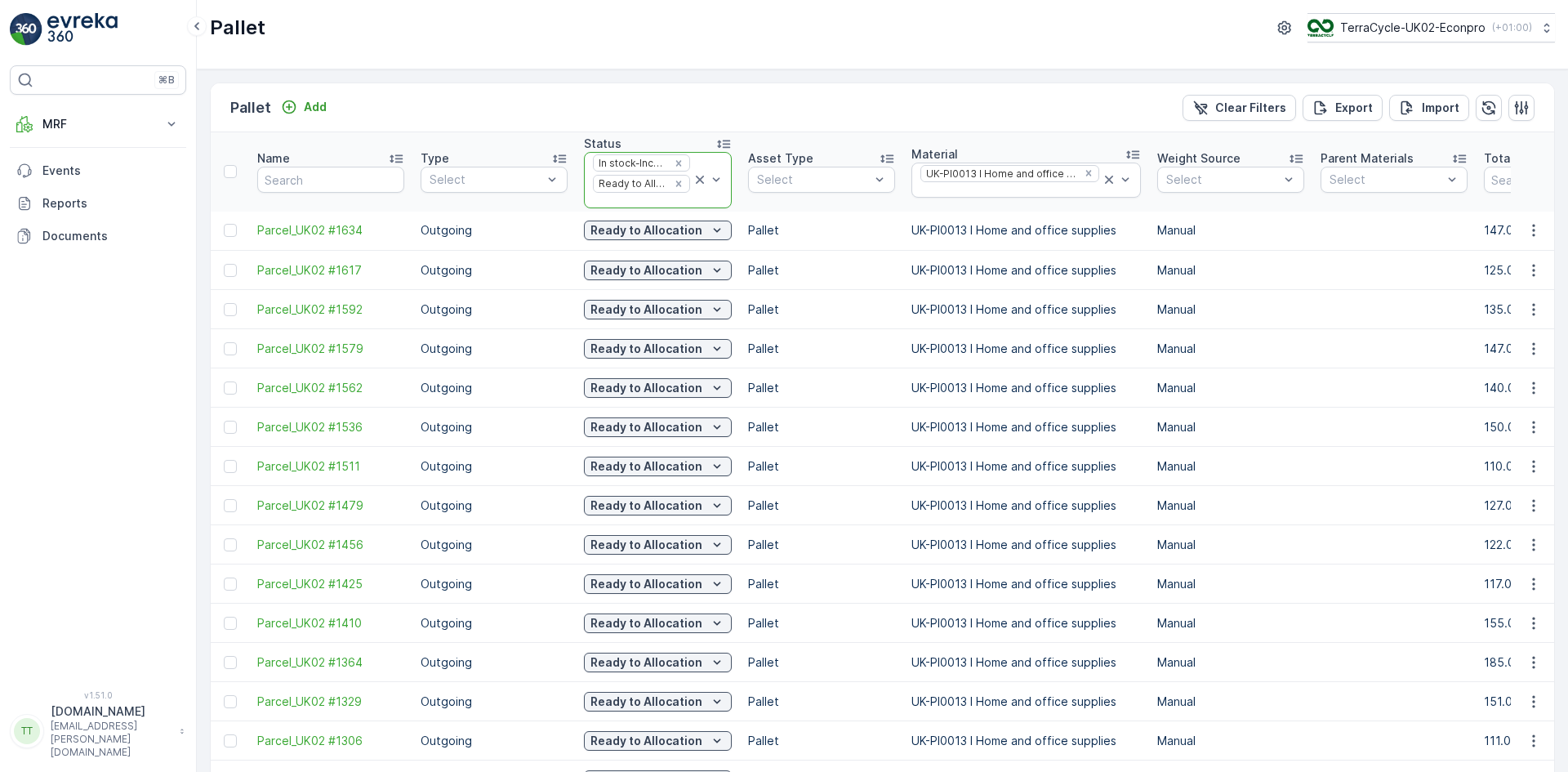
click at [695, 180] on icon at bounding box center [699, 179] width 16 height 16
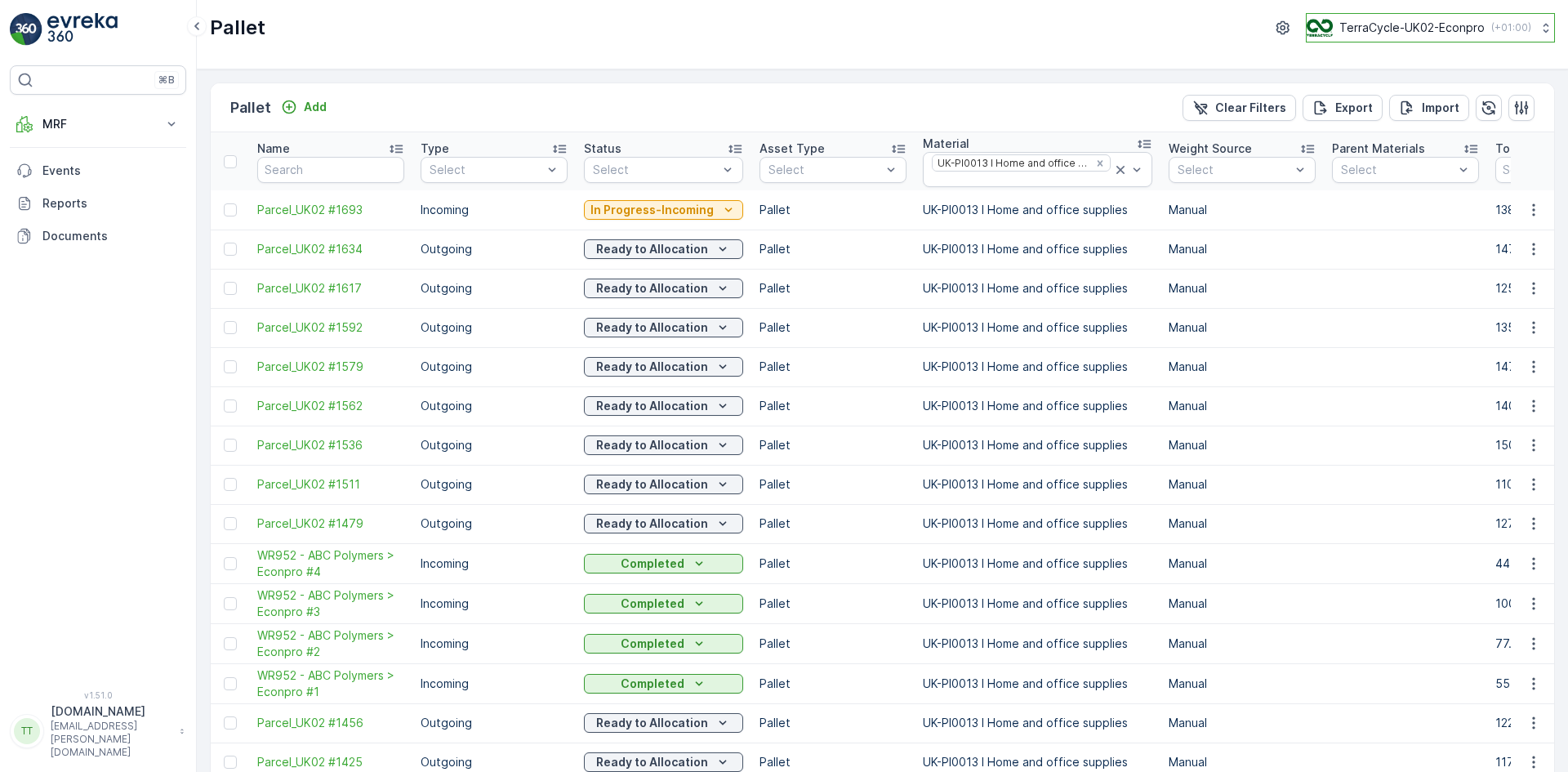
click at [1417, 26] on p "TerraCycle-UK02-Econpro" at bounding box center [1412, 28] width 146 height 16
type input "fr"
click at [1406, 106] on span "TerraCycle- FR02 -MRF" at bounding box center [1408, 100] width 182 height 16
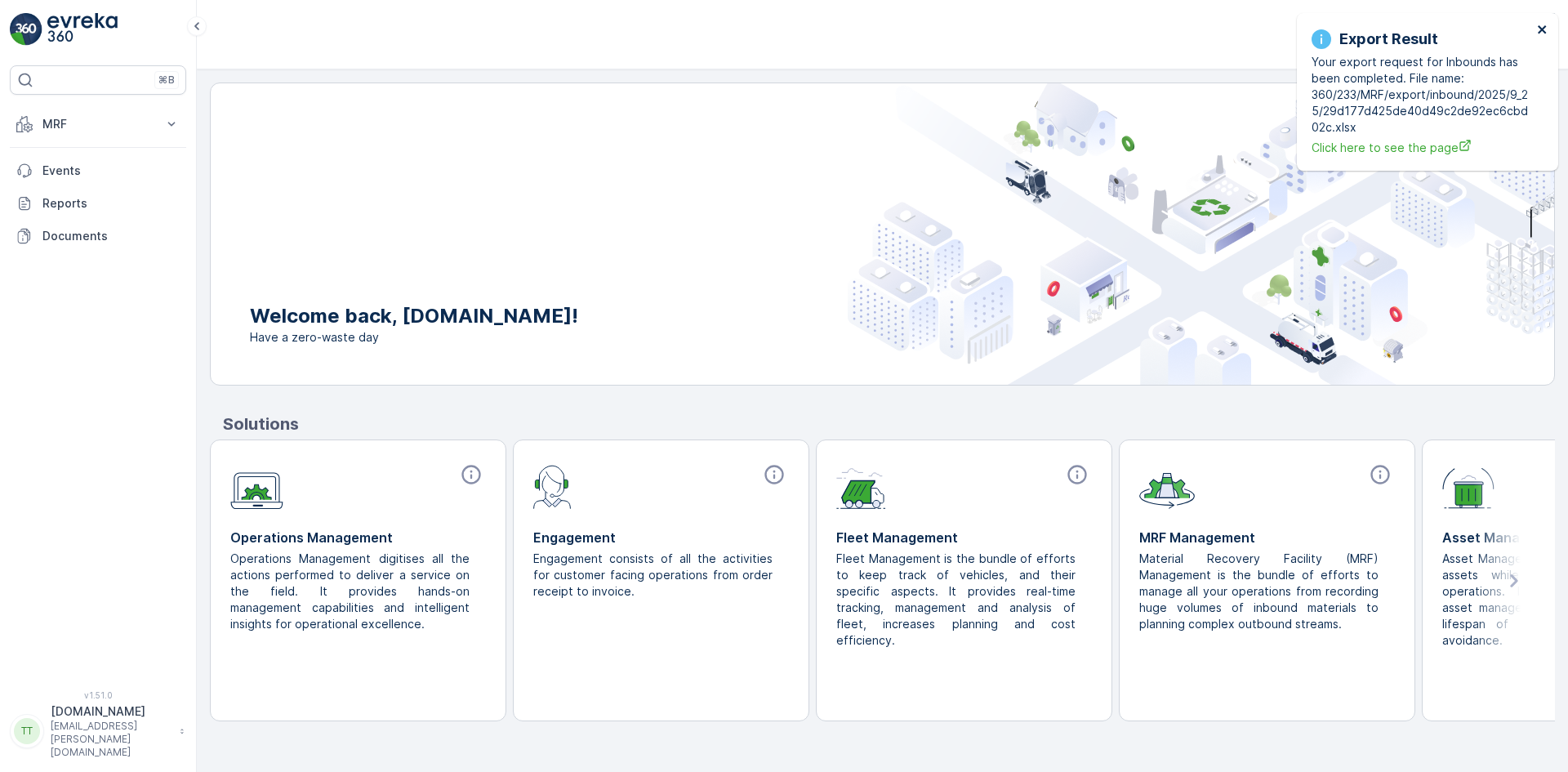
click at [1544, 31] on icon "close" at bounding box center [1541, 30] width 9 height 9
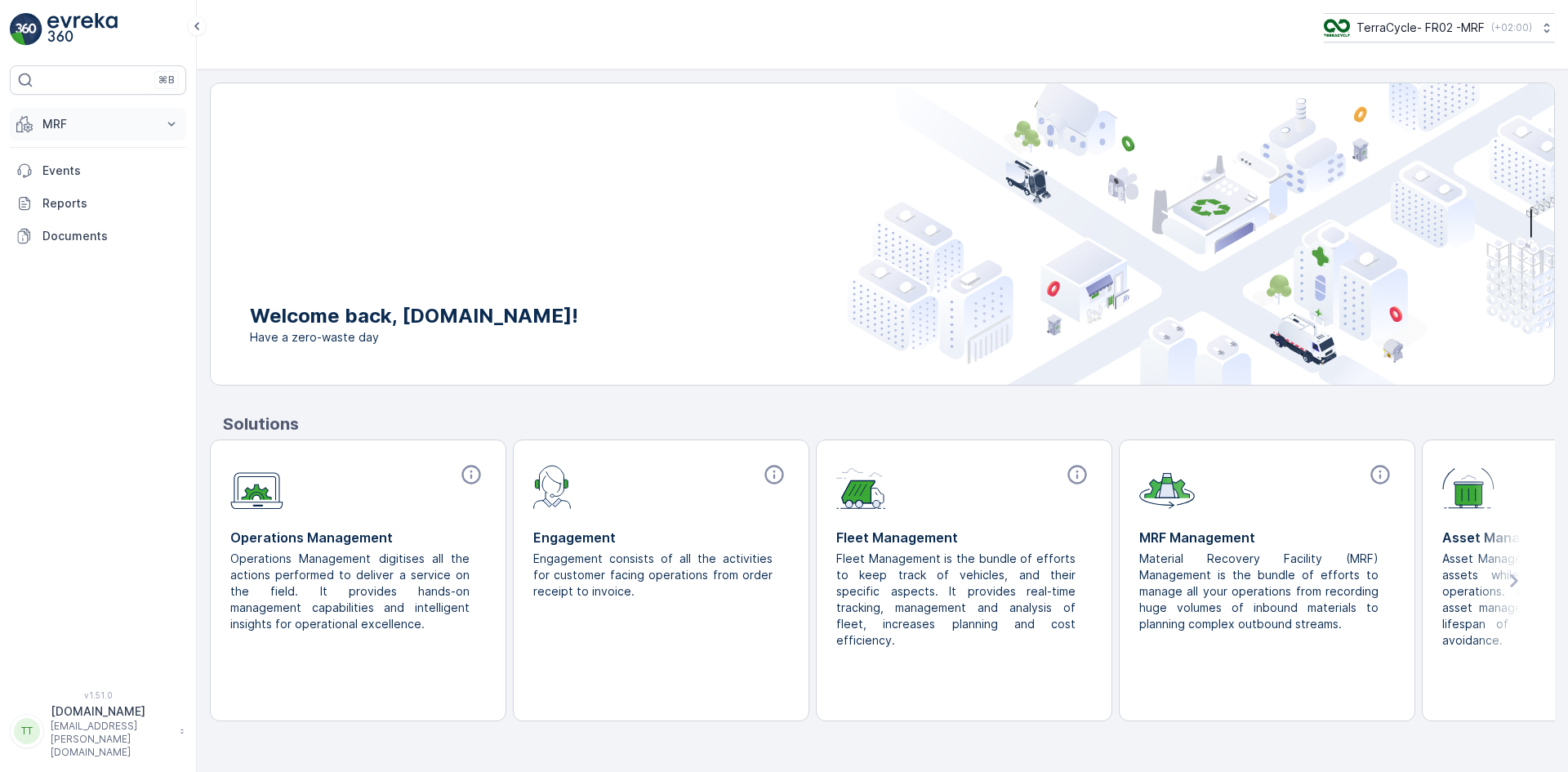
click at [58, 120] on p "MRF" at bounding box center [98, 124] width 111 height 16
click at [79, 220] on link "Triage" at bounding box center [111, 220] width 151 height 23
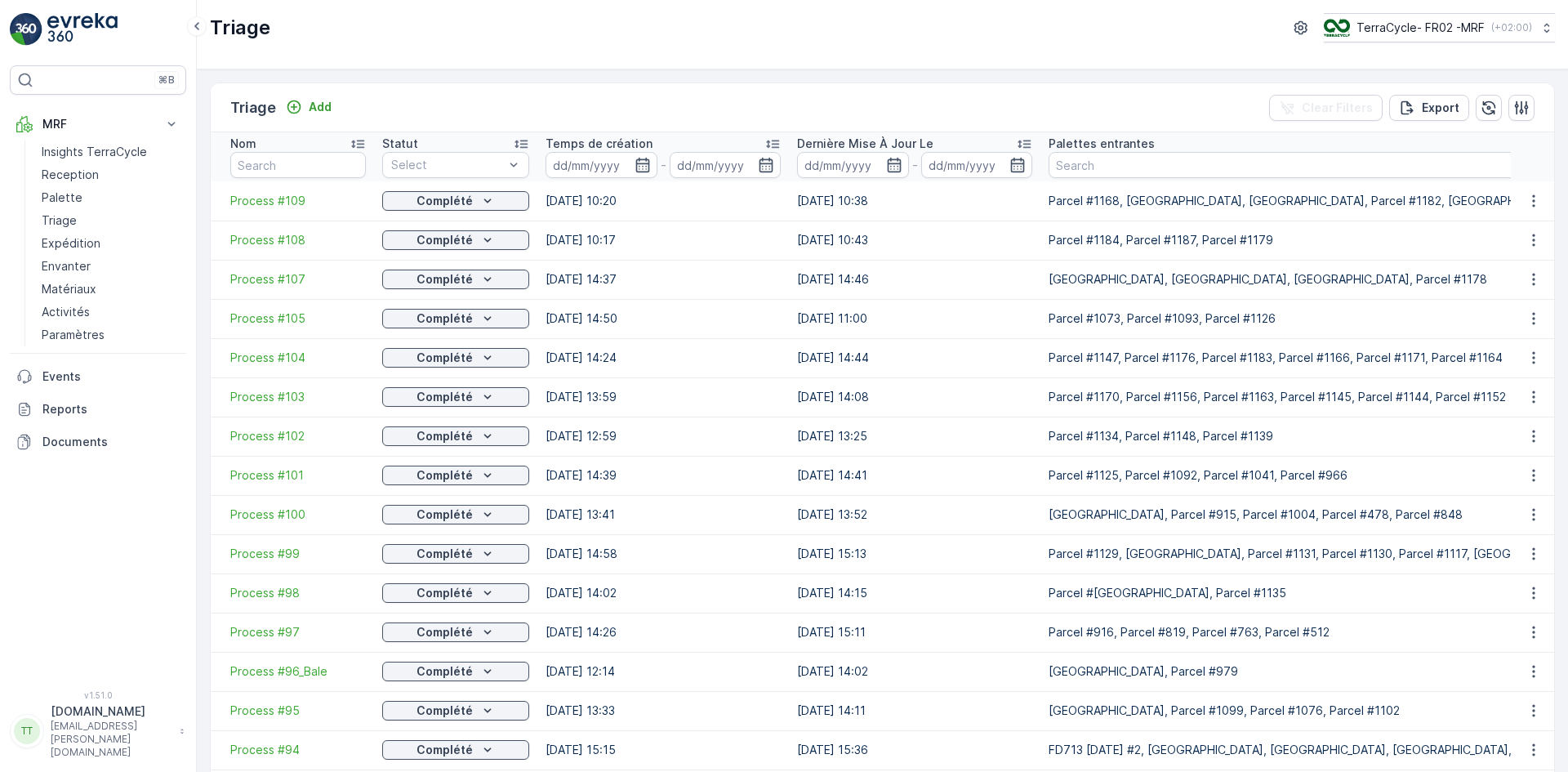
click at [317, 117] on div "Add" at bounding box center [309, 107] width 59 height 20
click at [317, 111] on p "Add" at bounding box center [320, 107] width 23 height 16
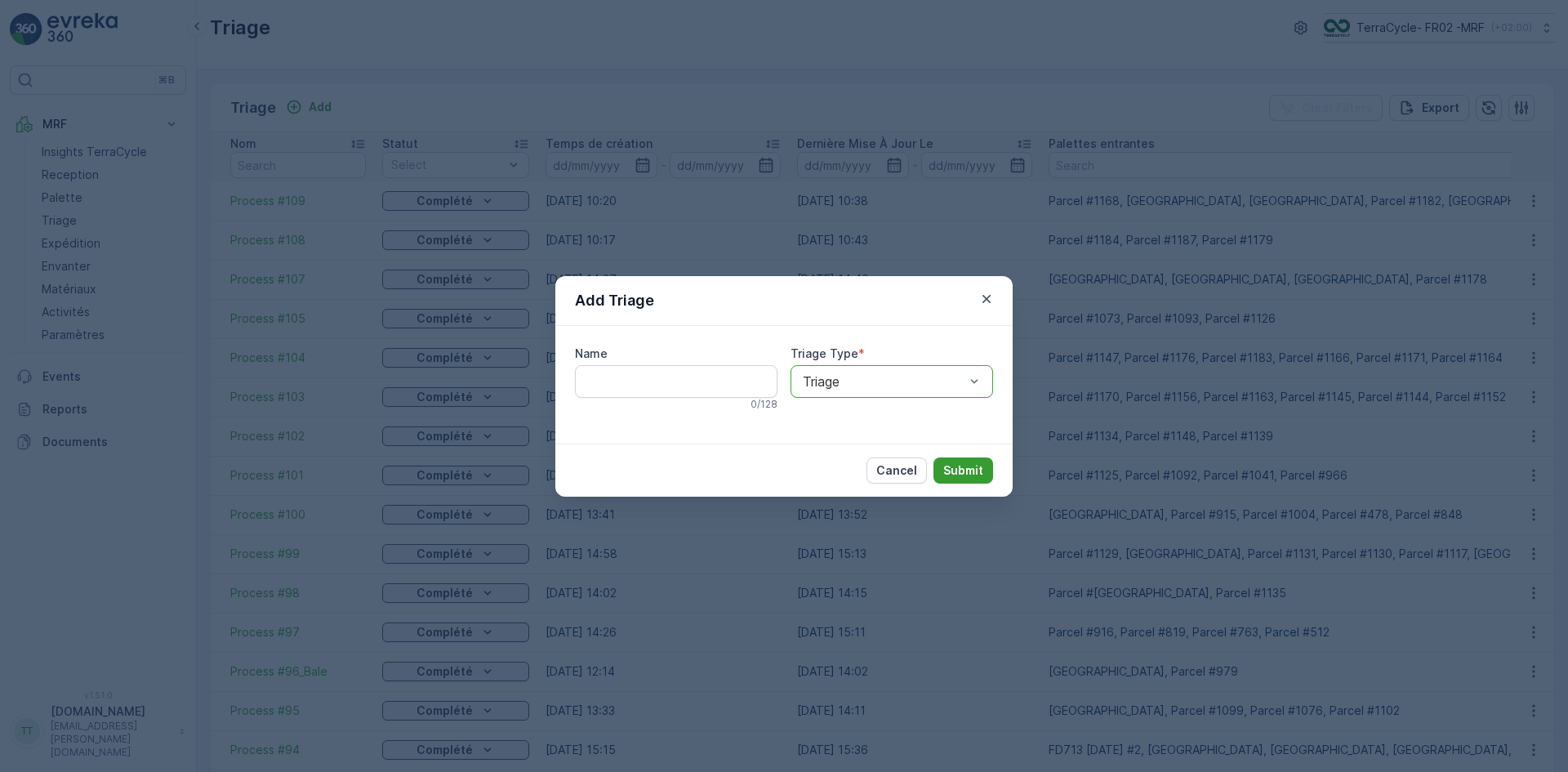
click at [975, 471] on p "Submit" at bounding box center [963, 470] width 40 height 16
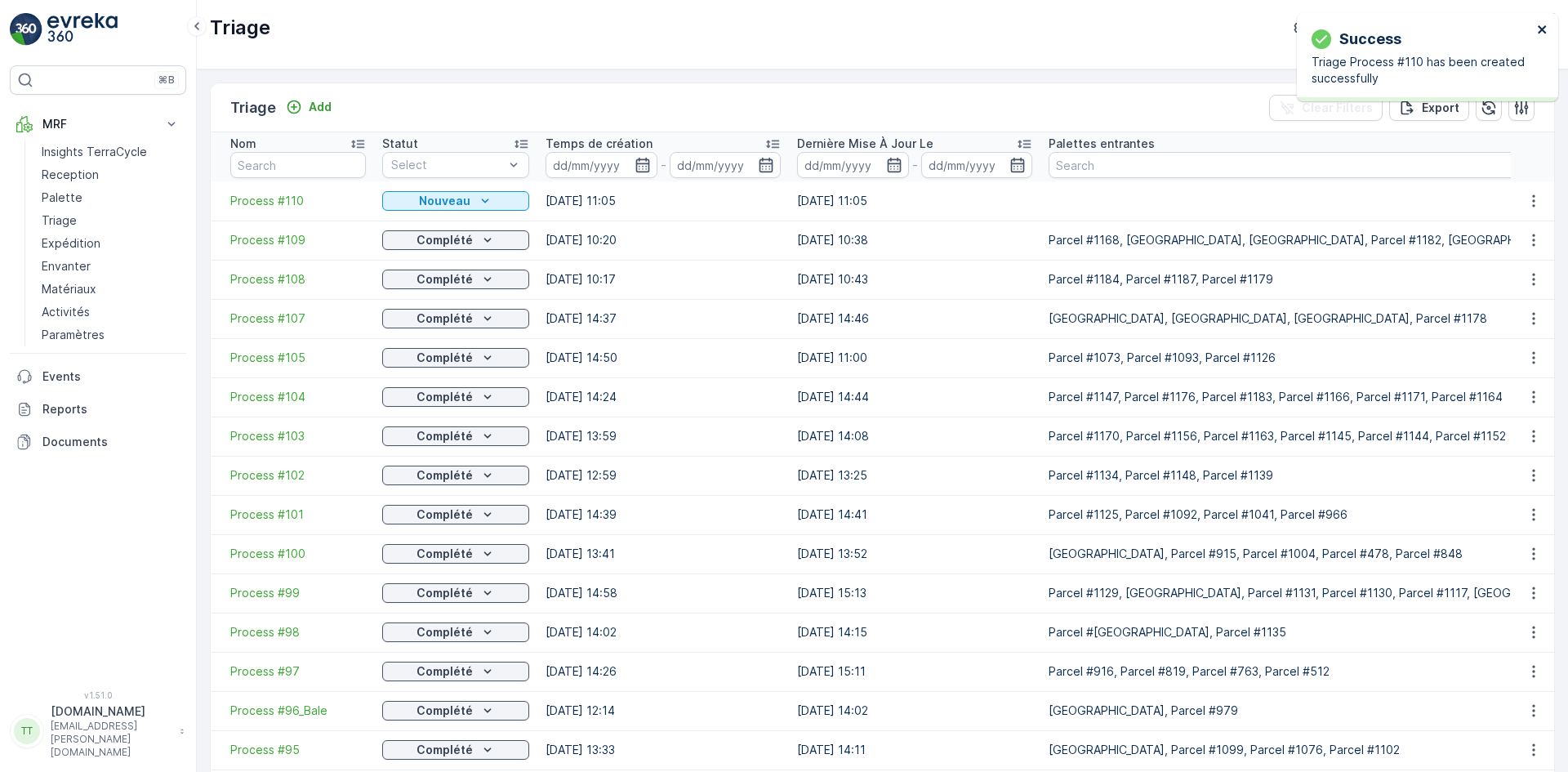
click at [1540, 30] on icon "close" at bounding box center [1542, 30] width 11 height 13
click at [1527, 203] on icon "button" at bounding box center [1533, 200] width 16 height 16
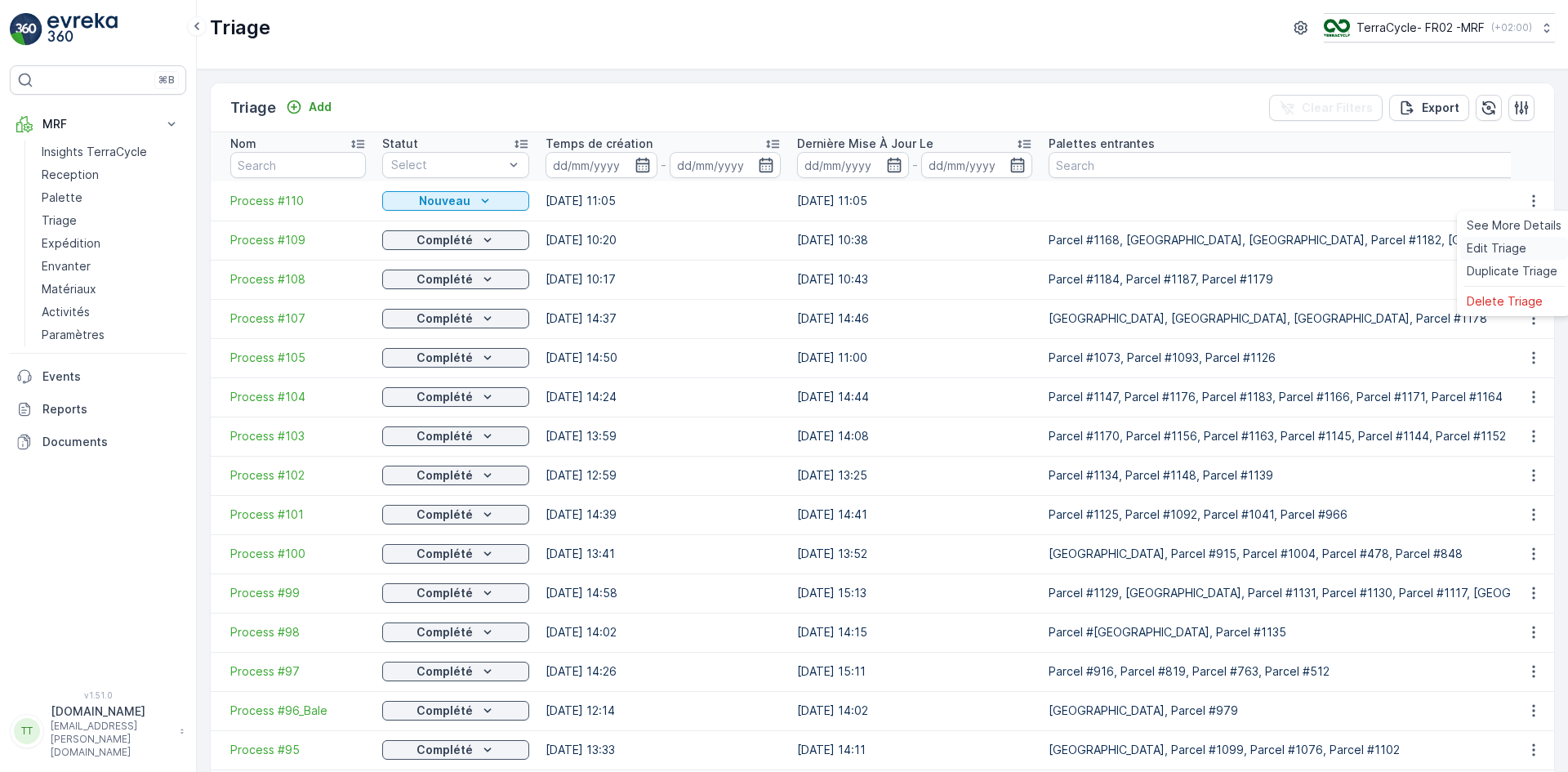
click at [1490, 244] on span "Edit Triage" at bounding box center [1496, 248] width 60 height 16
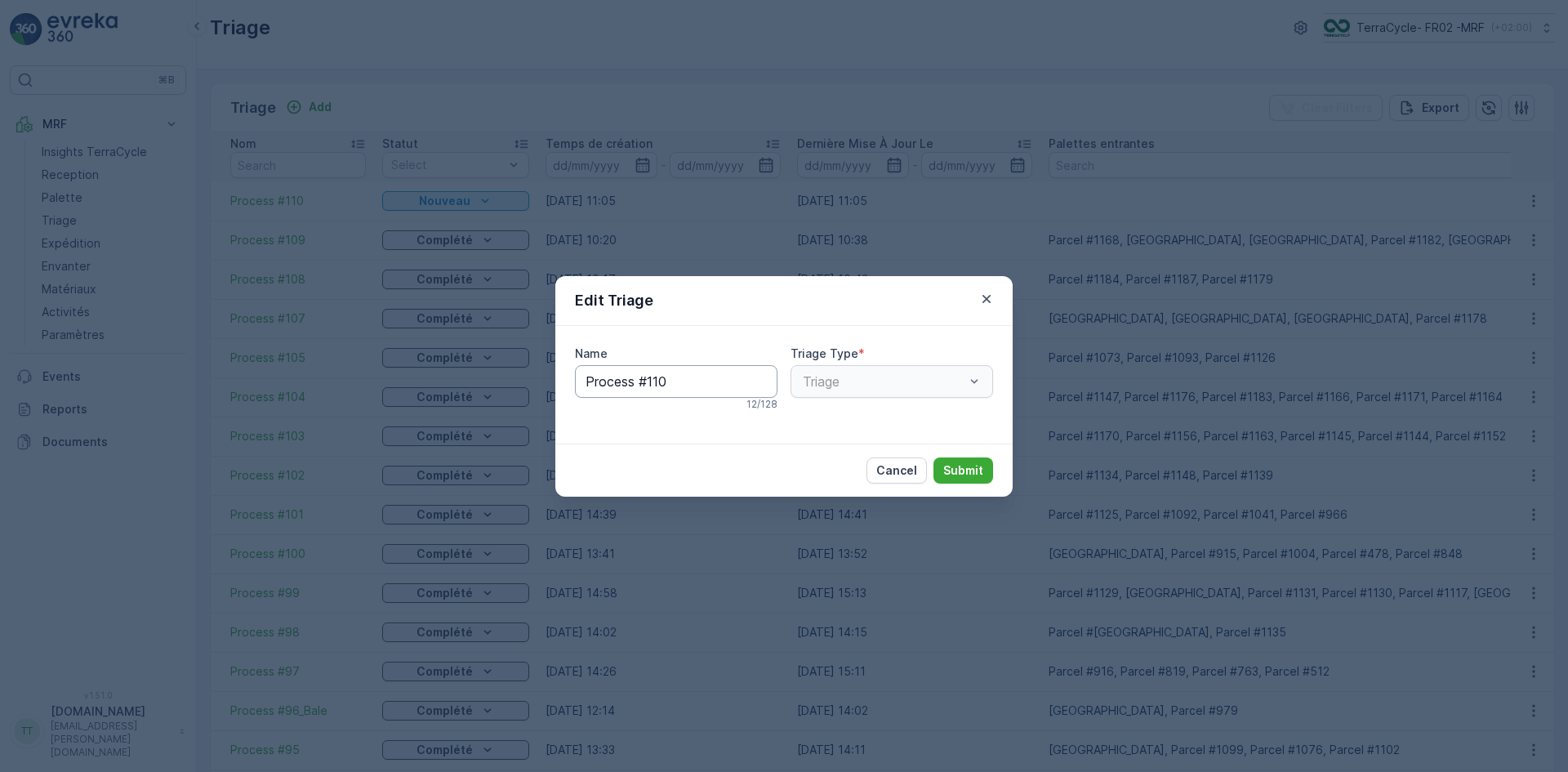
click at [696, 383] on input "Process #110" at bounding box center [675, 381] width 203 height 32
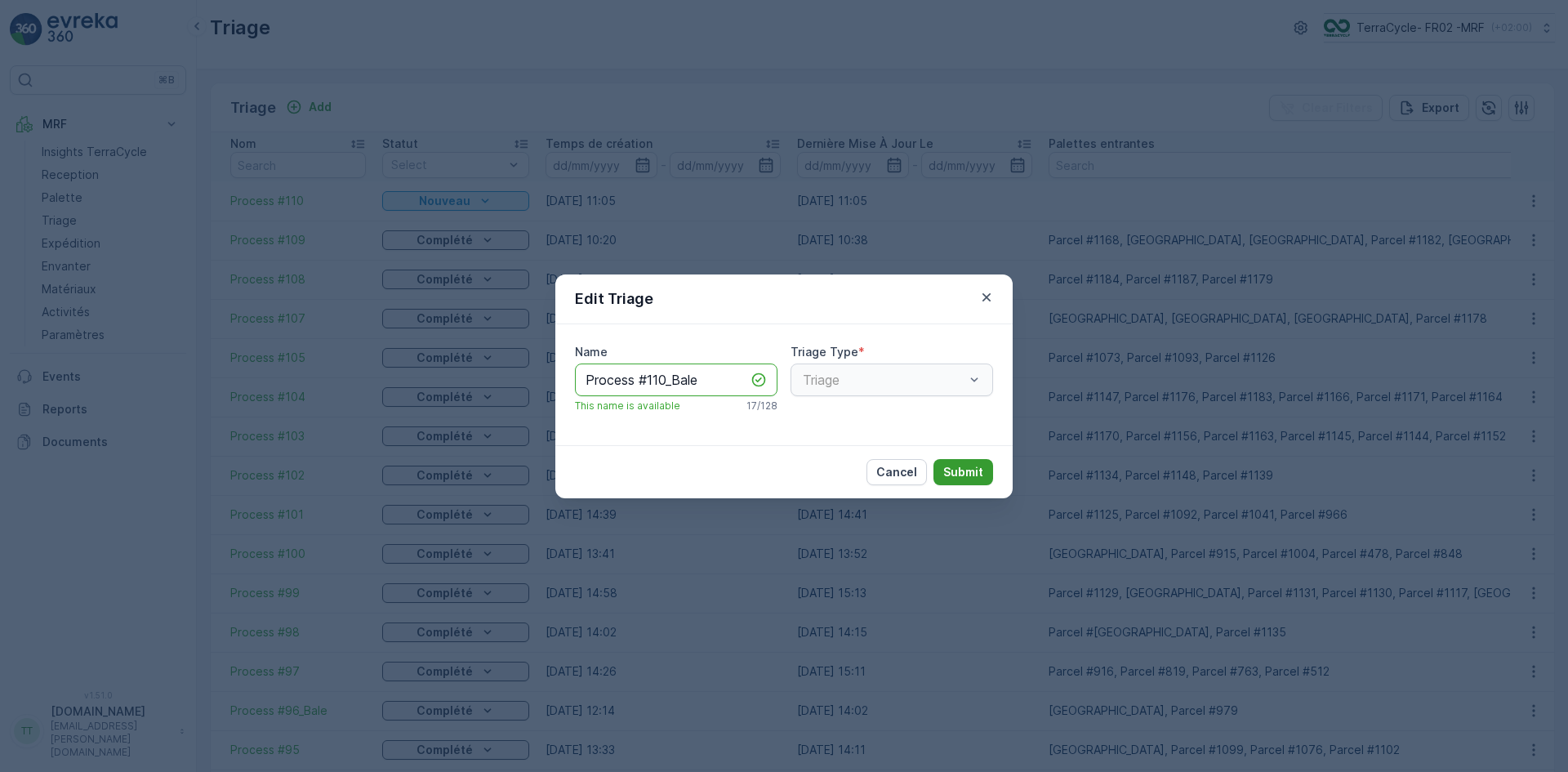
type input "Process #110_Bale"
click at [975, 471] on p "Submit" at bounding box center [963, 472] width 40 height 16
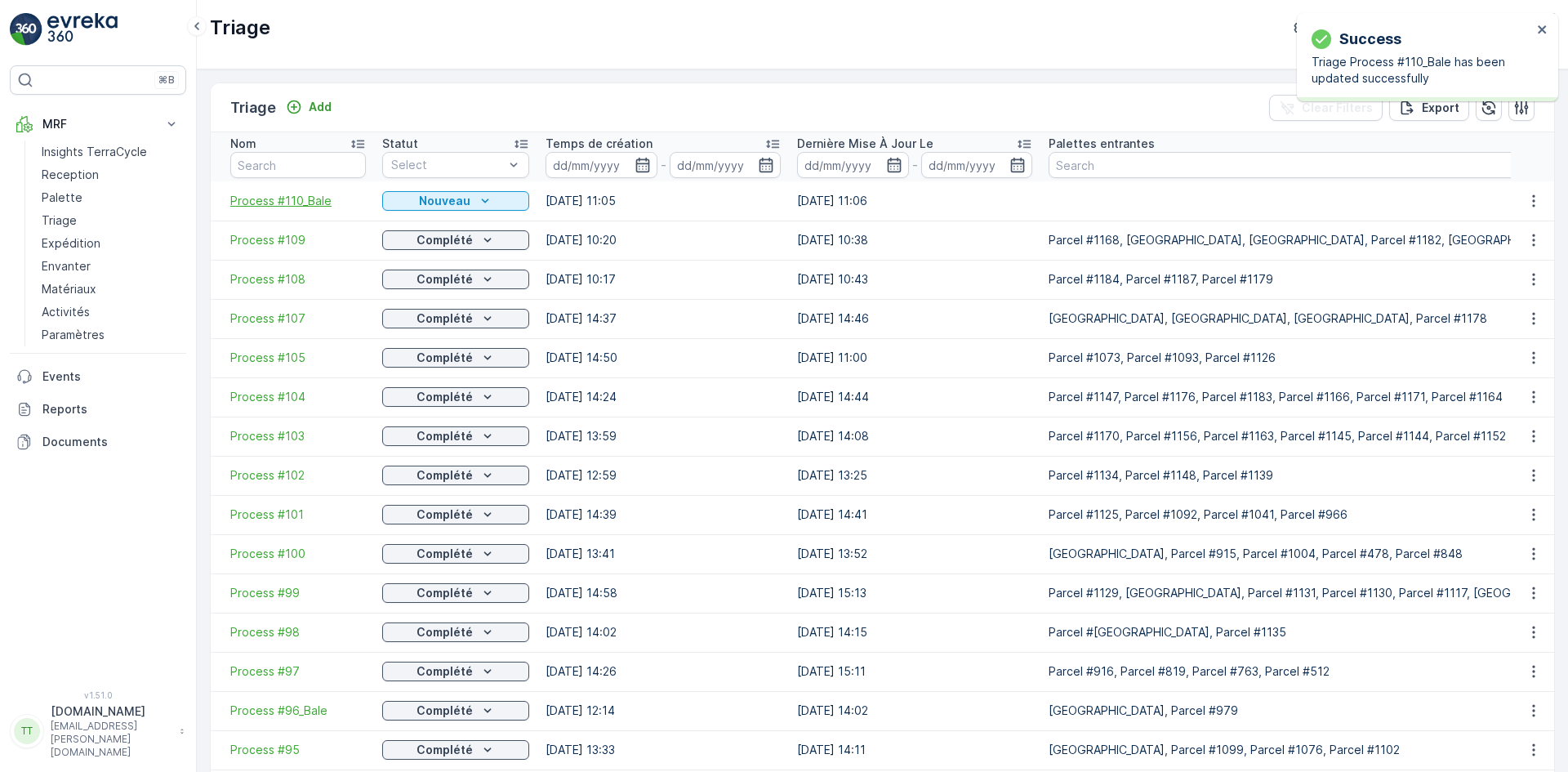
click at [309, 203] on span "Process #110_Bale" at bounding box center [298, 200] width 135 height 16
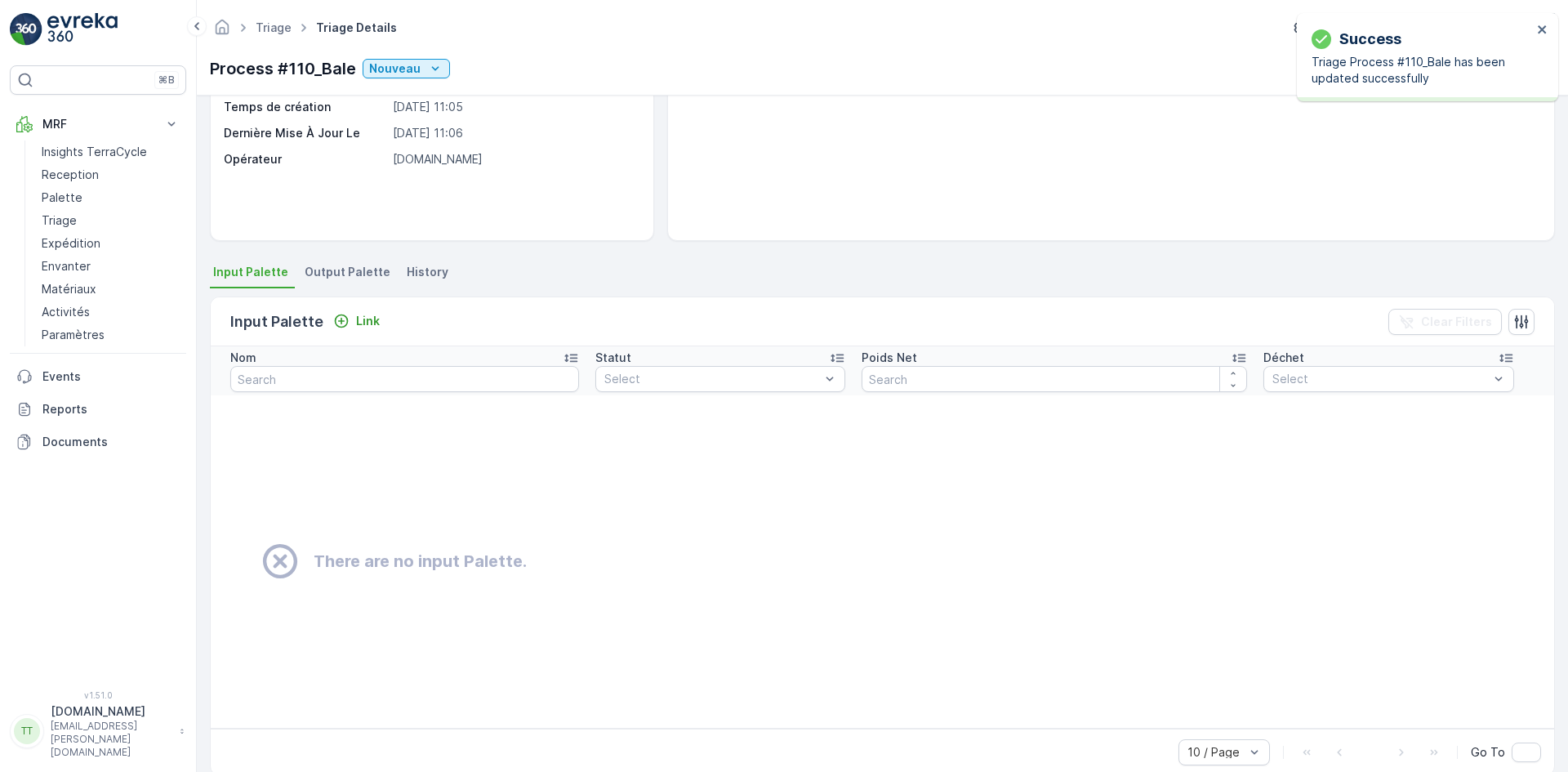
scroll to position [220, 0]
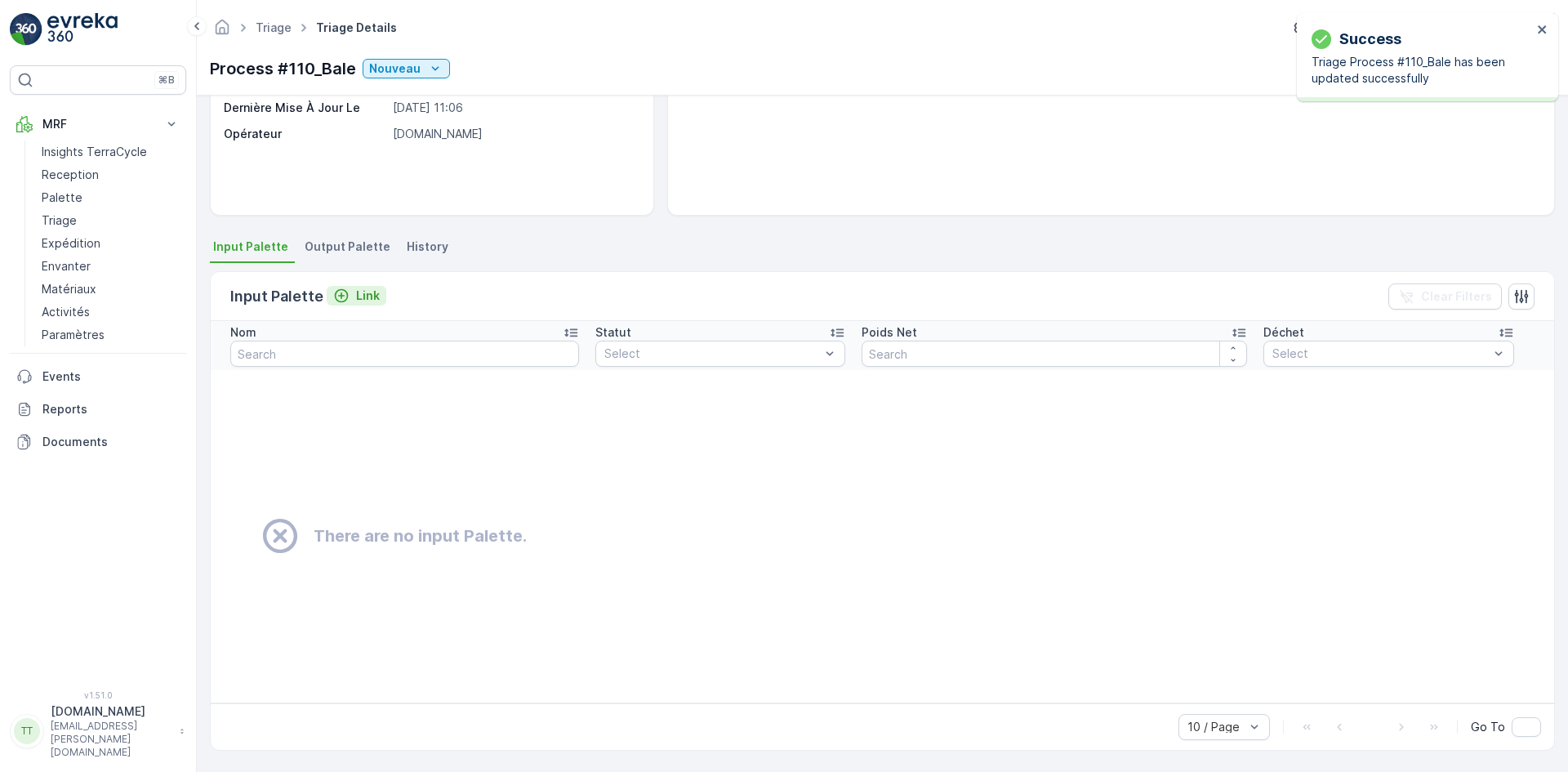
click at [367, 294] on p "Link" at bounding box center [368, 295] width 24 height 16
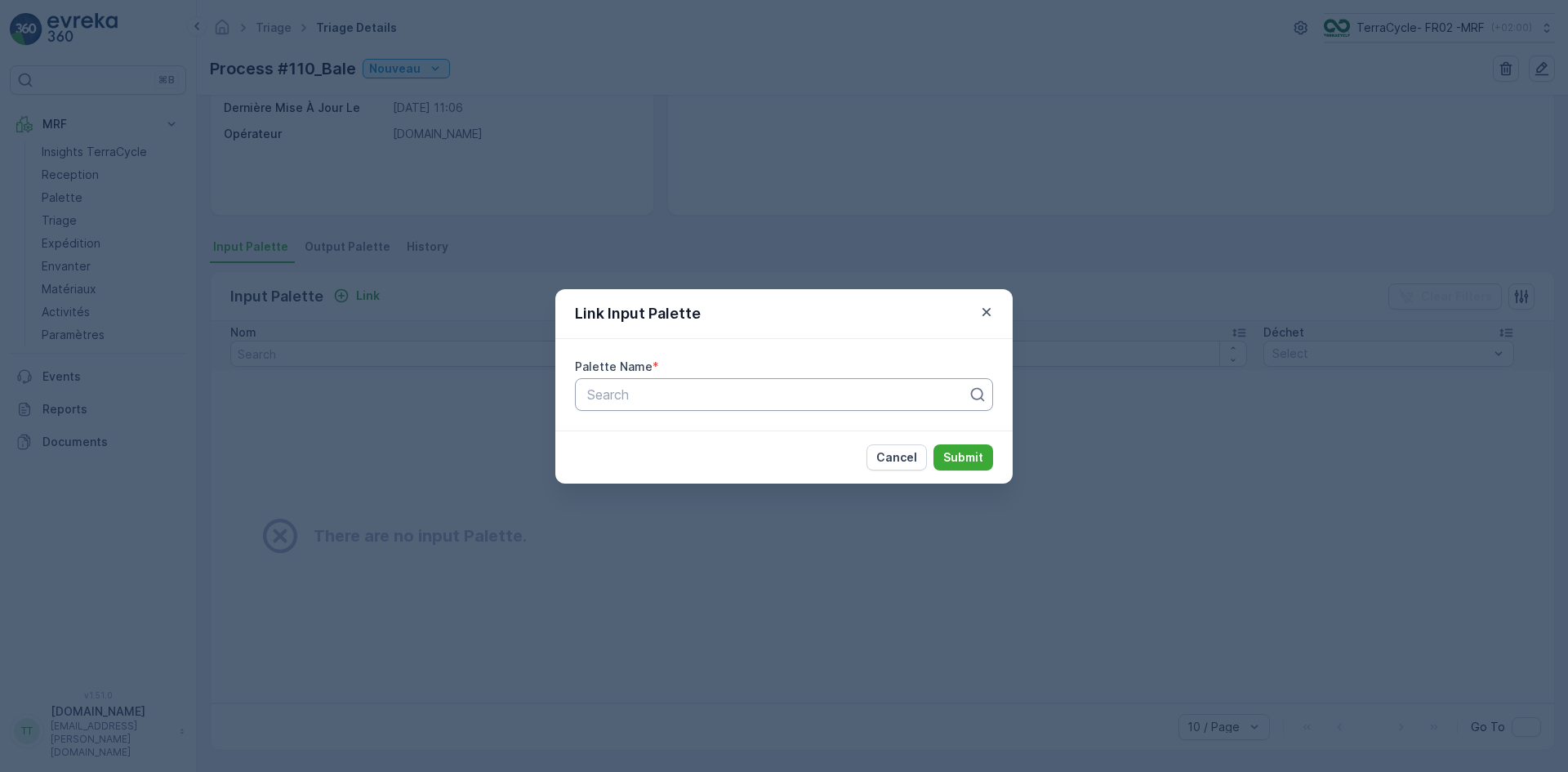
click at [637, 391] on div at bounding box center [777, 394] width 384 height 14
paste input "Parcel #970"
type input "Parcel #970"
click at [640, 428] on span "Parcel #970" at bounding box center [621, 434] width 73 height 14
click at [956, 455] on p "Submit" at bounding box center [963, 457] width 40 height 16
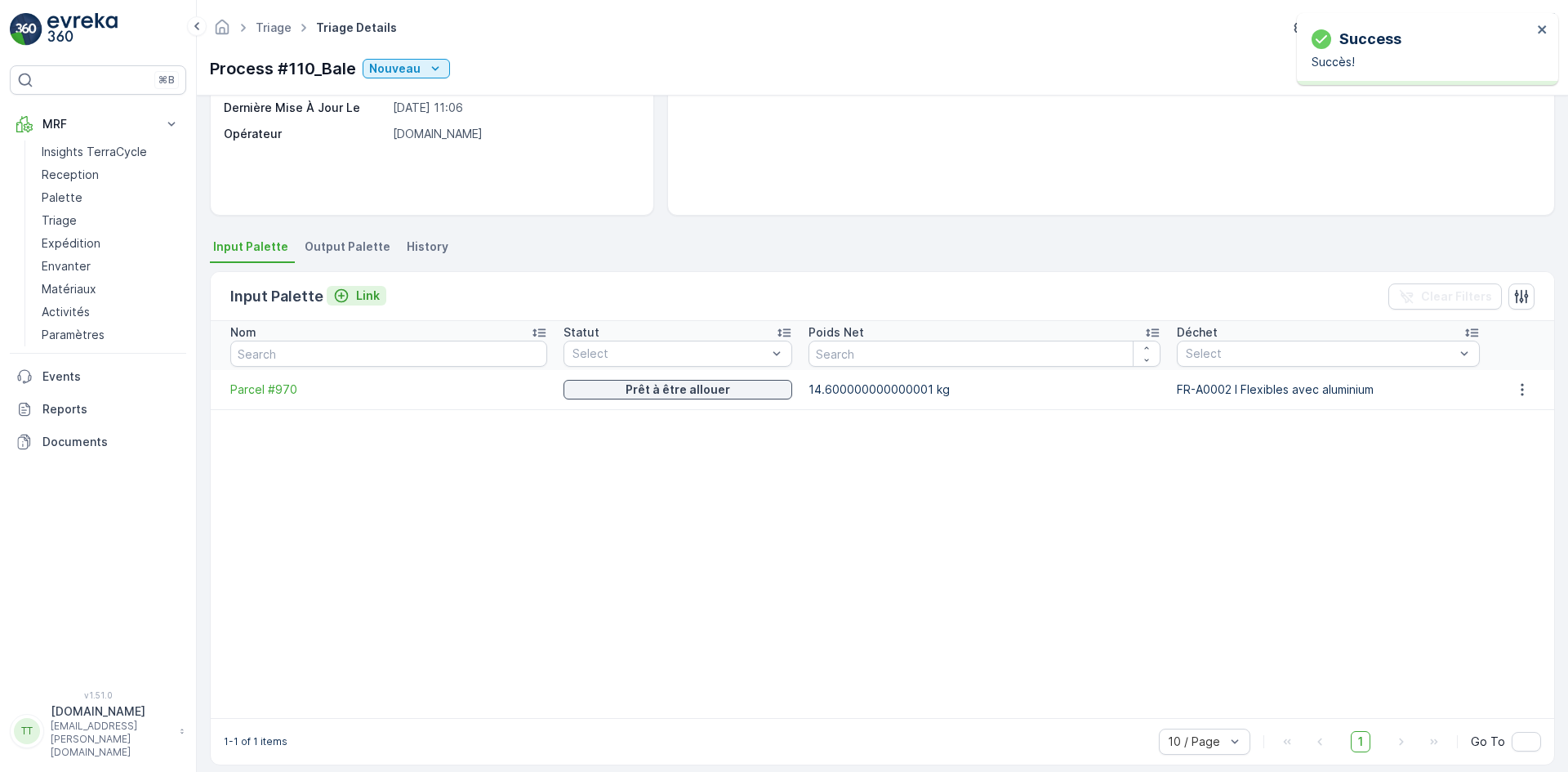
click at [340, 286] on button "Link" at bounding box center [356, 295] width 60 height 20
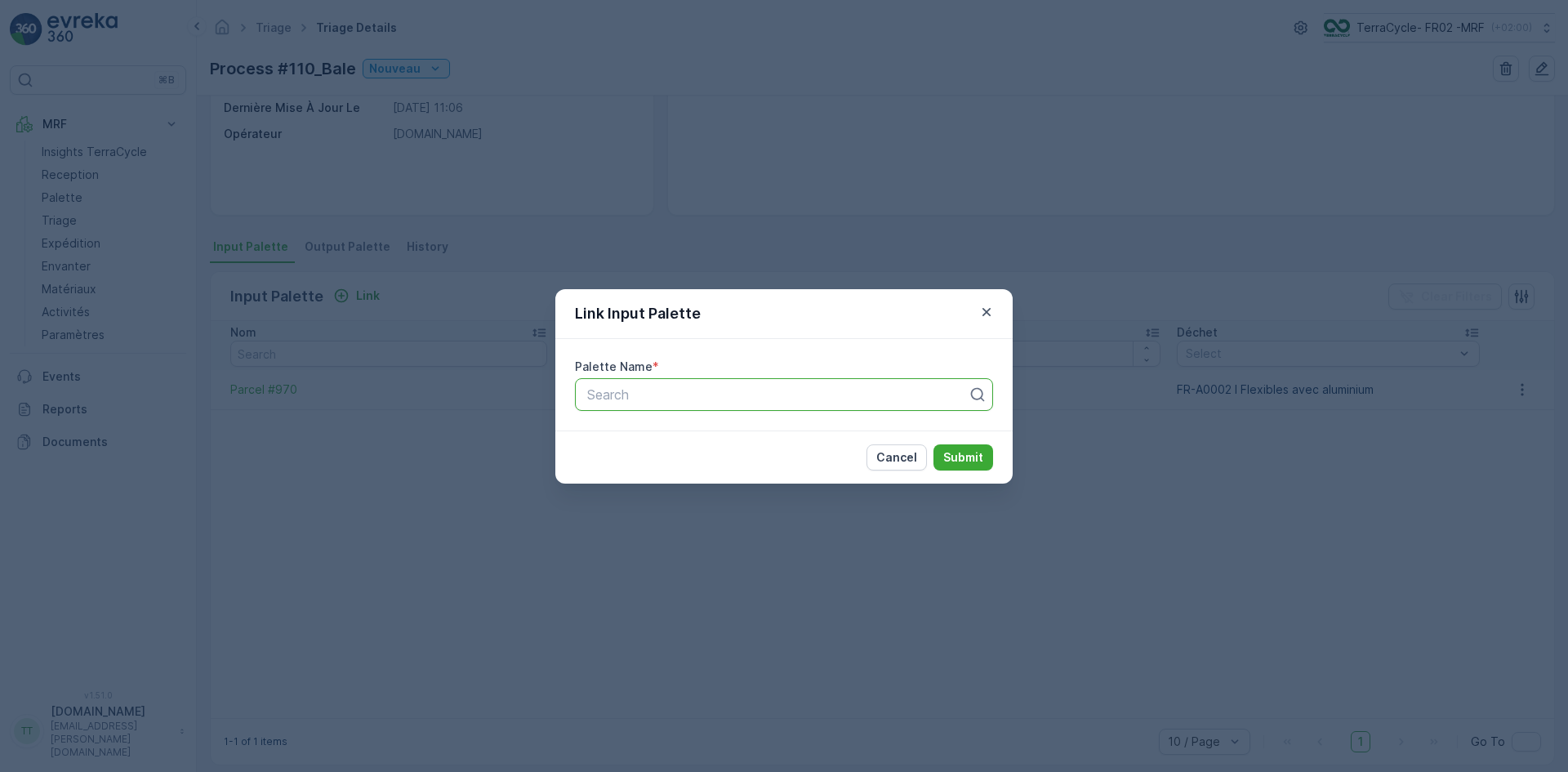
click at [595, 396] on div at bounding box center [777, 394] width 384 height 14
paste input "Parcel #779"
type input "Parcel #779"
click at [632, 427] on span "Parcel #779" at bounding box center [621, 434] width 72 height 14
click at [963, 453] on p "Submit" at bounding box center [963, 457] width 40 height 16
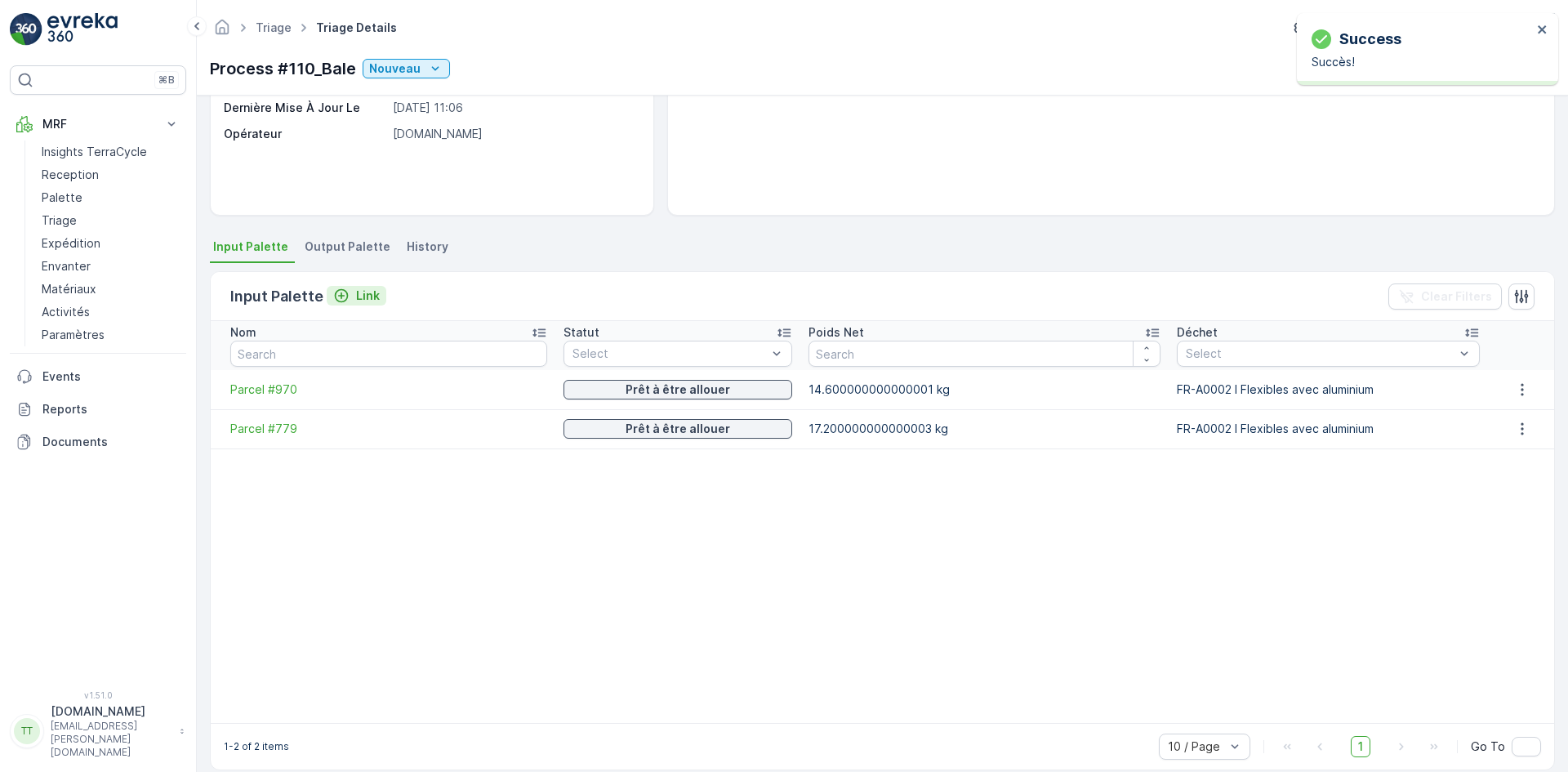
click at [356, 300] on p "Link" at bounding box center [368, 295] width 24 height 16
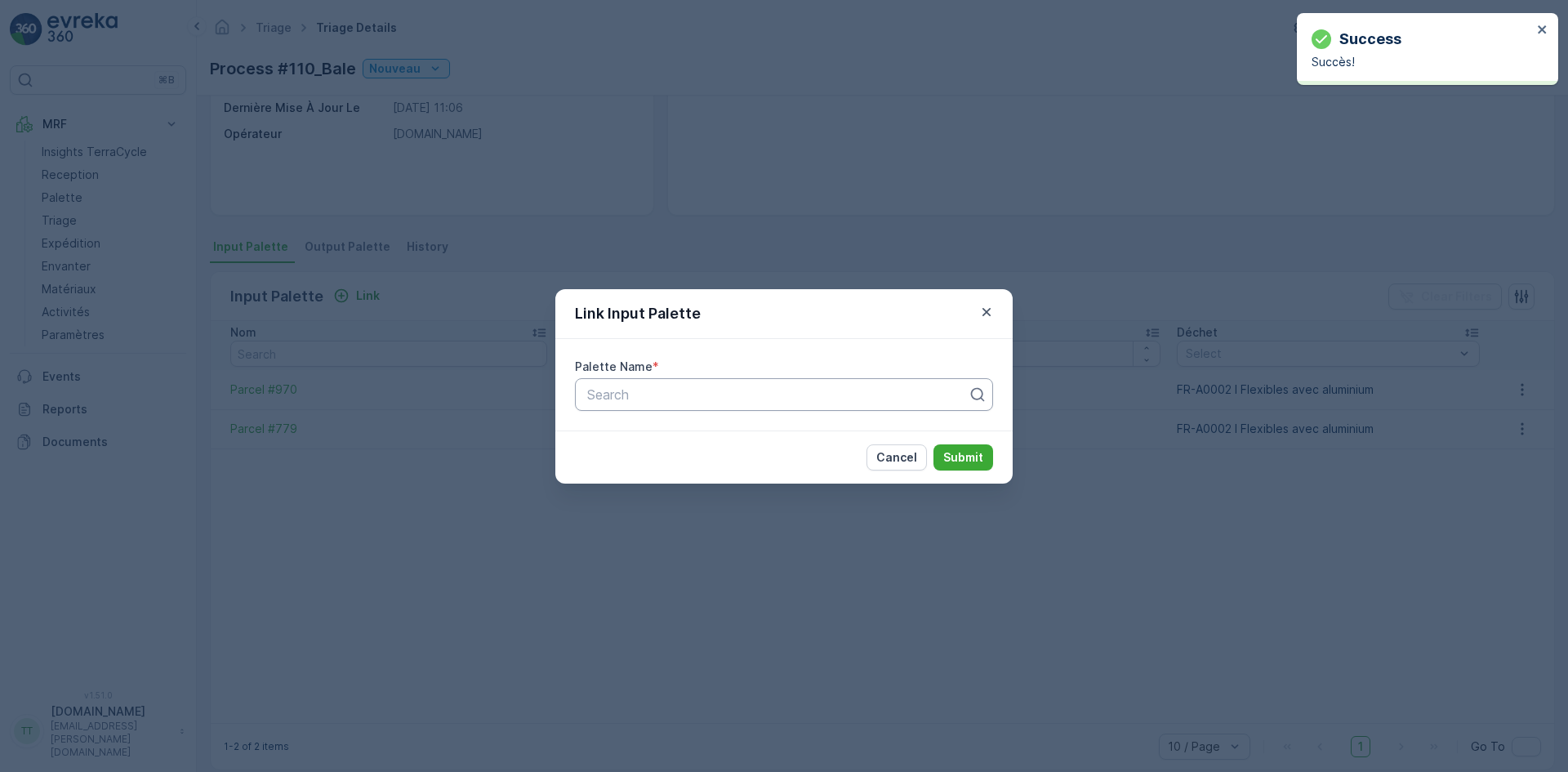
click at [631, 396] on div at bounding box center [777, 394] width 384 height 14
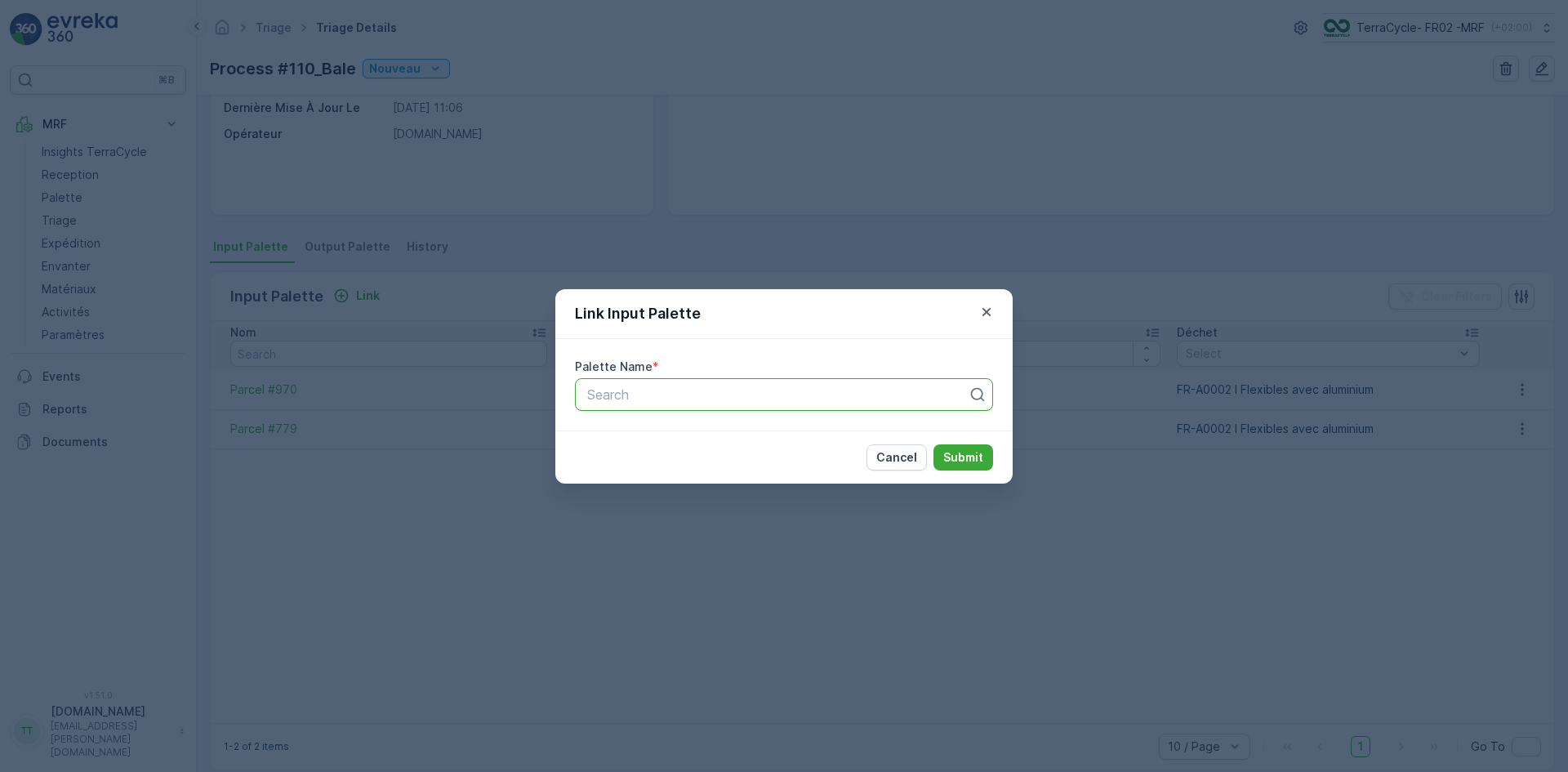
paste input "Parcel #600"
type input "Parcel #600"
click at [627, 428] on span "Parcel #600" at bounding box center [622, 434] width 74 height 14
click at [955, 462] on p "Submit" at bounding box center [963, 457] width 40 height 16
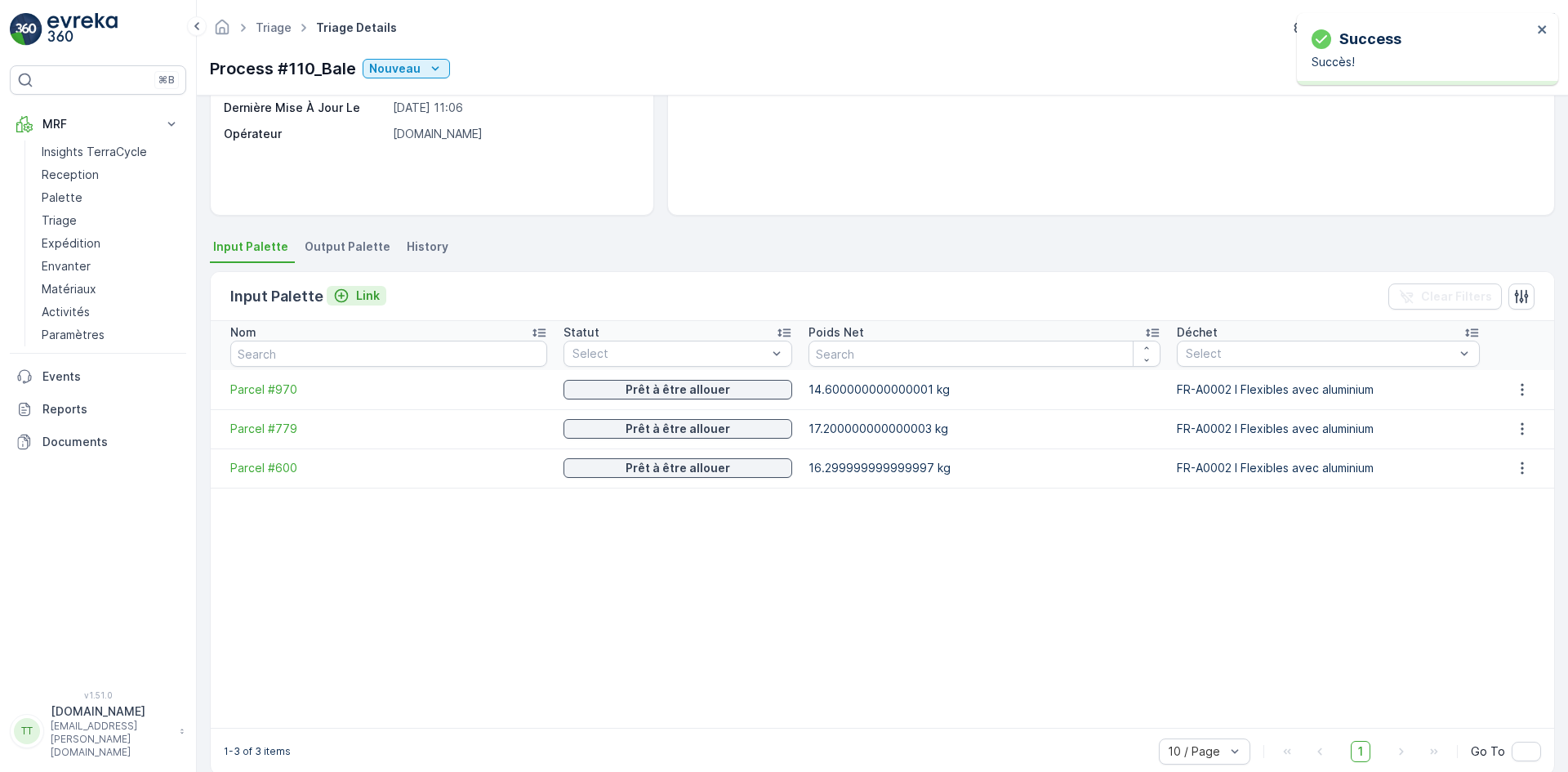
click at [356, 296] on p "Link" at bounding box center [368, 295] width 24 height 16
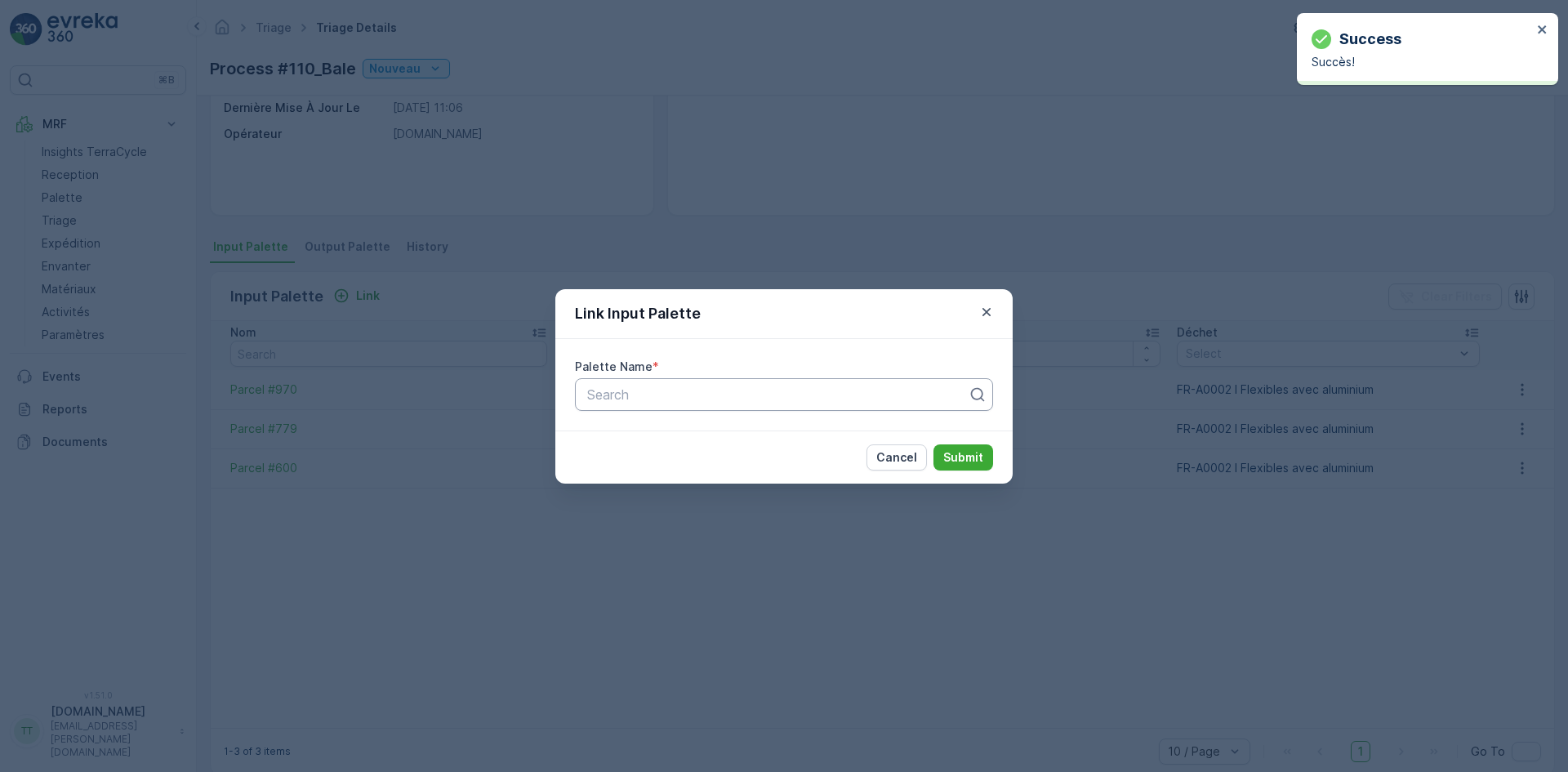
click at [618, 392] on div at bounding box center [777, 394] width 384 height 14
paste input "Parcel #894"
type input "Parcel #894"
click at [649, 435] on span "Parcel #894" at bounding box center [622, 434] width 74 height 14
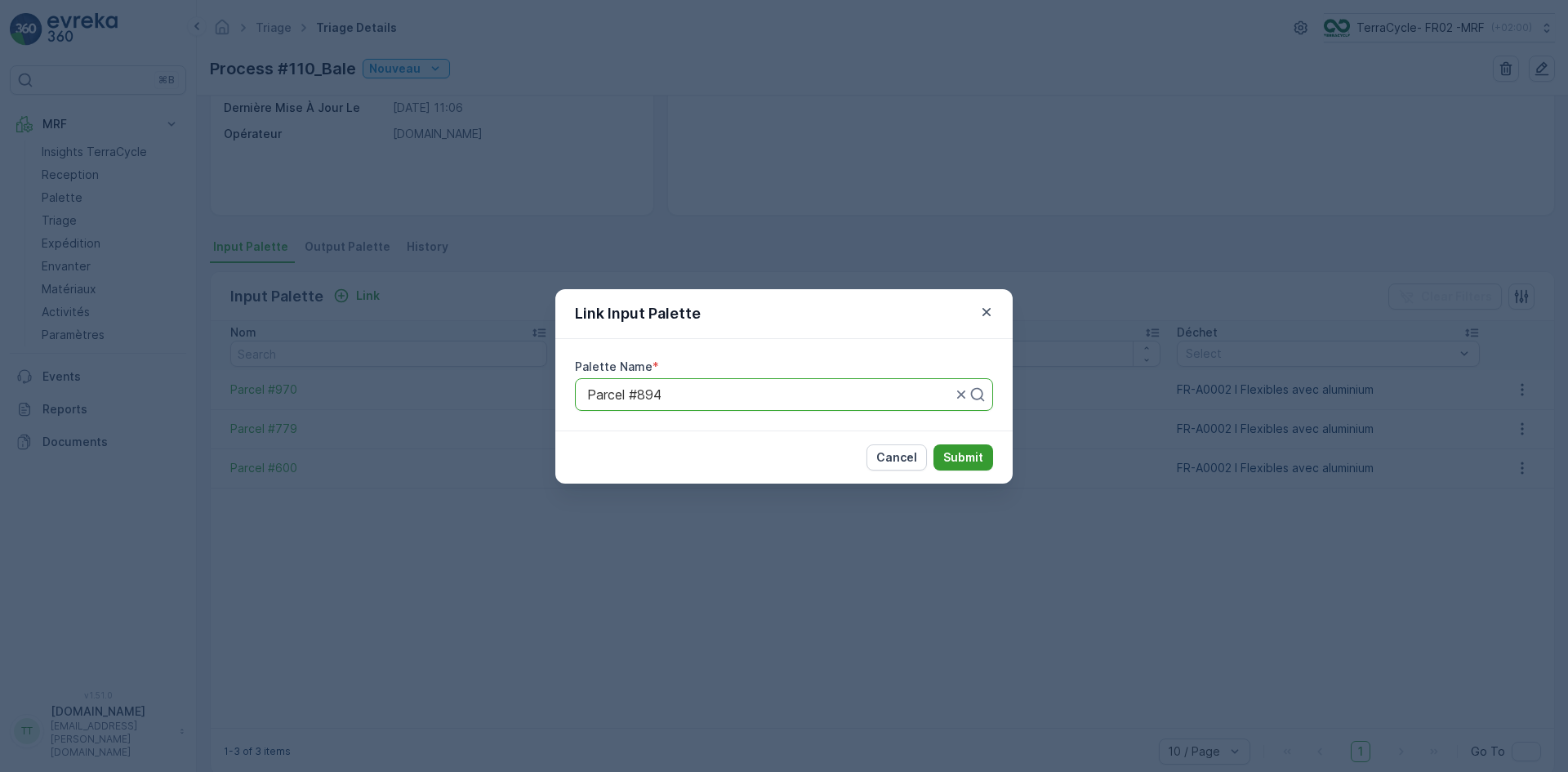
click at [969, 460] on p "Submit" at bounding box center [963, 457] width 40 height 16
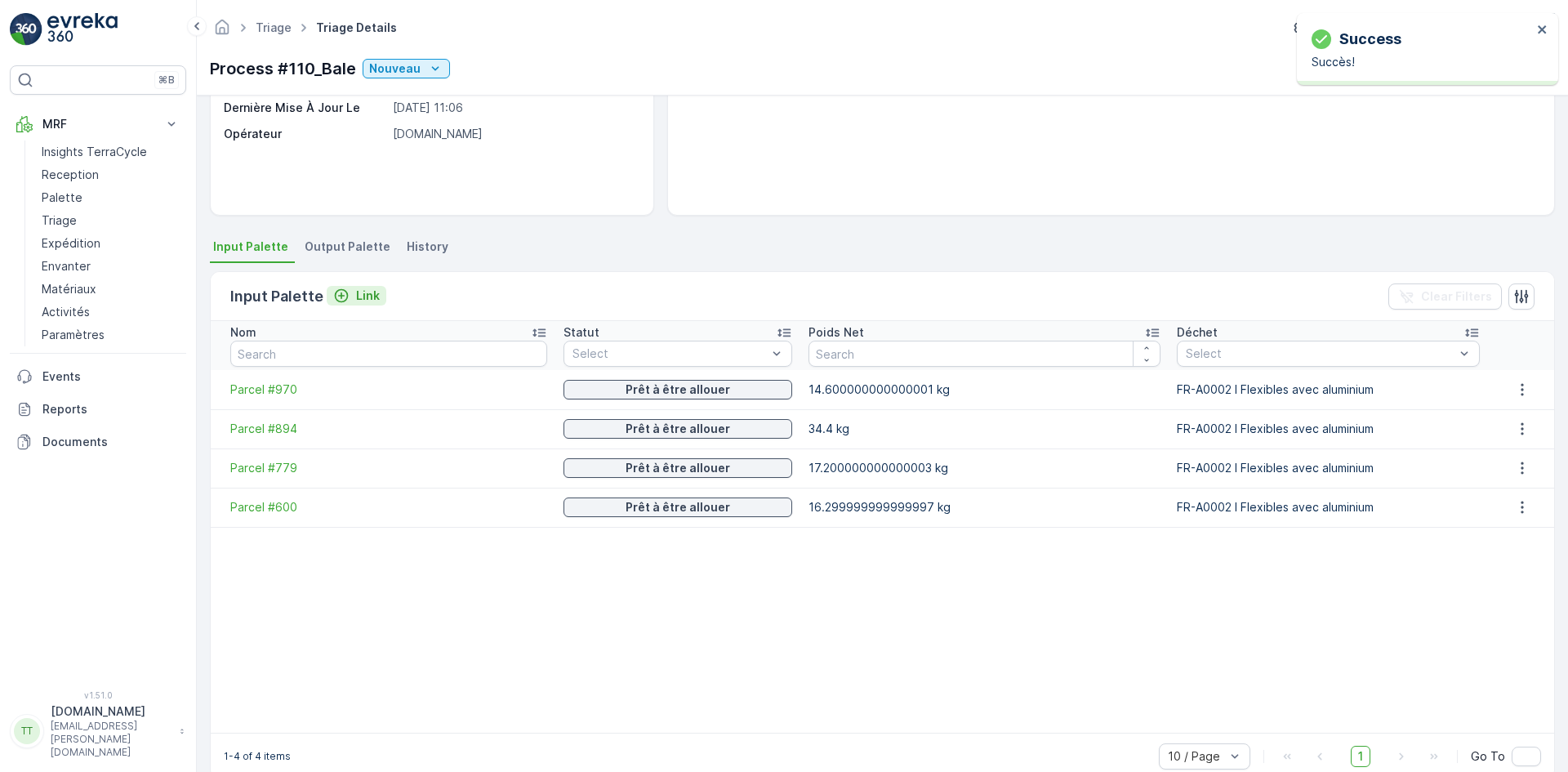
click at [365, 301] on p "Link" at bounding box center [368, 295] width 24 height 16
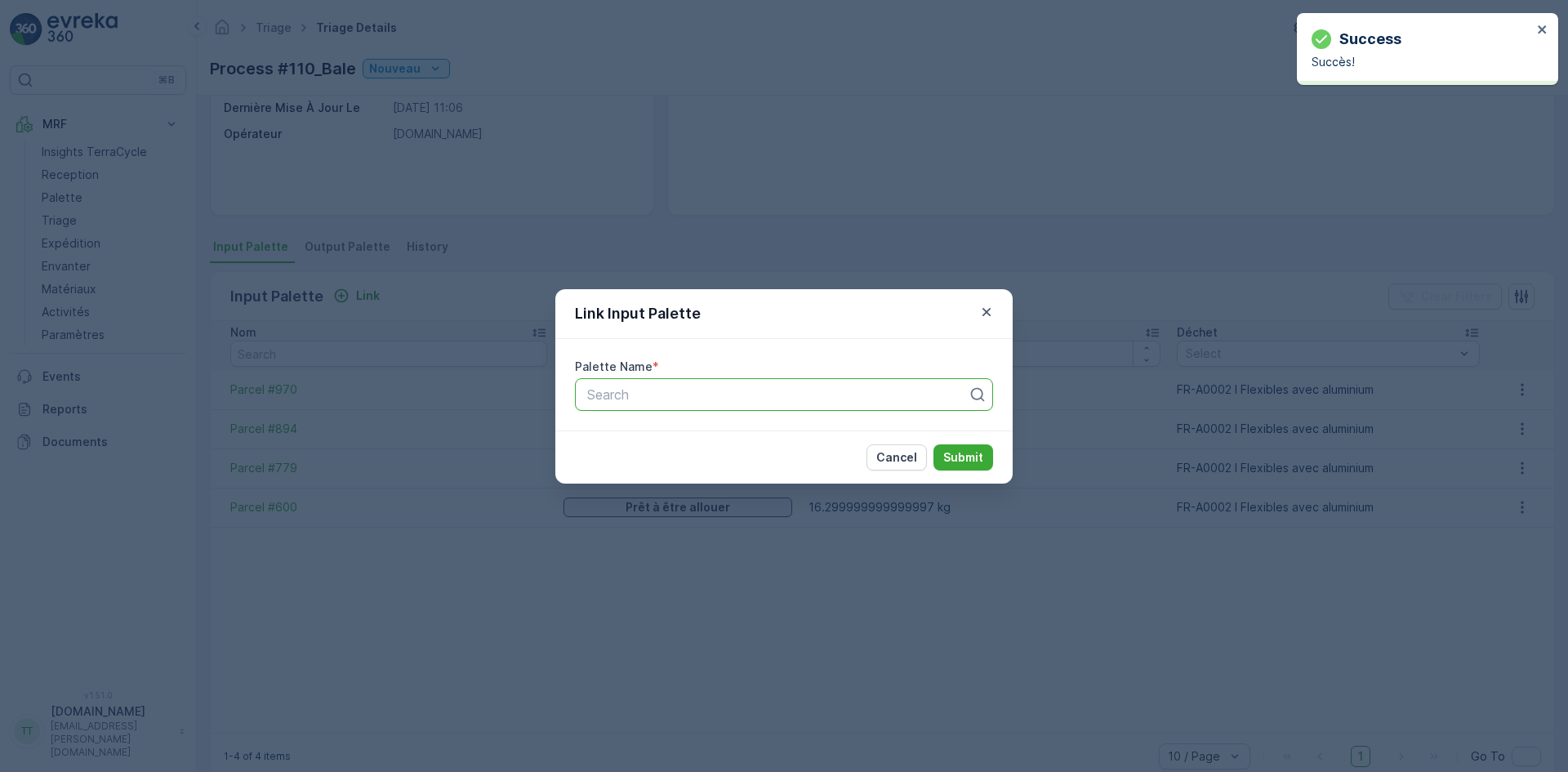
click at [609, 396] on div at bounding box center [777, 394] width 384 height 14
paste input "Parcel #1173"
type input "Parcel #1173"
click at [645, 434] on span "Parcel #1173" at bounding box center [623, 434] width 77 height 14
click at [962, 457] on p "Submit" at bounding box center [963, 457] width 40 height 16
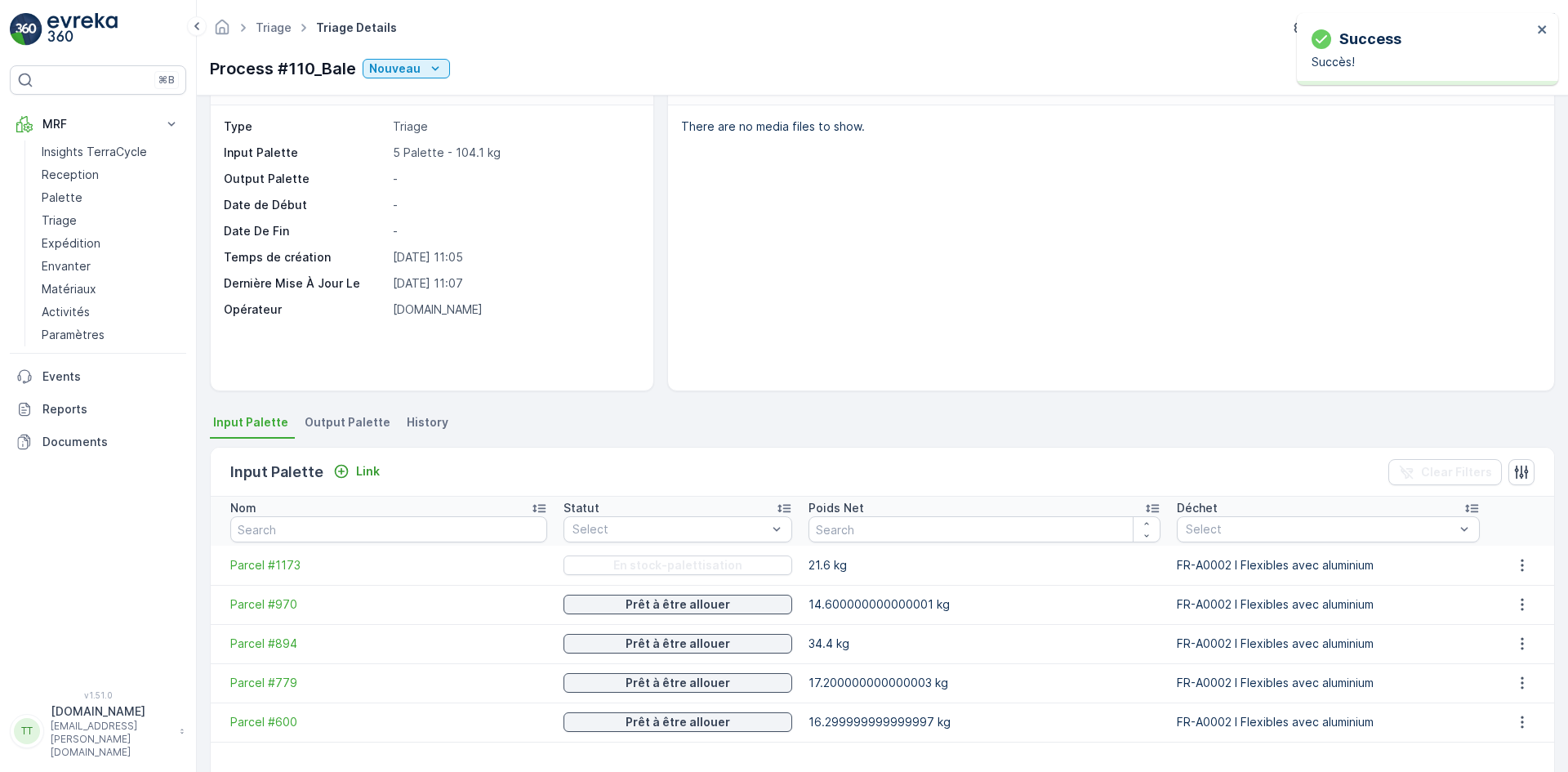
scroll to position [0, 0]
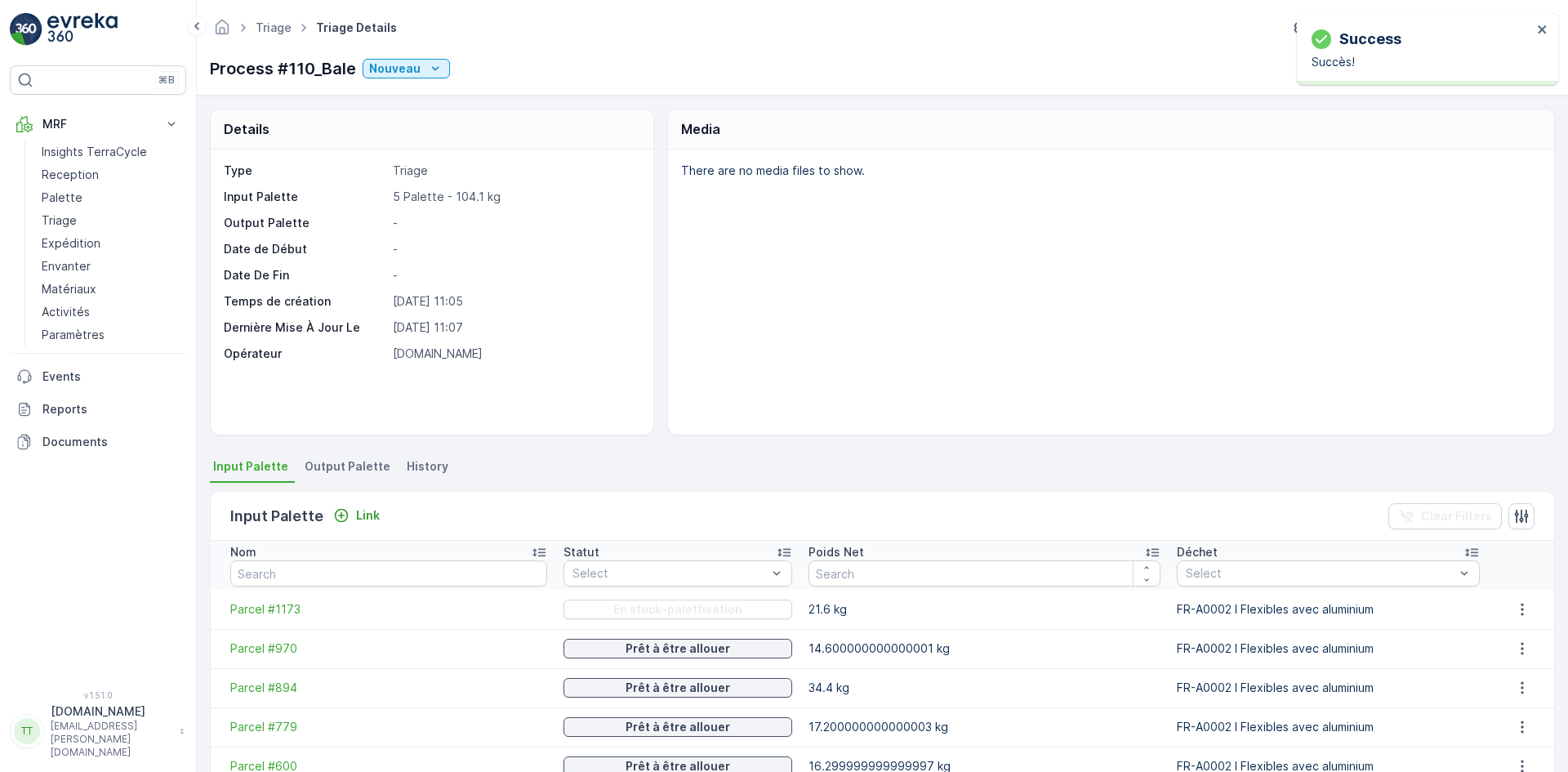
click at [322, 466] on span "Output Palette" at bounding box center [348, 466] width 86 height 16
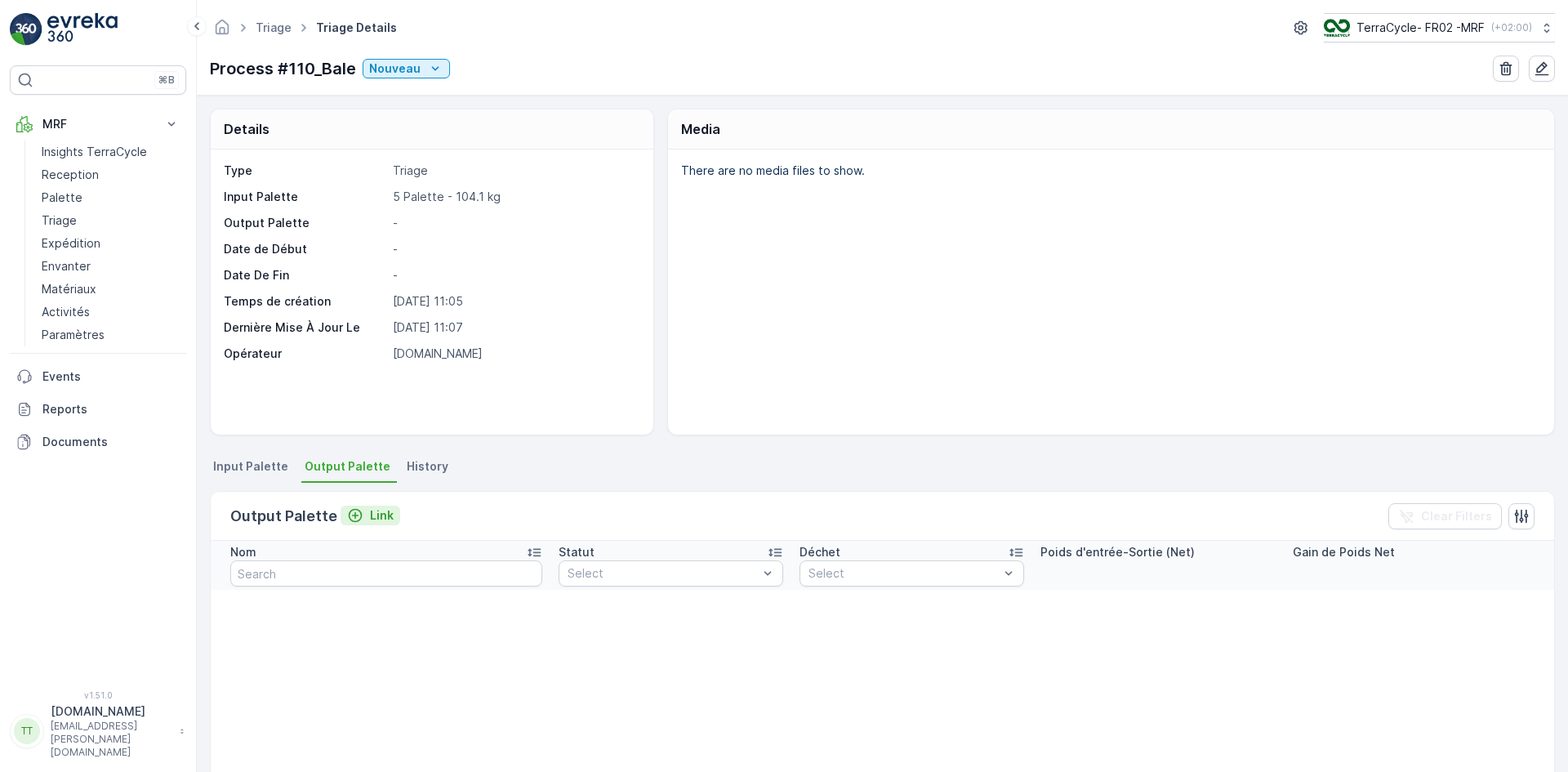
click at [392, 516] on button "Link" at bounding box center [370, 516] width 60 height 20
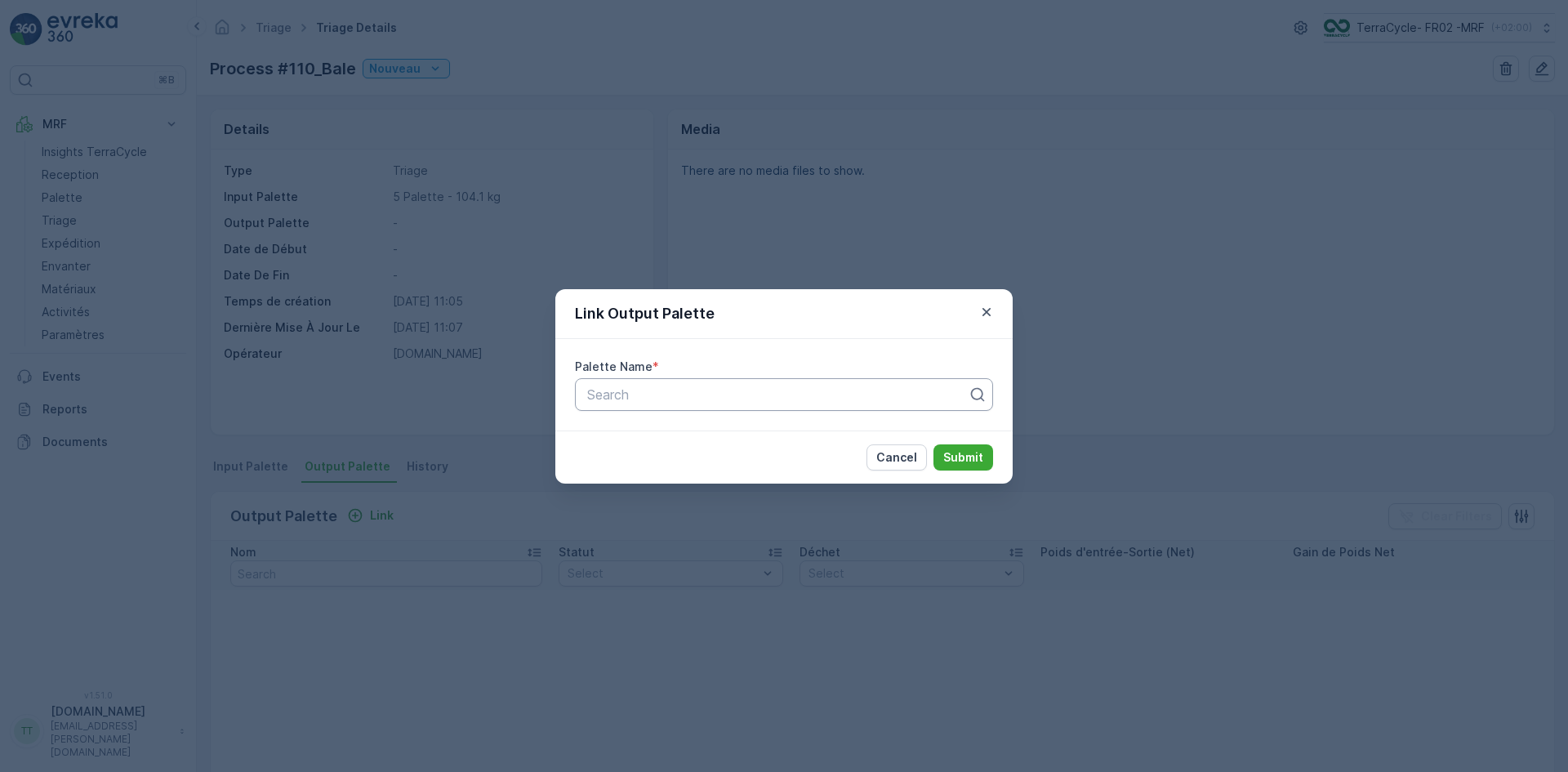
click at [669, 396] on div at bounding box center [777, 394] width 384 height 14
paste input "Parcel 1214"
type input "Parcel 1214"
click at [981, 313] on icon "button" at bounding box center [986, 312] width 16 height 16
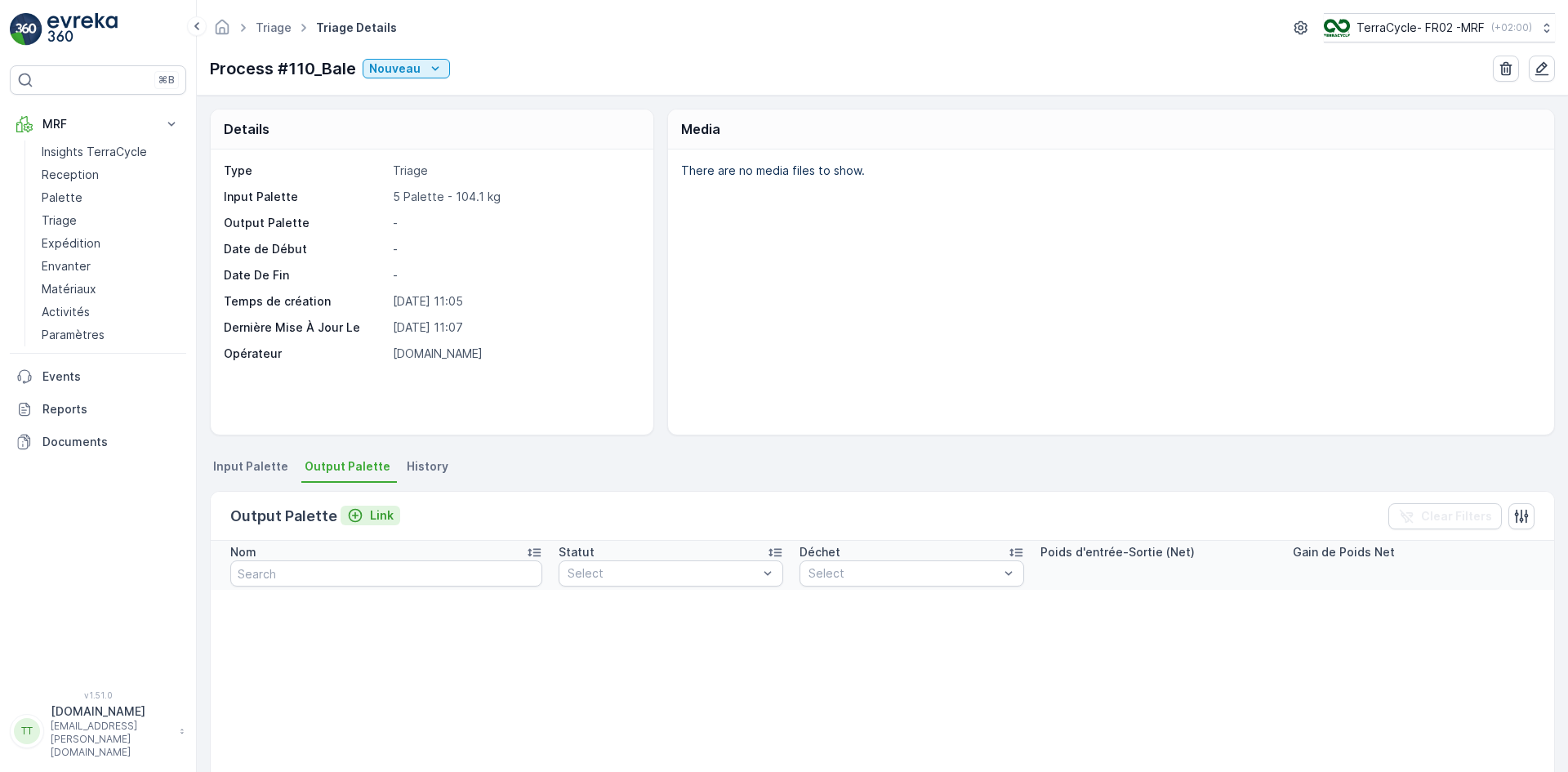
click at [375, 514] on p "Link" at bounding box center [381, 515] width 24 height 16
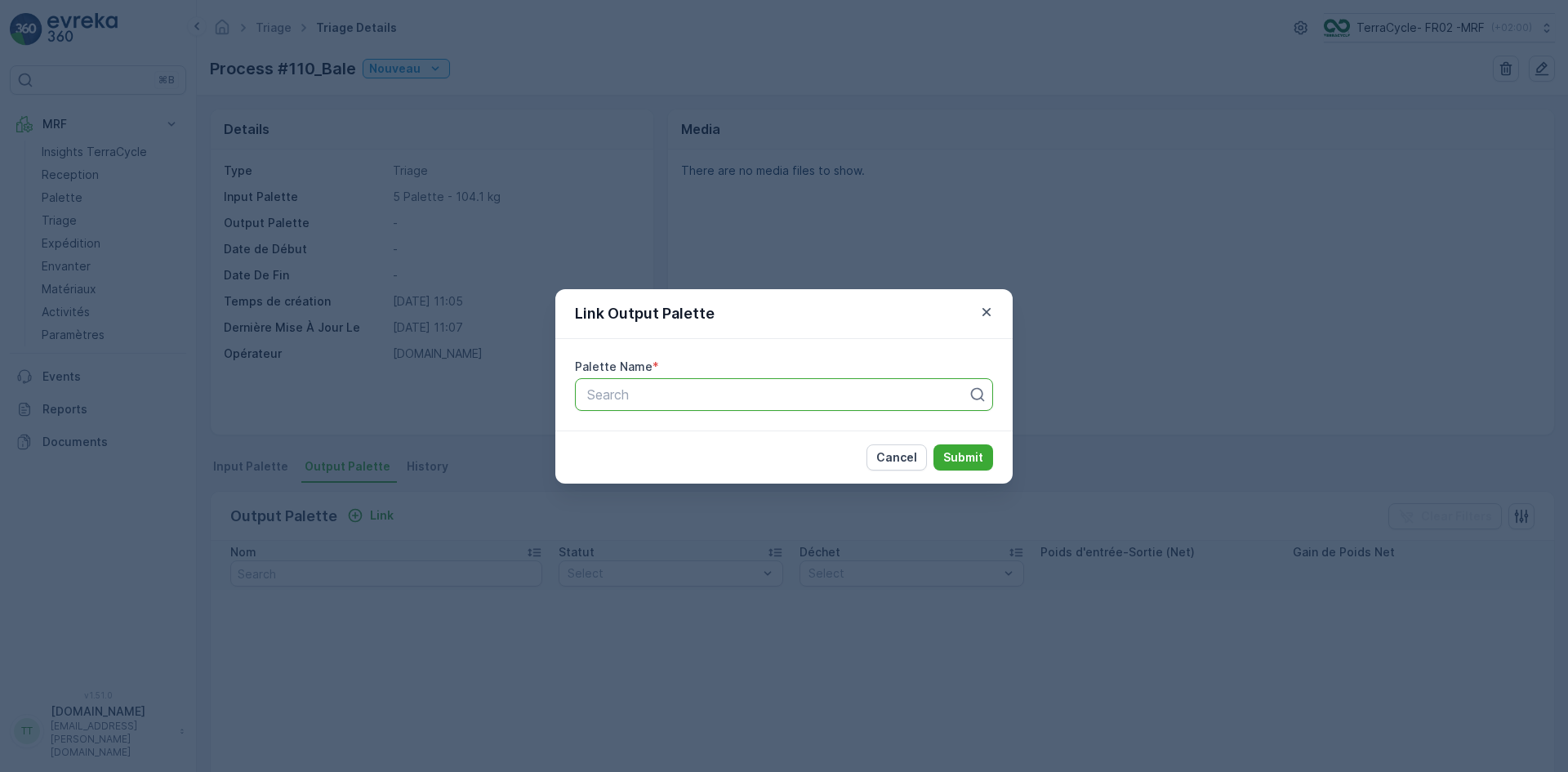
click at [646, 404] on div "Search" at bounding box center [783, 395] width 418 height 32
type input "1214"
click at [644, 440] on span "Parcel #1214" at bounding box center [623, 434] width 77 height 14
click at [967, 454] on p "Submit" at bounding box center [963, 457] width 40 height 16
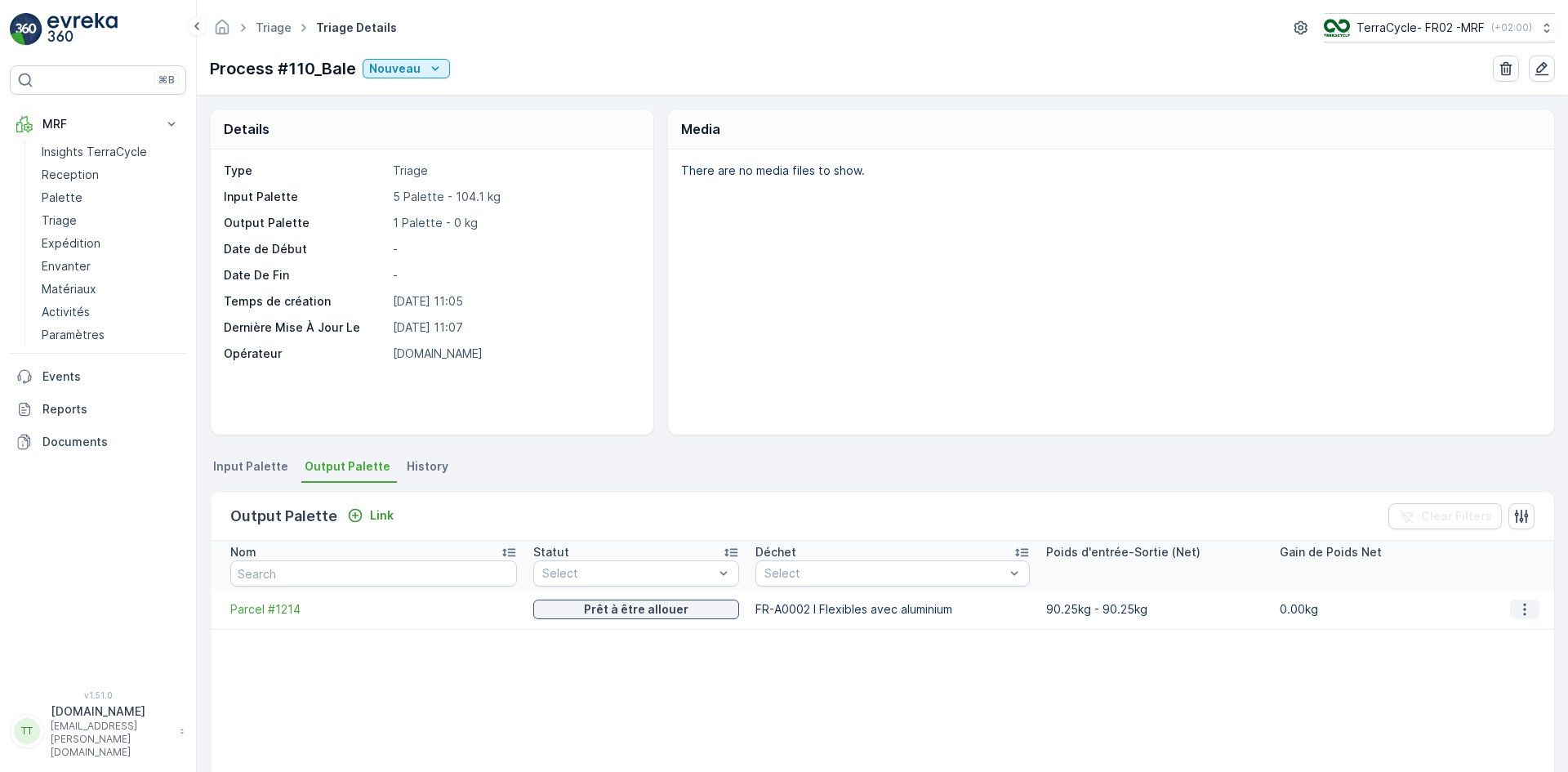
click at [1523, 609] on icon "button" at bounding box center [1524, 609] width 3 height 12
click at [1523, 635] on span "Detach" at bounding box center [1535, 634] width 40 height 16
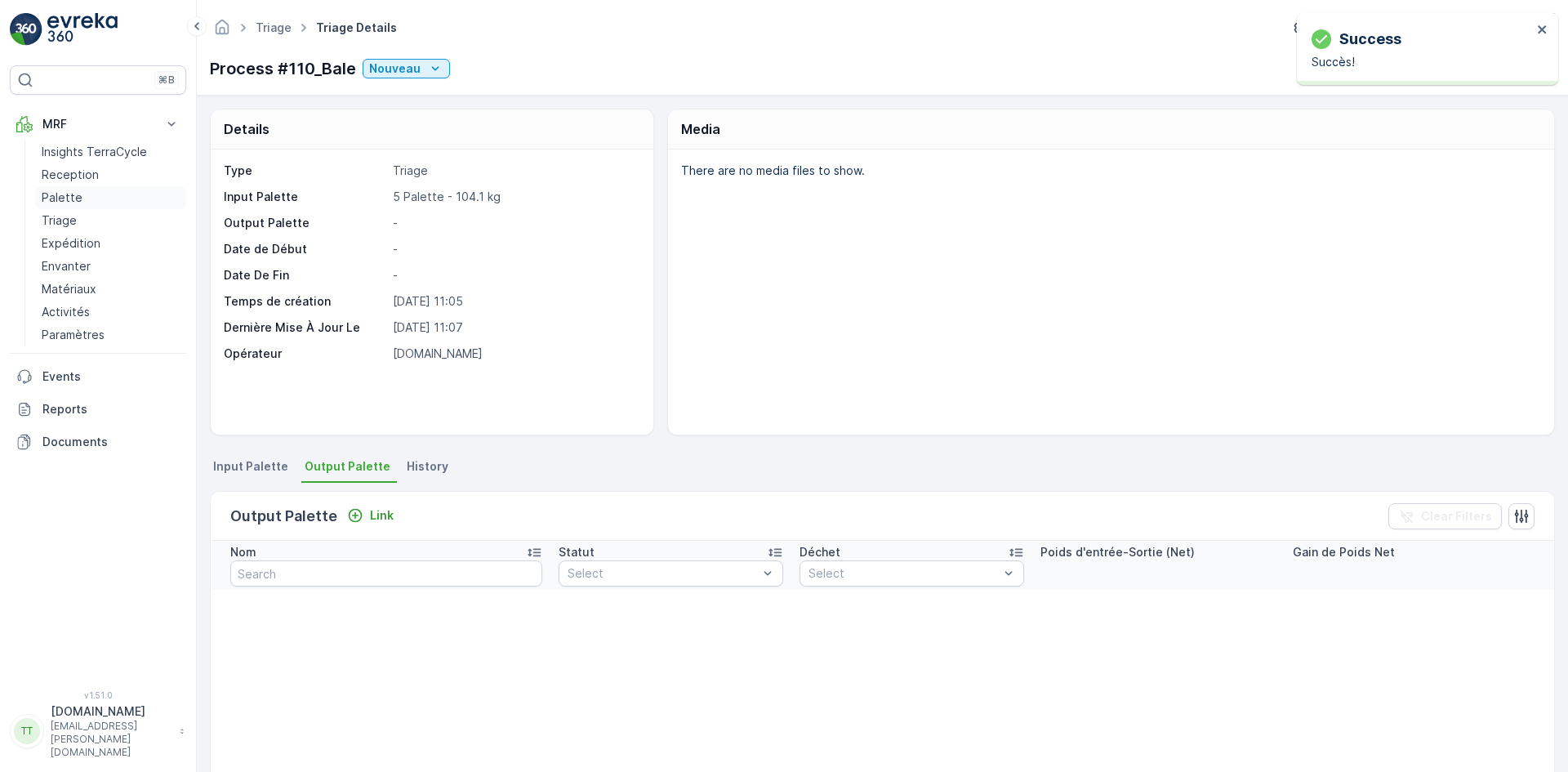
click at [52, 194] on p "Palette" at bounding box center [62, 197] width 41 height 16
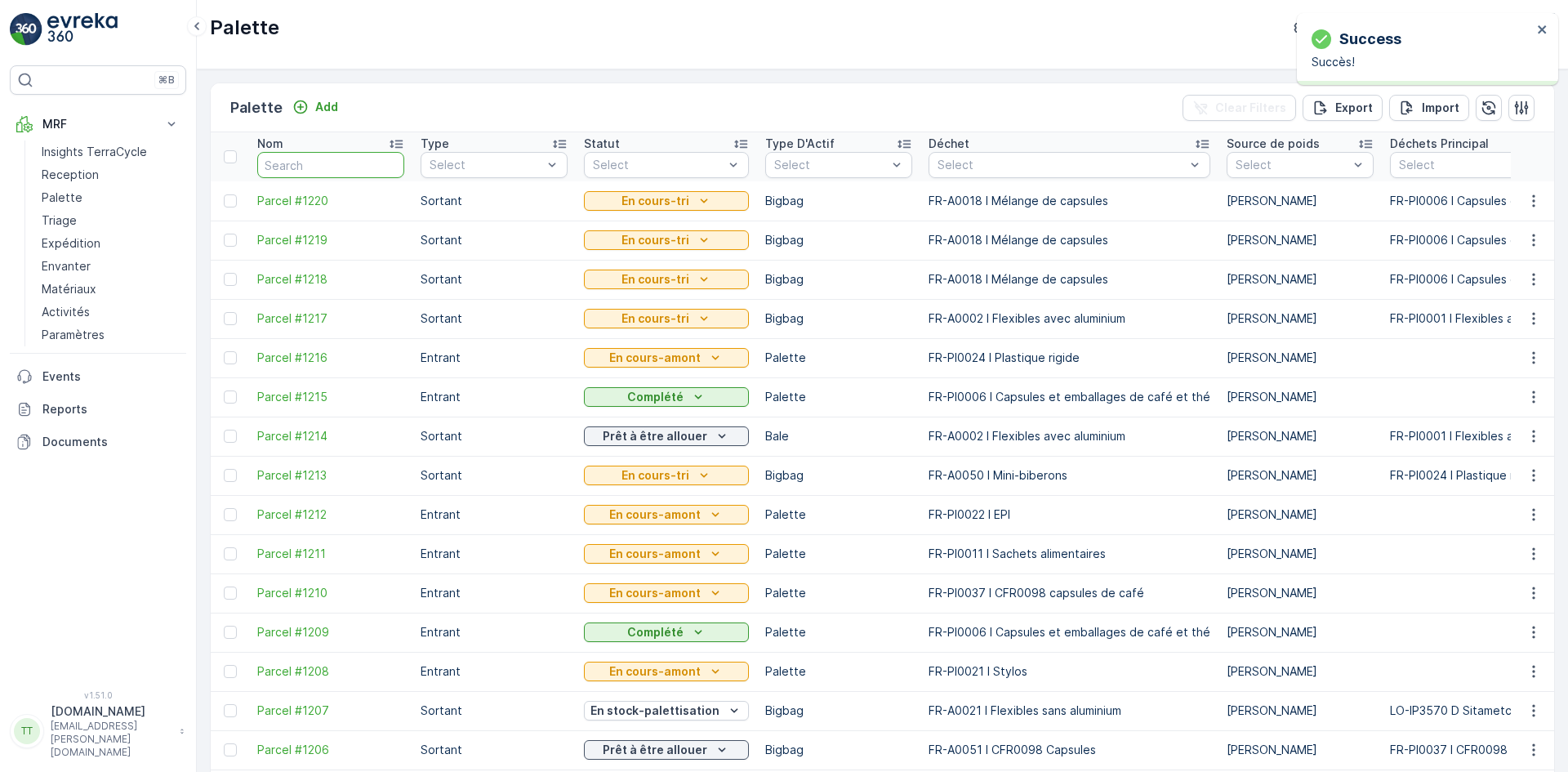
click at [310, 163] on input "text" at bounding box center [331, 164] width 147 height 26
type input "1214"
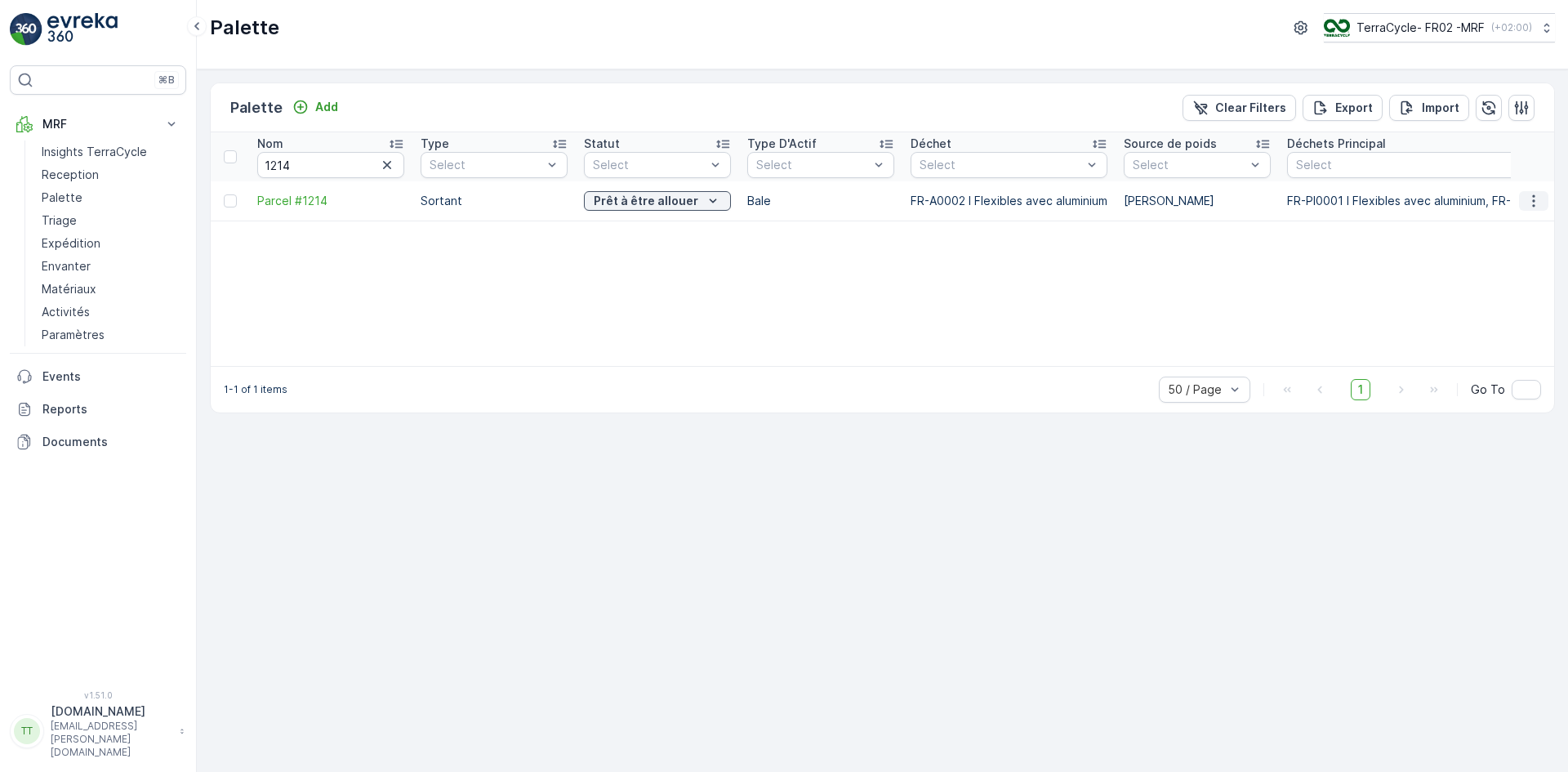
click at [1532, 204] on icon "button" at bounding box center [1533, 200] width 16 height 16
click at [1490, 244] on span "Edit Palette" at bounding box center [1498, 248] width 66 height 16
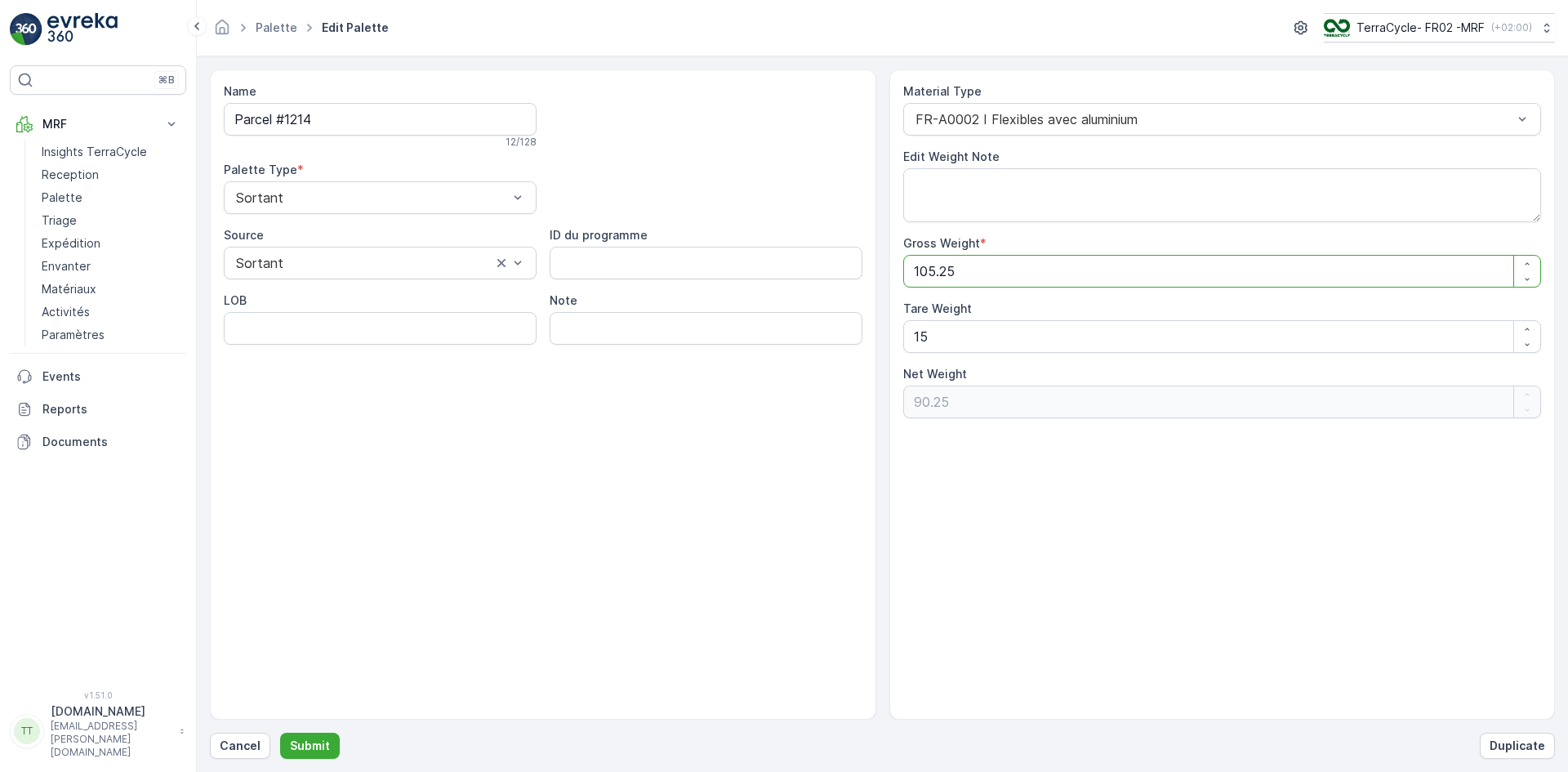
drag, startPoint x: 965, startPoint y: 266, endPoint x: 912, endPoint y: 274, distance: 53.6
click at [912, 274] on Weight "105.25" at bounding box center [1222, 271] width 638 height 32
type Weight "1"
type Weight "-14"
type Weight "15"
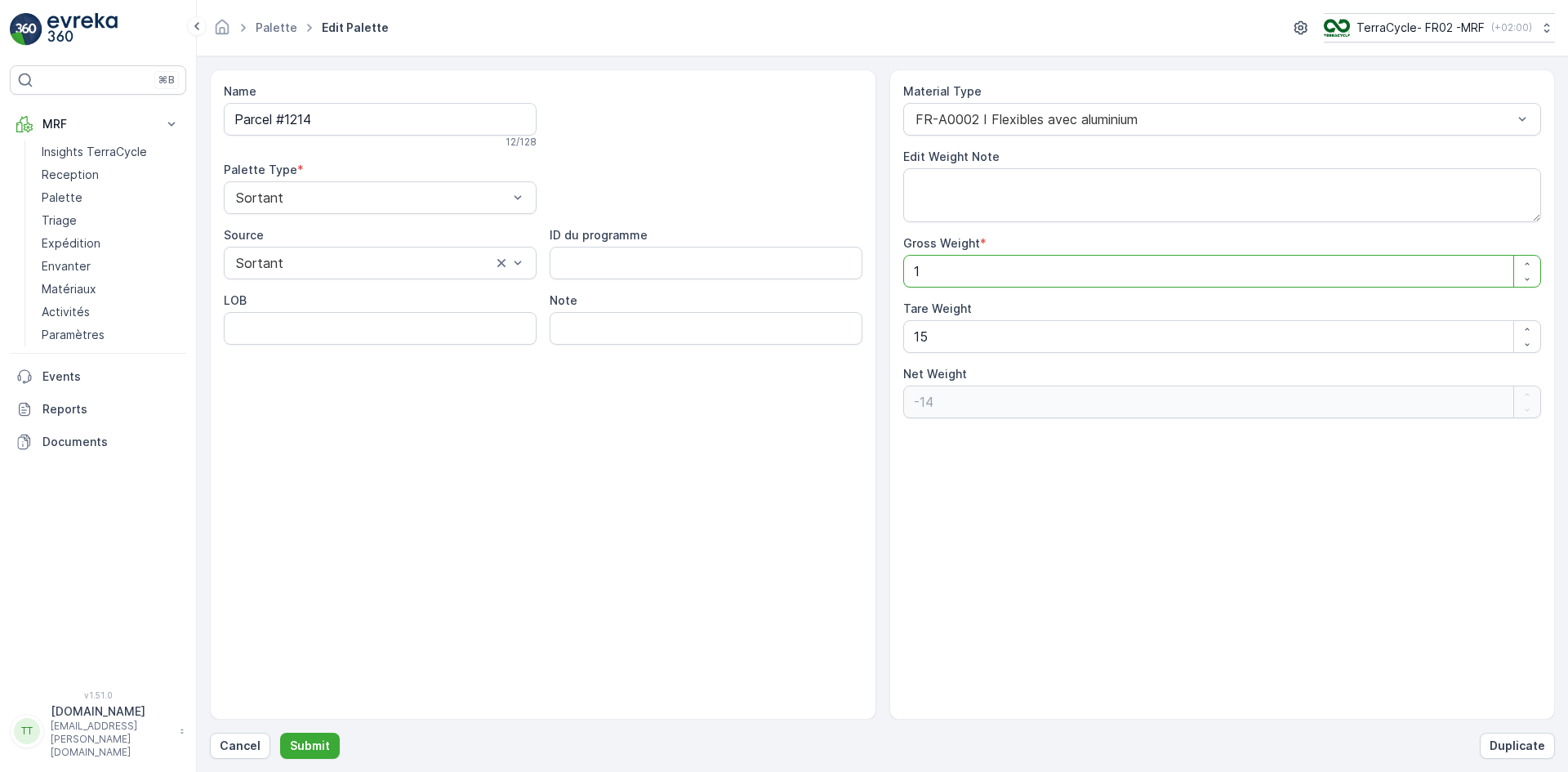
type Weight "0"
type Weight "15"
click at [330, 746] on button "Submit" at bounding box center [310, 745] width 60 height 26
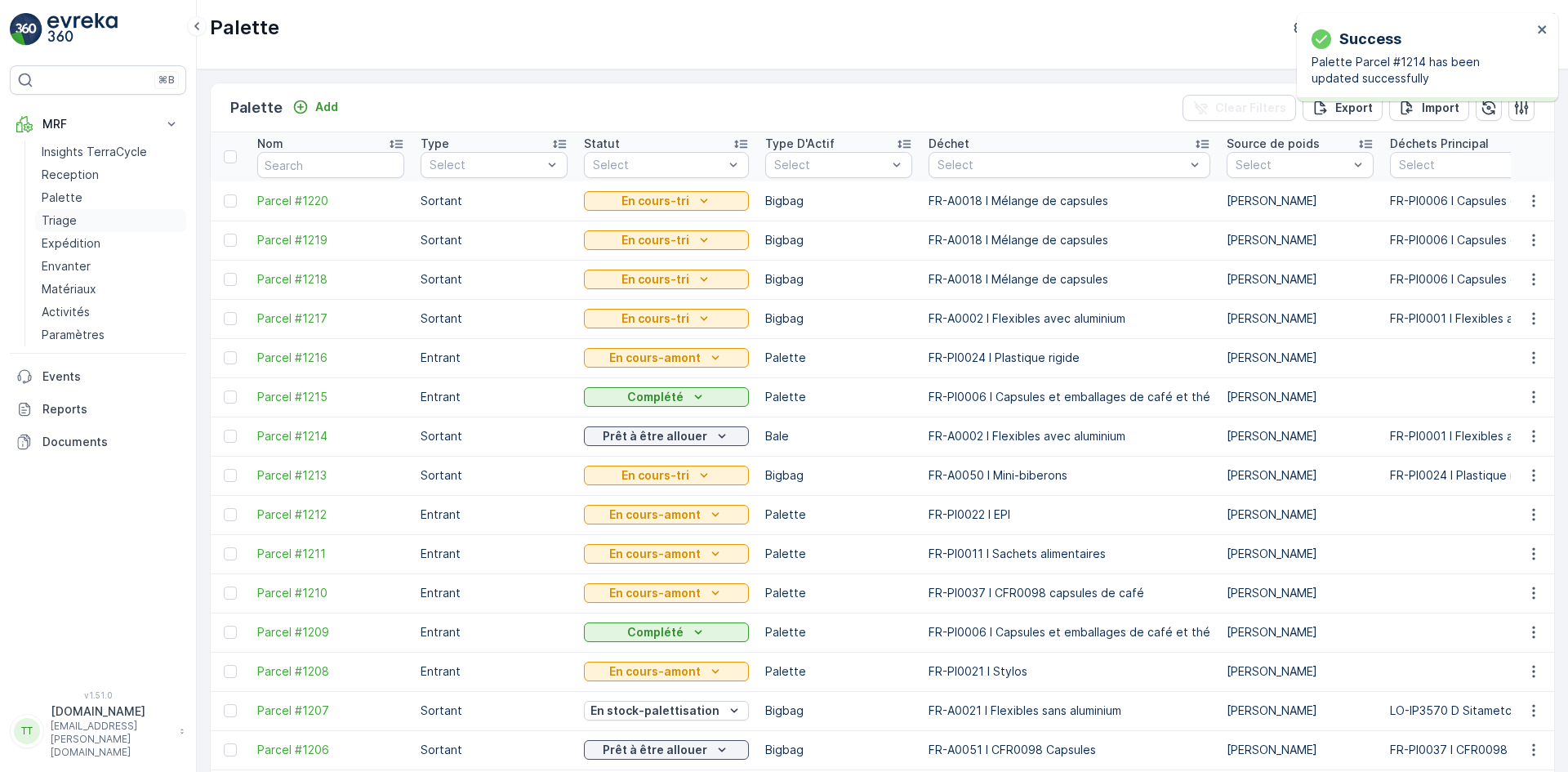
click at [63, 216] on p "Triage" at bounding box center [59, 220] width 35 height 16
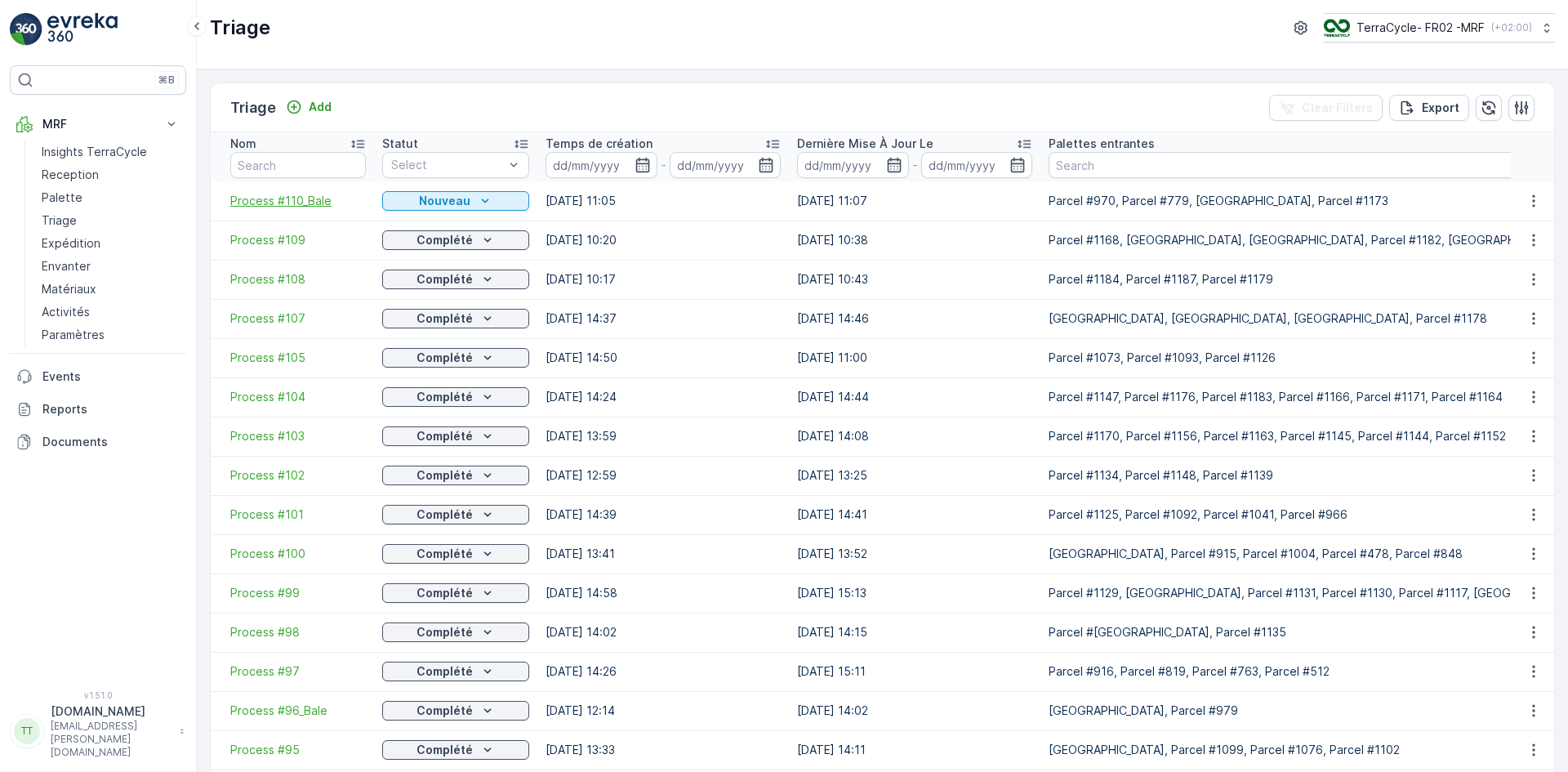
click at [279, 200] on span "Process #110_Bale" at bounding box center [298, 200] width 135 height 16
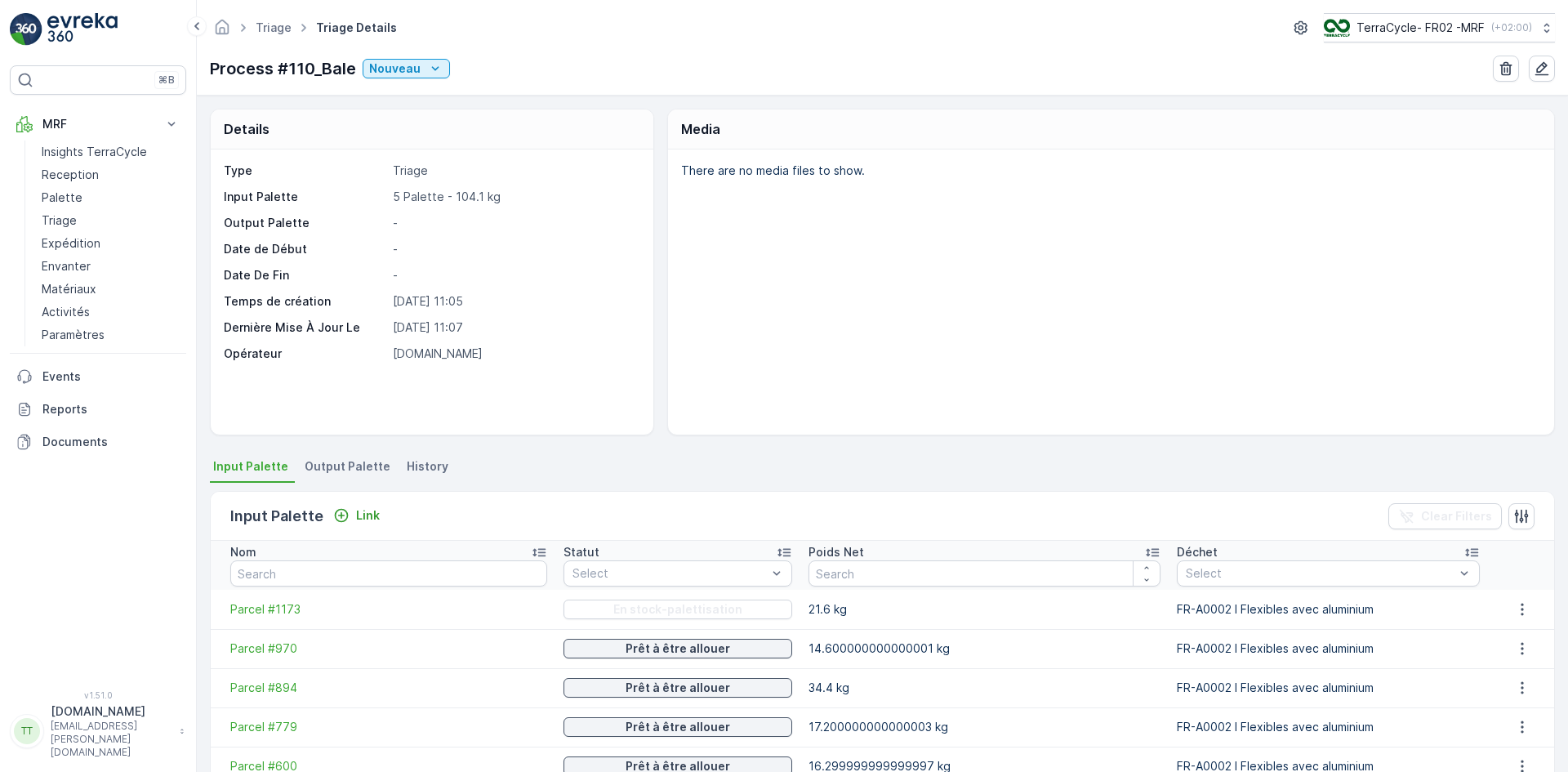
click at [362, 472] on span "Output Palette" at bounding box center [348, 466] width 86 height 16
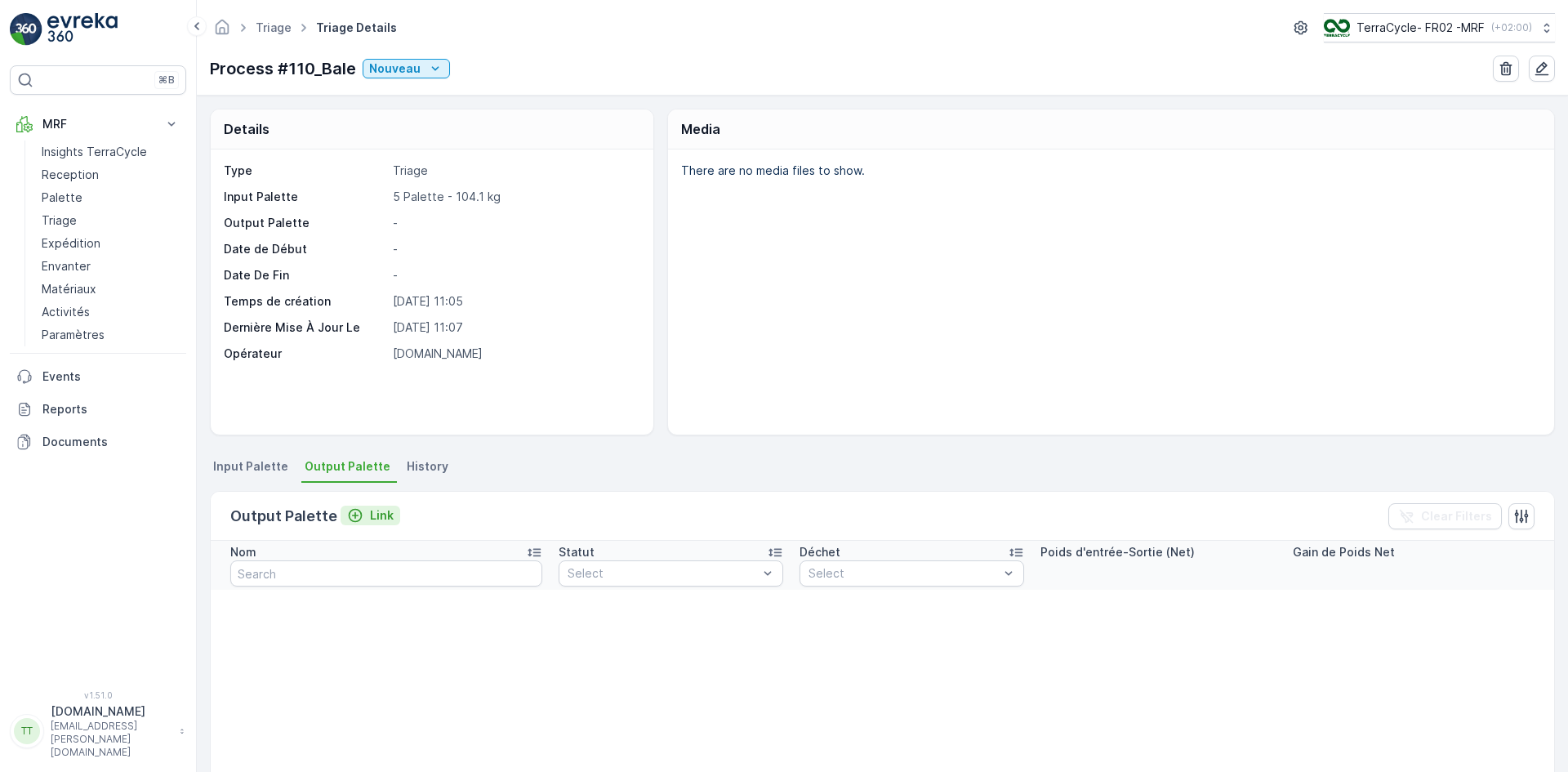
click at [372, 513] on p "Link" at bounding box center [381, 515] width 24 height 16
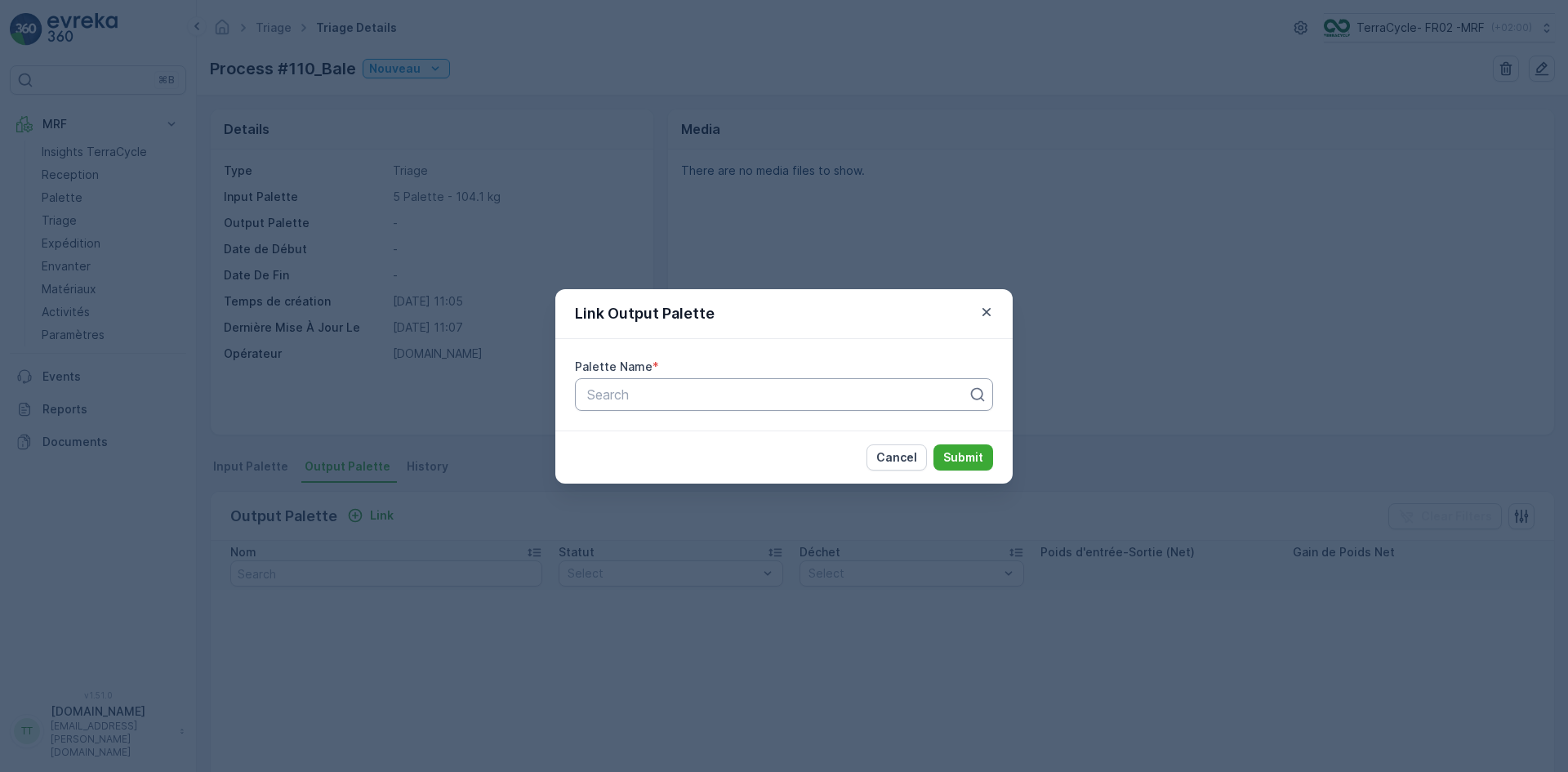
click at [634, 407] on div "Search" at bounding box center [783, 395] width 418 height 32
type input "1214"
click at [661, 437] on span "Parcel #1214" at bounding box center [623, 434] width 77 height 14
click at [963, 456] on p "Submit" at bounding box center [963, 457] width 40 height 16
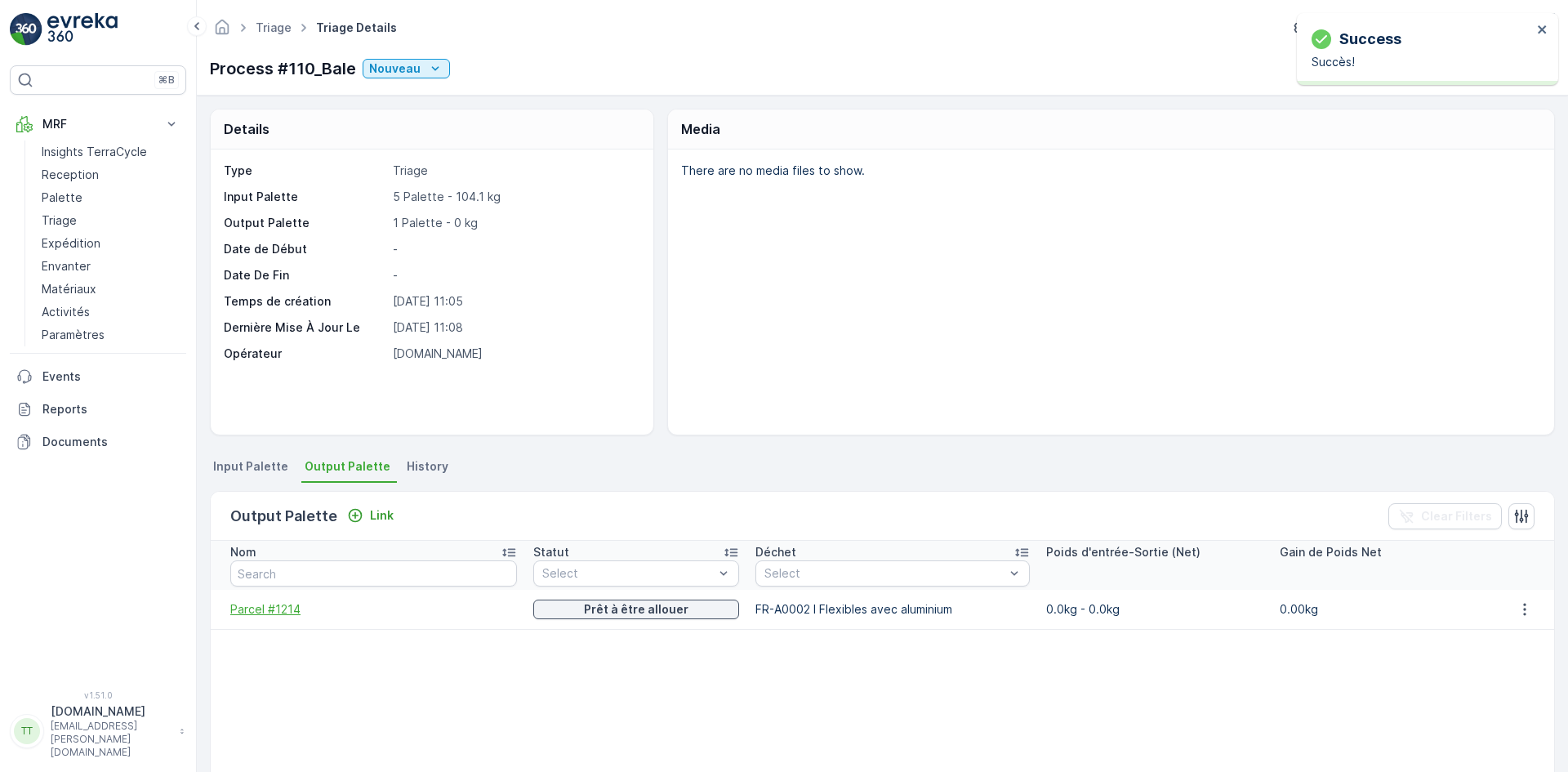
click at [297, 612] on span "Parcel #1214" at bounding box center [373, 609] width 287 height 16
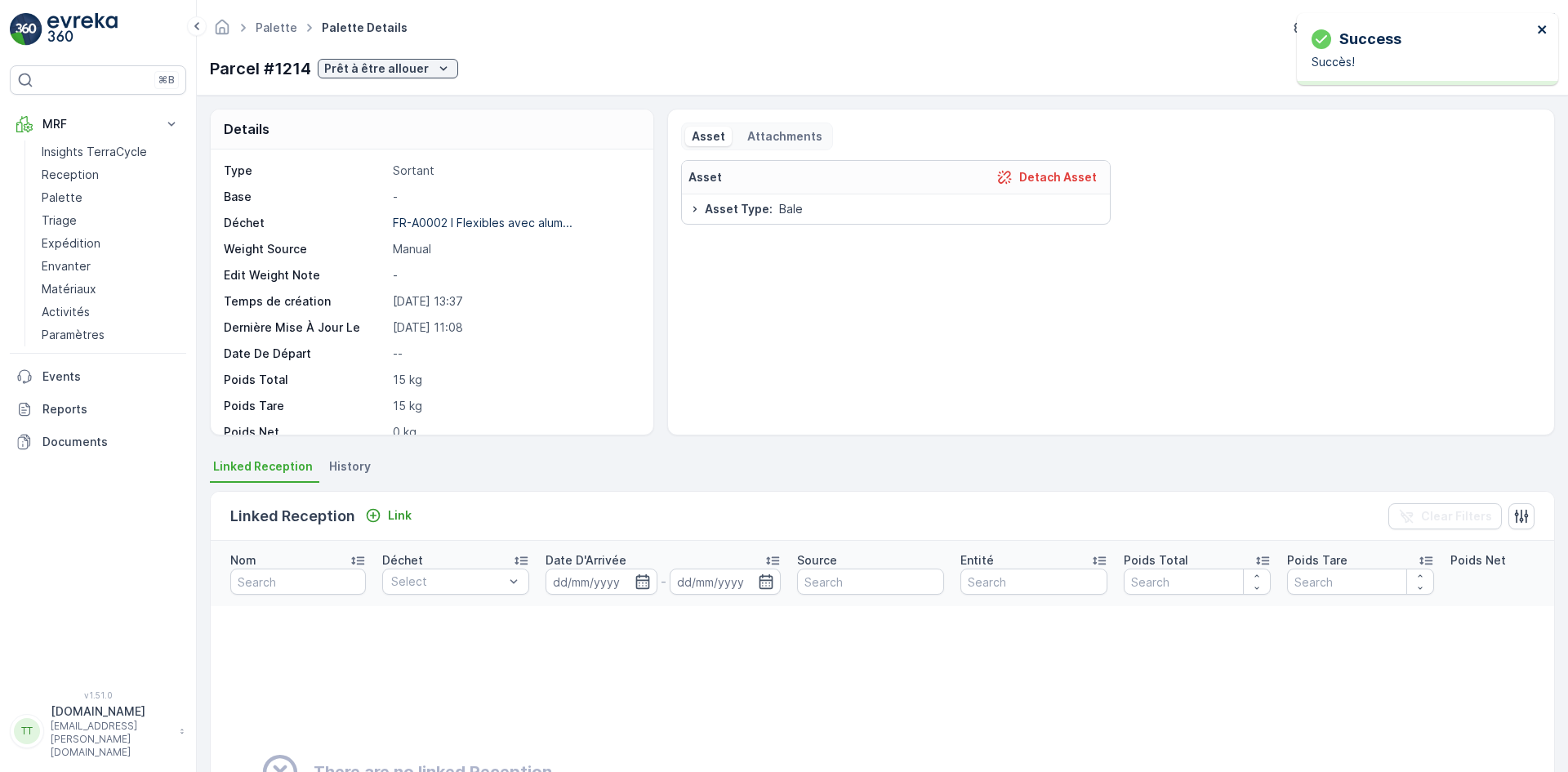
click at [1543, 33] on icon "close" at bounding box center [1542, 30] width 11 height 13
click at [1443, 70] on icon "button" at bounding box center [1445, 69] width 14 height 14
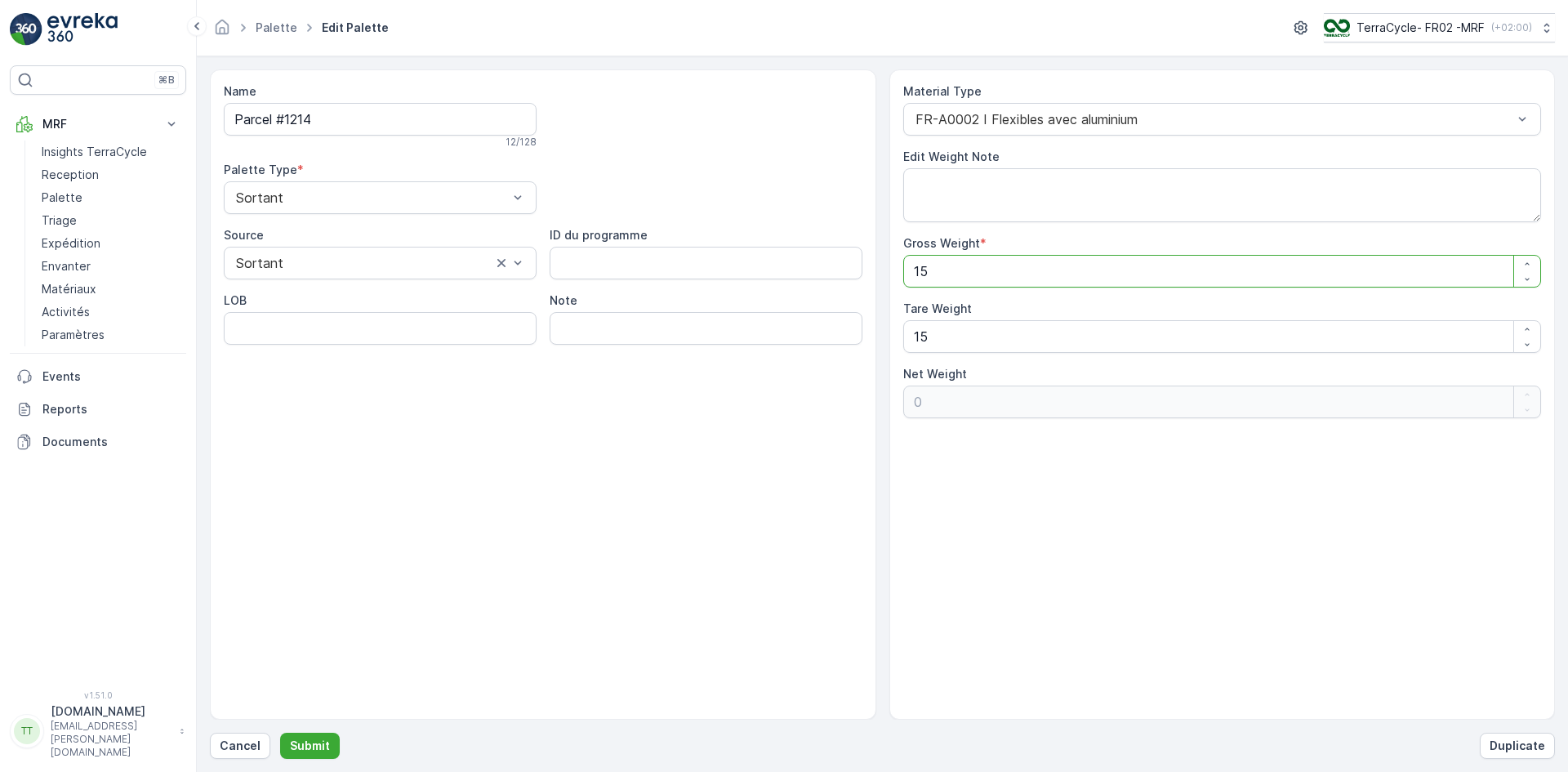
click at [920, 276] on Weight "15" at bounding box center [1222, 271] width 638 height 32
type Weight "105"
type Weight "90"
type Weight "105.2"
type Weight "90.2"
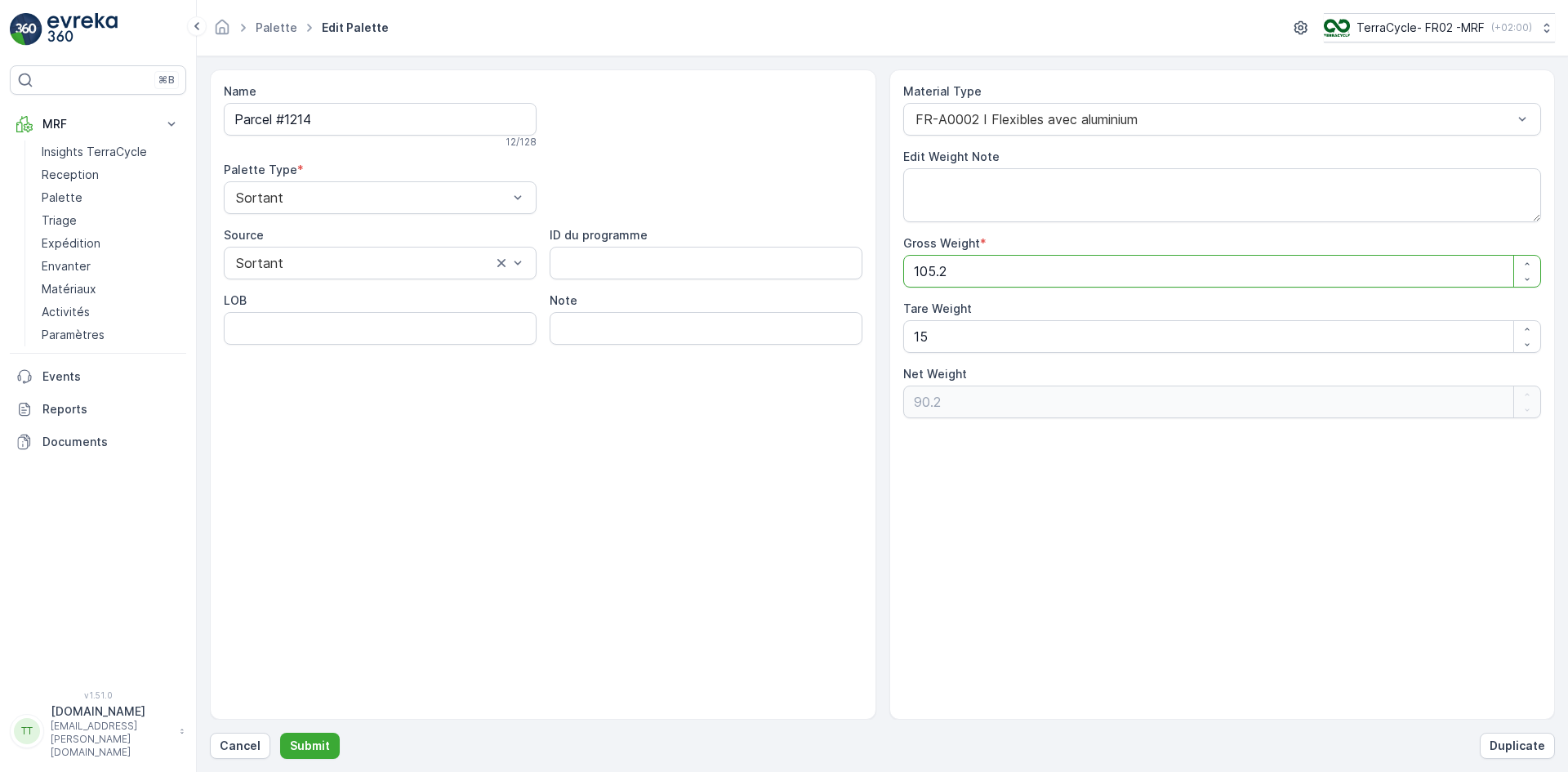
type Weight "105.25"
type Weight "90.25"
type Weight "105.25"
click at [309, 746] on p "Submit" at bounding box center [310, 745] width 40 height 16
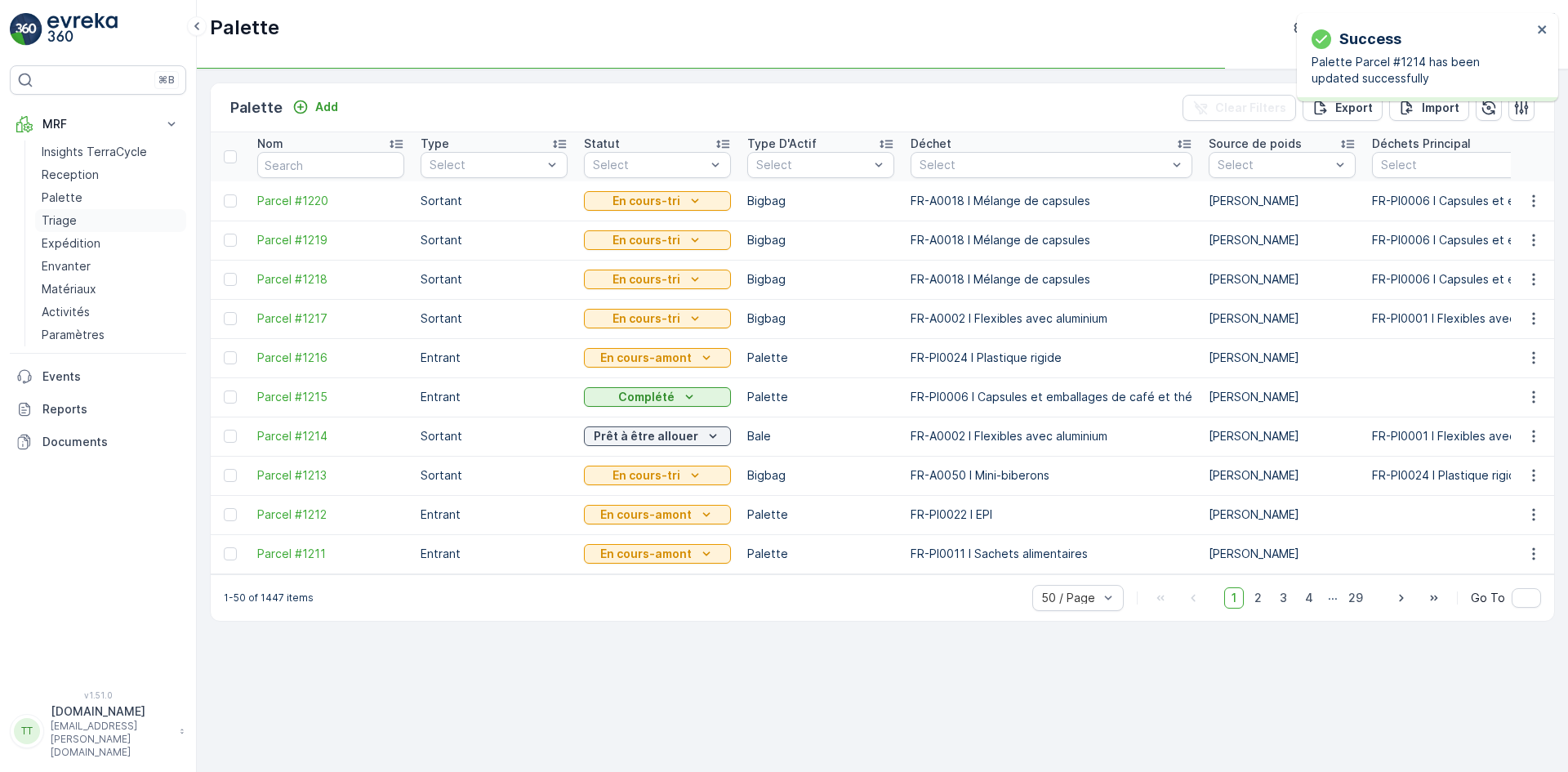
click at [66, 215] on p "Triage" at bounding box center [59, 220] width 35 height 16
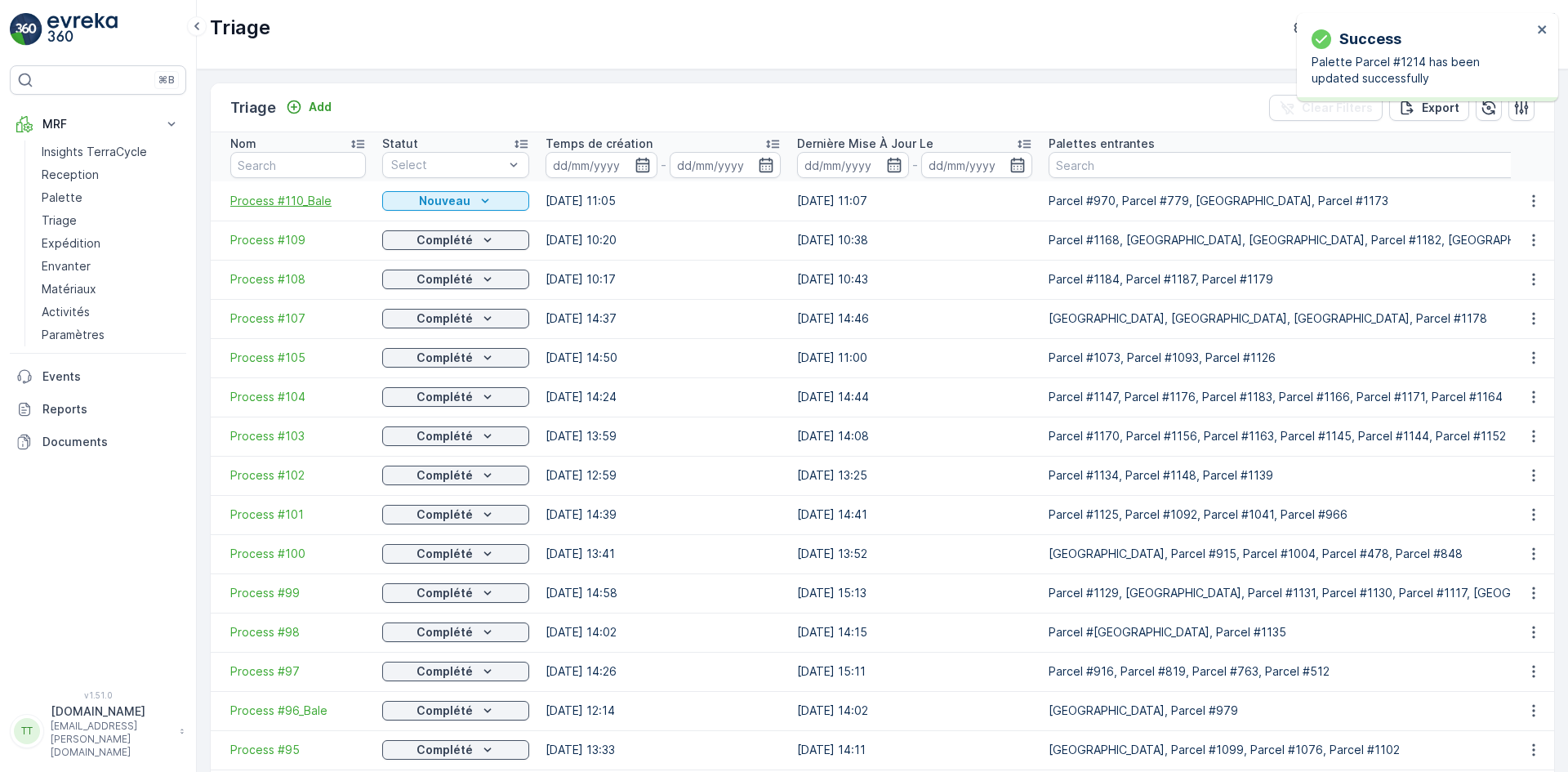
click at [287, 193] on span "Process #110_Bale" at bounding box center [298, 200] width 135 height 16
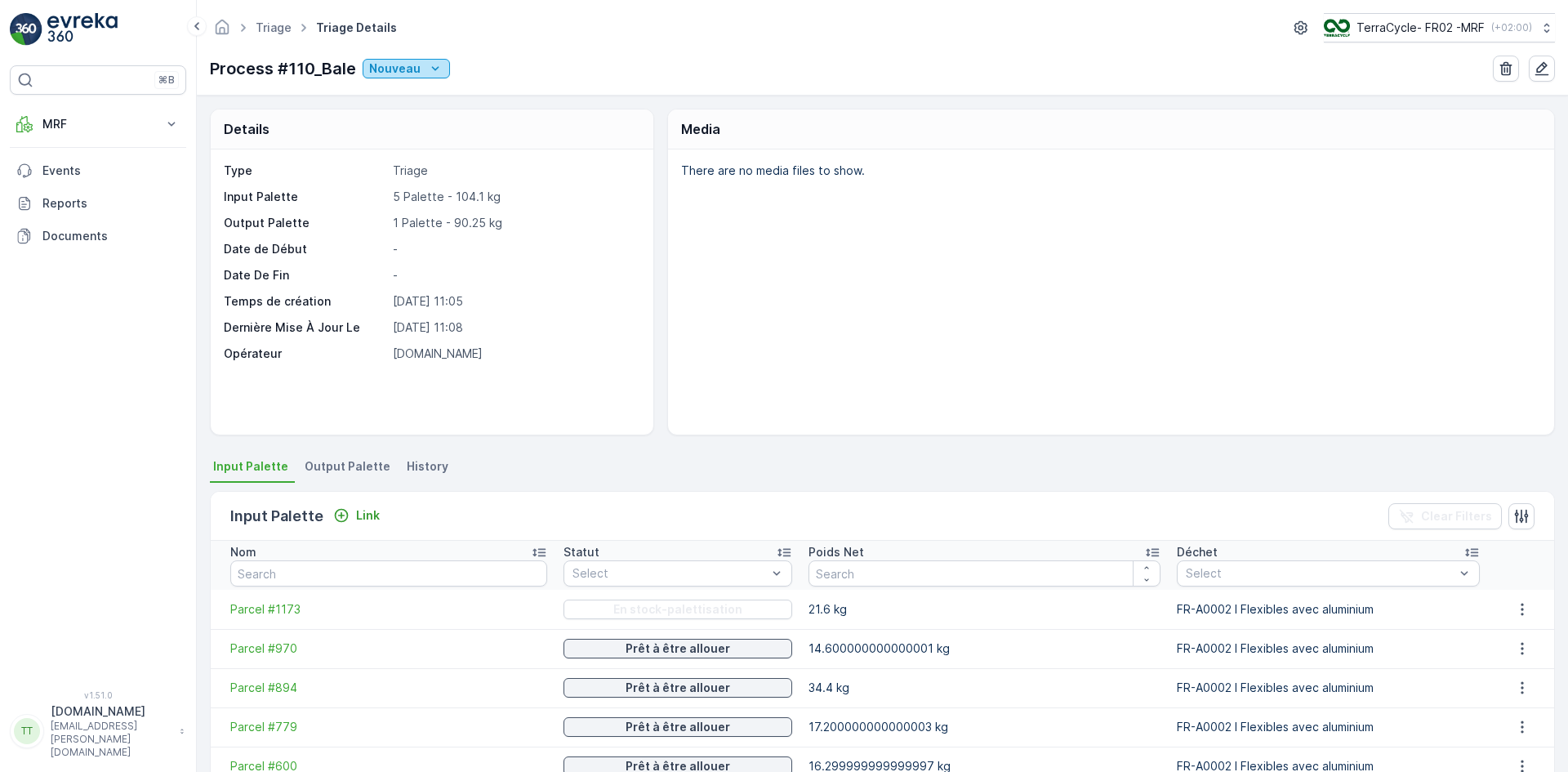
click at [409, 71] on p "Nouveau" at bounding box center [394, 68] width 51 height 16
click at [409, 111] on div "Prêt" at bounding box center [459, 116] width 189 height 23
click at [417, 66] on button "Prêt" at bounding box center [392, 69] width 60 height 20
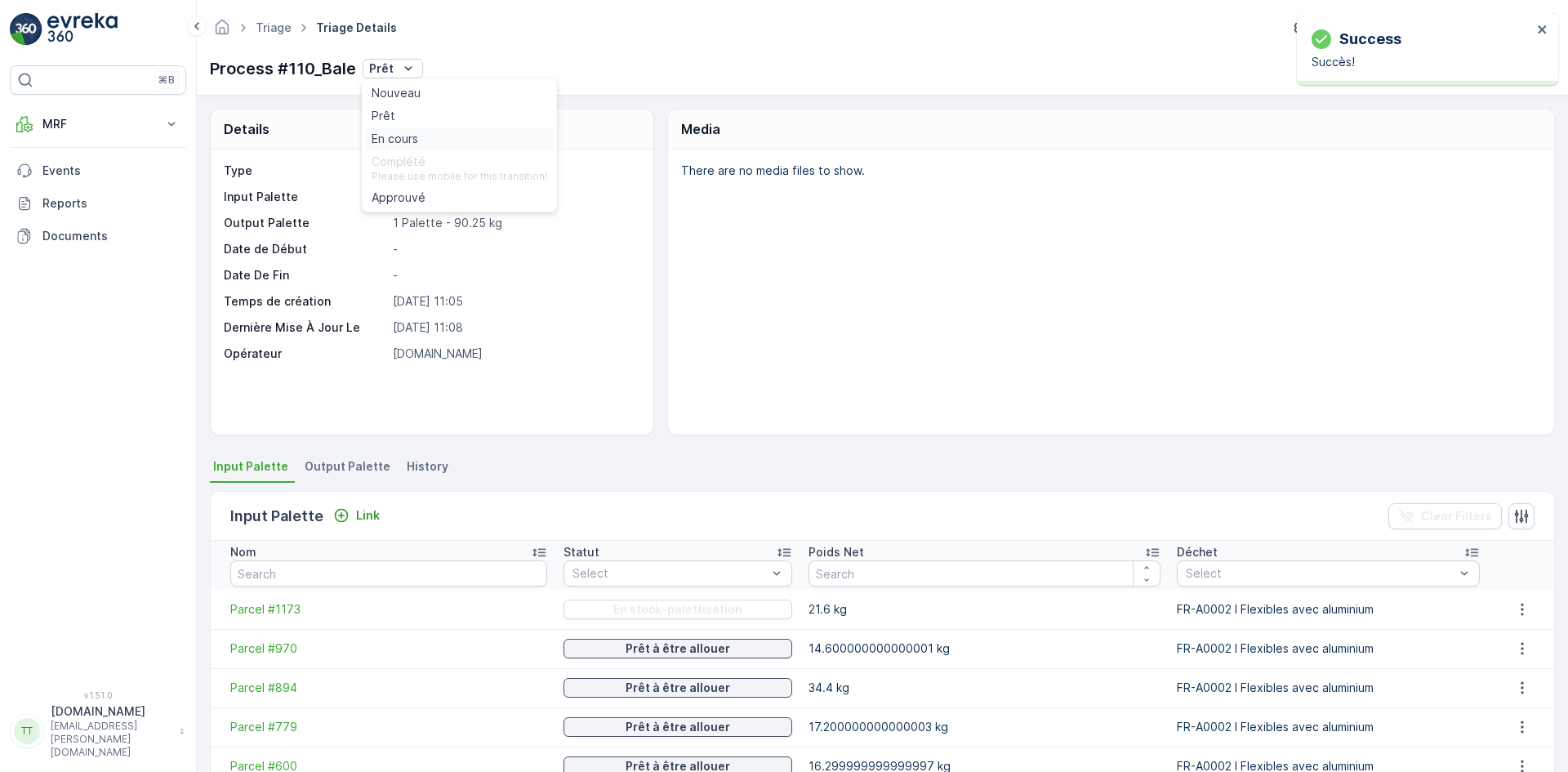
click at [412, 134] on span "En cours" at bounding box center [394, 138] width 47 height 16
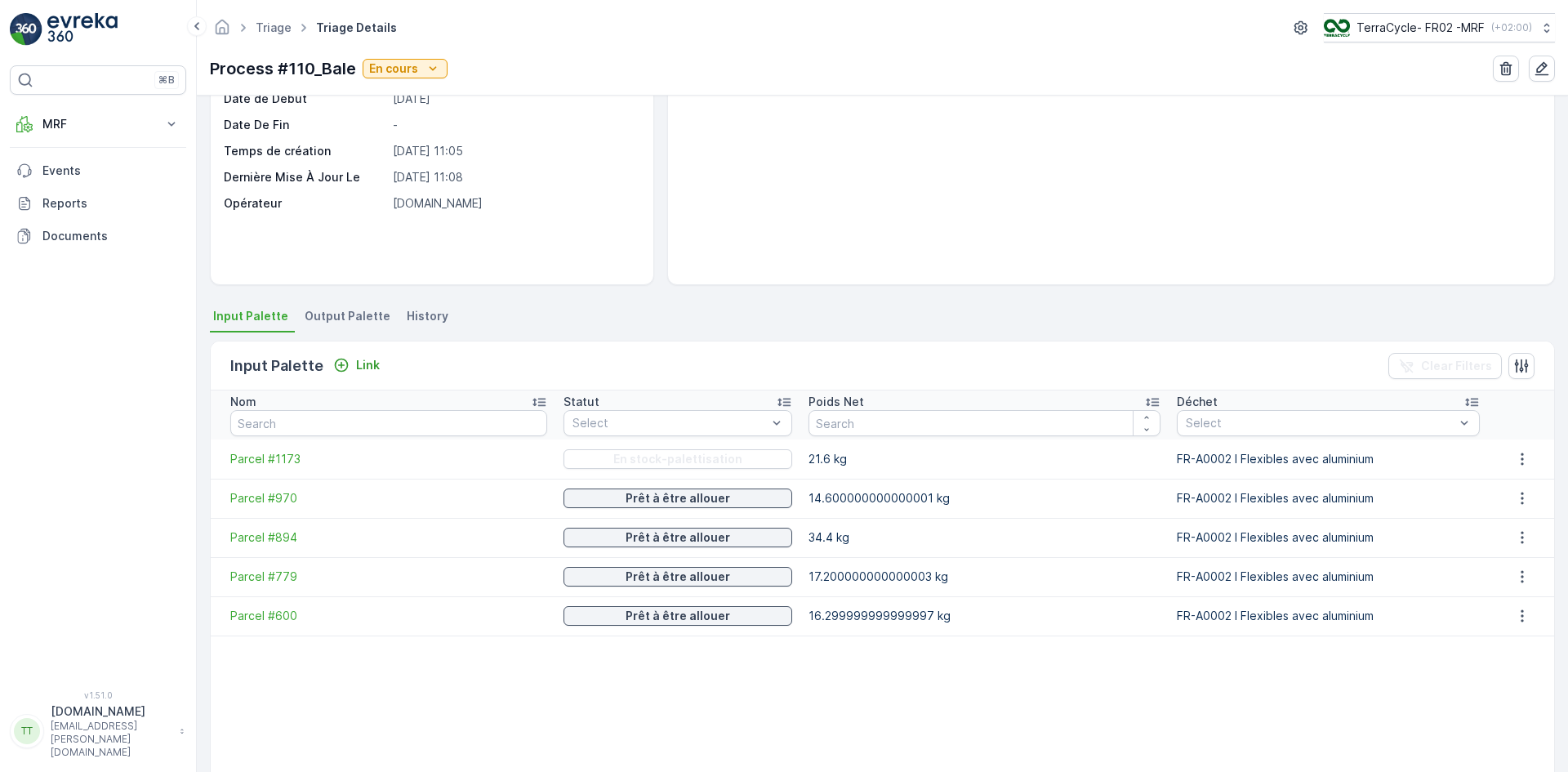
scroll to position [163, 0]
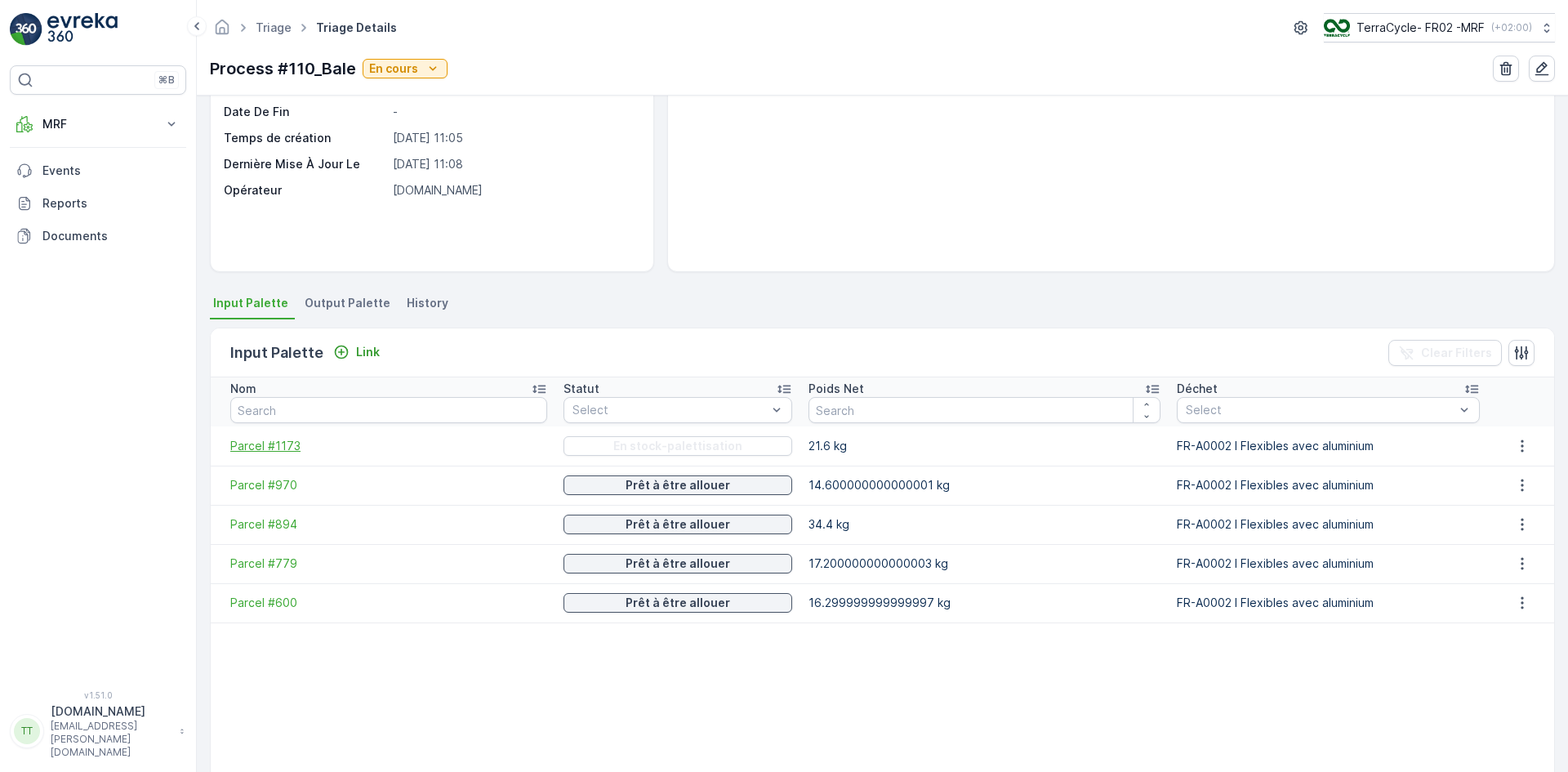
click at [278, 454] on span "Parcel #1173" at bounding box center [389, 445] width 317 height 16
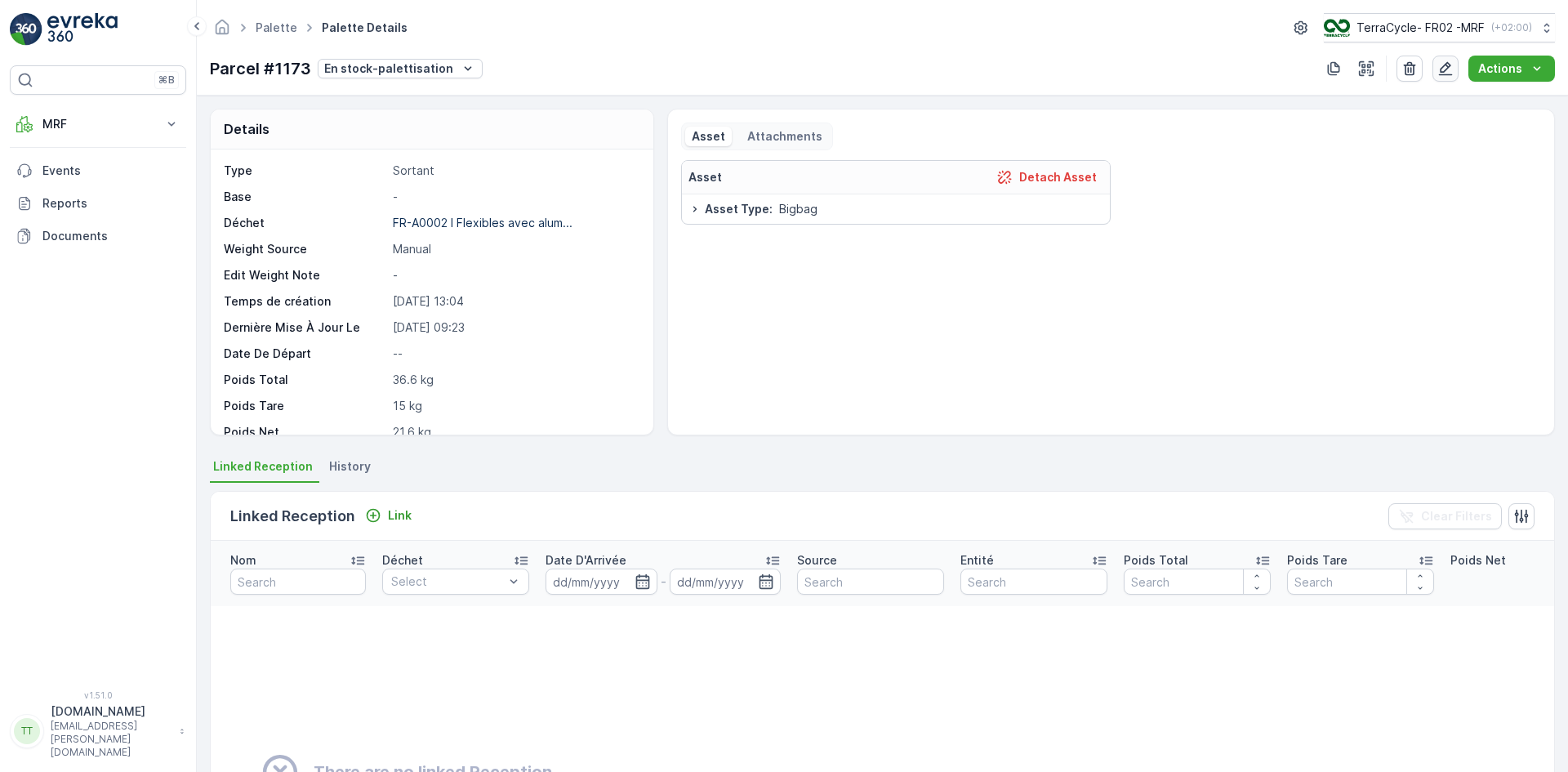
click at [1445, 68] on icon "button" at bounding box center [1445, 68] width 16 height 16
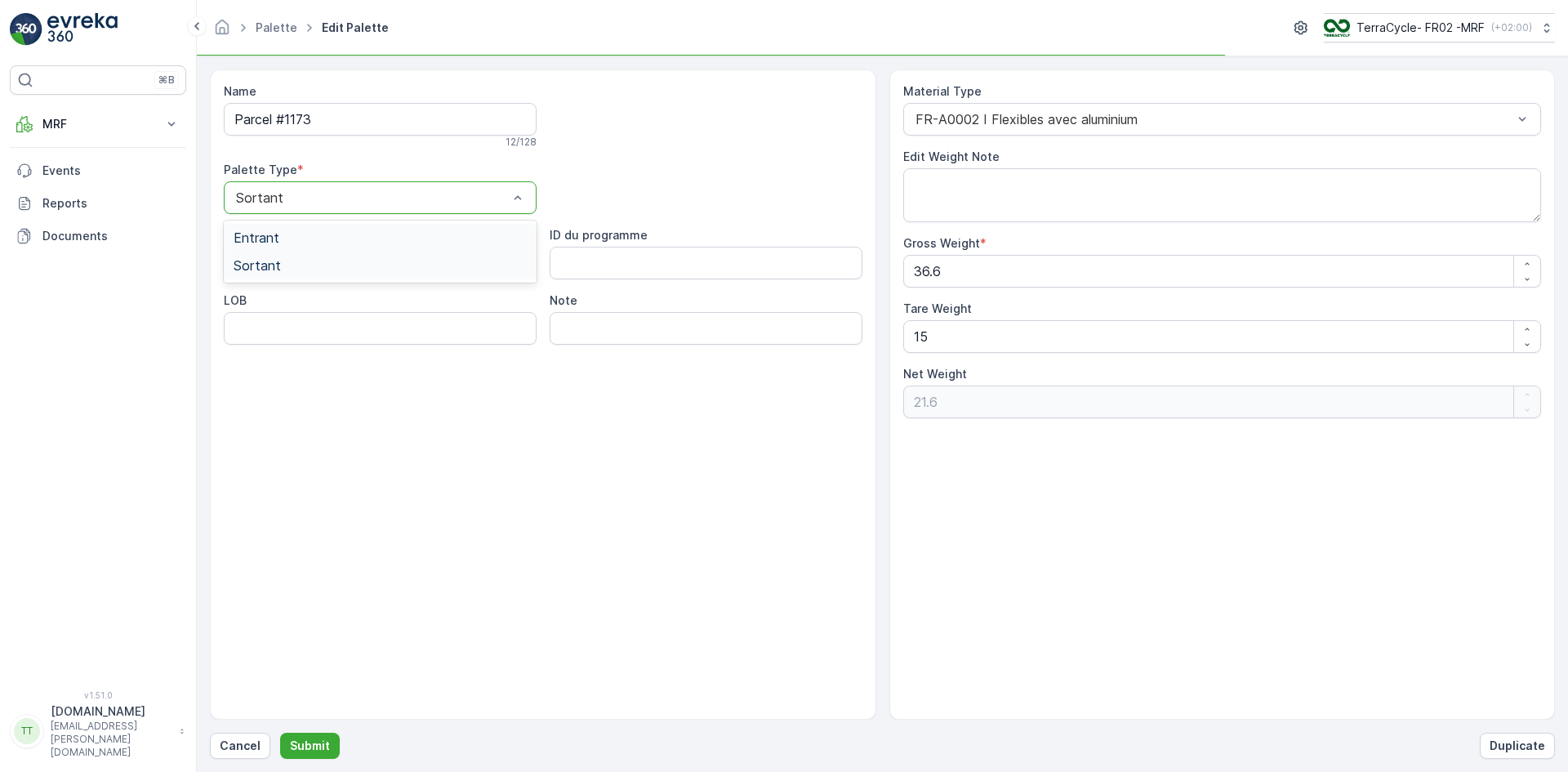
click at [269, 232] on span "Entrant" at bounding box center [256, 237] width 46 height 14
click at [319, 747] on p "Submit" at bounding box center [310, 745] width 40 height 16
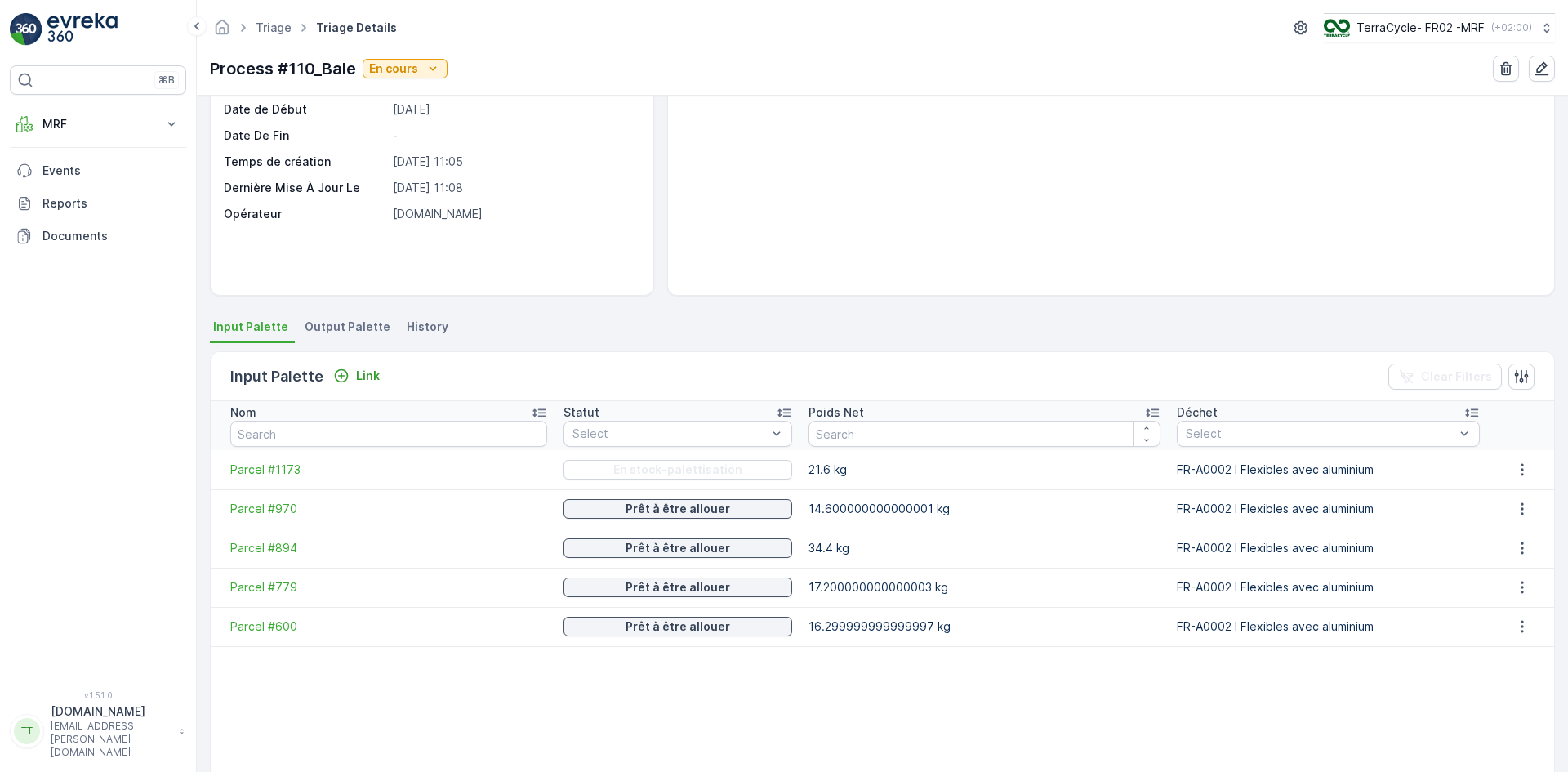
scroll to position [163, 0]
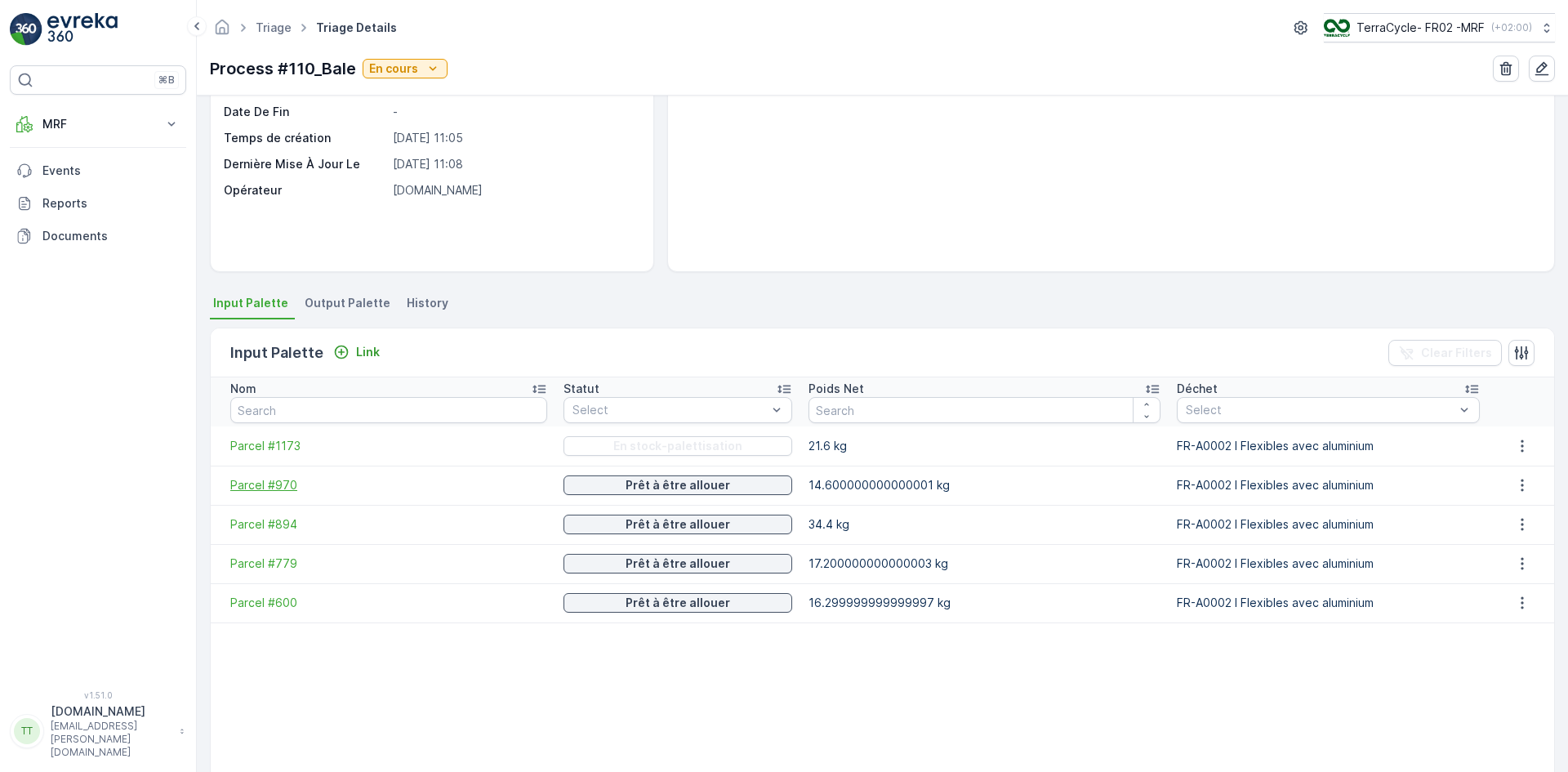
click at [277, 483] on span "Parcel #970" at bounding box center [389, 485] width 317 height 16
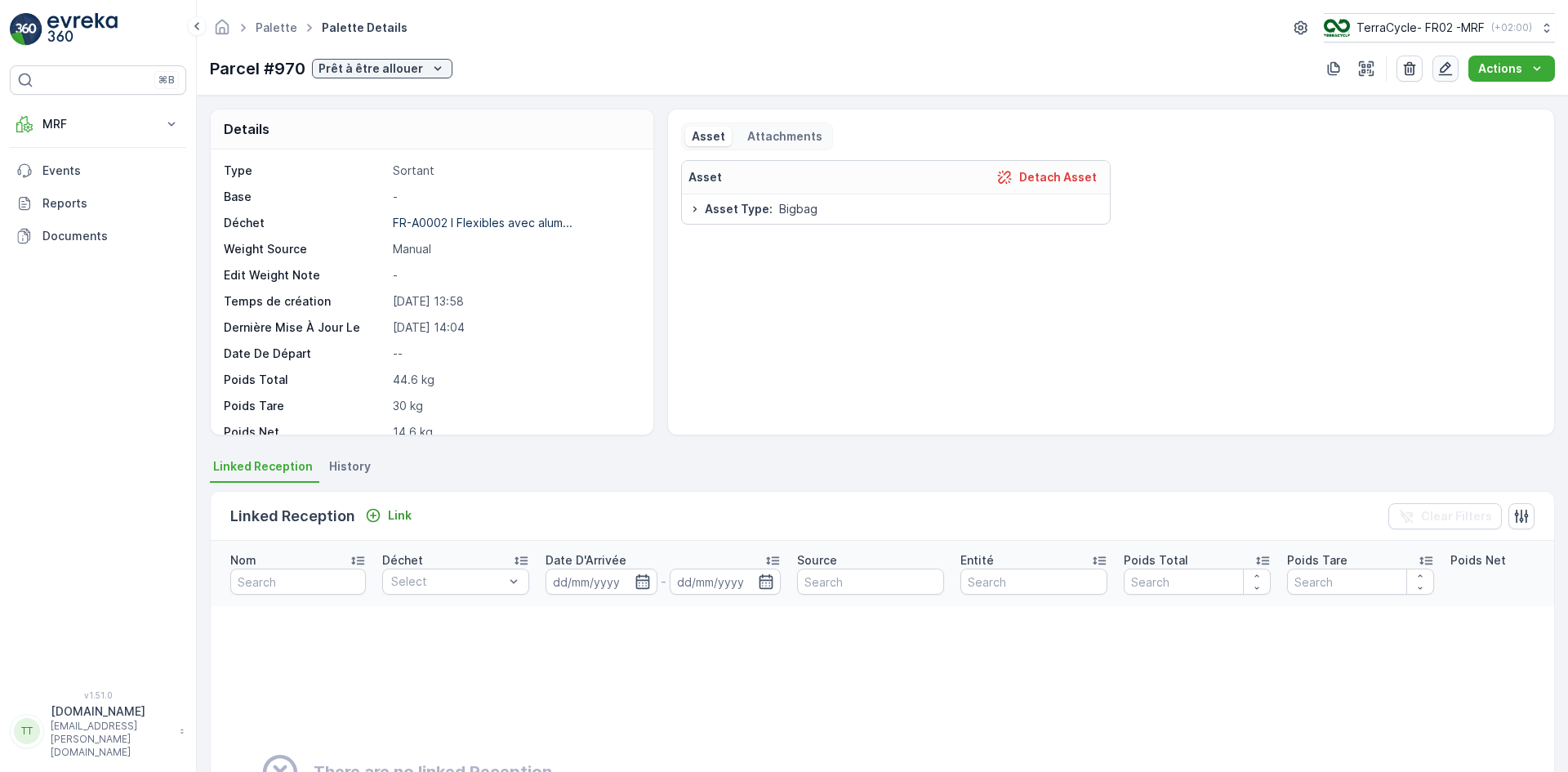
click at [1442, 70] on icon "button" at bounding box center [1445, 69] width 14 height 14
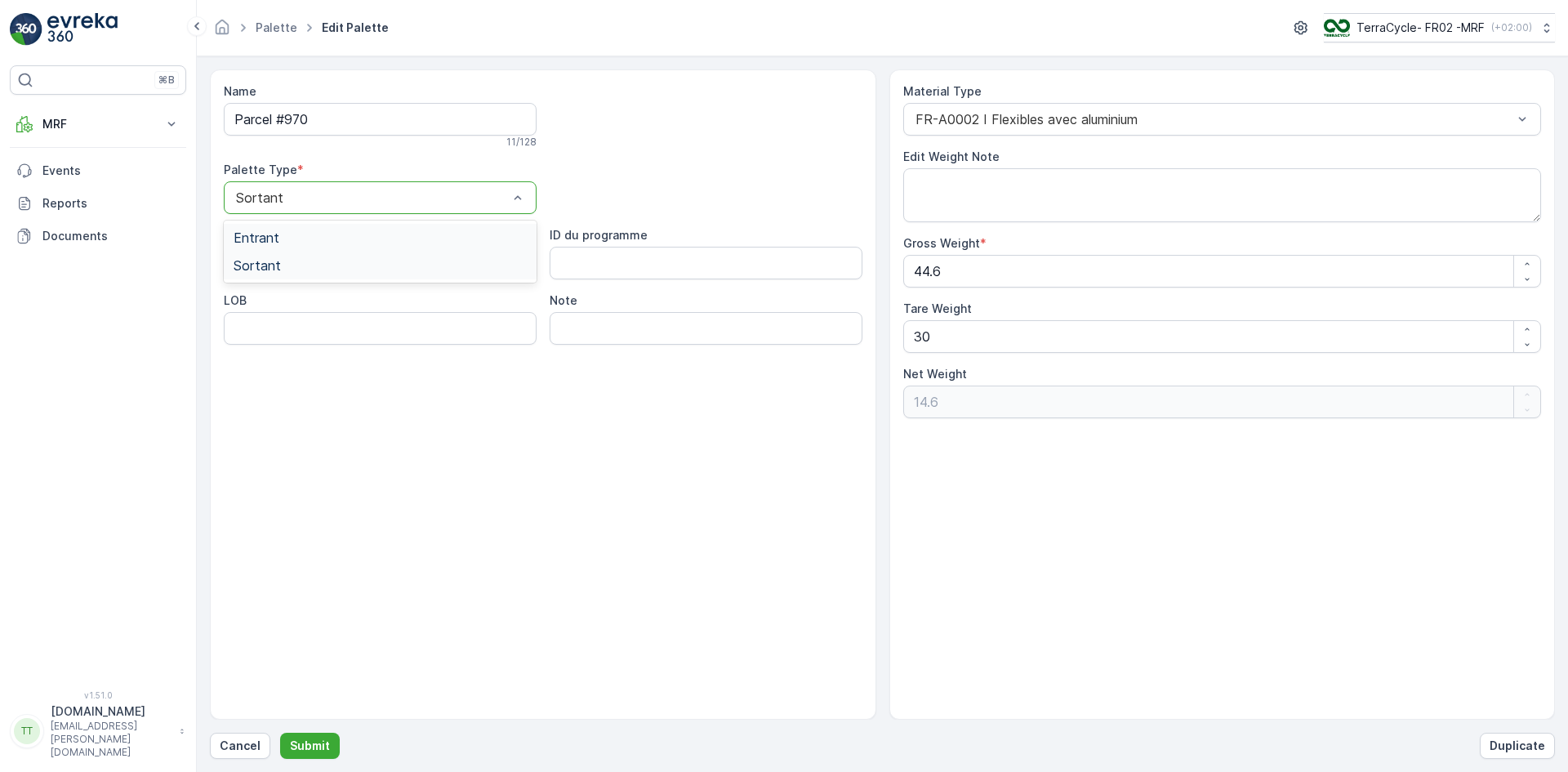
click at [284, 233] on div "Entrant" at bounding box center [380, 237] width 293 height 14
click at [317, 742] on p "Submit" at bounding box center [310, 745] width 40 height 16
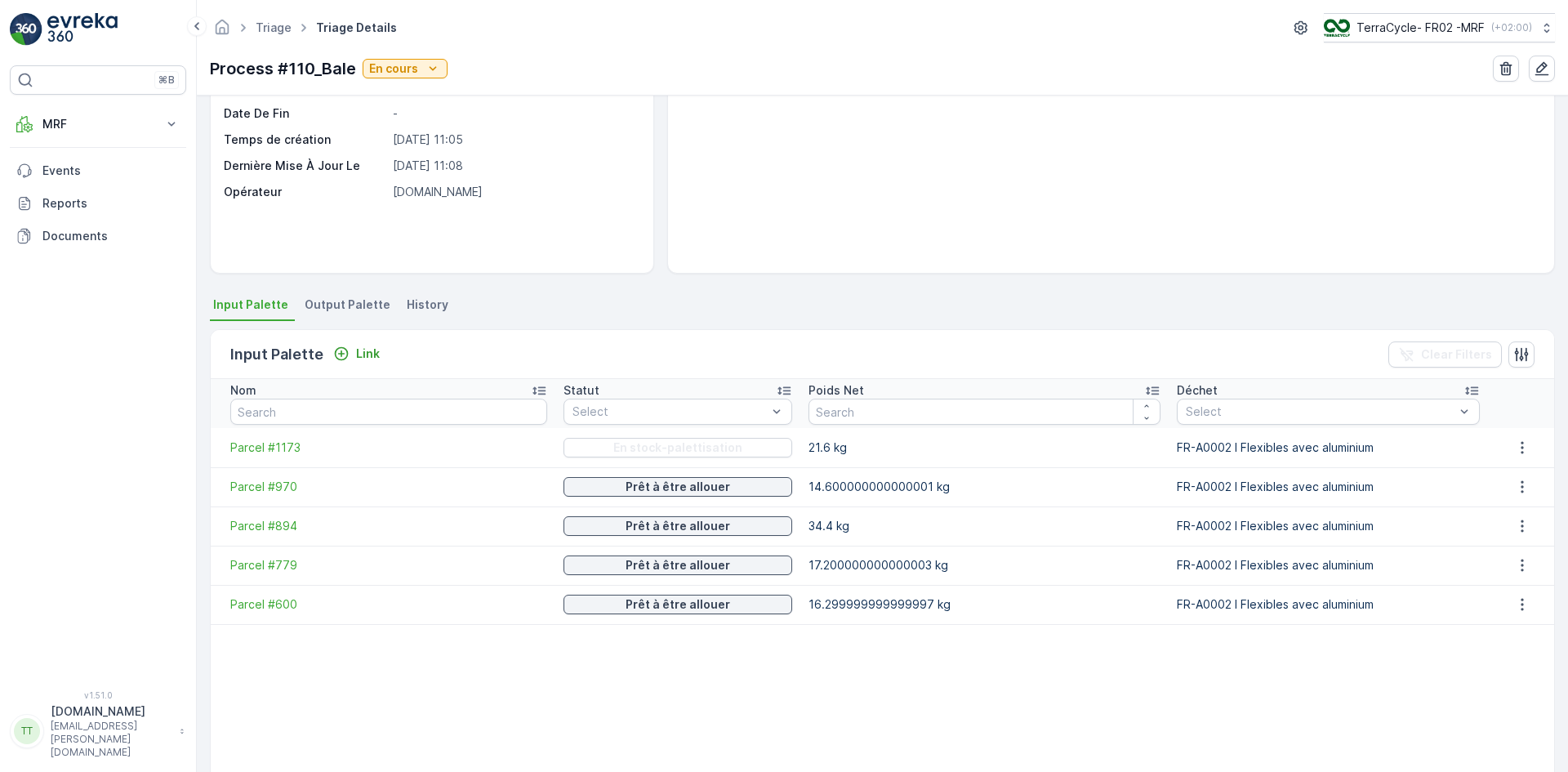
scroll to position [163, 0]
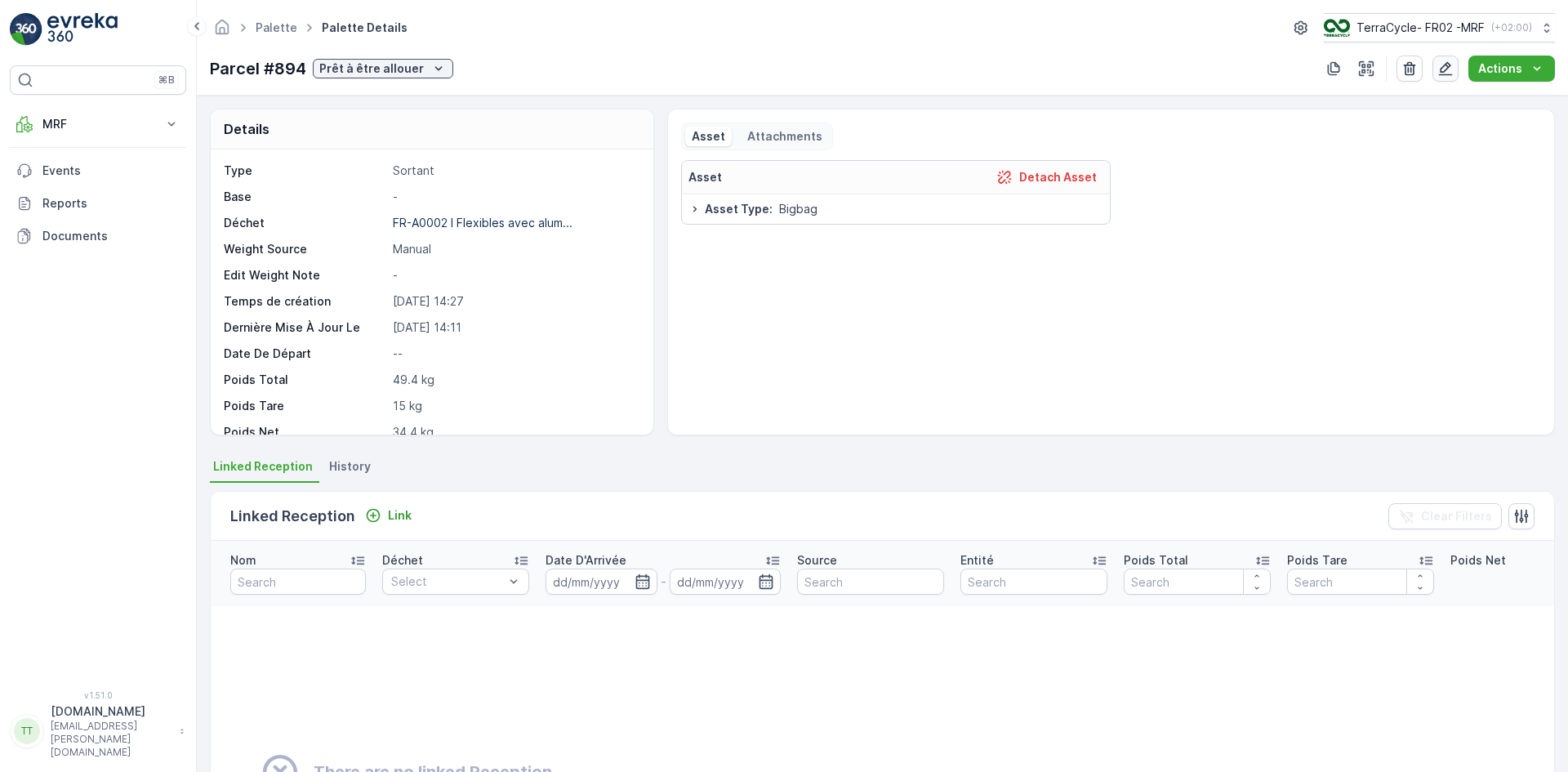
click at [1449, 77] on button "button" at bounding box center [1444, 68] width 26 height 26
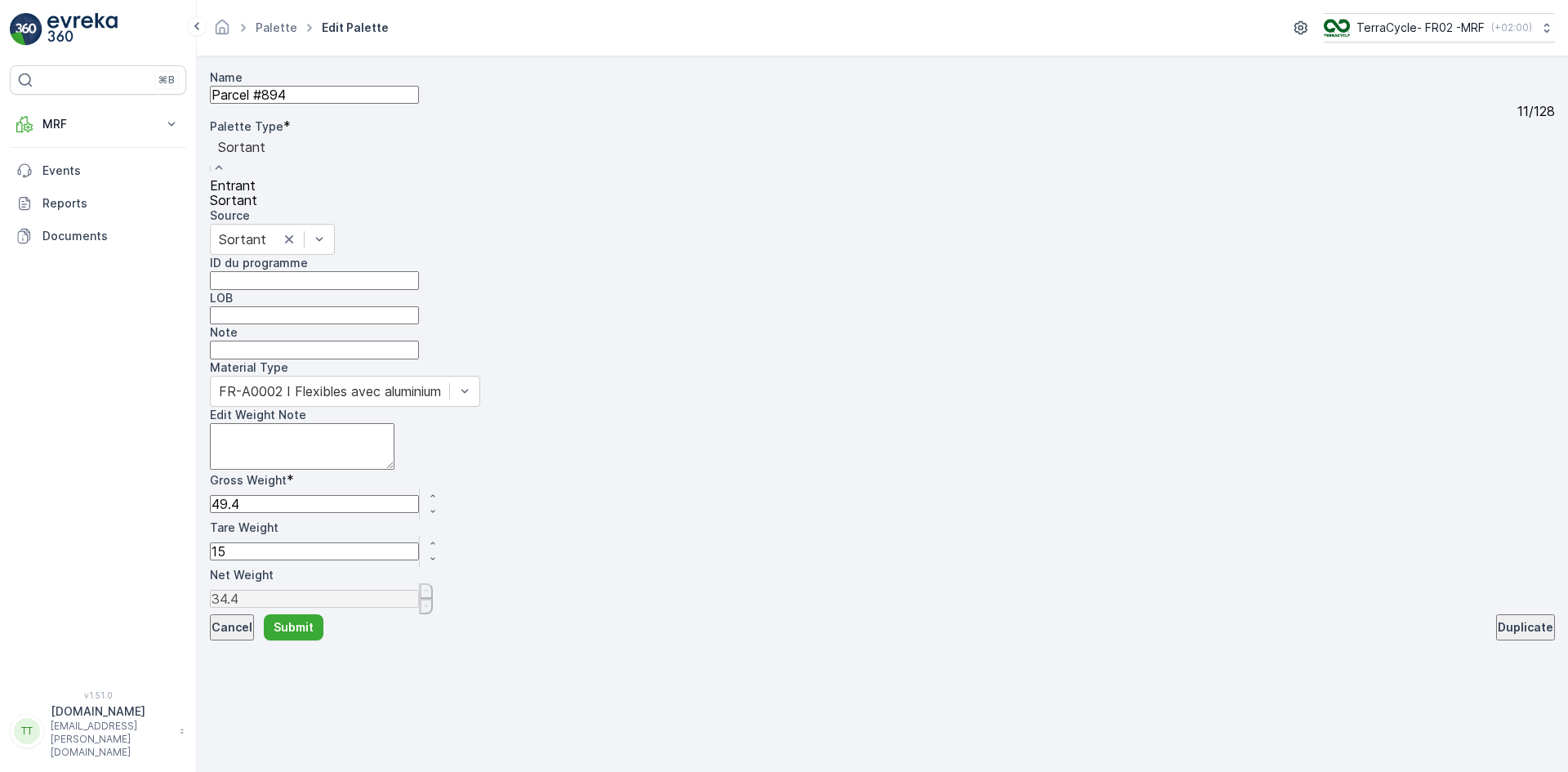
click at [255, 193] on span "Entrant" at bounding box center [232, 185] width 46 height 16
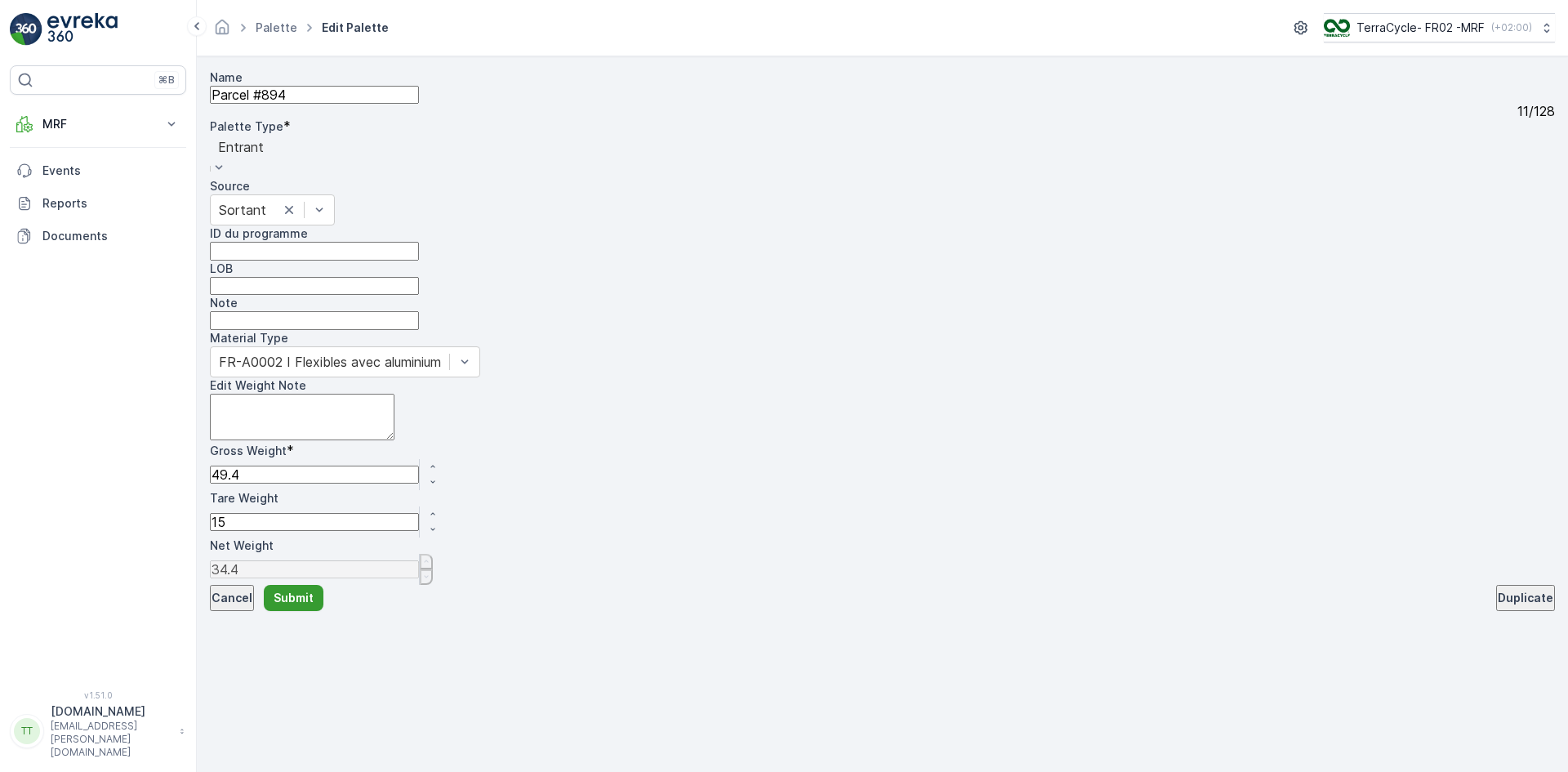
click at [313, 606] on p "Submit" at bounding box center [293, 598] width 40 height 16
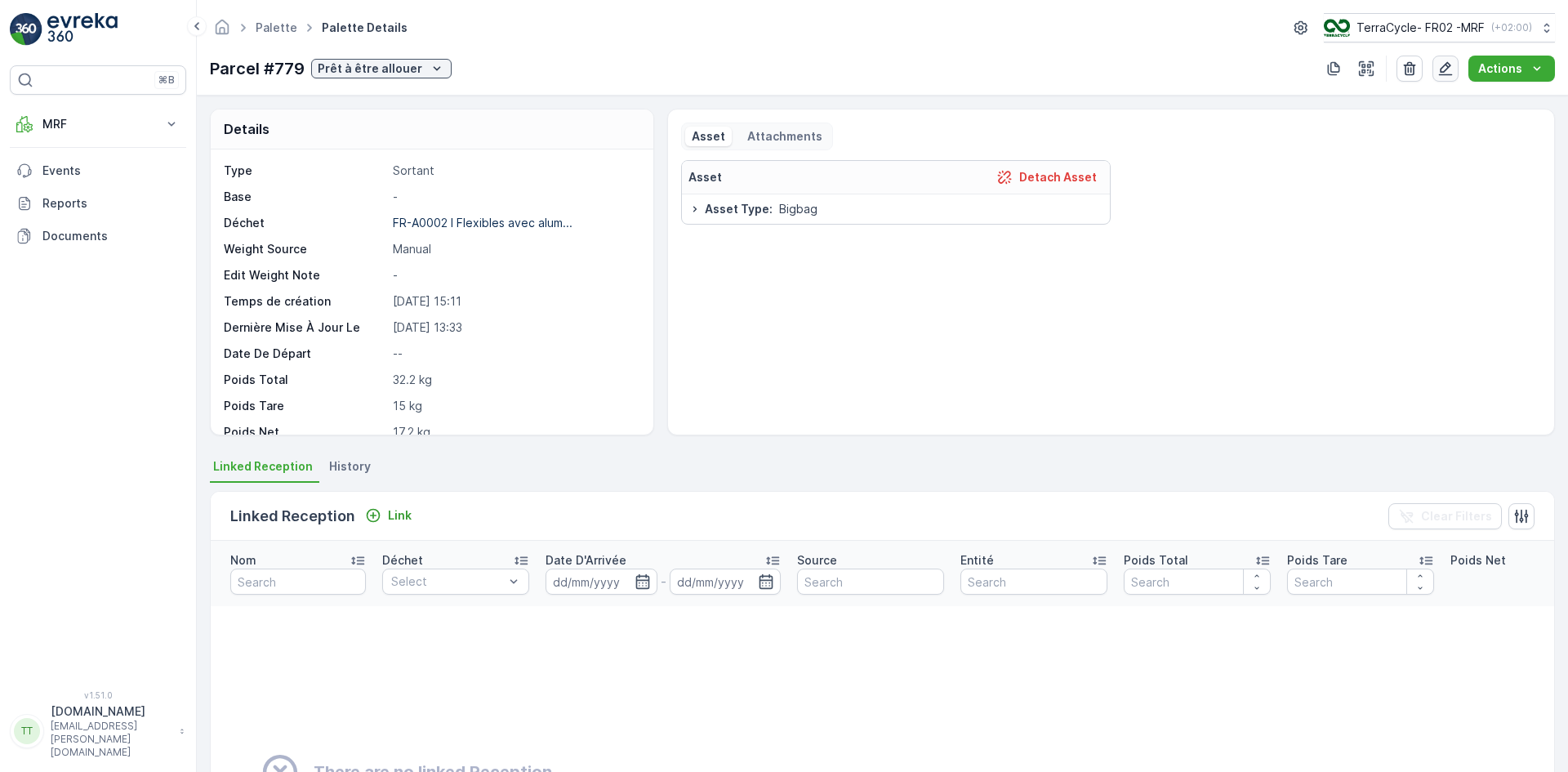
click at [1449, 71] on icon "button" at bounding box center [1445, 68] width 16 height 16
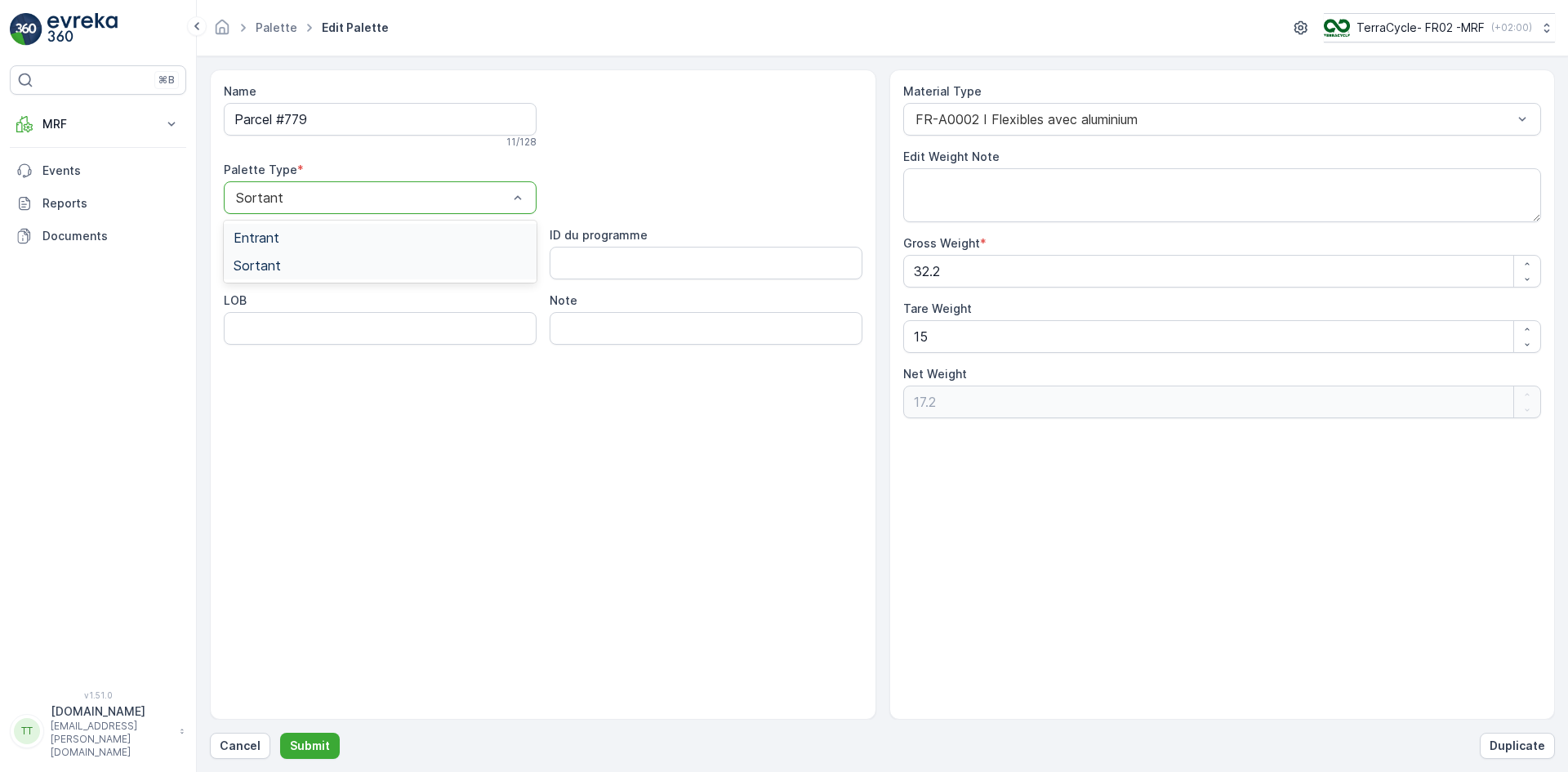
click at [282, 236] on div "Entrant" at bounding box center [380, 237] width 293 height 14
click at [327, 743] on button "Submit" at bounding box center [310, 745] width 60 height 26
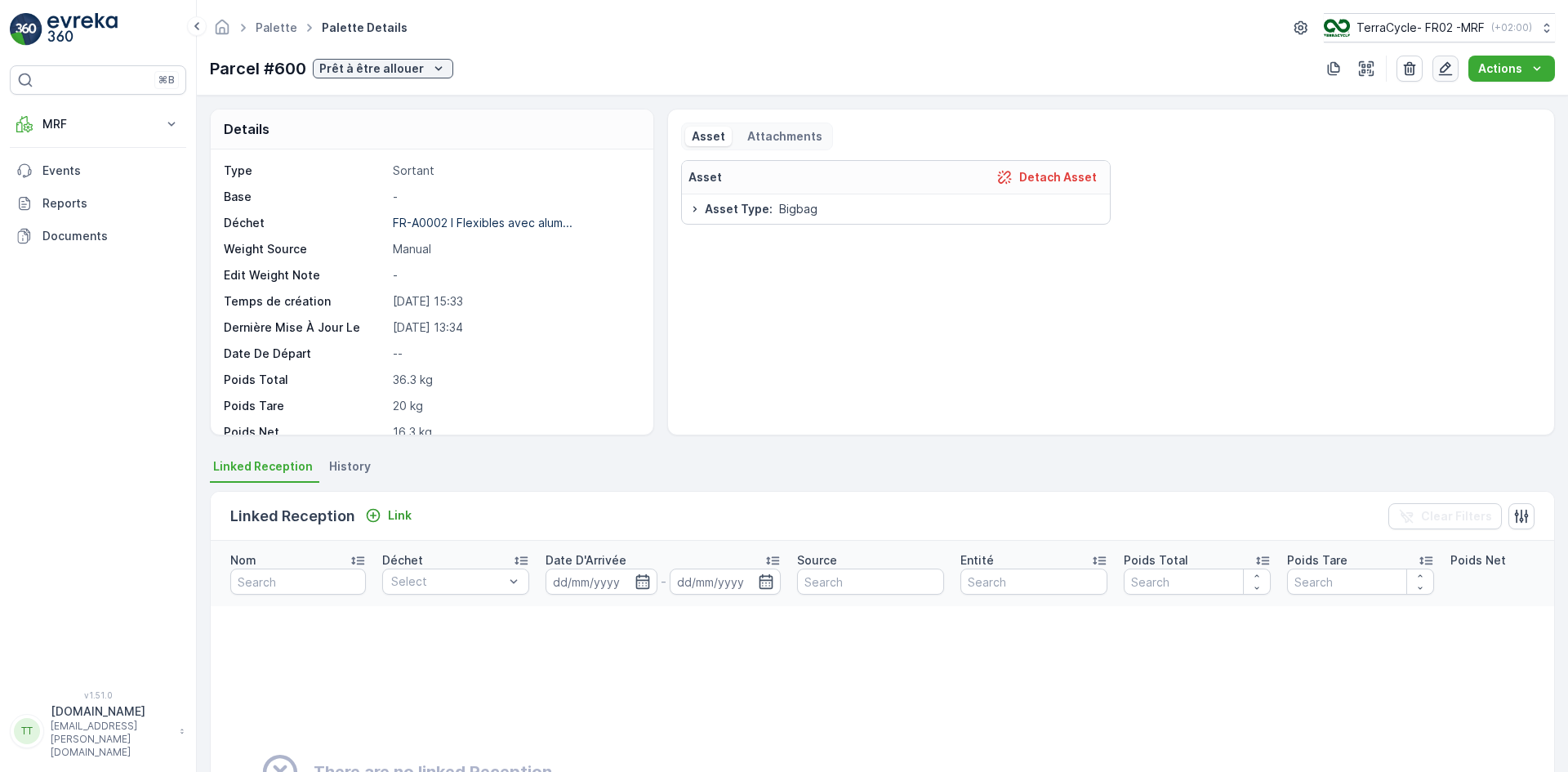
click at [1443, 72] on icon "button" at bounding box center [1445, 69] width 14 height 14
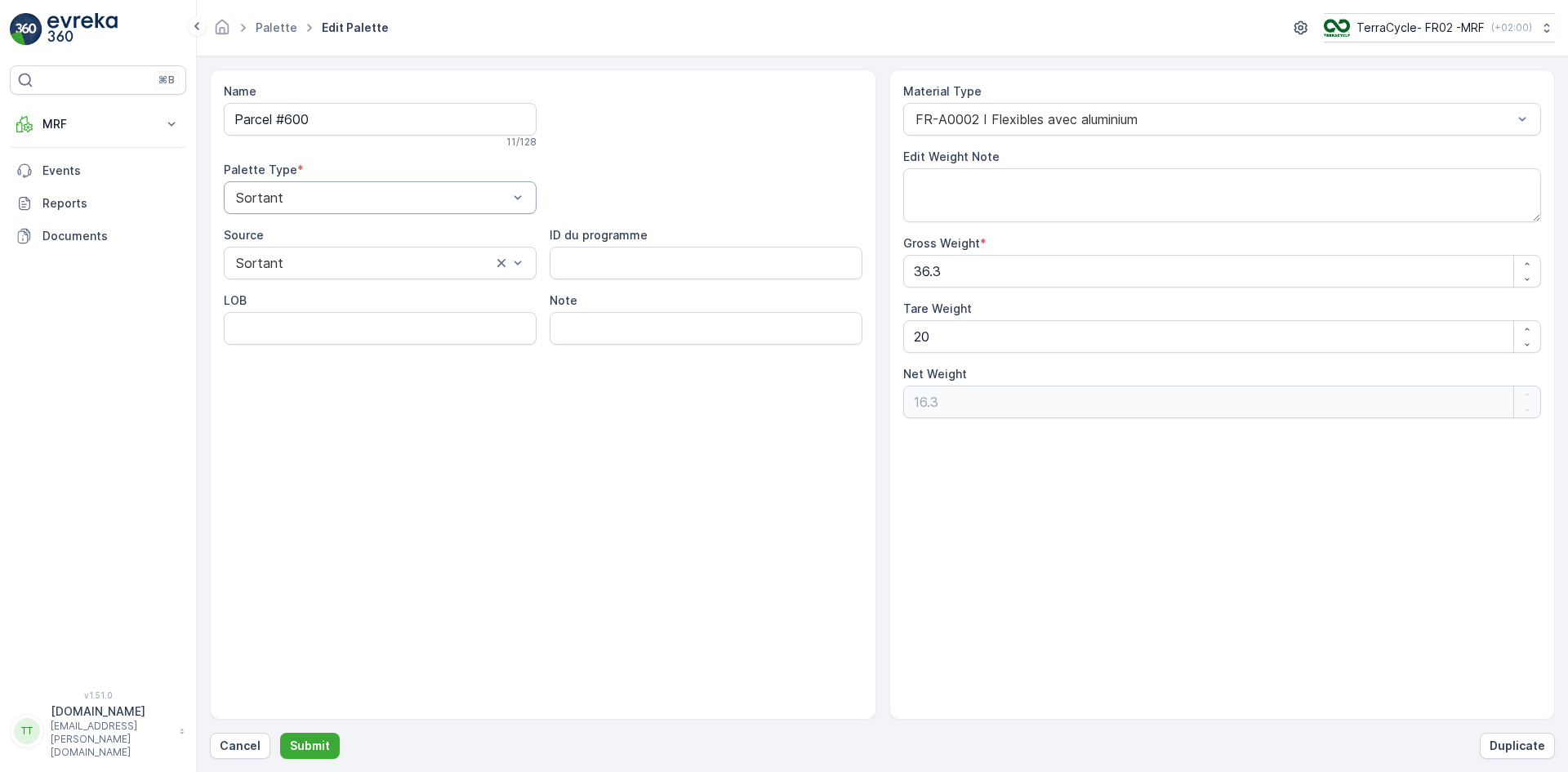
click at [245, 188] on div "Sortant" at bounding box center [380, 197] width 312 height 32
click at [258, 232] on span "Entrant" at bounding box center [256, 237] width 46 height 14
click at [314, 742] on p "Submit" at bounding box center [310, 745] width 40 height 16
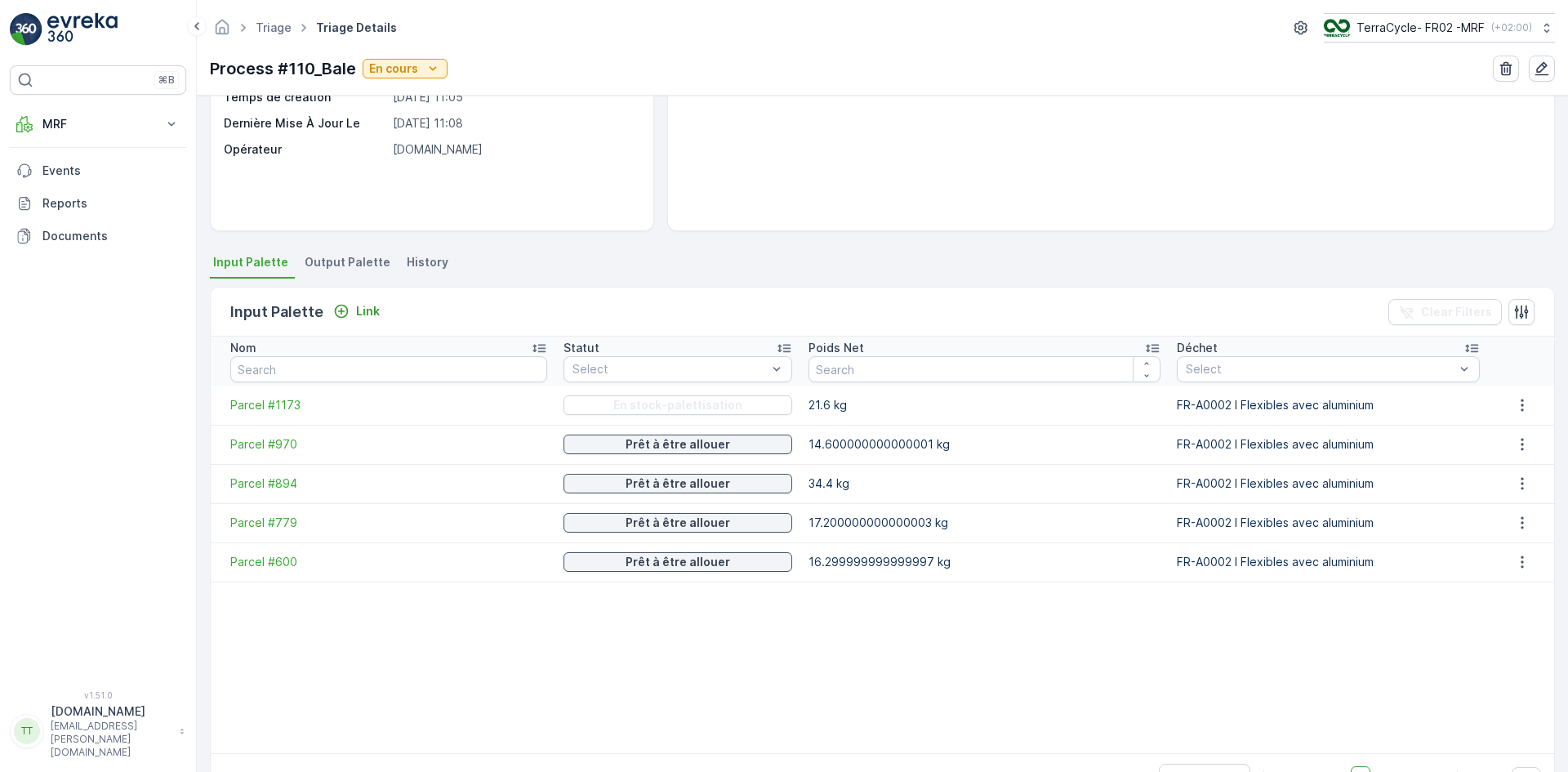
scroll to position [245, 0]
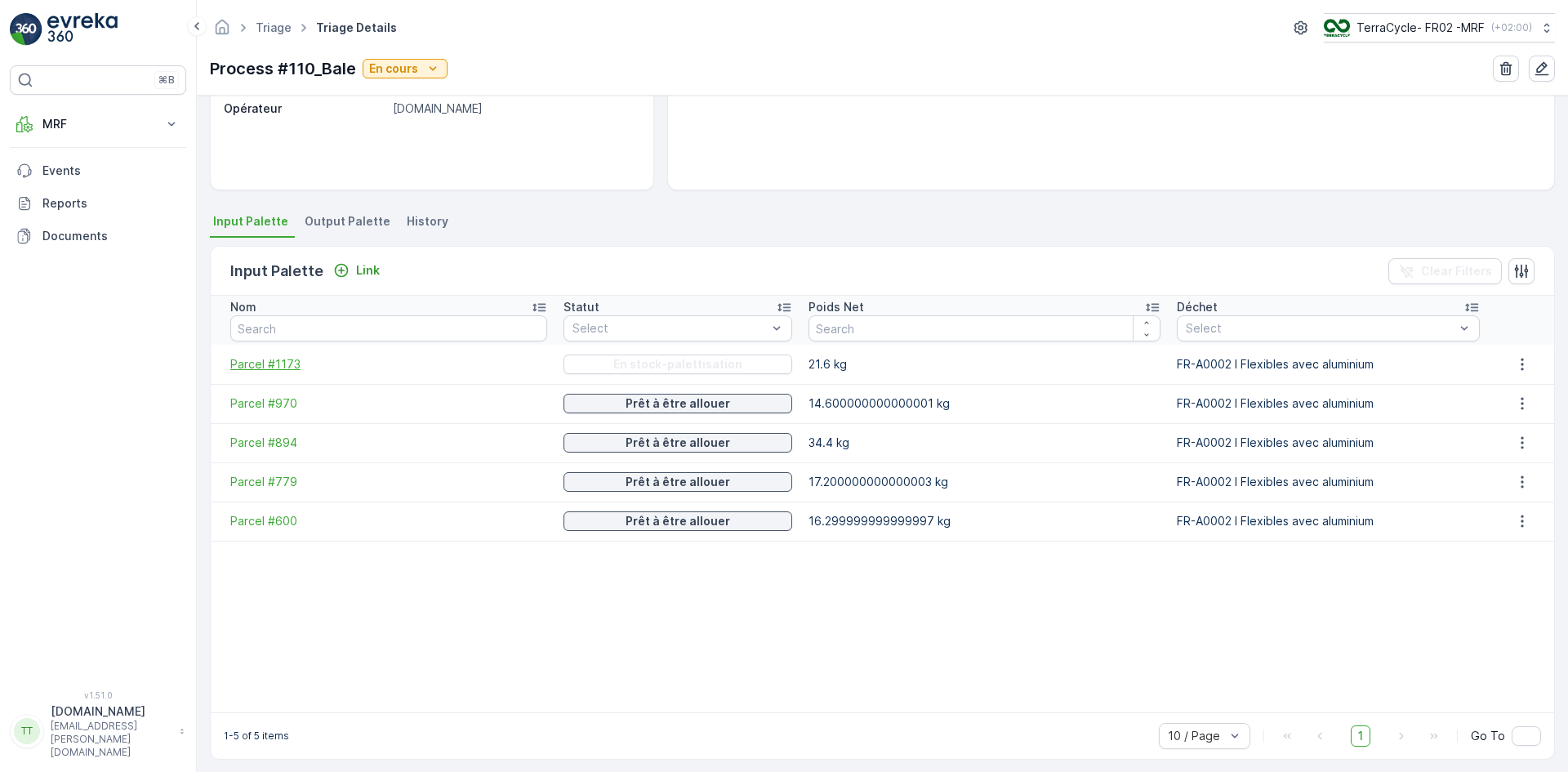
click at [279, 365] on span "Parcel #1173" at bounding box center [389, 364] width 317 height 16
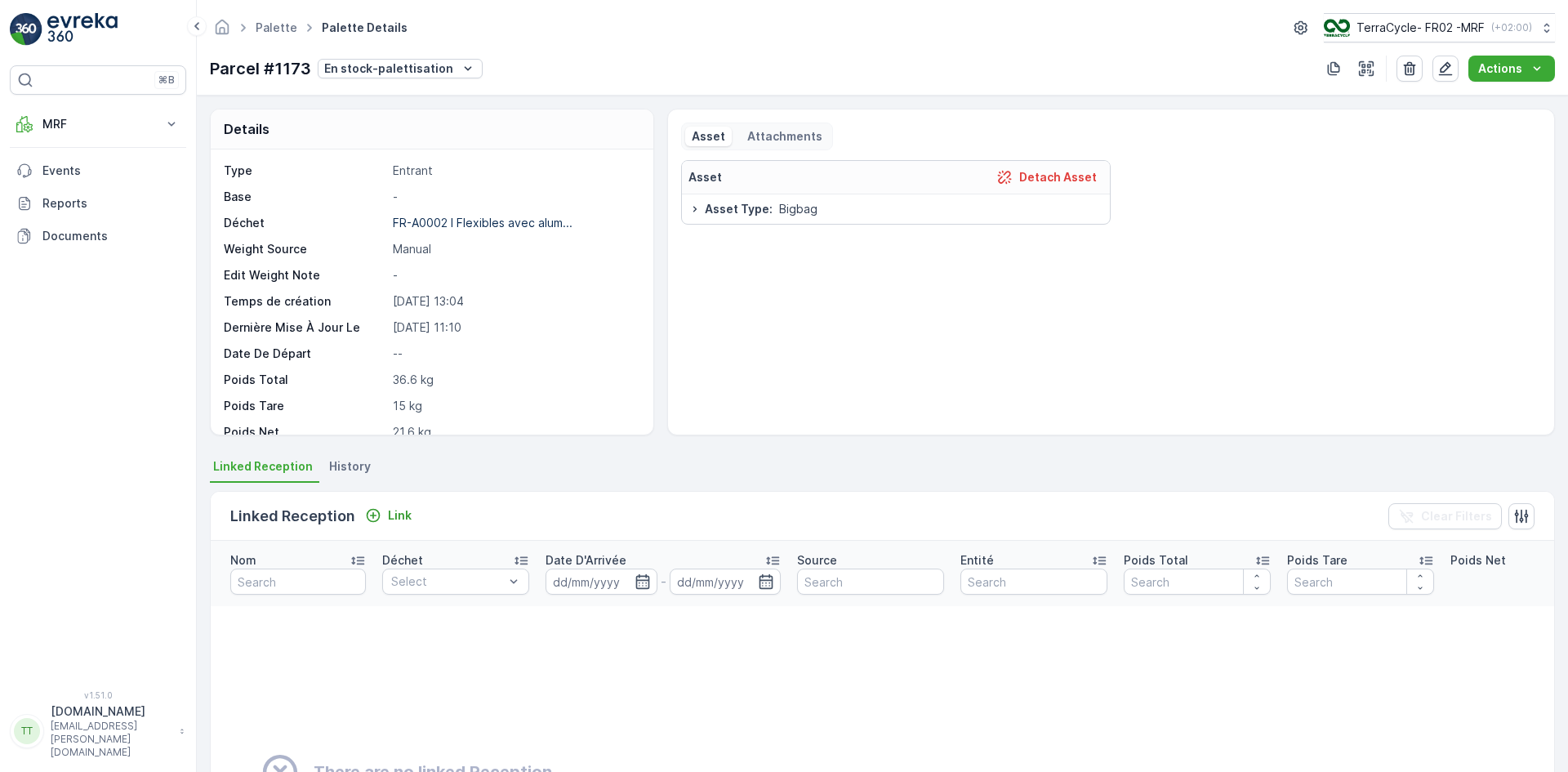
scroll to position [82, 0]
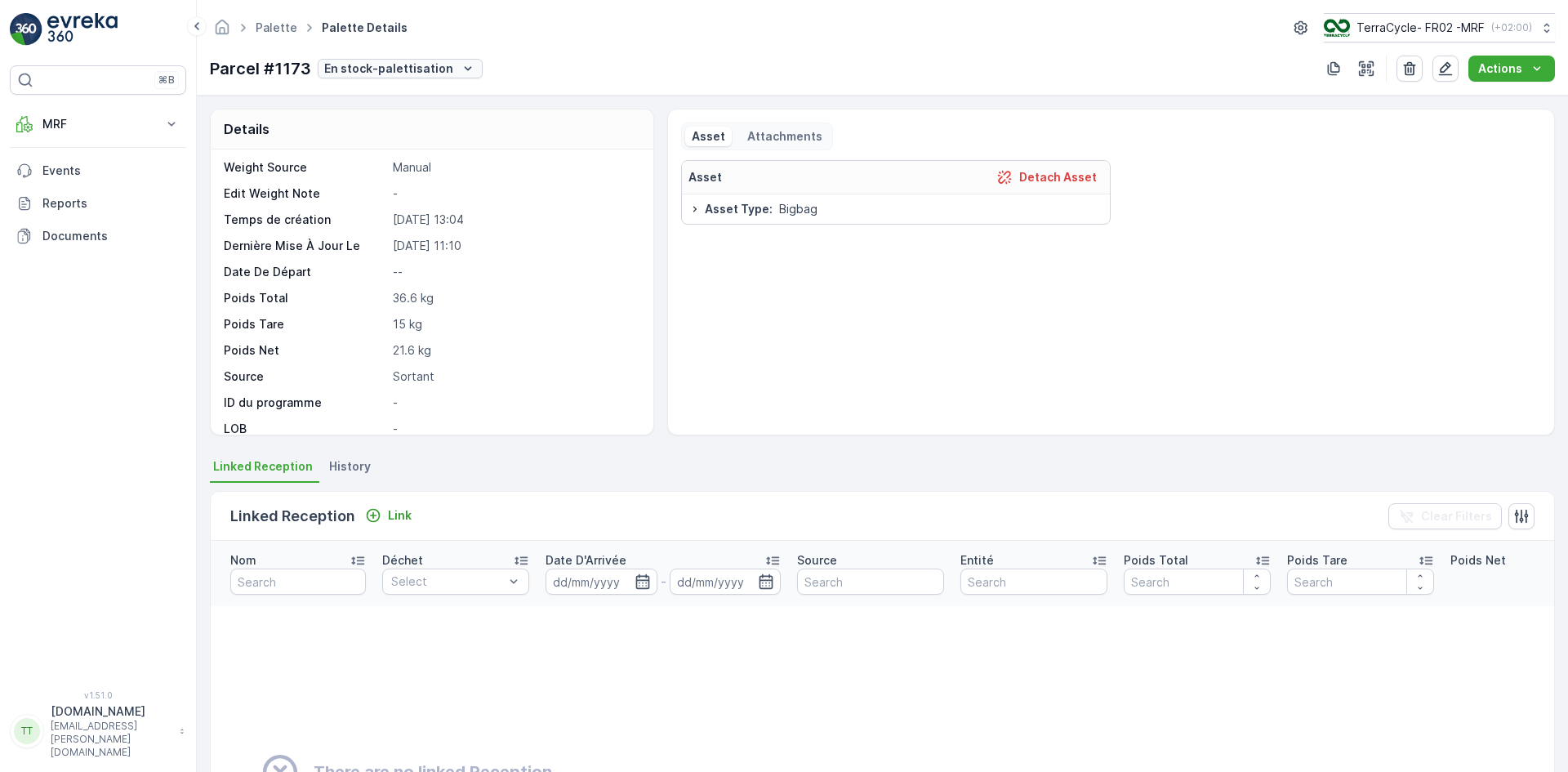
click at [392, 69] on p "En stock-palettisation" at bounding box center [388, 68] width 129 height 16
click at [370, 181] on span "Complété" at bounding box center [352, 184] width 54 height 16
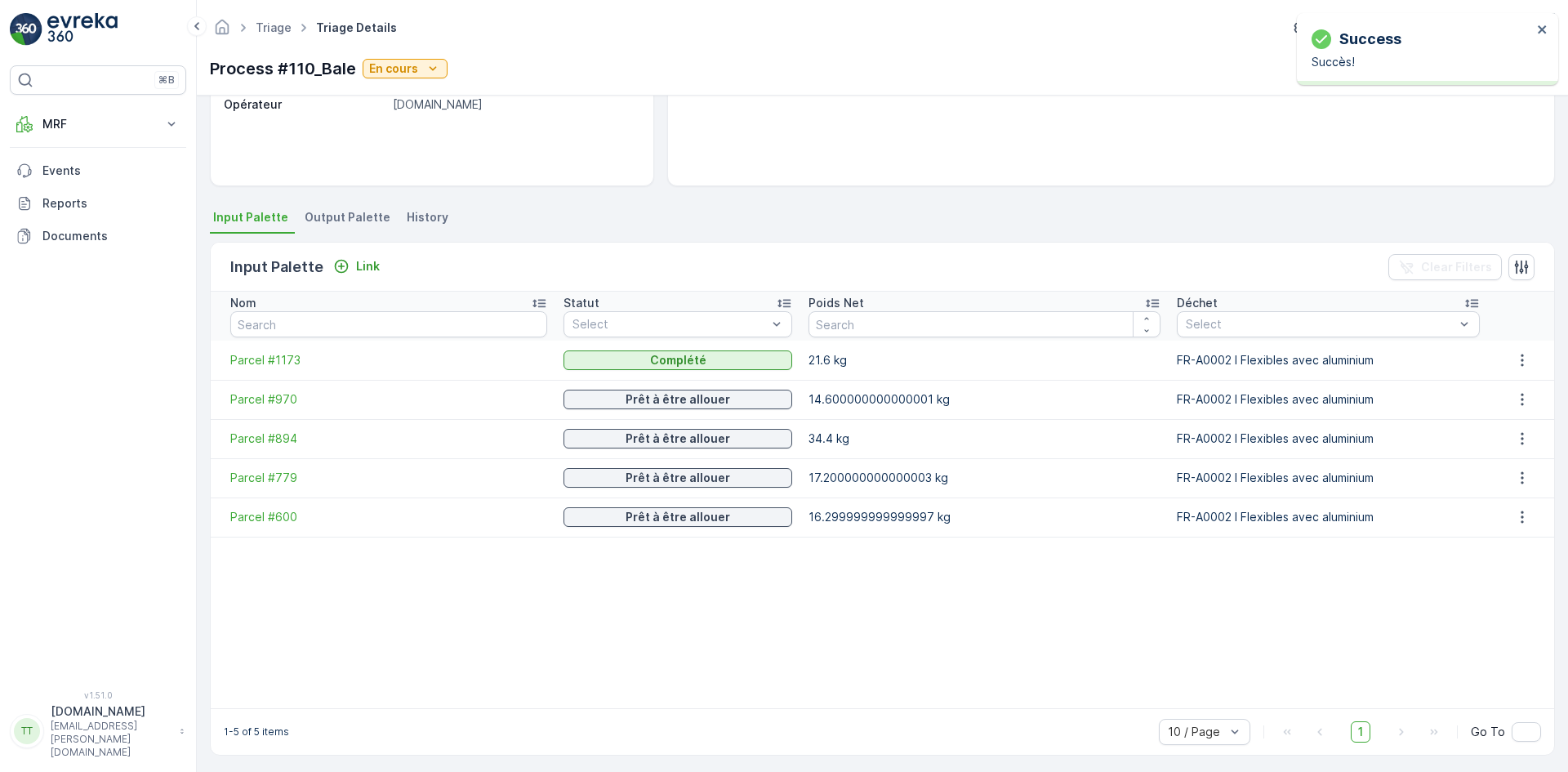
scroll to position [254, 0]
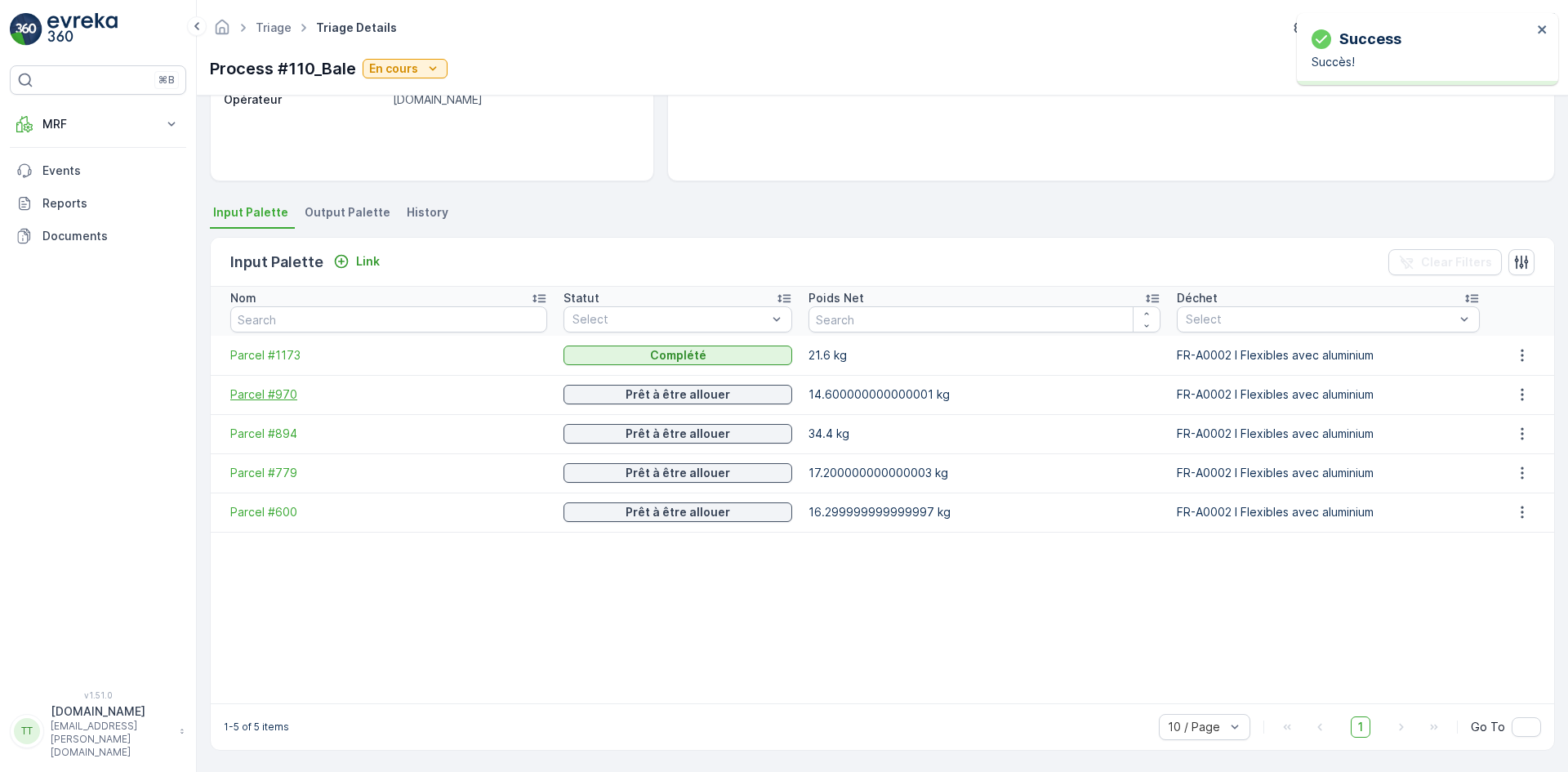
click at [289, 399] on span "Parcel #970" at bounding box center [389, 394] width 317 height 16
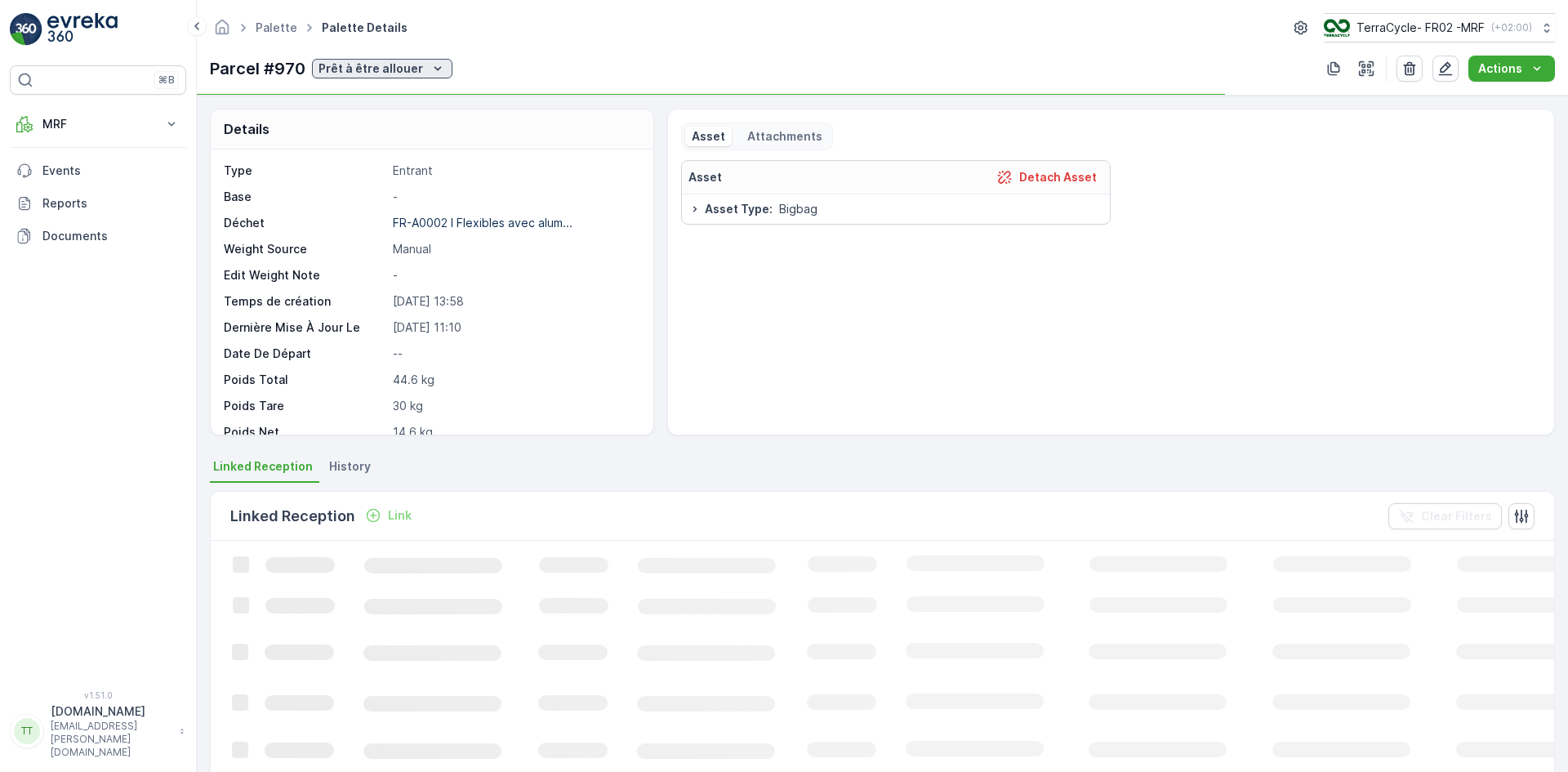
click at [328, 71] on p "Prêt à être allouer" at bounding box center [371, 68] width 105 height 16
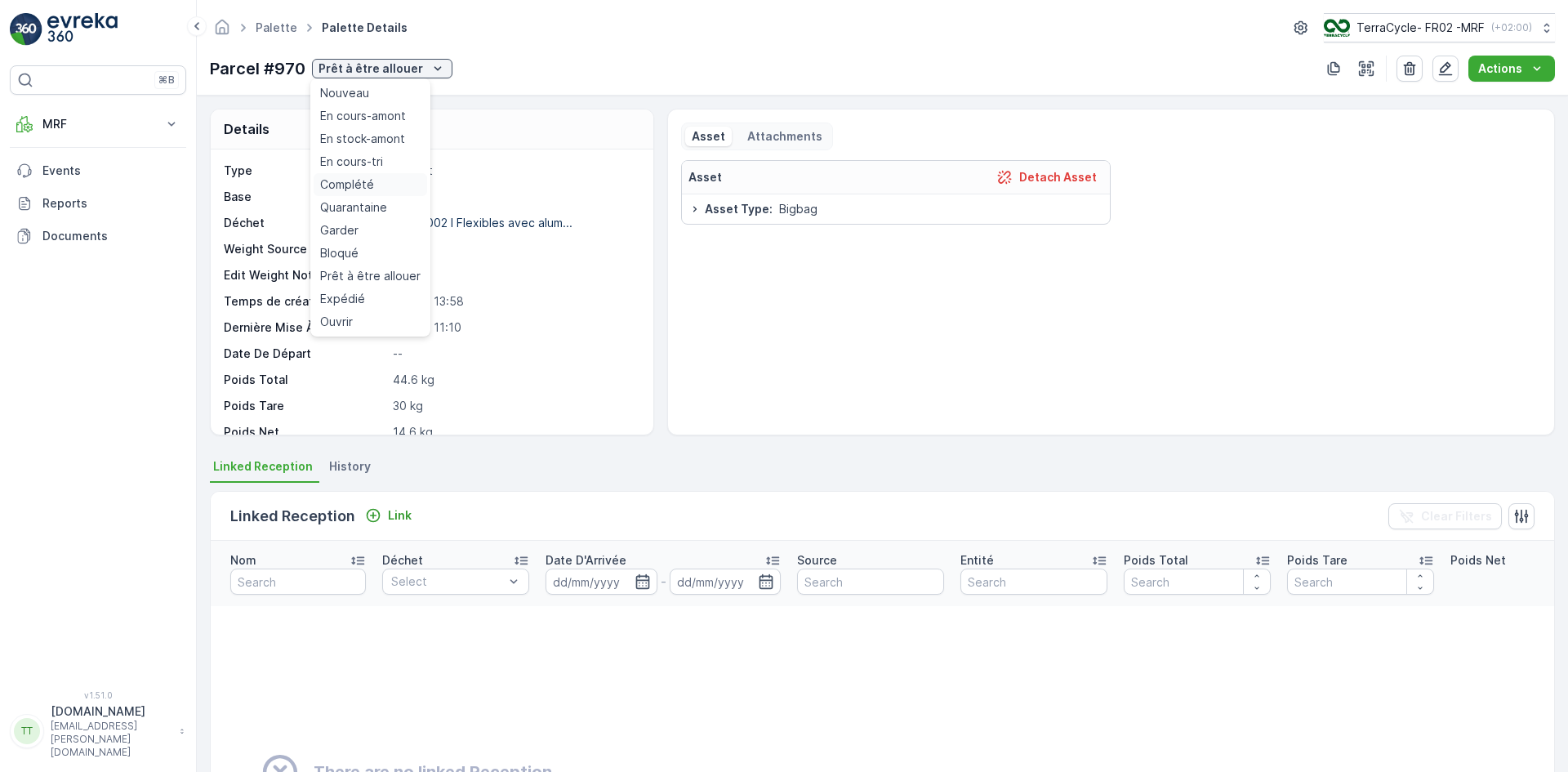
click at [351, 183] on span "Complété" at bounding box center [347, 184] width 54 height 16
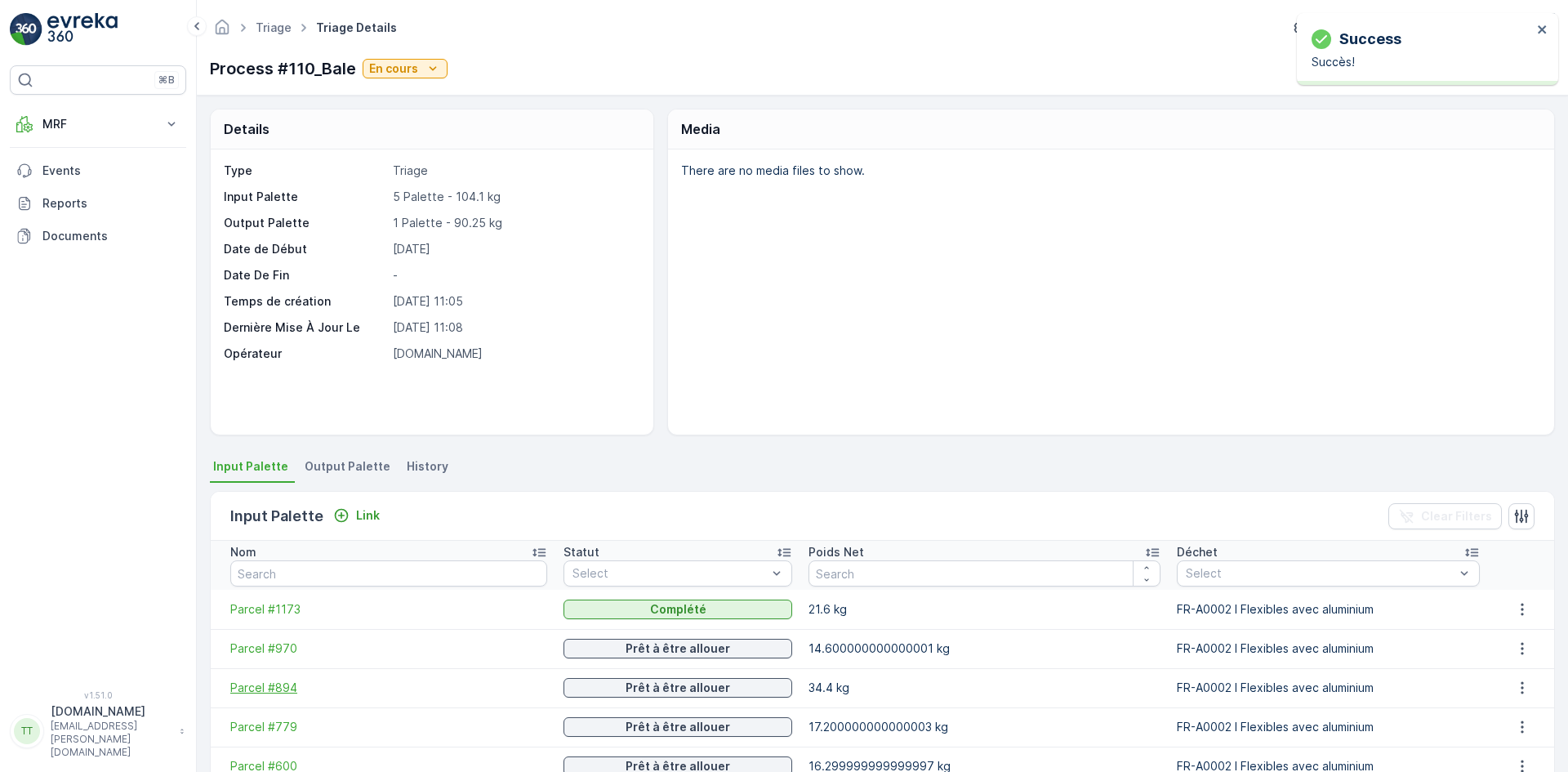
click at [280, 684] on span "Parcel #894" at bounding box center [389, 687] width 317 height 16
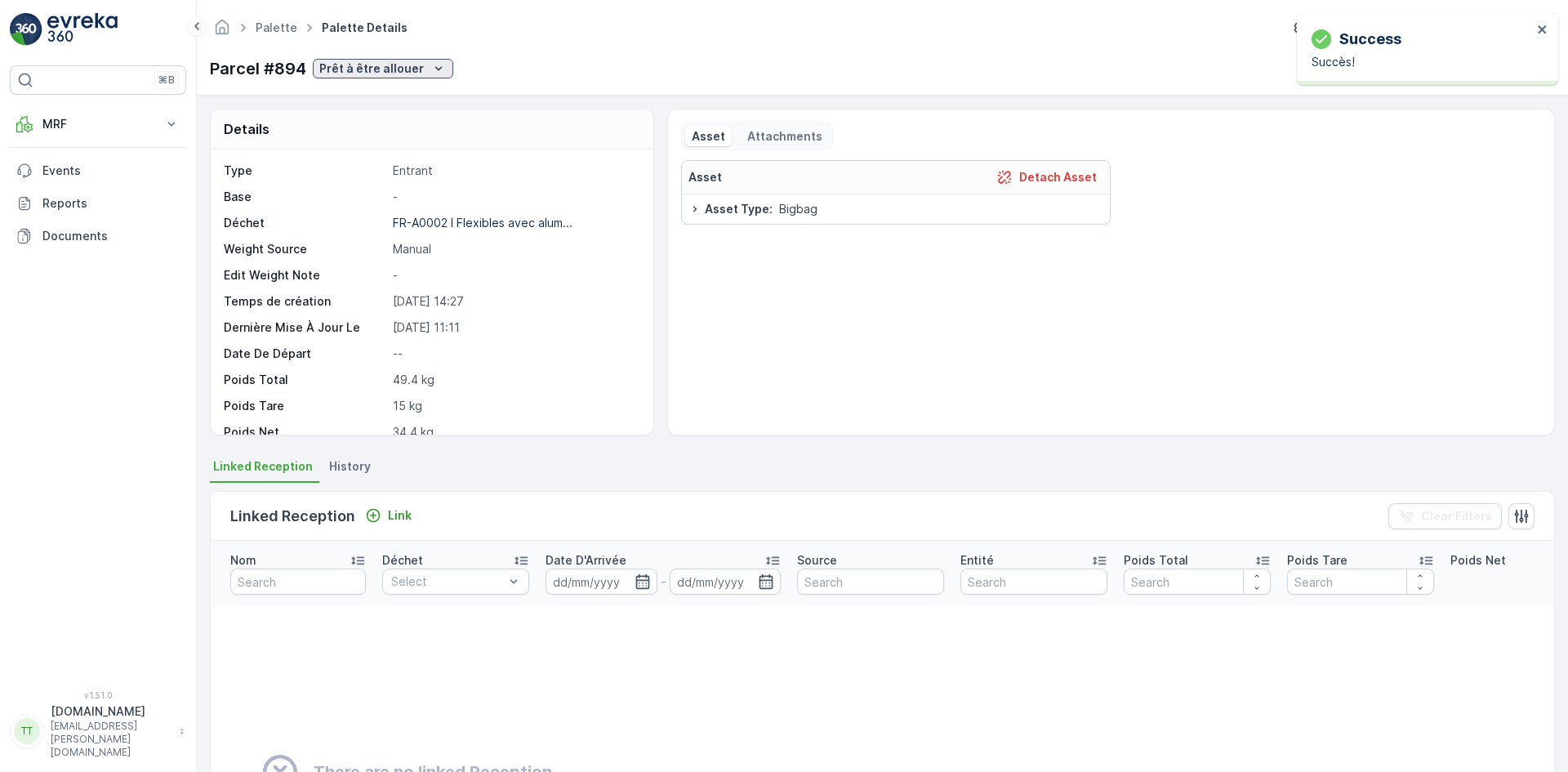
click at [384, 68] on p "Prêt à être allouer" at bounding box center [372, 68] width 105 height 16
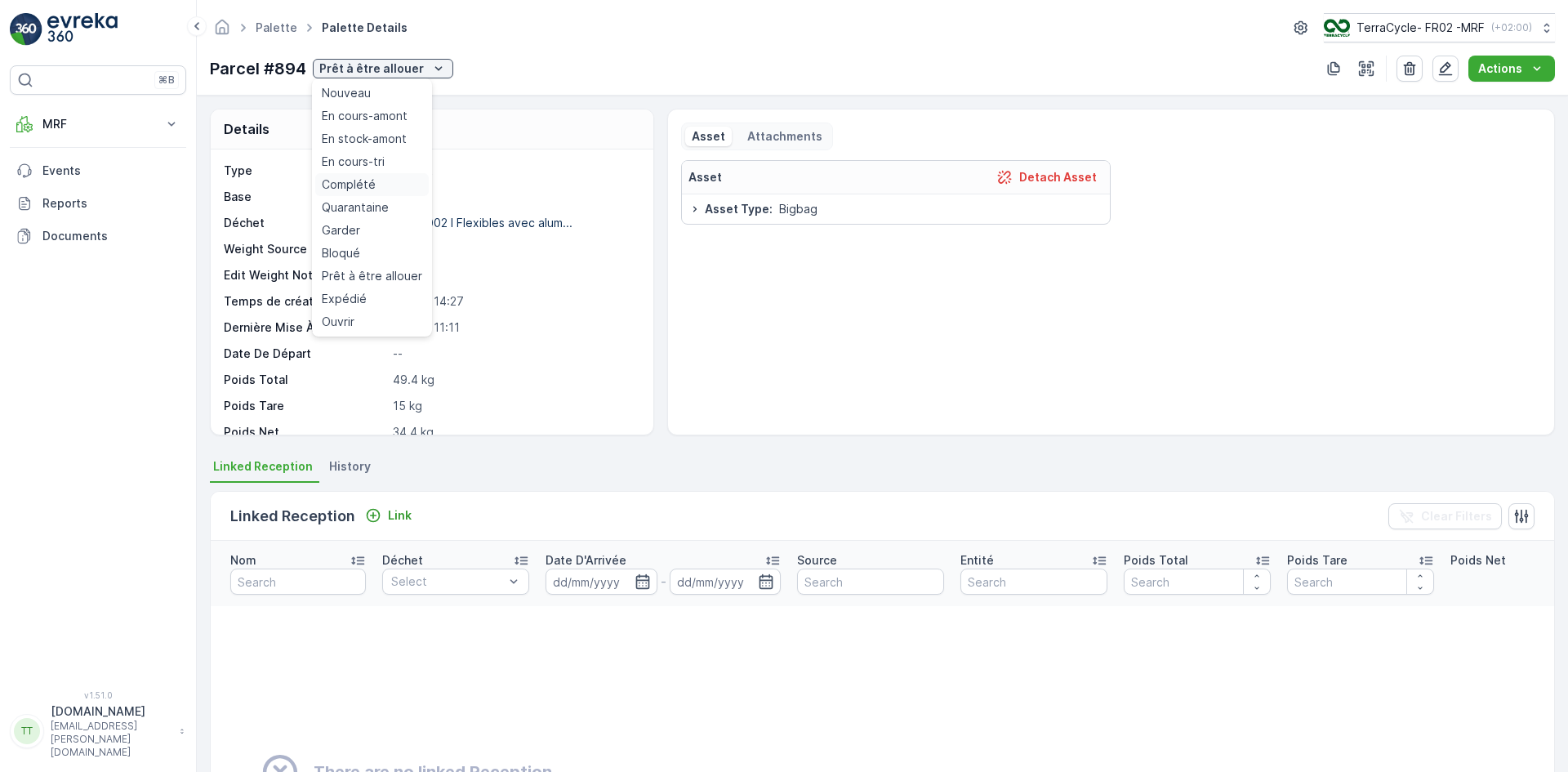
click at [364, 178] on span "Complété" at bounding box center [349, 184] width 54 height 16
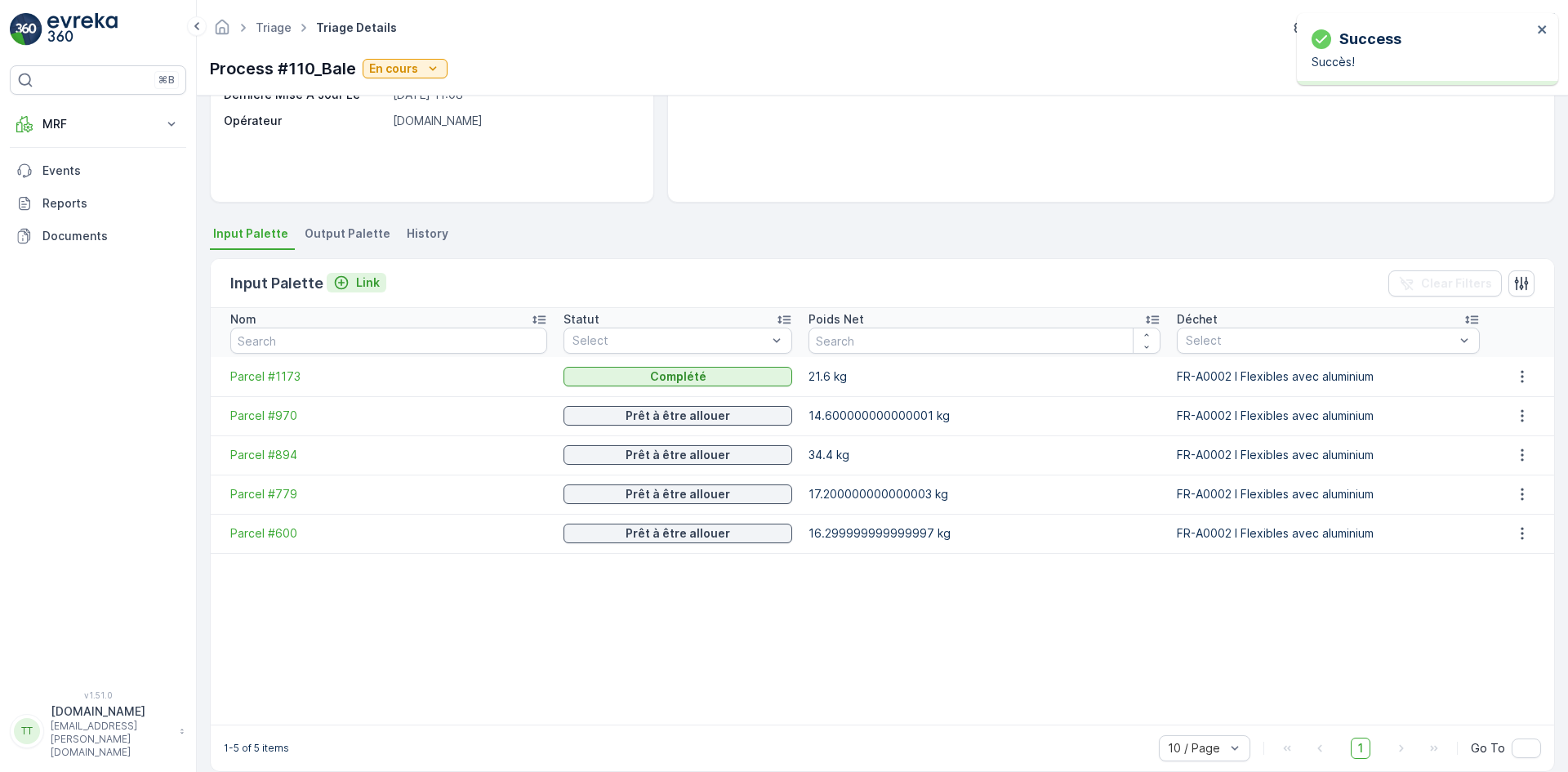
scroll to position [254, 0]
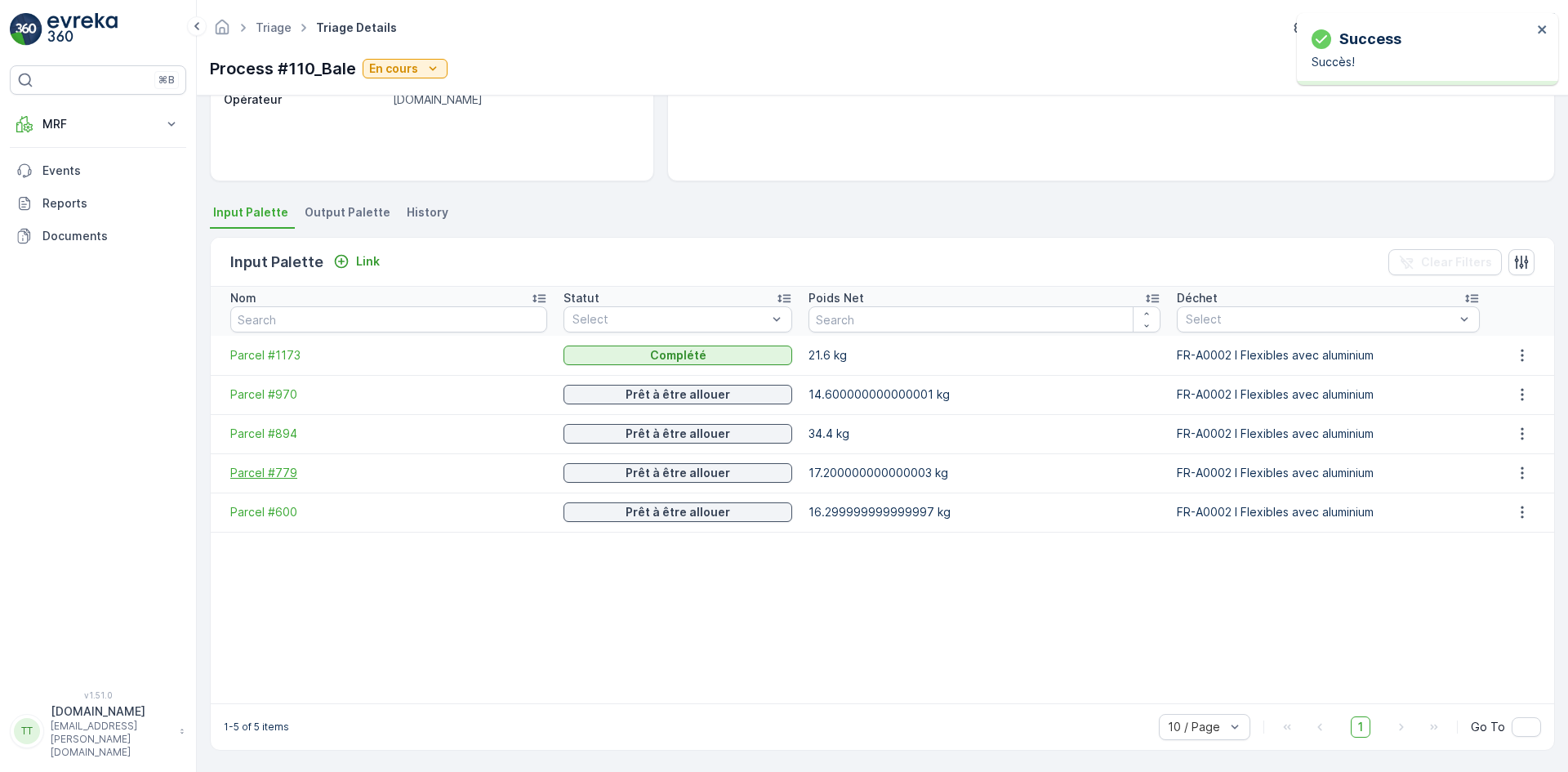
click at [283, 477] on span "Parcel #779" at bounding box center [389, 473] width 317 height 16
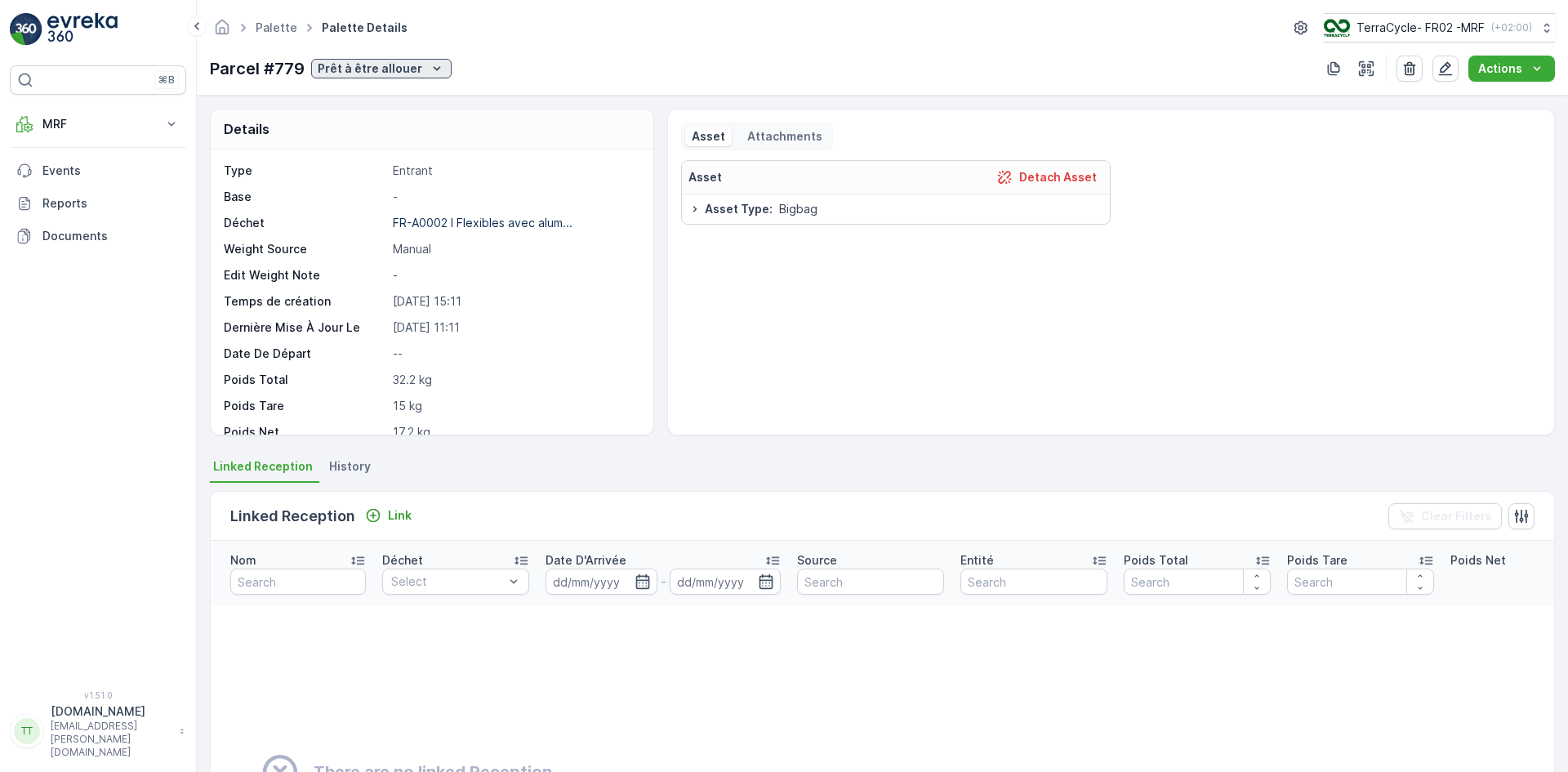
click at [382, 71] on p "Prêt à être allouer" at bounding box center [370, 68] width 105 height 16
click at [362, 181] on span "Complété" at bounding box center [347, 184] width 54 height 16
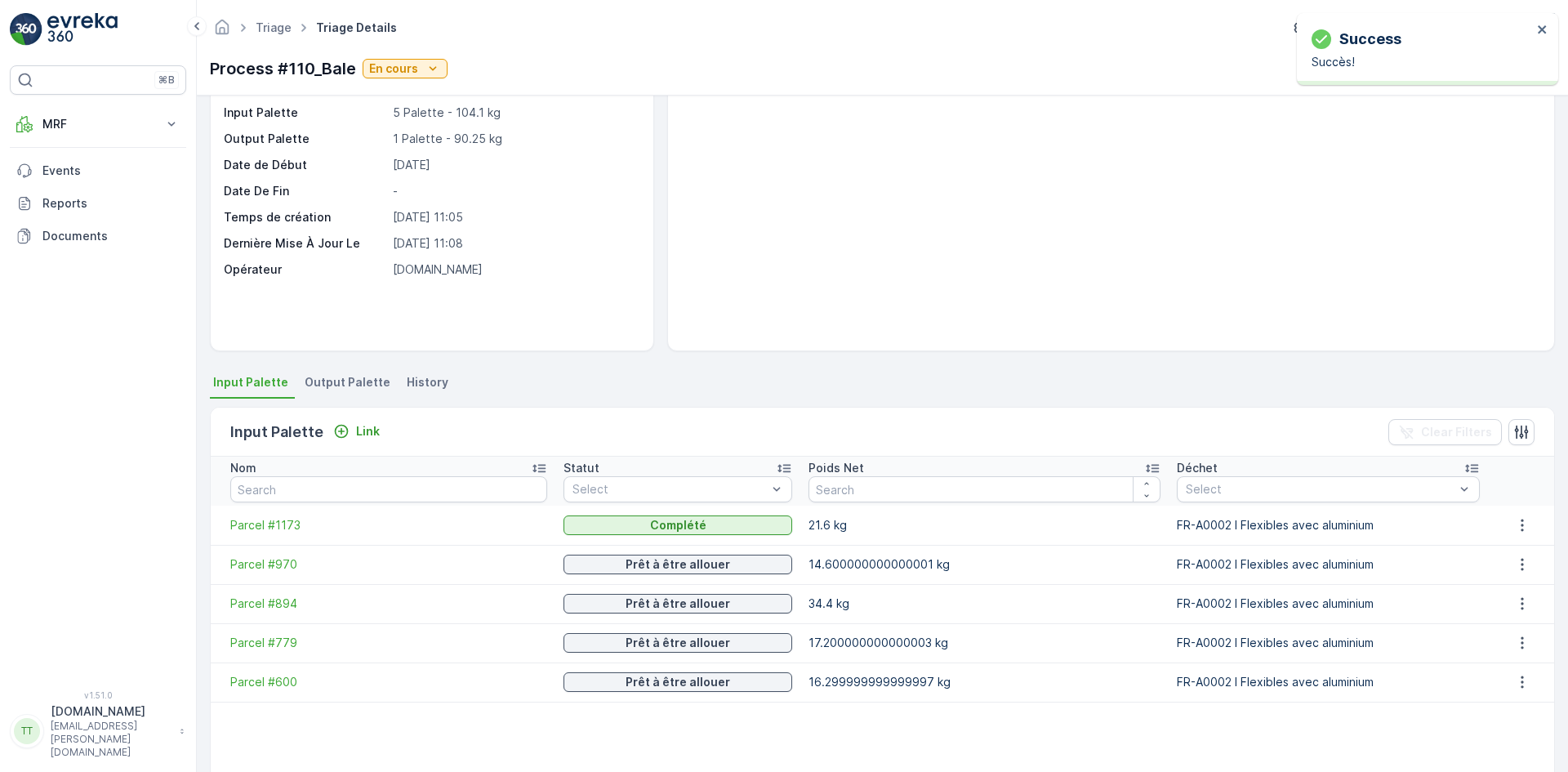
scroll to position [254, 0]
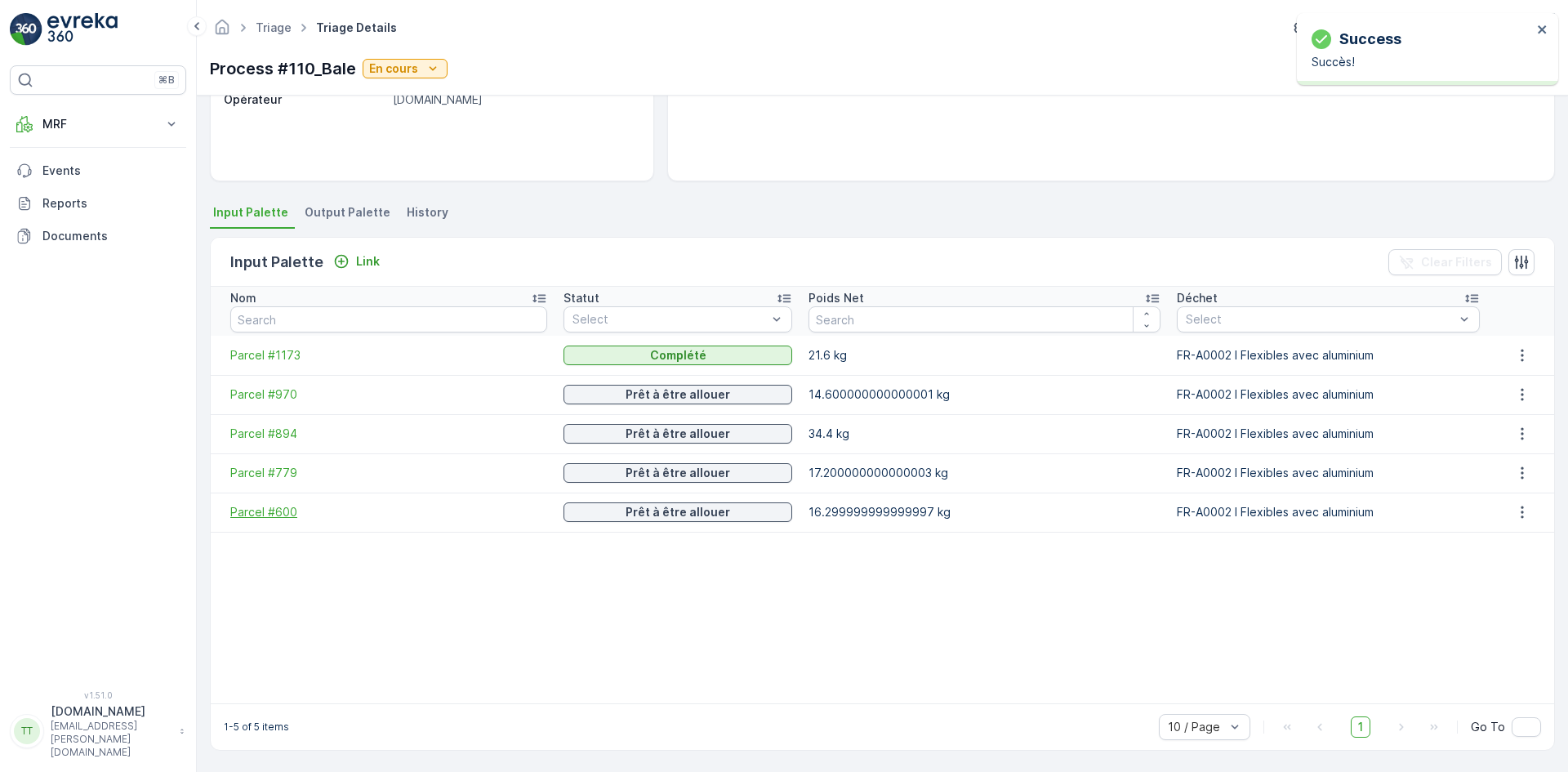
click at [280, 511] on span "Parcel #600" at bounding box center [389, 512] width 317 height 16
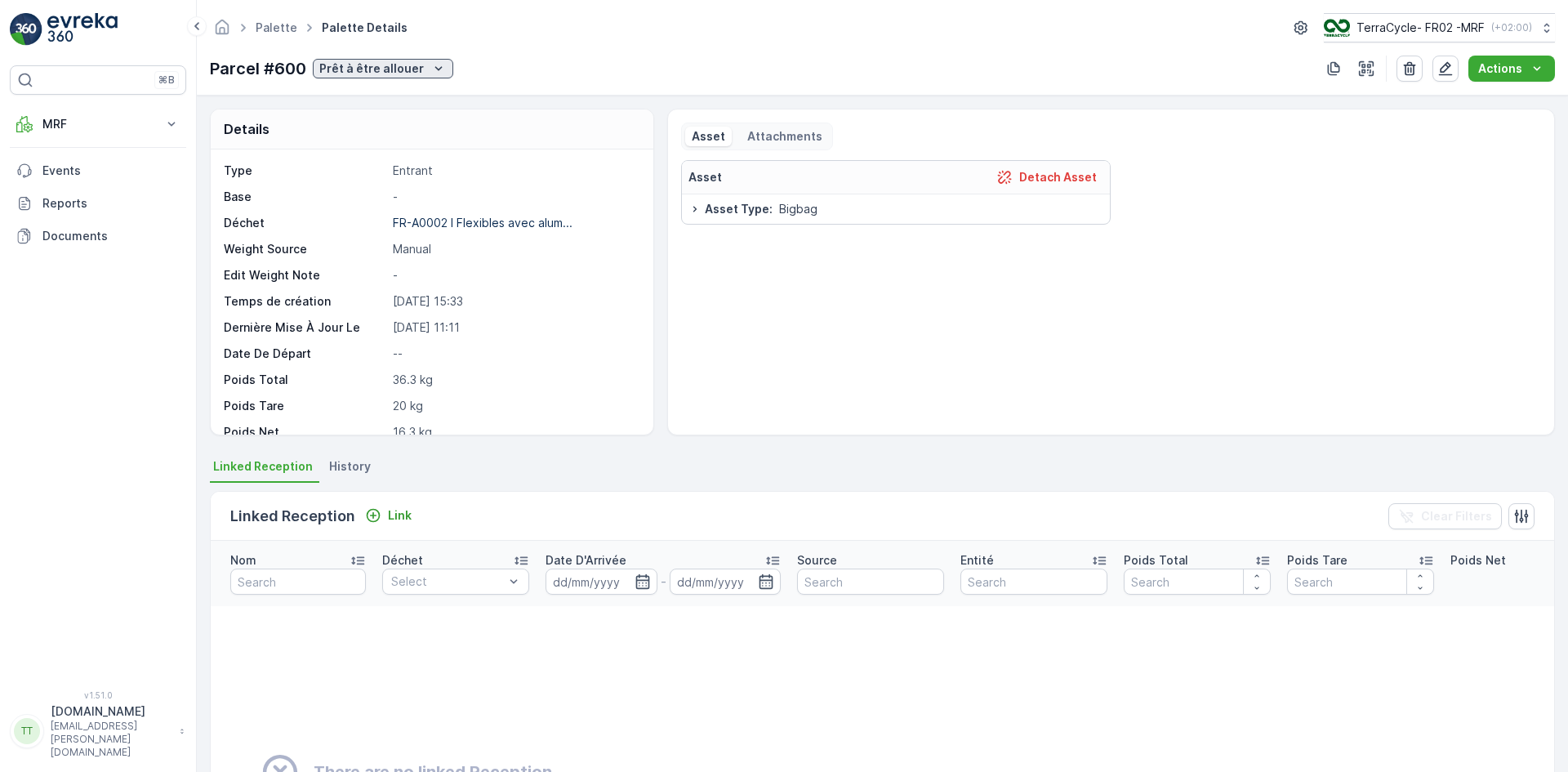
click at [403, 69] on p "Prêt à être allouer" at bounding box center [372, 68] width 105 height 16
click at [370, 177] on span "Complété" at bounding box center [350, 184] width 54 height 16
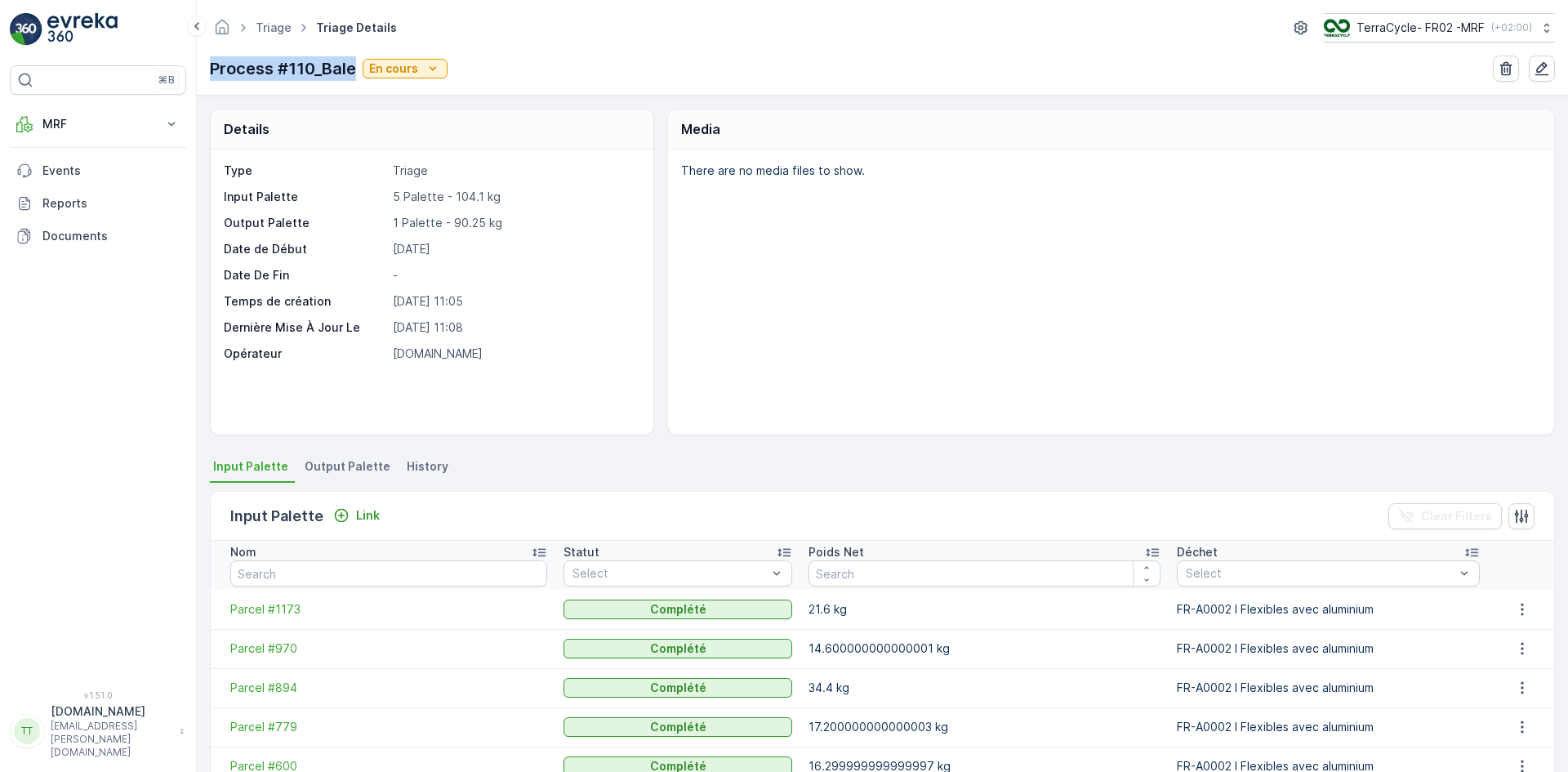
drag, startPoint x: 312, startPoint y: 80, endPoint x: 353, endPoint y: 72, distance: 41.8
click at [353, 72] on div "Triage Triage Details TerraCycle- FR02 -MRF ( +02:00 ) Process #110_Bale En cou…" at bounding box center [882, 48] width 1371 height 95
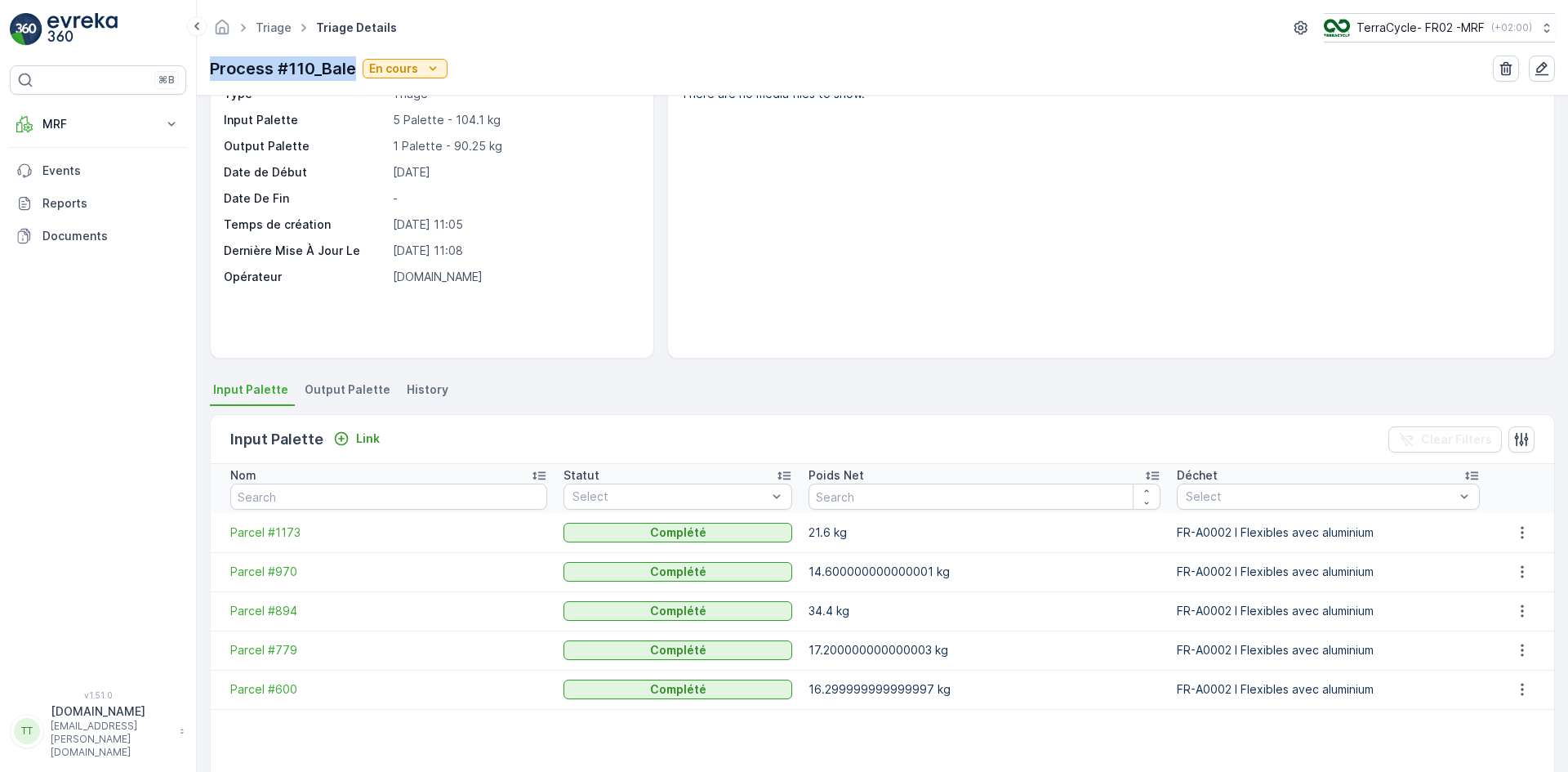
scroll to position [254, 0]
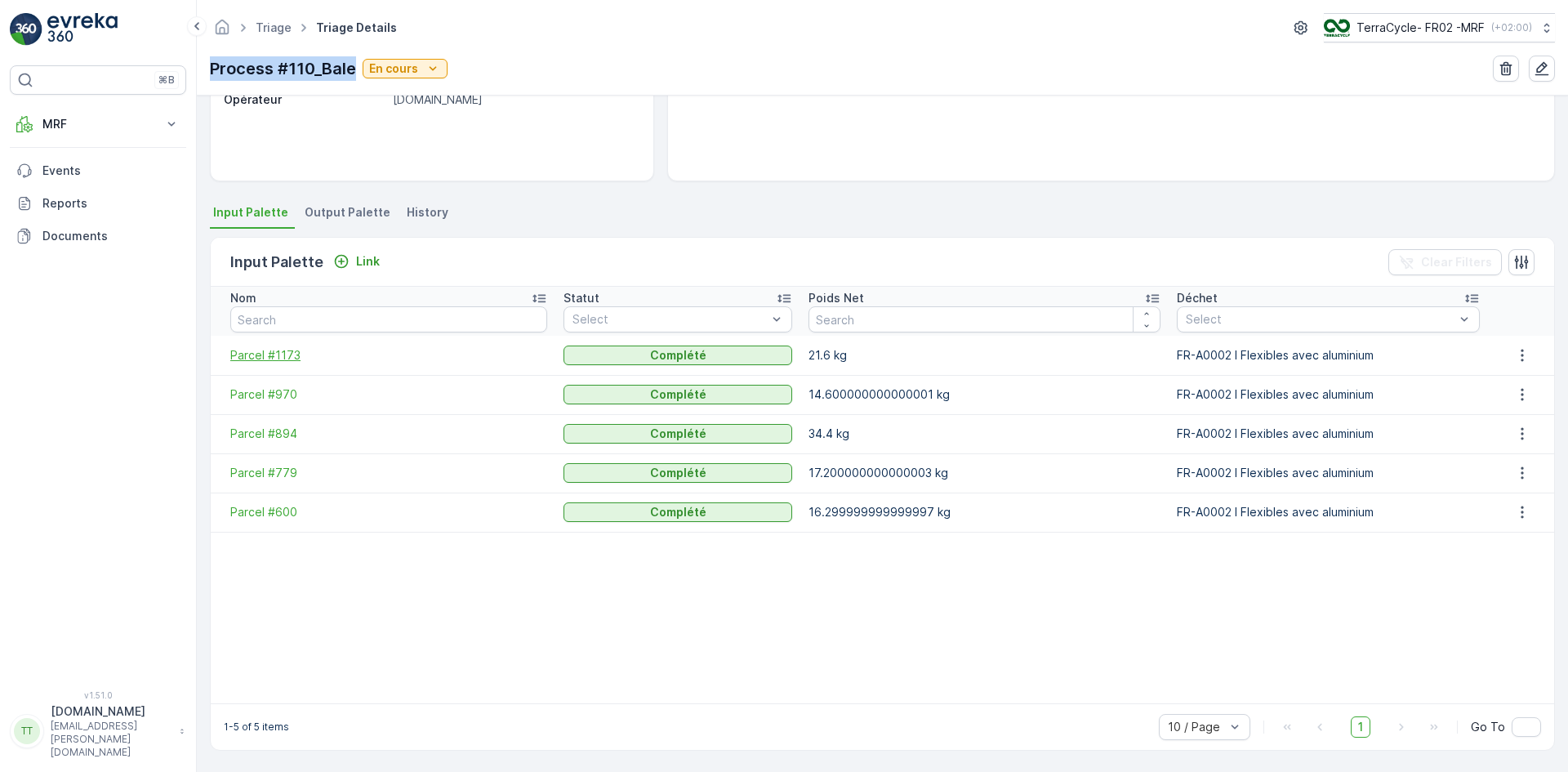
click at [281, 361] on span "Parcel #1173" at bounding box center [389, 355] width 317 height 16
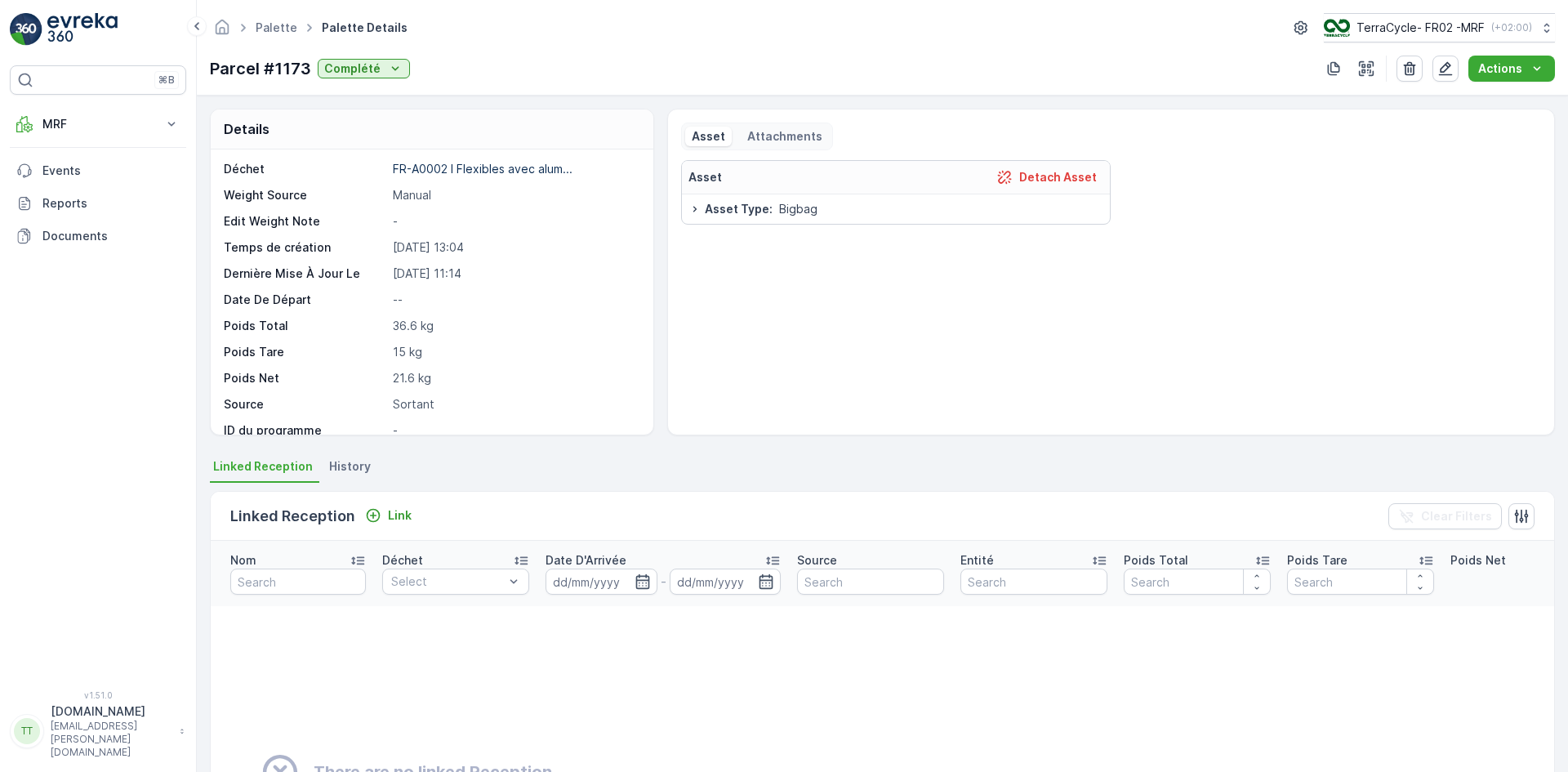
scroll to position [82, 0]
click at [1447, 64] on icon "button" at bounding box center [1445, 69] width 14 height 14
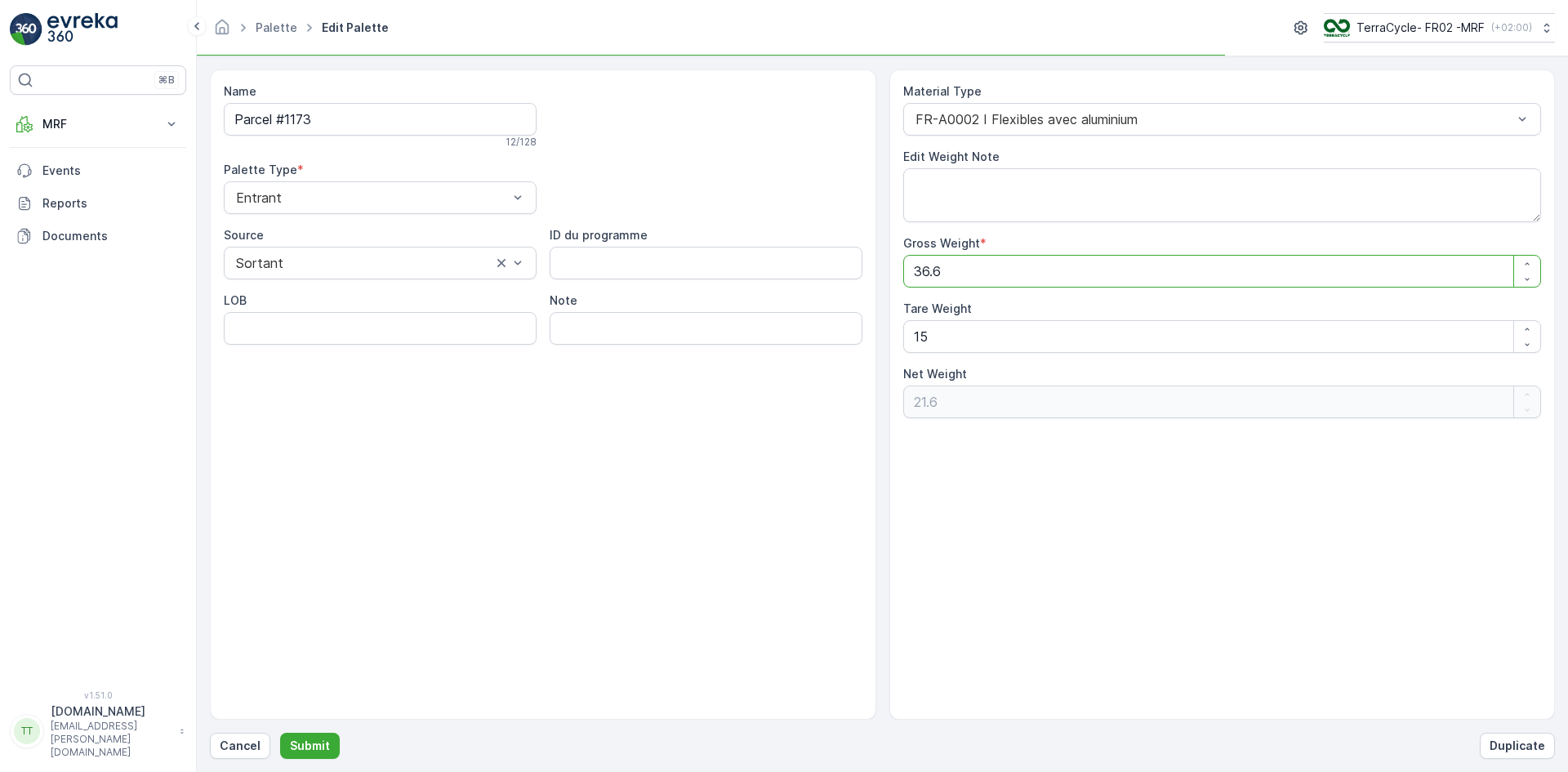
drag, startPoint x: 946, startPoint y: 272, endPoint x: 885, endPoint y: 266, distance: 61.3
click at [885, 269] on div "Name Parcel #1173 12 / 128 Palette Type * Entrant Source Sortant ID du programm…" at bounding box center [882, 395] width 1345 height 650
type Weight "2"
type Weight "-13"
type Weight "21"
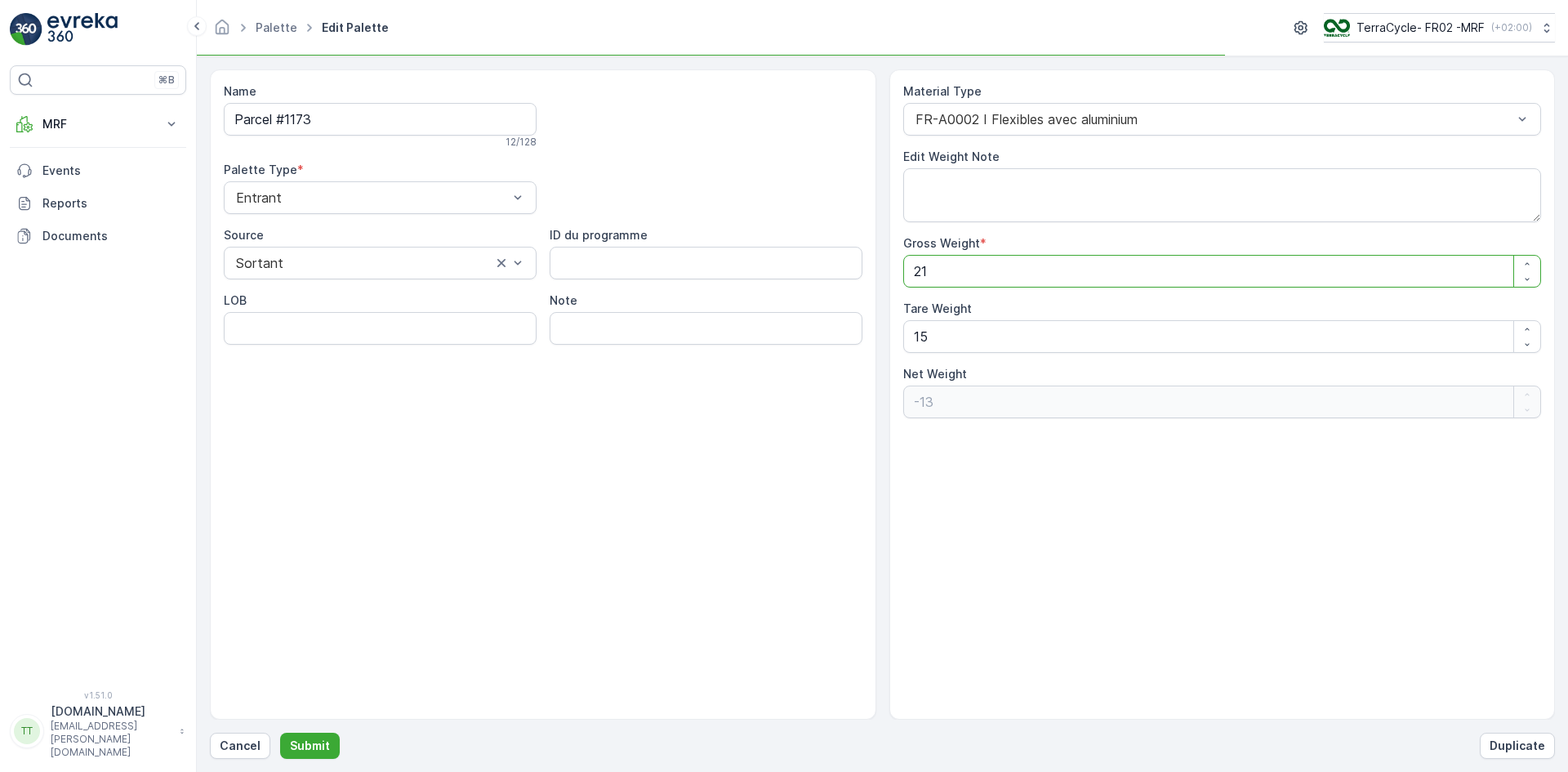
type Weight "6"
type Weight "21.6"
type Weight "6.6"
type Weight "21.6"
click at [308, 740] on p "Submit" at bounding box center [310, 745] width 40 height 16
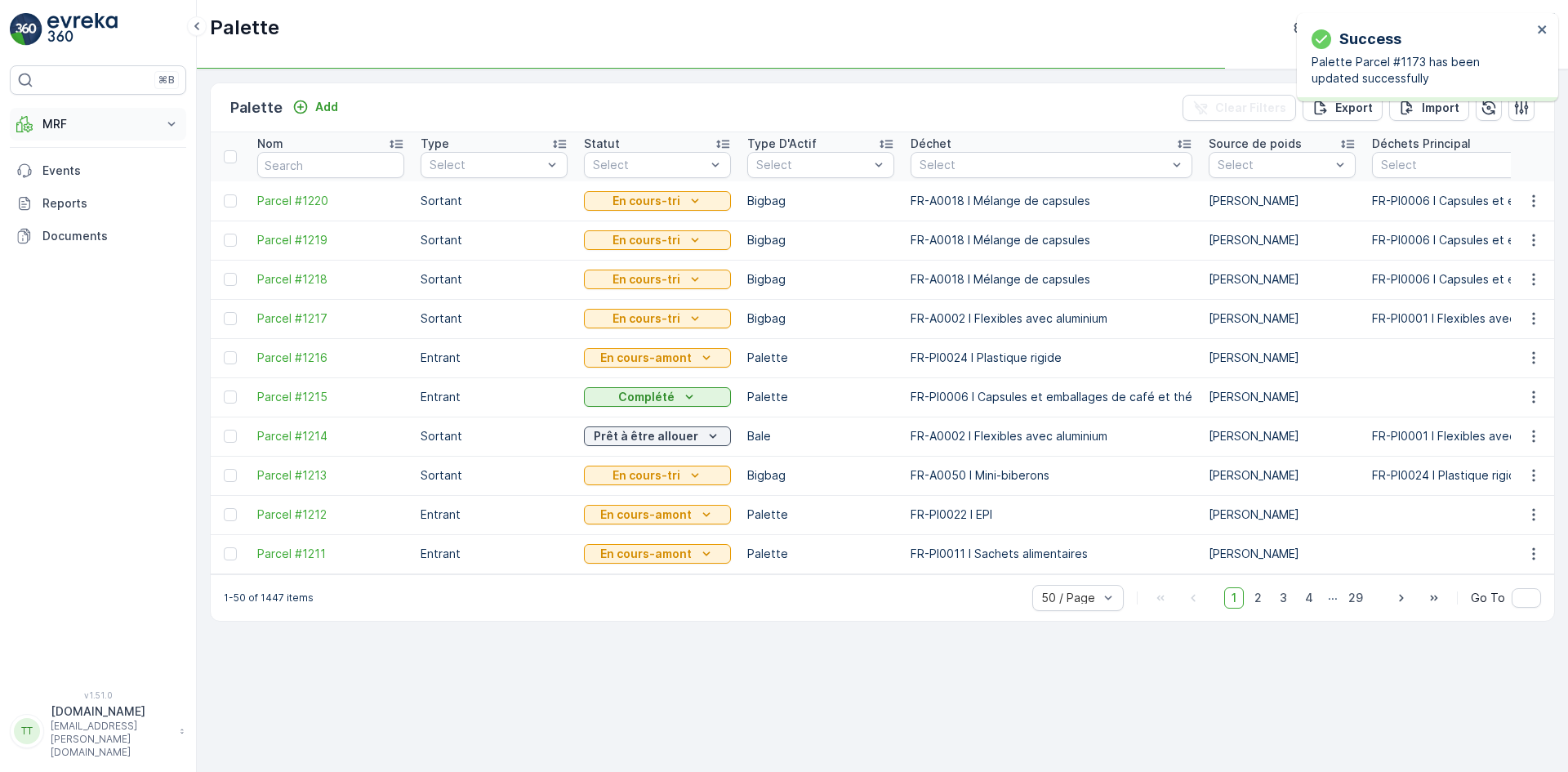
click at [96, 127] on p "MRF" at bounding box center [98, 124] width 111 height 16
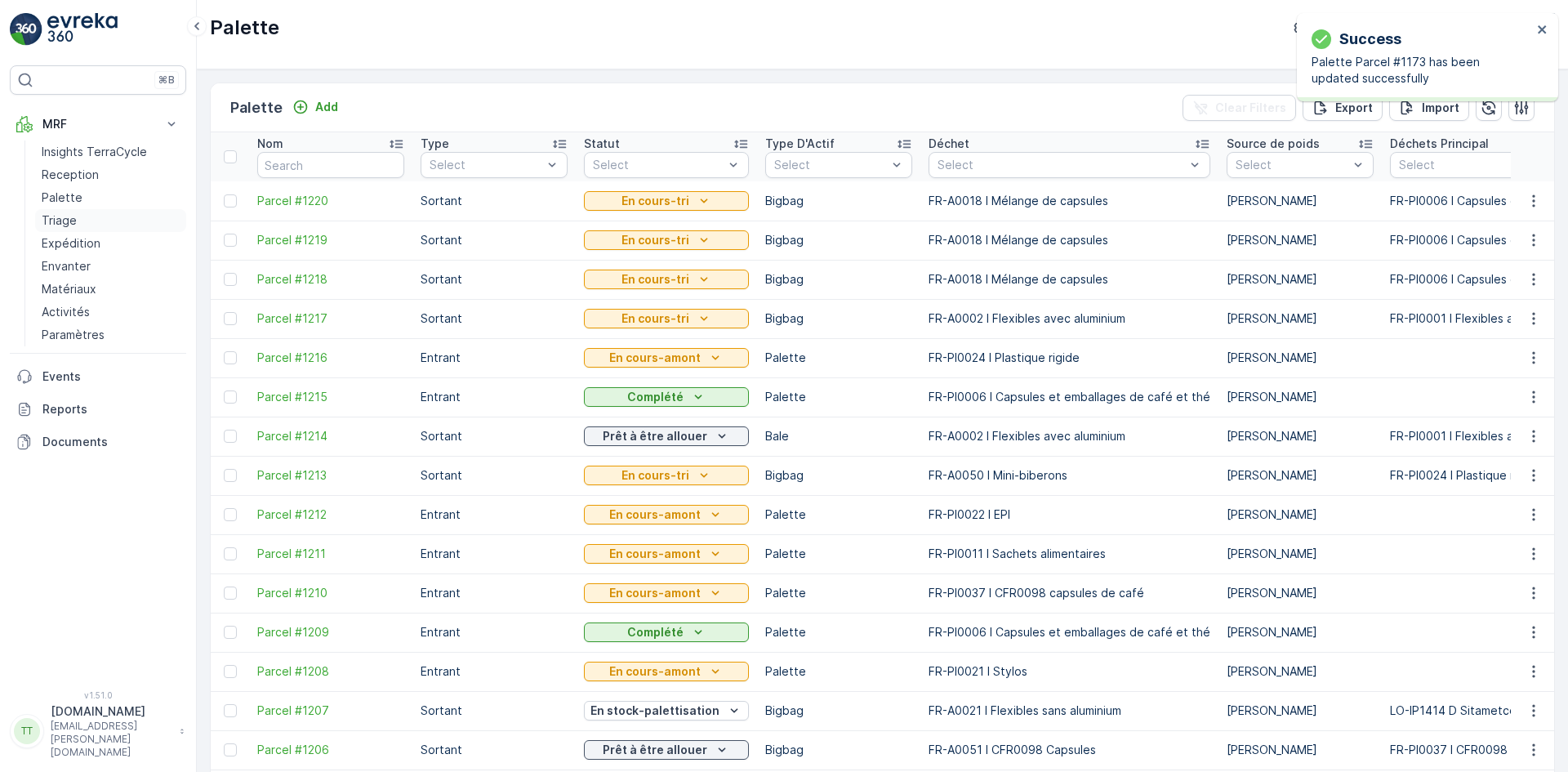
click at [85, 226] on link "Triage" at bounding box center [111, 220] width 151 height 23
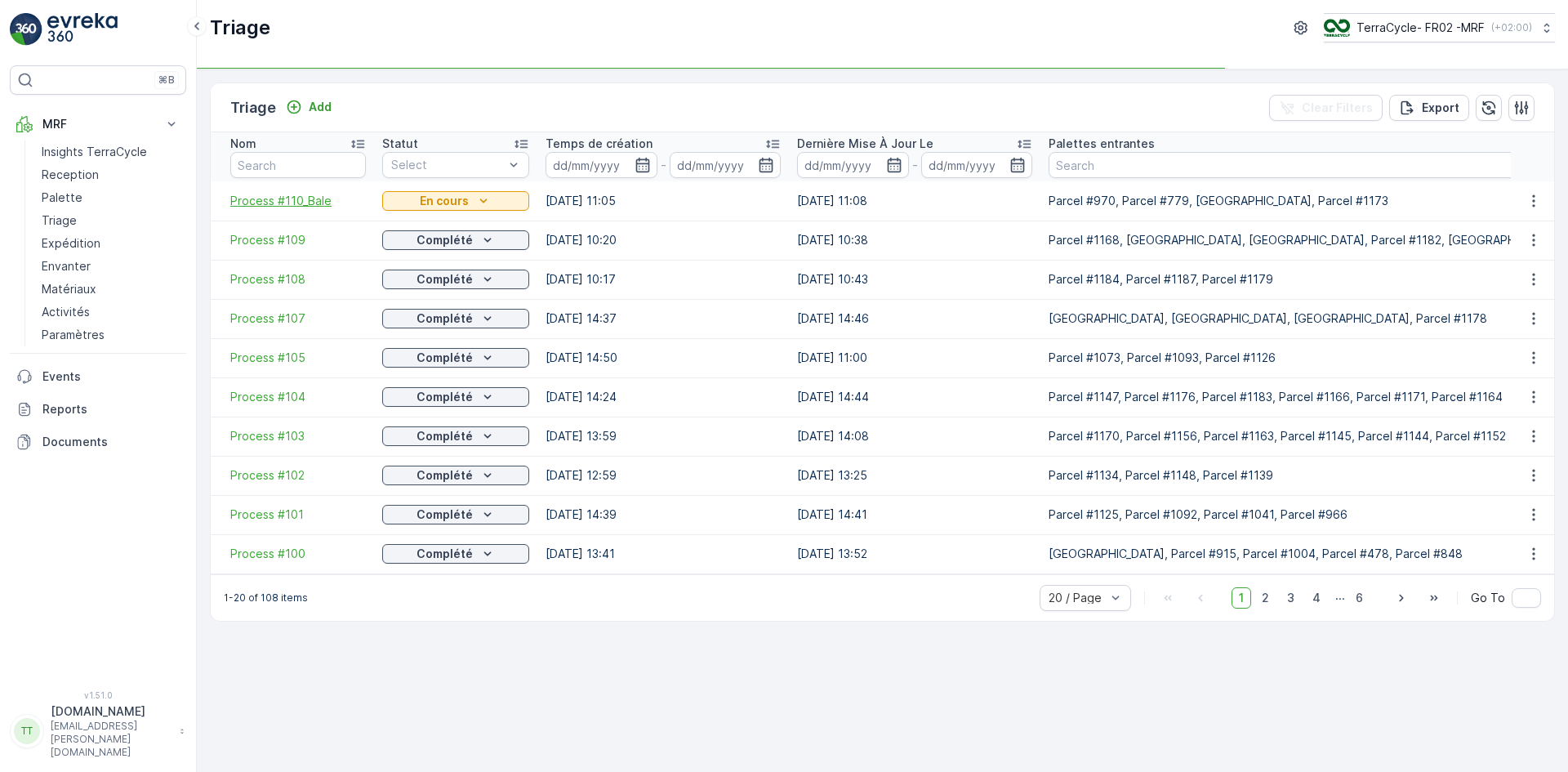
click at [297, 199] on span "Process #110_Bale" at bounding box center [298, 200] width 135 height 16
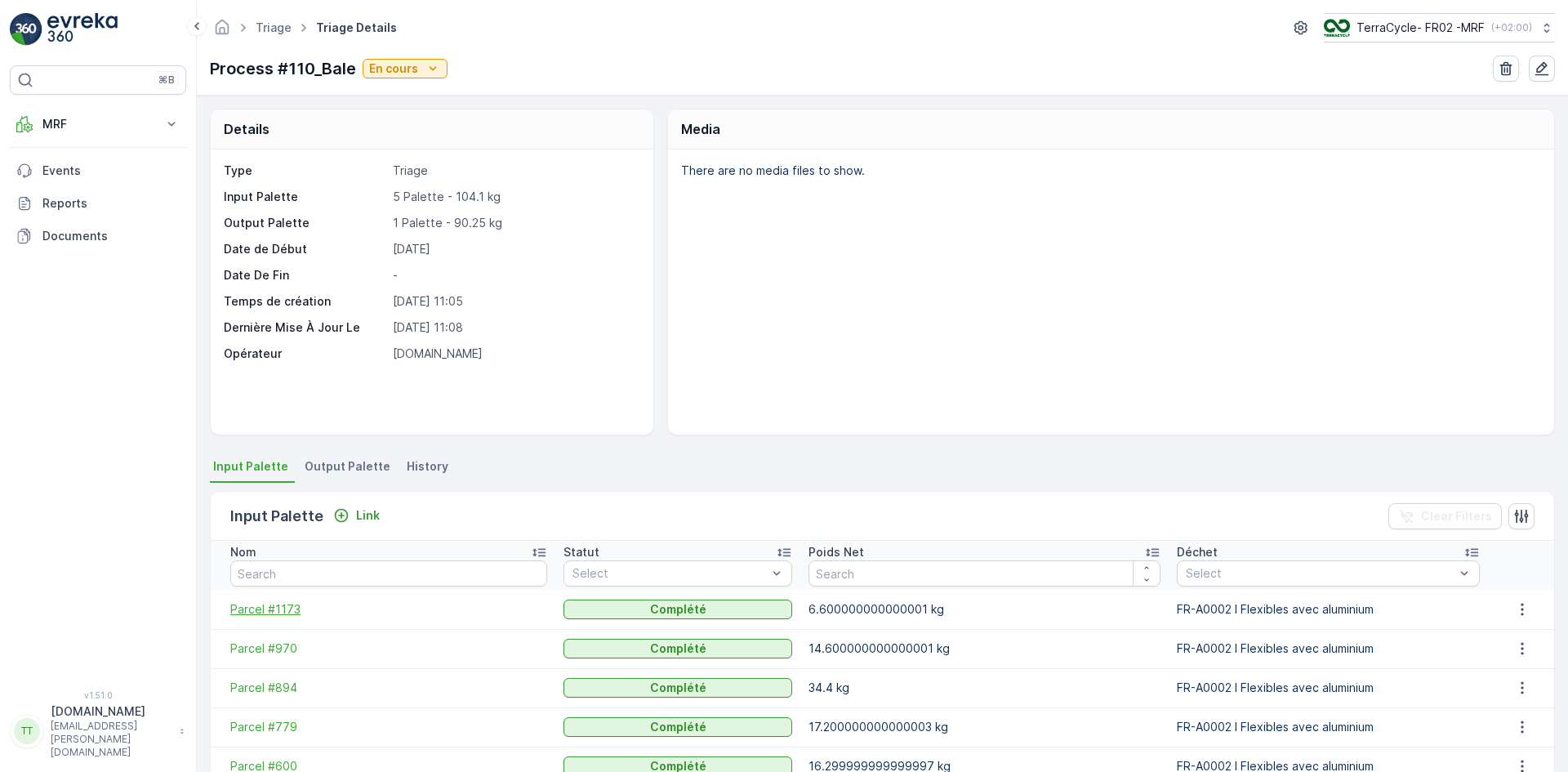
click at [259, 607] on span "Parcel #1173" at bounding box center [389, 609] width 317 height 16
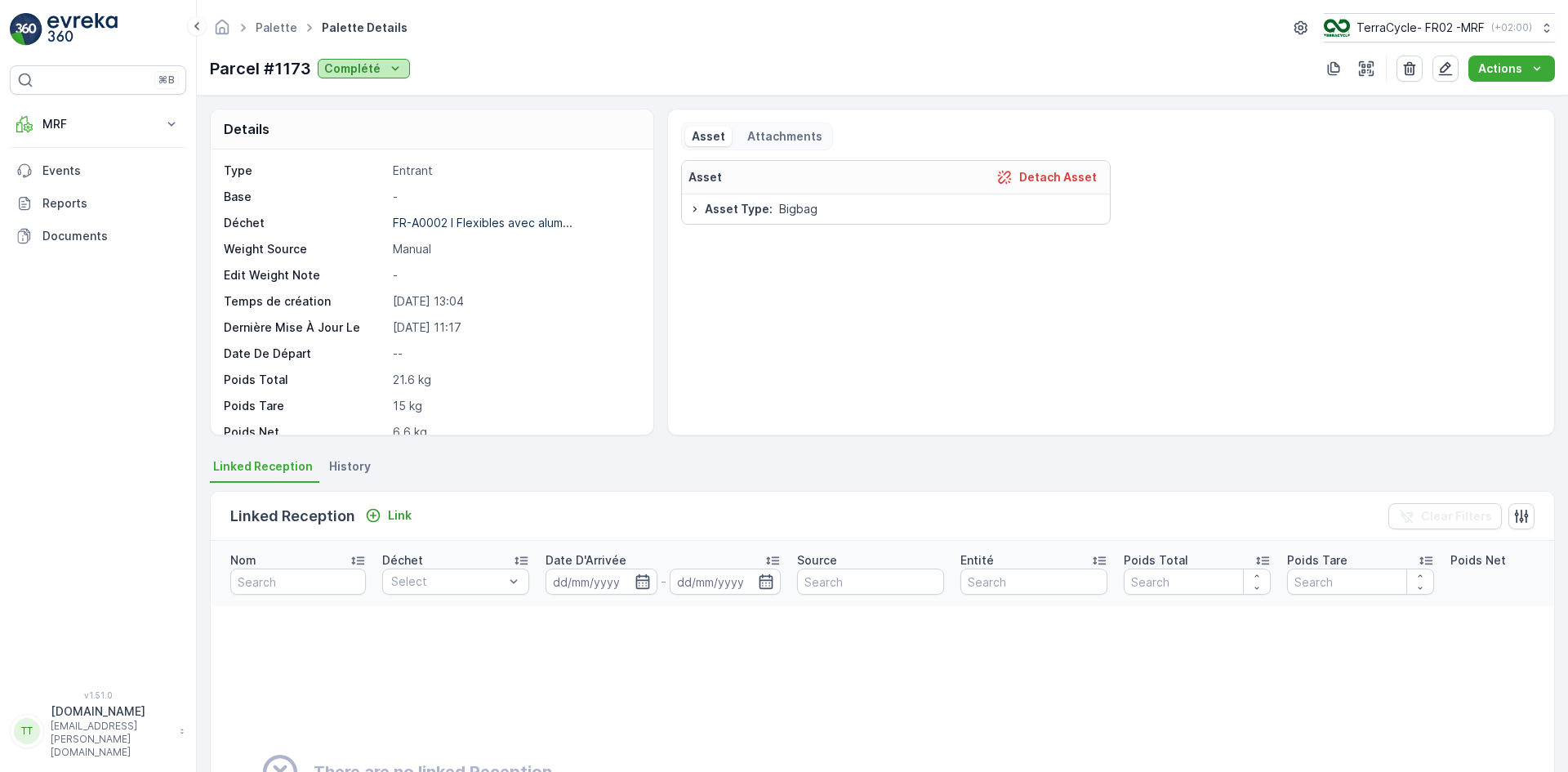
click at [358, 66] on p "Complété" at bounding box center [352, 68] width 56 height 16
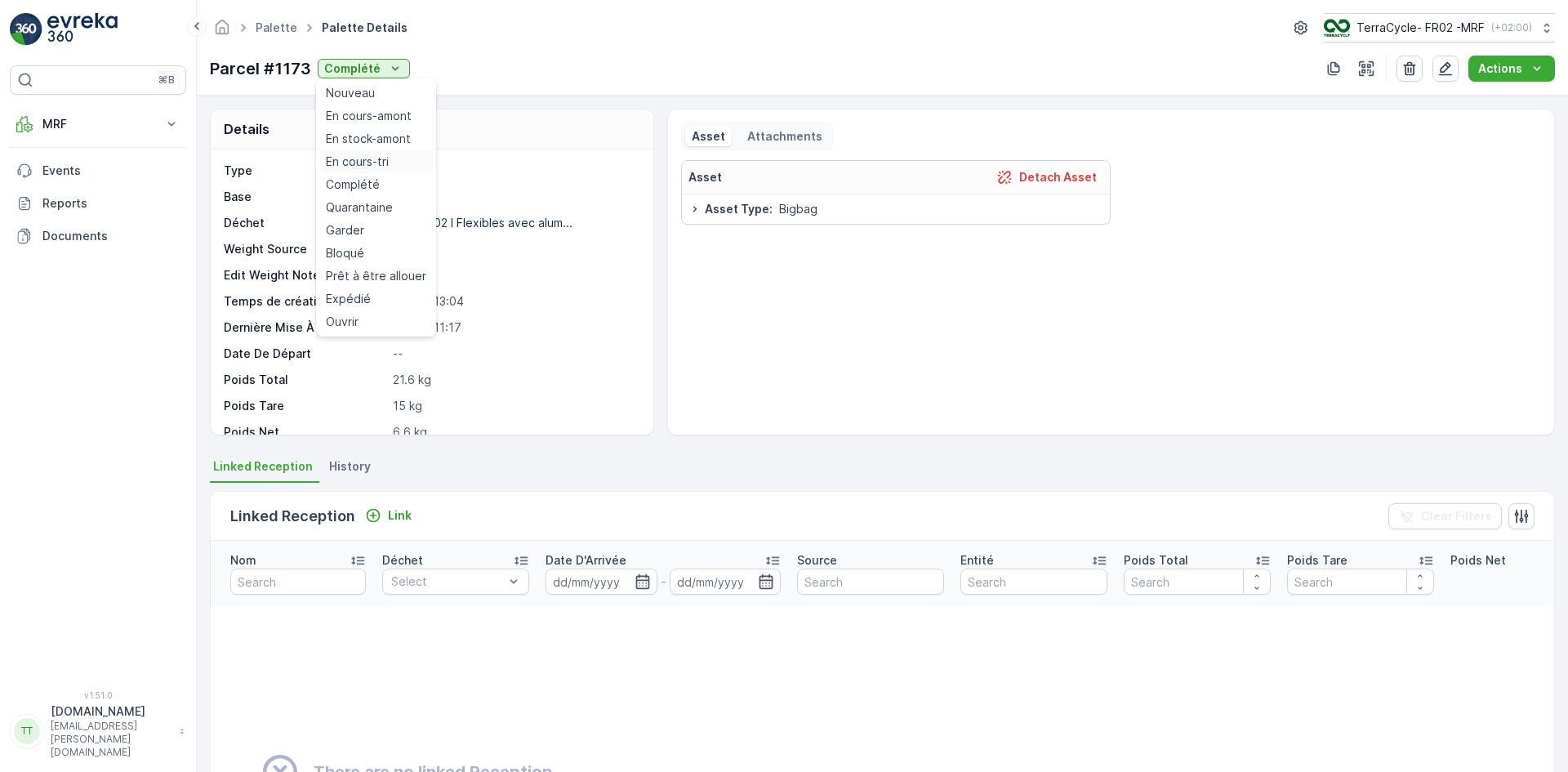
click at [364, 159] on span "En cours-tri" at bounding box center [357, 161] width 63 height 16
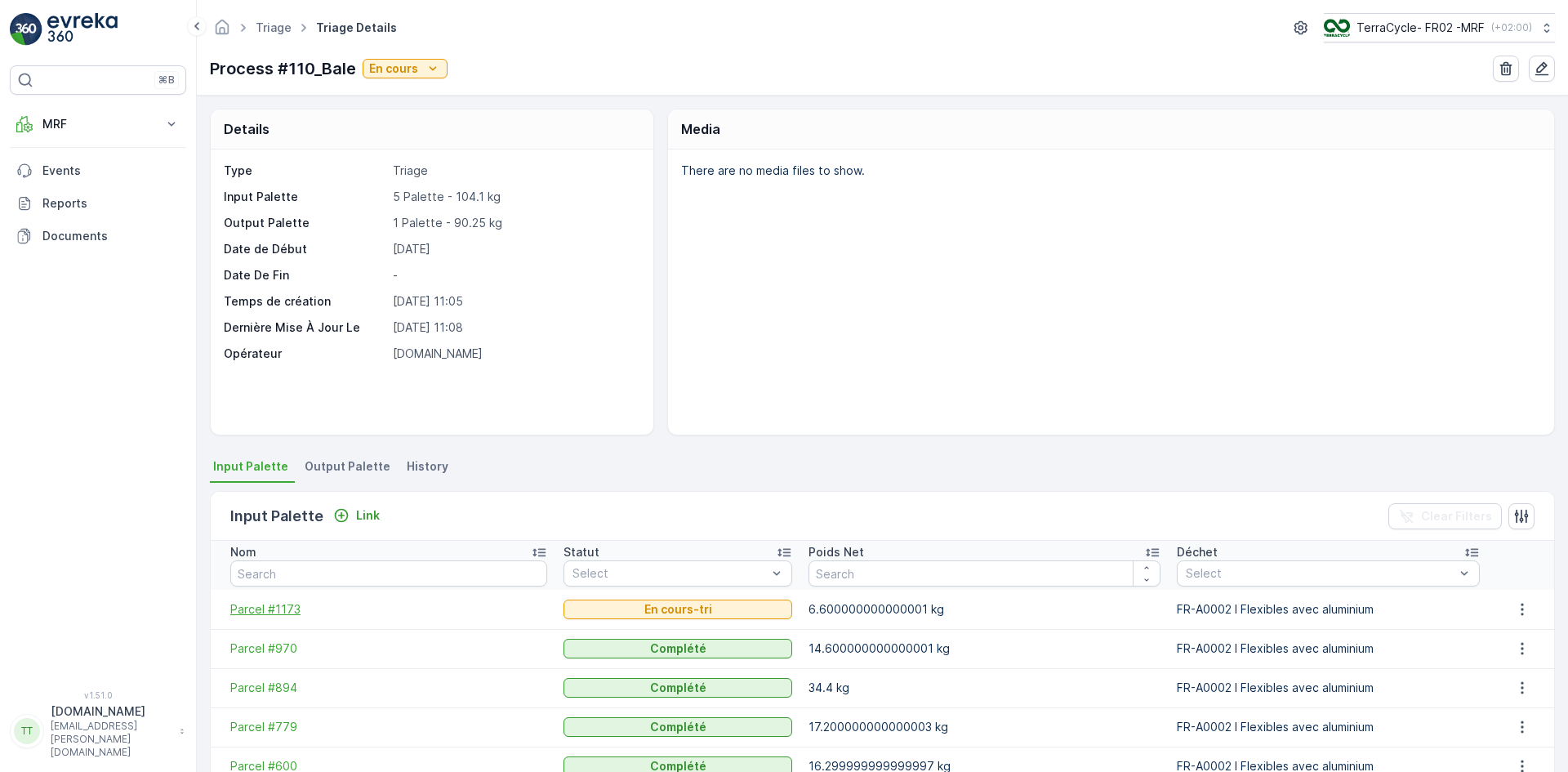
click at [271, 604] on span "Parcel #1173" at bounding box center [389, 609] width 317 height 16
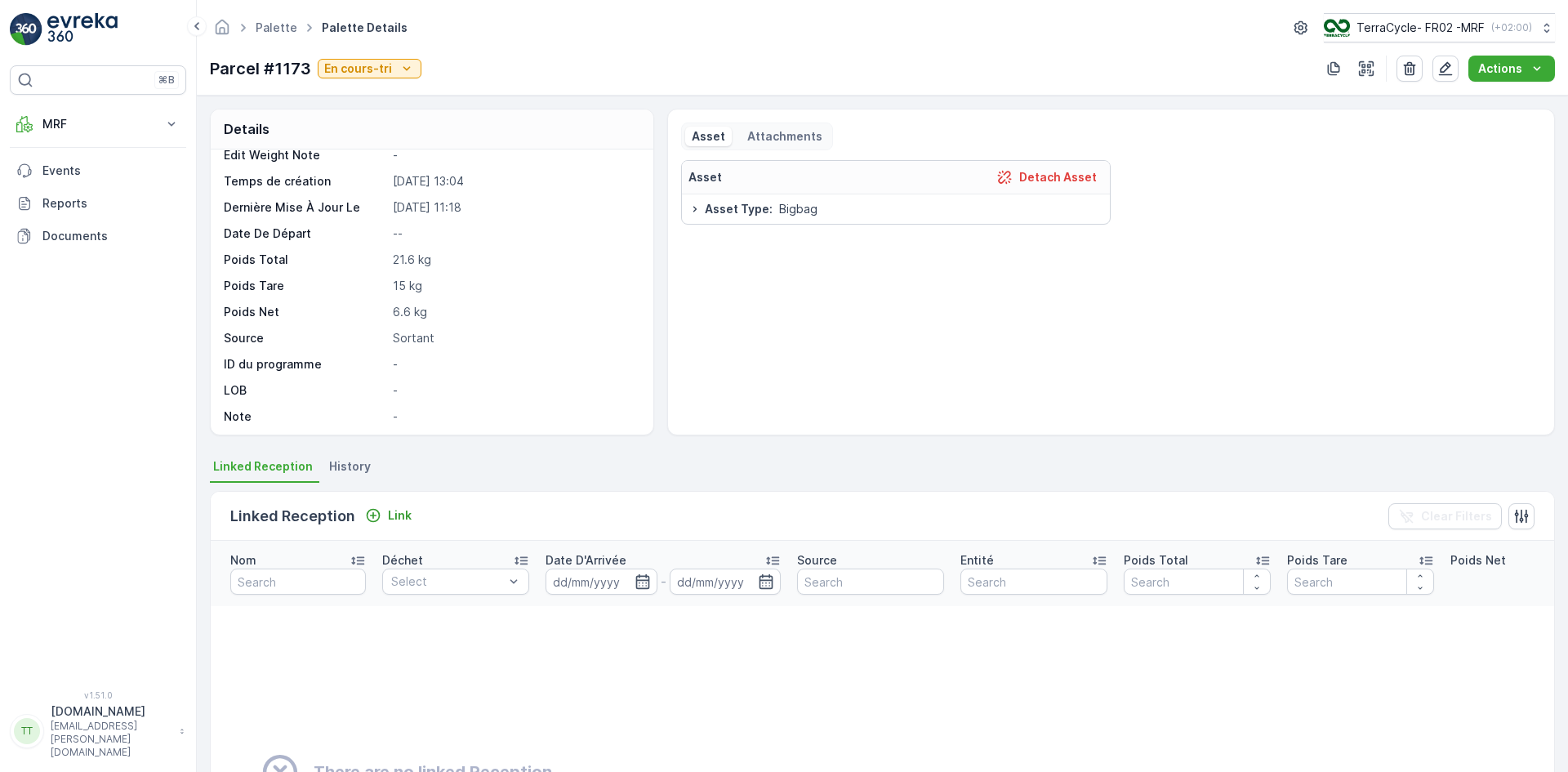
scroll to position [123, 0]
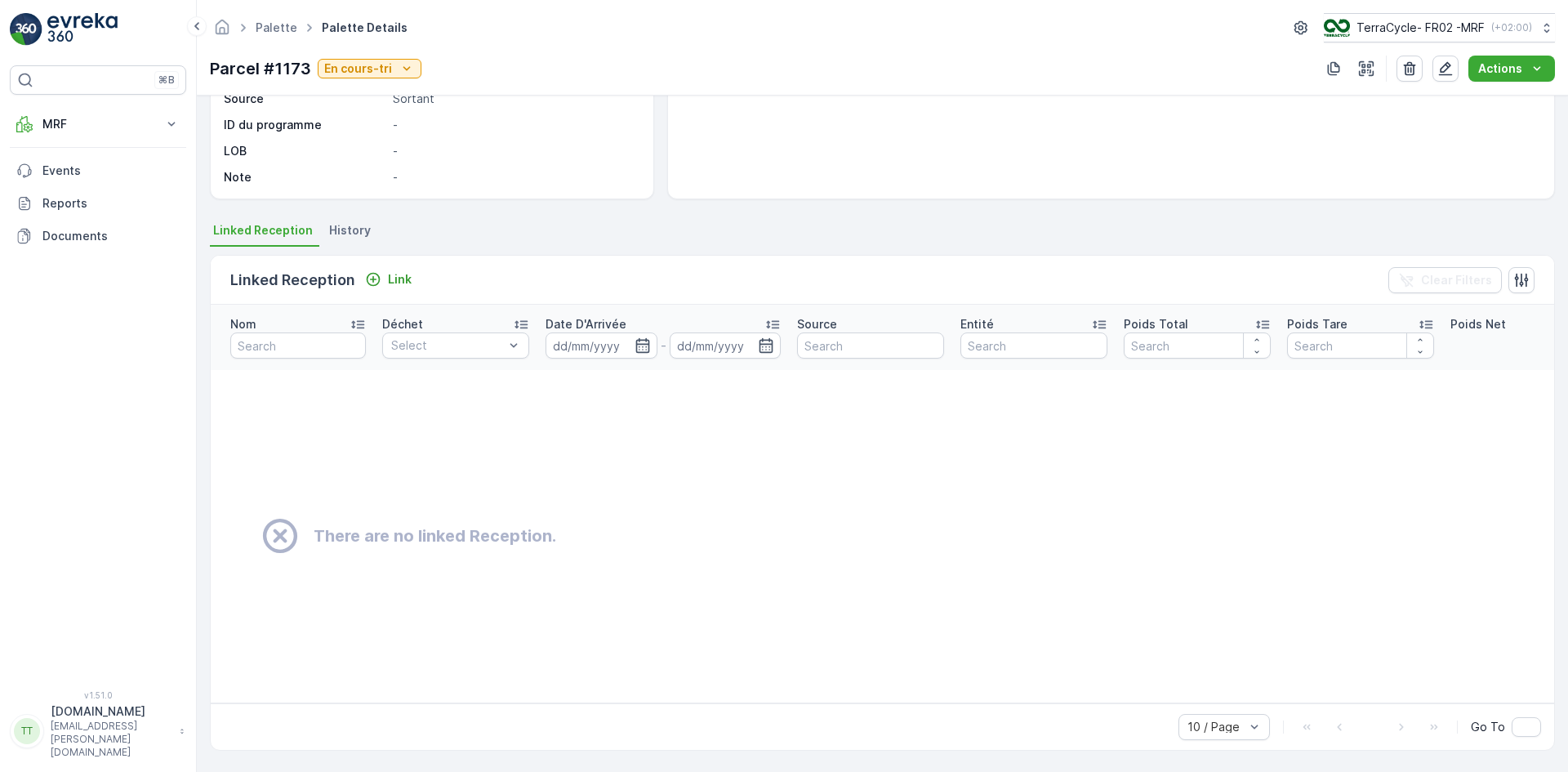
click at [347, 226] on span "History" at bounding box center [350, 230] width 42 height 16
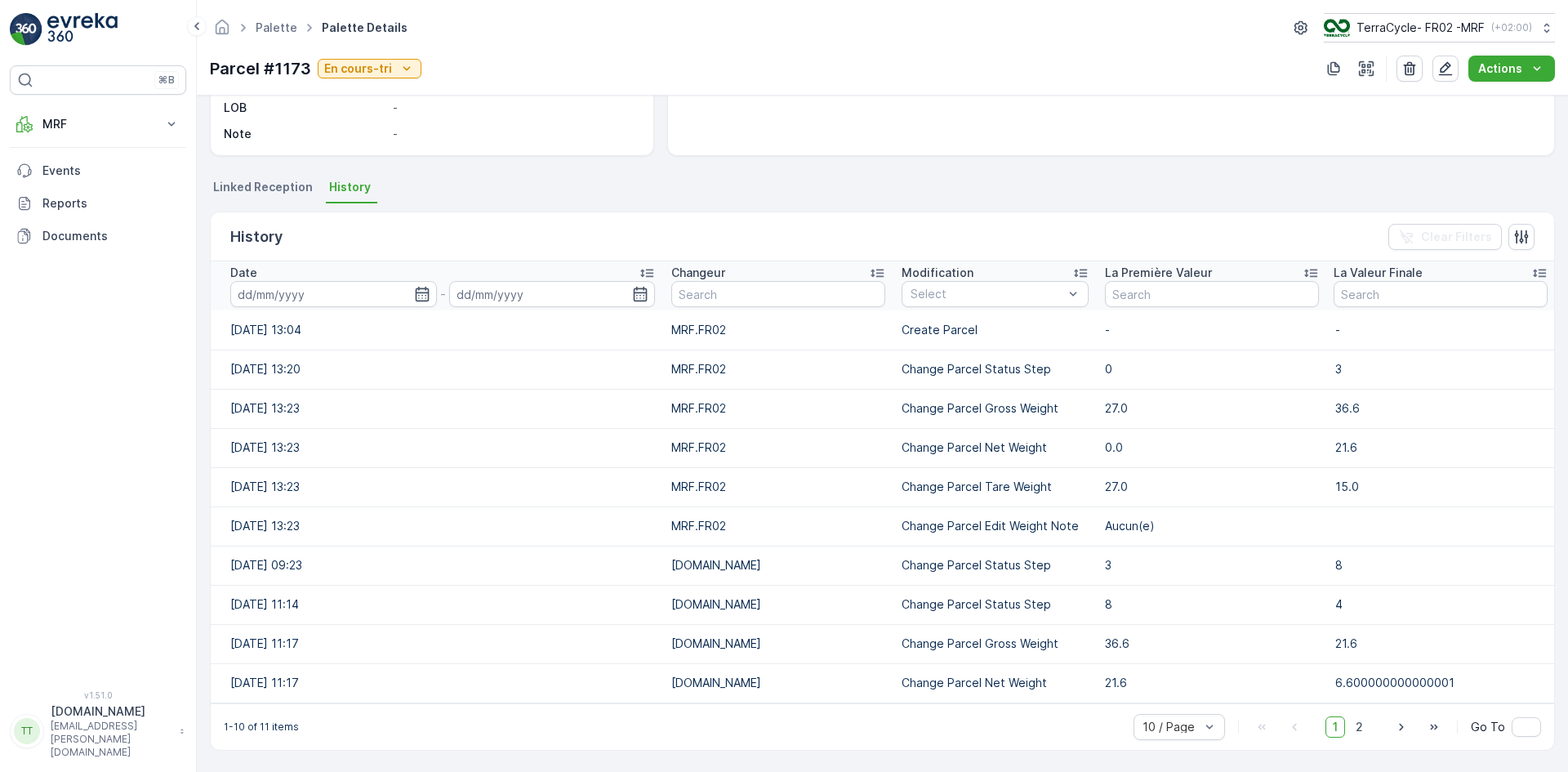
scroll to position [0, 0]
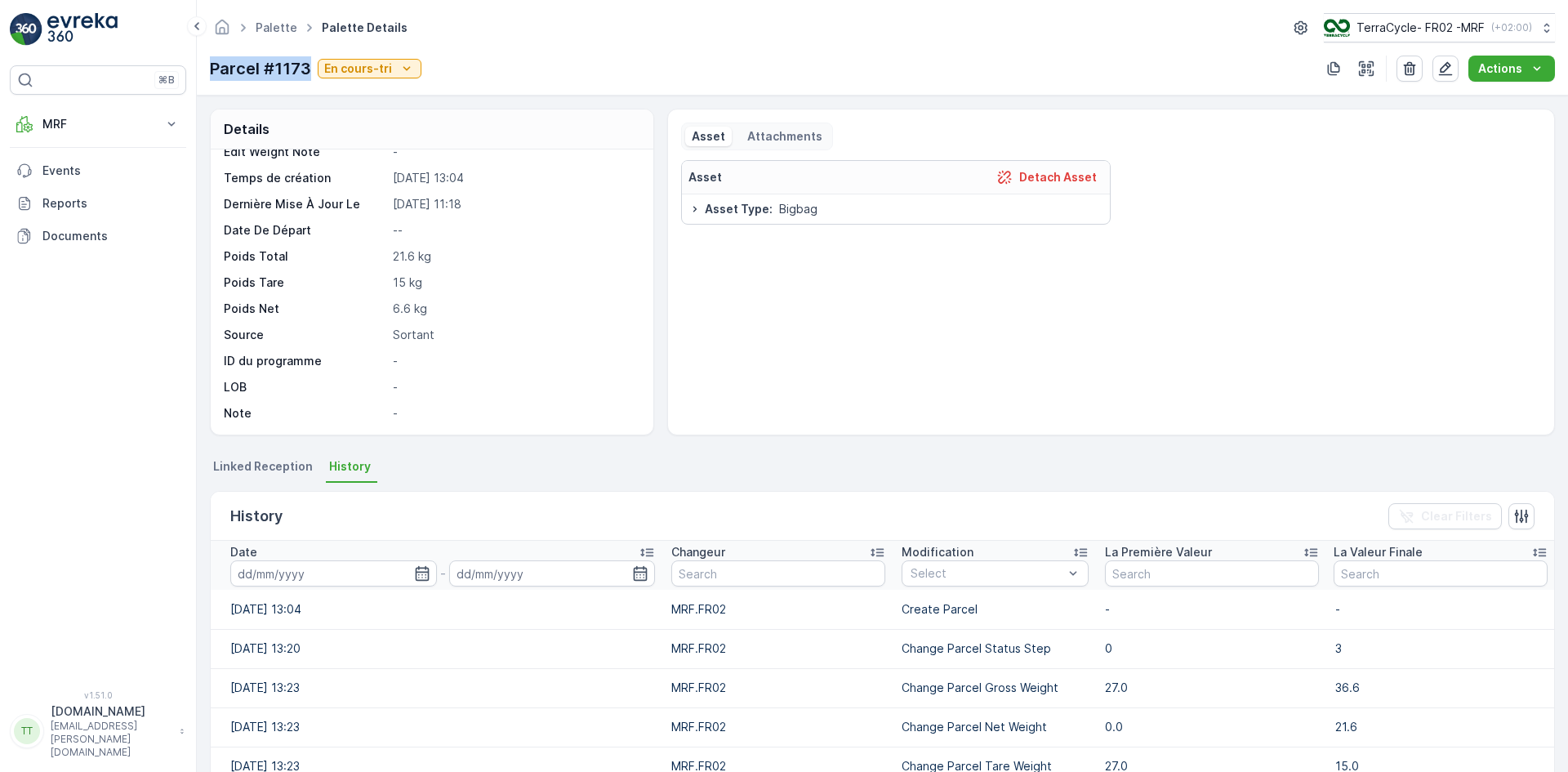
drag, startPoint x: 201, startPoint y: 69, endPoint x: 312, endPoint y: 77, distance: 111.3
click at [312, 77] on div "Palette Palette Details TerraCycle- FR02 -MRF ( +02:00 ) Parcel #1173 En cours-…" at bounding box center [882, 48] width 1371 height 95
copy p "Parcel #1173"
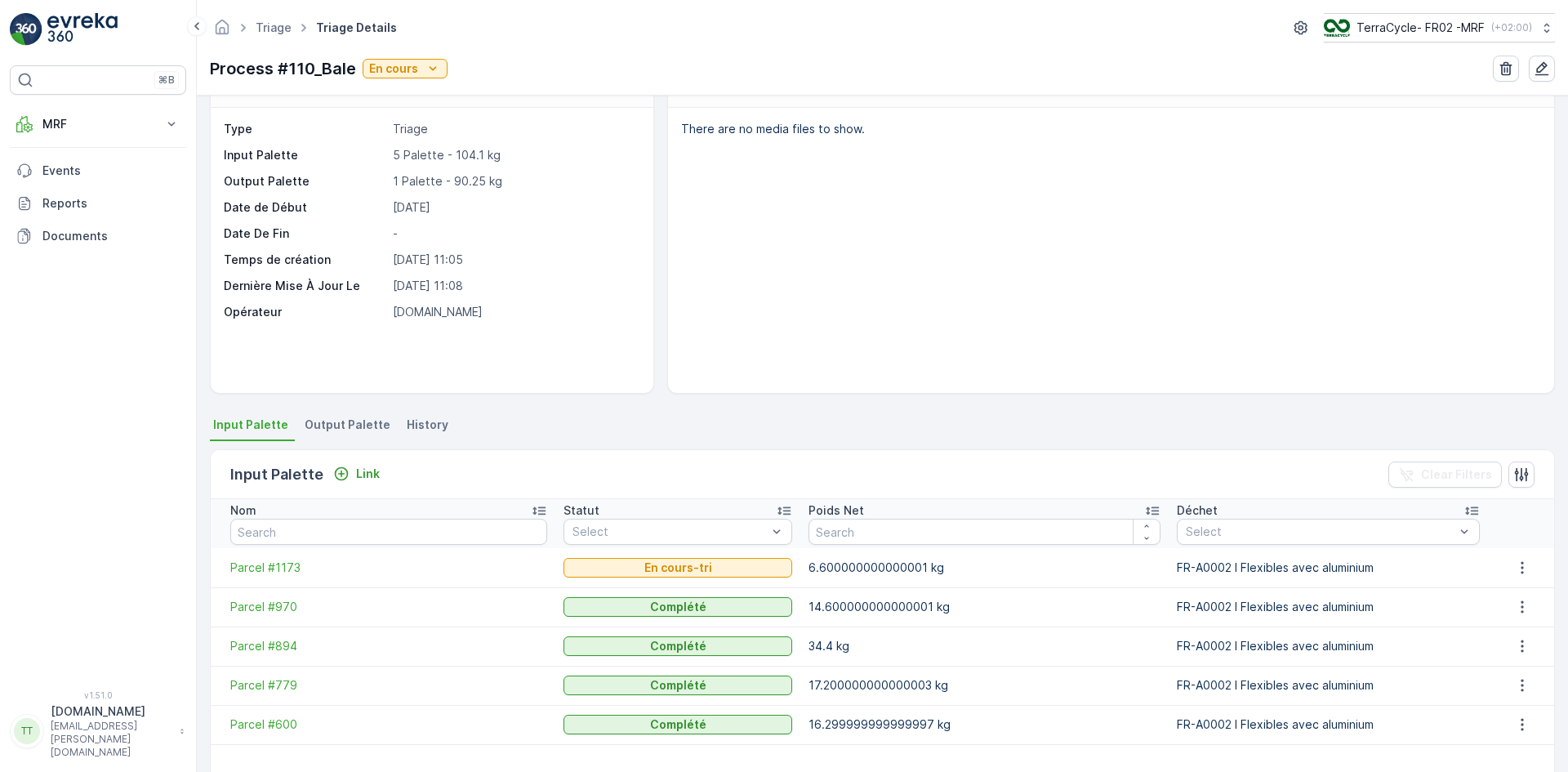
scroll to position [82, 0]
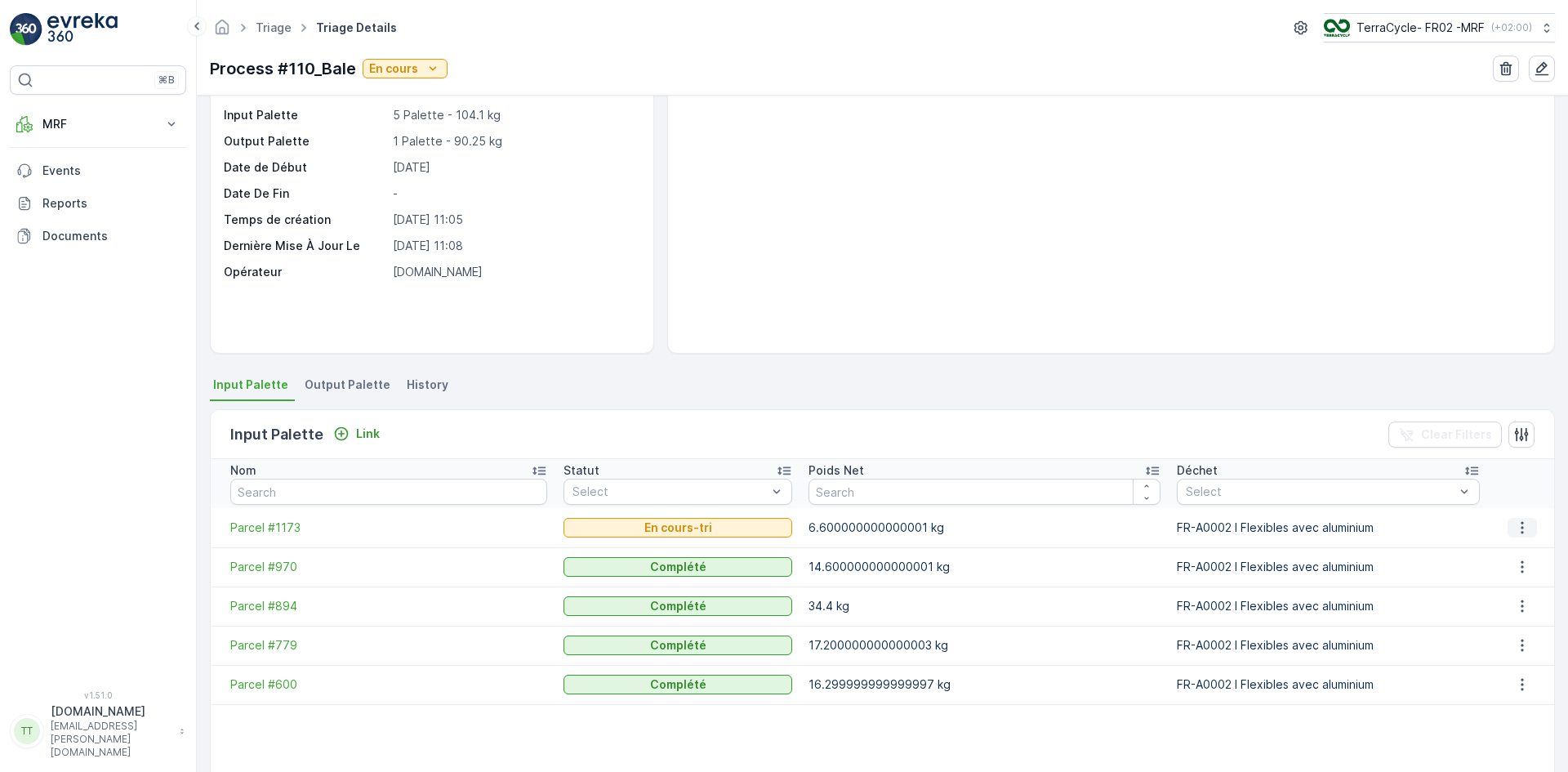
click at [1515, 529] on icon "button" at bounding box center [1521, 527] width 16 height 16
click at [1511, 550] on div "Detach" at bounding box center [1532, 552] width 53 height 23
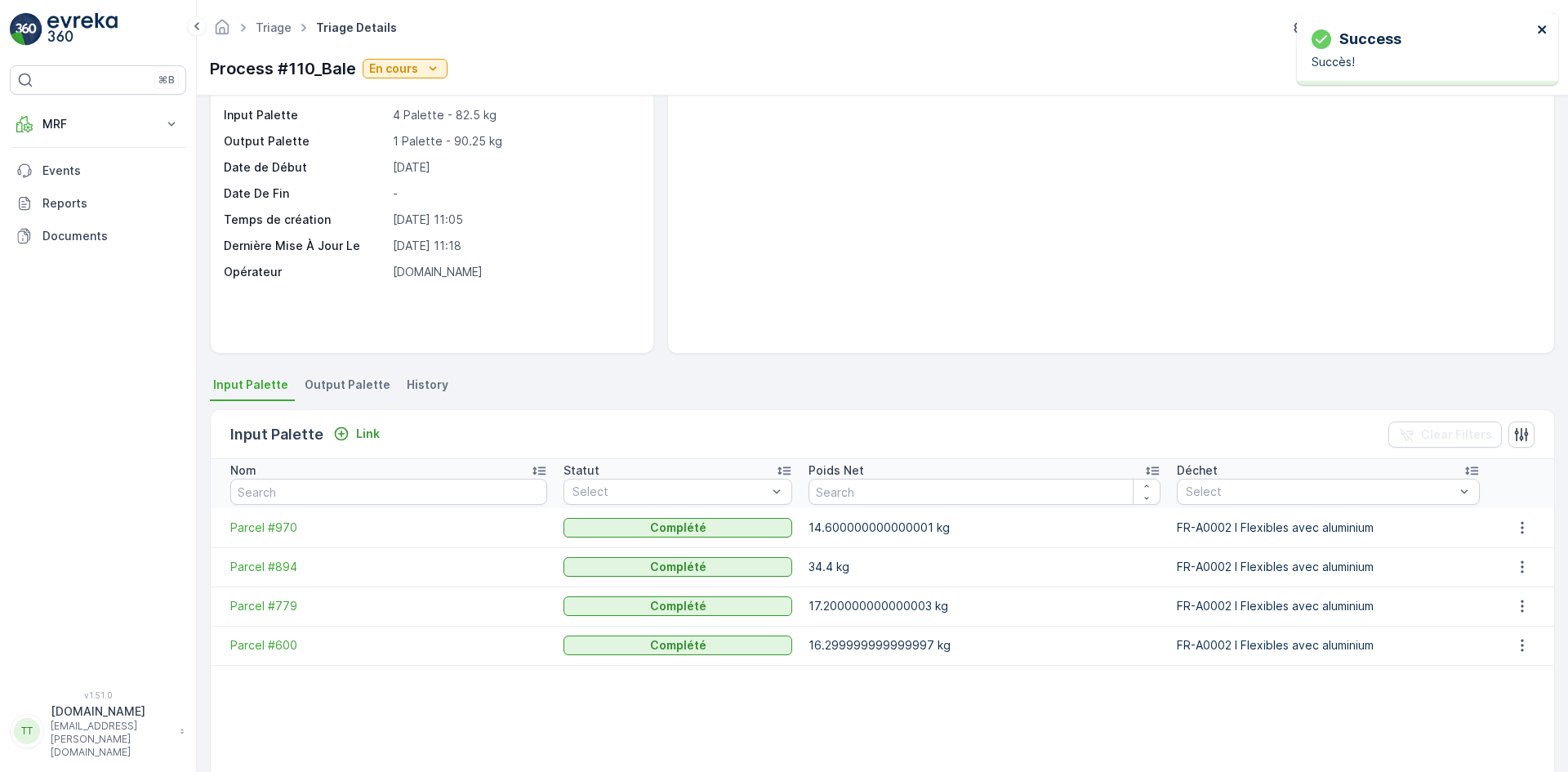
click at [1542, 27] on icon "close" at bounding box center [1542, 30] width 11 height 13
click at [360, 437] on p "Link" at bounding box center [368, 434] width 24 height 16
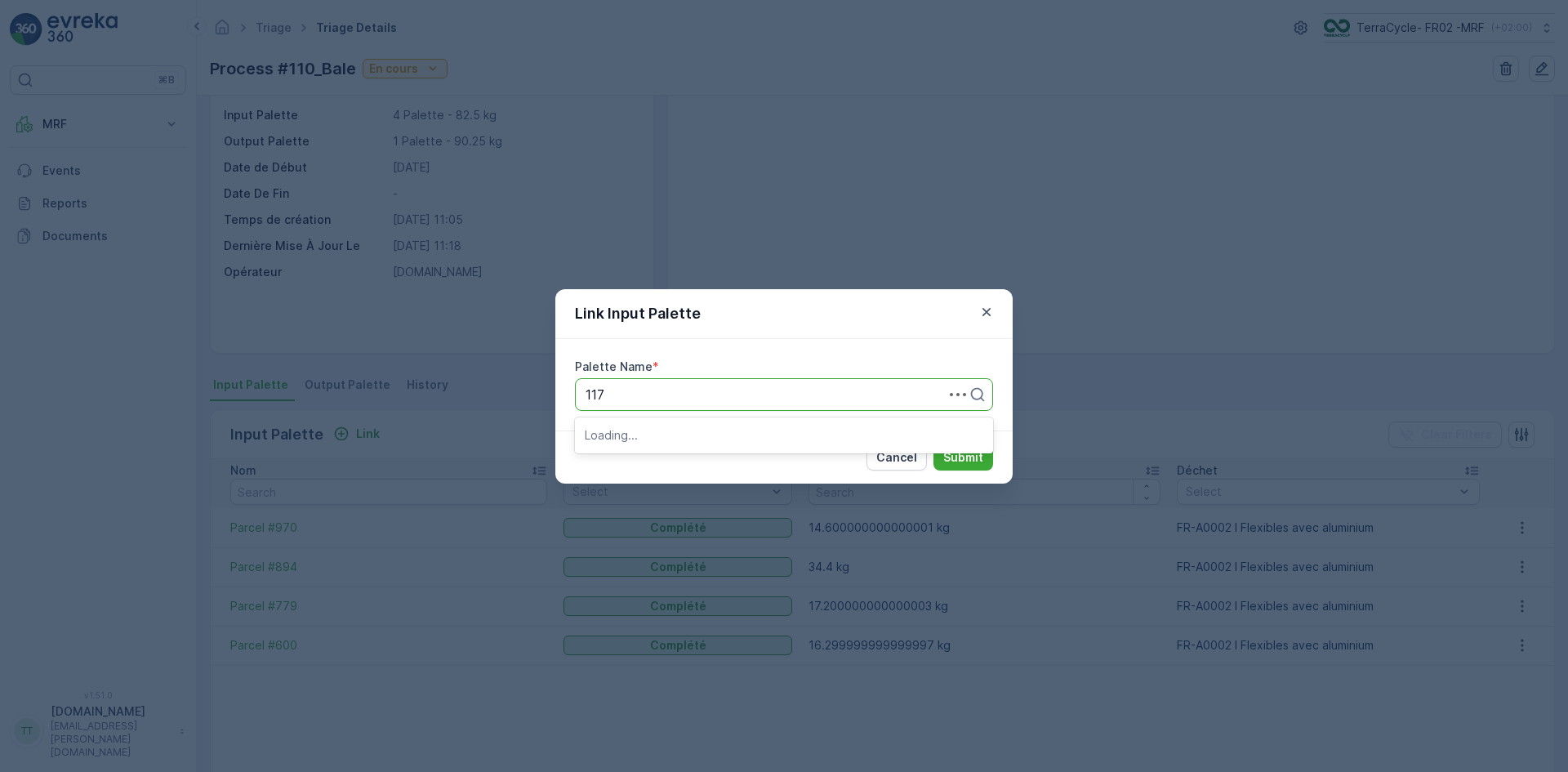
type input "1173"
click at [638, 438] on span "Parcel #1173" at bounding box center [623, 434] width 77 height 14
click at [956, 460] on p "Submit" at bounding box center [963, 457] width 40 height 16
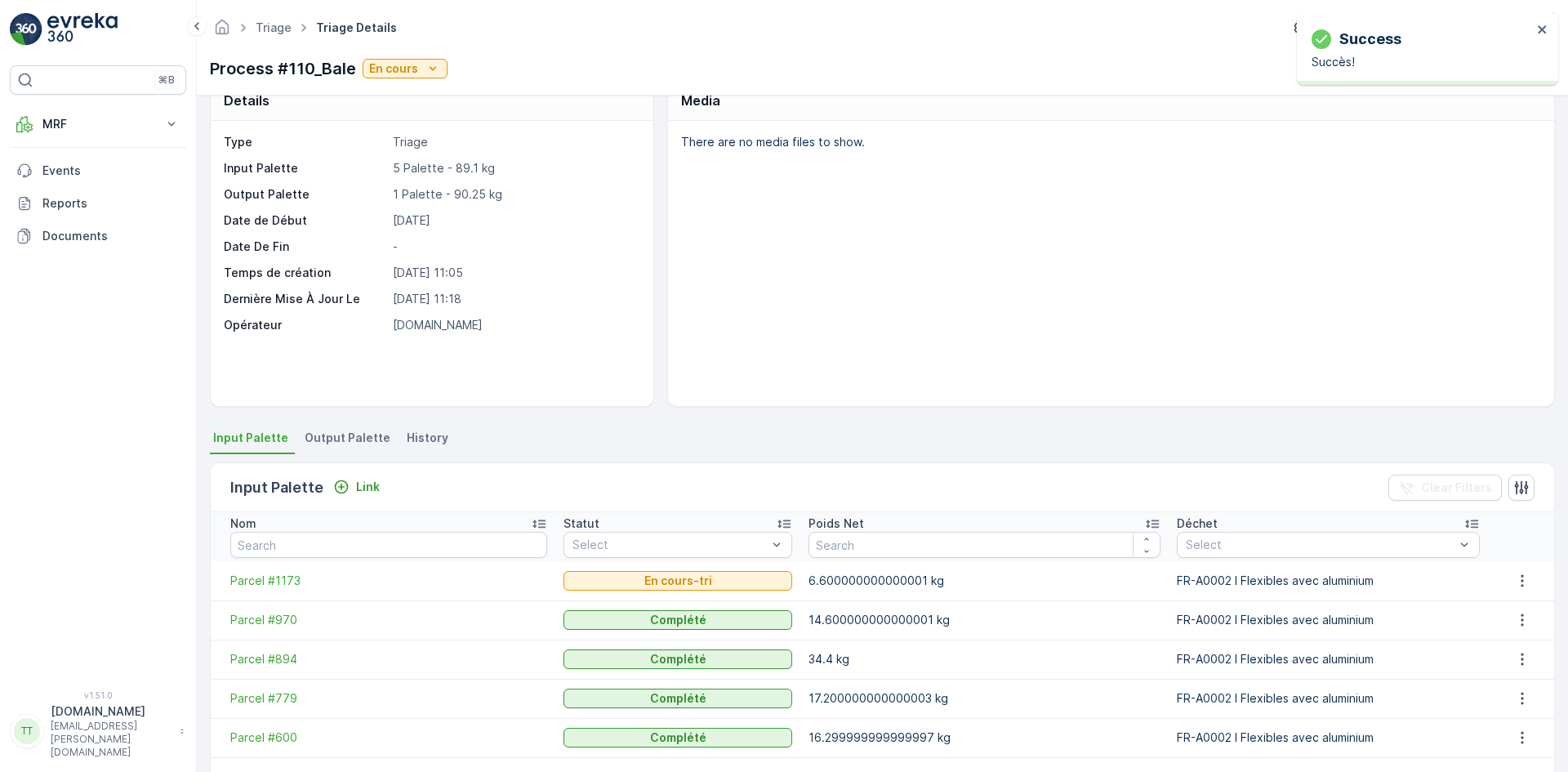
scroll to position [0, 0]
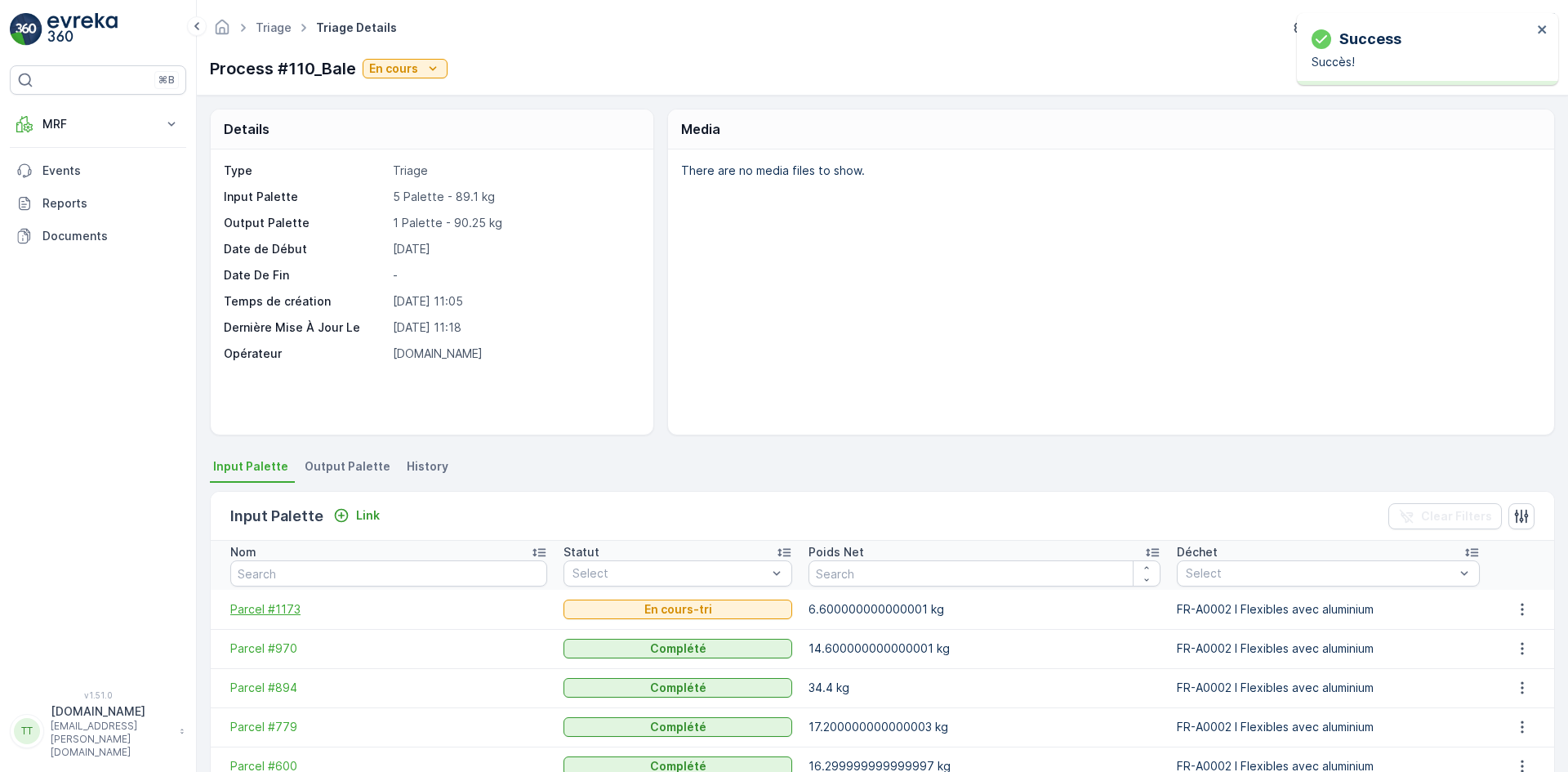
click at [278, 609] on span "Parcel #1173" at bounding box center [389, 609] width 317 height 16
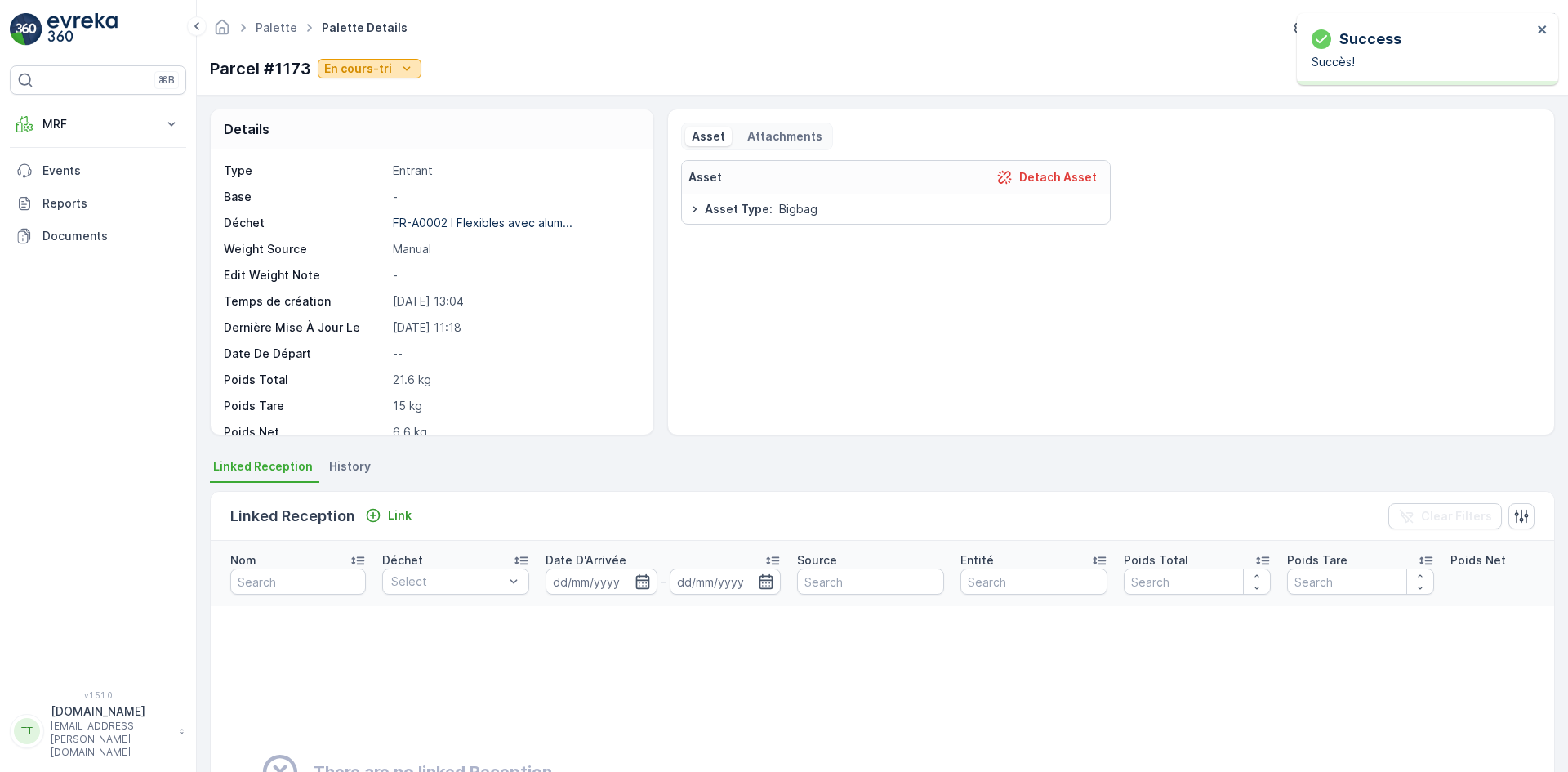
click at [375, 67] on p "En cours-tri" at bounding box center [357, 68] width 68 height 16
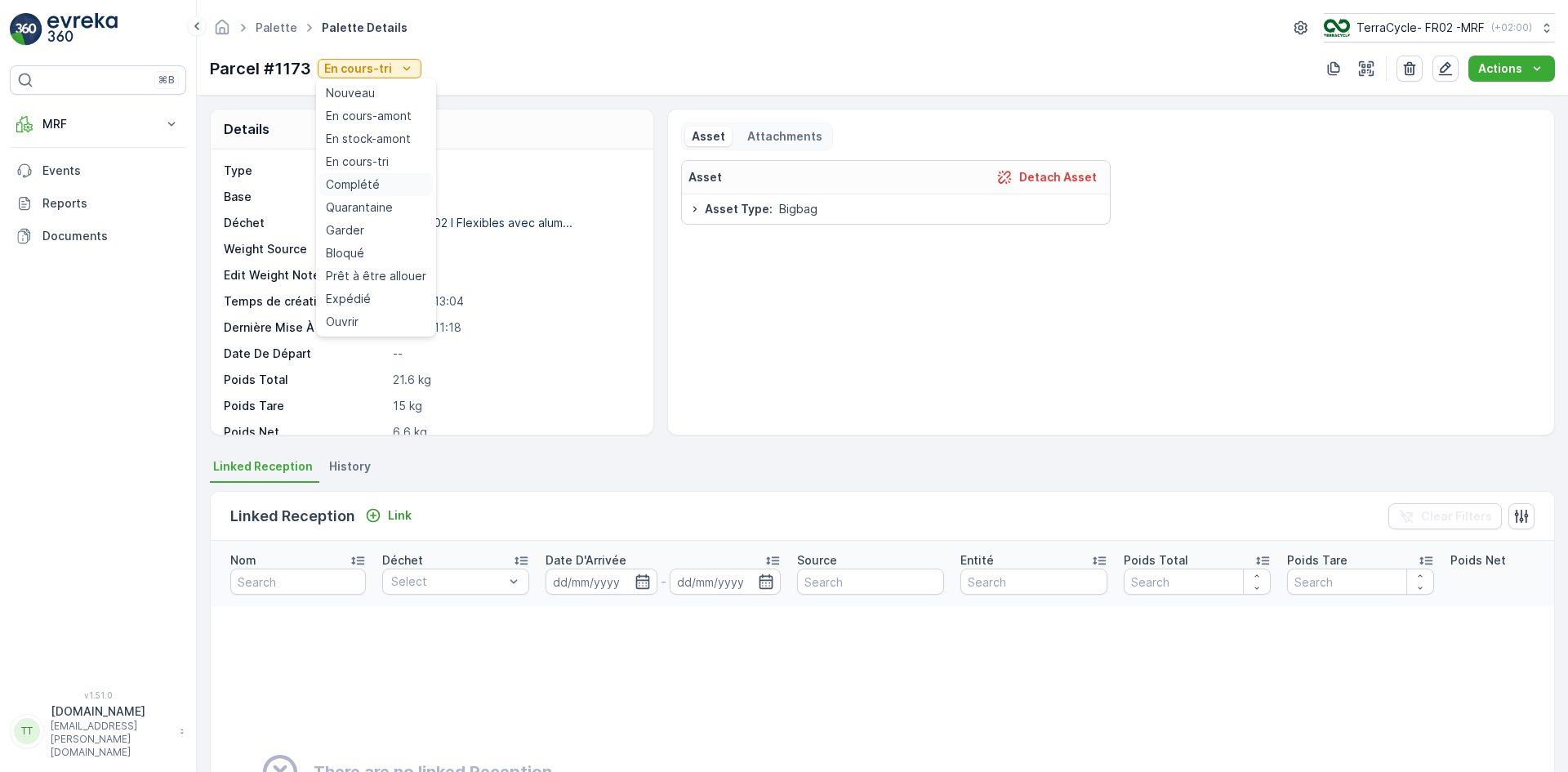
click at [372, 182] on span "Complété" at bounding box center [352, 184] width 54 height 16
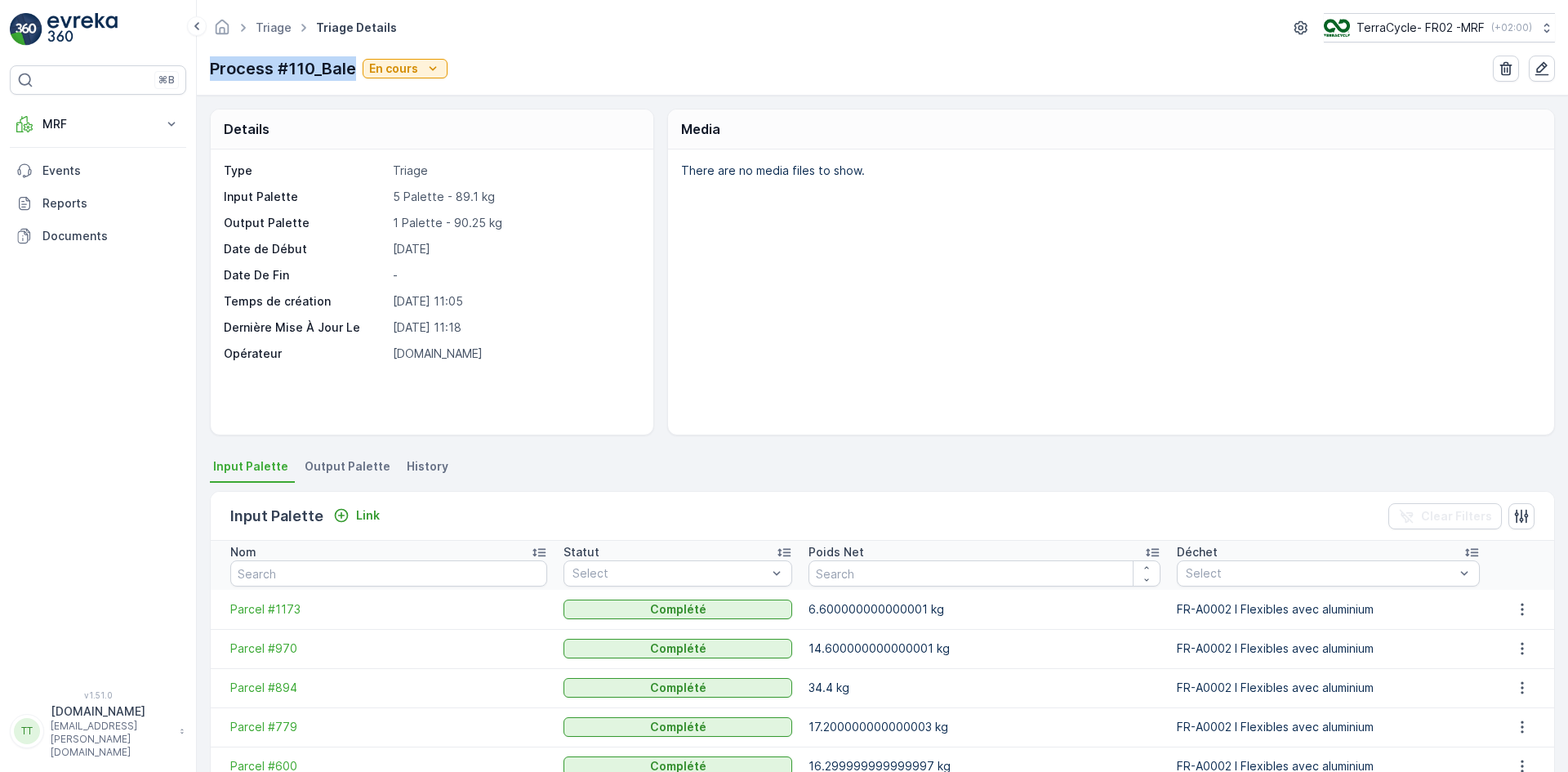
drag, startPoint x: 208, startPoint y: 63, endPoint x: 352, endPoint y: 78, distance: 144.8
click at [352, 78] on div "Triage Triage Details TerraCycle- FR02 -MRF ( +02:00 ) Process #110_Bale En cou…" at bounding box center [882, 48] width 1371 height 95
copy p "Process #110_Bale"
